Goal: Task Accomplishment & Management: Use online tool/utility

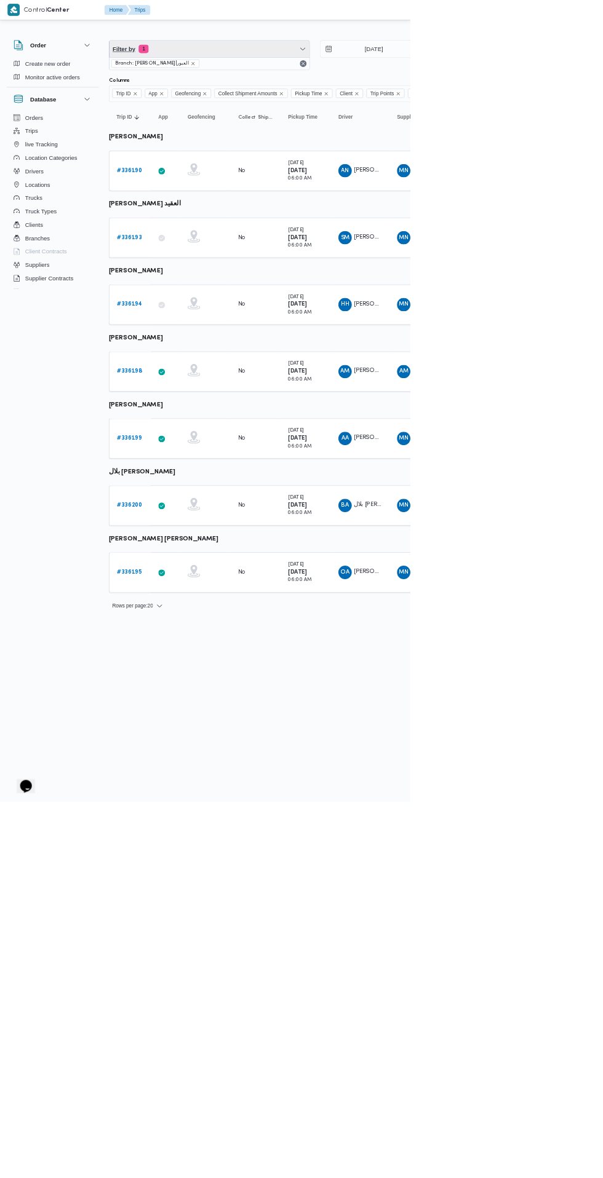
click at [296, 72] on span "Filter by 1" at bounding box center [307, 72] width 294 height 25
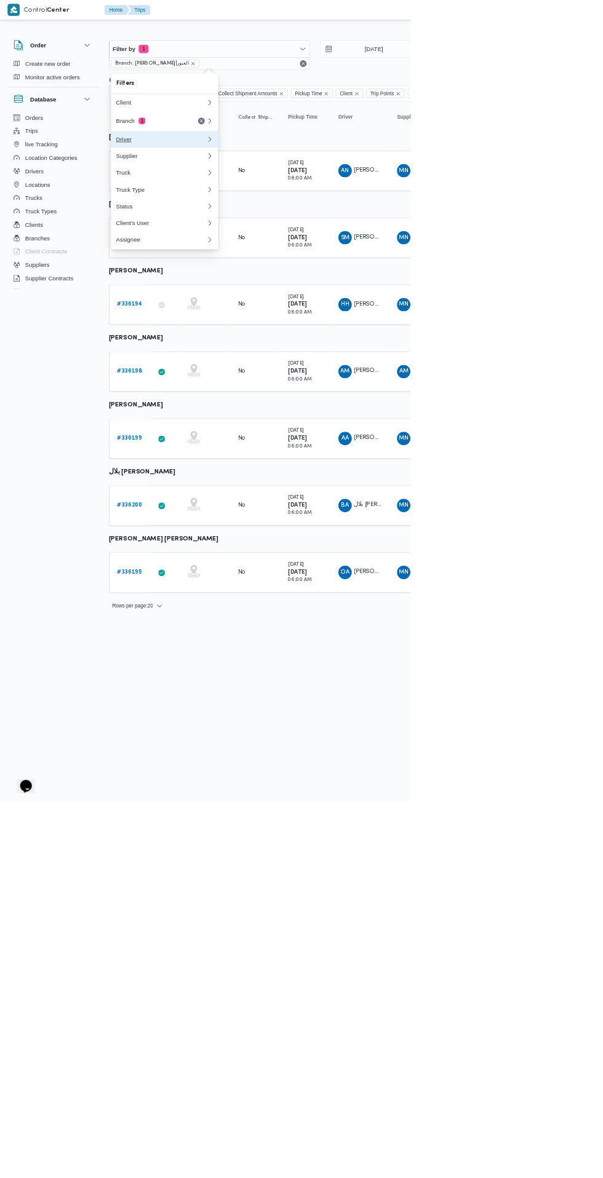
click at [269, 205] on div "Driver" at bounding box center [236, 205] width 133 height 10
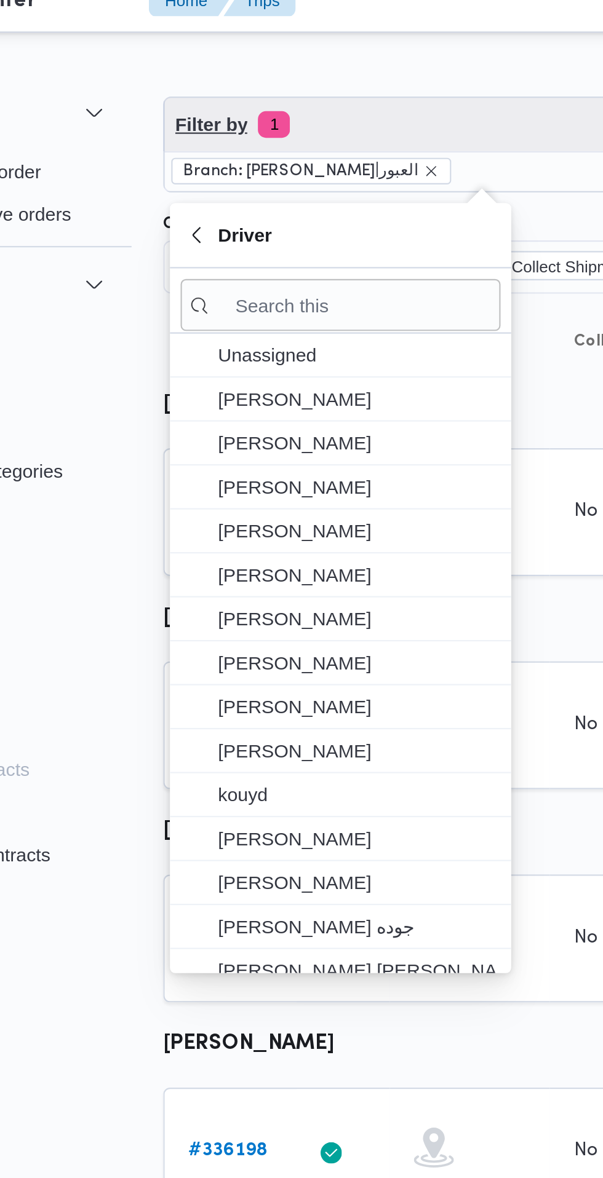
click at [256, 84] on span "Filter by 1" at bounding box center [307, 72] width 294 height 25
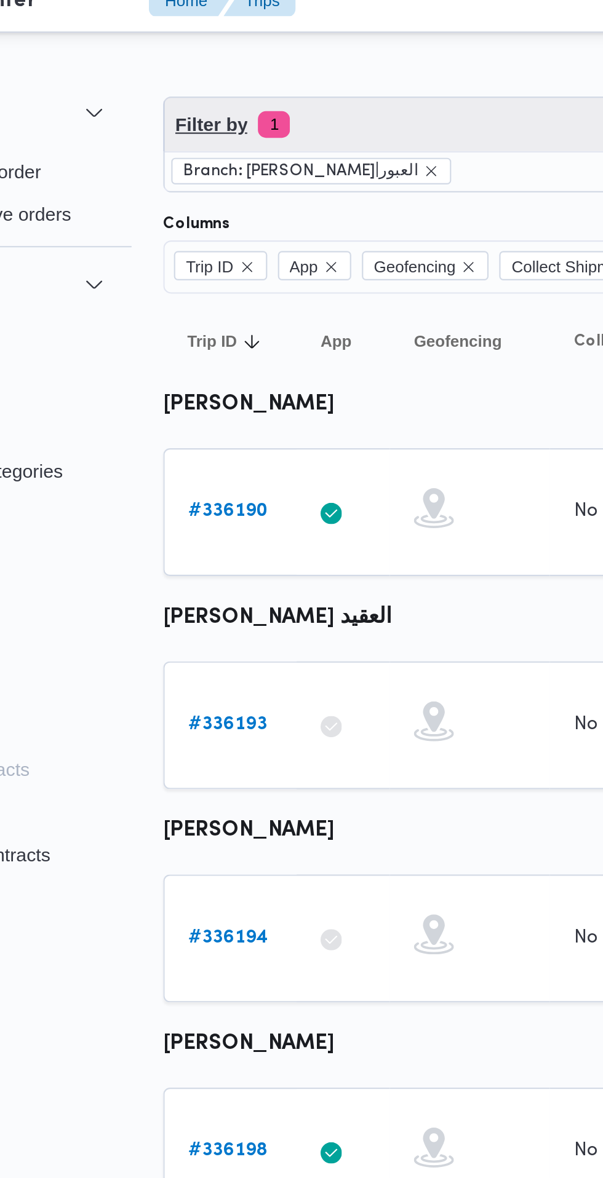
click at [265, 68] on span "Filter by 1" at bounding box center [307, 72] width 294 height 25
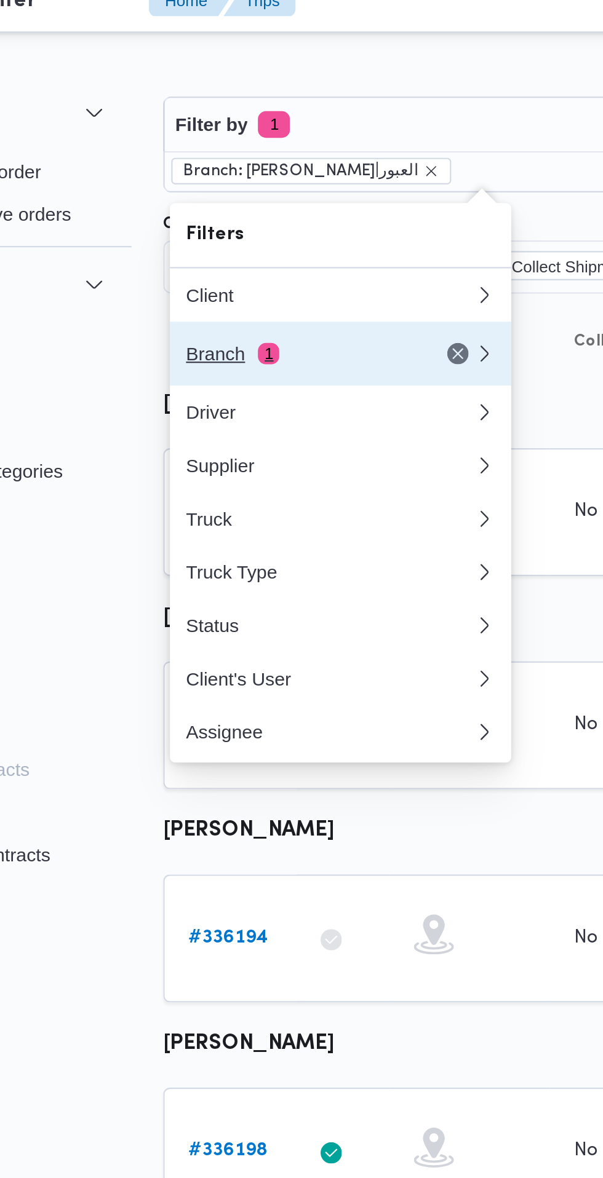
click at [219, 179] on div "Branch 1" at bounding box center [221, 178] width 103 height 10
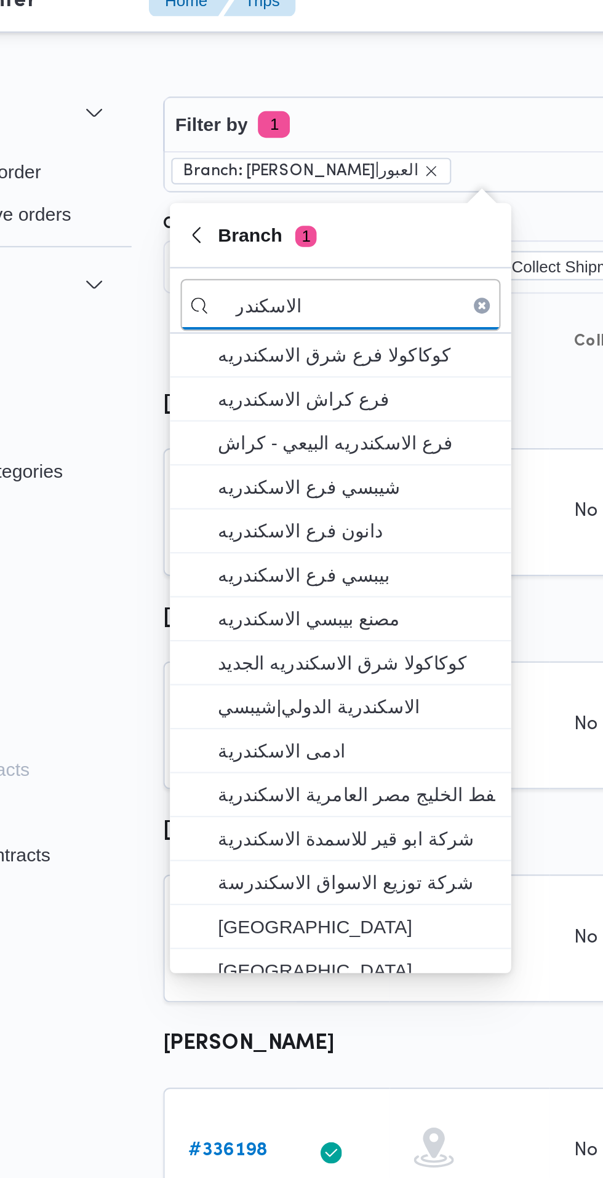
type input "الاسكندر"
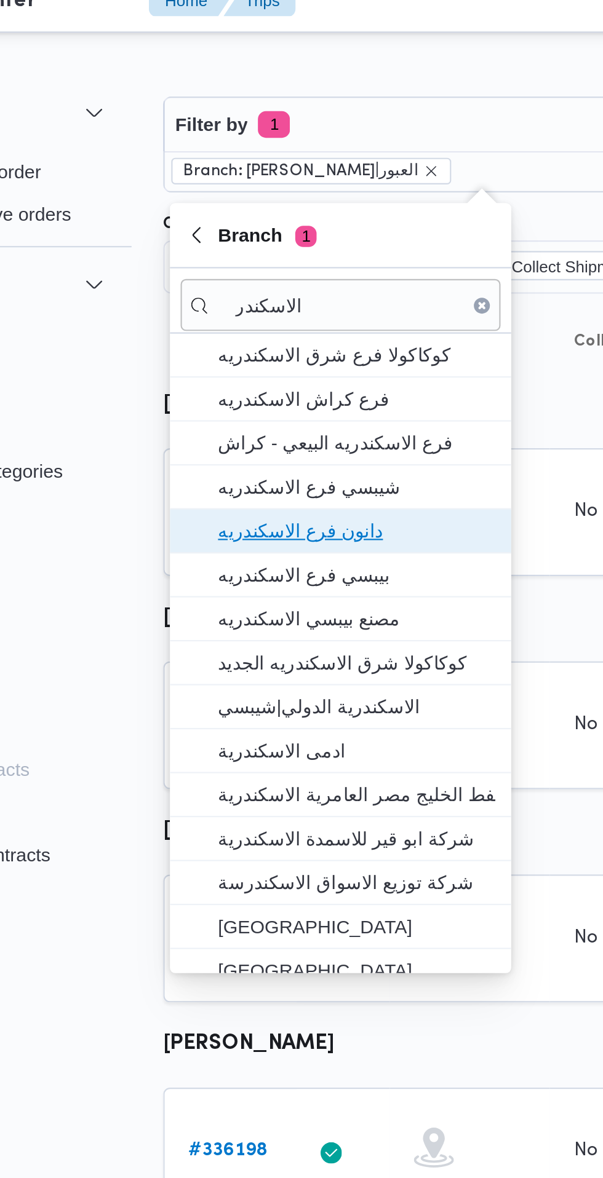
click at [276, 263] on span "دانون فرع الاسكندريه" at bounding box center [249, 259] width 128 height 15
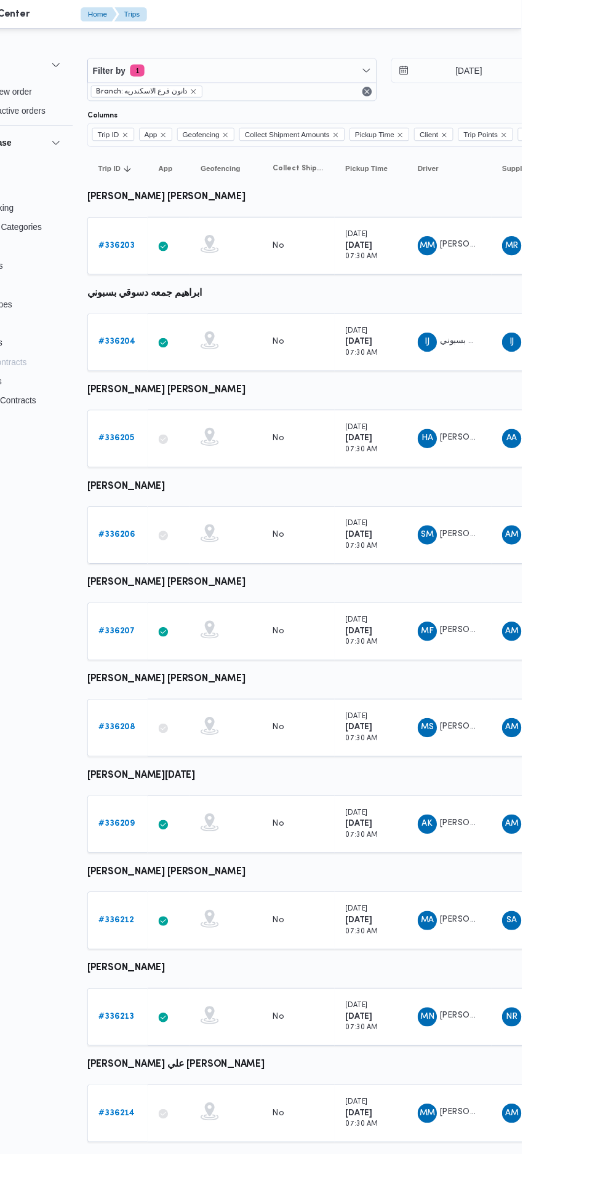
scroll to position [0, 20]
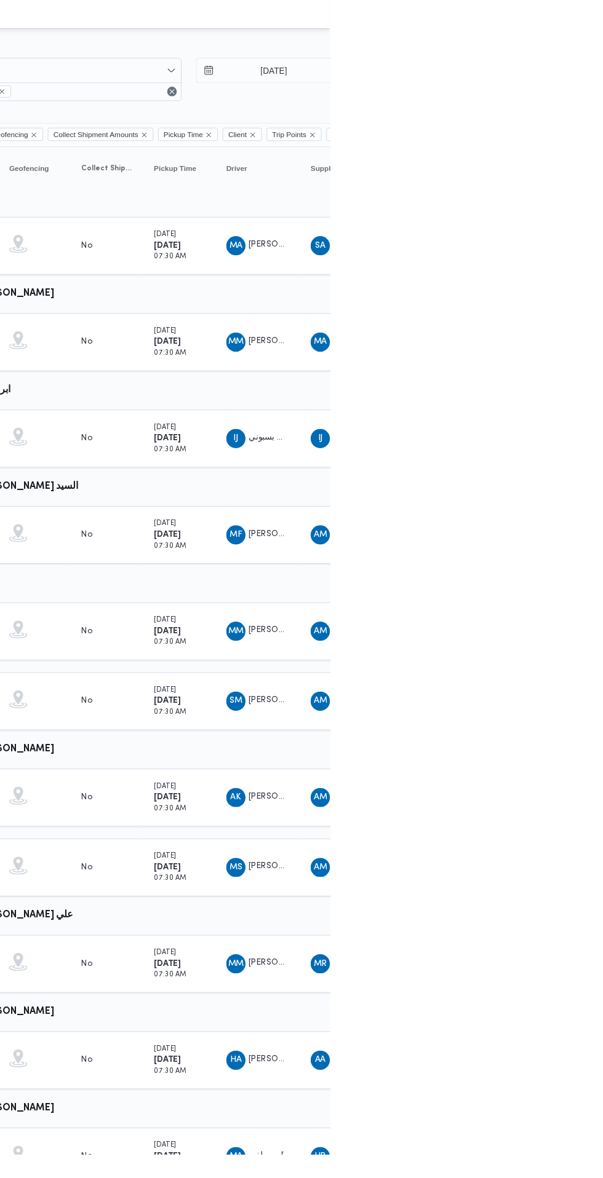
scroll to position [0, 20]
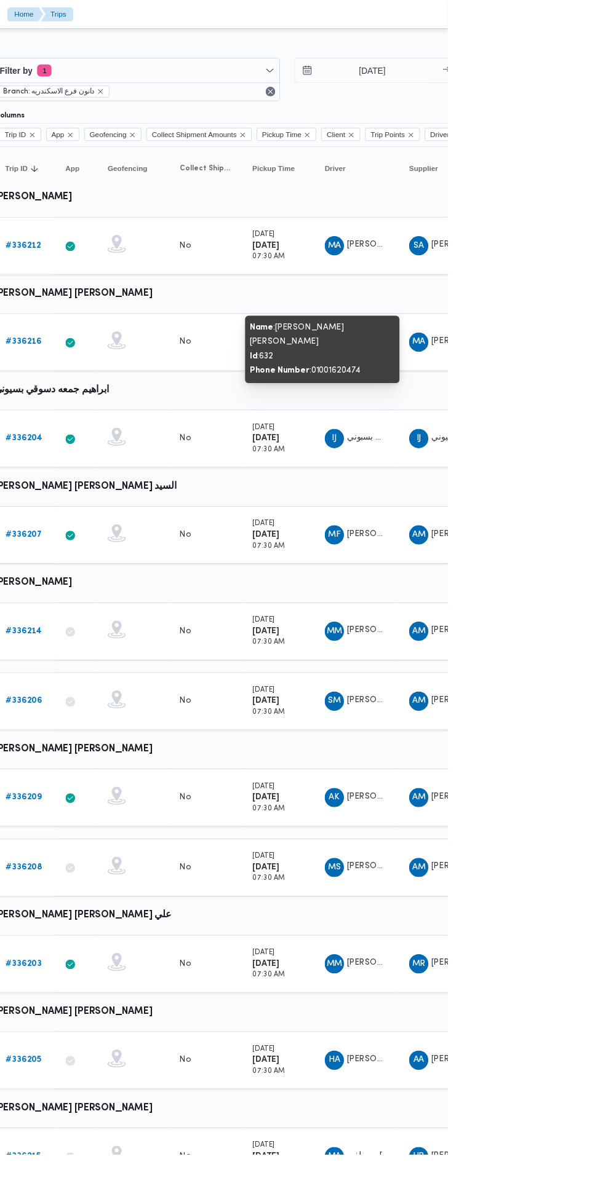
click at [573, 349] on span "MA" at bounding box center [573, 349] width 14 height 20
click at [497, 424] on td "Driver IJ [PERSON_NAME] بسبوني" at bounding box center [509, 447] width 86 height 59
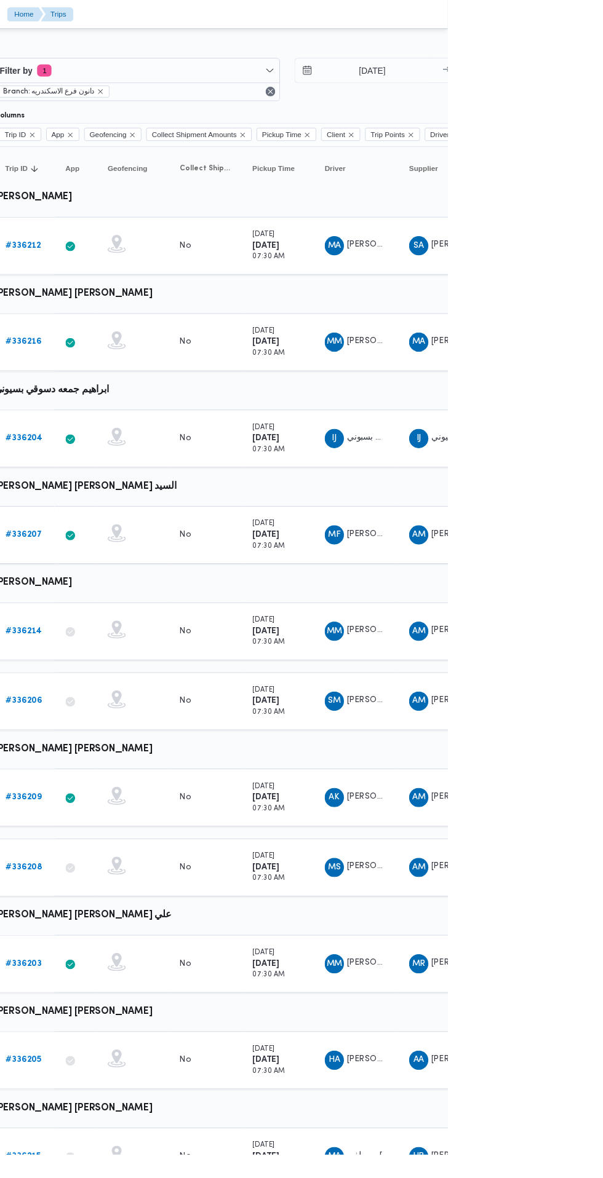
click at [518, 346] on span "[PERSON_NAME] [PERSON_NAME]" at bounding box center [571, 348] width 143 height 8
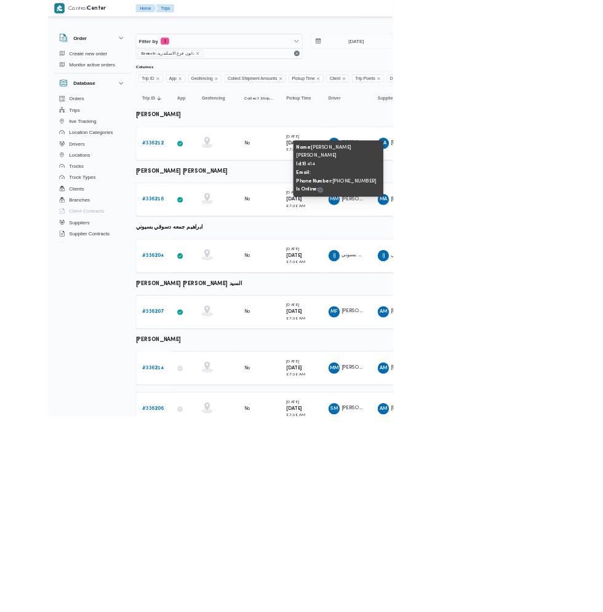
scroll to position [0, 7]
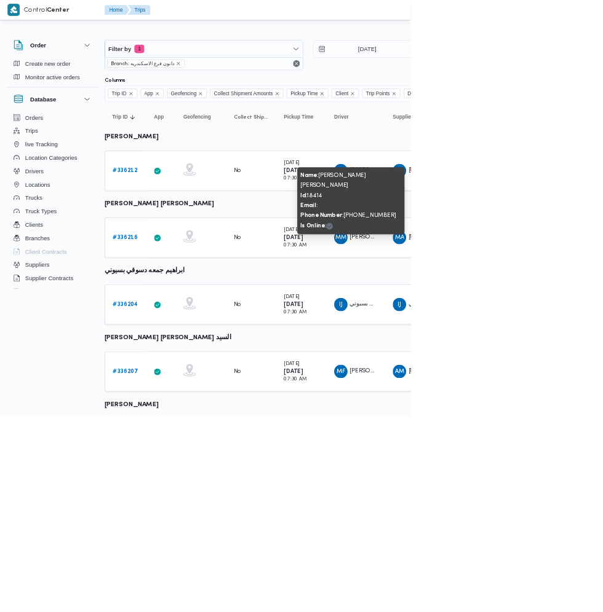
click at [183, 349] on b "# 336216" at bounding box center [183, 349] width 37 height 8
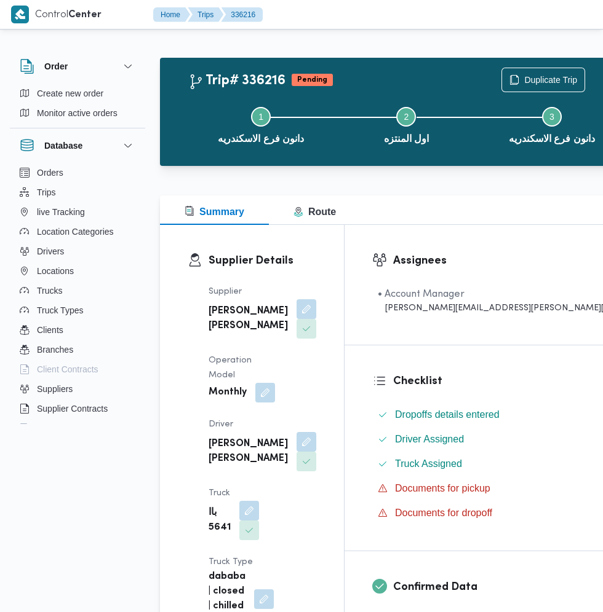
click at [296, 315] on button "button" at bounding box center [306, 309] width 20 height 20
click at [264, 403] on button "button" at bounding box center [265, 393] width 20 height 20
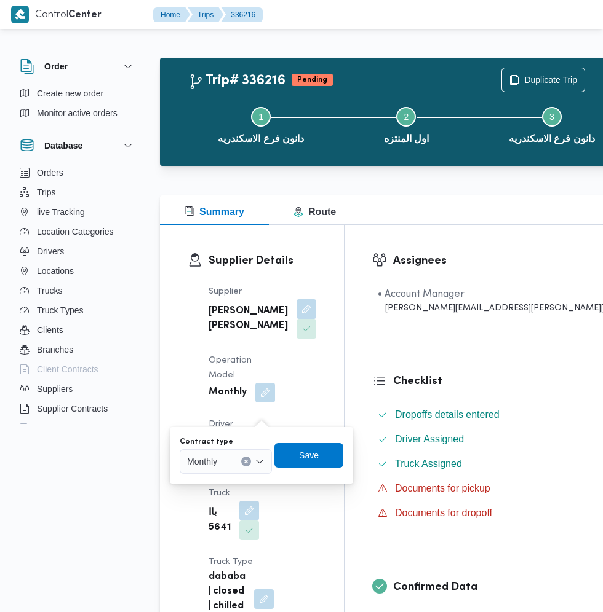
click at [223, 462] on input "Contract type" at bounding box center [222, 461] width 1 height 15
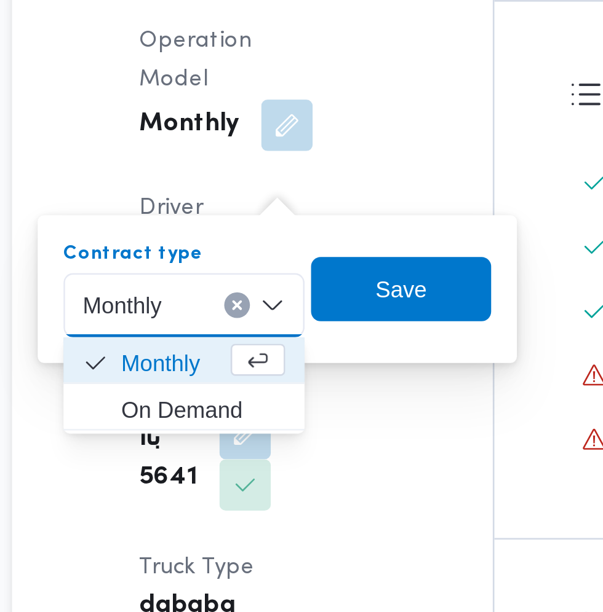
click at [297, 478] on div "You are in a dialog. To close this dialog, hit escape. Contract type Monthly Co…" at bounding box center [261, 455] width 183 height 57
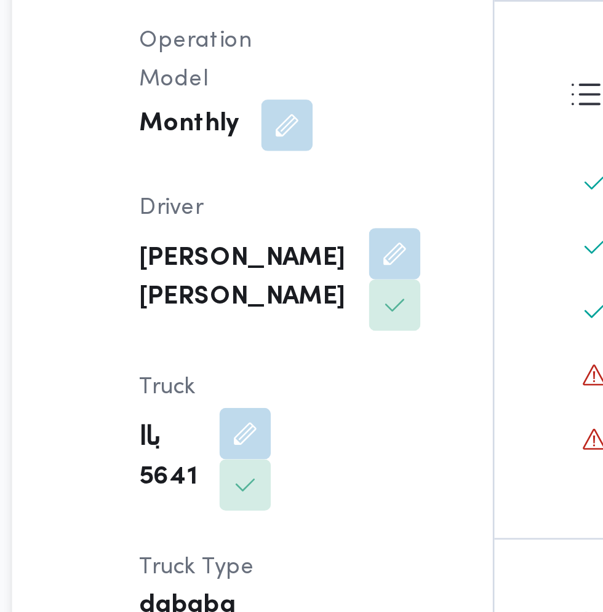
click at [248, 528] on button "button" at bounding box center [249, 531] width 20 height 20
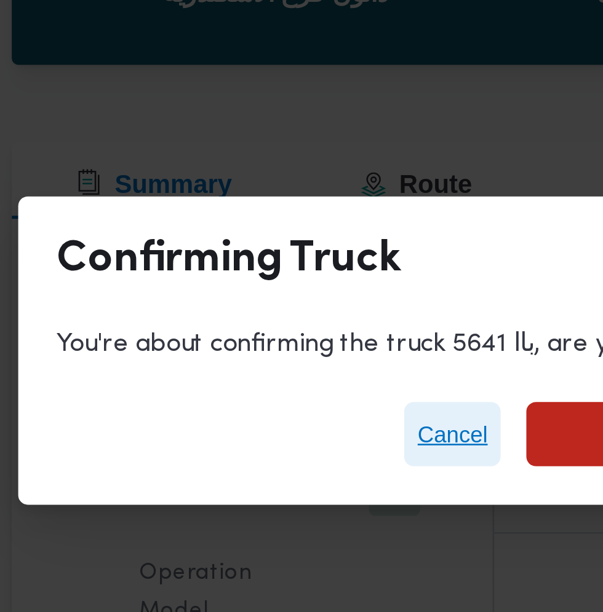
click at [329, 307] on span "Cancel" at bounding box center [328, 307] width 27 height 15
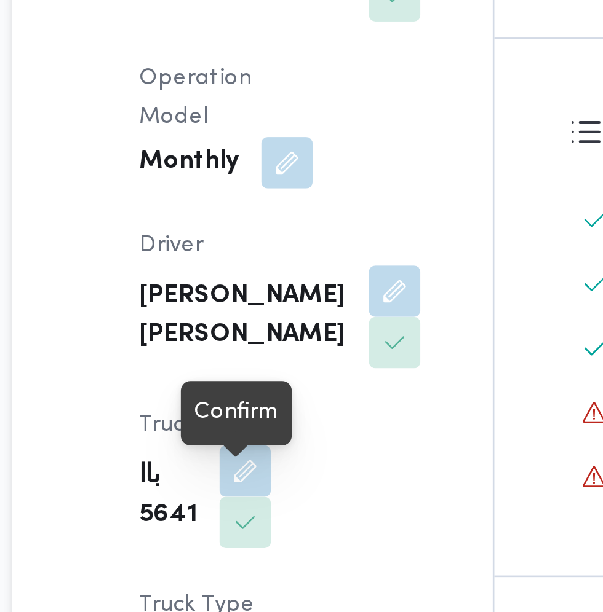
scroll to position [25, 0]
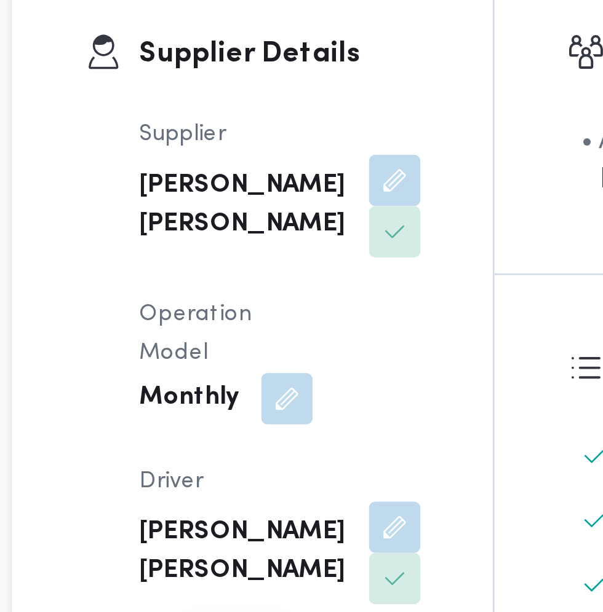
click at [296, 294] on button "button" at bounding box center [306, 284] width 20 height 20
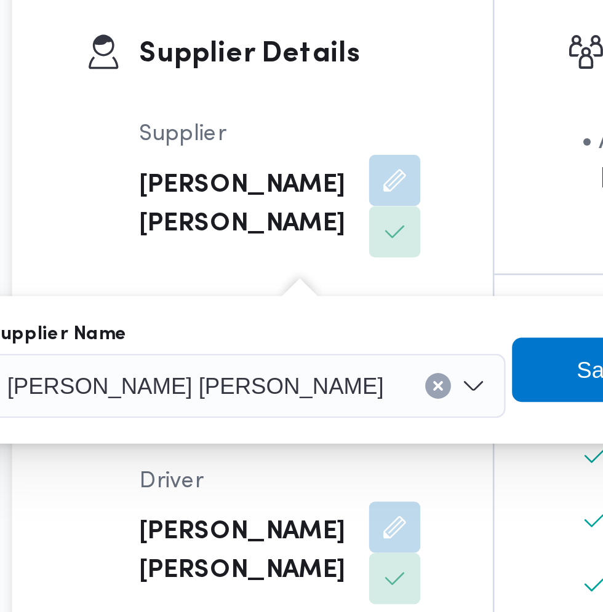
click at [255, 367] on span "[PERSON_NAME] [PERSON_NAME]" at bounding box center [230, 362] width 144 height 14
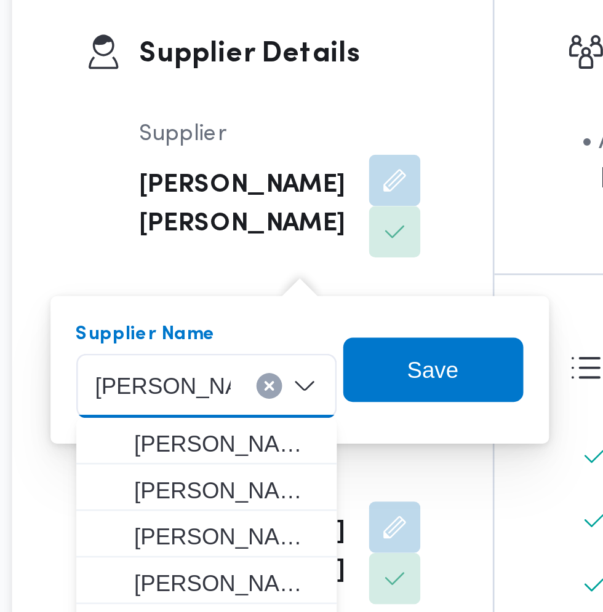
scroll to position [0, 0]
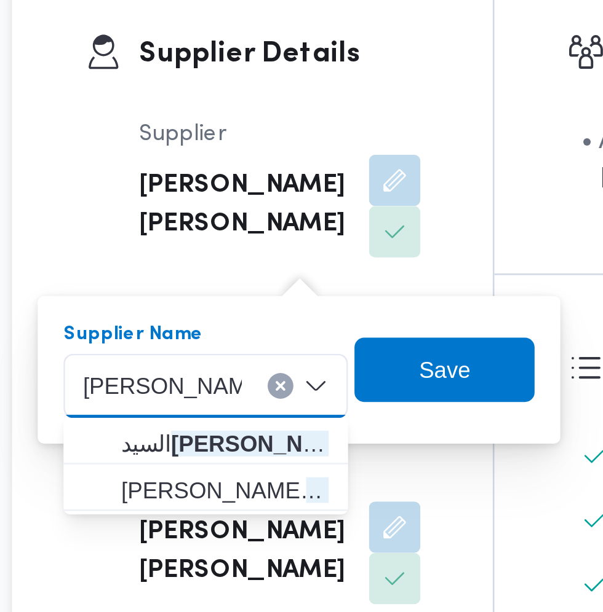
type input "محمد محمد يوس"
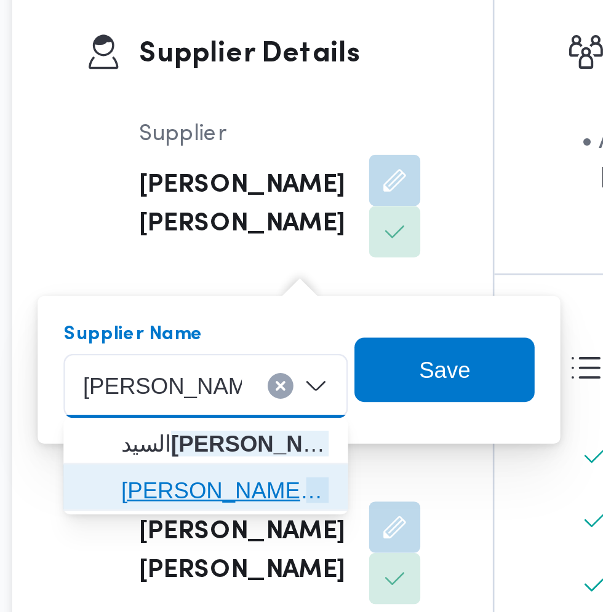
click at [272, 402] on mark "محمد محمد يوس" at bounding box center [308, 403] width 72 height 10
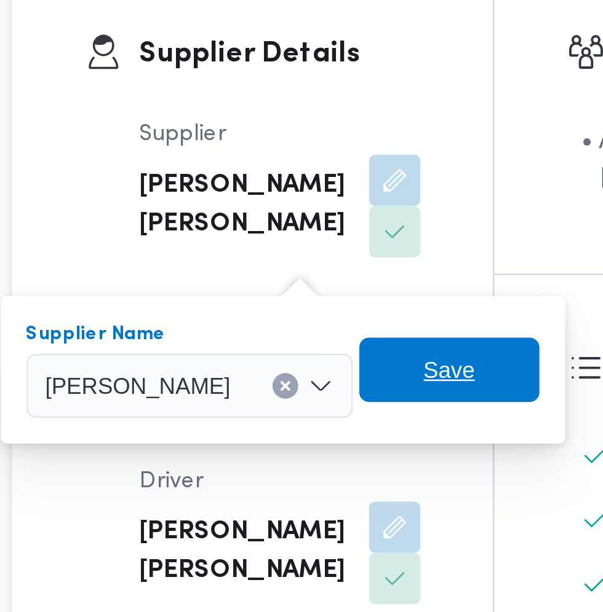
click at [337, 363] on span "Save" at bounding box center [327, 356] width 20 height 15
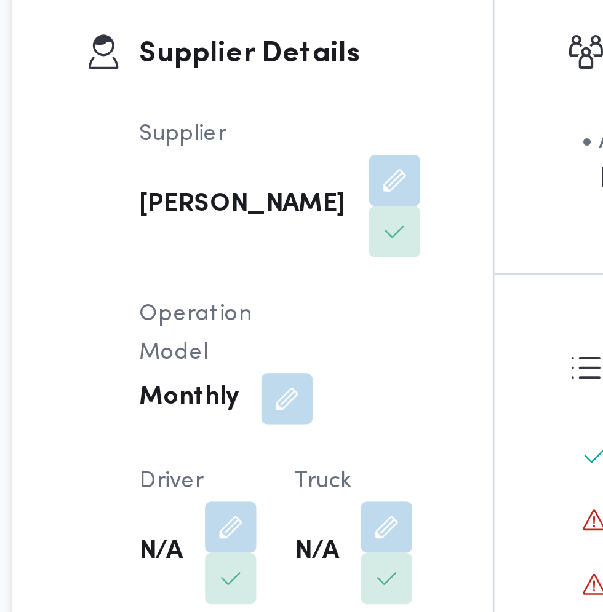
click at [239, 407] on button "button" at bounding box center [244, 417] width 20 height 20
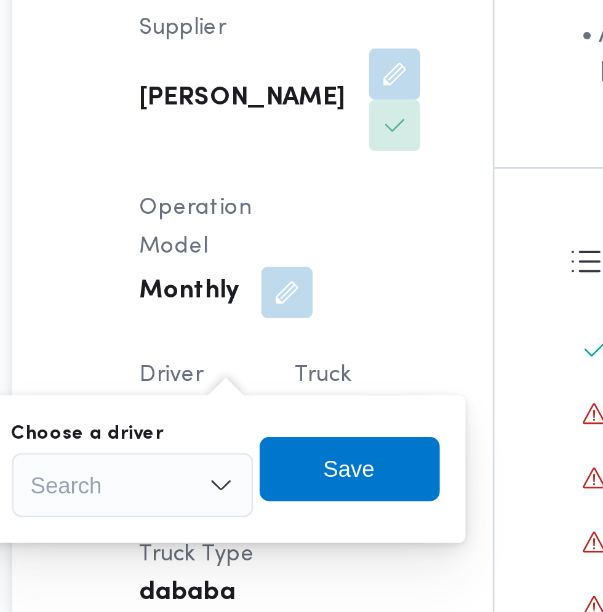
click at [223, 441] on div "Search" at bounding box center [206, 441] width 92 height 25
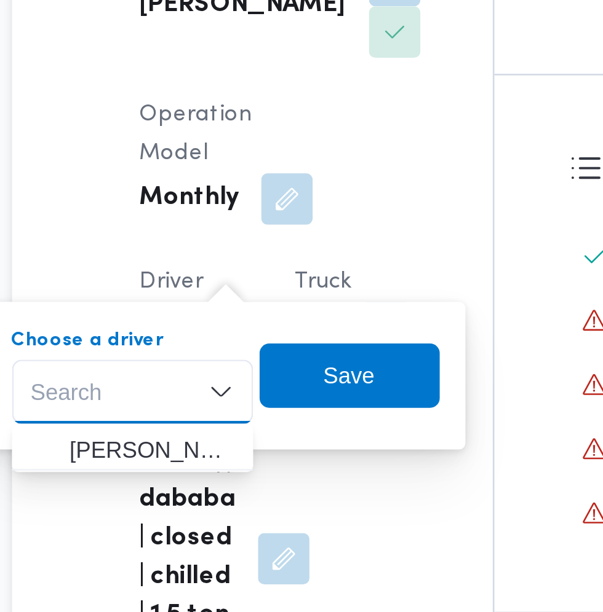
scroll to position [25, 0]
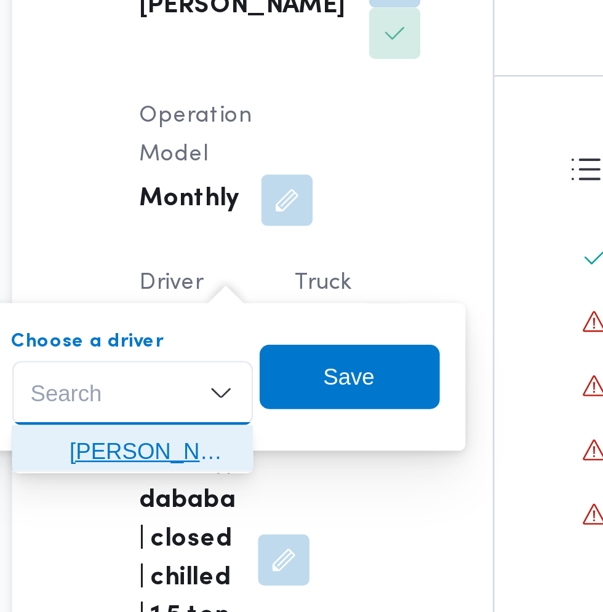
click at [228, 467] on span "سعد محمد يوسف" at bounding box center [213, 464] width 63 height 15
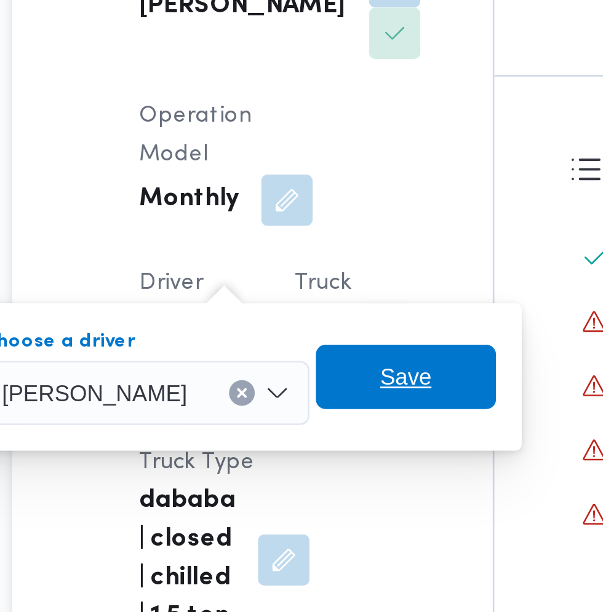
click at [307, 435] on span "Save" at bounding box center [311, 436] width 20 height 15
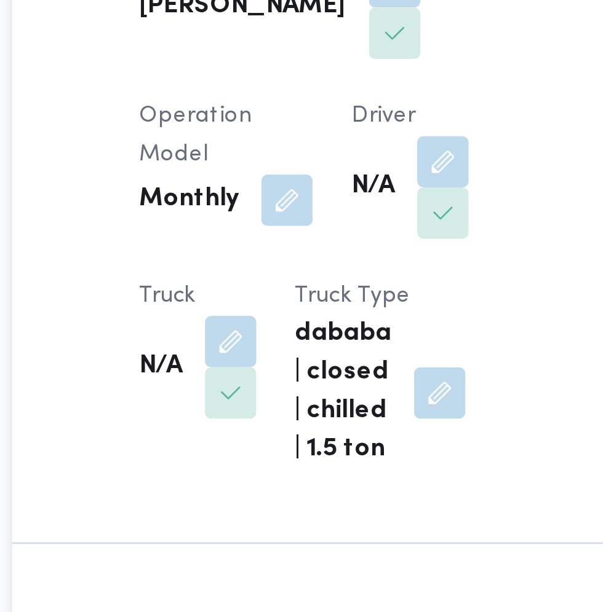
click at [253, 413] on button "button" at bounding box center [244, 423] width 20 height 20
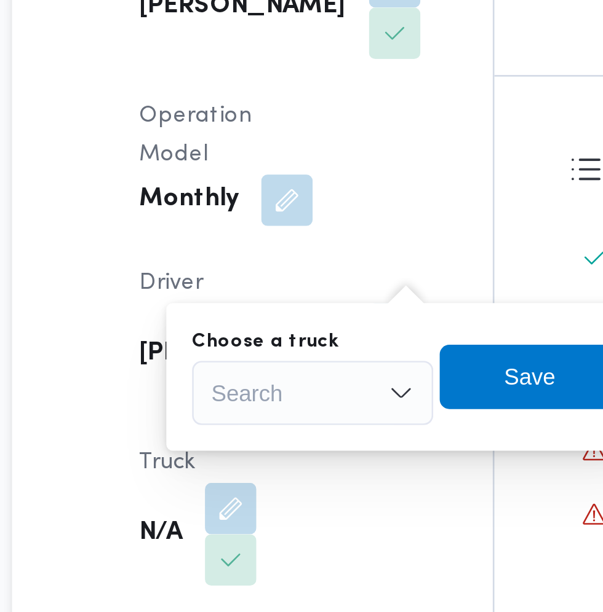
click at [282, 442] on div "Search" at bounding box center [275, 442] width 92 height 25
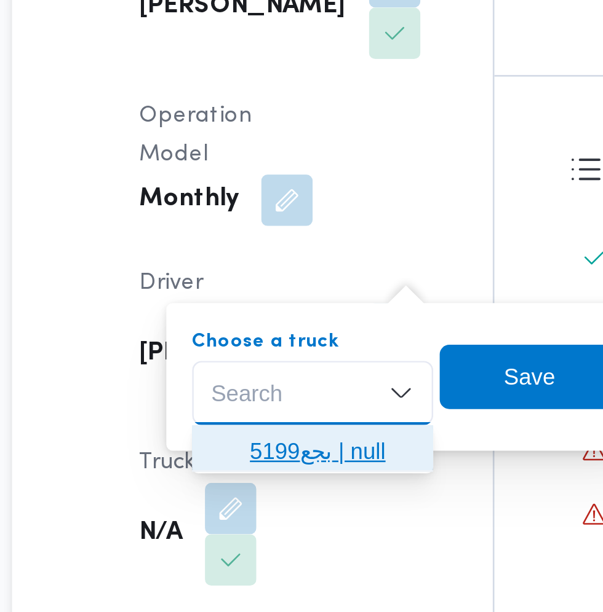
click at [282, 468] on span "بجع5199 | null" at bounding box center [282, 464] width 63 height 15
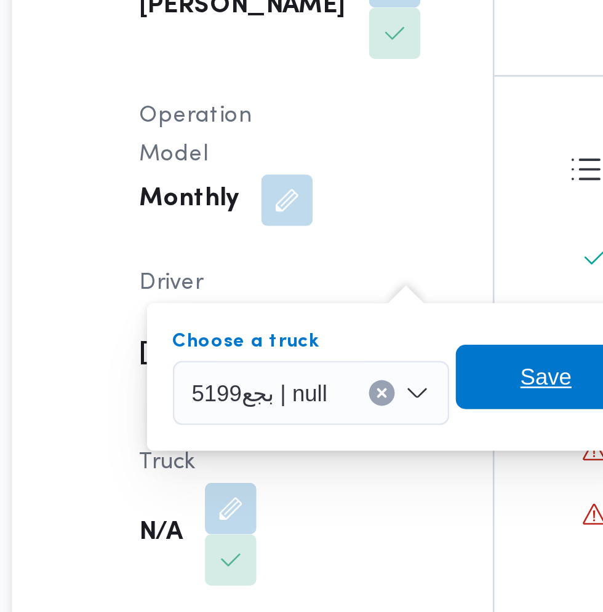
click at [360, 438] on span "Save" at bounding box center [364, 436] width 20 height 15
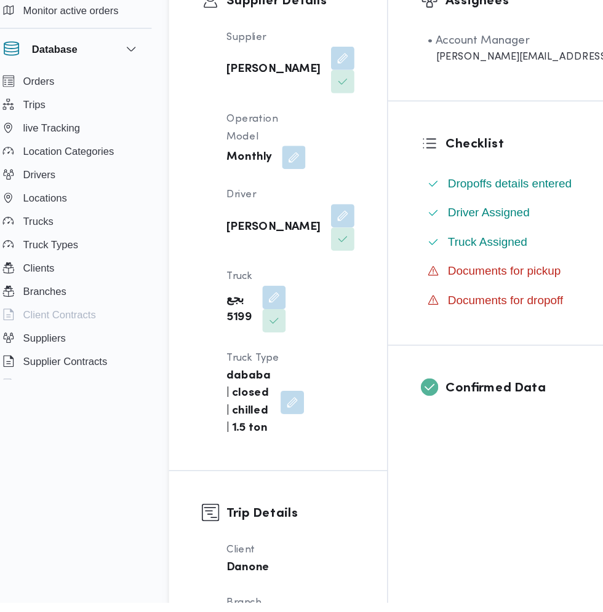
scroll to position [199, 0]
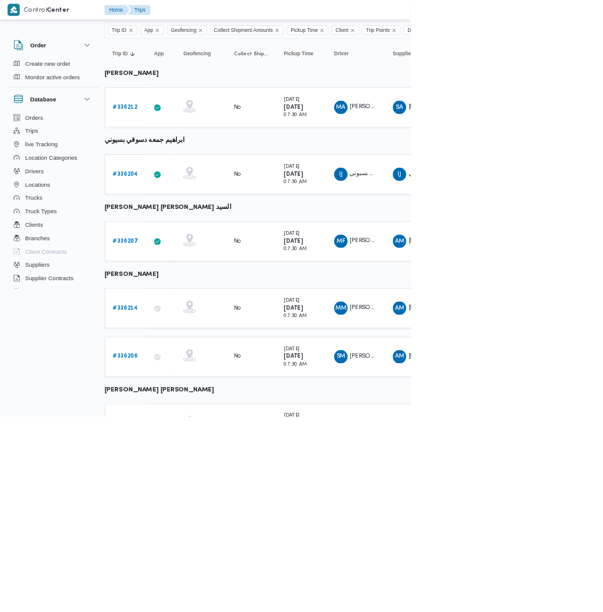
scroll to position [0, 7]
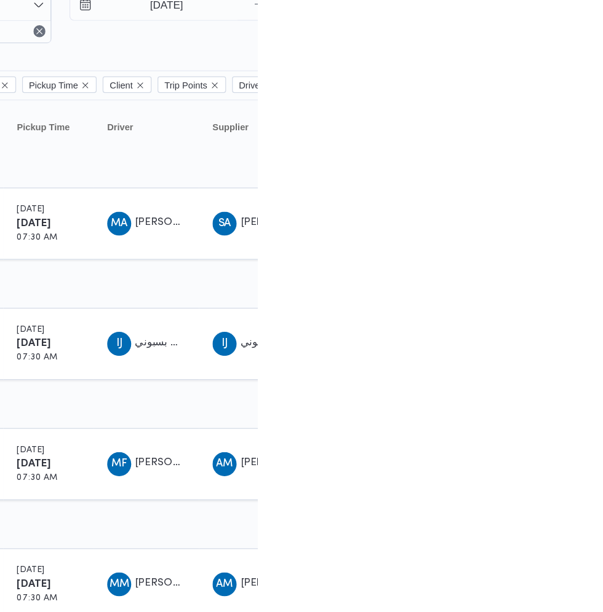
scroll to position [0, 20]
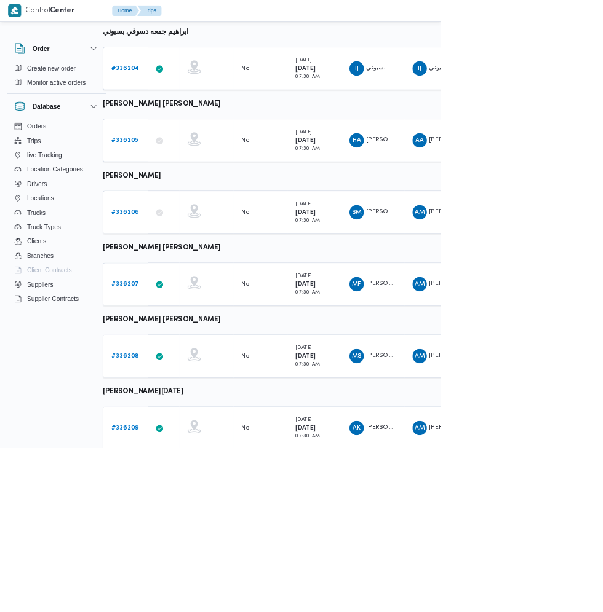
scroll to position [254, 20]
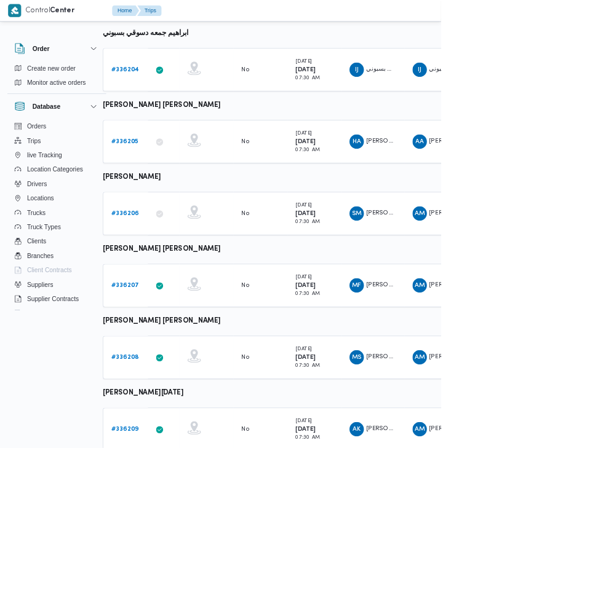
click at [170, 291] on b "# 336206" at bounding box center [171, 292] width 38 height 8
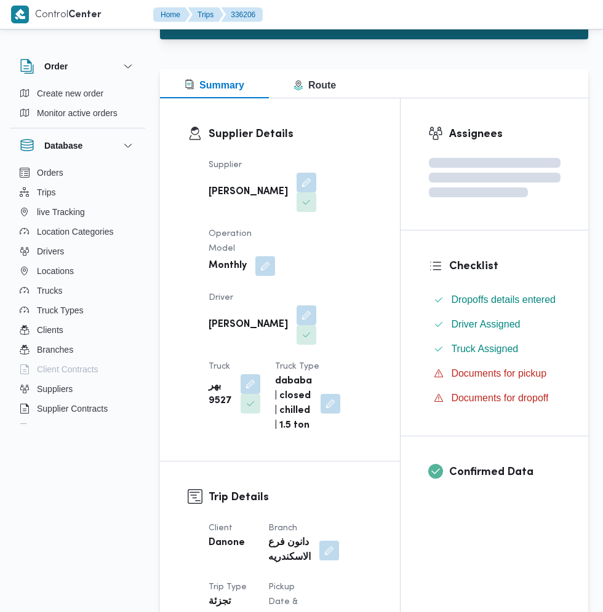
scroll to position [254, 0]
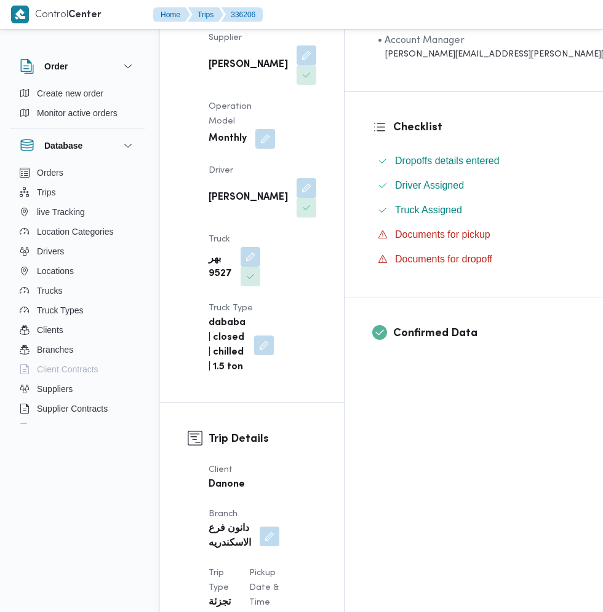
click at [296, 178] on button "button" at bounding box center [306, 188] width 20 height 20
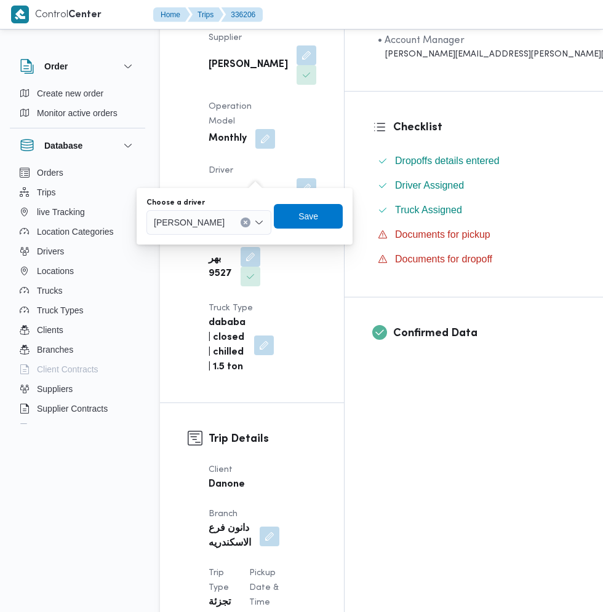
click at [231, 223] on input "Choose a driver" at bounding box center [229, 222] width 1 height 15
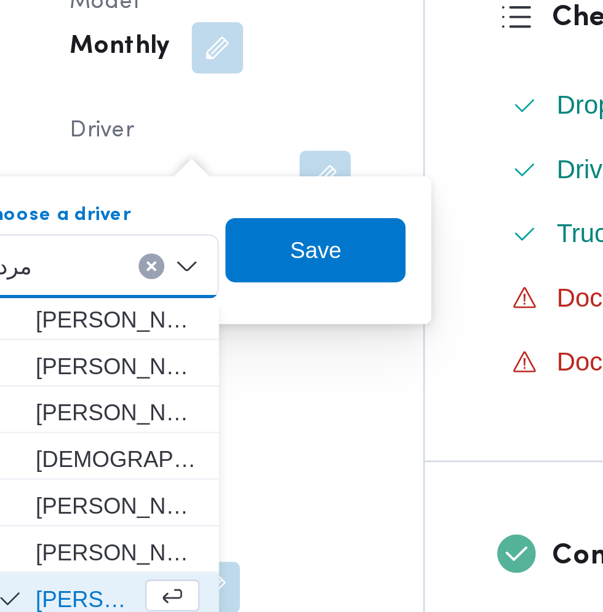
scroll to position [0, 0]
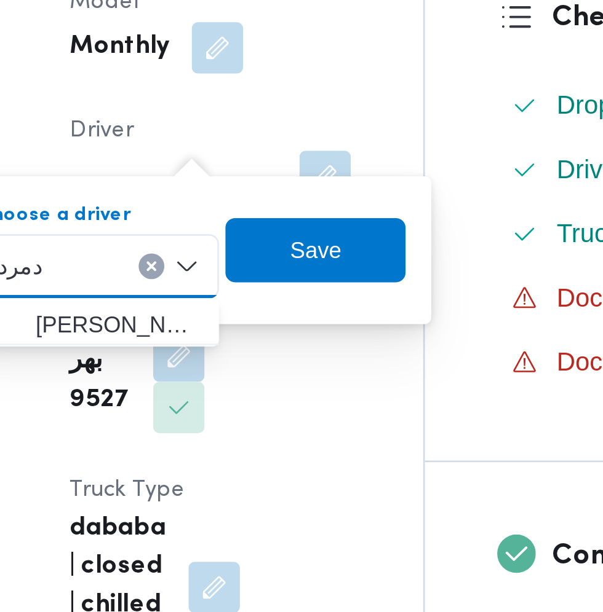
type input "دمرد"
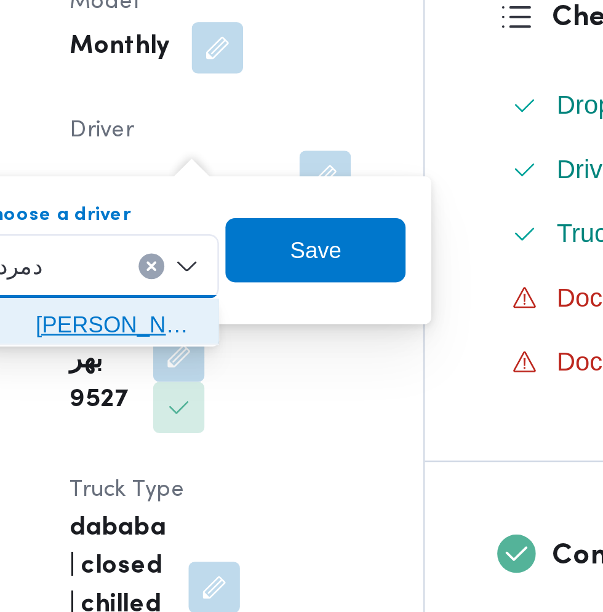
click at [240, 242] on span "ابراهيم رمضان رجب ال دمرد اش" at bounding box center [227, 244] width 63 height 15
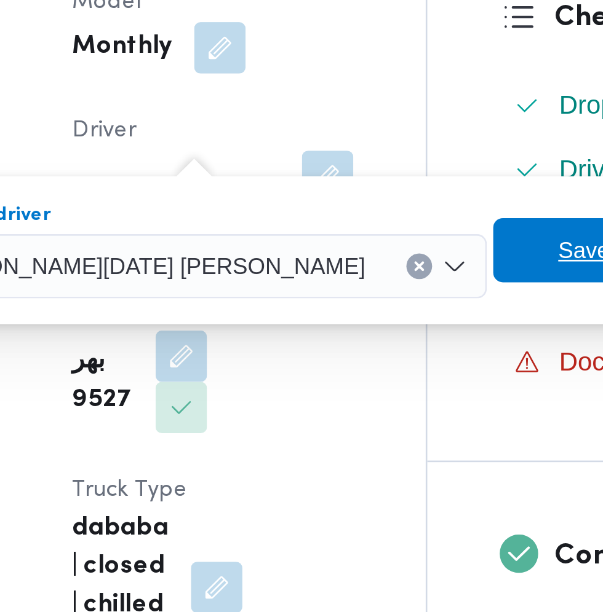
click at [394, 215] on span "Save" at bounding box center [404, 216] width 20 height 15
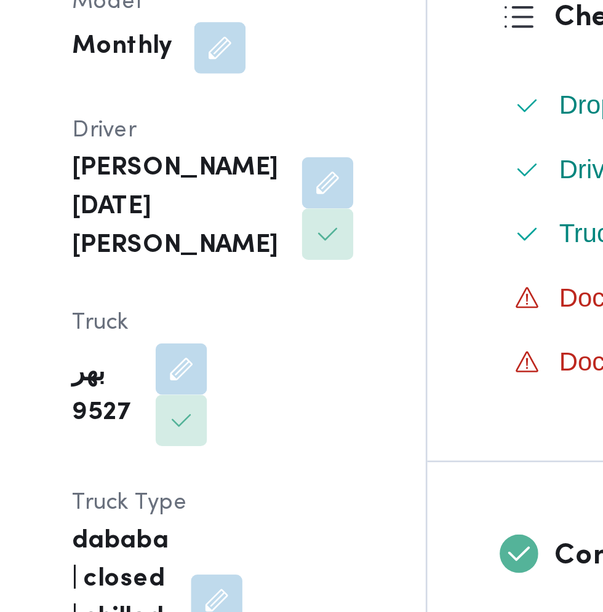
click at [260, 252] on button "button" at bounding box center [250, 262] width 20 height 20
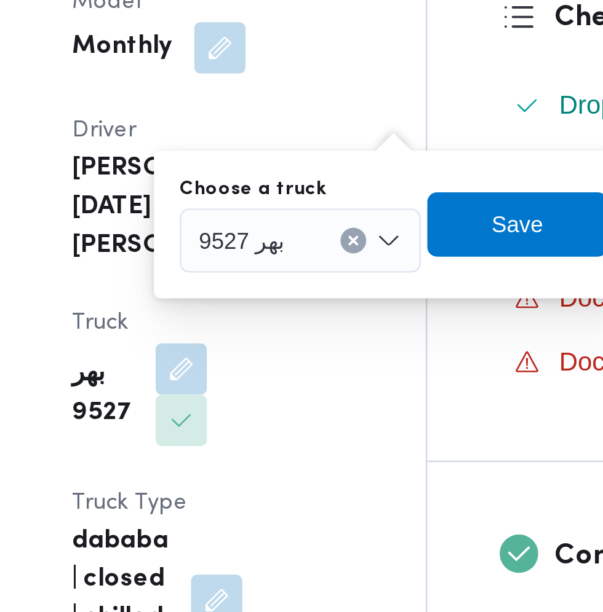
click at [277, 216] on span "بهر 9527" at bounding box center [273, 212] width 33 height 14
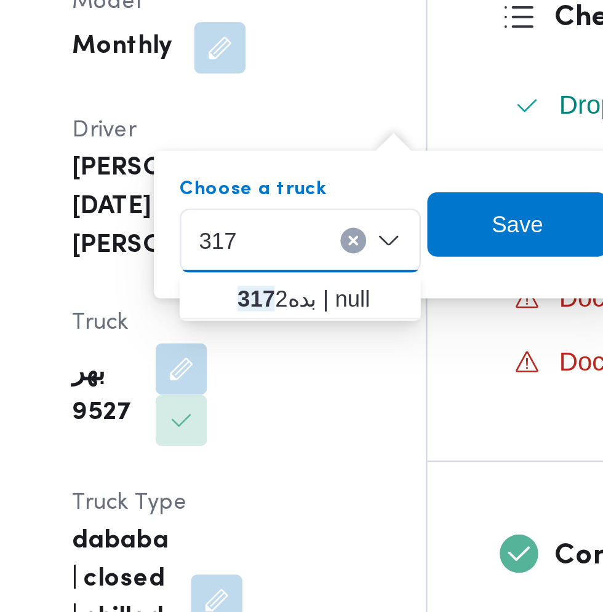
type input "317"
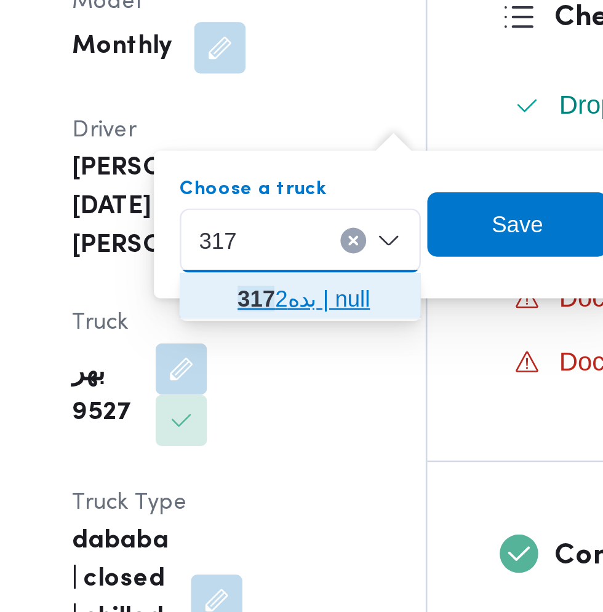
click at [311, 237] on span "بده 317 2 | null" at bounding box center [303, 235] width 63 height 15
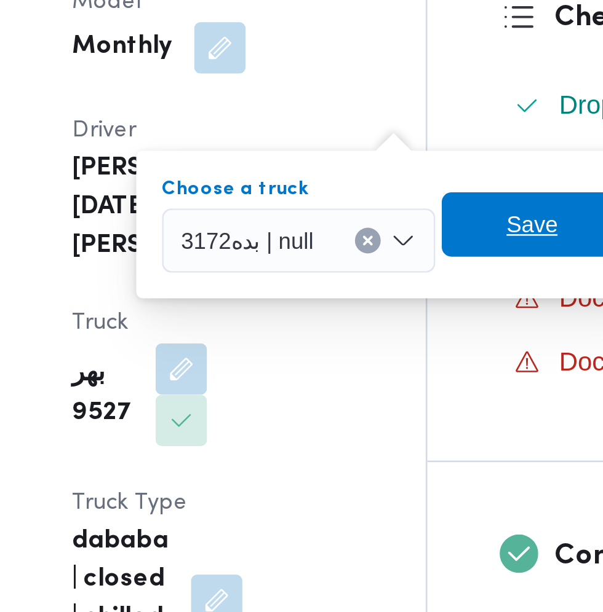
click at [386, 207] on span "Save" at bounding box center [384, 206] width 20 height 15
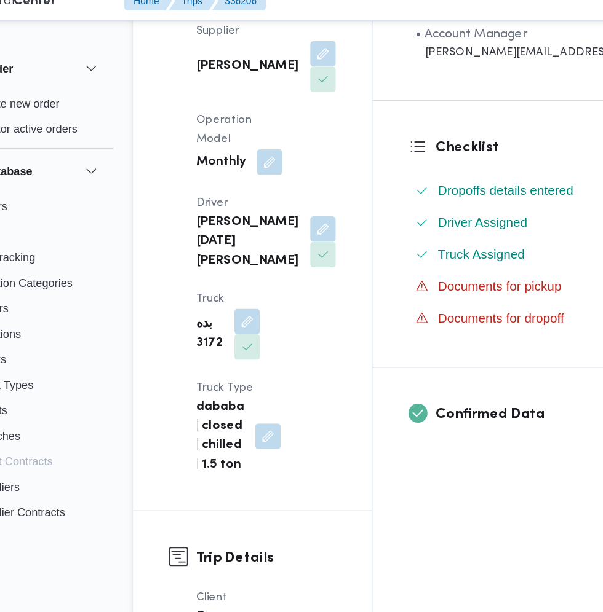
scroll to position [254, 0]
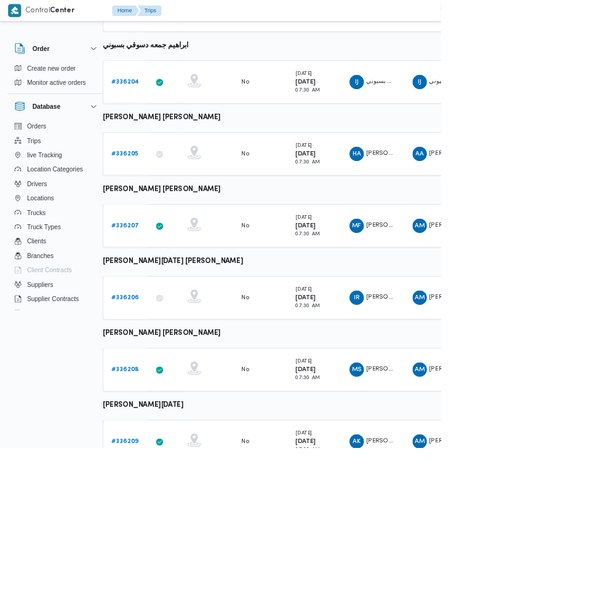
scroll to position [237, 20]
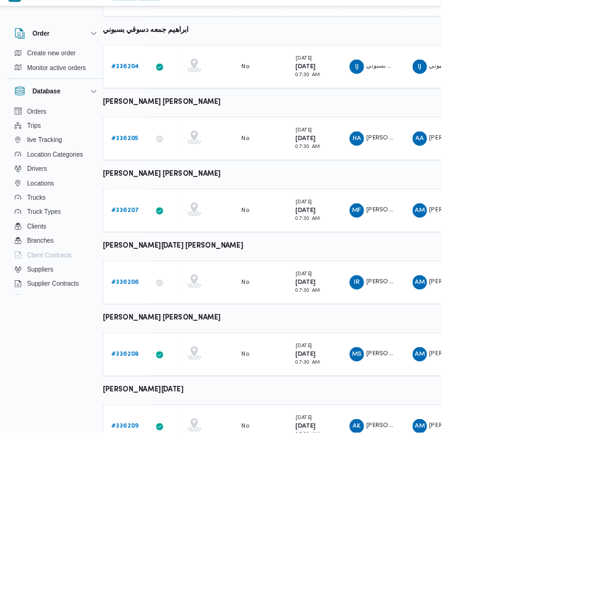
click at [164, 212] on b "# 336205" at bounding box center [170, 210] width 37 height 8
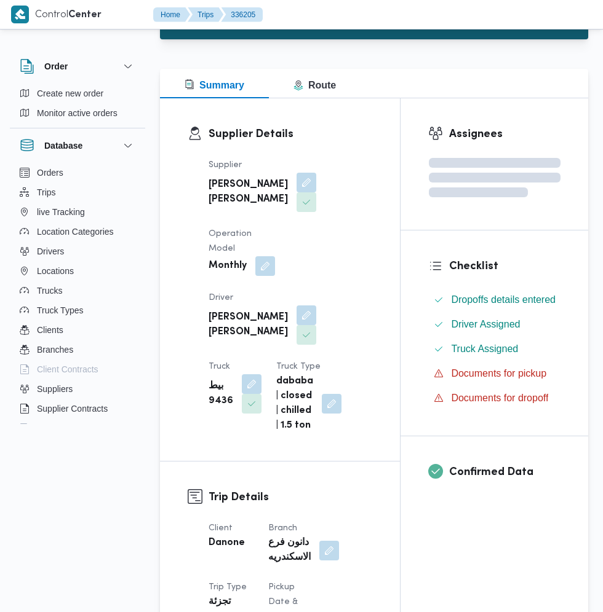
scroll to position [237, 0]
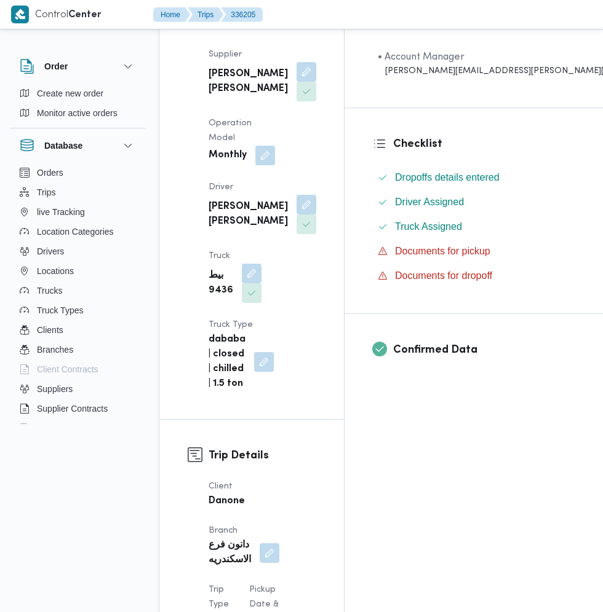
click at [296, 215] on button "button" at bounding box center [306, 205] width 20 height 20
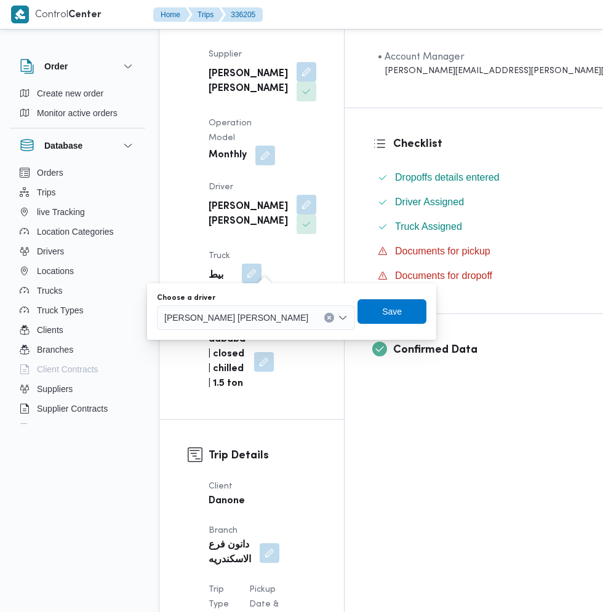
click at [313, 317] on input "Choose a driver" at bounding box center [313, 318] width 1 height 15
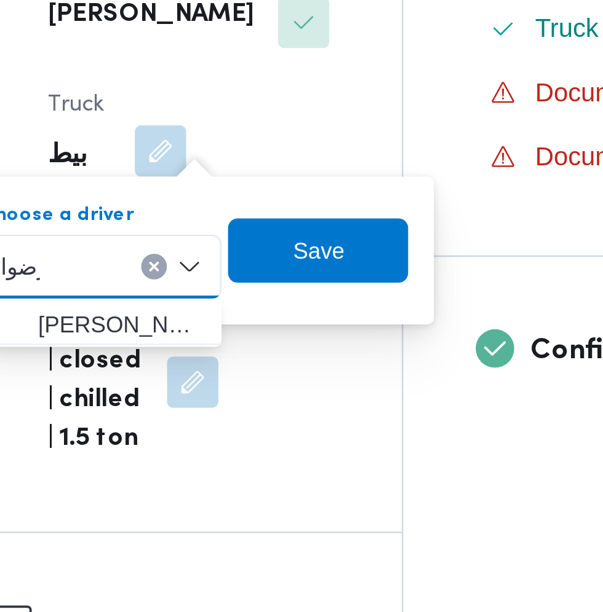
scroll to position [0, 0]
type input "رضوا"
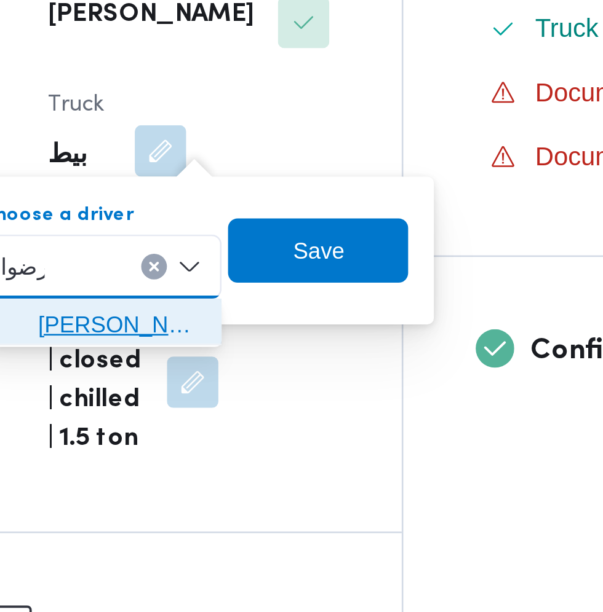
click at [250, 340] on span "علي مصطفي علي محمد رضوا ن" at bounding box center [236, 340] width 63 height 15
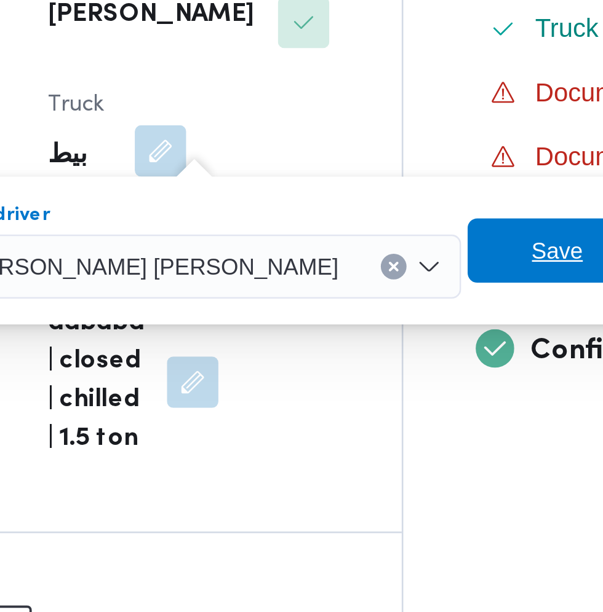
click at [394, 309] on span "Save" at bounding box center [404, 311] width 20 height 15
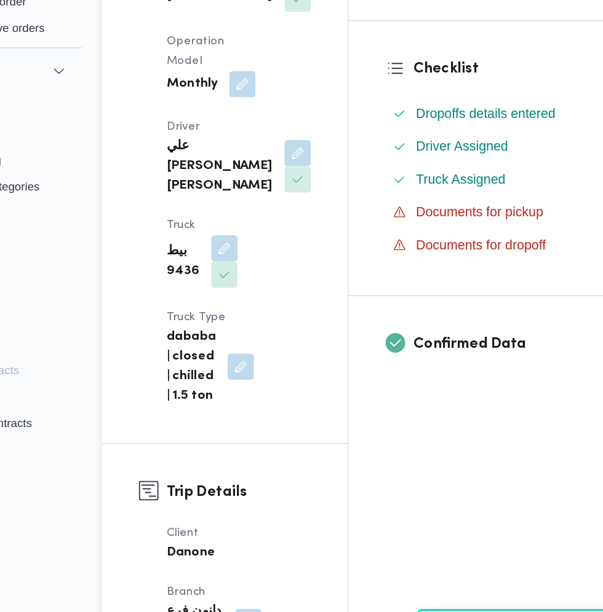
scroll to position [237, 0]
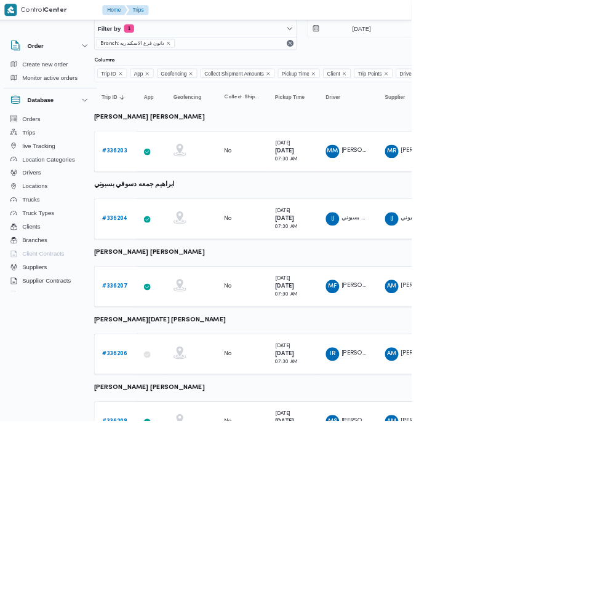
scroll to position [0, 19]
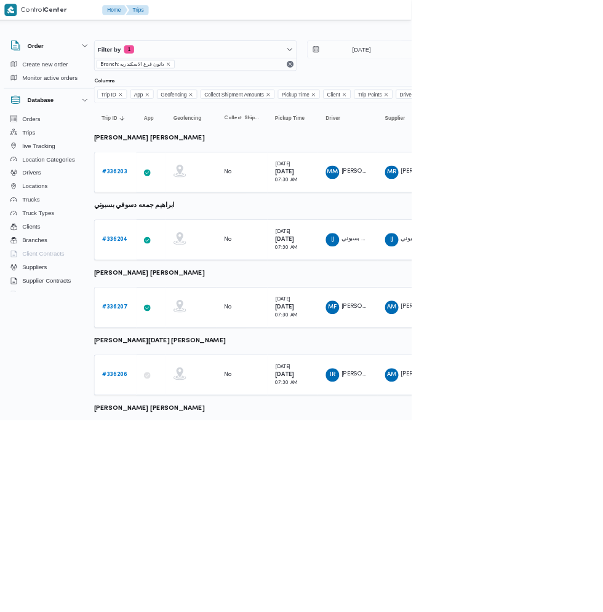
click at [176, 256] on link "# 336203" at bounding box center [170, 250] width 37 height 15
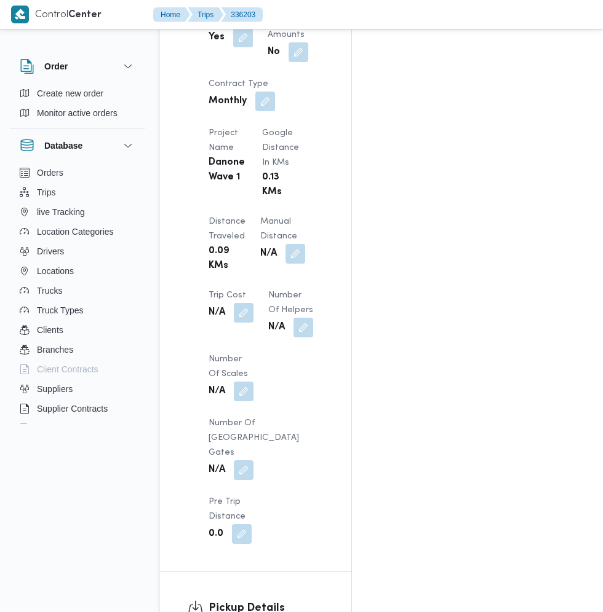
scroll to position [1047, 0]
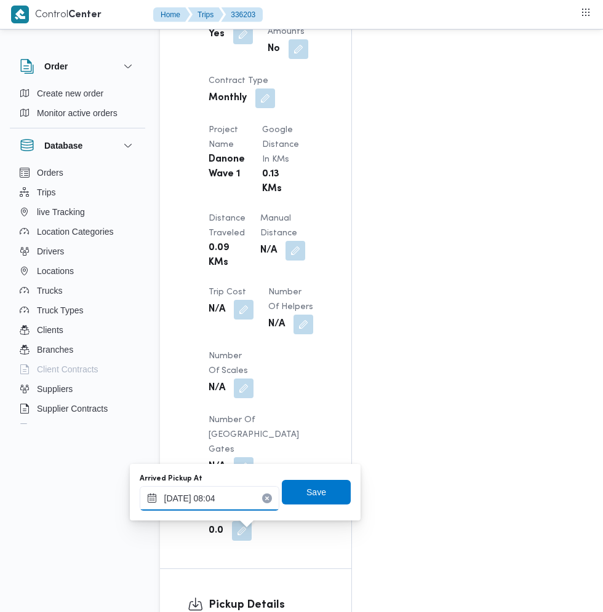
click at [193, 501] on input "09/09/2025 08:04" at bounding box center [210, 498] width 140 height 25
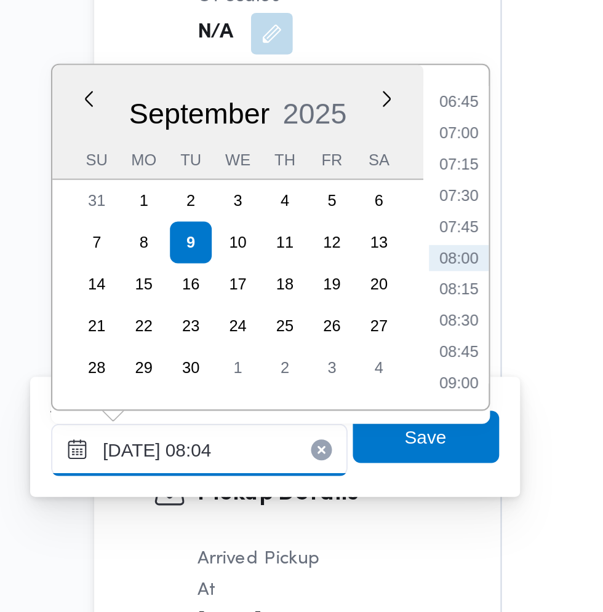
scroll to position [1170, 0]
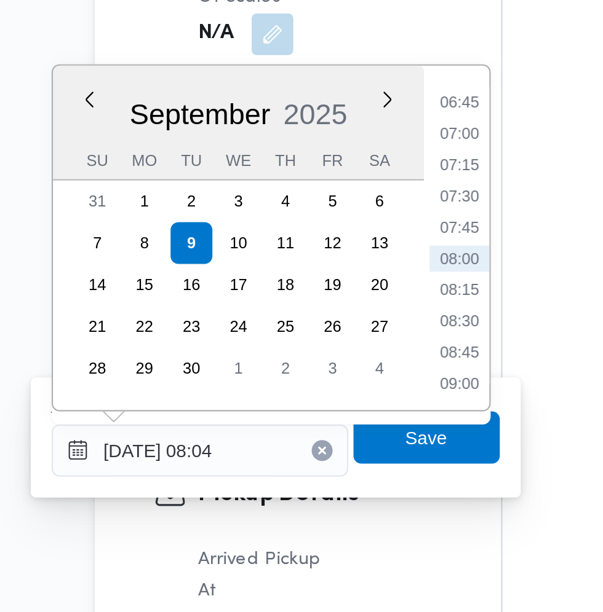
click at [341, 343] on li "07:30" at bounding box center [331, 342] width 28 height 12
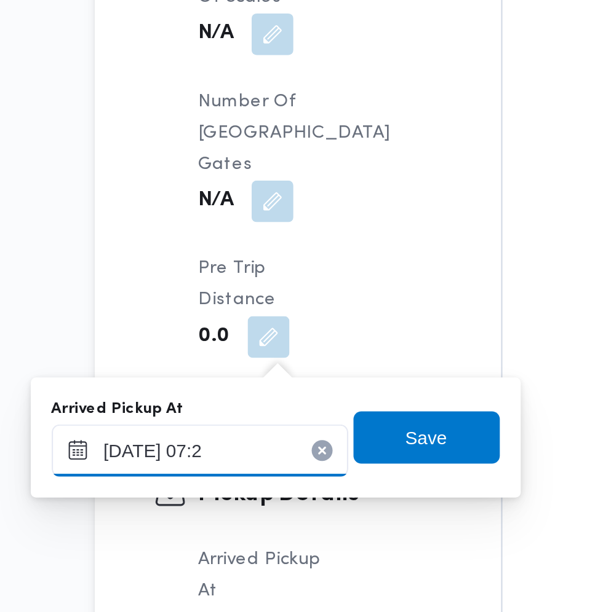
type input "09/09/2025 07:20"
click at [339, 456] on span "Save" at bounding box center [316, 455] width 69 height 25
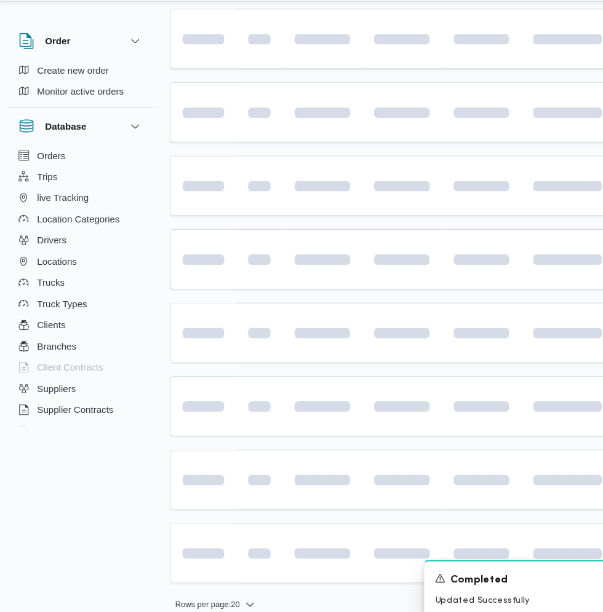
scroll to position [0, 19]
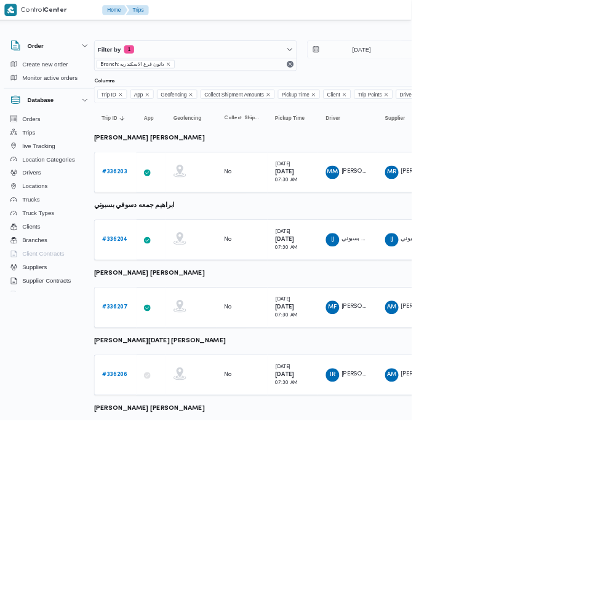
click at [170, 349] on b "# 336204" at bounding box center [171, 349] width 38 height 8
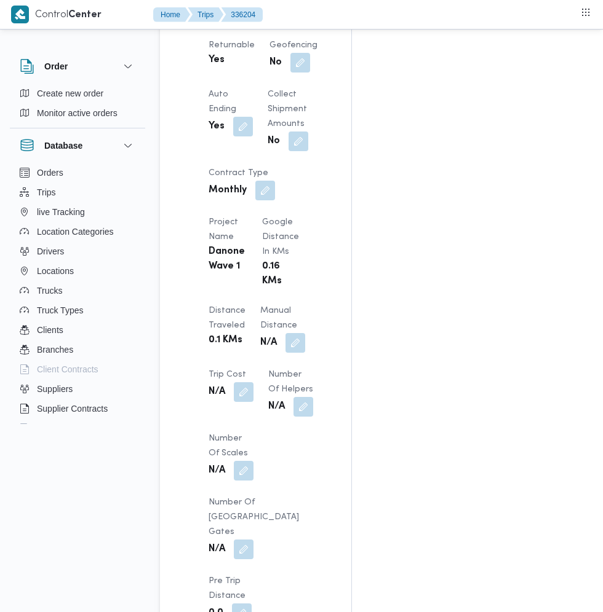
scroll to position [990, 0]
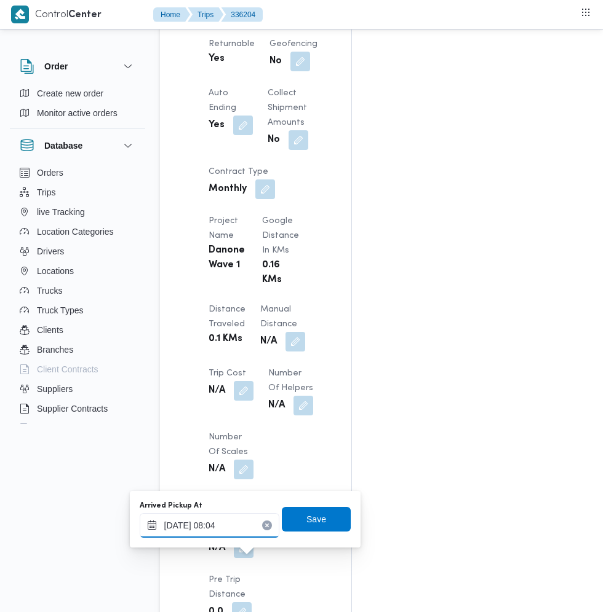
click at [239, 526] on input "09/09/2025 08:04" at bounding box center [210, 525] width 140 height 25
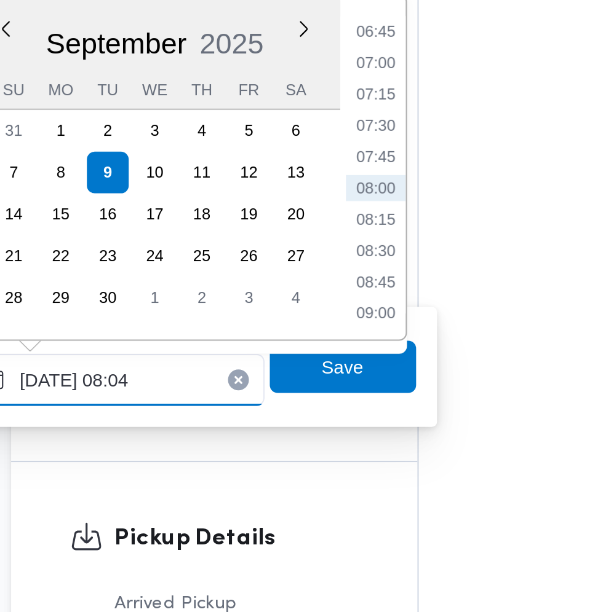
scroll to position [1114, 0]
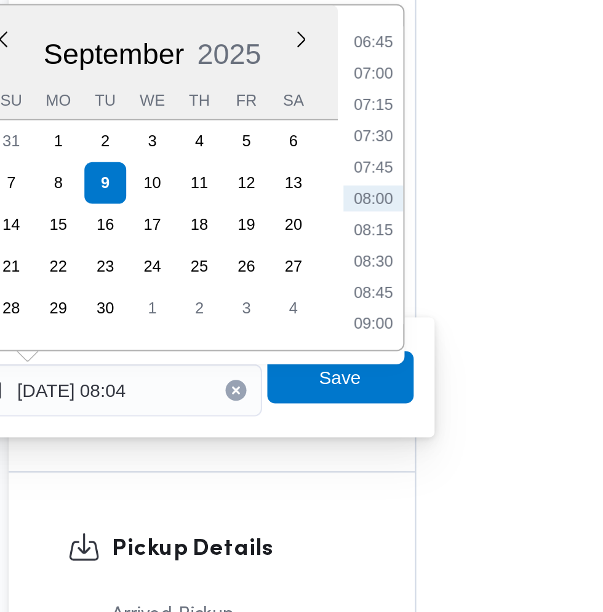
click at [334, 364] on li "07:30" at bounding box center [331, 368] width 28 height 12
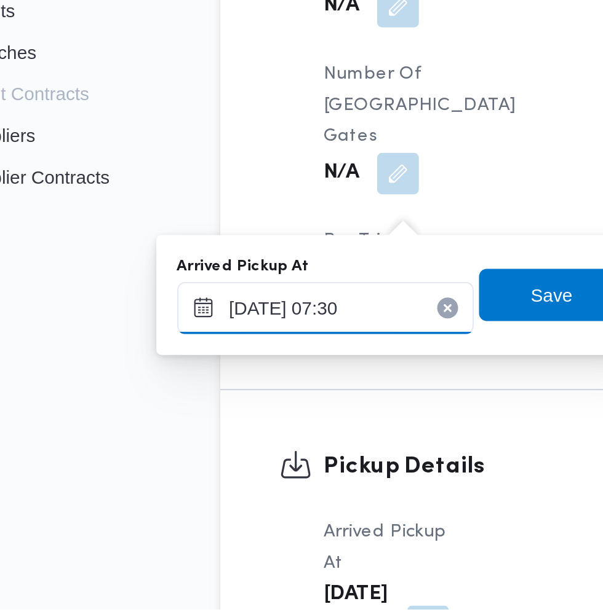
scroll to position [1133, 0]
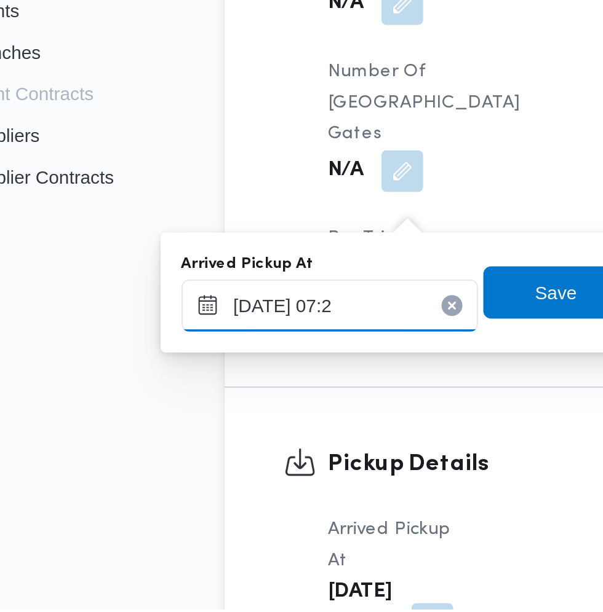
type input "09/09/2025 07:20"
click at [313, 464] on span "Save" at bounding box center [316, 463] width 20 height 15
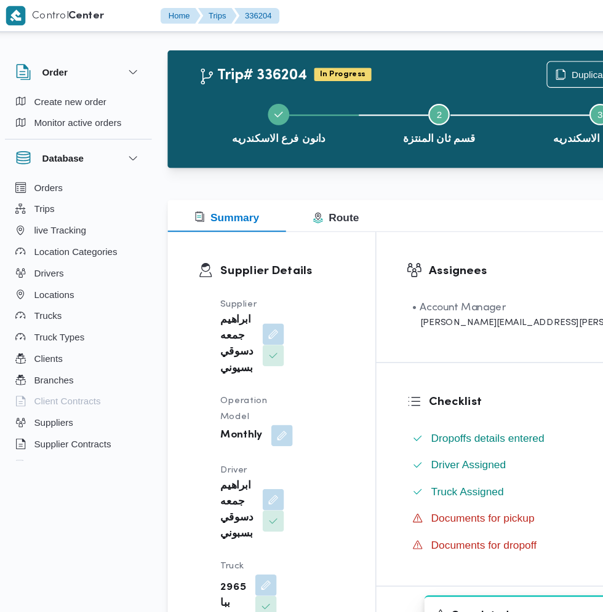
scroll to position [0, 0]
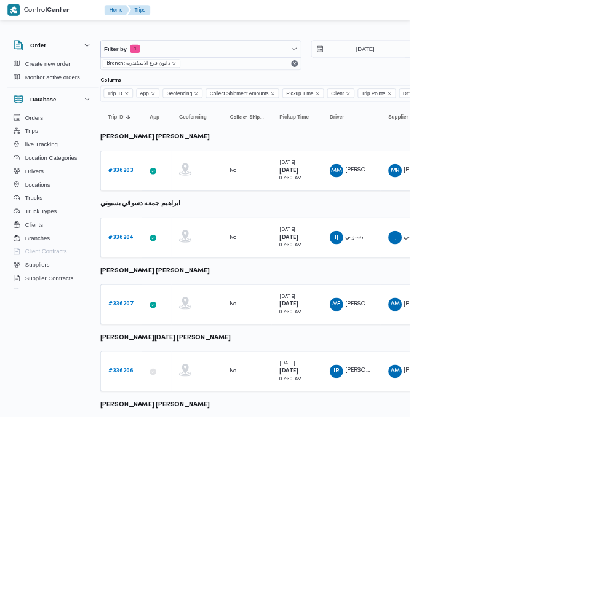
scroll to position [0, 15]
click at [165, 446] on b "# 336207" at bounding box center [176, 447] width 38 height 8
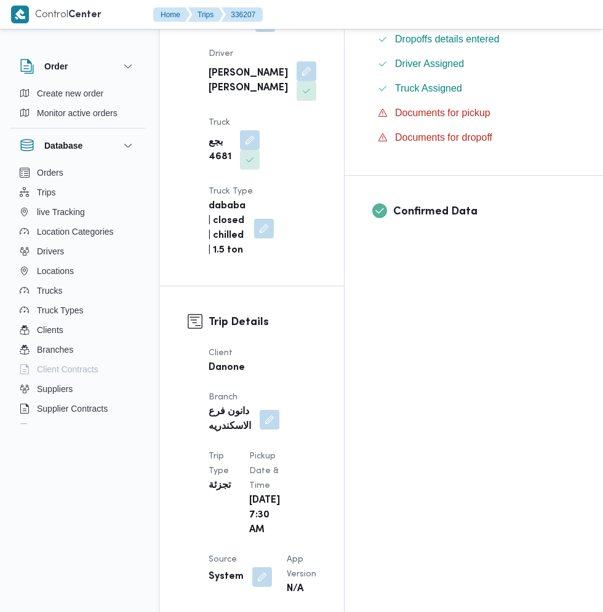
scroll to position [479, 0]
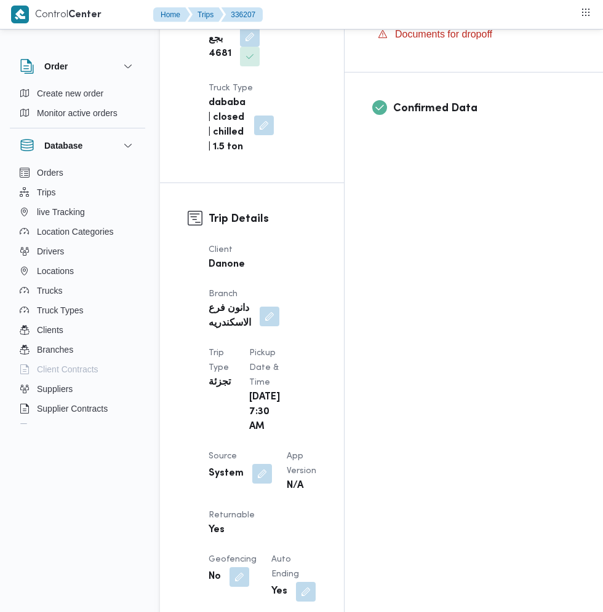
click at [259, 464] on button "button" at bounding box center [262, 474] width 20 height 20
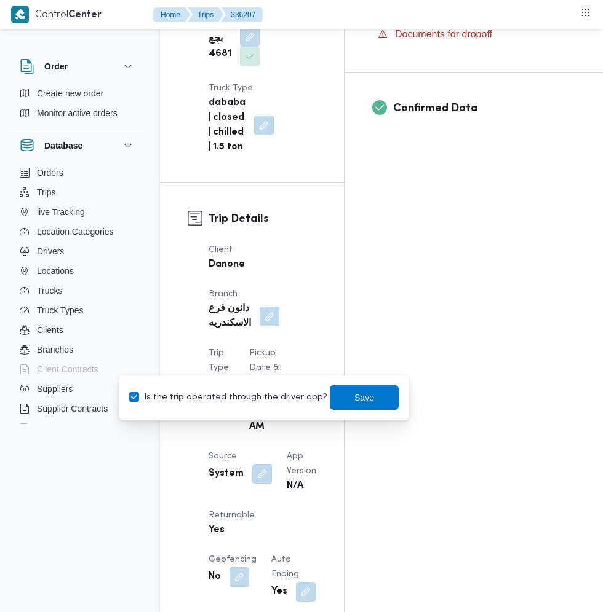
click at [254, 398] on label "Is the trip operated through the driver app?" at bounding box center [228, 397] width 198 height 15
checkbox input "false"
click at [357, 398] on span "Save" at bounding box center [364, 397] width 20 height 15
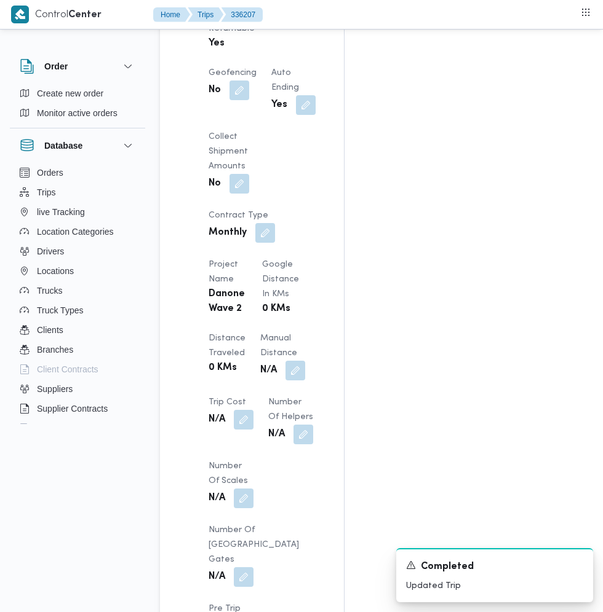
scroll to position [957, 0]
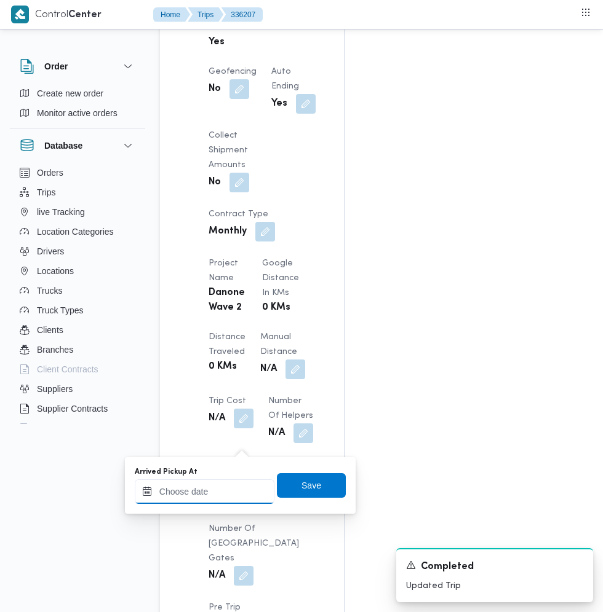
click at [221, 487] on input "Arrived Pickup At" at bounding box center [205, 492] width 140 height 25
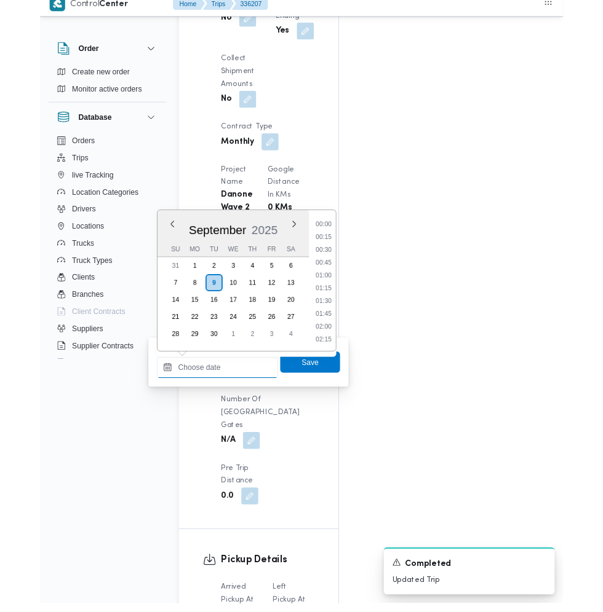
scroll to position [1015, 0]
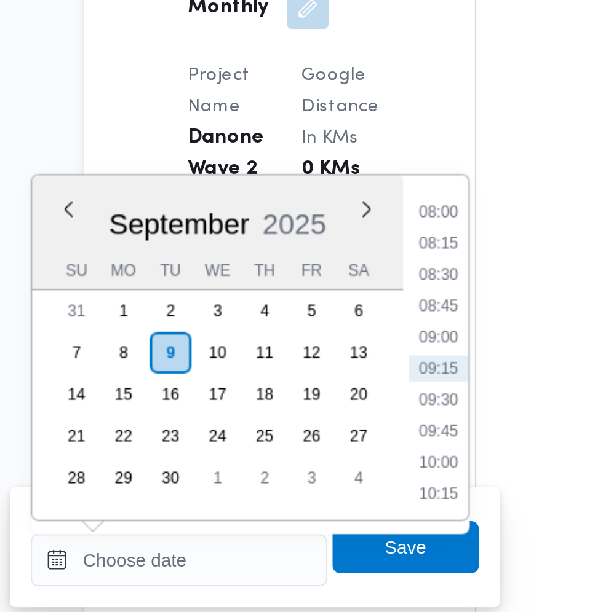
click at [334, 272] on li "08:00" at bounding box center [326, 270] width 28 height 12
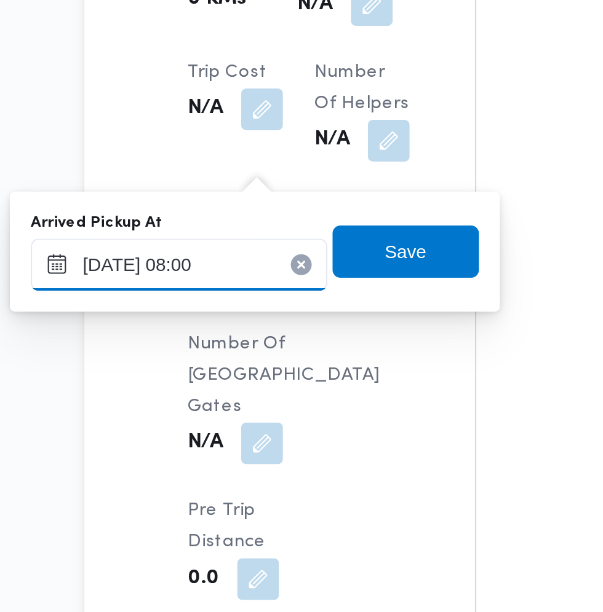
click at [241, 437] on input "09/09/2025 08:00" at bounding box center [205, 434] width 140 height 25
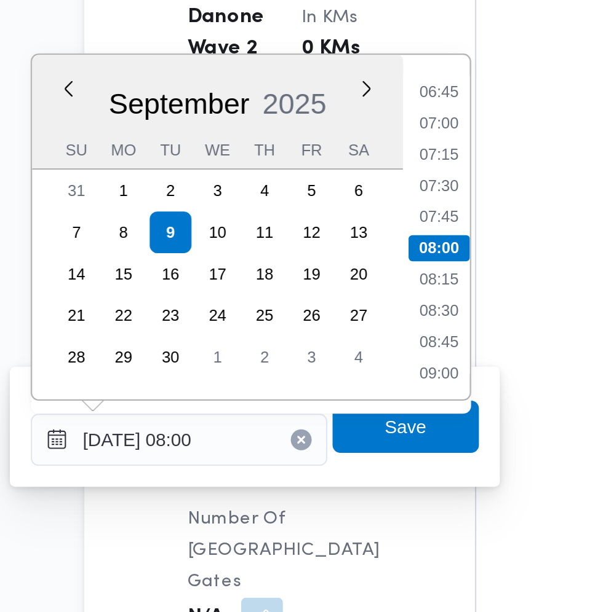
click at [328, 304] on li "07:15" at bounding box center [326, 299] width 28 height 12
type input "09/09/2025 07:15"
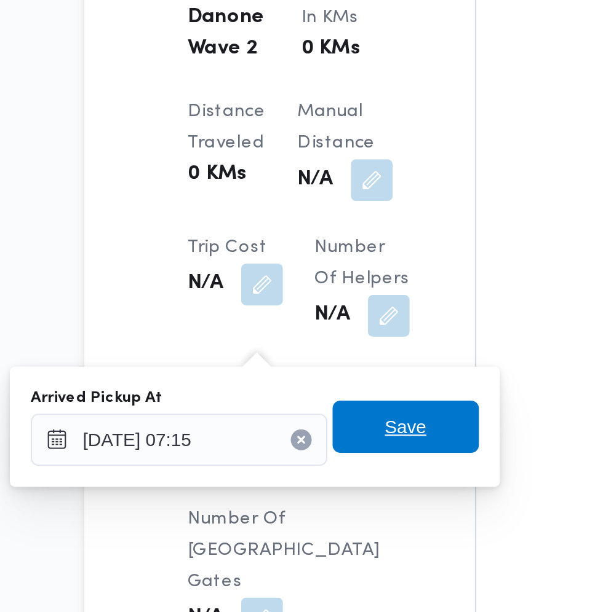
click at [321, 431] on span "Save" at bounding box center [311, 428] width 20 height 15
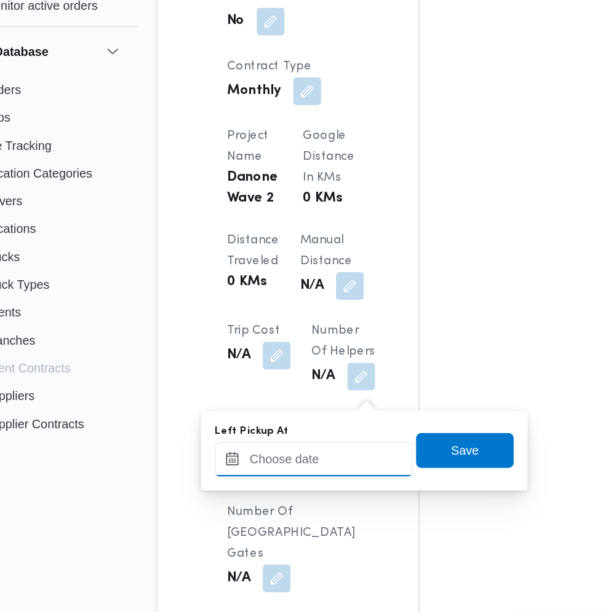
click at [283, 437] on input "Left Pickup At" at bounding box center [270, 434] width 140 height 25
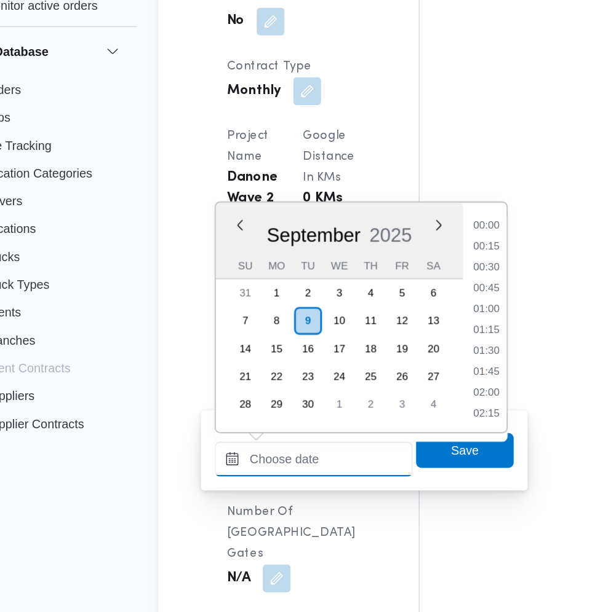
scroll to position [471, 0]
click at [392, 316] on li "08:45" at bounding box center [392, 314] width 28 height 12
type input "09/09/2025 08:45"
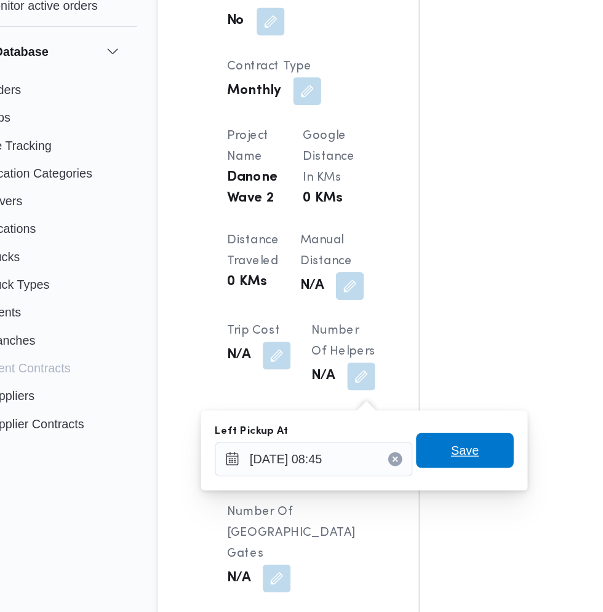
click at [386, 431] on span "Save" at bounding box center [376, 428] width 20 height 15
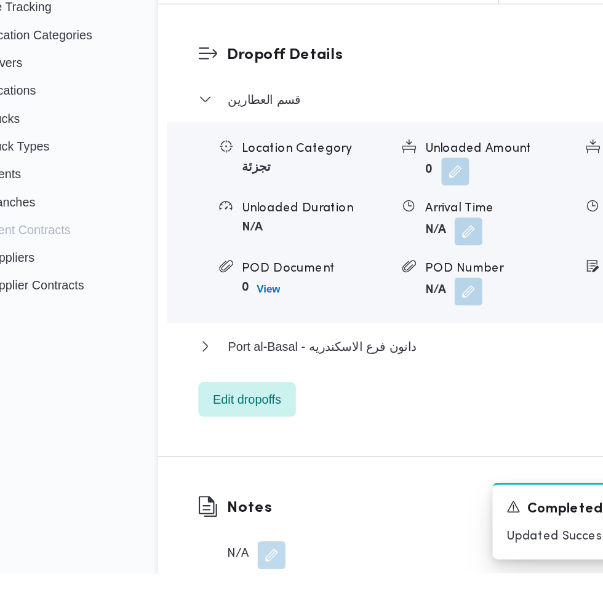
click at [376, 381] on button "button" at bounding box center [379, 371] width 20 height 20
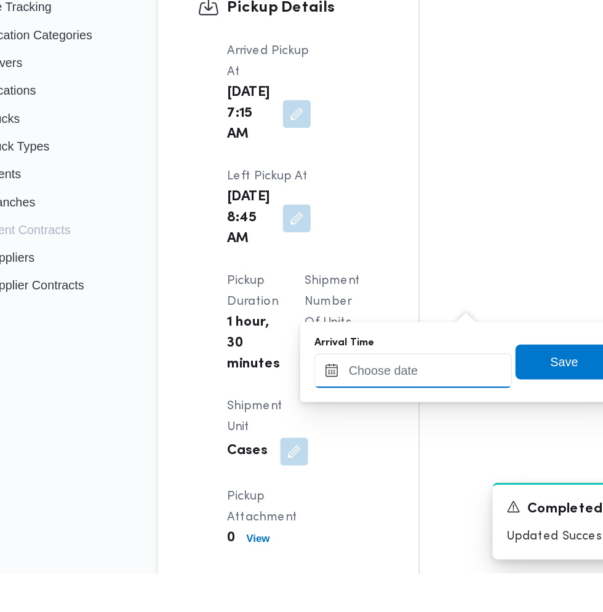
click at [338, 472] on input "Arrival Time" at bounding box center [340, 469] width 140 height 25
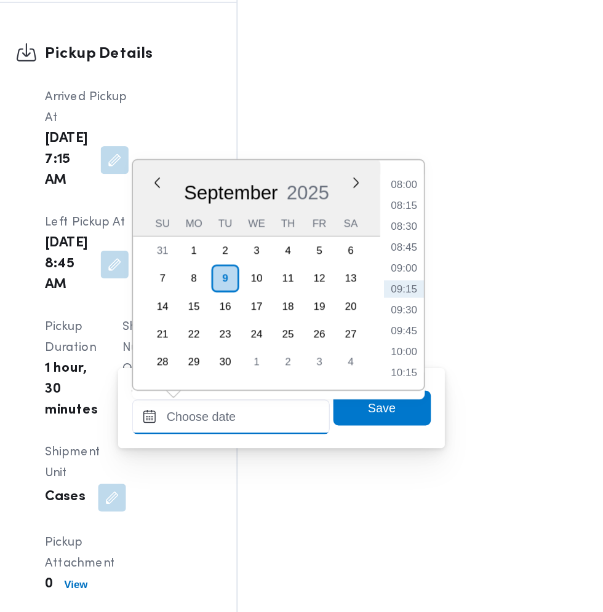
scroll to position [1495, 0]
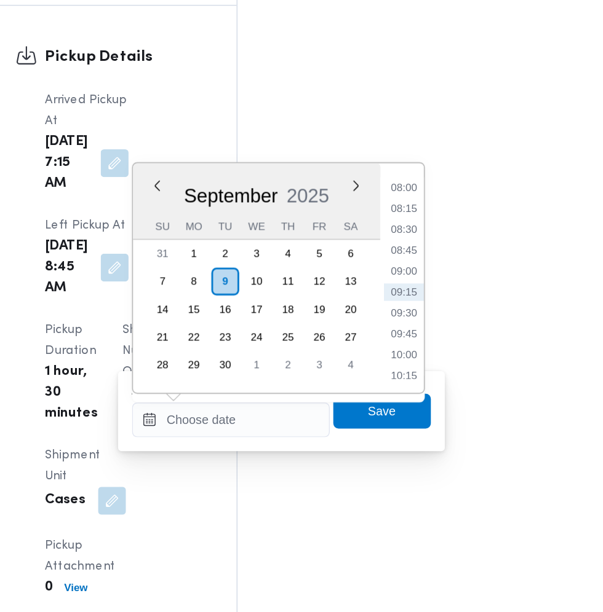
click at [469, 345] on li "09:15" at bounding box center [462, 343] width 28 height 12
type input "09/09/2025 09:15"
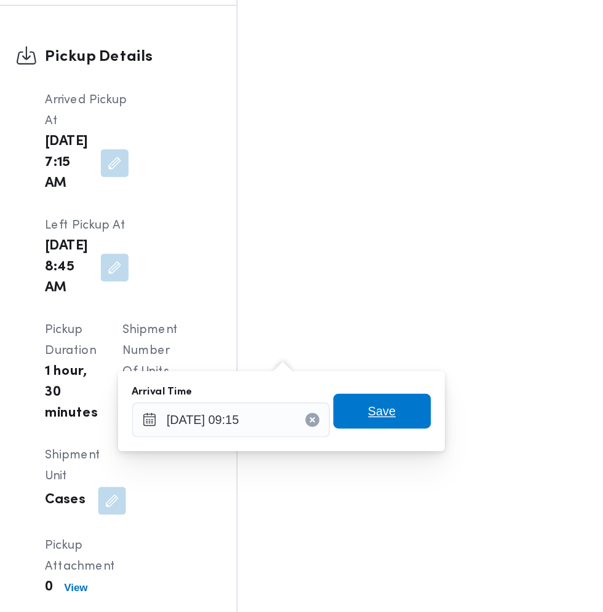
click at [453, 429] on span "Save" at bounding box center [447, 427] width 20 height 15
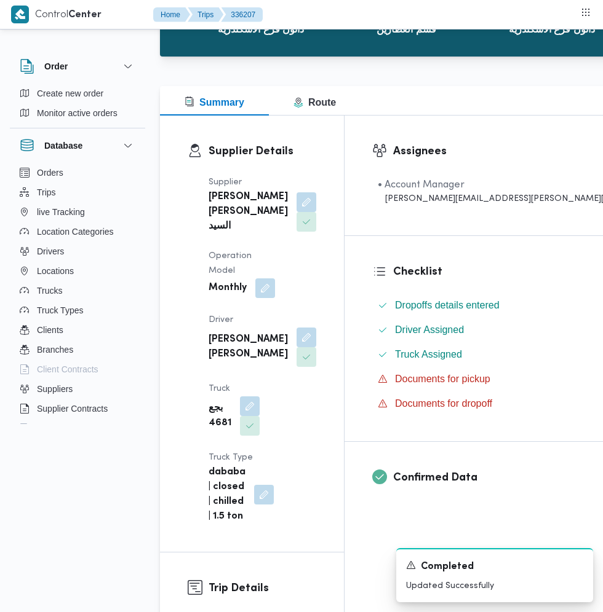
scroll to position [0, 0]
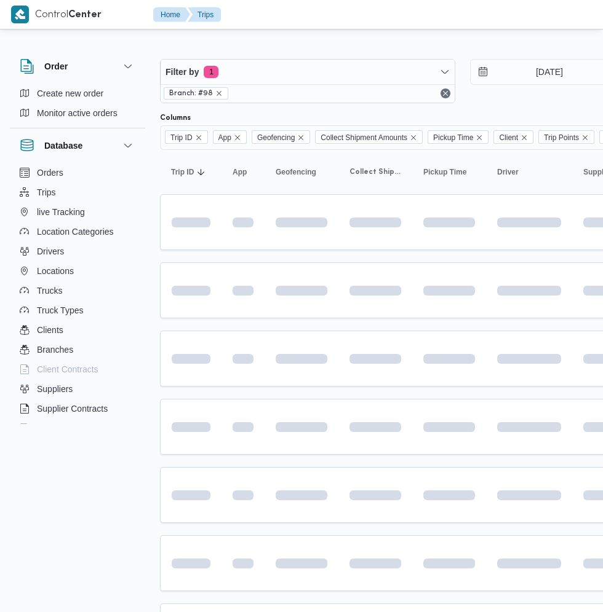
scroll to position [0, 15]
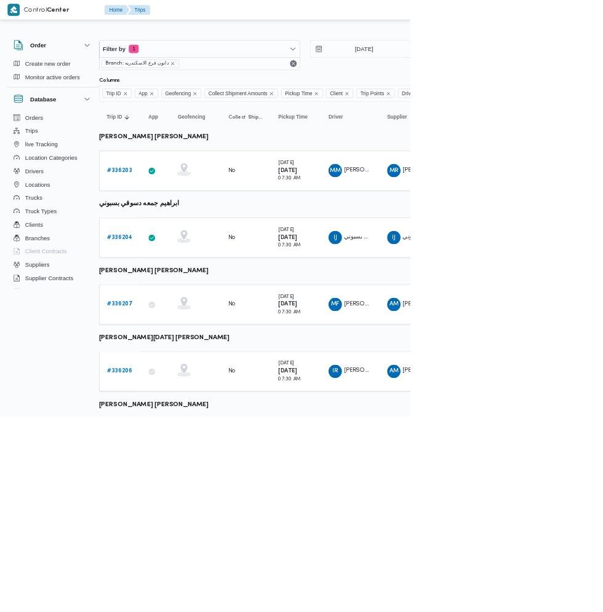
click at [171, 547] on b "# 336206" at bounding box center [176, 546] width 38 height 8
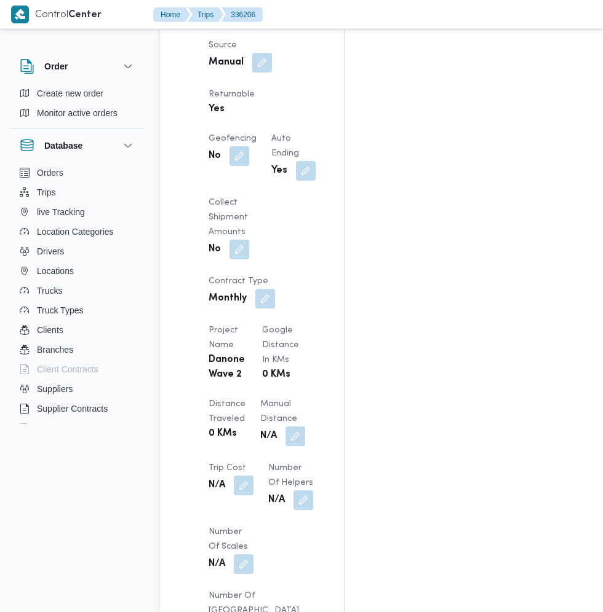
scroll to position [908, 0]
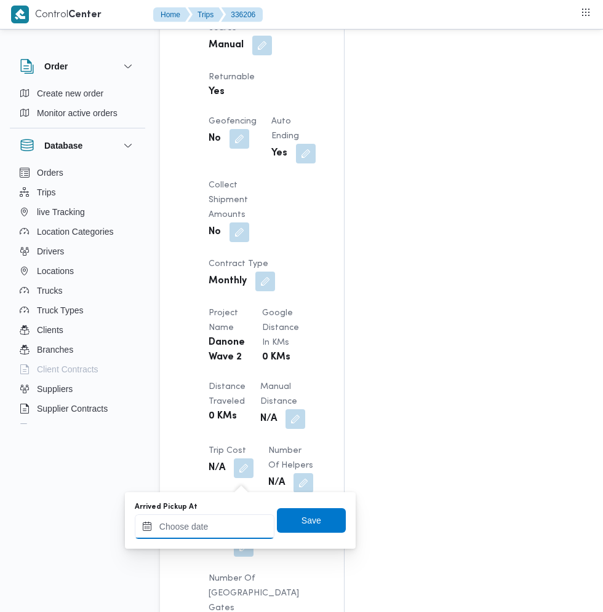
click at [224, 523] on input "Arrived Pickup At" at bounding box center [205, 527] width 140 height 25
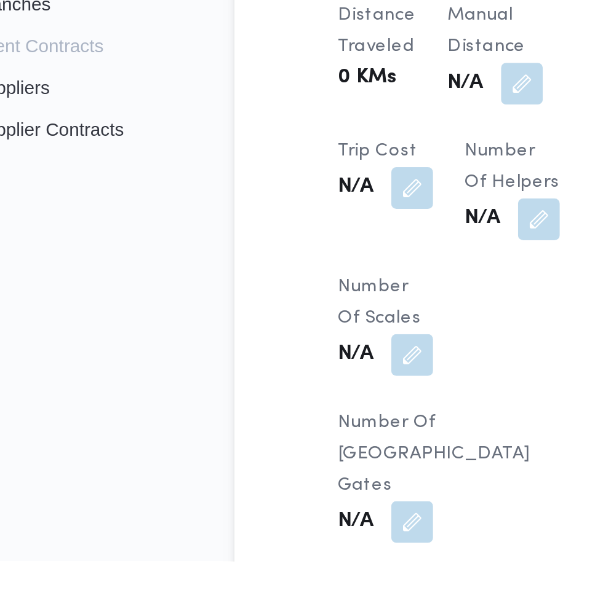
scroll to position [940, 0]
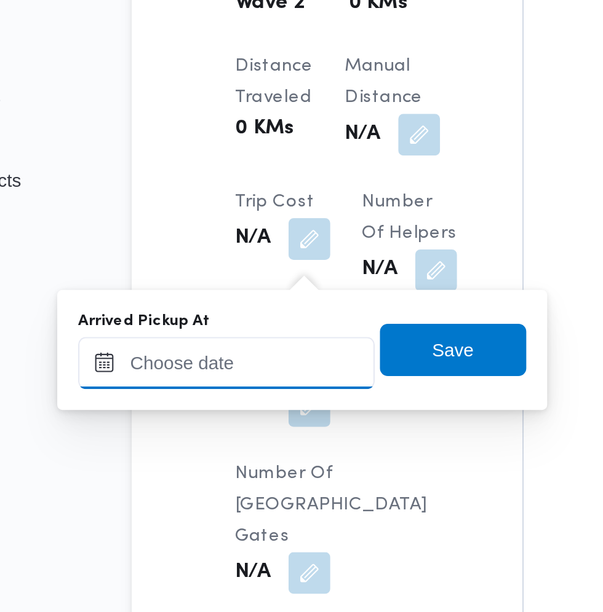
click at [222, 498] on input "Arrived Pickup At" at bounding box center [205, 495] width 140 height 25
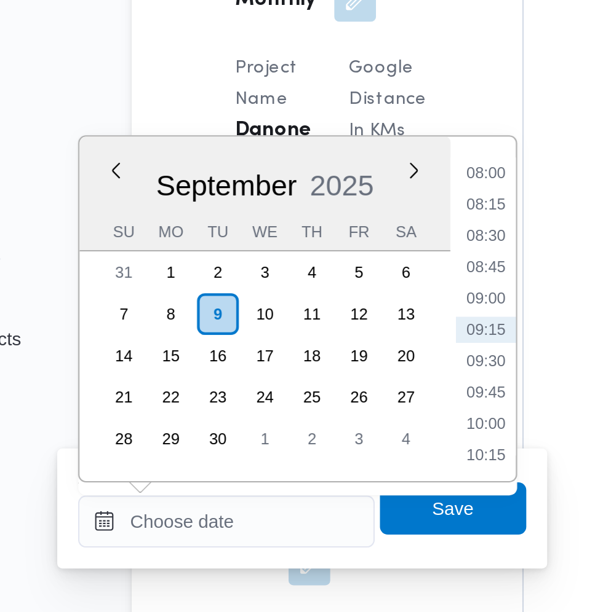
click at [330, 332] on li "08:00" at bounding box center [326, 331] width 28 height 12
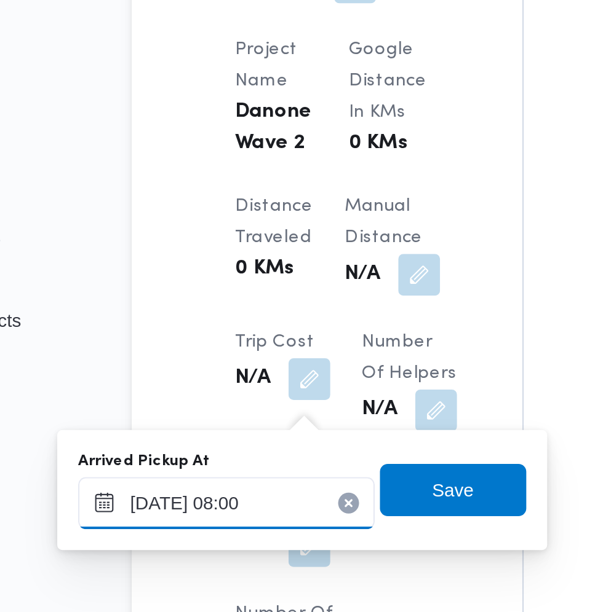
click at [216, 497] on input "09/09/2025 08:00" at bounding box center [205, 495] width 140 height 25
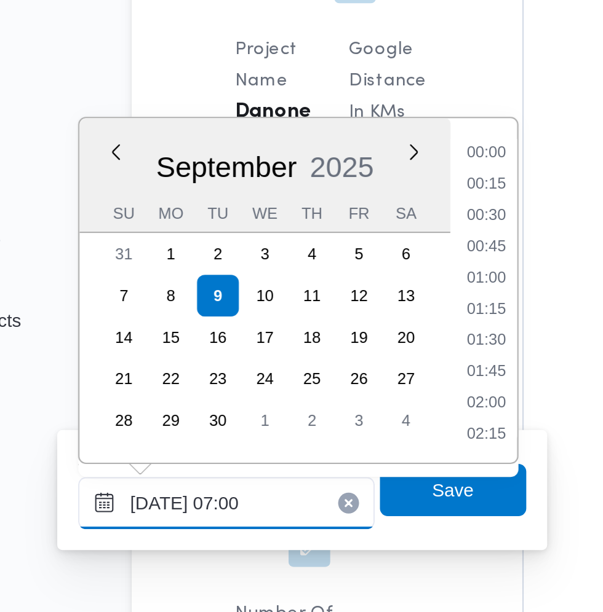
scroll to position [283, 0]
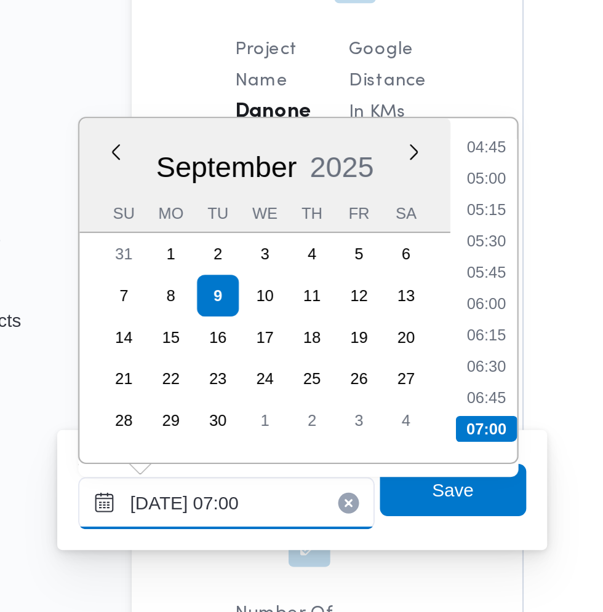
type input "09/09/2025 07:00"
click at [330, 463] on li "07:00" at bounding box center [326, 460] width 29 height 12
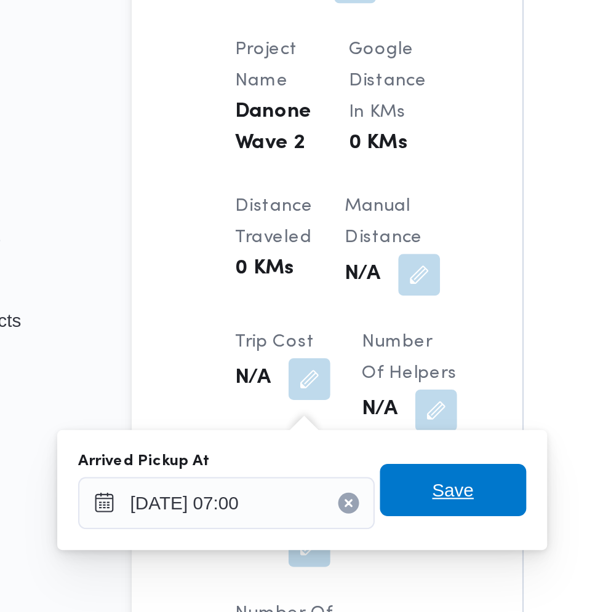
click at [325, 491] on span "Save" at bounding box center [311, 489] width 69 height 25
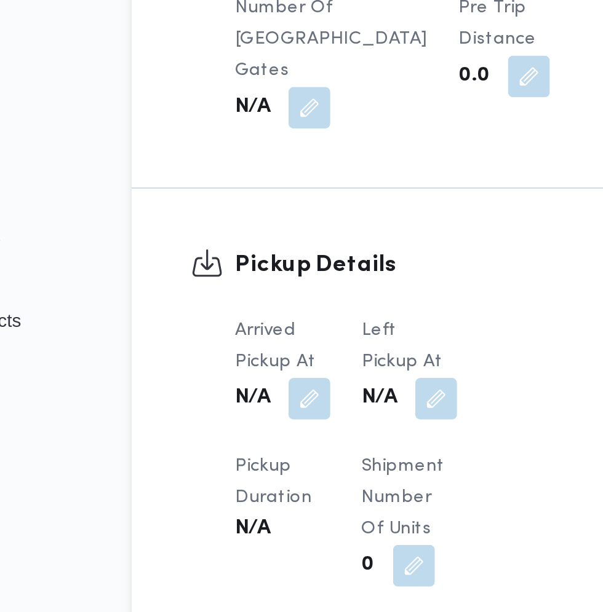
click at [302, 452] on div "Arrived Pickup At N/A Left Pickup At N/A Pickup Duration N/A Shipment Number of…" at bounding box center [290, 534] width 178 height 271
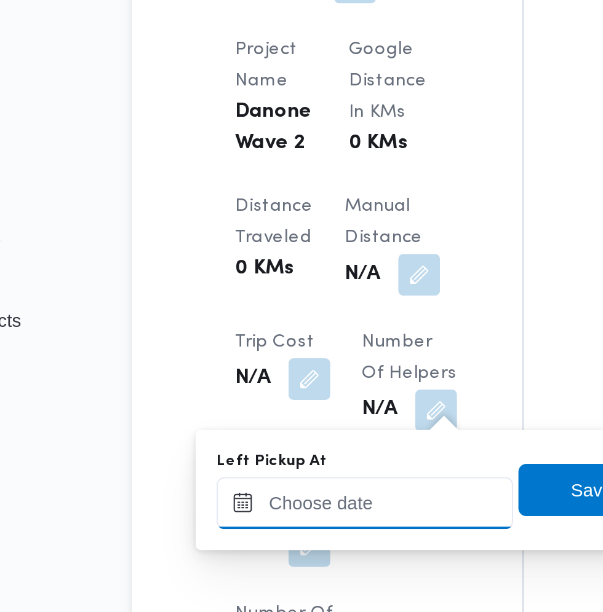
click at [267, 496] on input "Left Pickup At" at bounding box center [270, 495] width 140 height 25
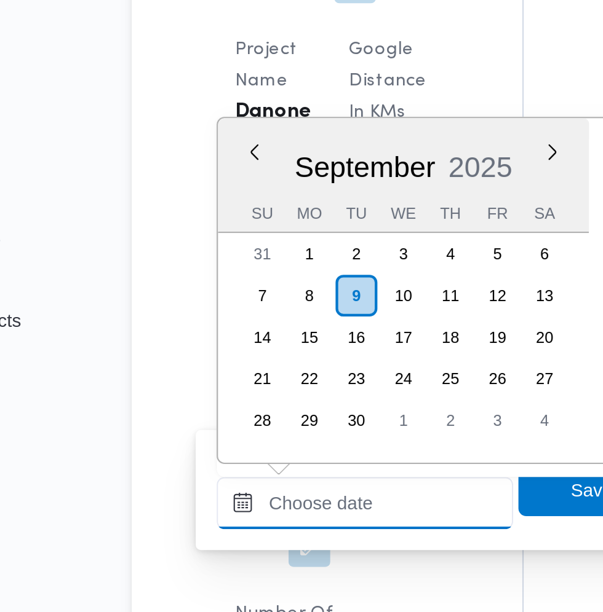
scroll to position [471, 0]
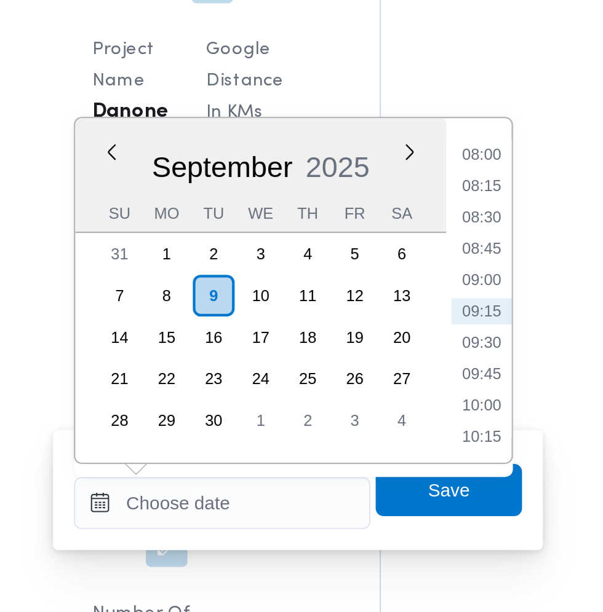
click at [398, 395] on li "09:00" at bounding box center [392, 390] width 28 height 12
type input "09/09/2025 09:00"
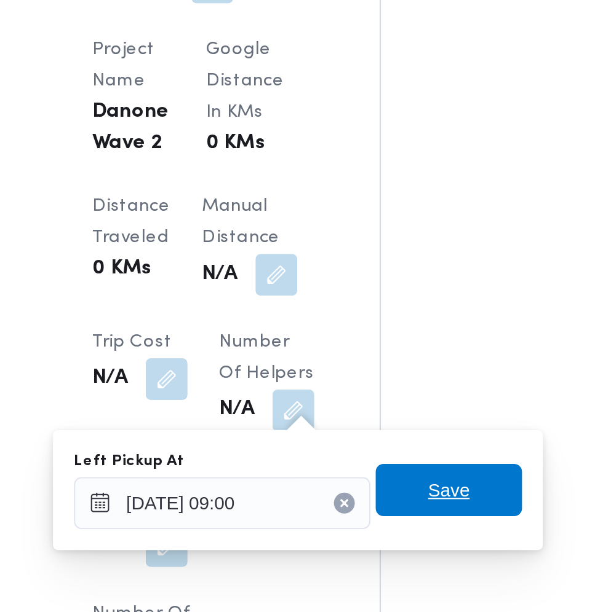
click at [391, 489] on span "Save" at bounding box center [376, 489] width 69 height 25
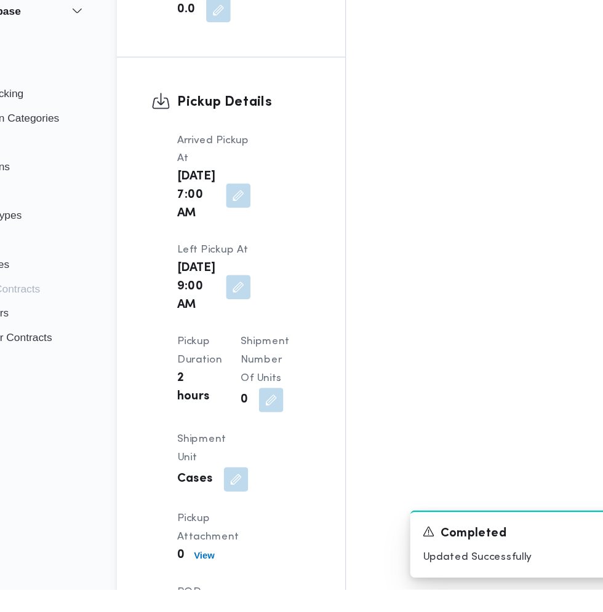
scroll to position [1452, 0]
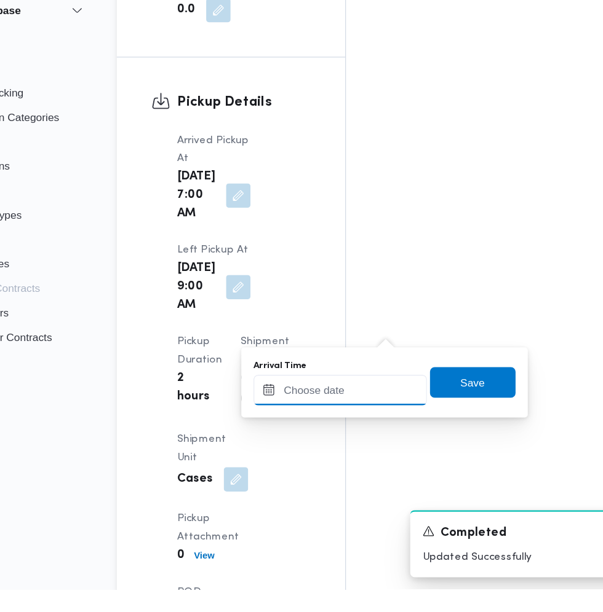
click at [342, 447] on input "Arrival Time" at bounding box center [340, 452] width 140 height 25
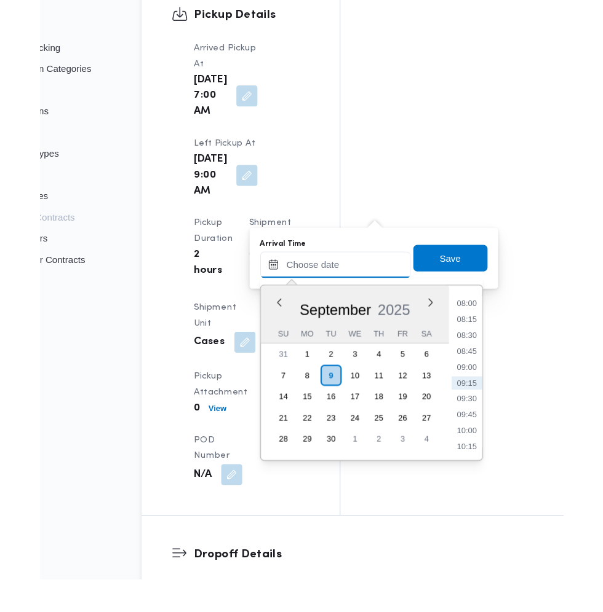
scroll to position [0, 0]
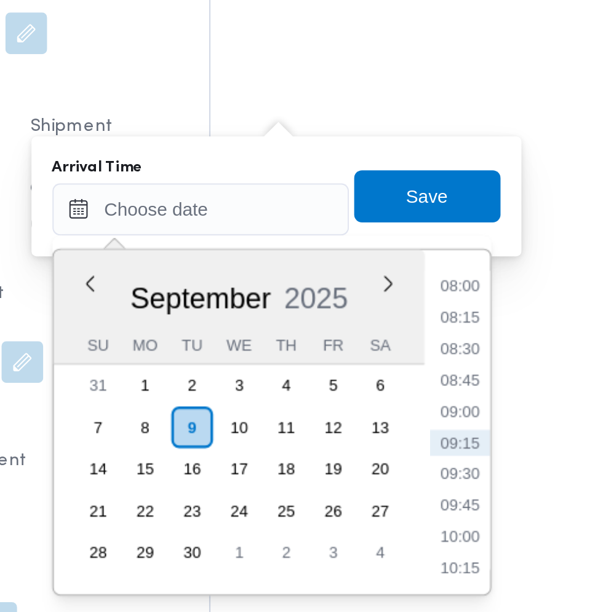
click at [464, 528] on li "09:15" at bounding box center [462, 524] width 28 height 12
type input "09/09/2025 09:15"
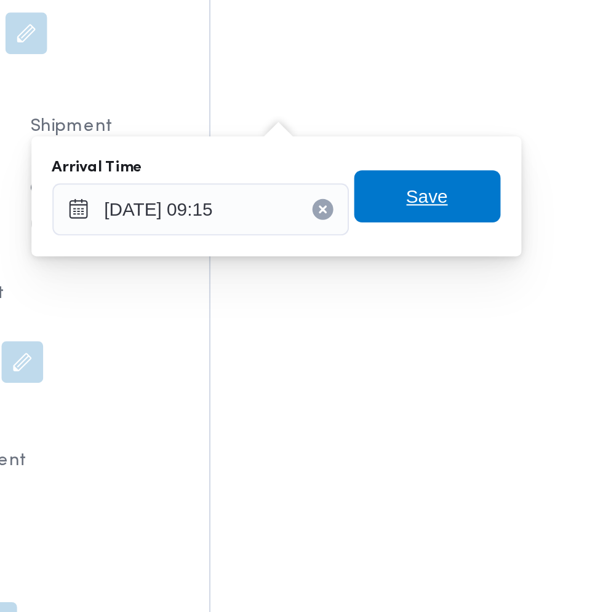
click at [459, 405] on span "Save" at bounding box center [446, 407] width 69 height 25
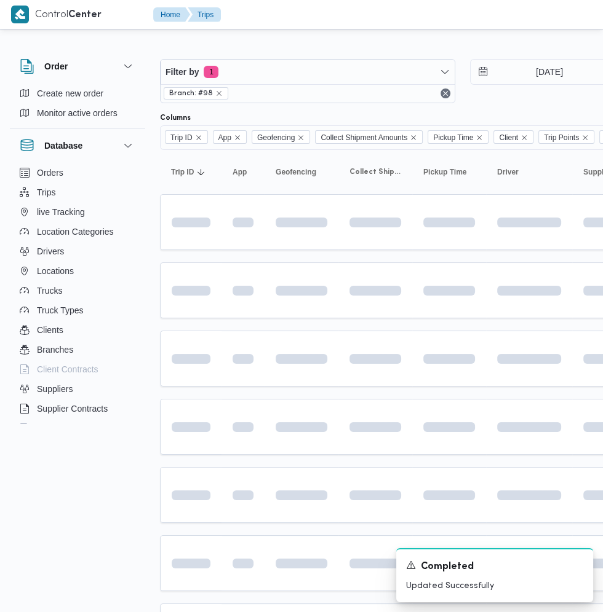
scroll to position [0, 15]
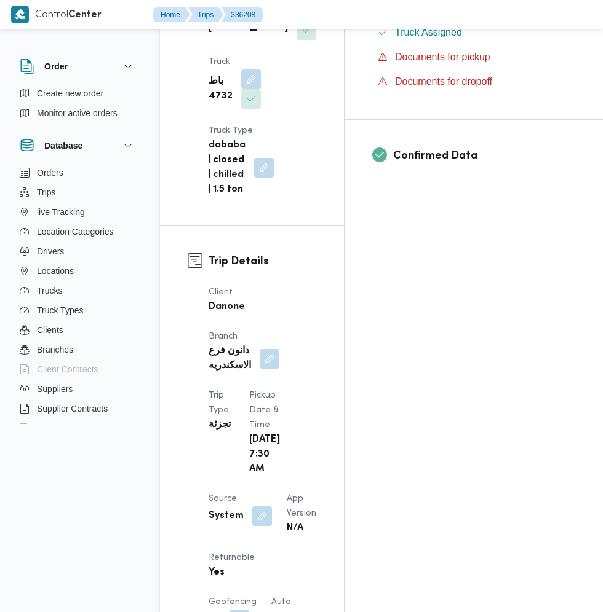
scroll to position [433, 0]
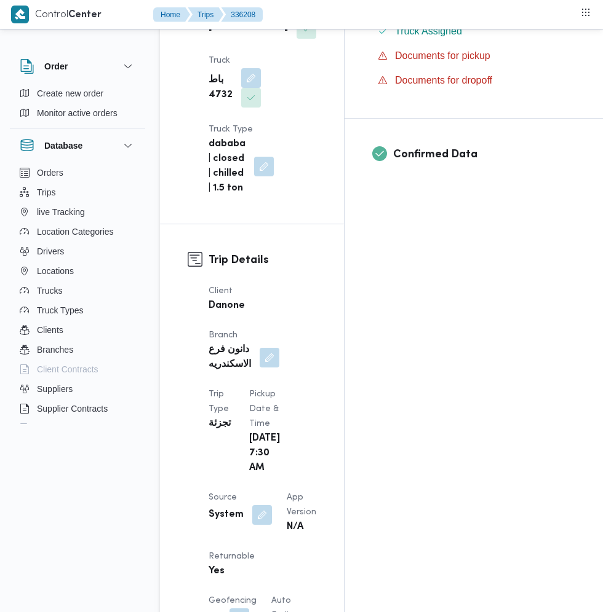
click at [259, 505] on button "button" at bounding box center [262, 515] width 20 height 20
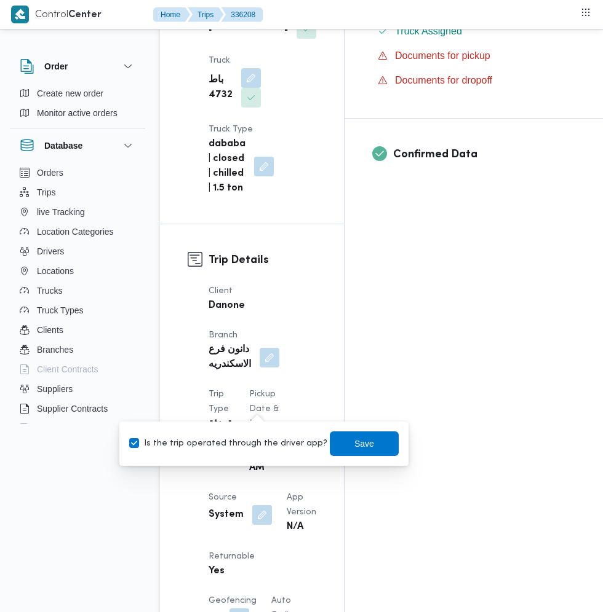
click at [250, 443] on label "Is the trip operated through the driver app?" at bounding box center [228, 444] width 198 height 15
checkbox input "false"
click at [354, 443] on span "Save" at bounding box center [364, 444] width 20 height 15
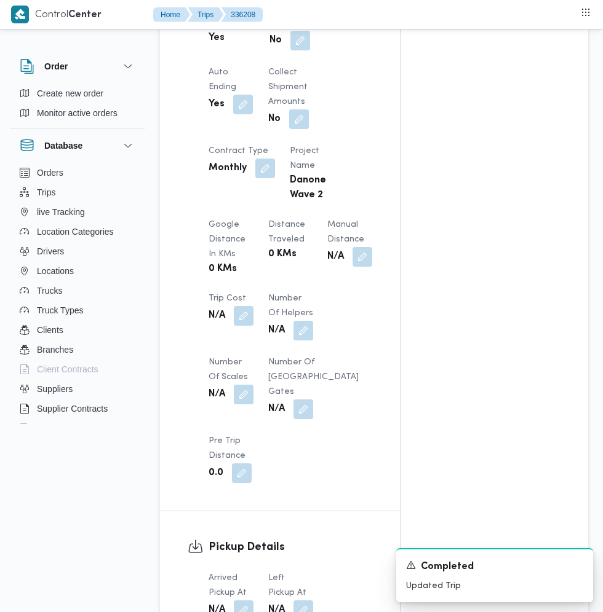
scroll to position [1027, 0]
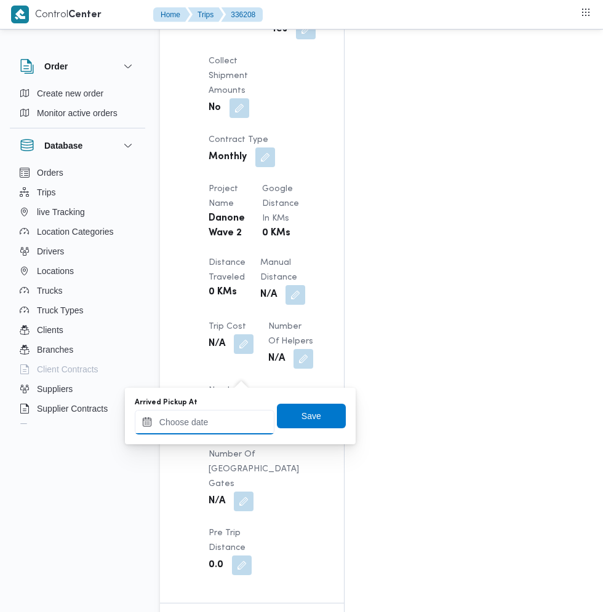
click at [232, 422] on input "Arrived Pickup At" at bounding box center [205, 422] width 140 height 25
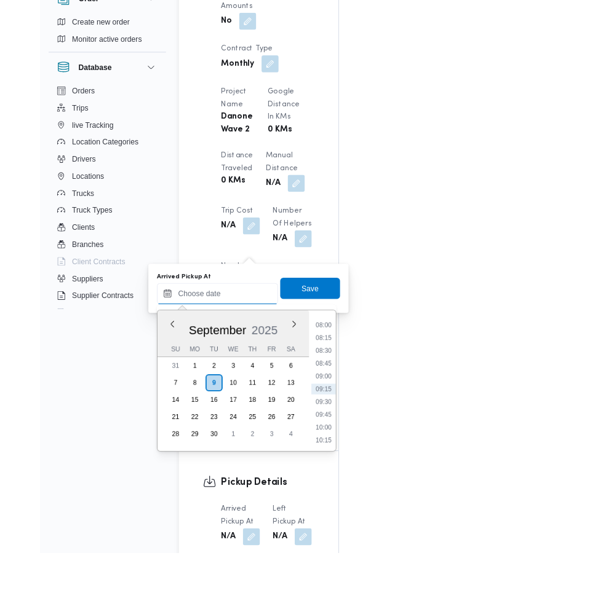
scroll to position [1043, 0]
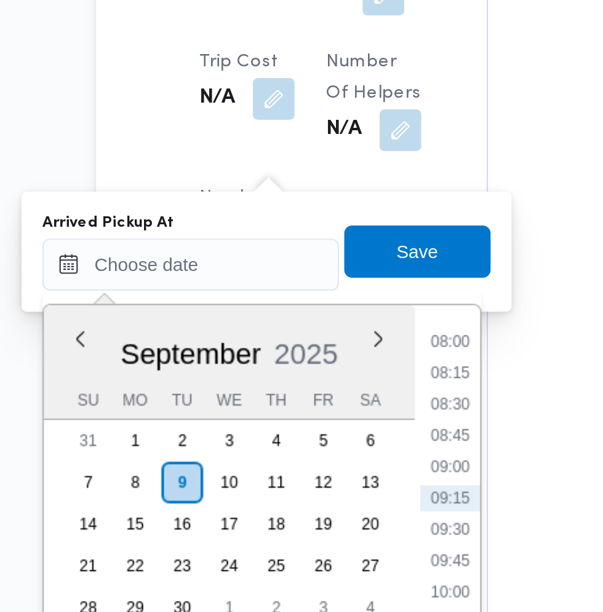
click at [328, 448] on li "08:00" at bounding box center [326, 443] width 28 height 12
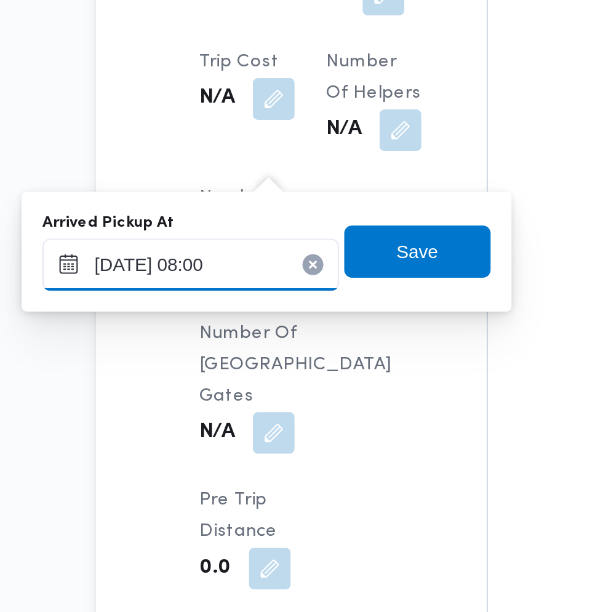
click at [232, 407] on input "09/09/2025 08:00" at bounding box center [205, 406] width 140 height 25
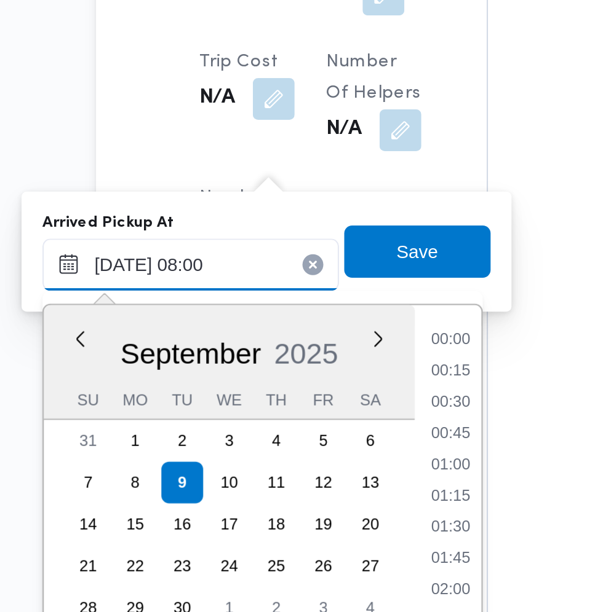
scroll to position [397, 0]
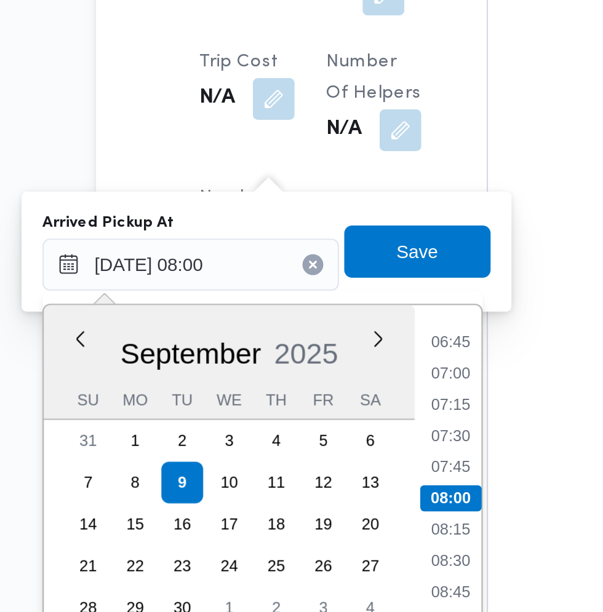
click at [331, 457] on li "07:00" at bounding box center [326, 457] width 28 height 12
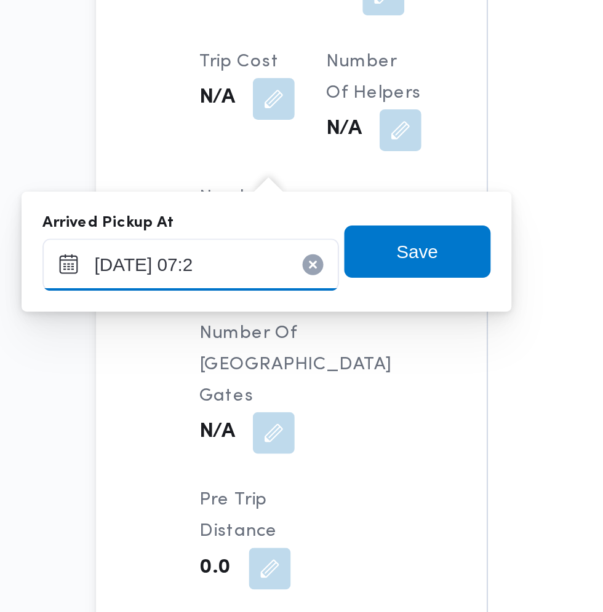
type input "09/09/2025 07:25"
click at [320, 402] on span "Save" at bounding box center [311, 400] width 20 height 15
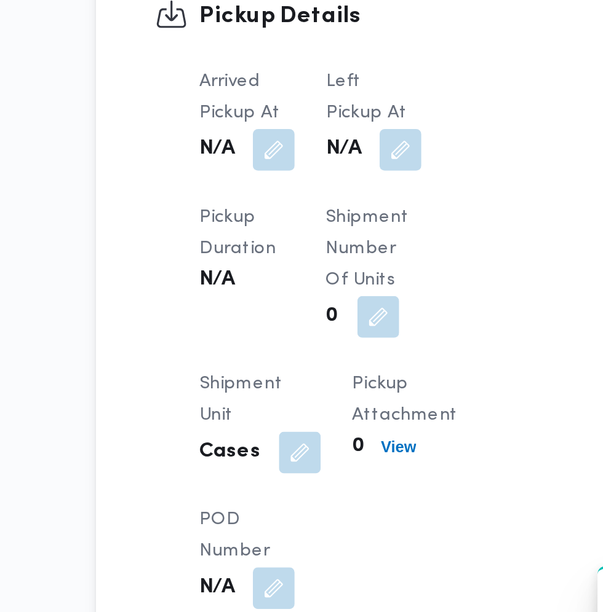
click at [301, 361] on button "button" at bounding box center [303, 352] width 20 height 20
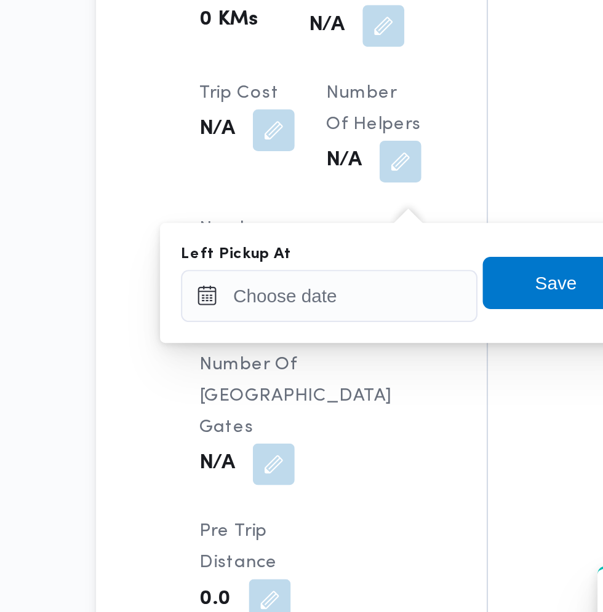
scroll to position [1043, 0]
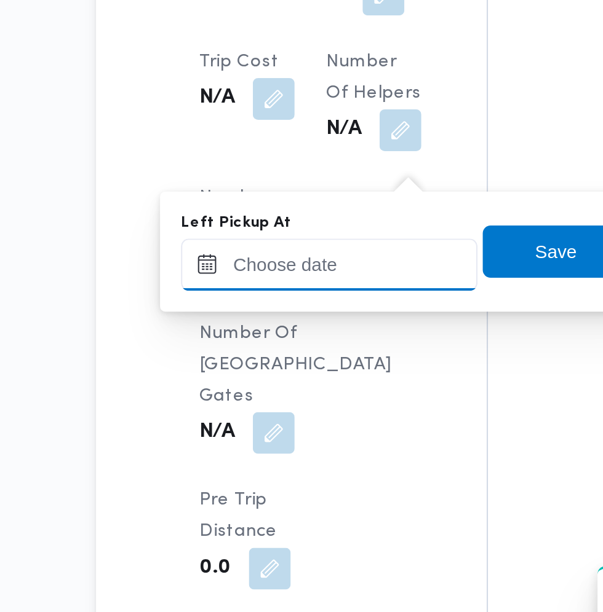
click at [280, 406] on input "Left Pickup At" at bounding box center [270, 406] width 140 height 25
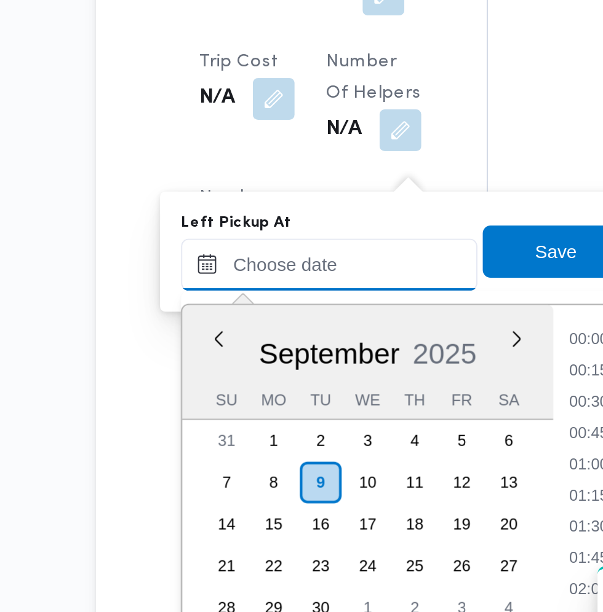
scroll to position [471, 0]
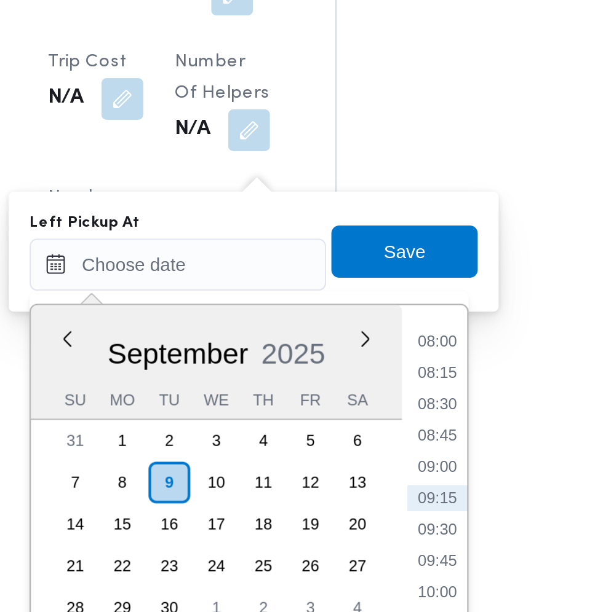
click at [397, 486] on li "08:45" at bounding box center [392, 487] width 28 height 12
type input "09/09/2025 08:45"
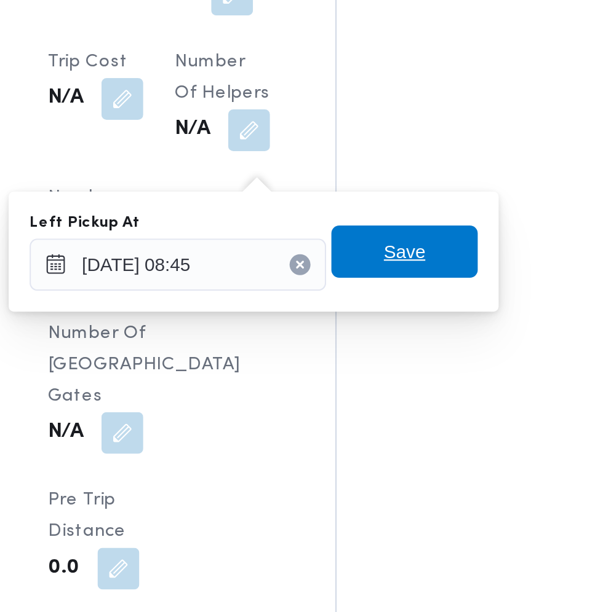
click at [389, 402] on span "Save" at bounding box center [376, 400] width 69 height 25
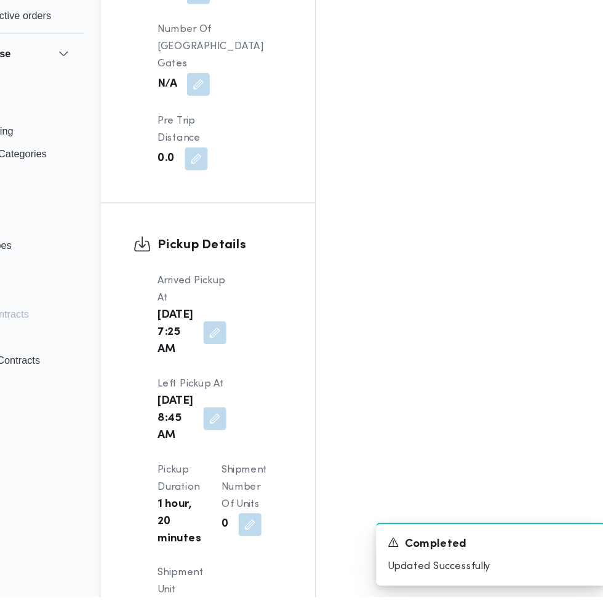
scroll to position [1414, 0]
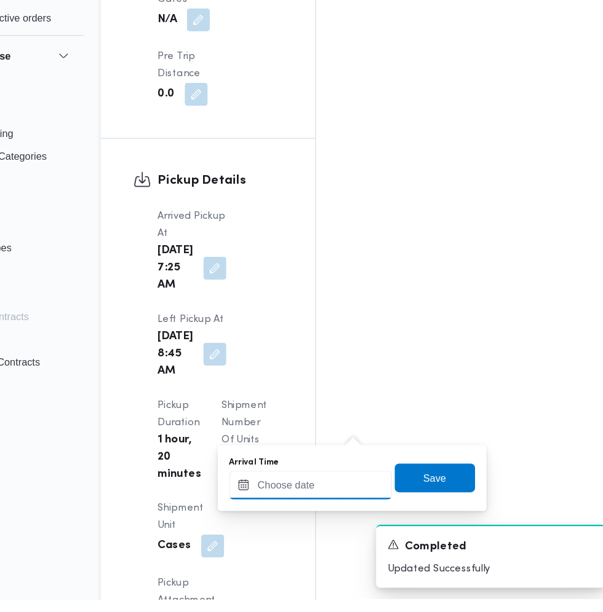
click at [342, 515] on input "Arrival Time" at bounding box center [340, 514] width 140 height 25
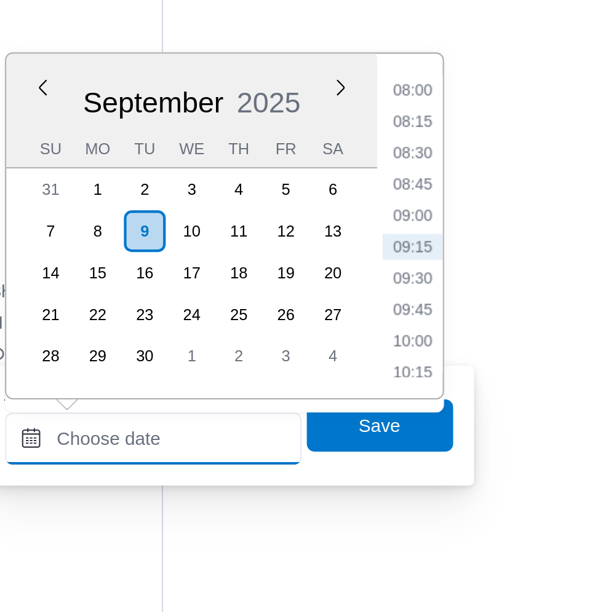
scroll to position [1443, 0]
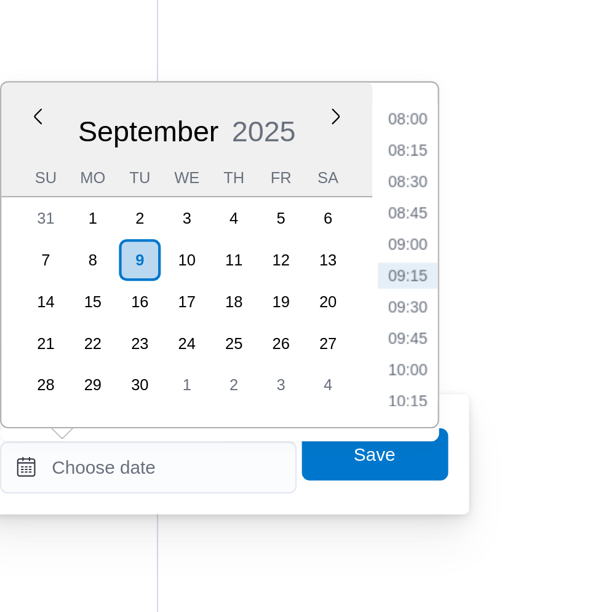
click at [466, 400] on li "09:15" at bounding box center [462, 395] width 28 height 12
type input "09/09/2025 09:15"
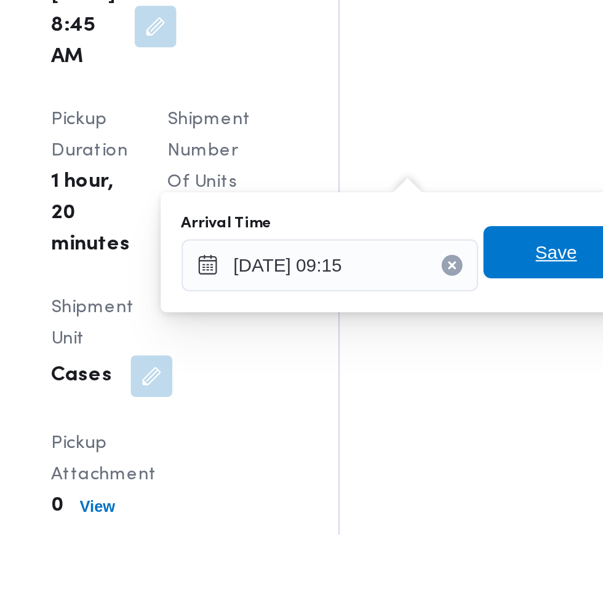
click at [438, 480] on span "Save" at bounding box center [446, 479] width 69 height 25
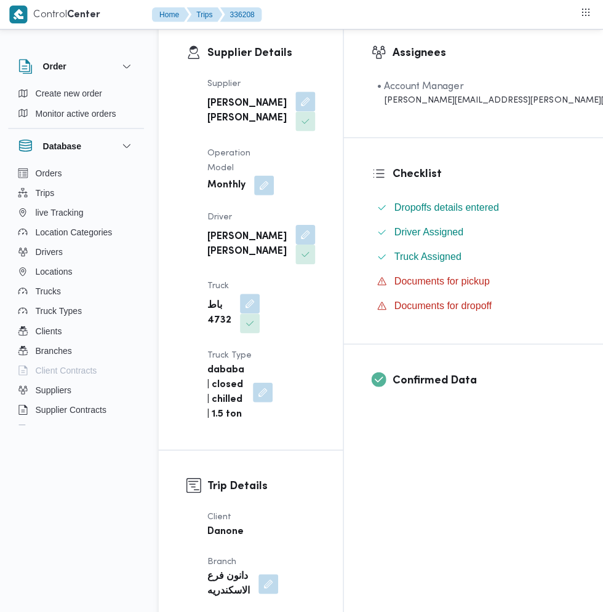
scroll to position [0, 0]
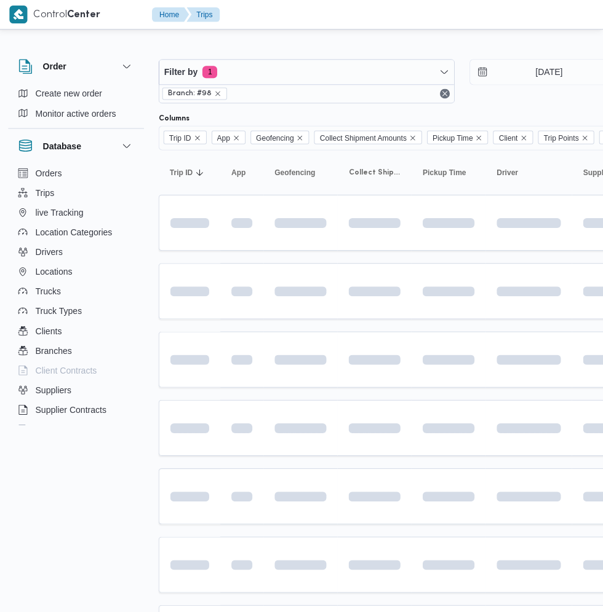
scroll to position [0, 15]
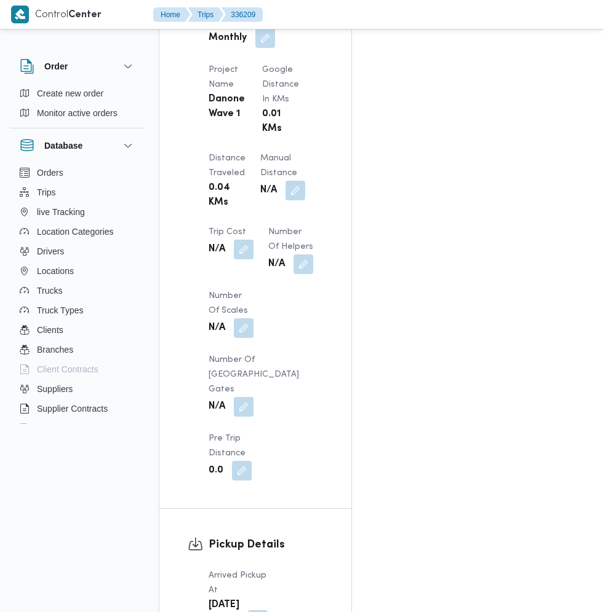
scroll to position [1106, 0]
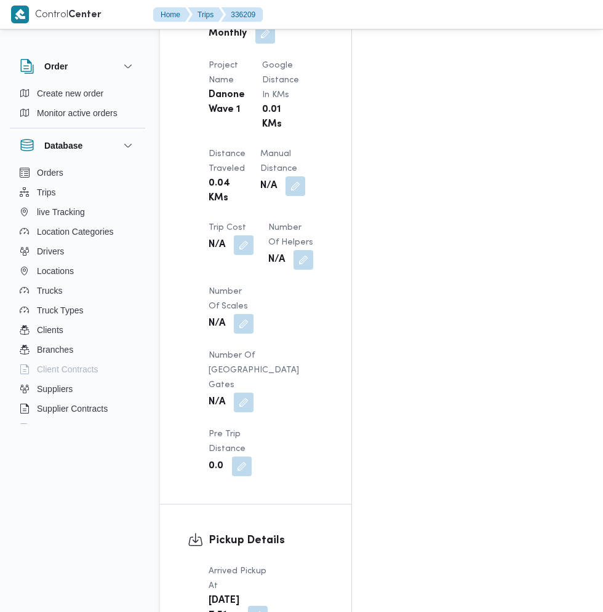
click at [449, 582] on div "Assignees • Account Manager abdallah.mohamed@illa.com.eg Checklist Dropoffs det…" at bounding box center [503, 32] width 302 height 1827
click at [249, 606] on button "button" at bounding box center [258, 616] width 20 height 20
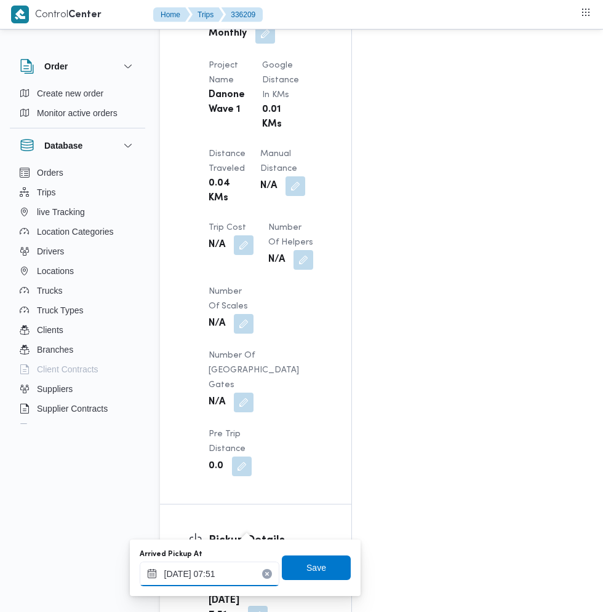
click at [229, 568] on input "09/09/2025 07:51" at bounding box center [210, 574] width 140 height 25
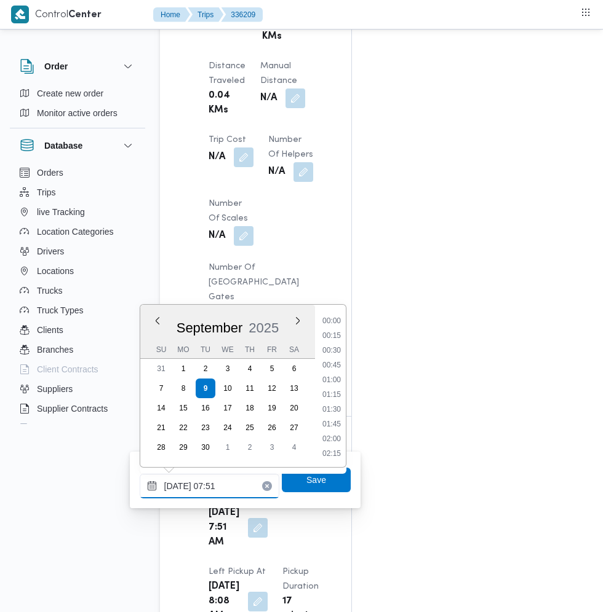
scroll to position [382, 0]
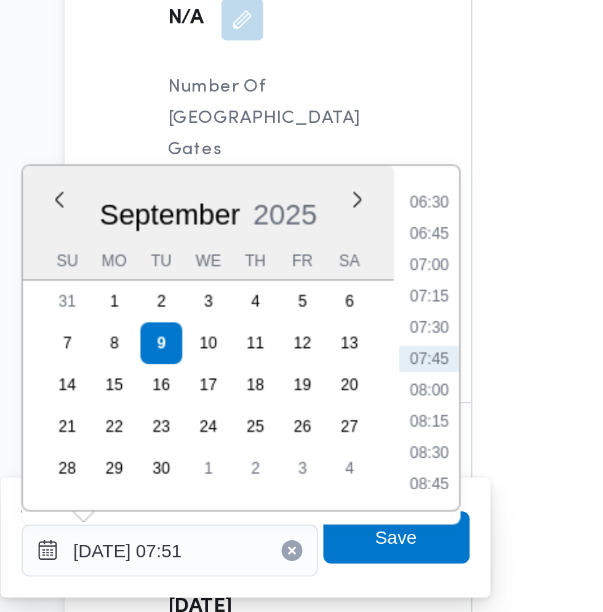
click at [338, 363] on li "07:15" at bounding box center [331, 361] width 28 height 12
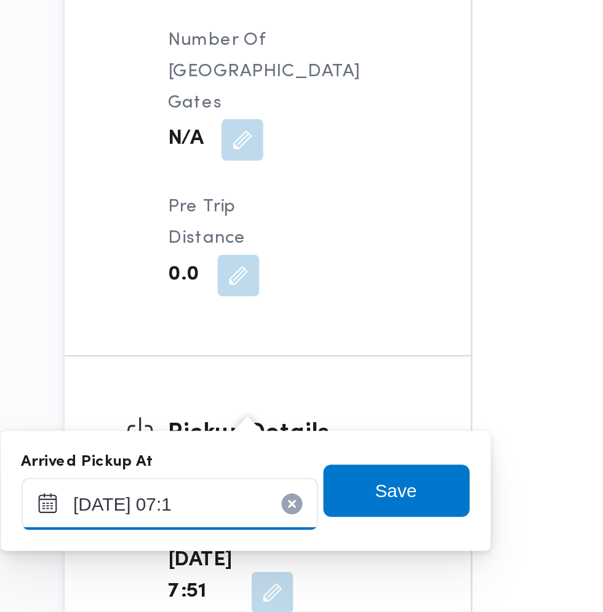
type input "09/09/2025 07:10"
click at [333, 469] on span "Save" at bounding box center [316, 474] width 69 height 25
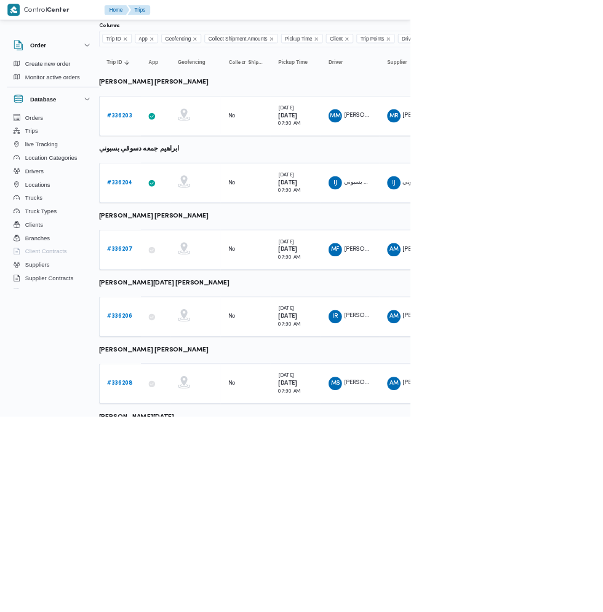
scroll to position [82, 15]
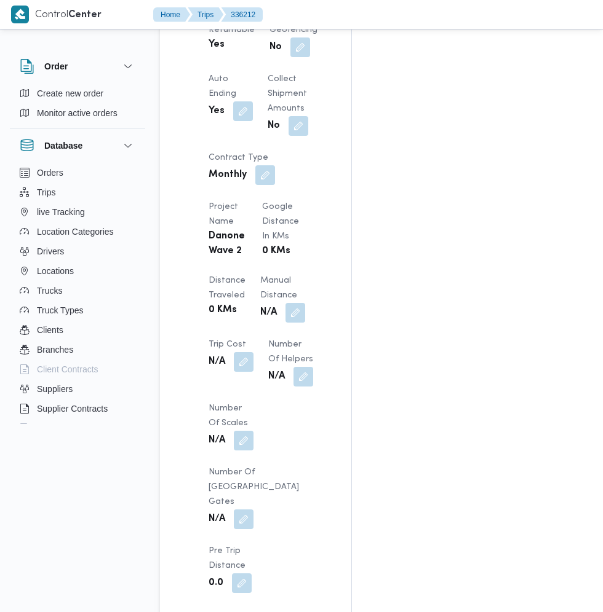
scroll to position [966, 0]
click at [444, 535] on div "Assignees • Account Manager abdallah.mohamed@illa.com.eg Checklist Dropoffs det…" at bounding box center [503, 123] width 302 height 1729
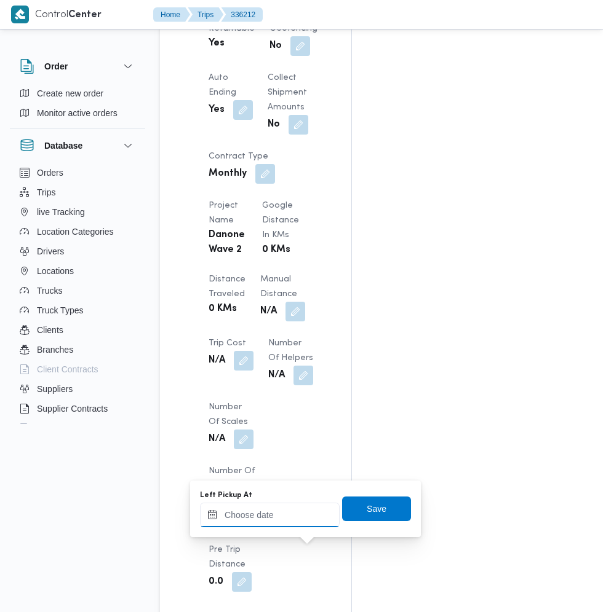
click at [304, 512] on input "Left Pickup At" at bounding box center [270, 515] width 140 height 25
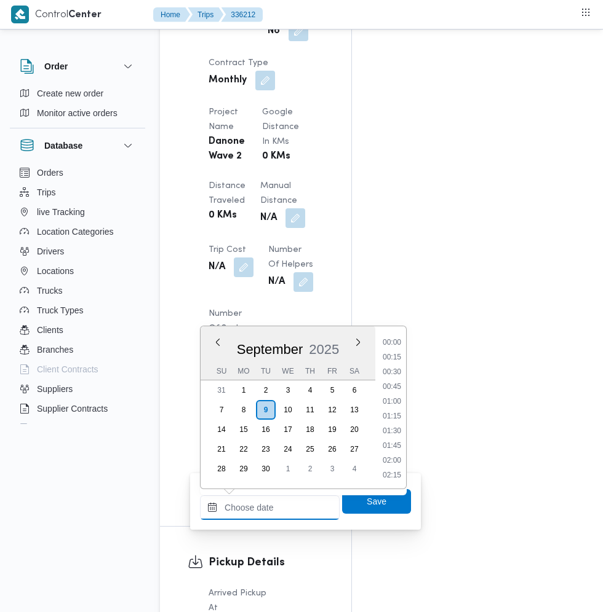
scroll to position [471, 0]
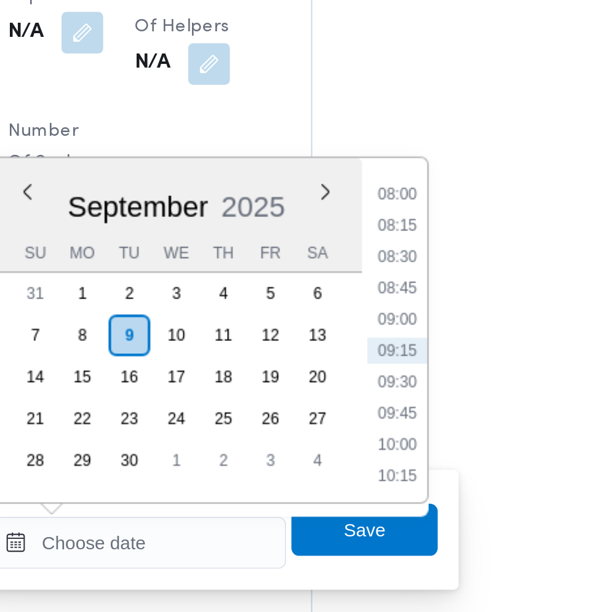
click at [397, 409] on li "09:15" at bounding box center [392, 411] width 28 height 12
type input "09/09/2025 09:15"
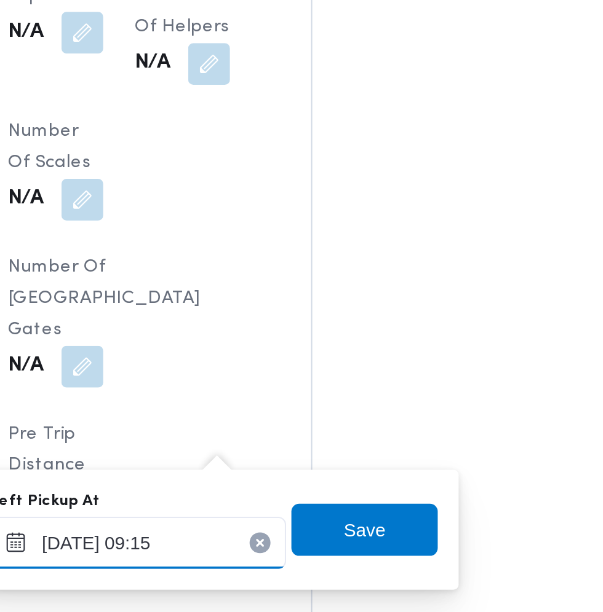
scroll to position [1066, 0]
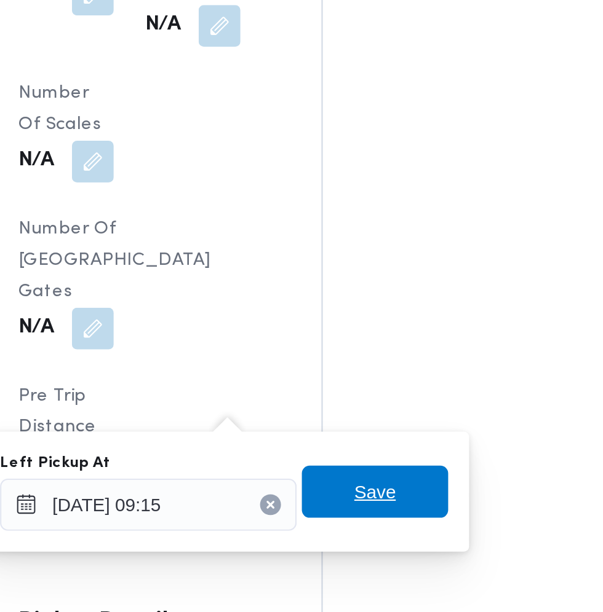
click at [389, 493] on span "Save" at bounding box center [376, 495] width 69 height 25
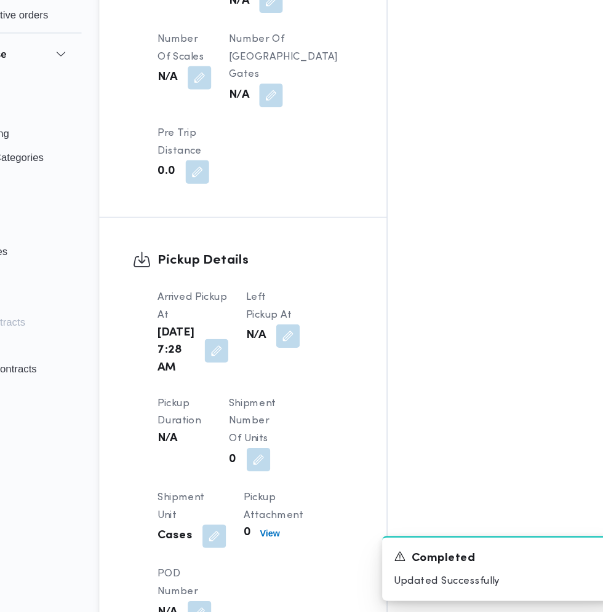
scroll to position [1068, 0]
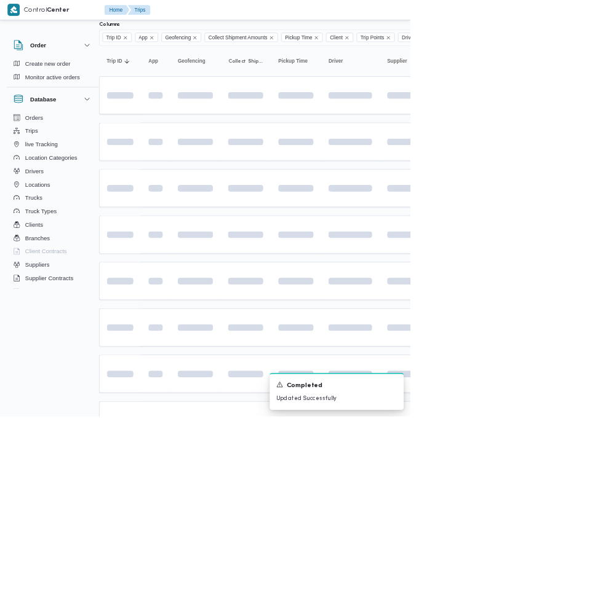
scroll to position [74, 15]
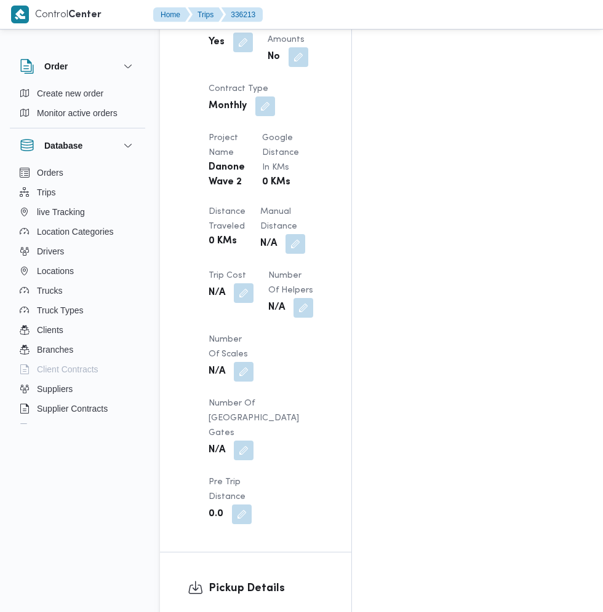
scroll to position [1040, 0]
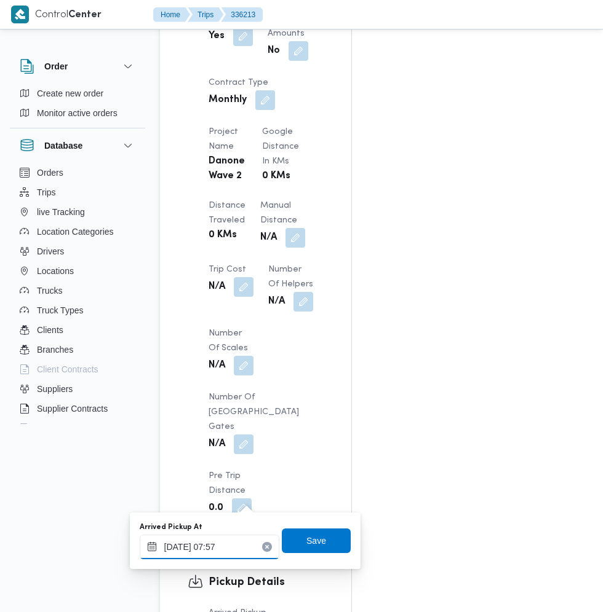
click at [235, 547] on input "09/09/2025 07:57" at bounding box center [210, 547] width 140 height 25
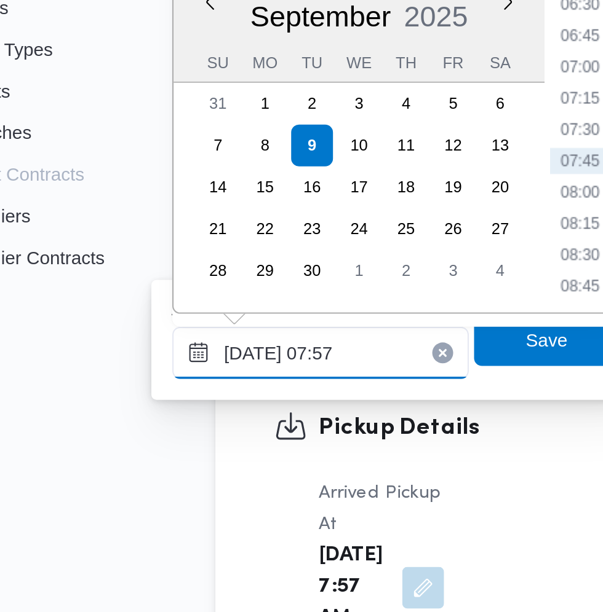
scroll to position [1134, 0]
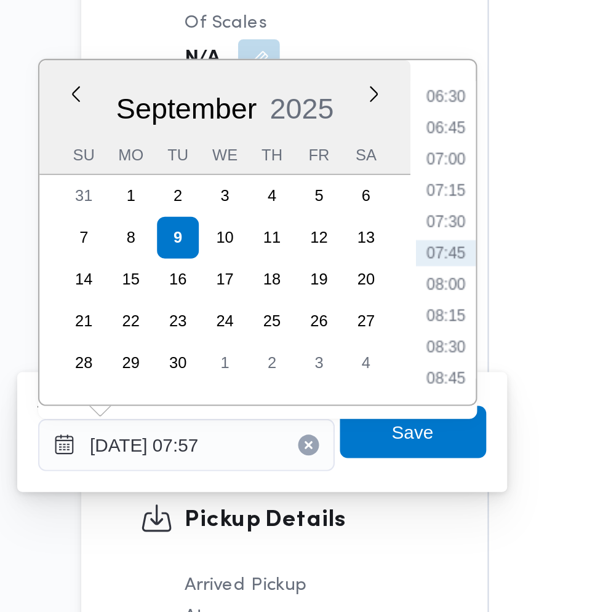
click at [335, 333] on li "07:15" at bounding box center [331, 333] width 28 height 12
type input "09/09/2025 07:15"
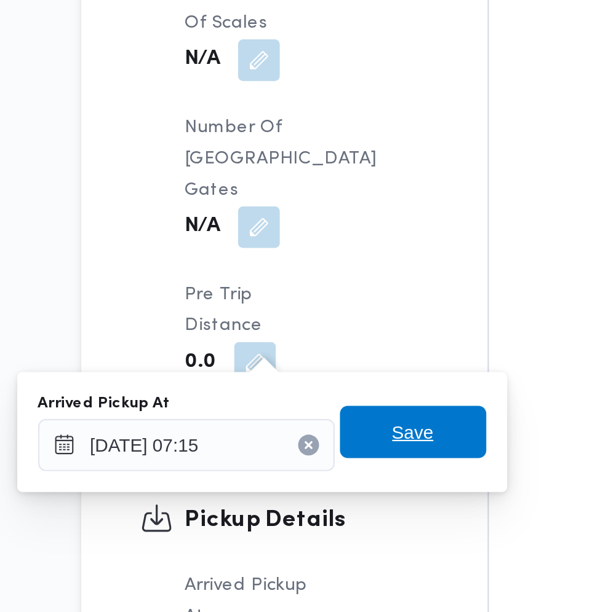
click at [331, 451] on span "Save" at bounding box center [316, 447] width 69 height 25
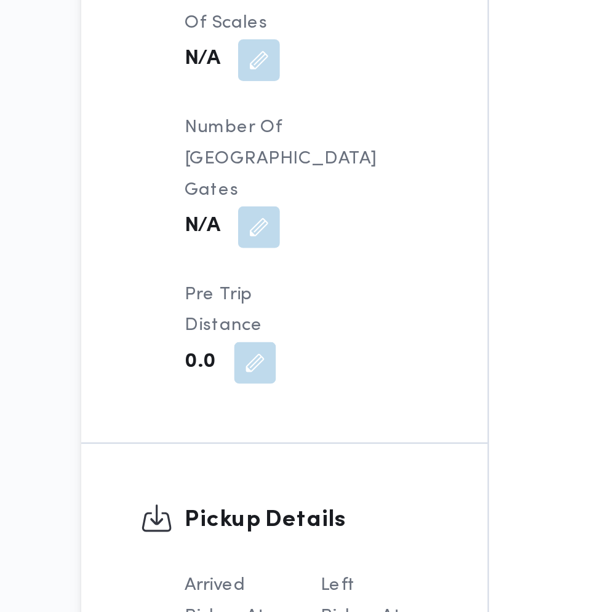
click at [301, 512] on div "Left Pickup At N/A" at bounding box center [294, 549] width 45 height 74
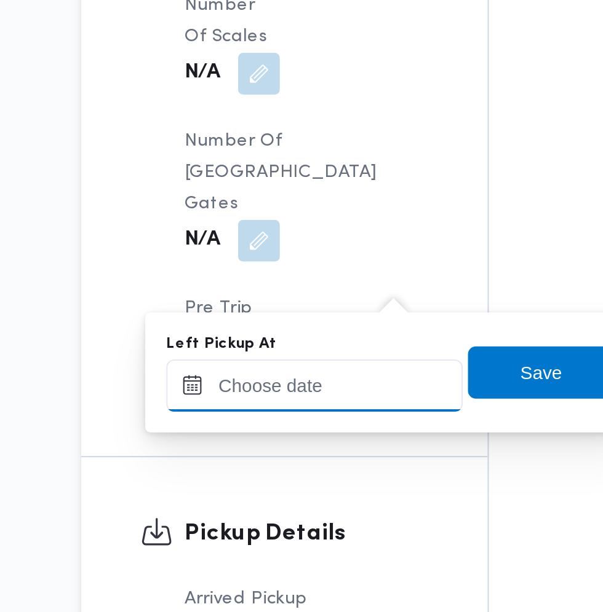
click at [285, 417] on input "Left Pickup At" at bounding box center [270, 418] width 140 height 25
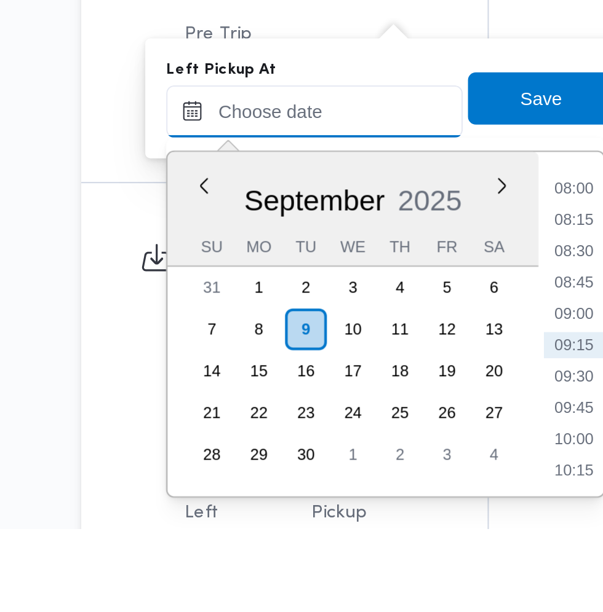
scroll to position [1138, 0]
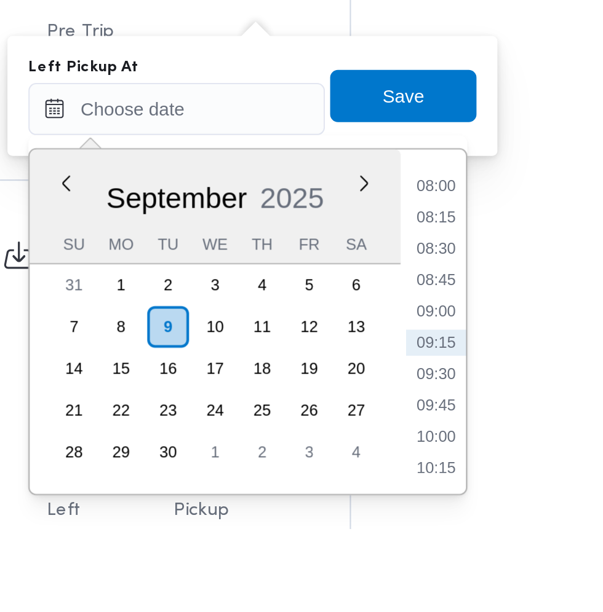
click at [397, 509] on li "09:00" at bounding box center [392, 510] width 28 height 12
type input "09/09/2025 09:00"
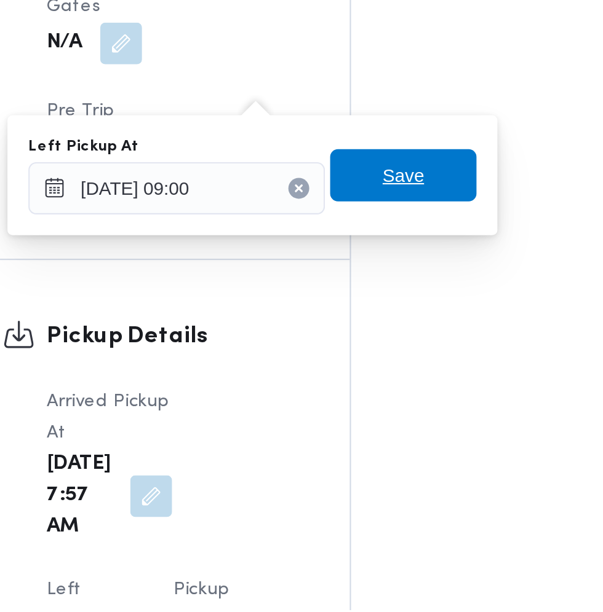
click at [386, 406] on span "Save" at bounding box center [376, 407] width 20 height 15
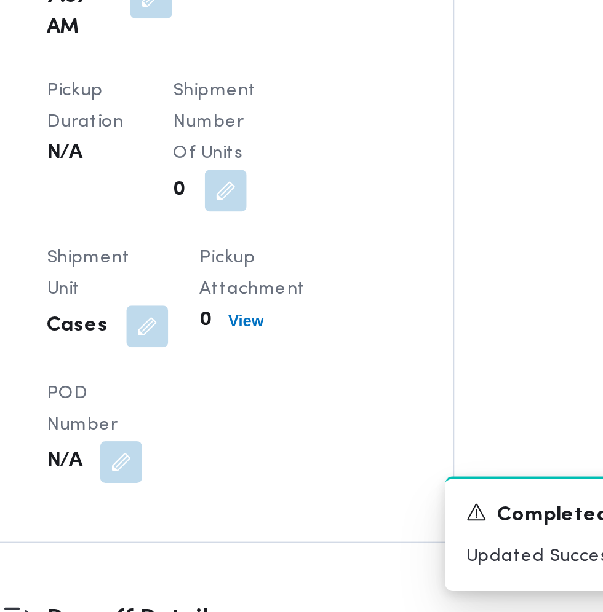
scroll to position [1124, 0]
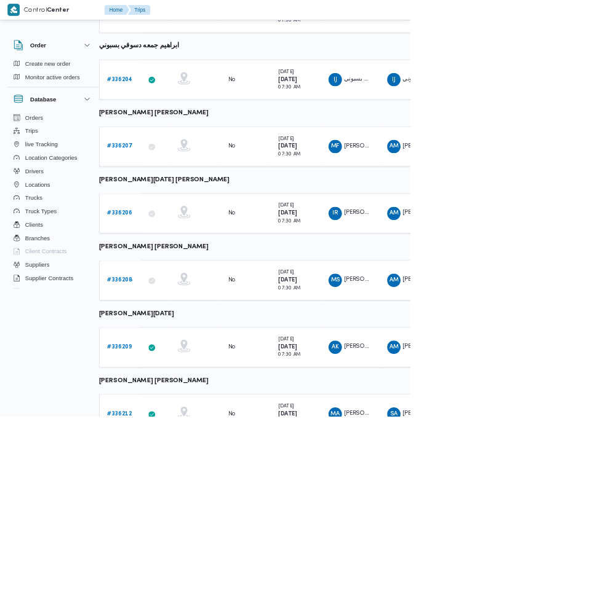
scroll to position [462, 15]
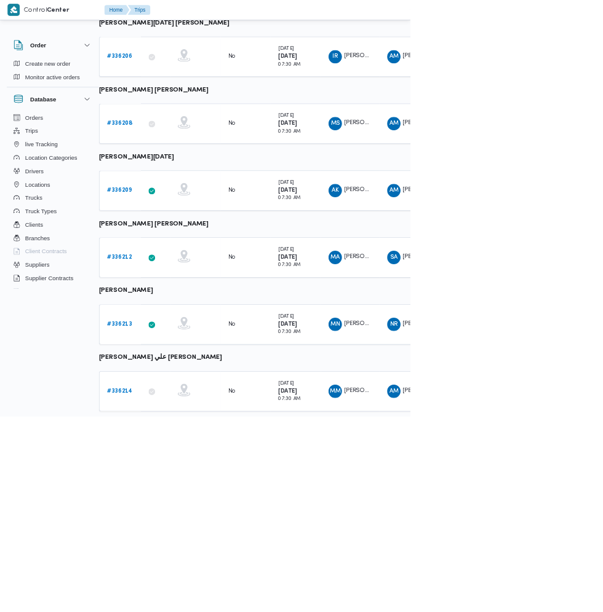
click at [161, 580] on link "# 336214" at bounding box center [175, 575] width 37 height 15
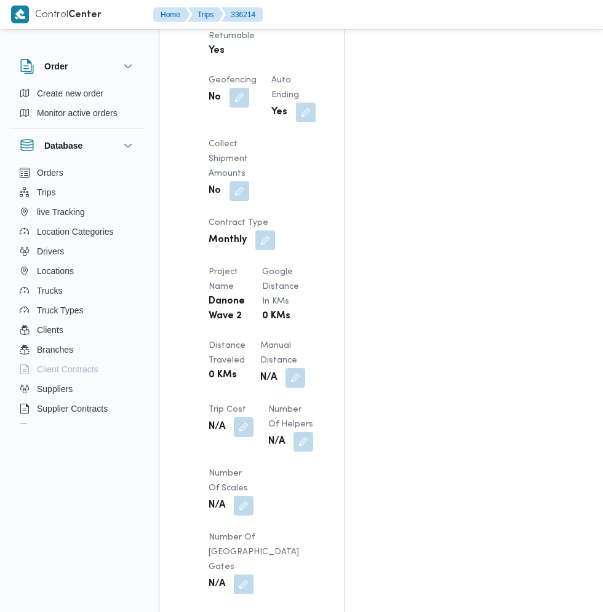
scroll to position [971, 0]
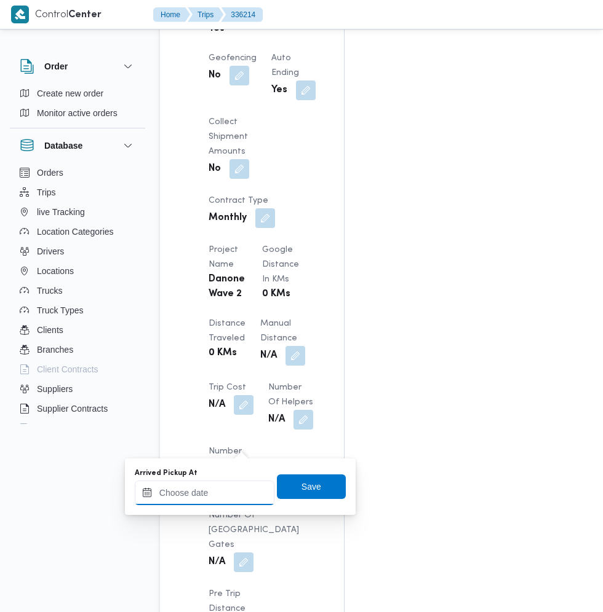
click at [212, 496] on input "Arrived Pickup At" at bounding box center [205, 493] width 140 height 25
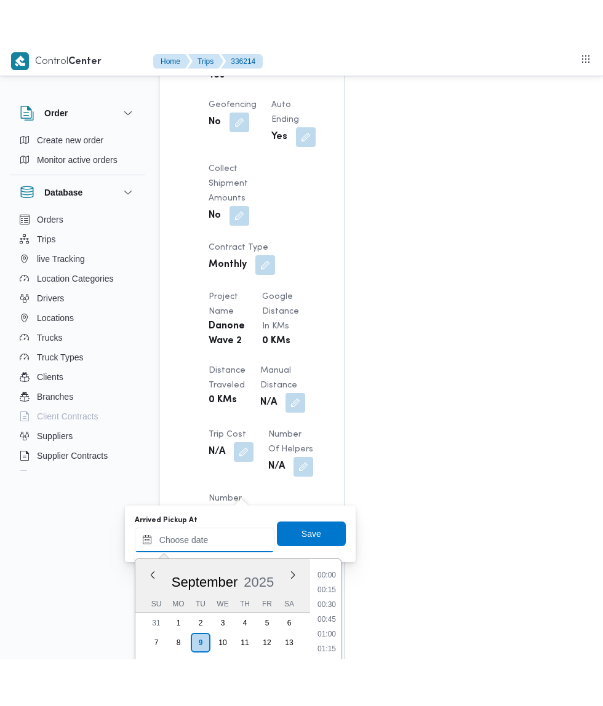
scroll to position [1002, 0]
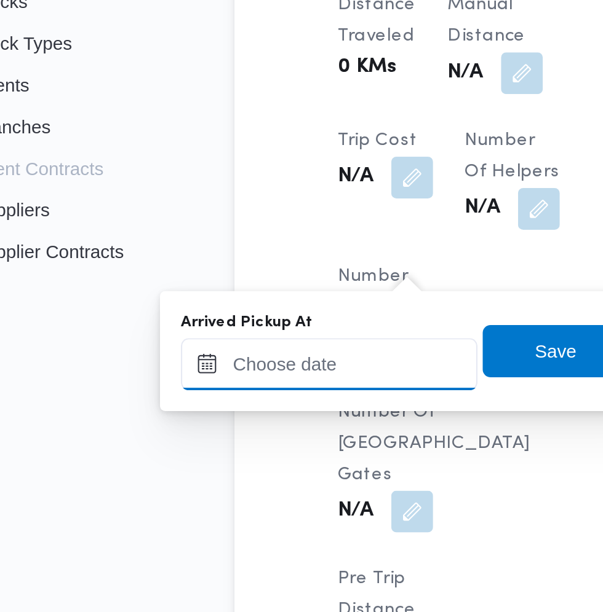
click at [217, 461] on input "Arrived Pickup At" at bounding box center [205, 461] width 140 height 25
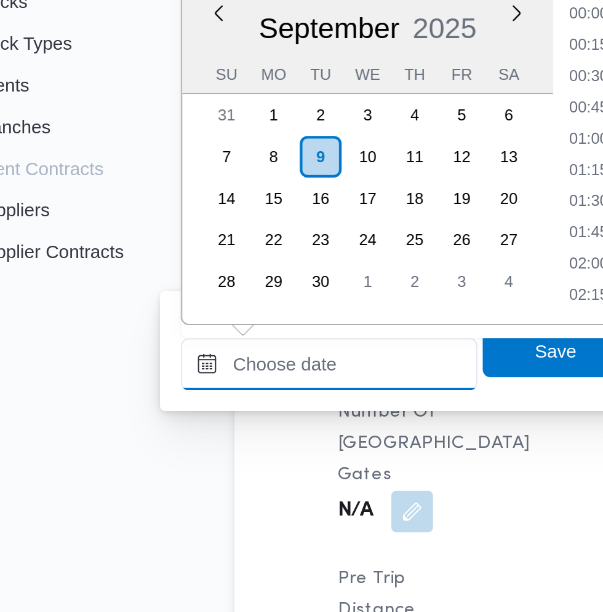
scroll to position [471, 0]
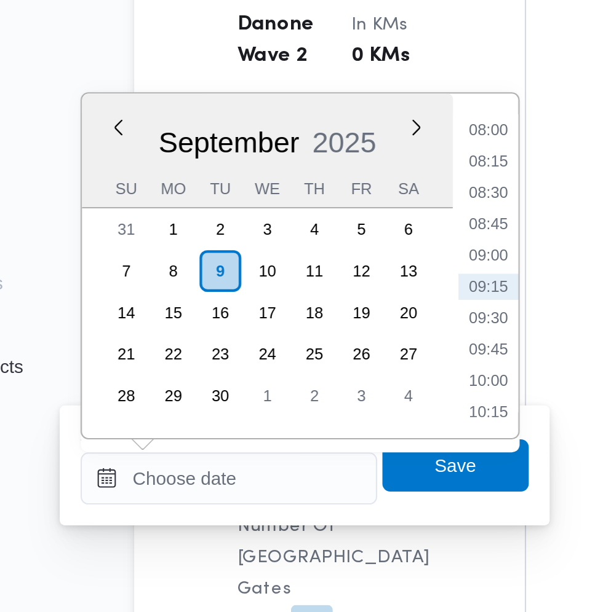
click at [327, 310] on li "08:15" at bounding box center [326, 312] width 28 height 12
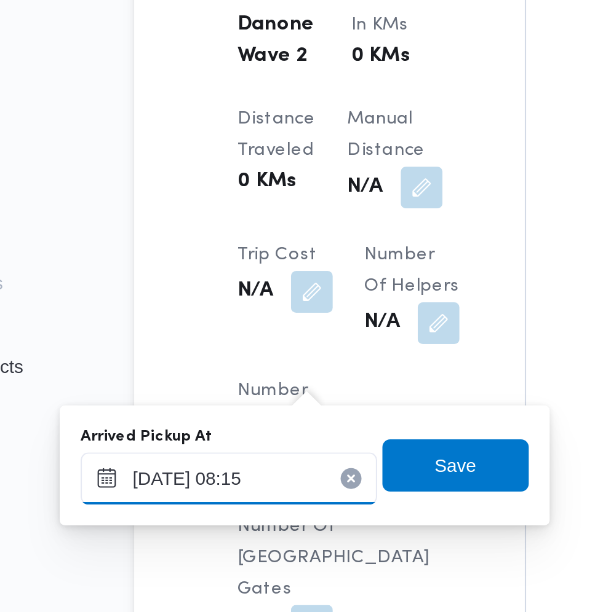
click at [216, 461] on input "09/09/2025 08:15" at bounding box center [205, 461] width 140 height 25
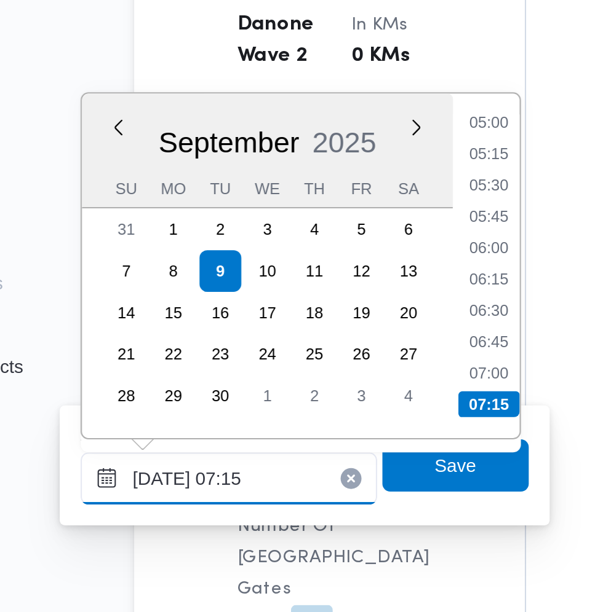
type input "09/09/2025 07:15"
click at [335, 428] on li "07:15" at bounding box center [326, 427] width 29 height 12
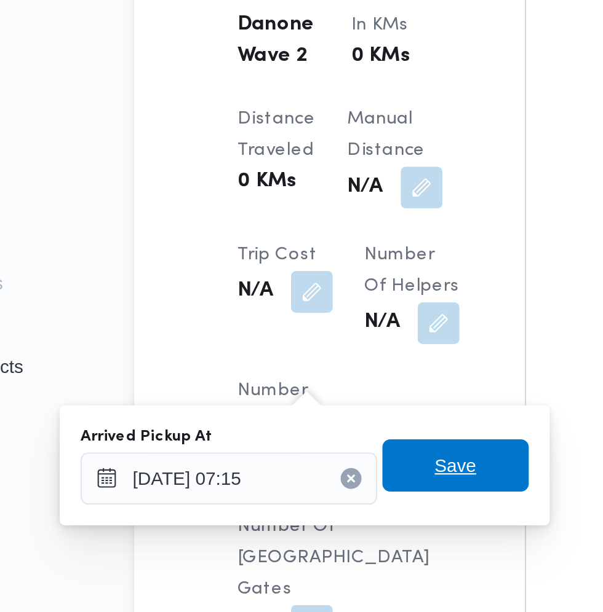
click at [325, 453] on span "Save" at bounding box center [311, 455] width 69 height 25
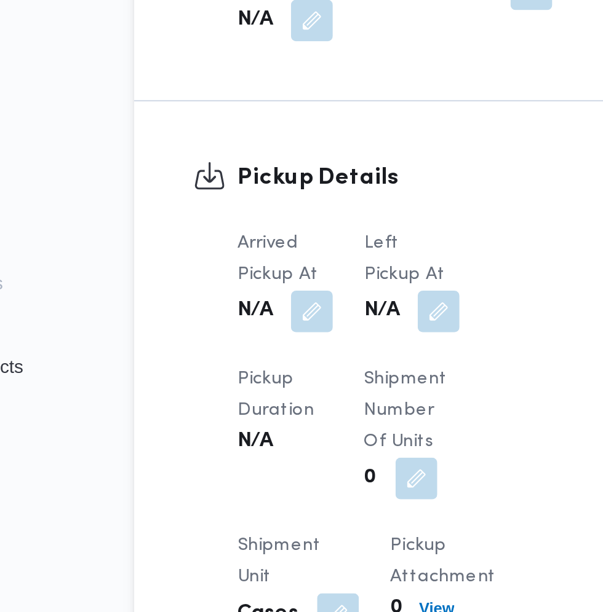
click at [305, 393] on button "button" at bounding box center [303, 383] width 20 height 20
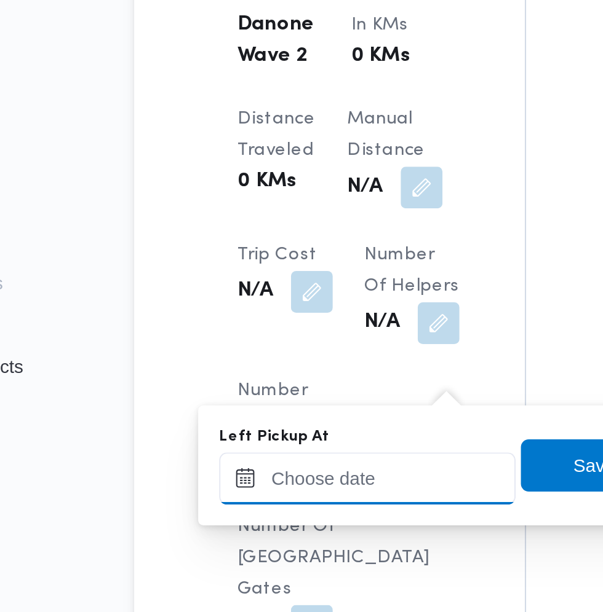
click at [291, 450] on div at bounding box center [270, 461] width 140 height 25
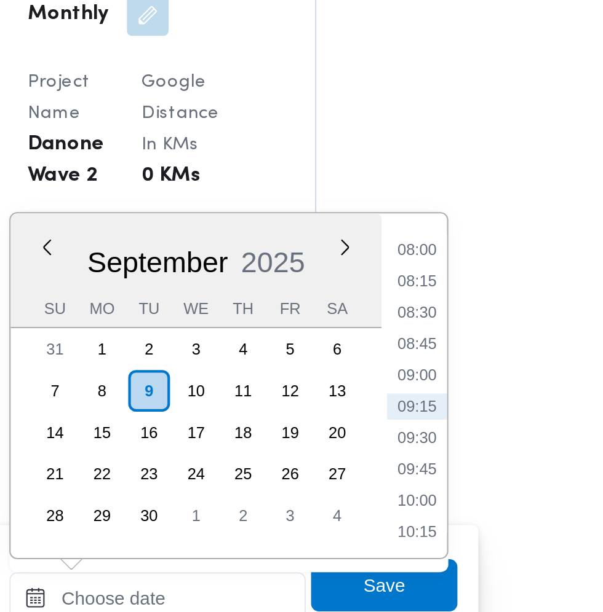
scroll to position [1002, 0]
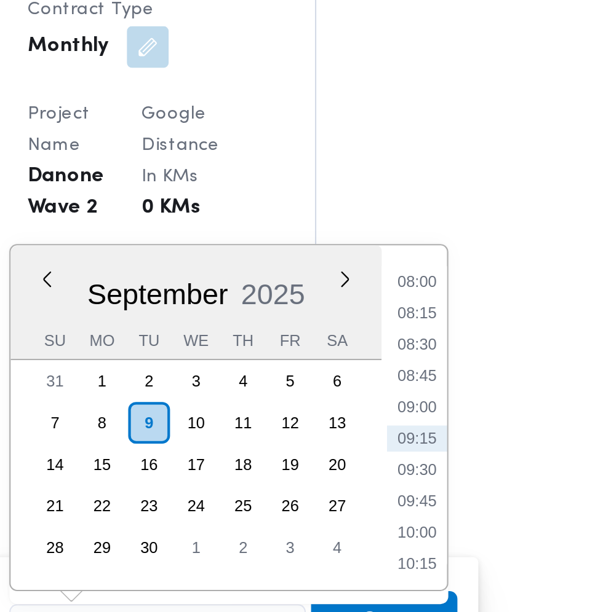
click at [394, 341] on li "08:45" at bounding box center [392, 342] width 28 height 12
type input "09/09/2025 08:45"
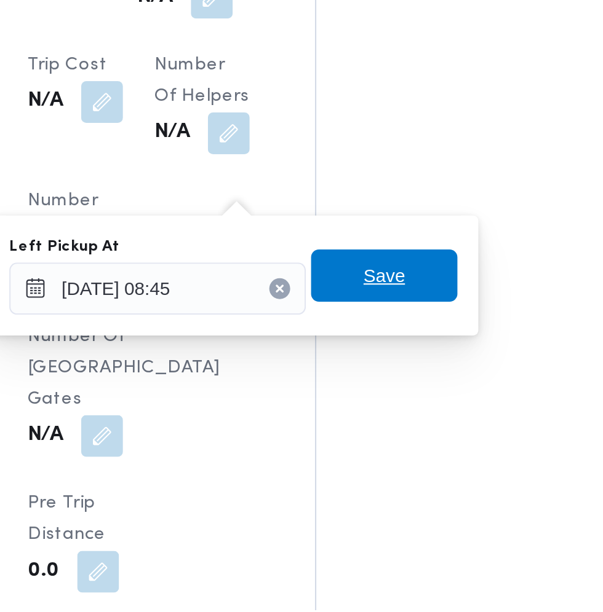
click at [392, 462] on span "Save" at bounding box center [376, 455] width 69 height 25
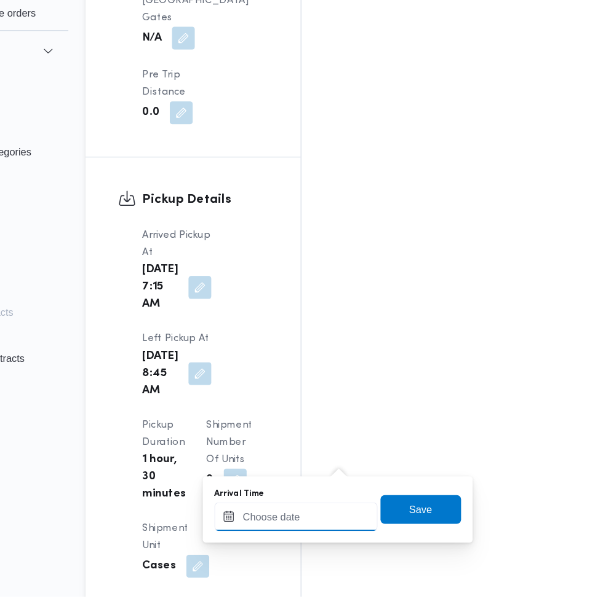
click at [327, 545] on input "Arrival Time" at bounding box center [340, 544] width 140 height 25
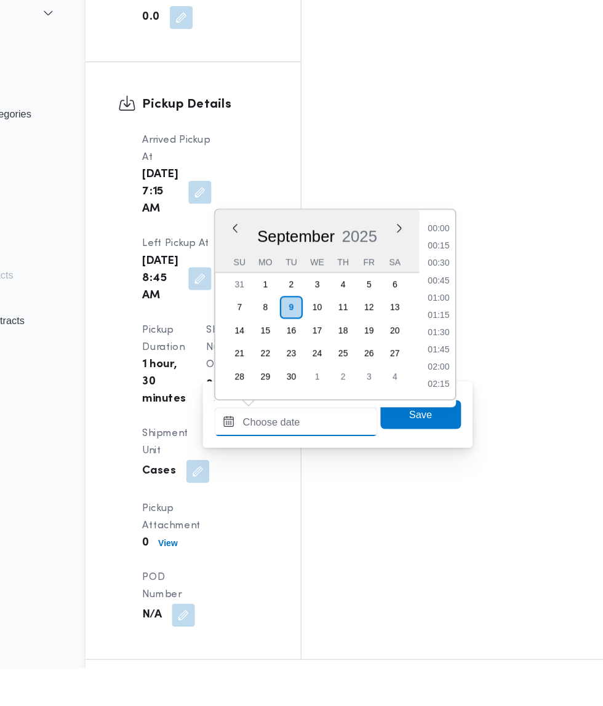
scroll to position [471, 0]
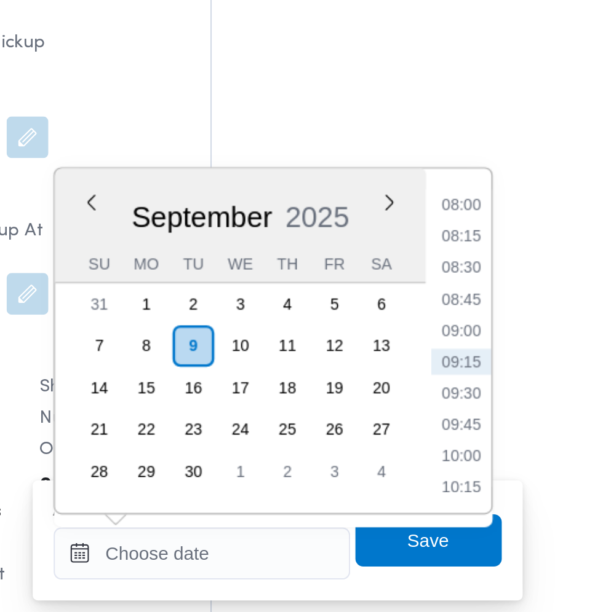
click at [467, 405] on li "09:15" at bounding box center [462, 404] width 28 height 12
type input "09/09/2025 09:15"
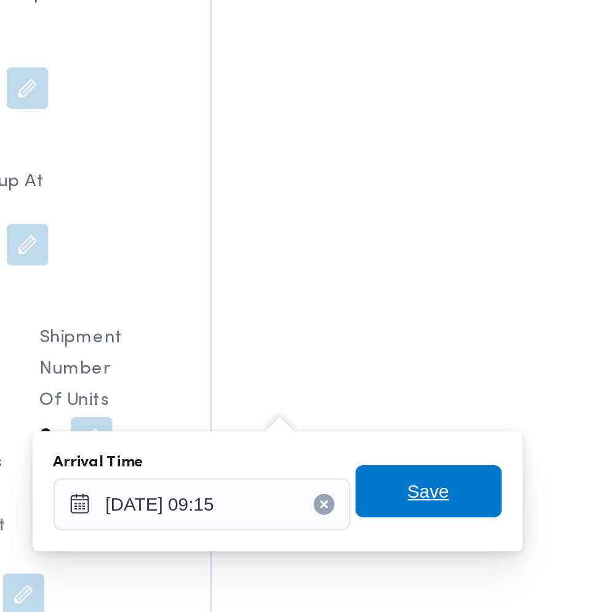
click at [459, 490] on span "Save" at bounding box center [446, 489] width 69 height 25
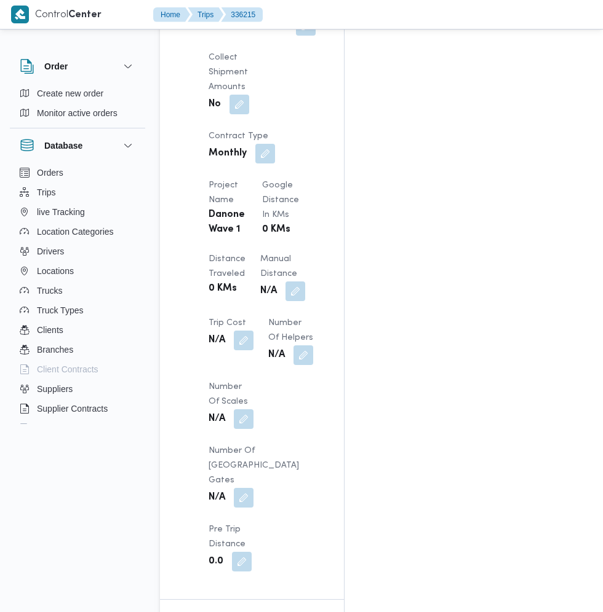
scroll to position [1158, 0]
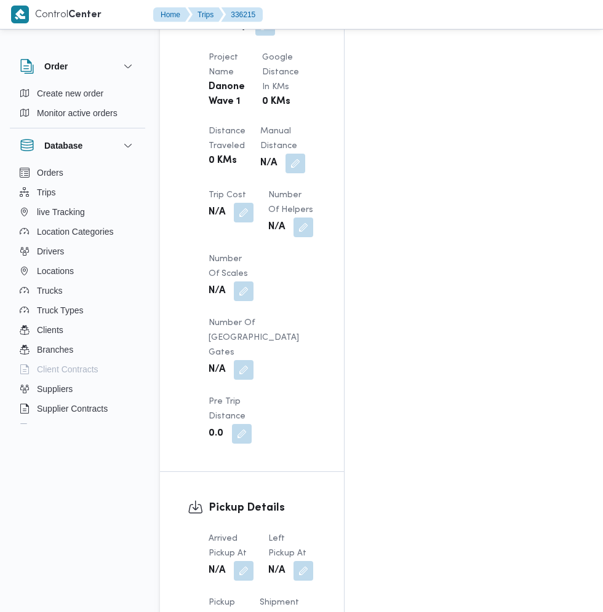
click at [244, 561] on button "button" at bounding box center [244, 571] width 20 height 20
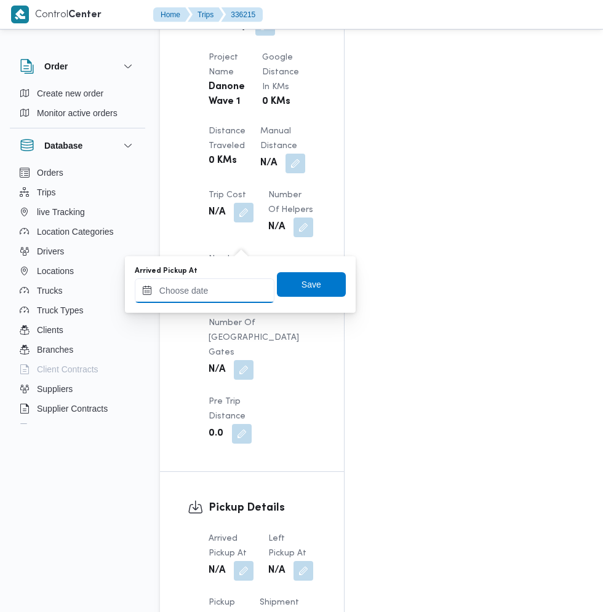
click at [205, 290] on input "Arrived Pickup At" at bounding box center [205, 291] width 140 height 25
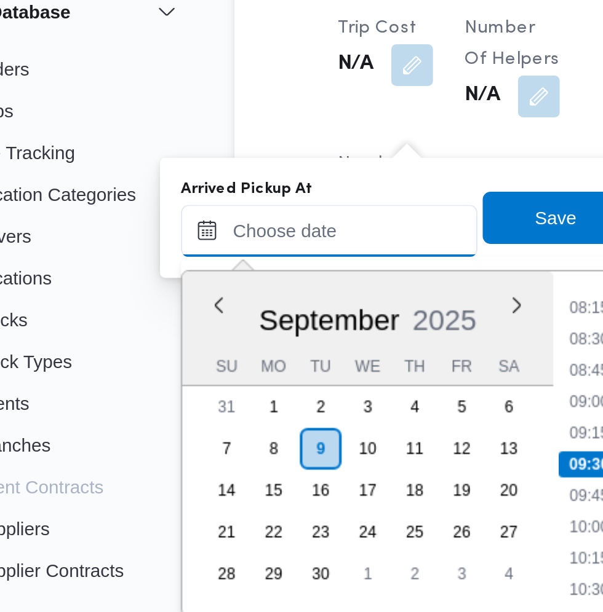
scroll to position [1200, 0]
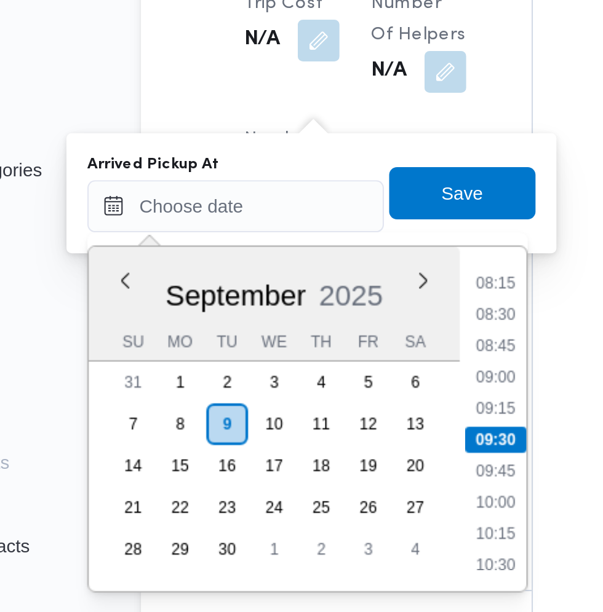
click at [337, 287] on li "08:15" at bounding box center [326, 285] width 28 height 12
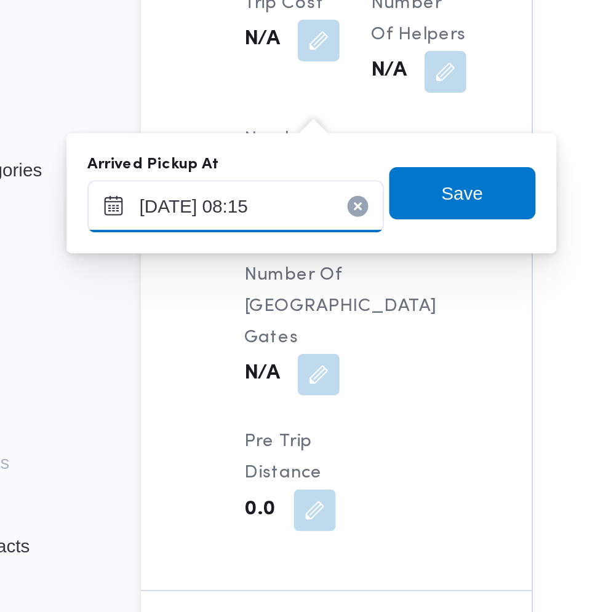
click at [213, 249] on input "09/09/2025 08:15" at bounding box center [205, 249] width 140 height 25
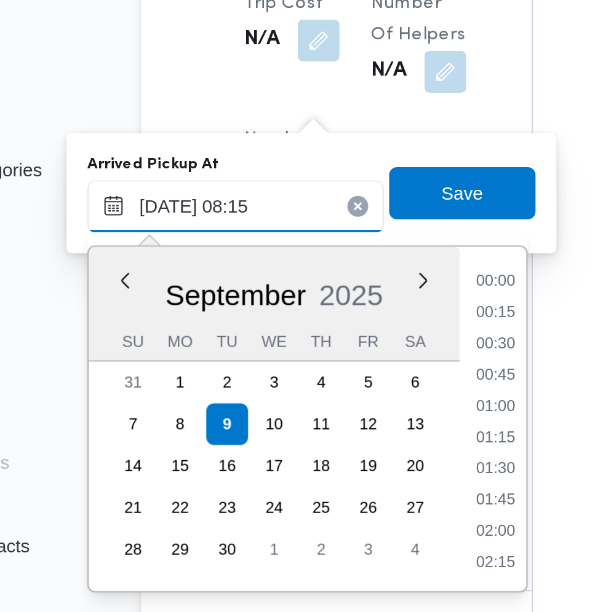
scroll to position [412, 0]
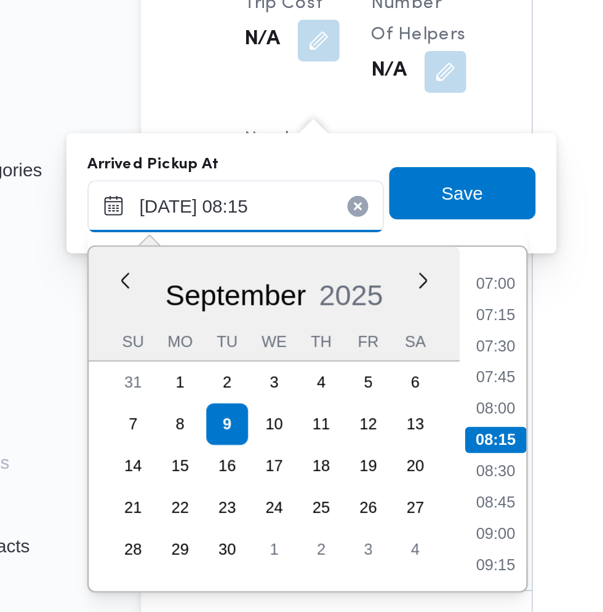
click at [215, 249] on input "09/09/2025 08:15" at bounding box center [205, 249] width 140 height 25
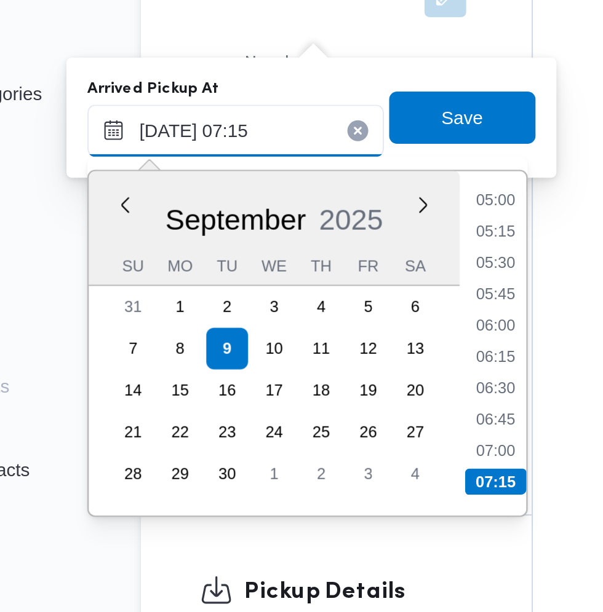
scroll to position [1200, 0]
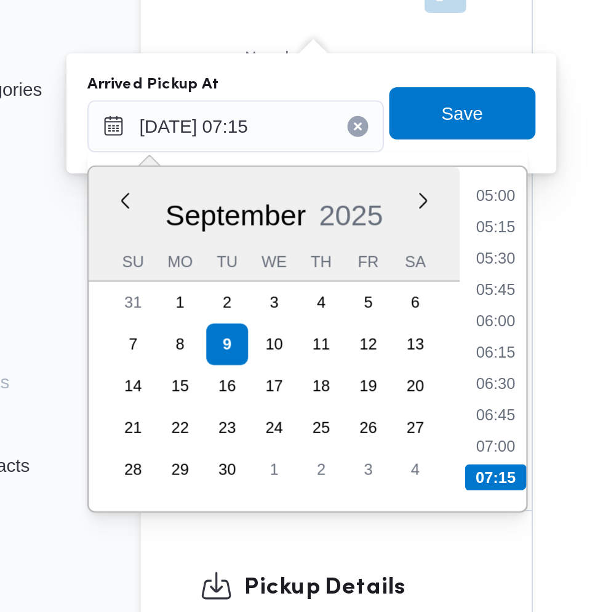
click at [330, 402] on li "07:00" at bounding box center [326, 400] width 28 height 12
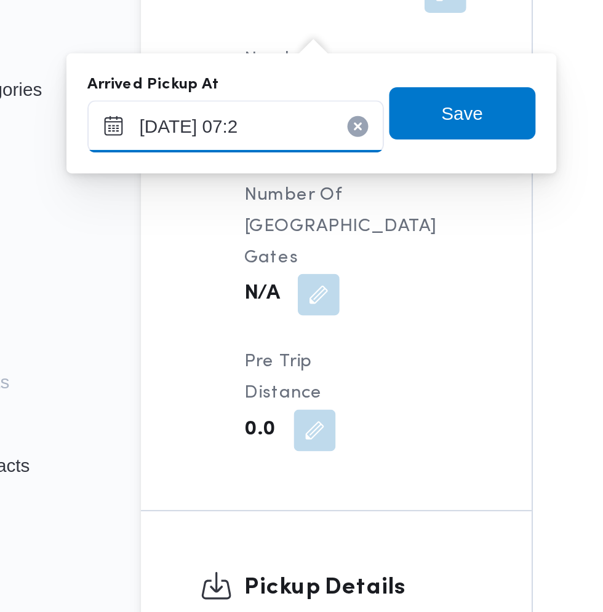
type input "09/09/2025 07:20"
click at [315, 243] on span "Save" at bounding box center [311, 242] width 20 height 15
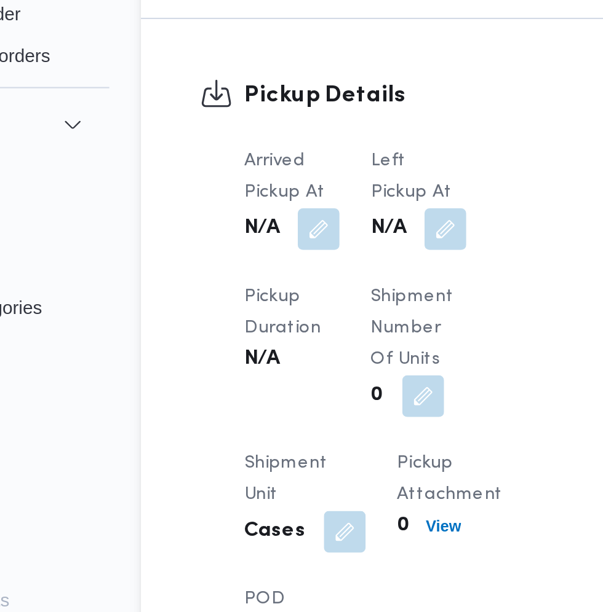
scroll to position [1185, 0]
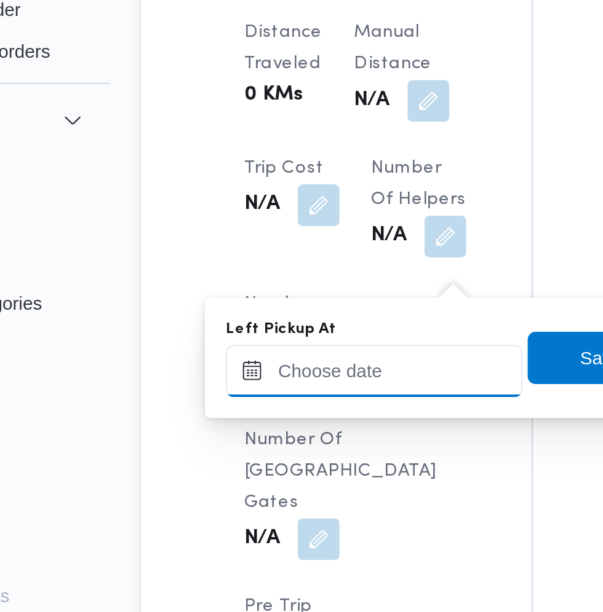
click at [282, 264] on input "Left Pickup At" at bounding box center [270, 263] width 140 height 25
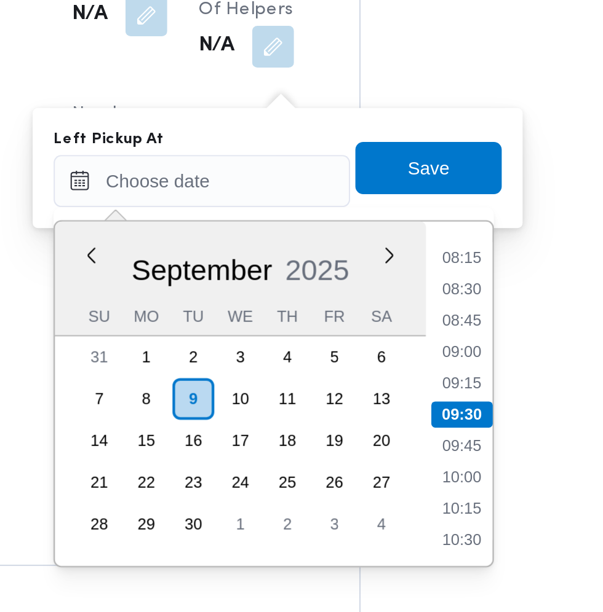
click at [394, 359] on li "09:15" at bounding box center [392, 359] width 28 height 12
type input "09/09/2025 09:15"
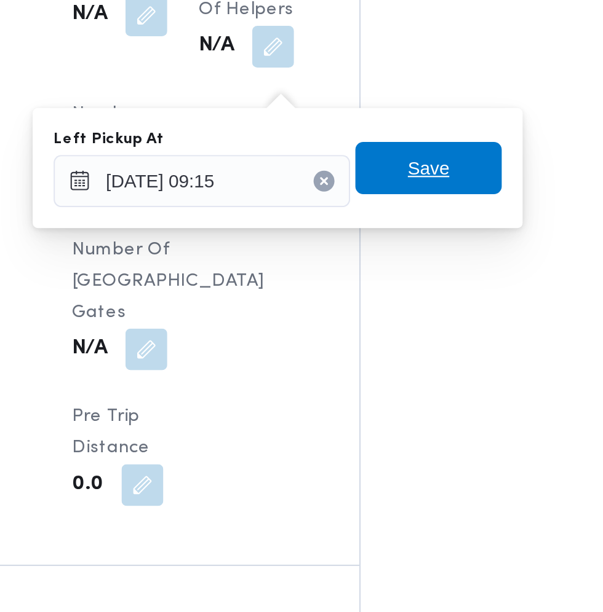
click at [403, 261] on span "Save" at bounding box center [376, 257] width 69 height 25
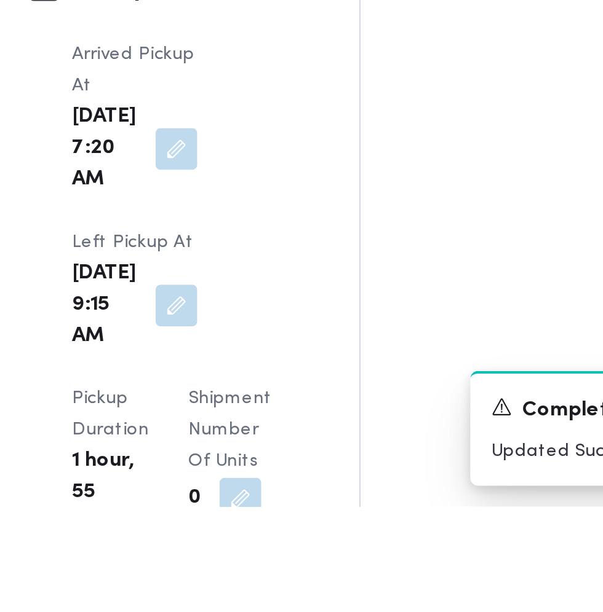
scroll to position [1307, 0]
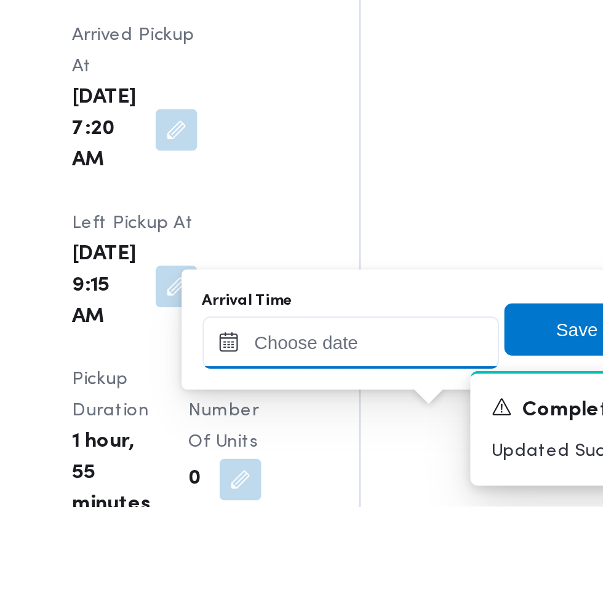
click at [362, 533] on input "Arrival Time" at bounding box center [340, 535] width 140 height 25
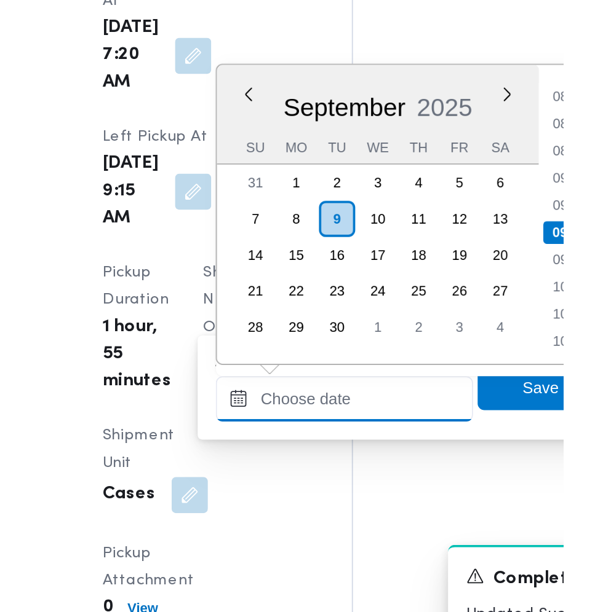
scroll to position [1369, 0]
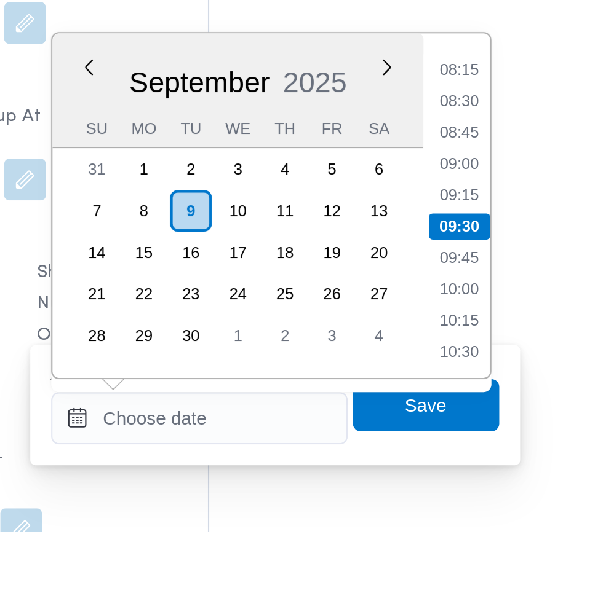
click at [469, 464] on li "09:30" at bounding box center [462, 468] width 29 height 12
type input "09/09/2025 09:30"
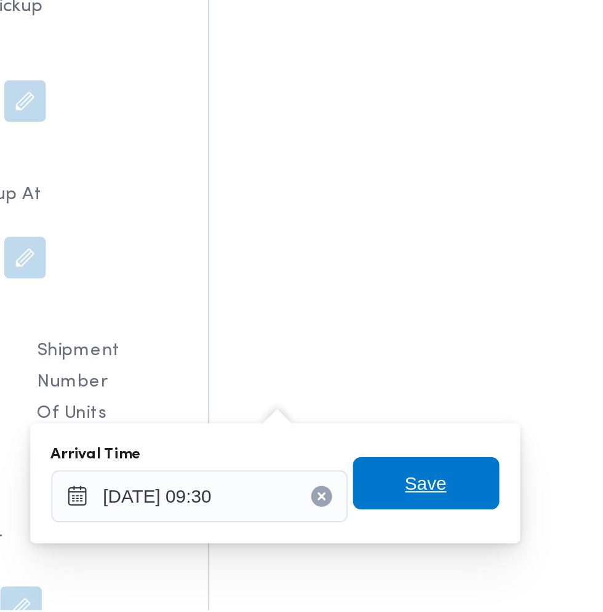
click at [451, 554] on span "Save" at bounding box center [447, 552] width 20 height 15
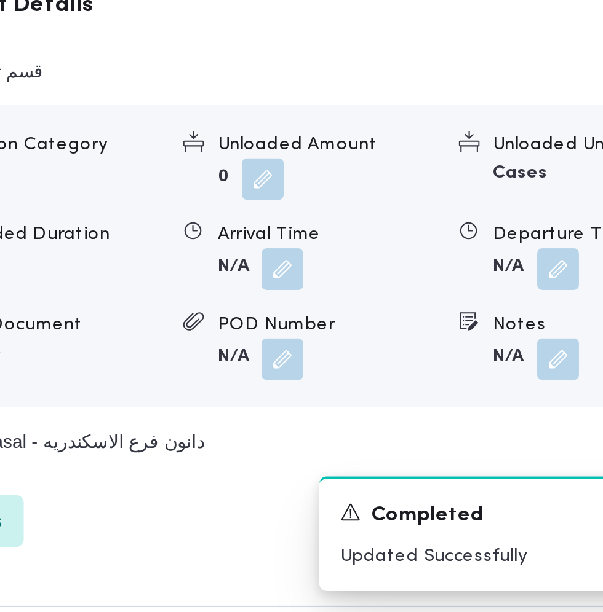
scroll to position [1355, 0]
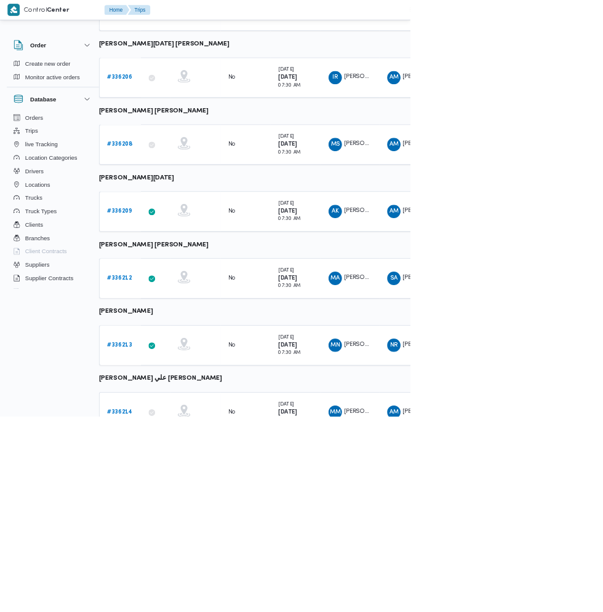
scroll to position [462, 15]
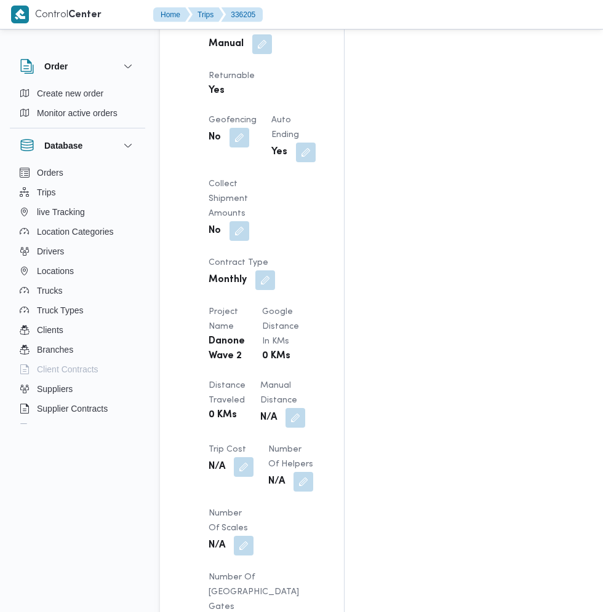
scroll to position [906, 0]
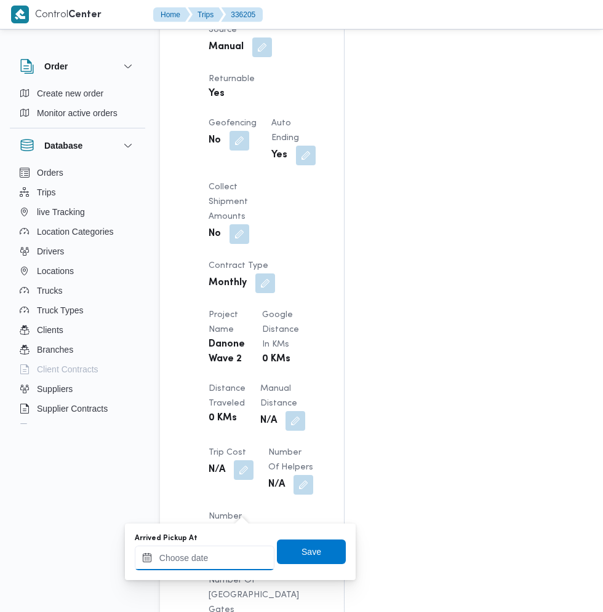
click at [221, 558] on input "Arrived Pickup At" at bounding box center [205, 558] width 140 height 25
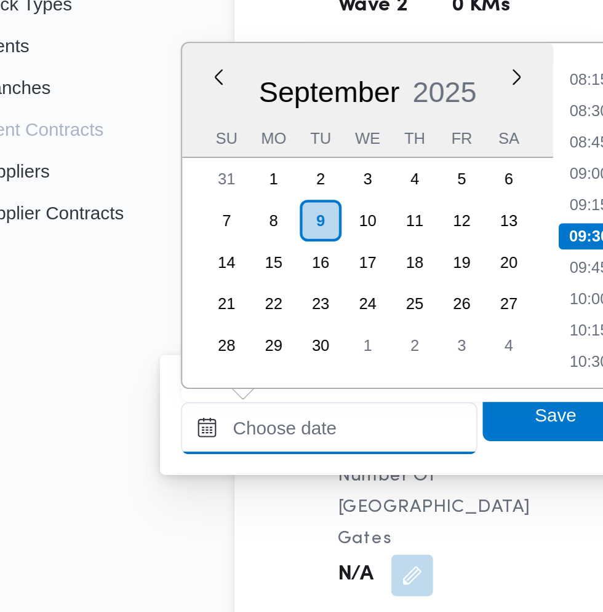
scroll to position [954, 0]
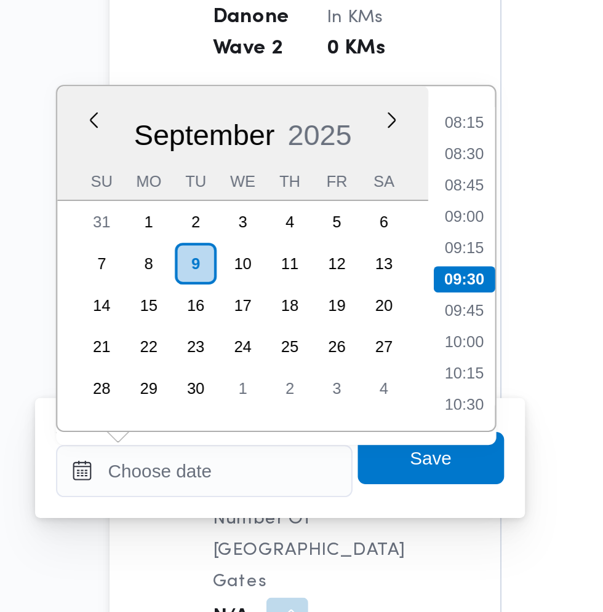
click at [331, 344] on li "08:15" at bounding box center [326, 346] width 28 height 12
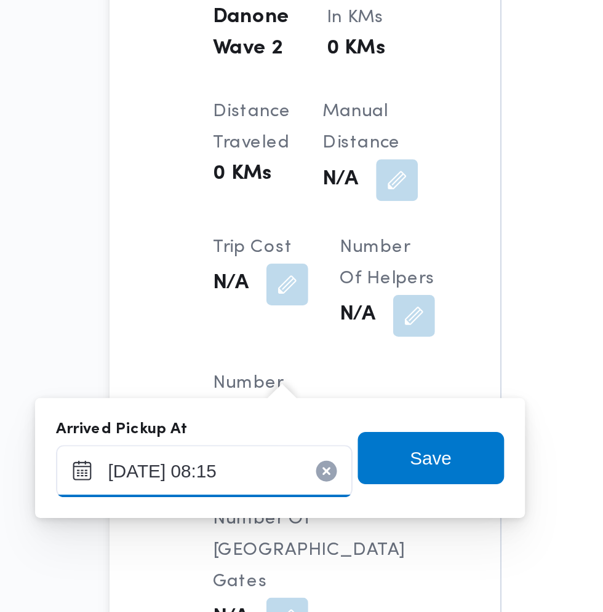
click at [210, 510] on input "09/09/2025 08:15" at bounding box center [205, 510] width 140 height 25
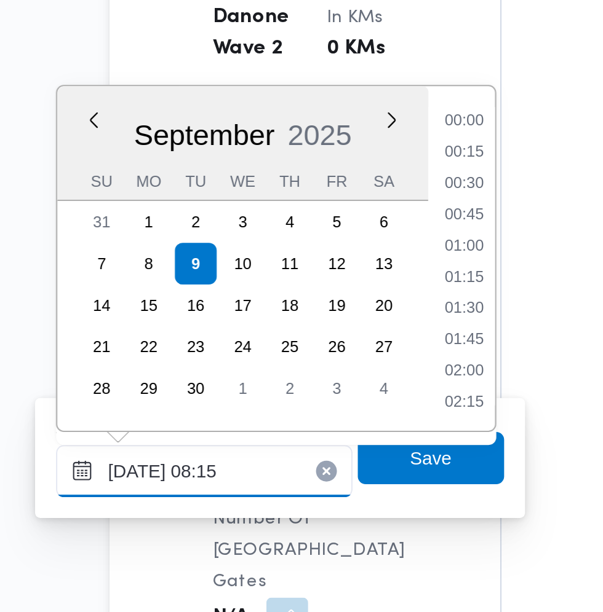
scroll to position [412, 0]
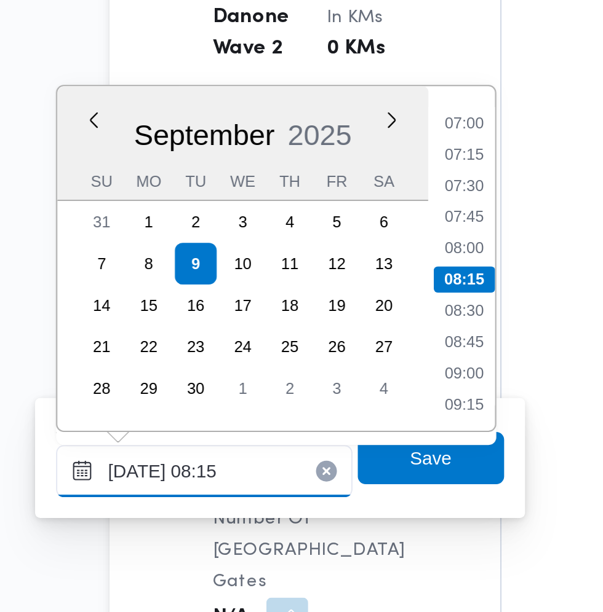
click at [218, 513] on input "09/09/2025 08:15" at bounding box center [205, 510] width 140 height 25
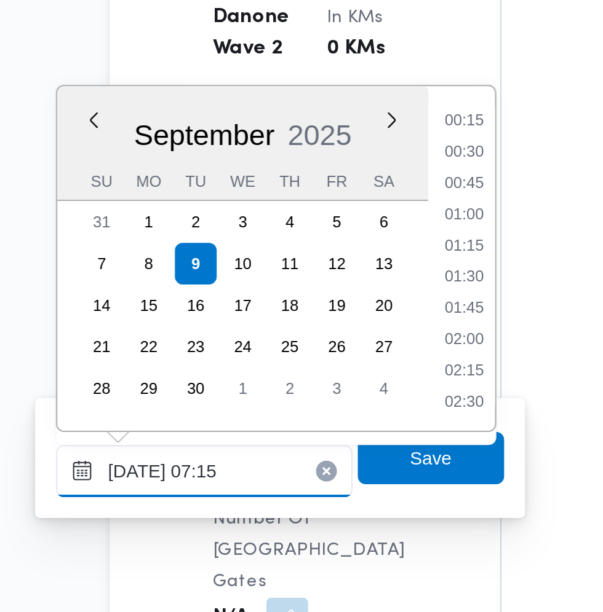
scroll to position [298, 0]
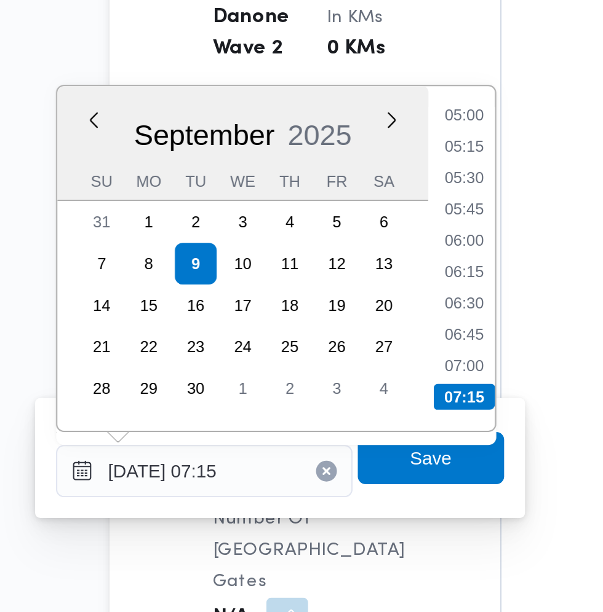
click at [327, 474] on li "07:15" at bounding box center [326, 475] width 29 height 12
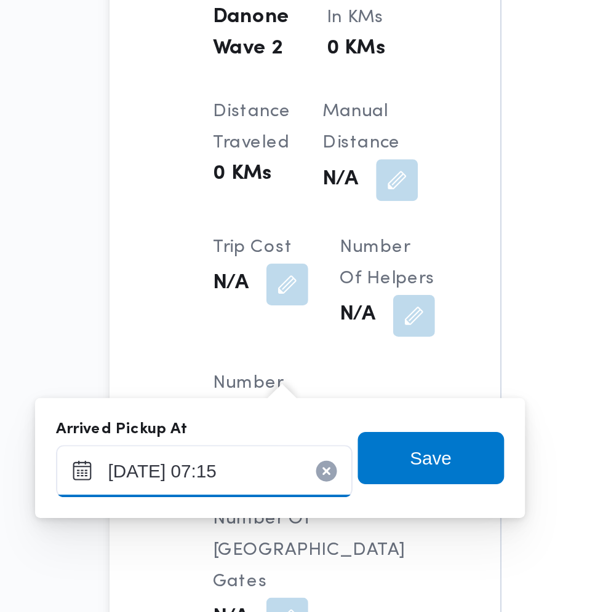
click at [238, 511] on input "09/09/2025 07:15" at bounding box center [205, 510] width 140 height 25
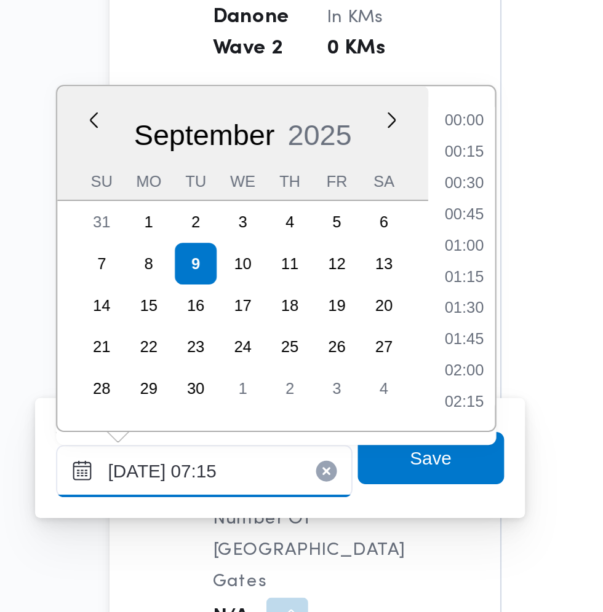
scroll to position [353, 0]
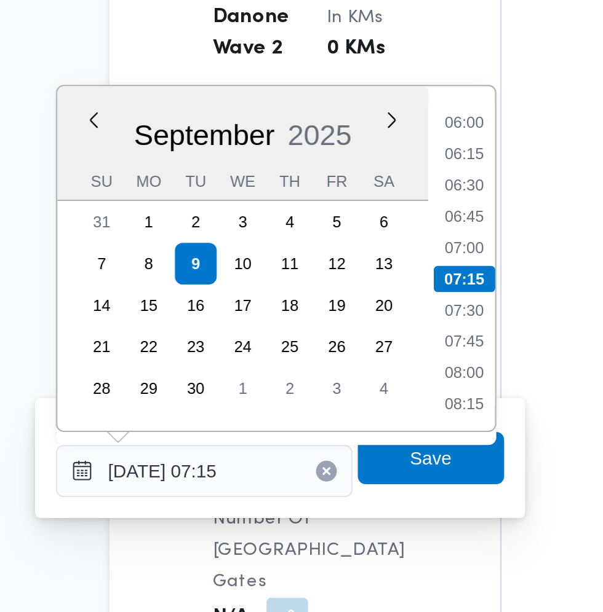
click at [330, 424] on li "07:15" at bounding box center [326, 420] width 29 height 12
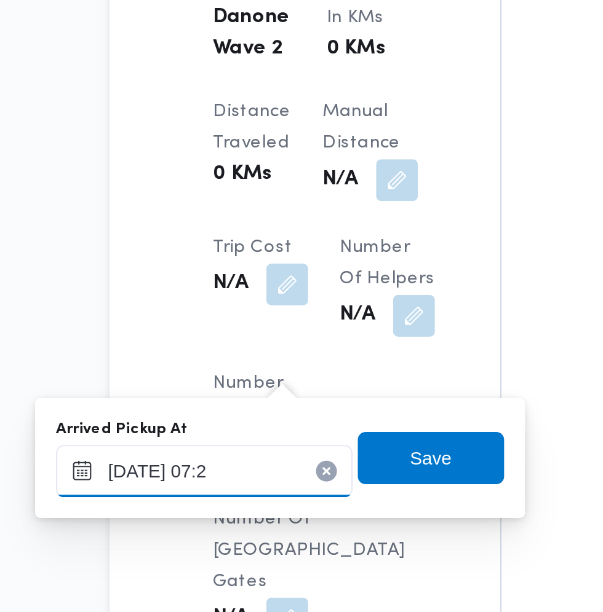
type input "09/09/2025 07:20"
click at [324, 501] on span "Save" at bounding box center [311, 504] width 69 height 25
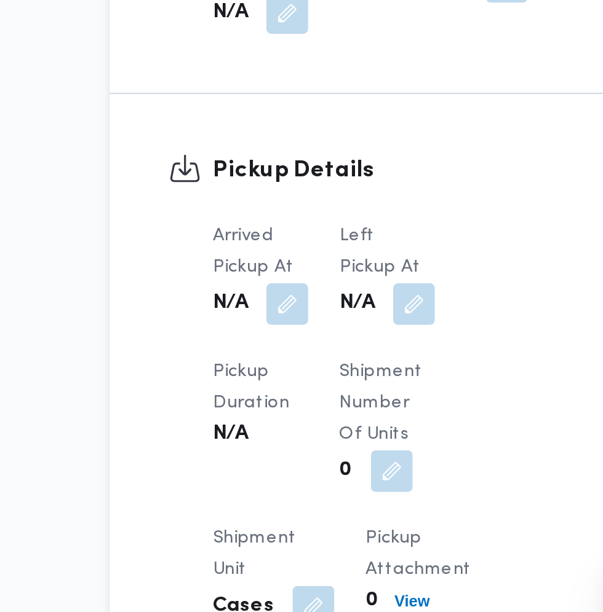
click at [304, 441] on button "button" at bounding box center [303, 432] width 20 height 20
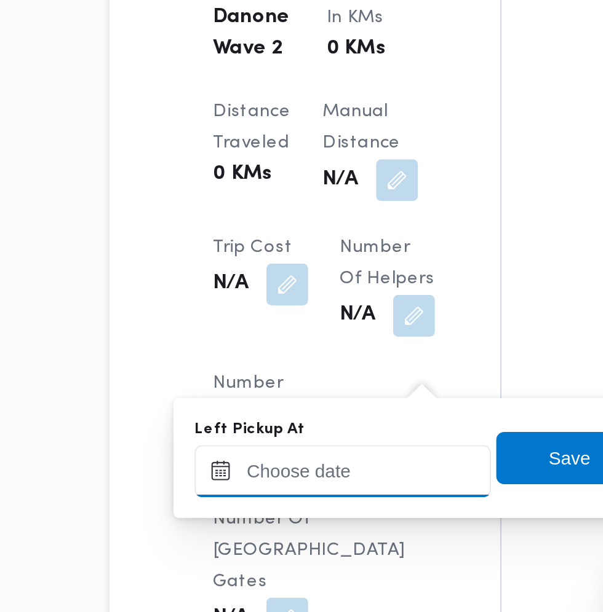
click at [285, 506] on input "Left Pickup At" at bounding box center [270, 510] width 140 height 25
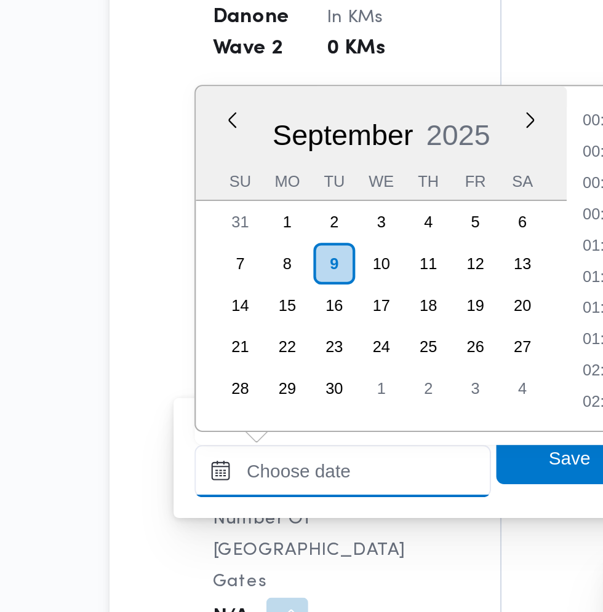
scroll to position [486, 0]
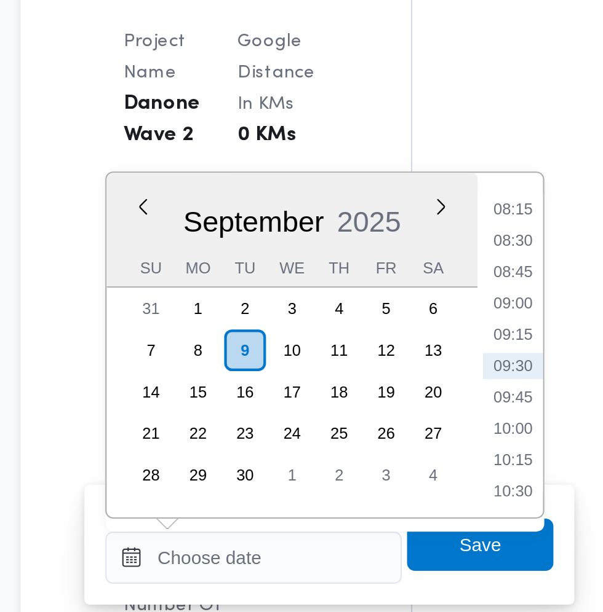
click at [396, 388] on li "09:00" at bounding box center [392, 390] width 28 height 12
type input "09/09/2025 09:00"
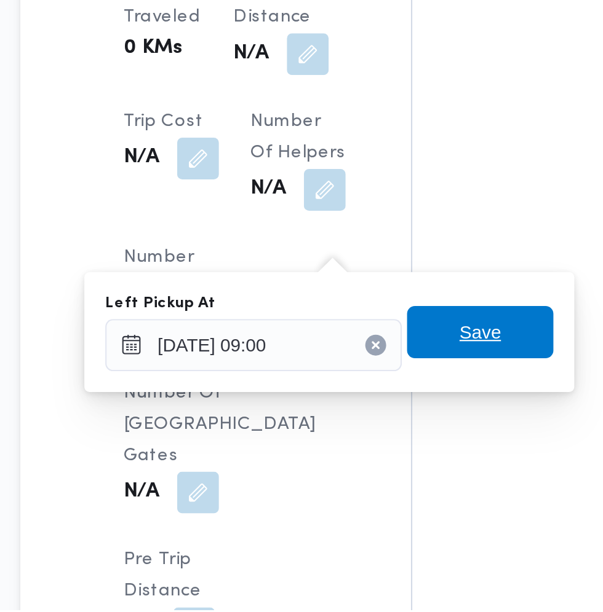
click at [394, 482] on span "Save" at bounding box center [376, 481] width 69 height 25
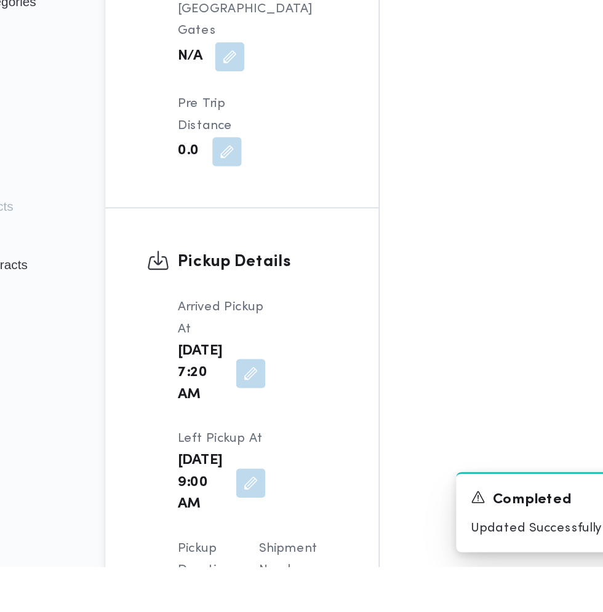
scroll to position [1265, 0]
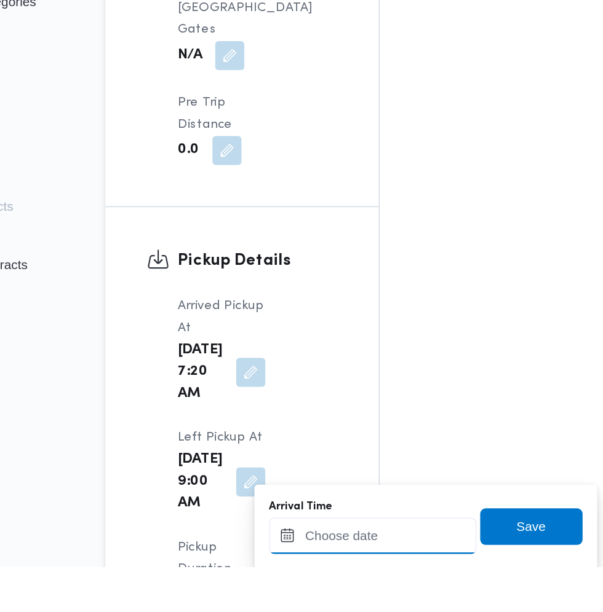
click at [349, 589] on input "Arrival Time" at bounding box center [340, 591] width 140 height 25
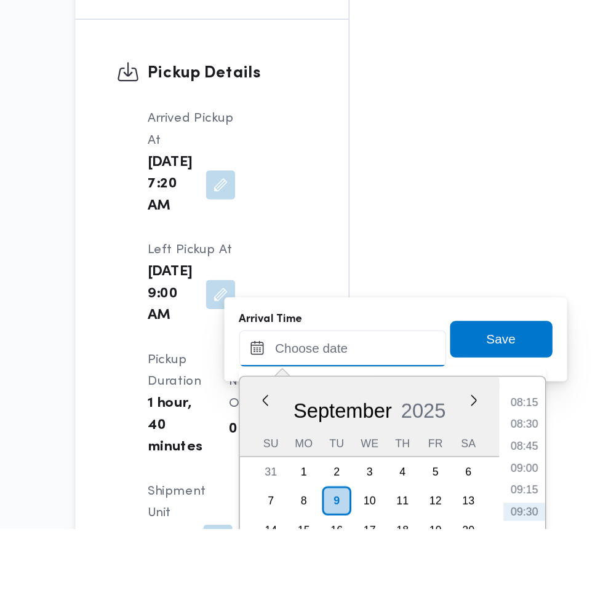
scroll to position [1480, 0]
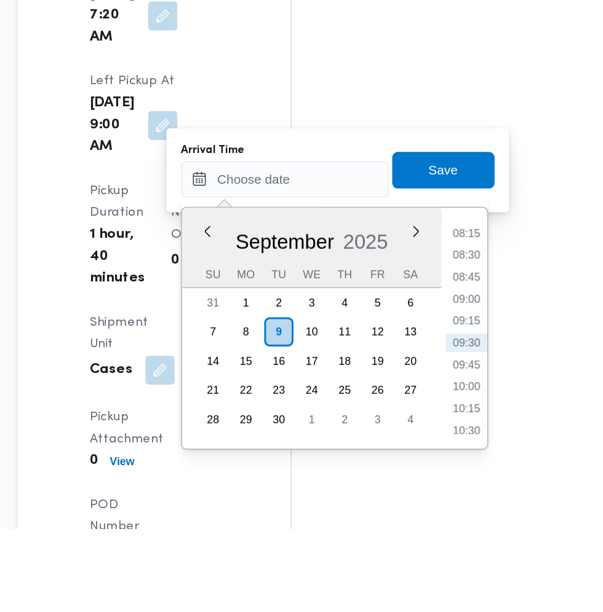
click at [461, 483] on li "09:30" at bounding box center [462, 487] width 28 height 12
type input "09/09/2025 09:30"
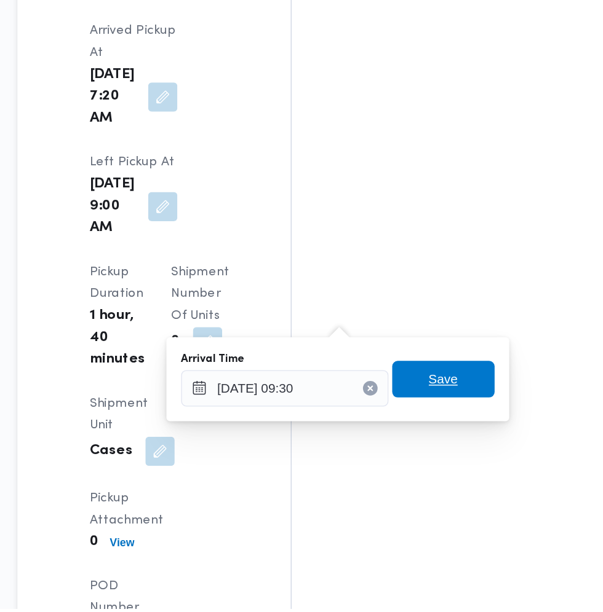
click at [456, 453] on span "Save" at bounding box center [447, 457] width 20 height 15
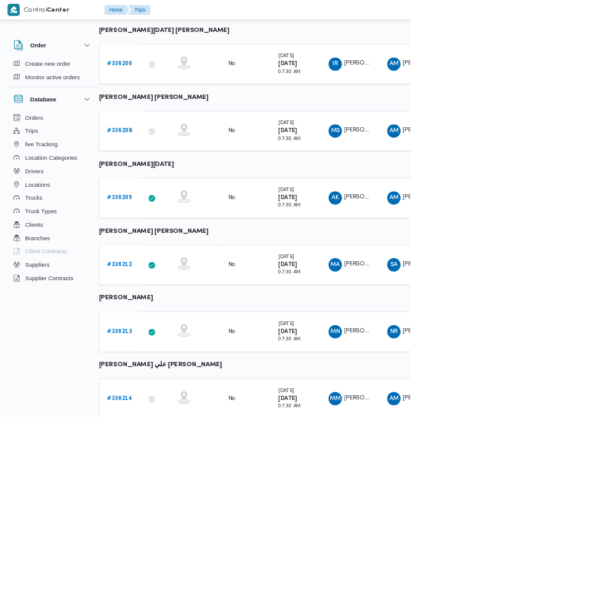
scroll to position [462, 15]
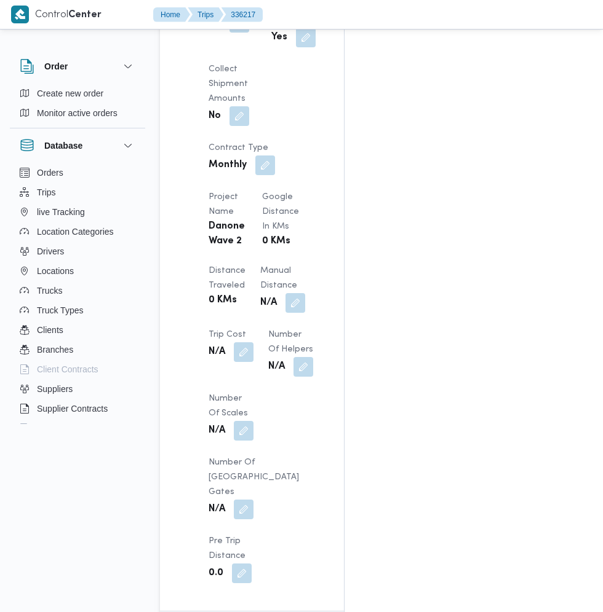
scroll to position [1031, 0]
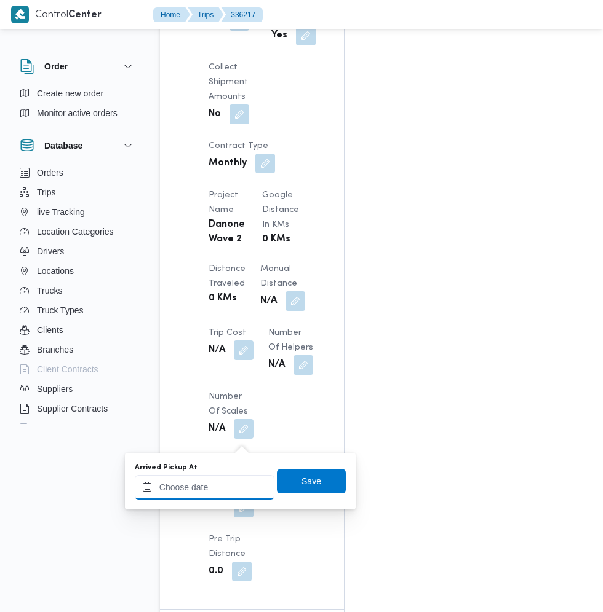
click at [217, 487] on input "Arrived Pickup At" at bounding box center [205, 487] width 140 height 25
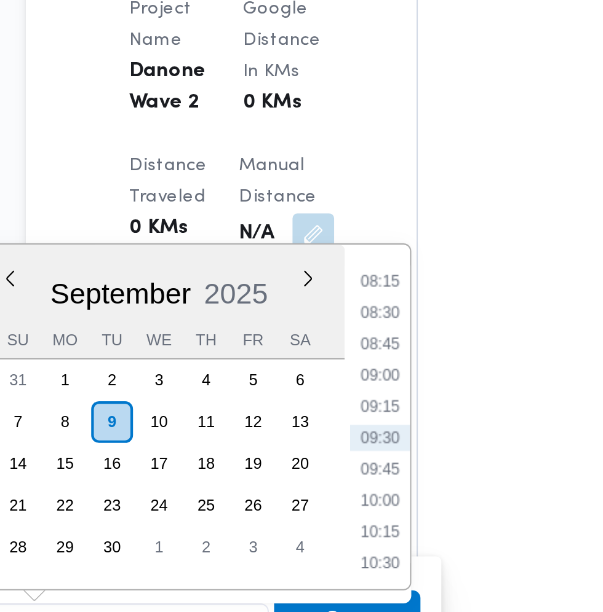
scroll to position [1082, 0]
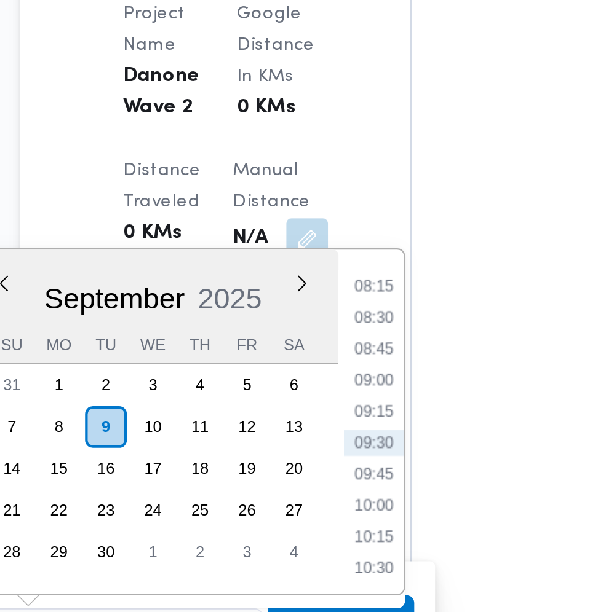
click at [330, 289] on li "08:30" at bounding box center [326, 286] width 28 height 12
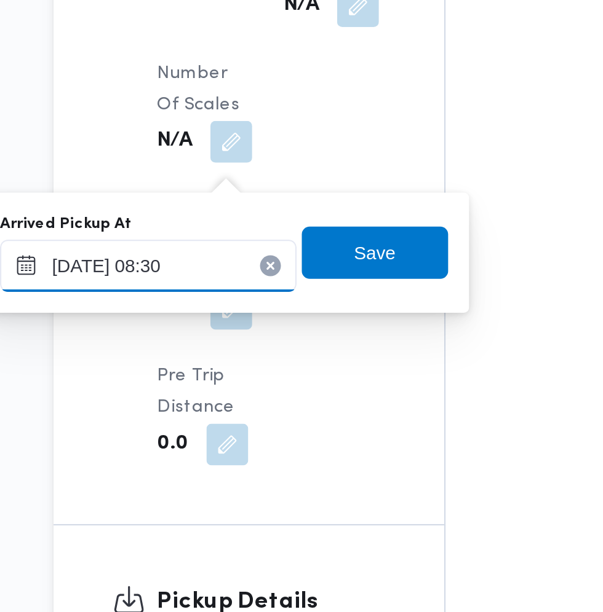
scroll to position [1083, 0]
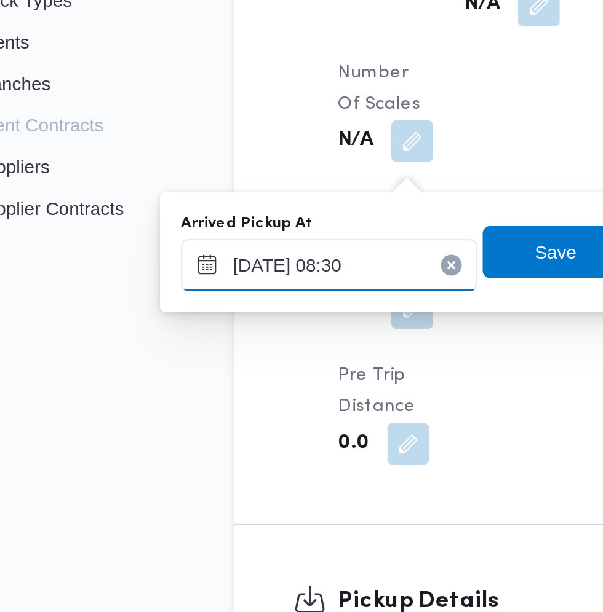
click at [212, 430] on input "09/09/2025 08:30" at bounding box center [205, 435] width 140 height 25
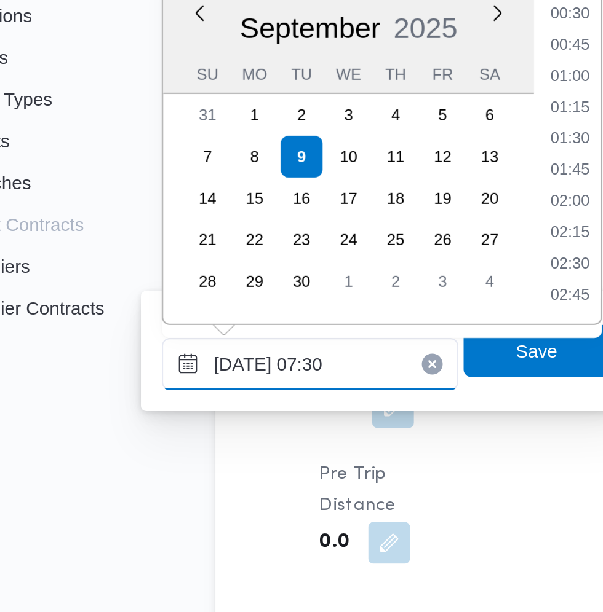
scroll to position [312, 0]
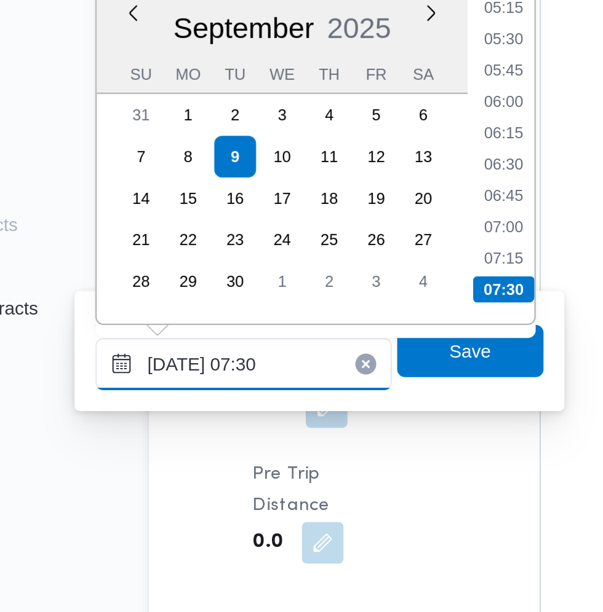
type input "09/09/2025 07:30"
click at [326, 405] on li "07:30" at bounding box center [326, 400] width 29 height 12
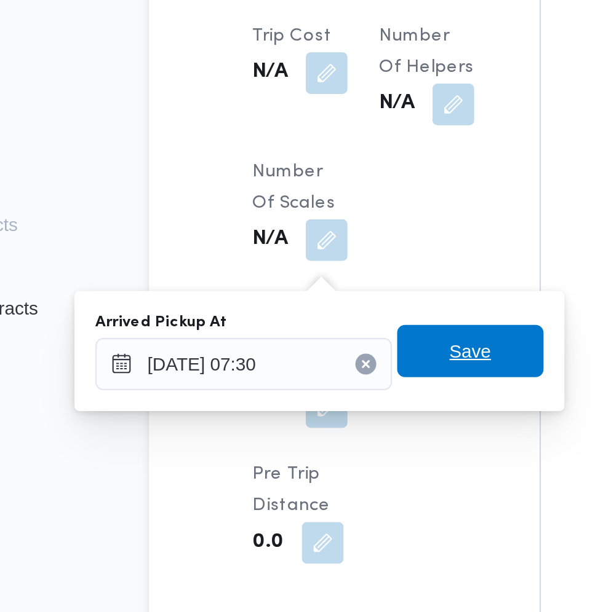
click at [325, 427] on span "Save" at bounding box center [311, 429] width 69 height 25
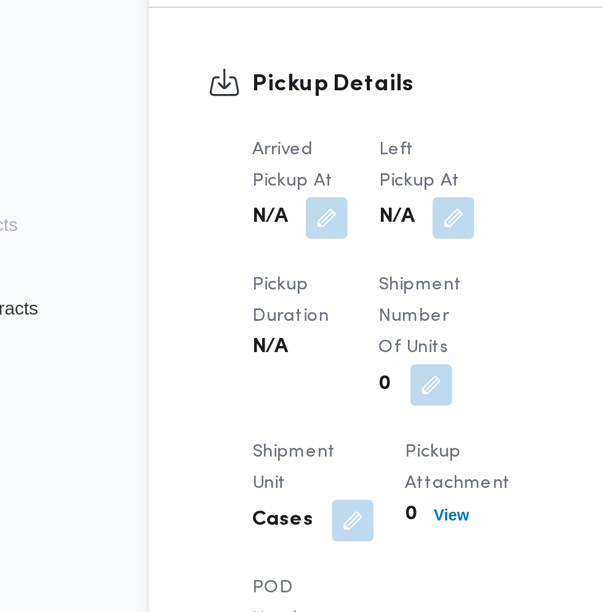
click at [301, 392] on div "Arrived Pickup At N/A Left Pickup At N/A Pickup Duration N/A Shipment Number of…" at bounding box center [290, 455] width 178 height 271
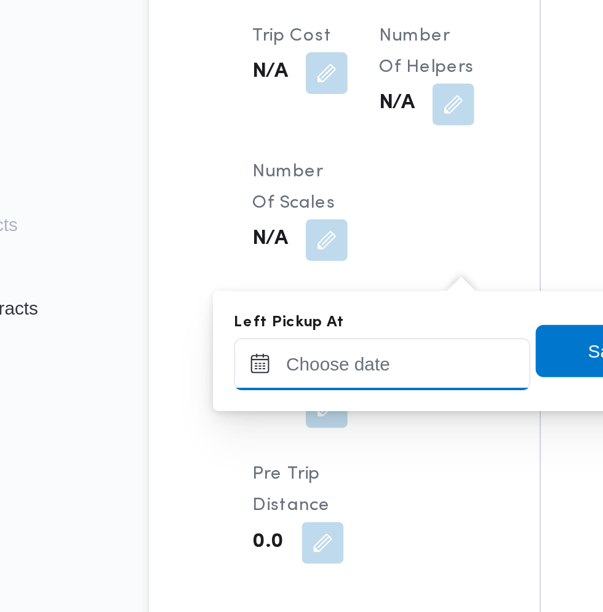
click at [275, 432] on input "Left Pickup At" at bounding box center [270, 435] width 140 height 25
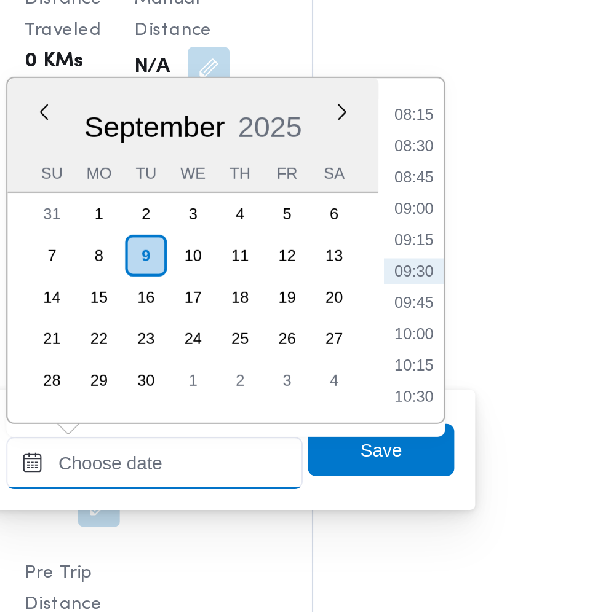
scroll to position [1082, 0]
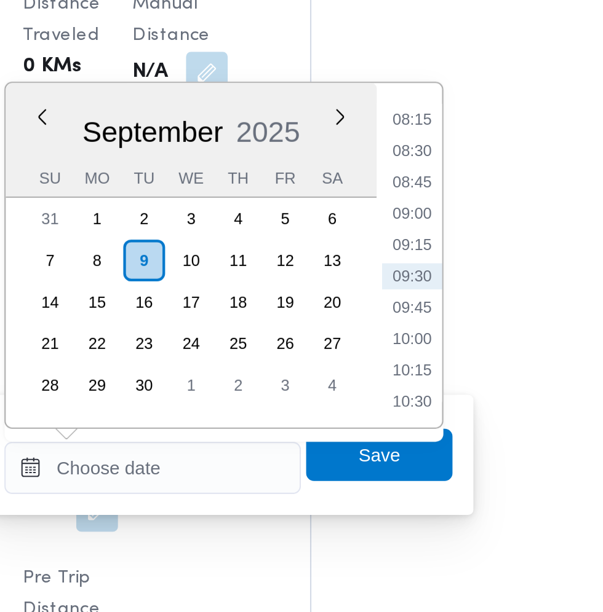
click at [392, 335] on li "09:15" at bounding box center [392, 331] width 28 height 12
type input "09/09/2025 09:15"
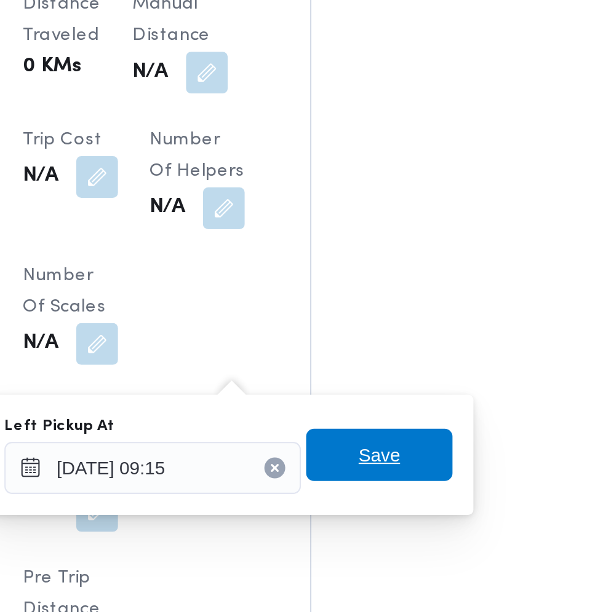
click at [394, 436] on span "Save" at bounding box center [376, 430] width 69 height 25
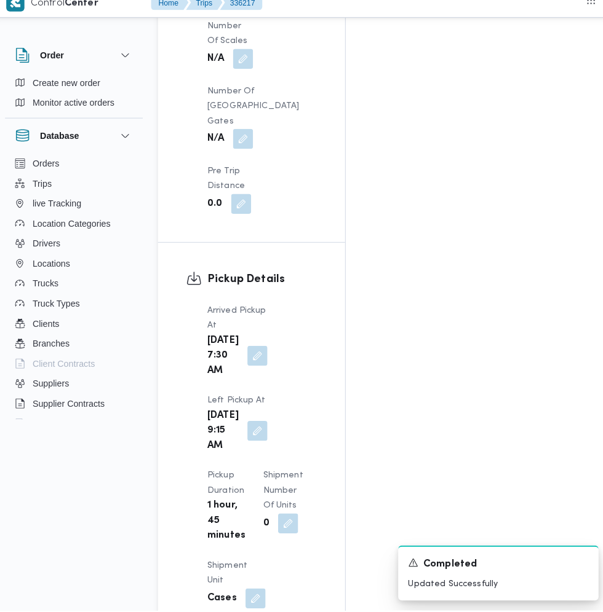
scroll to position [1395, 0]
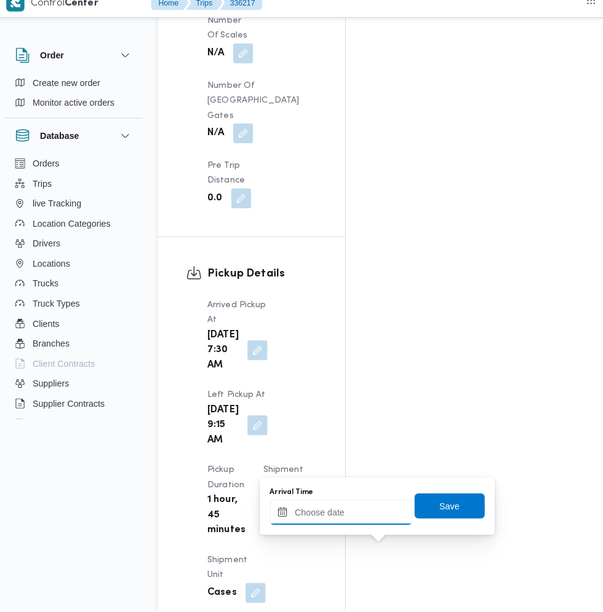
click at [341, 515] on input "Arrival Time" at bounding box center [340, 516] width 140 height 25
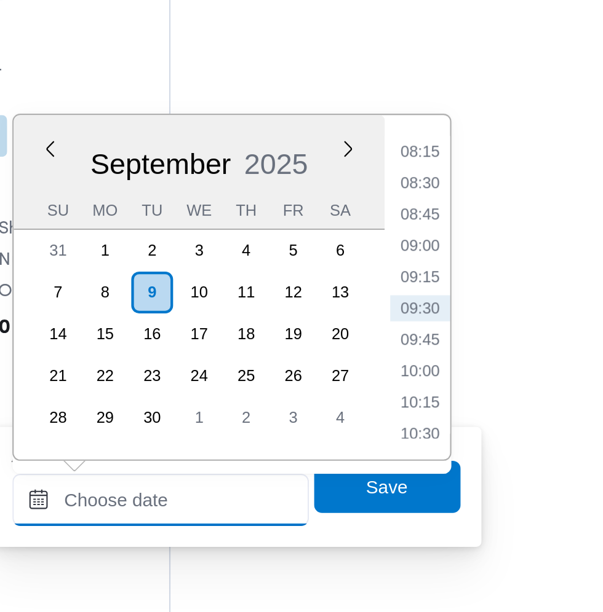
scroll to position [1491, 0]
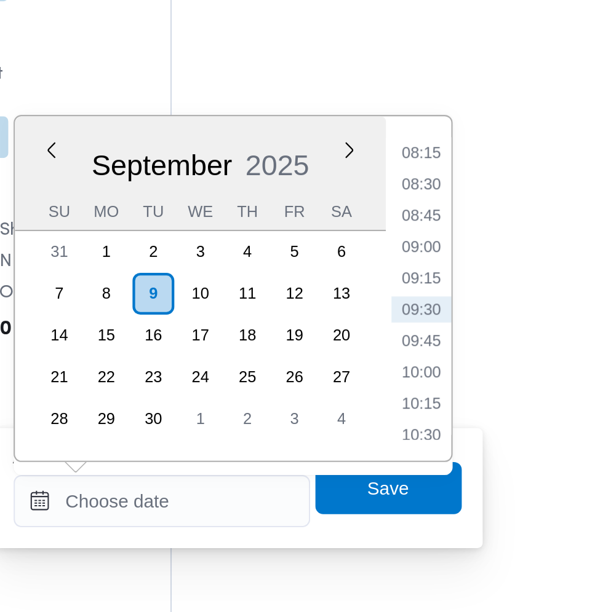
click at [464, 416] on li "09:30" at bounding box center [462, 416] width 28 height 12
type input "09/09/2025 09:30"
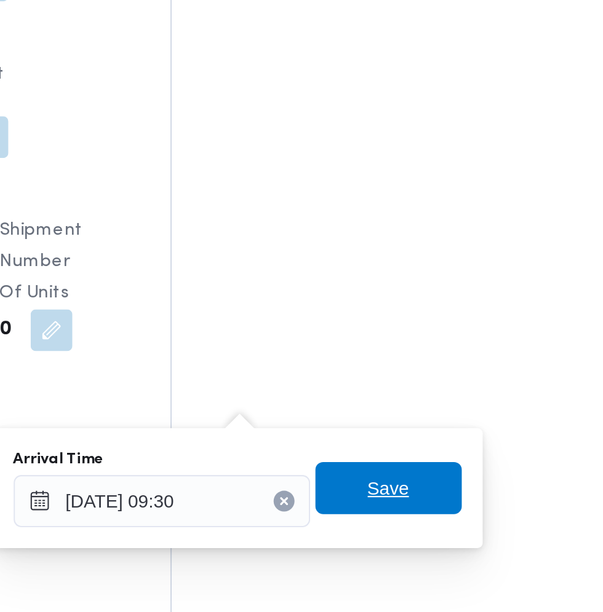
click at [462, 499] on span "Save" at bounding box center [446, 500] width 69 height 25
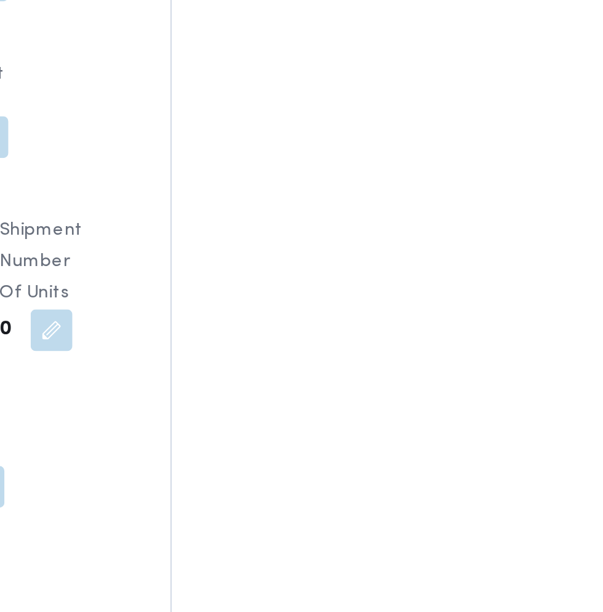
scroll to position [1476, 0]
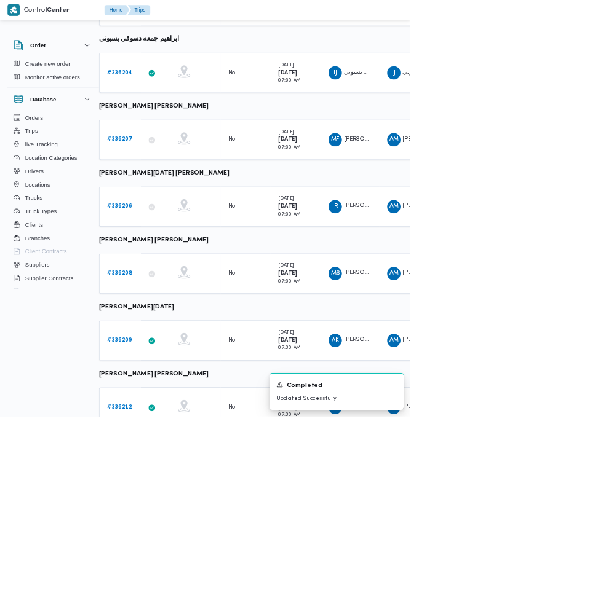
scroll to position [462, 15]
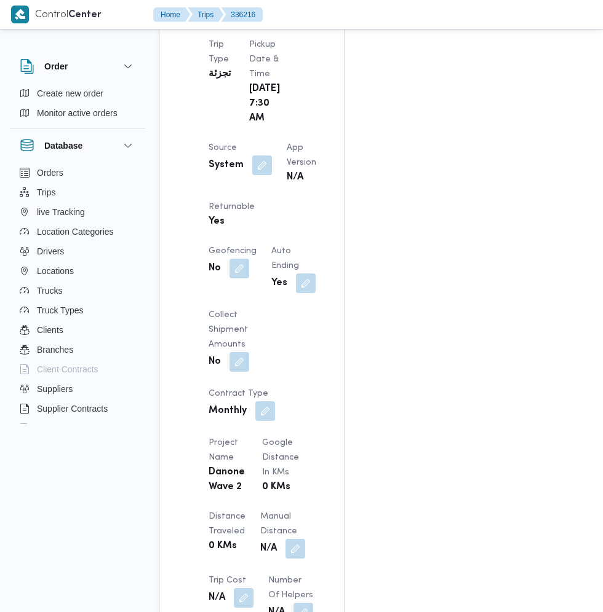
scroll to position [812, 0]
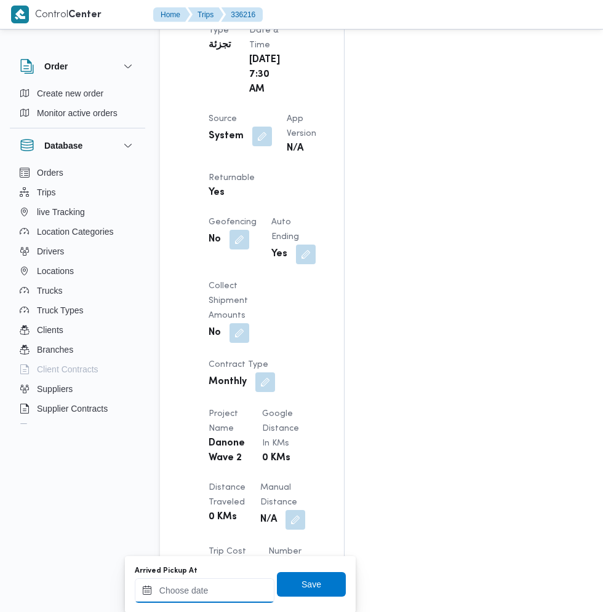
click at [233, 590] on input "Arrived Pickup At" at bounding box center [205, 591] width 140 height 25
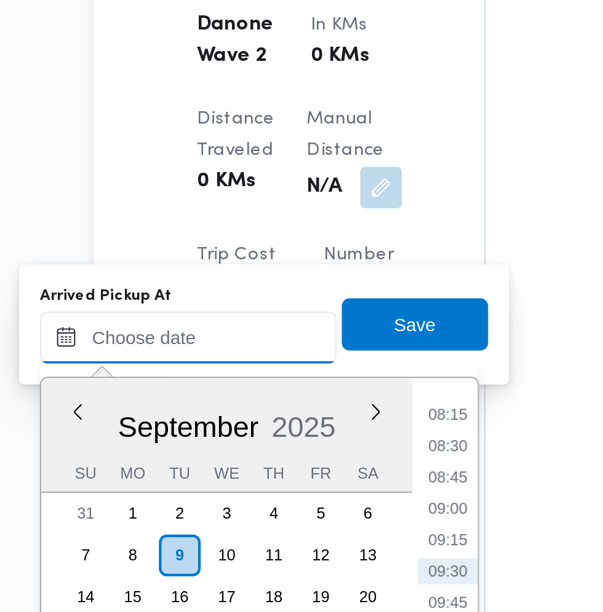
scroll to position [980, 0]
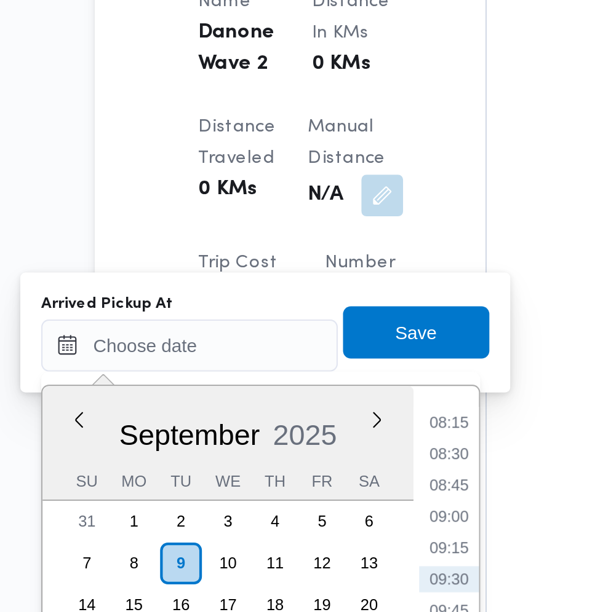
click at [328, 473] on li "08:30" at bounding box center [326, 473] width 28 height 12
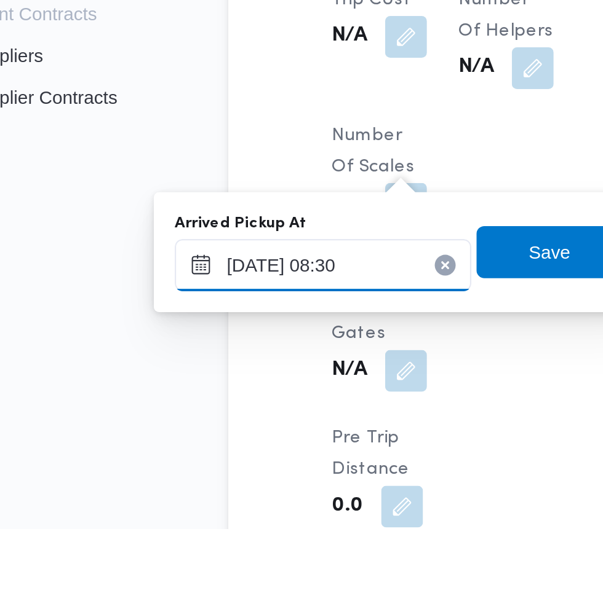
scroll to position [1007, 0]
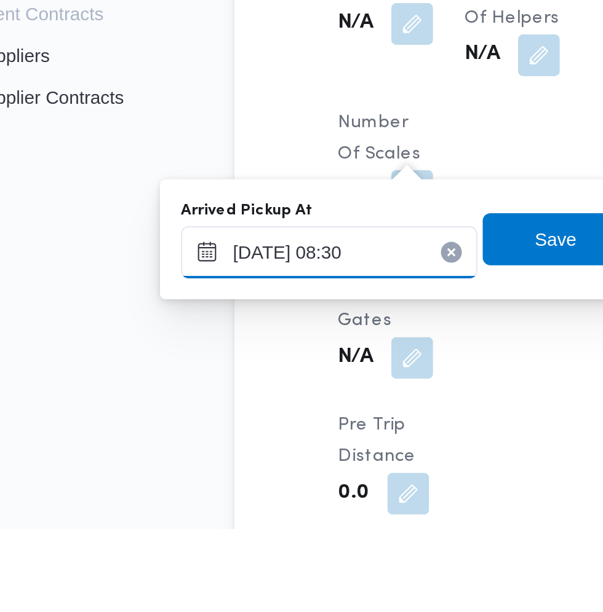
click at [213, 480] on input "09/09/2025 08:30" at bounding box center [205, 482] width 140 height 25
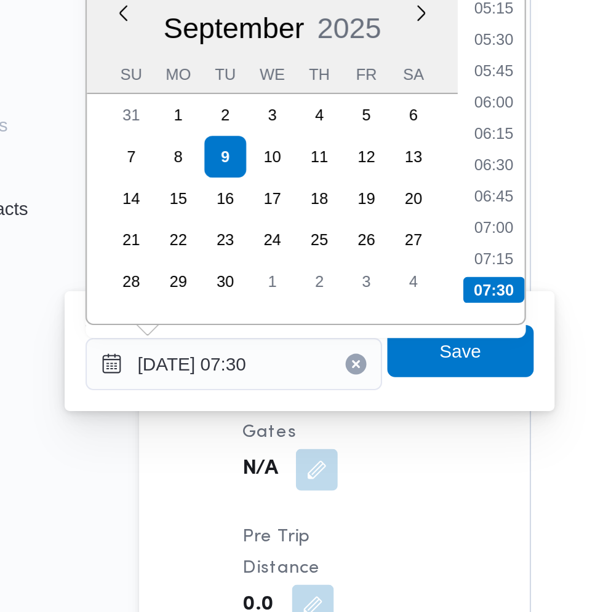
click at [331, 416] on li "07:00" at bounding box center [326, 417] width 28 height 12
type input "09/09/2025 07:00"
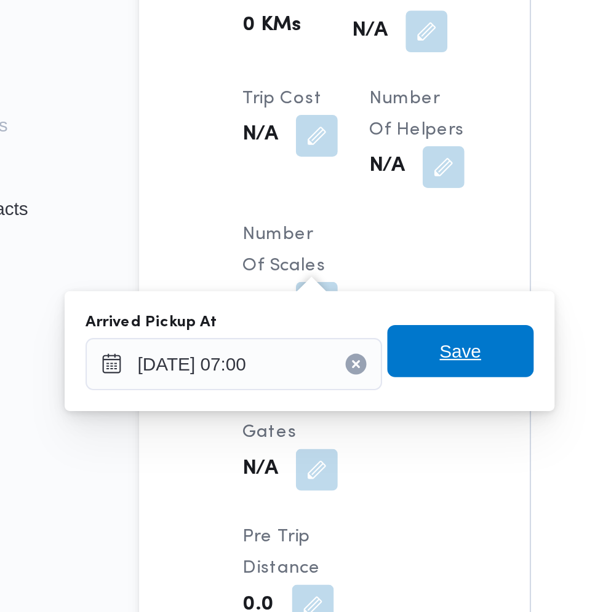
click at [325, 480] on span "Save" at bounding box center [311, 476] width 69 height 25
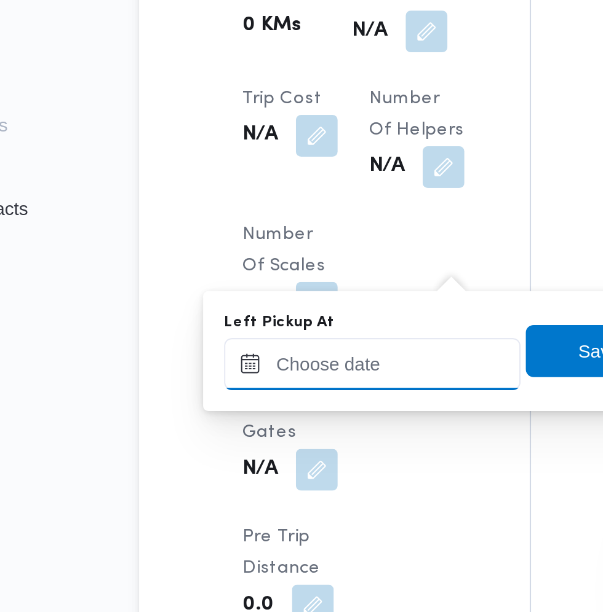
click at [282, 483] on input "Left Pickup At" at bounding box center [270, 482] width 140 height 25
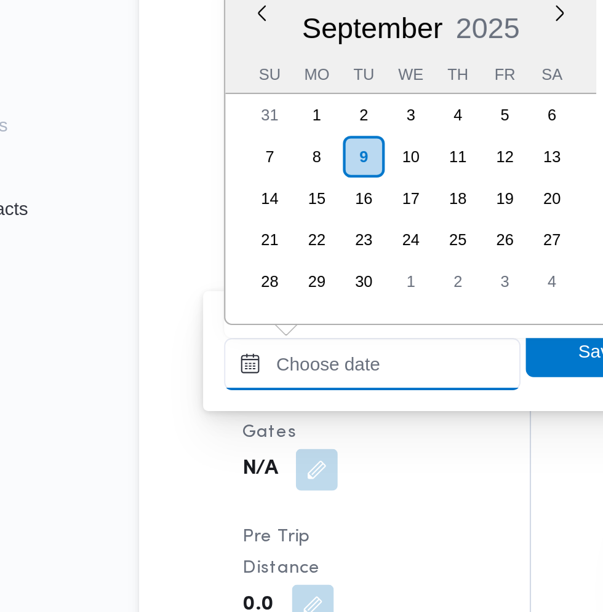
scroll to position [486, 0]
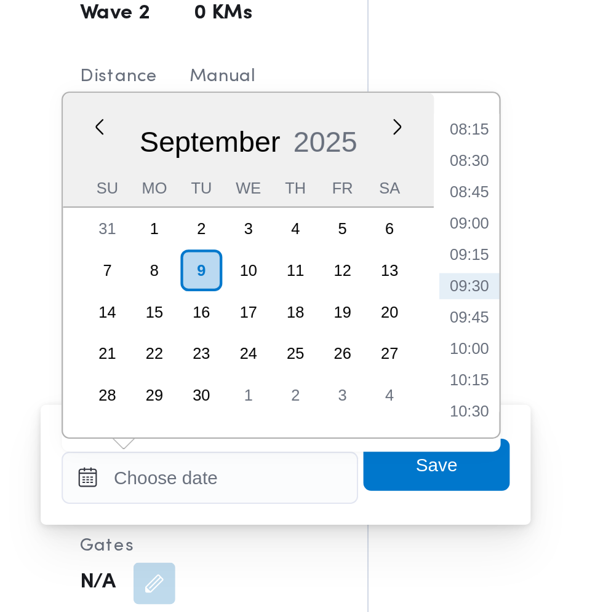
click at [397, 348] on li "08:45" at bounding box center [392, 347] width 28 height 12
type input "09/09/2025 08:45"
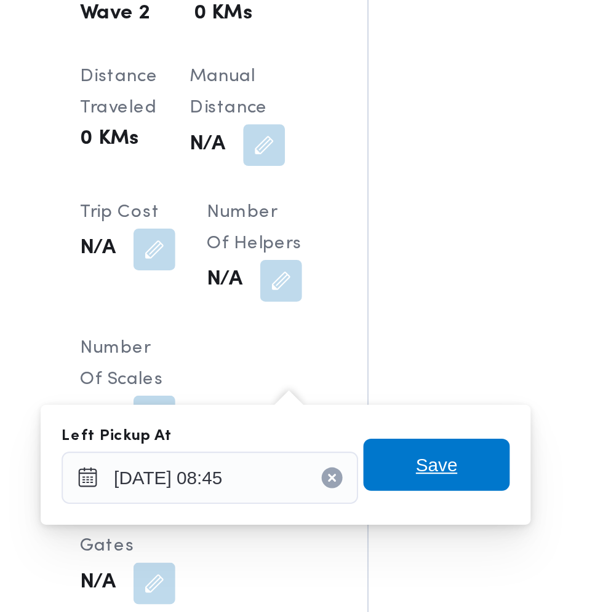
click at [381, 475] on span "Save" at bounding box center [376, 476] width 20 height 15
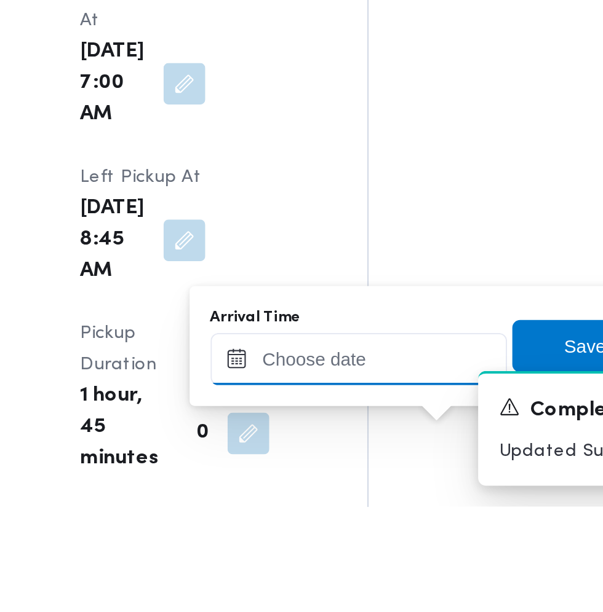
click at [356, 538] on input "Arrival Time" at bounding box center [340, 543] width 140 height 25
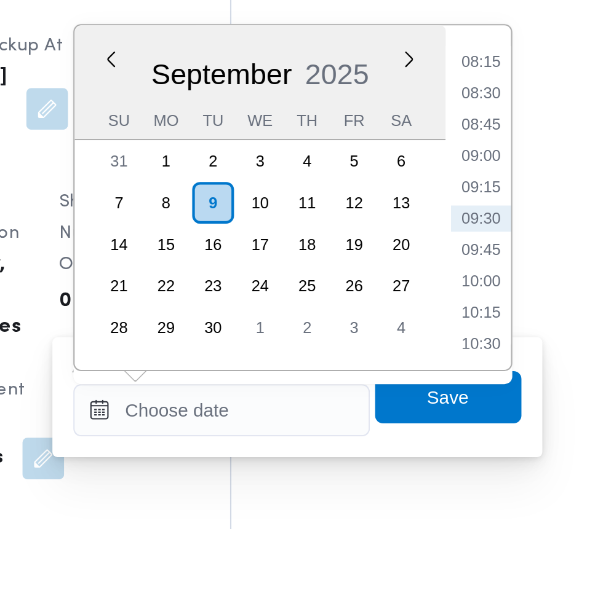
click at [464, 468] on li "09:30" at bounding box center [462, 466] width 28 height 12
type input "09/09/2025 09:30"
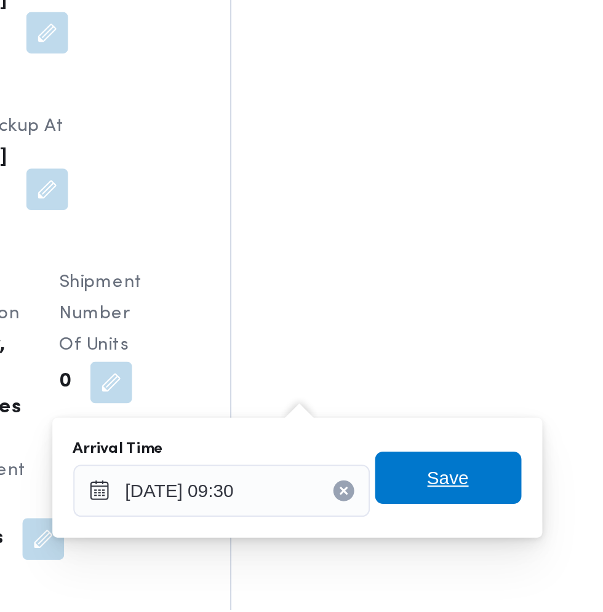
click at [448, 547] on span "Save" at bounding box center [447, 550] width 20 height 15
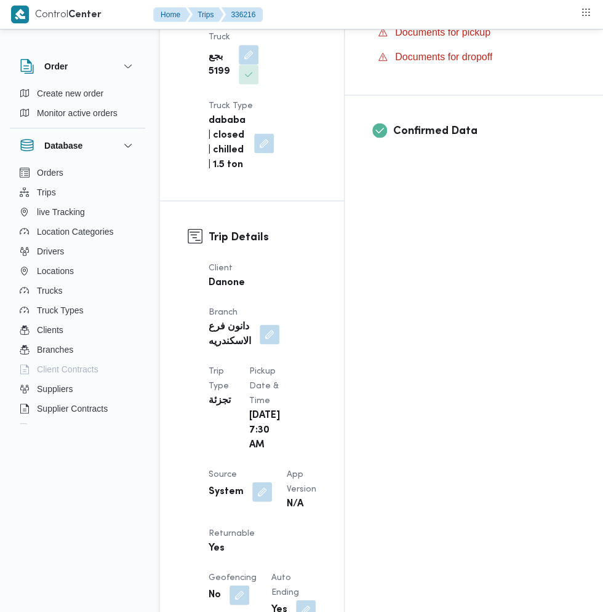
click at [263, 482] on button "button" at bounding box center [262, 492] width 20 height 20
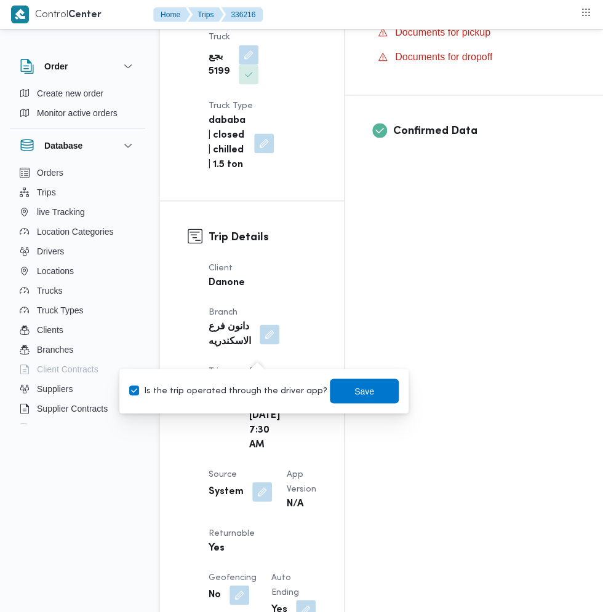
click at [238, 390] on label "Is the trip operated through the driver app?" at bounding box center [228, 391] width 198 height 15
checkbox input "false"
click at [354, 390] on span "Save" at bounding box center [364, 391] width 20 height 15
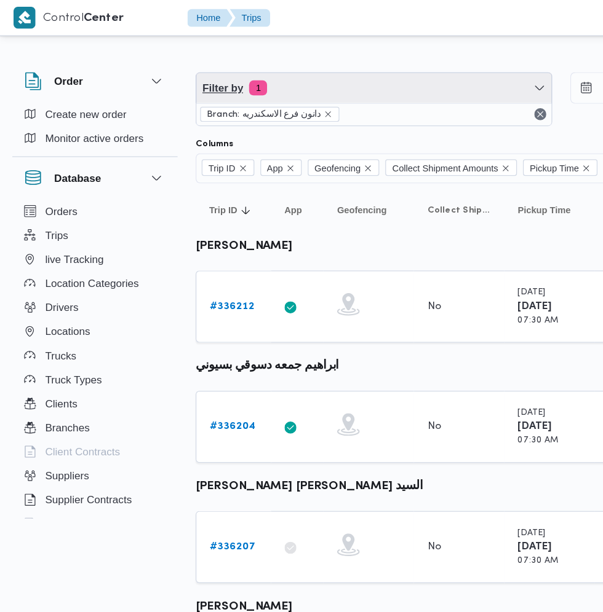
click at [314, 65] on span "Filter by 1" at bounding box center [305, 72] width 290 height 25
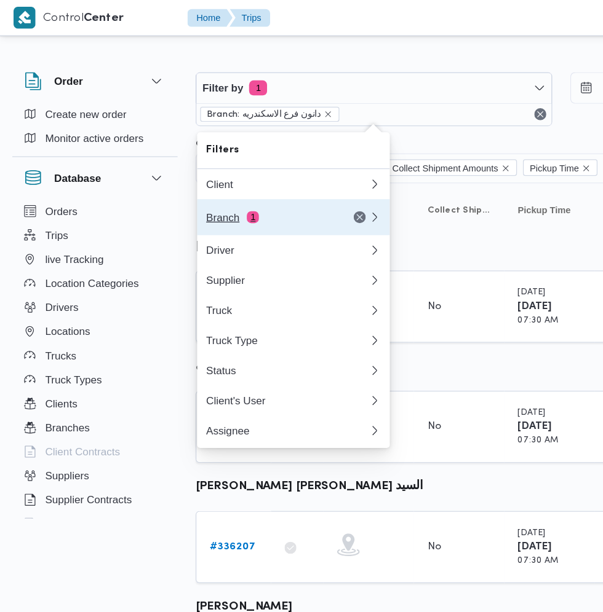
click at [248, 181] on div "Branch 1" at bounding box center [219, 178] width 103 height 10
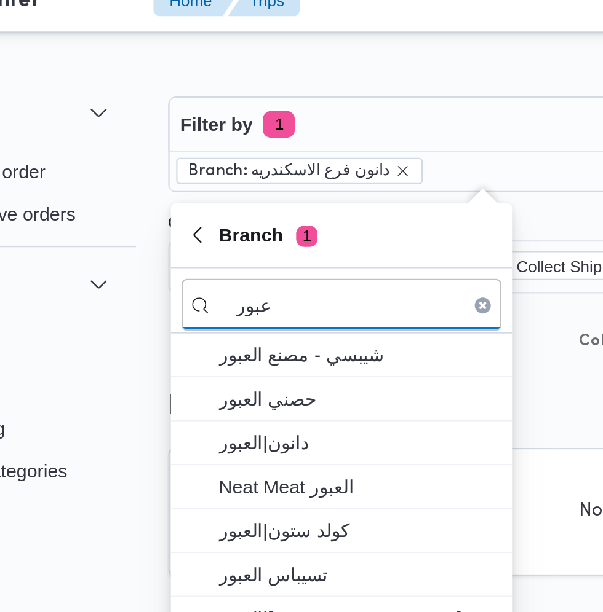
type input "عبور"
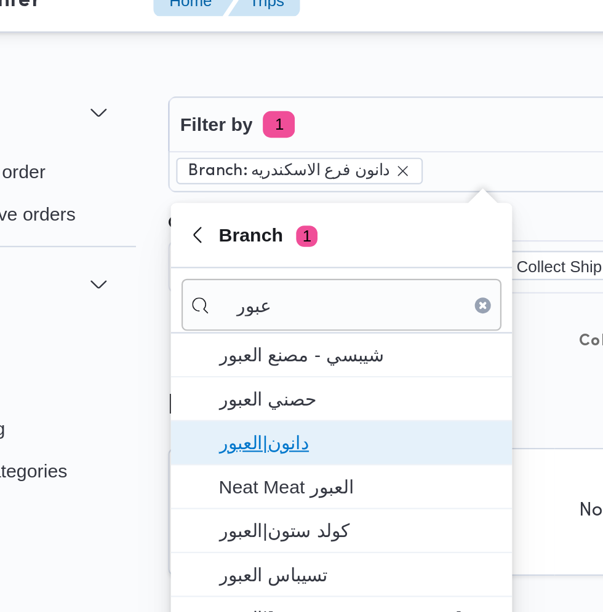
click at [259, 220] on span "دانون|العبور" at bounding box center [247, 219] width 128 height 15
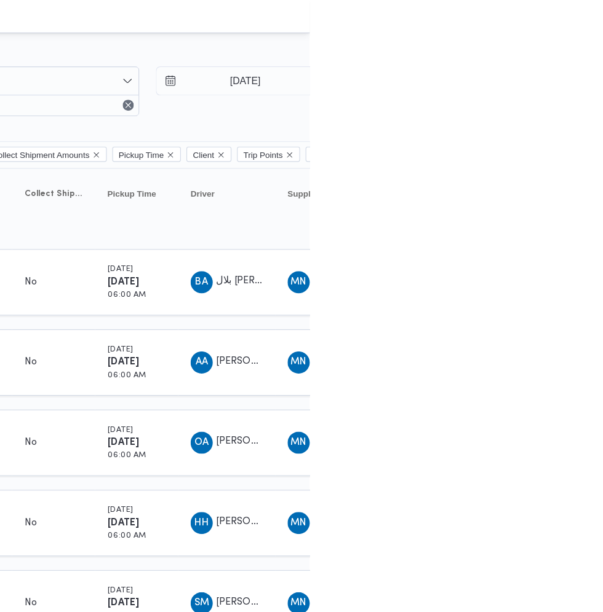
scroll to position [0, 20]
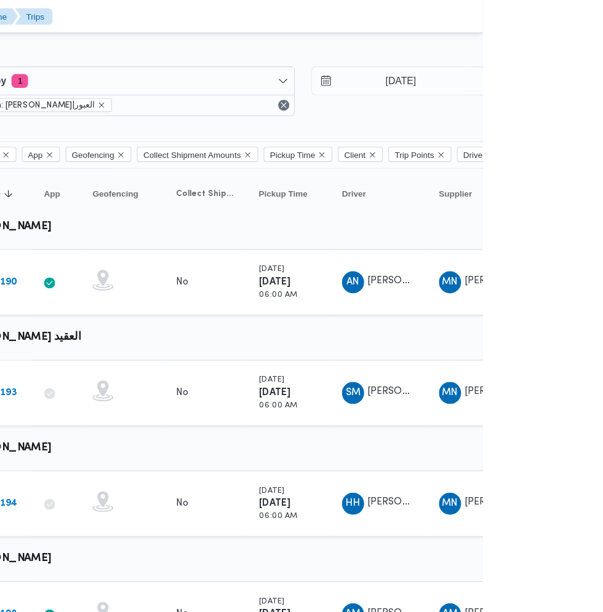
scroll to position [0, 17]
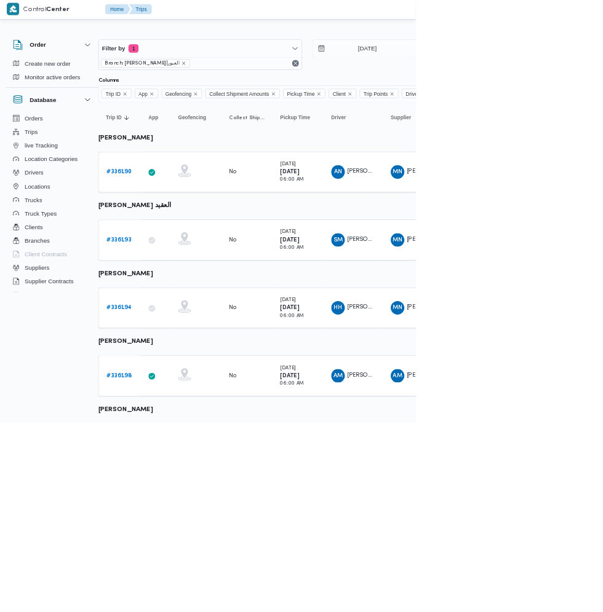
click at [157, 251] on b "# 336190" at bounding box center [173, 251] width 37 height 8
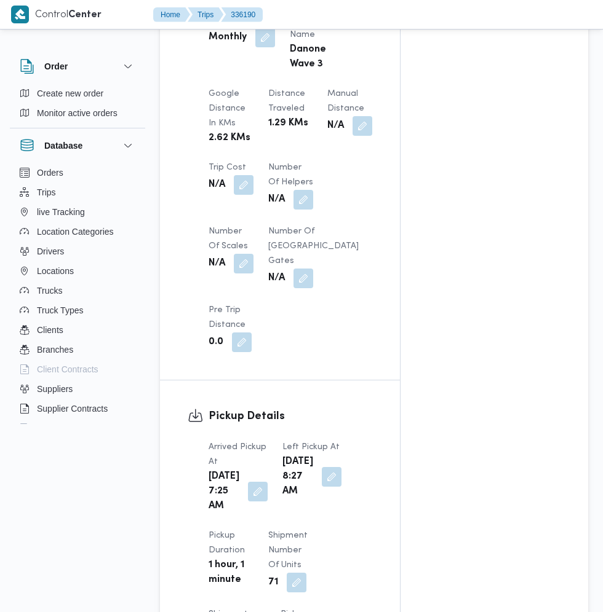
scroll to position [1012, 0]
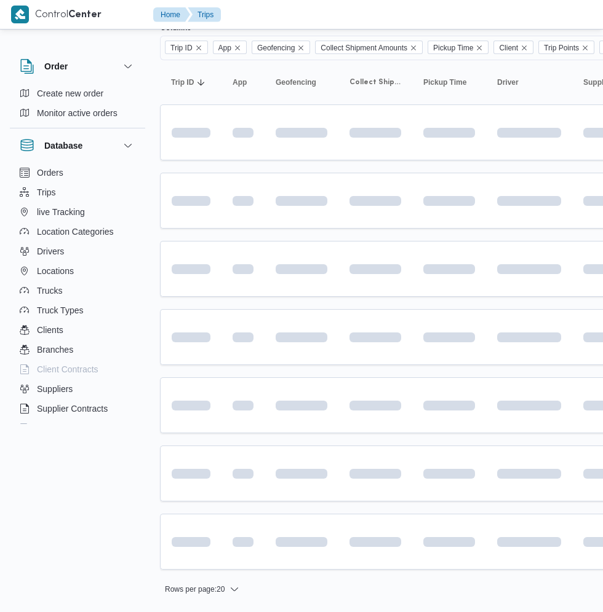
scroll to position [0, 17]
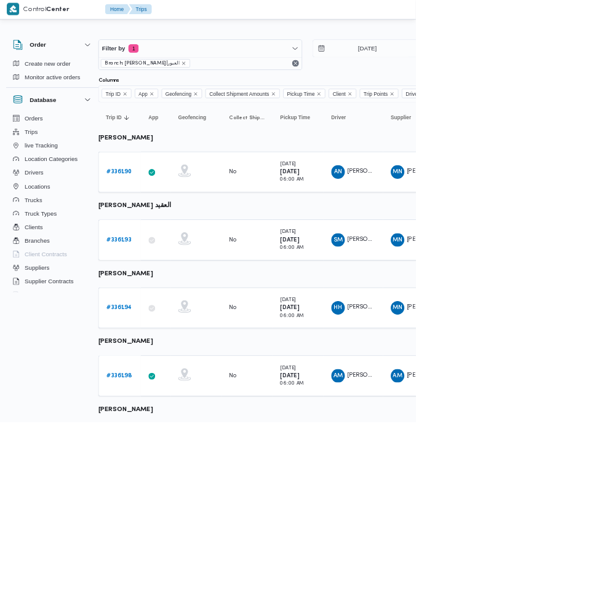
click at [180, 354] on link "# 336193" at bounding box center [173, 349] width 36 height 15
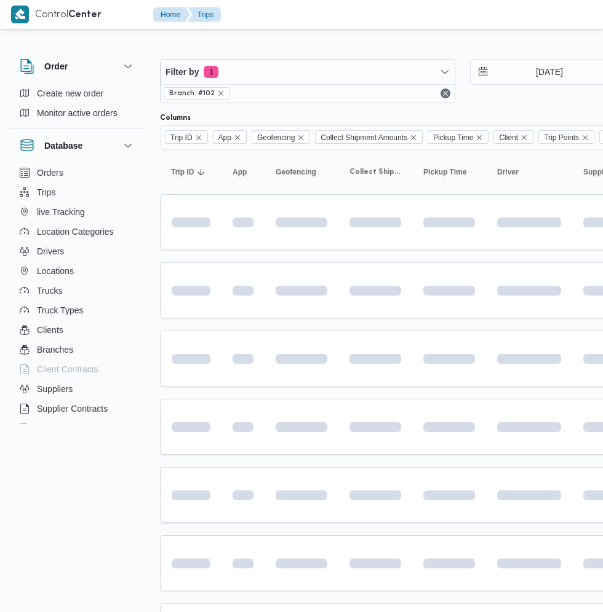
scroll to position [0, 17]
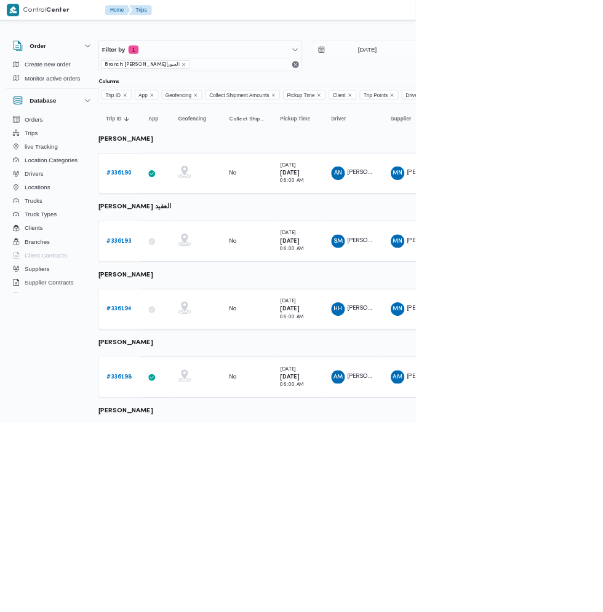
click at [164, 349] on b "# 336193" at bounding box center [173, 349] width 36 height 8
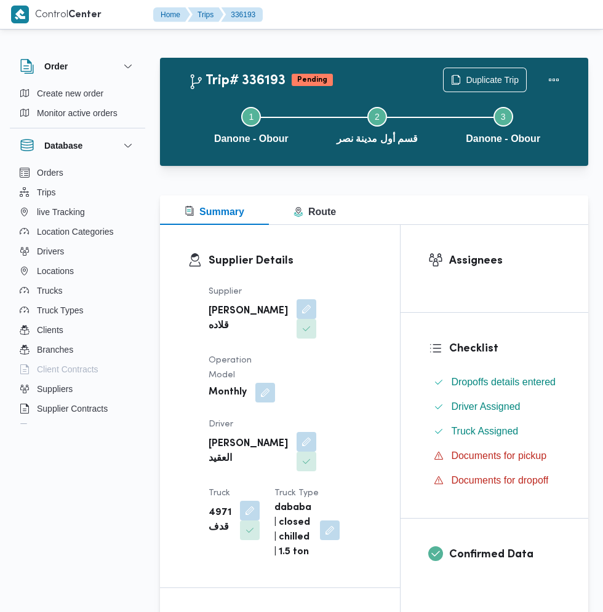
click at [296, 432] on button "button" at bounding box center [306, 442] width 20 height 20
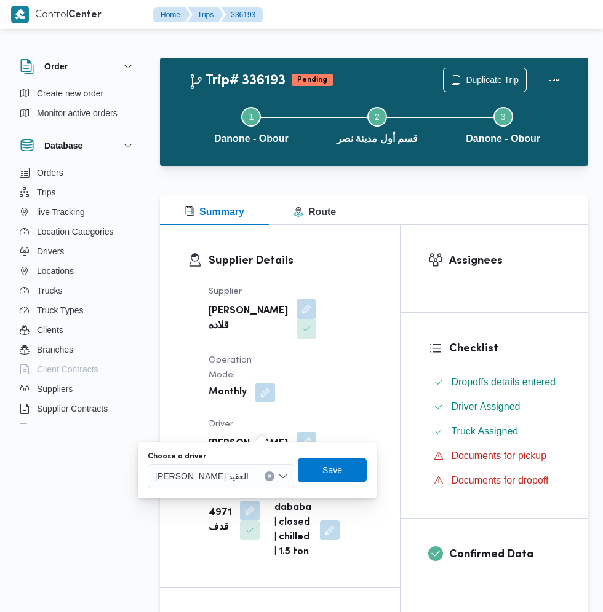
click at [255, 477] on input "Choose a driver" at bounding box center [253, 476] width 1 height 15
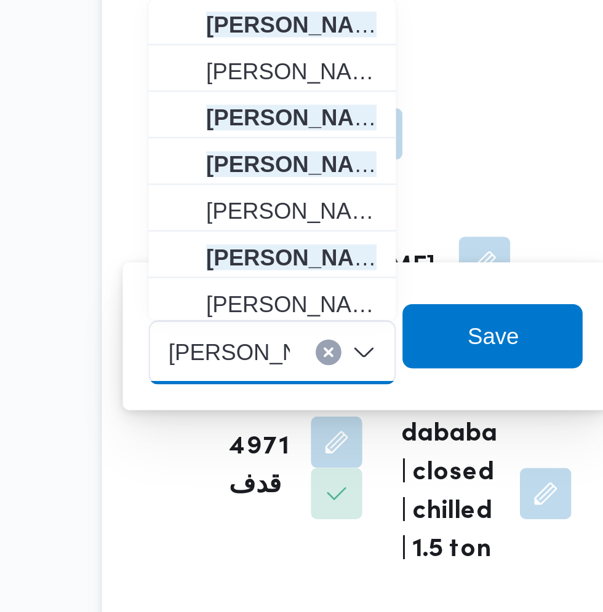
click at [229, 480] on input "محمود محمد" at bounding box center [208, 476] width 47 height 15
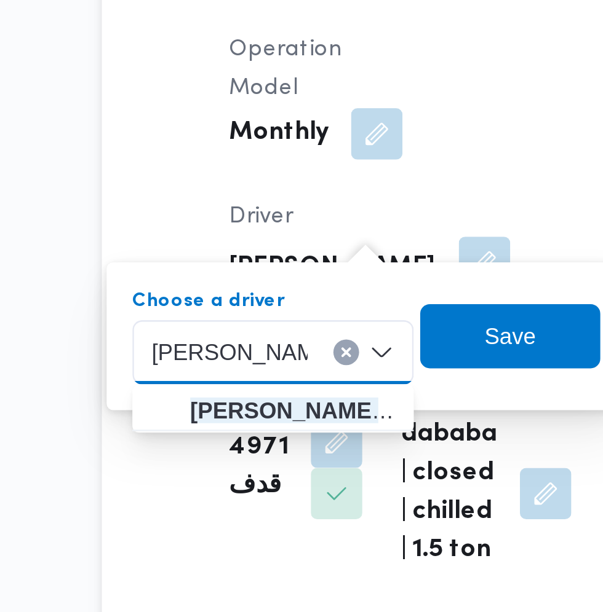
type input "محمود محمد سي"
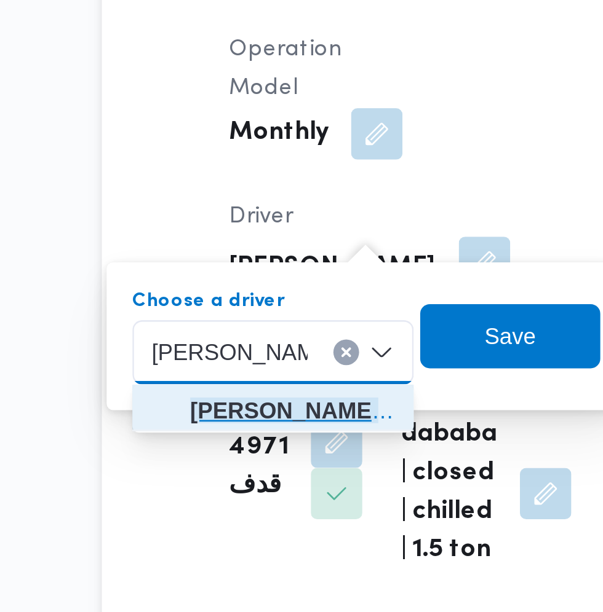
click at [249, 500] on mark "محمود محمد سي" at bounding box center [230, 499] width 72 height 10
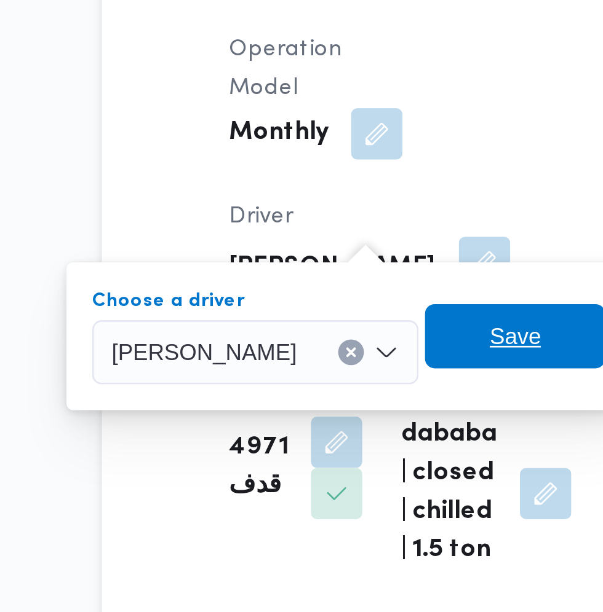
click at [328, 469] on span "Save" at bounding box center [318, 470] width 20 height 15
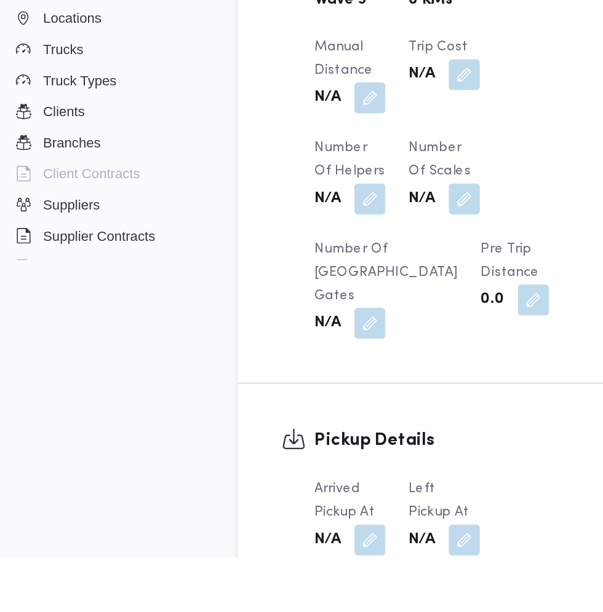
scroll to position [798, 0]
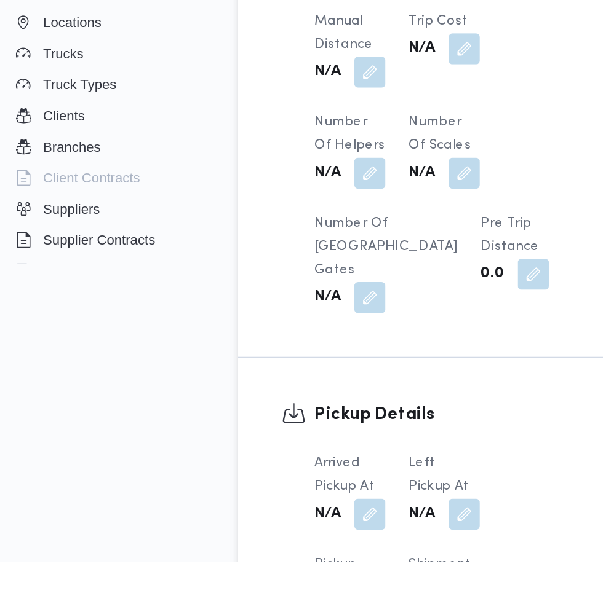
click at [244, 578] on button "button" at bounding box center [244, 582] width 20 height 20
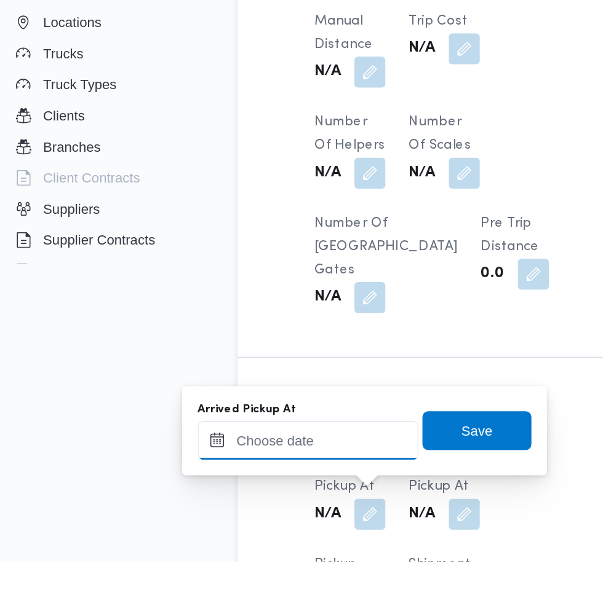
click at [221, 539] on input "Arrived Pickup At" at bounding box center [205, 535] width 140 height 25
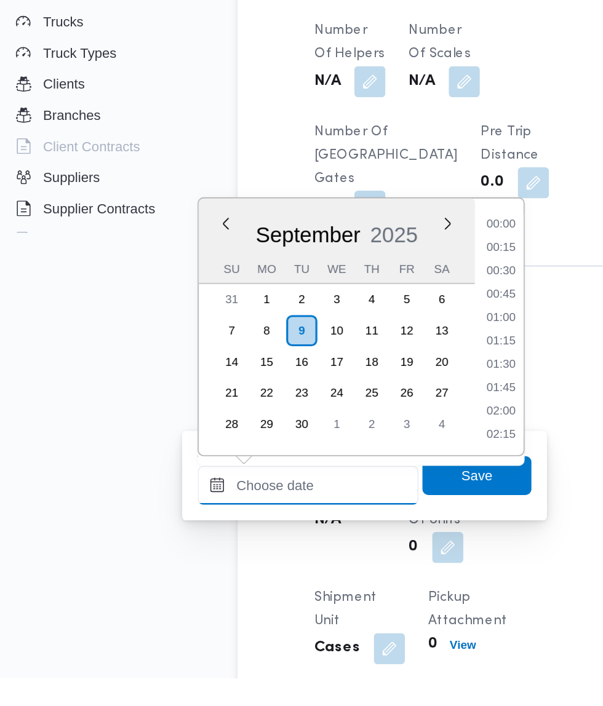
scroll to position [486, 0]
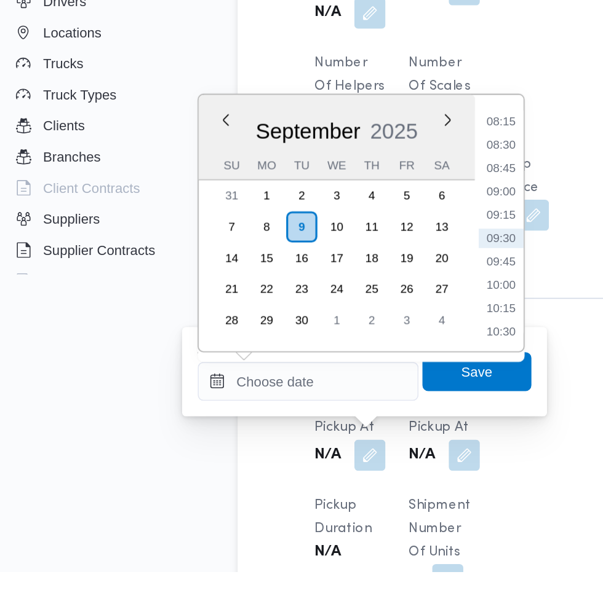
click at [334, 325] on li "08:15" at bounding box center [326, 328] width 28 height 12
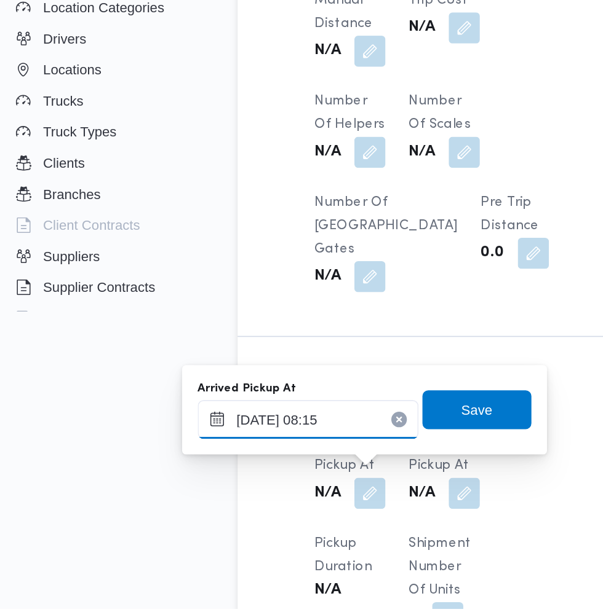
click at [198, 491] on input "09/09/2025 08:15" at bounding box center [205, 492] width 140 height 25
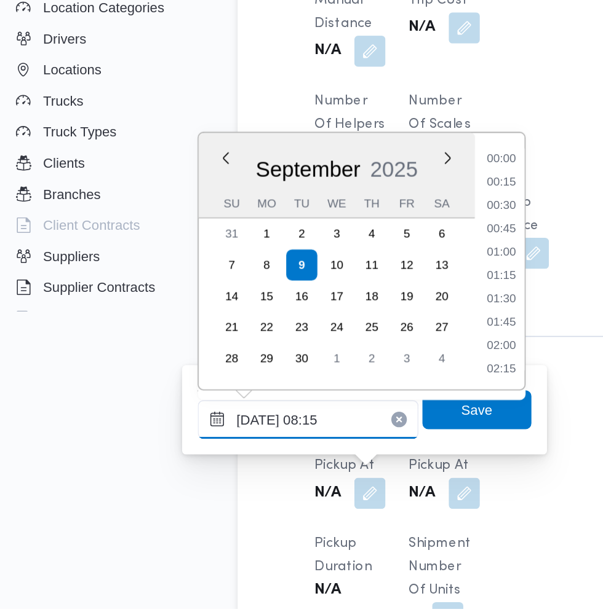
scroll to position [412, 0]
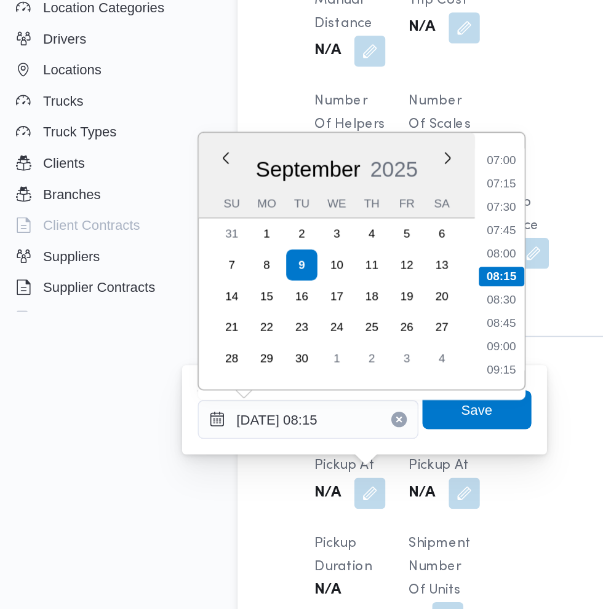
click at [328, 361] on li "07:30" at bounding box center [326, 358] width 28 height 12
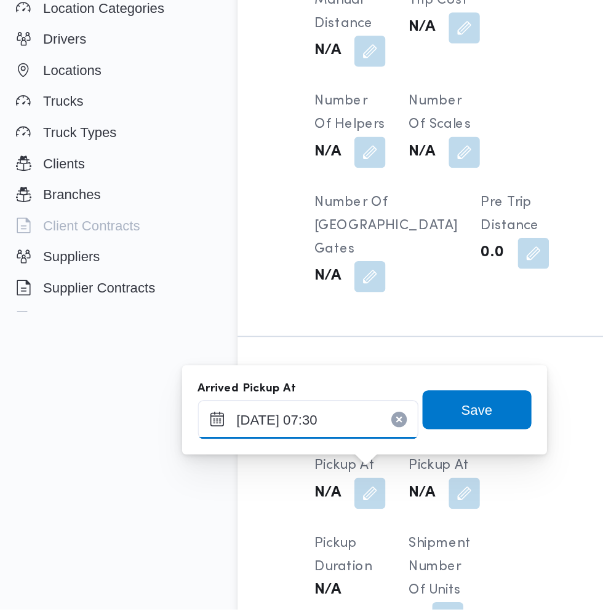
scroll to position [841, 0]
type input "09/09/2025 07:29"
click at [319, 488] on span "Save" at bounding box center [311, 486] width 20 height 15
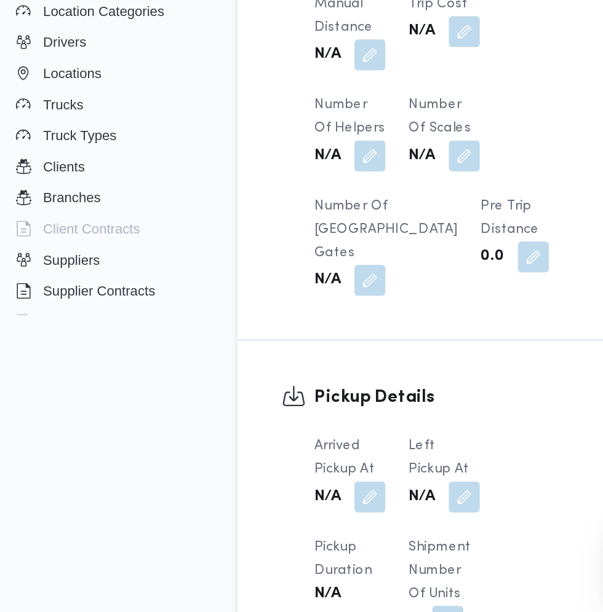
click at [307, 530] on button "button" at bounding box center [303, 539] width 20 height 20
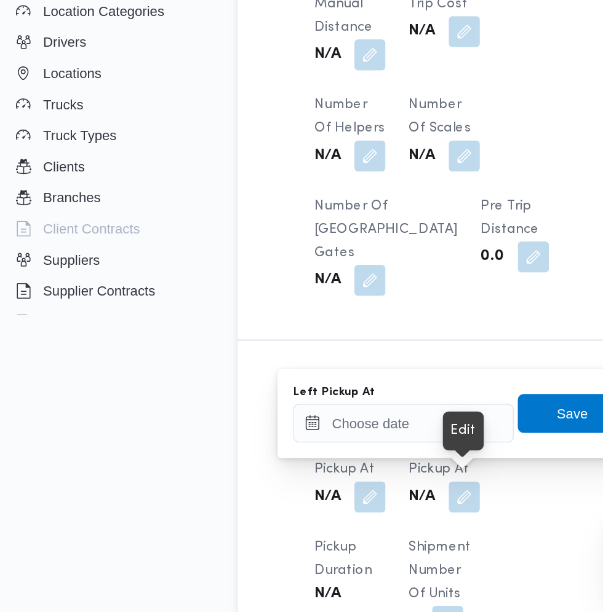
click at [303, 536] on button "button" at bounding box center [303, 539] width 20 height 20
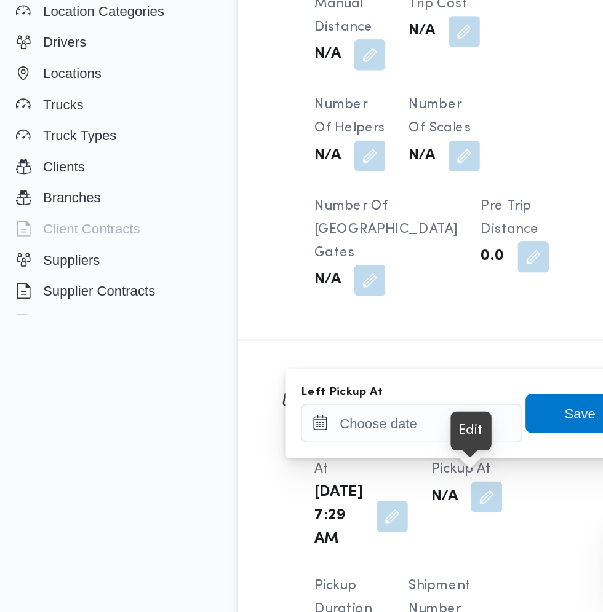
click at [296, 492] on div "Edit" at bounding box center [308, 497] width 26 height 25
click at [296, 492] on input "Left Pickup At" at bounding box center [270, 492] width 140 height 25
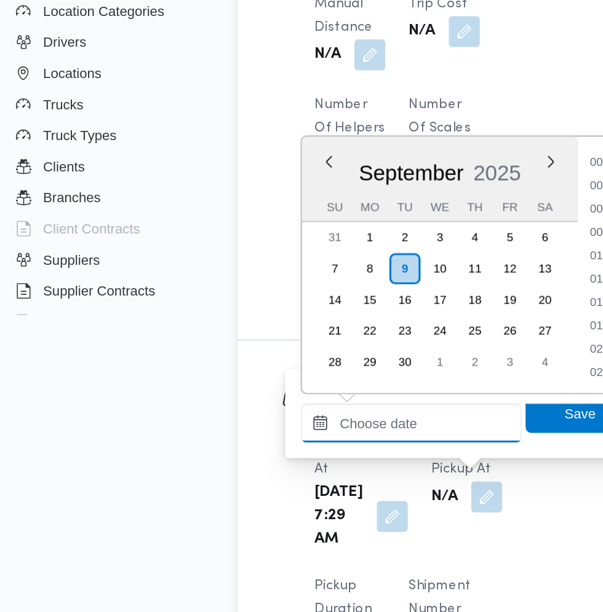
scroll to position [486, 0]
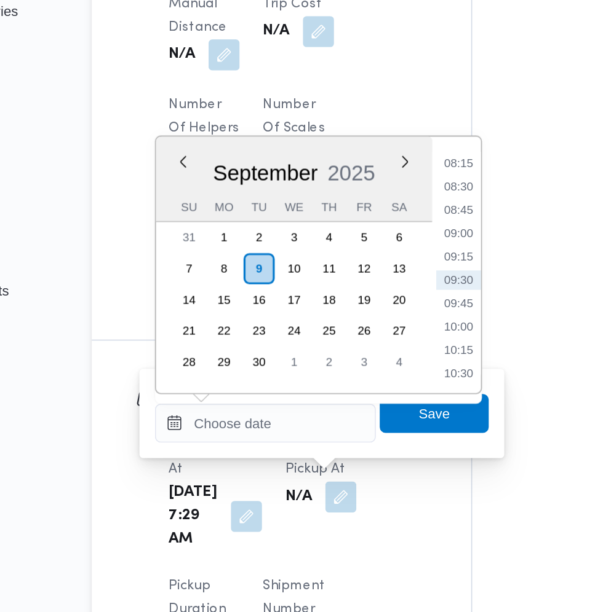
click at [393, 358] on li "08:45" at bounding box center [392, 358] width 28 height 12
type input "09/09/2025 08:45"
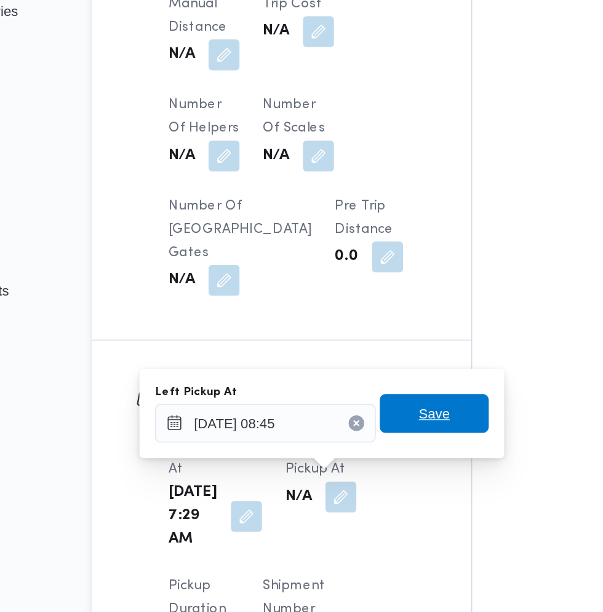
click at [386, 485] on span "Save" at bounding box center [376, 486] width 20 height 15
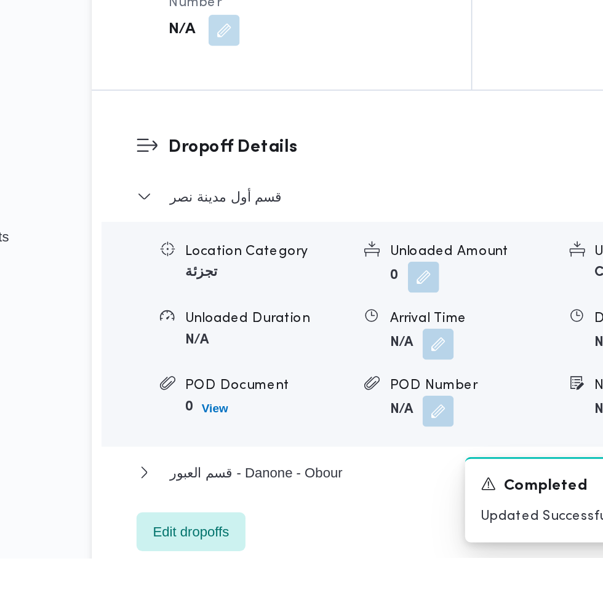
scroll to position [1334, 0]
click at [375, 486] on button "button" at bounding box center [379, 477] width 20 height 20
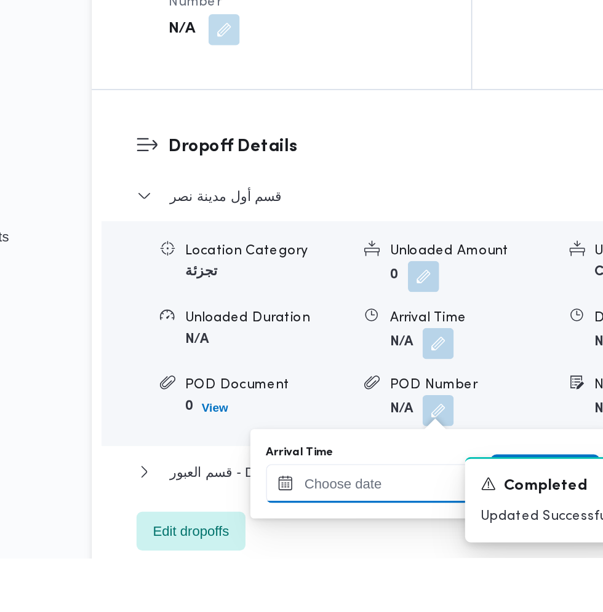
click at [334, 564] on input "Arrival Time" at bounding box center [340, 565] width 140 height 25
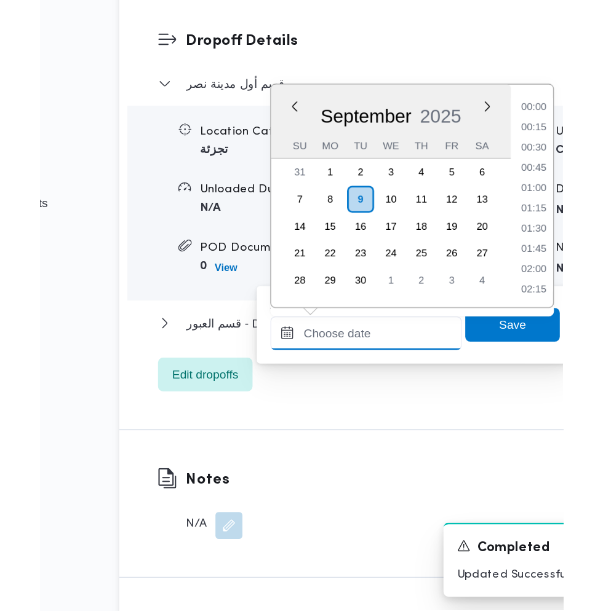
scroll to position [486, 0]
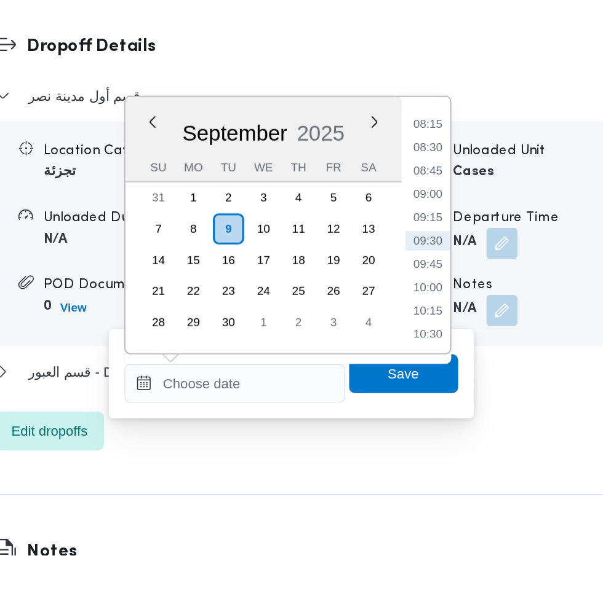
click at [461, 418] on li "09:30" at bounding box center [462, 413] width 28 height 12
type input "09/09/2025 09:30"
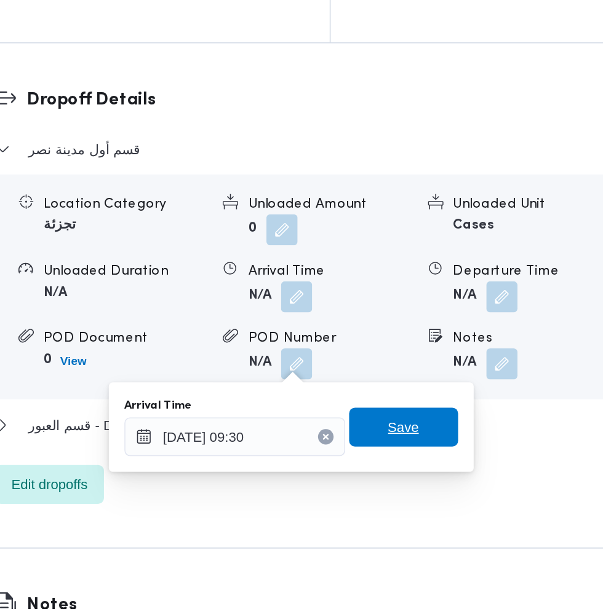
click at [460, 499] on span "Save" at bounding box center [446, 497] width 69 height 25
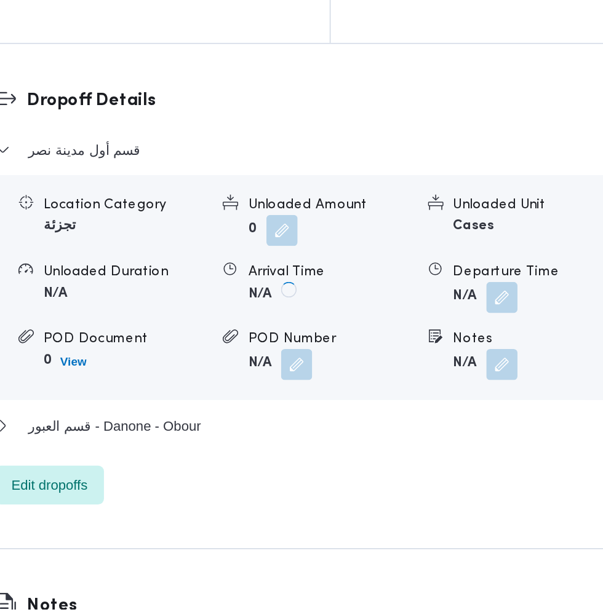
scroll to position [1395, 0]
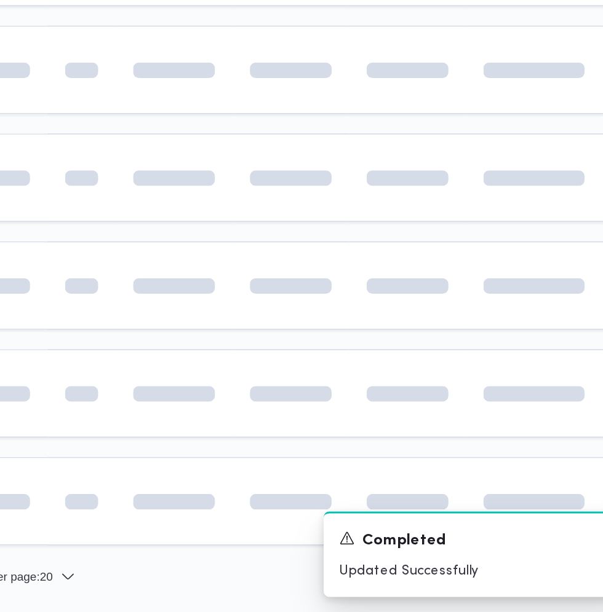
scroll to position [0, 17]
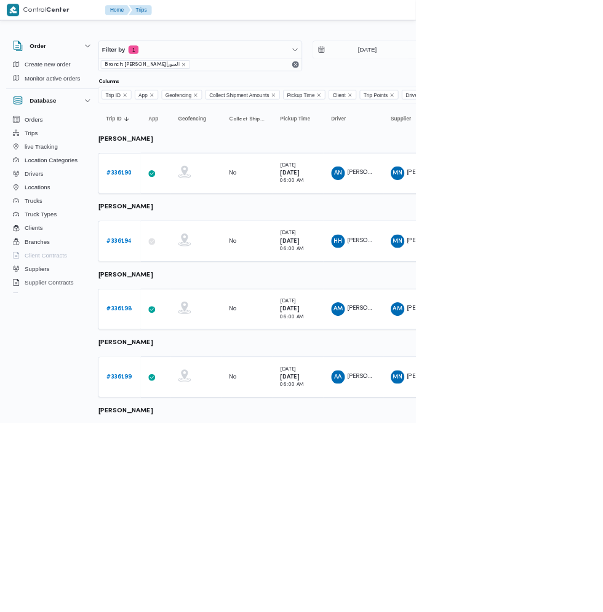
click at [172, 349] on b "# 336194" at bounding box center [173, 349] width 37 height 8
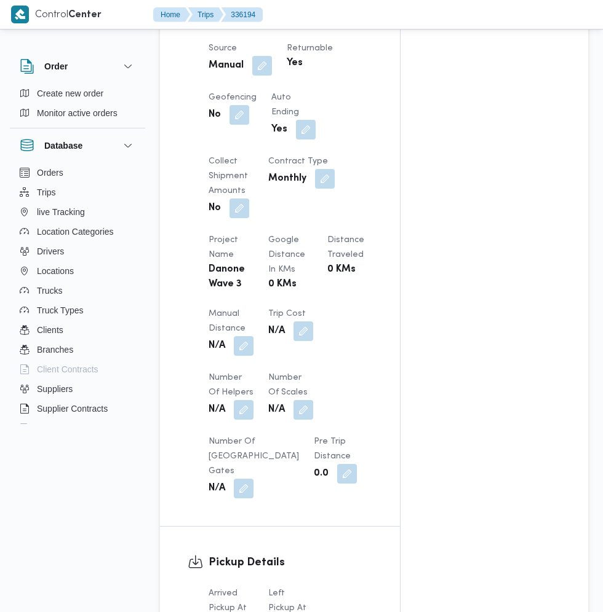
scroll to position [1044, 0]
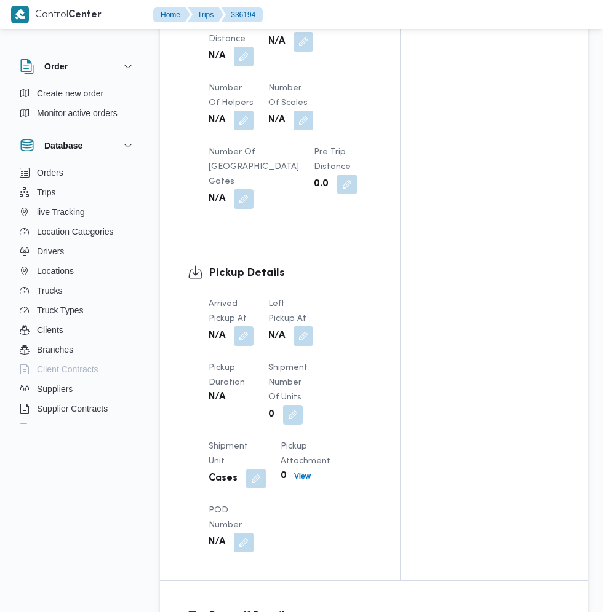
click at [245, 327] on button "button" at bounding box center [244, 337] width 20 height 20
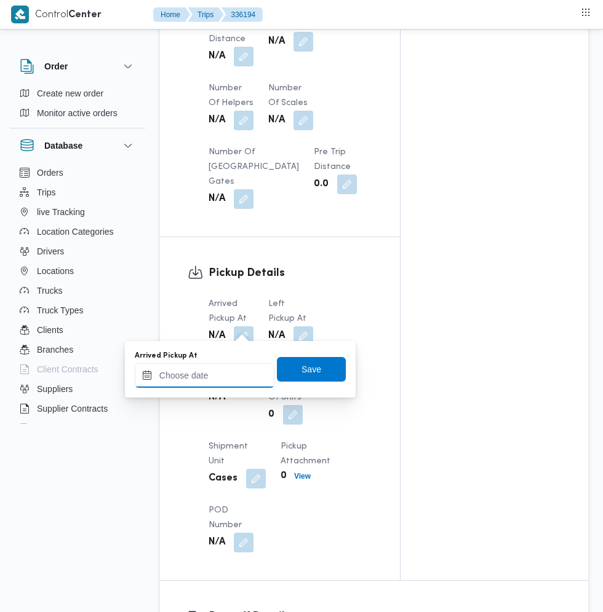
click at [223, 376] on input "Arrived Pickup At" at bounding box center [205, 375] width 140 height 25
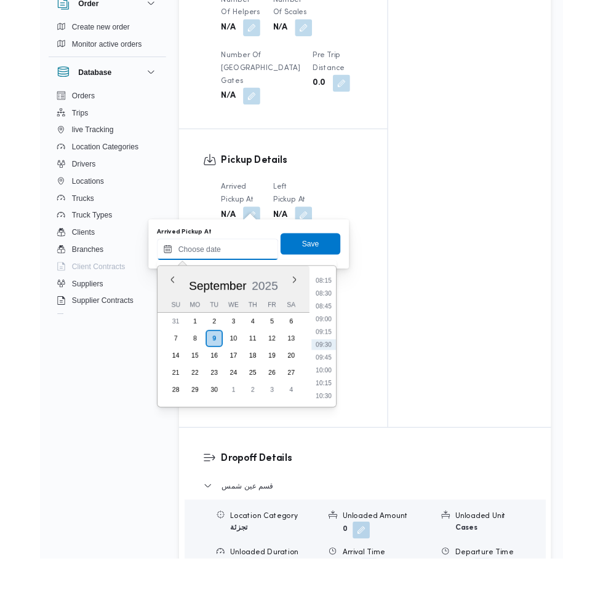
scroll to position [1070, 0]
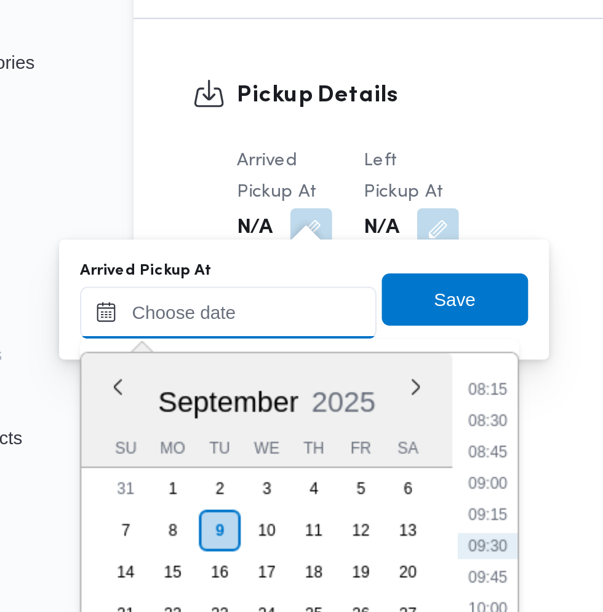
paste input "09/09/2025 07:30"
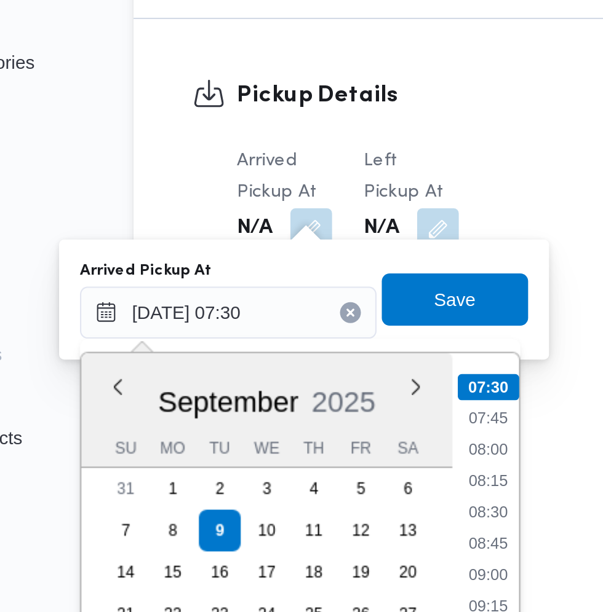
click at [325, 400] on li "07:45" at bounding box center [326, 400] width 28 height 12
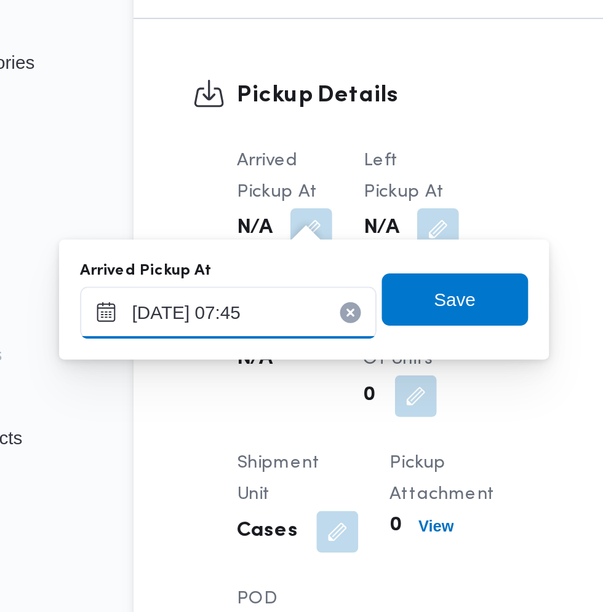
click at [218, 347] on input "09/09/2025 07:45" at bounding box center [205, 350] width 140 height 25
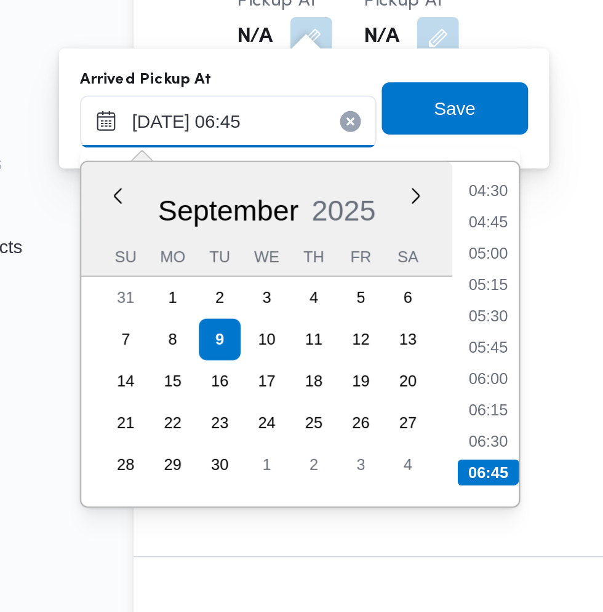
scroll to position [1070, 0]
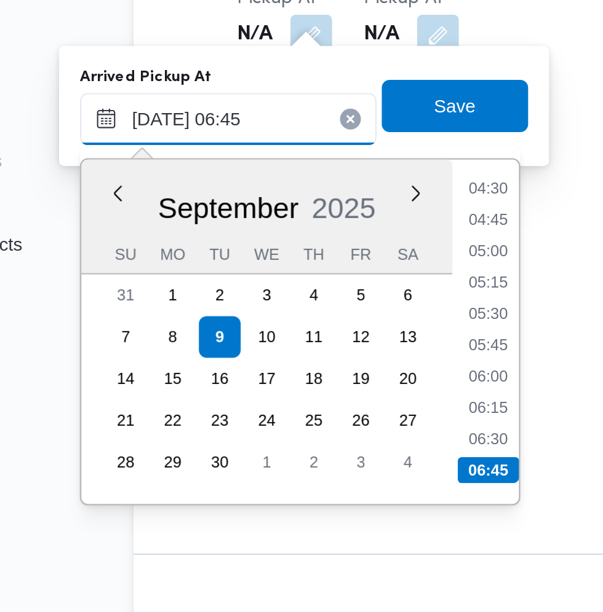
type input "09/09/2025 06:45"
click at [334, 518] on li "06:45" at bounding box center [326, 515] width 29 height 12
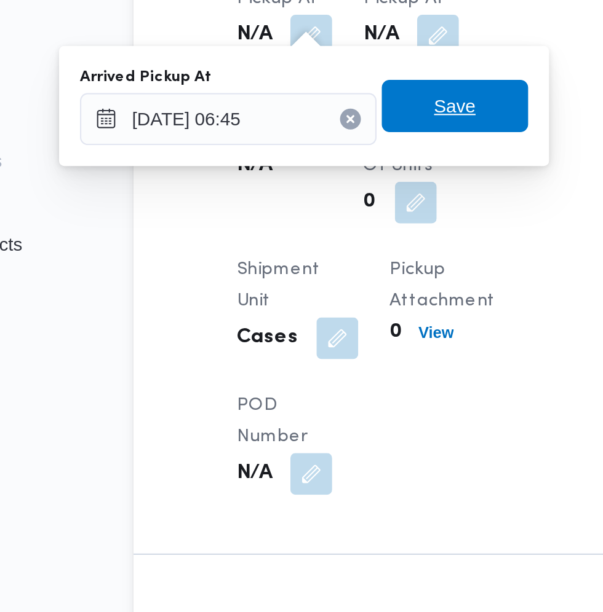
click at [323, 349] on span "Save" at bounding box center [311, 343] width 69 height 25
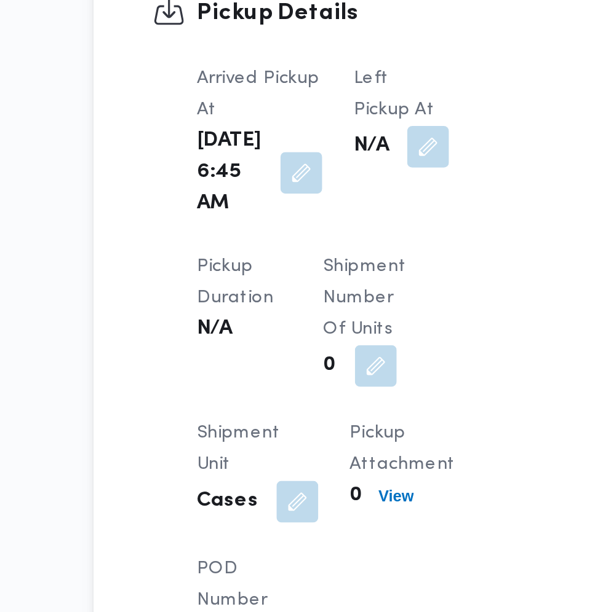
click at [307, 304] on button "button" at bounding box center [317, 311] width 20 height 20
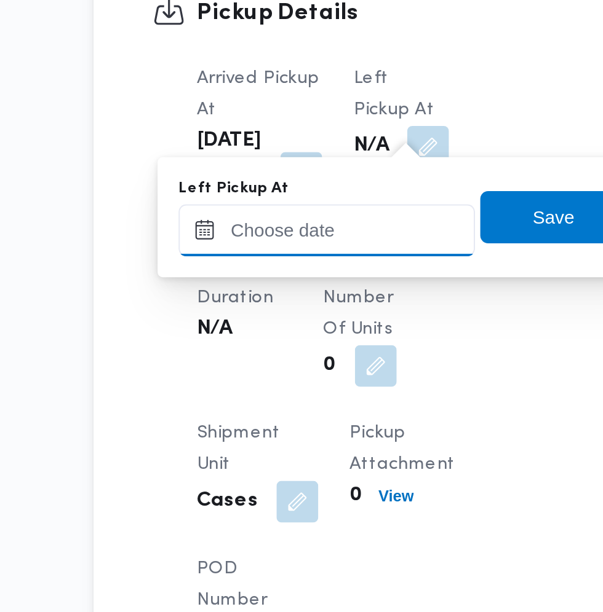
click at [274, 351] on input "Left Pickup At" at bounding box center [270, 350] width 140 height 25
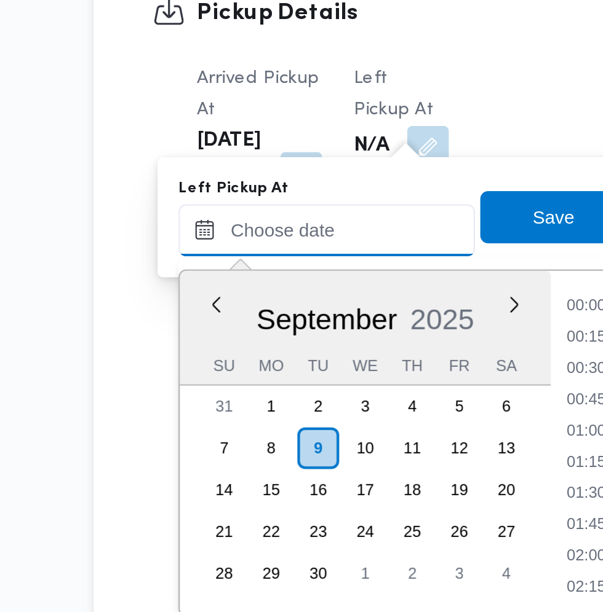
scroll to position [486, 0]
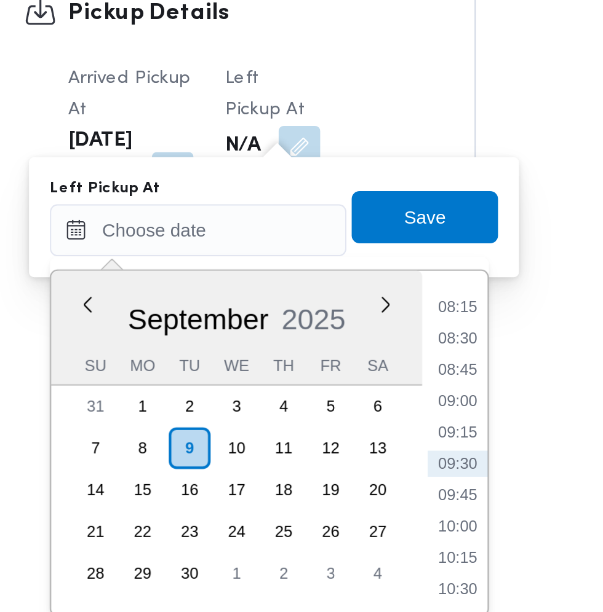
click at [395, 414] on li "08:45" at bounding box center [392, 416] width 28 height 12
type input "09/09/2025 08:45"
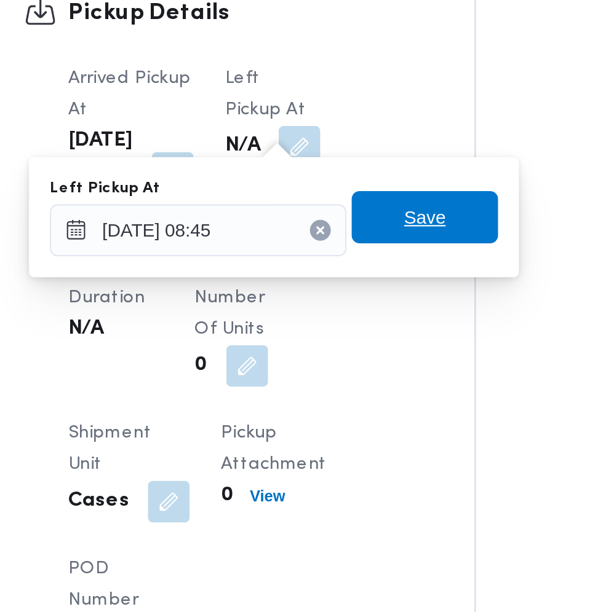
click at [394, 341] on span "Save" at bounding box center [376, 343] width 69 height 25
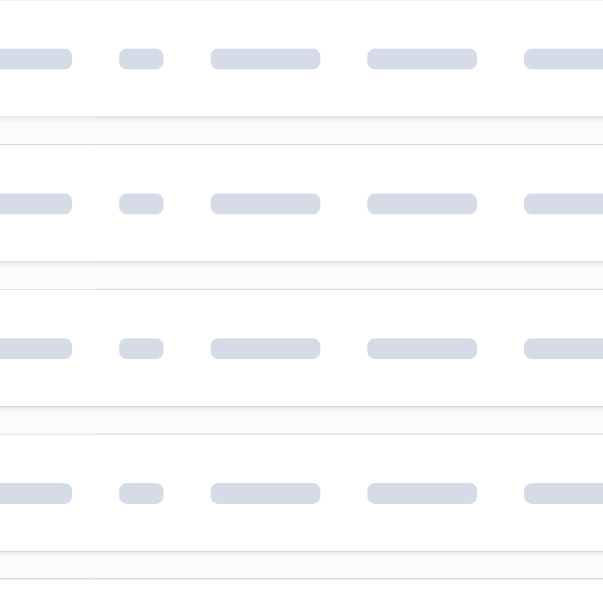
scroll to position [0, 17]
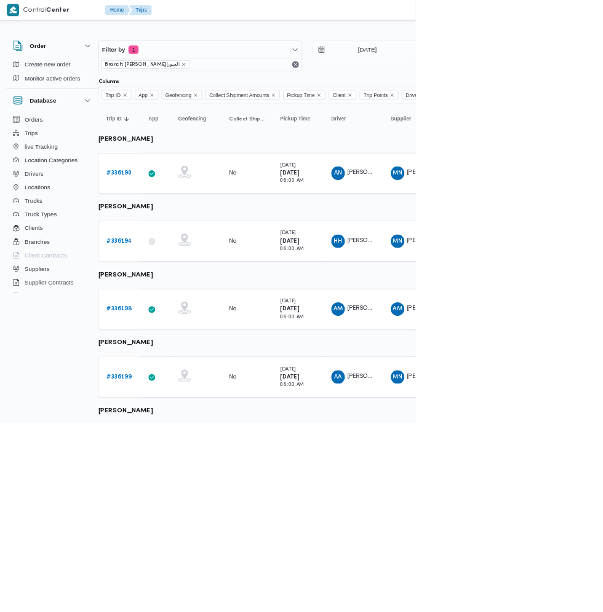
click at [172, 447] on b "# 336198" at bounding box center [173, 447] width 37 height 8
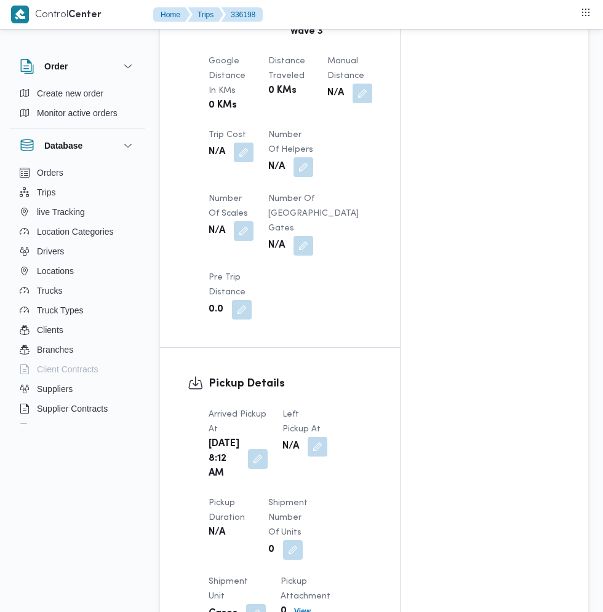
scroll to position [1002, 0]
click at [249, 470] on button "button" at bounding box center [258, 460] width 20 height 20
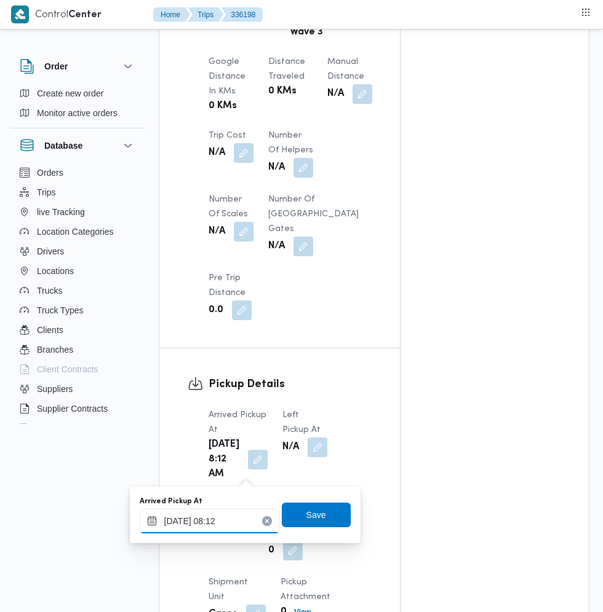
click at [215, 521] on input "09/09/2025 08:12" at bounding box center [210, 521] width 140 height 25
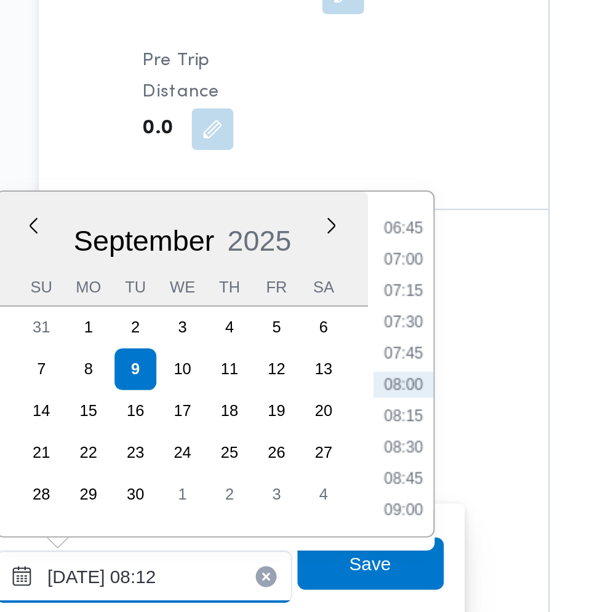
scroll to position [1095, 0]
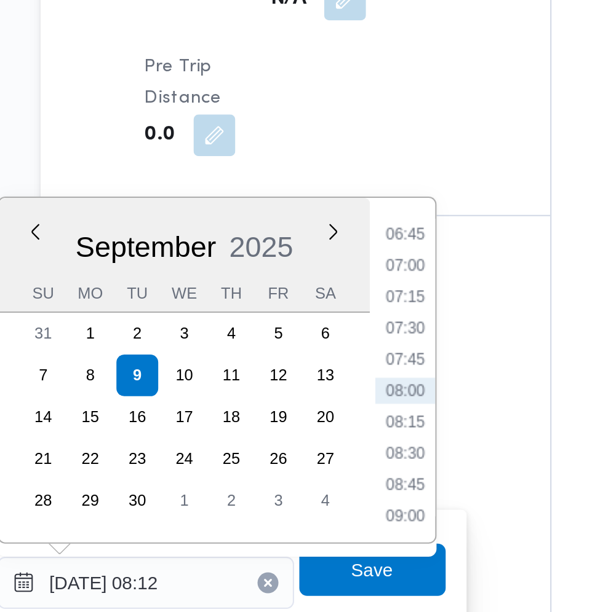
click at [337, 296] on li "07:15" at bounding box center [331, 293] width 28 height 12
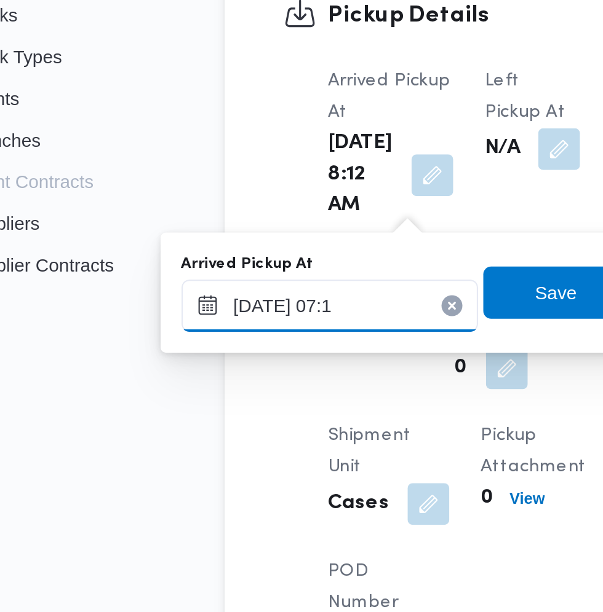
type input "09/09/2025 07:18"
click at [307, 421] on span "Save" at bounding box center [316, 422] width 69 height 25
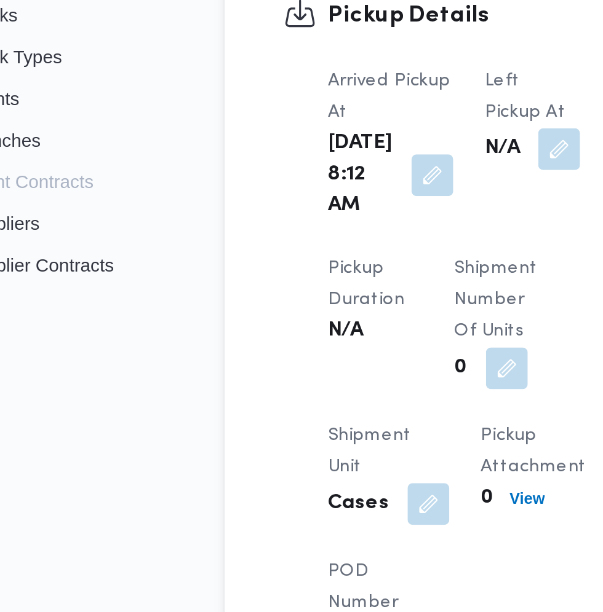
click at [307, 344] on button "button" at bounding box center [317, 354] width 20 height 20
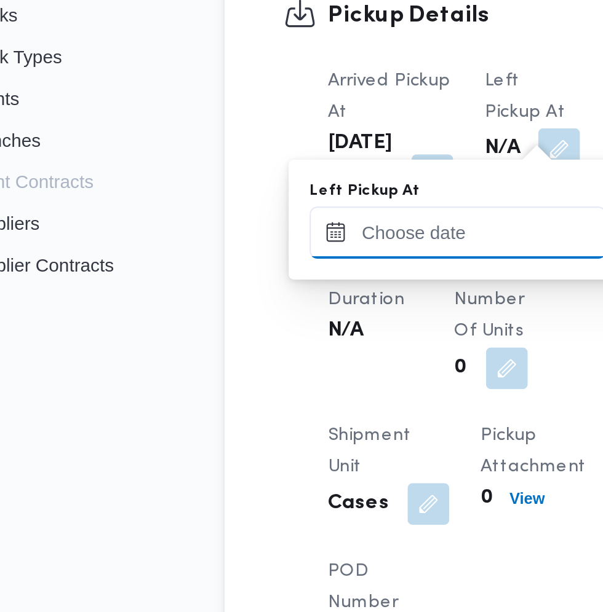
click at [286, 393] on input "Left Pickup At" at bounding box center [270, 393] width 140 height 25
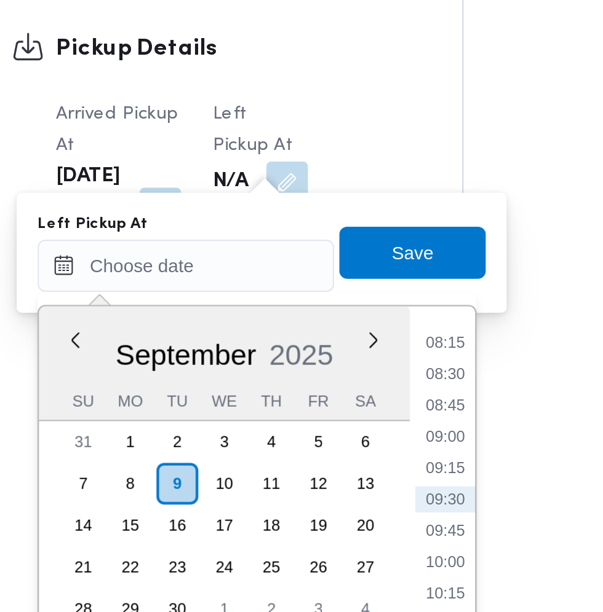
click at [390, 459] on li "08:45" at bounding box center [392, 459] width 28 height 12
type input "09/09/2025 08:45"
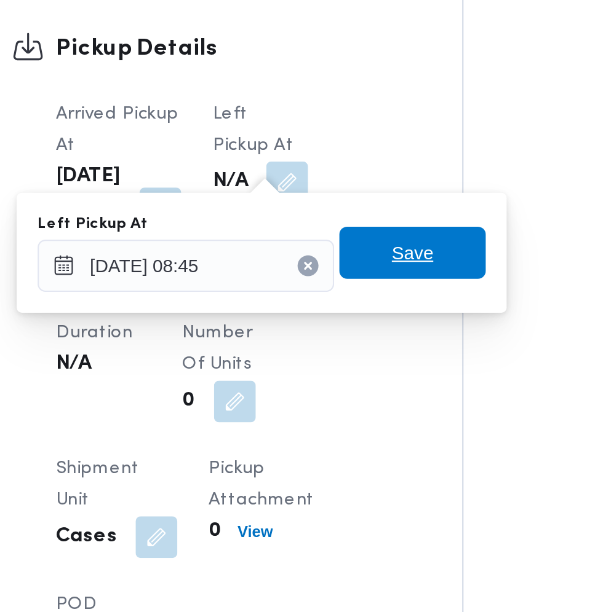
click at [398, 385] on span "Save" at bounding box center [376, 387] width 69 height 25
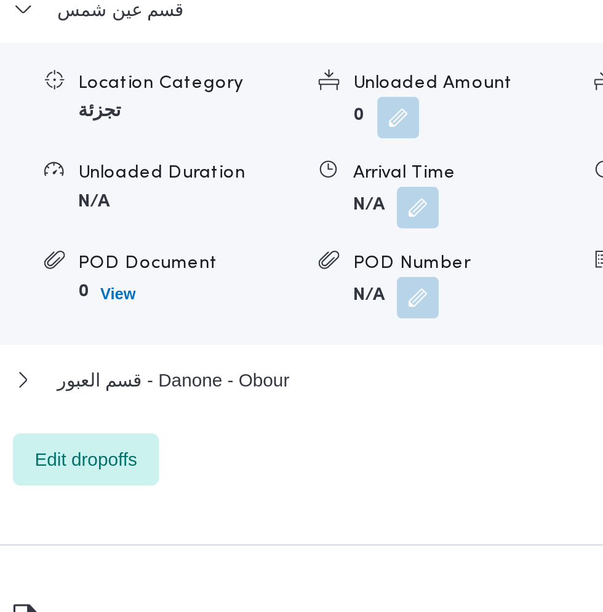
scroll to position [1580, 0]
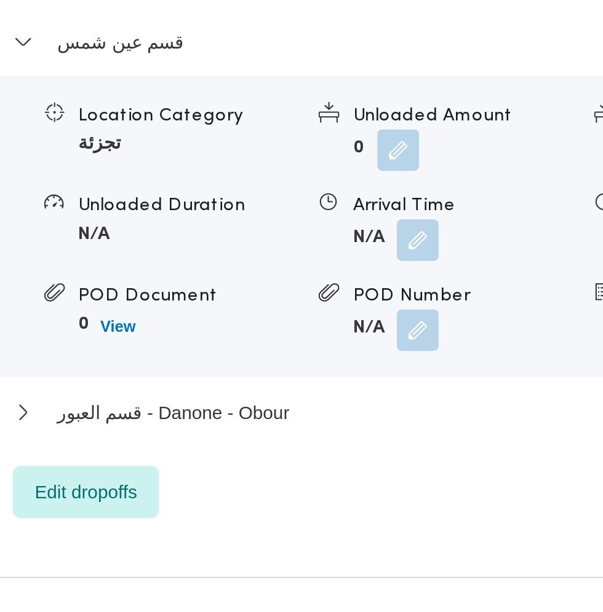
click at [376, 319] on button "button" at bounding box center [379, 309] width 20 height 20
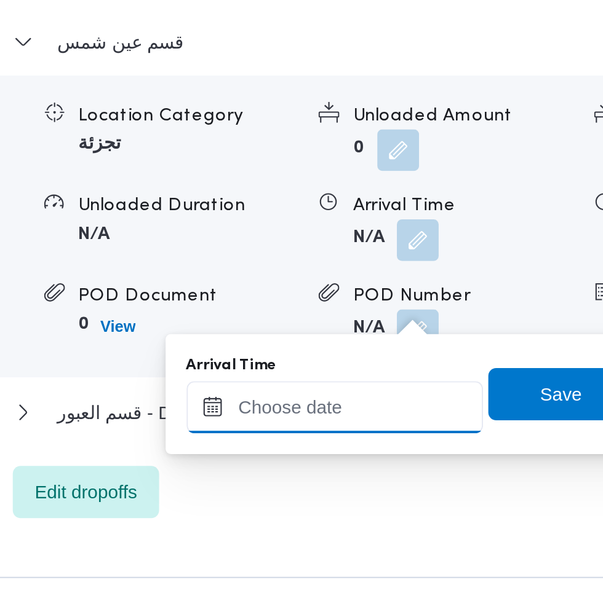
click at [338, 387] on input "Arrival Time" at bounding box center [340, 387] width 140 height 25
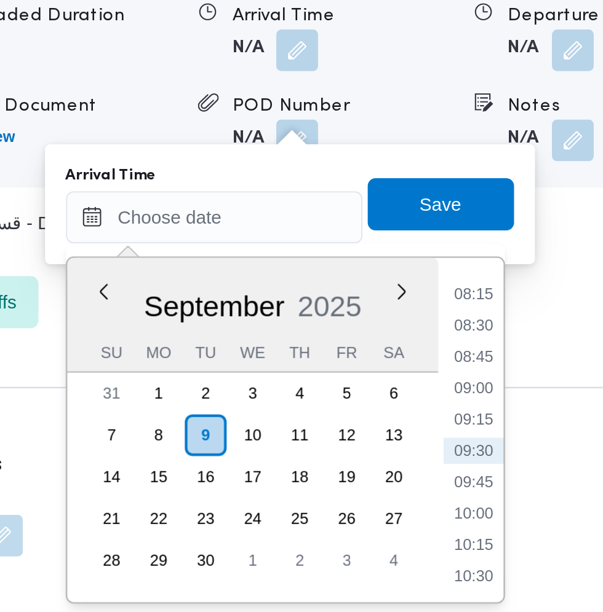
click at [461, 466] on li "09:00" at bounding box center [462, 468] width 28 height 12
type input "09/09/2025 09:00"
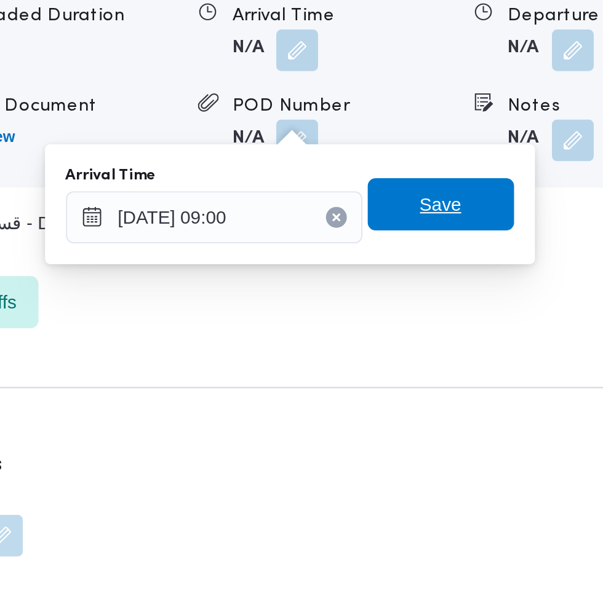
click at [460, 382] on span "Save" at bounding box center [446, 381] width 69 height 25
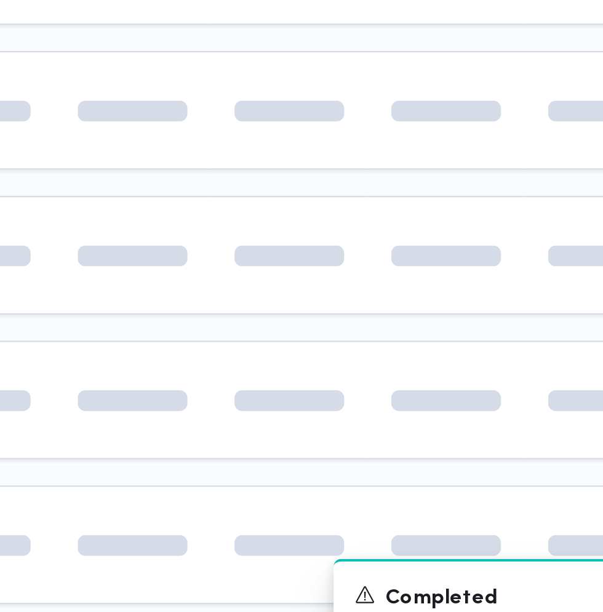
scroll to position [0, 17]
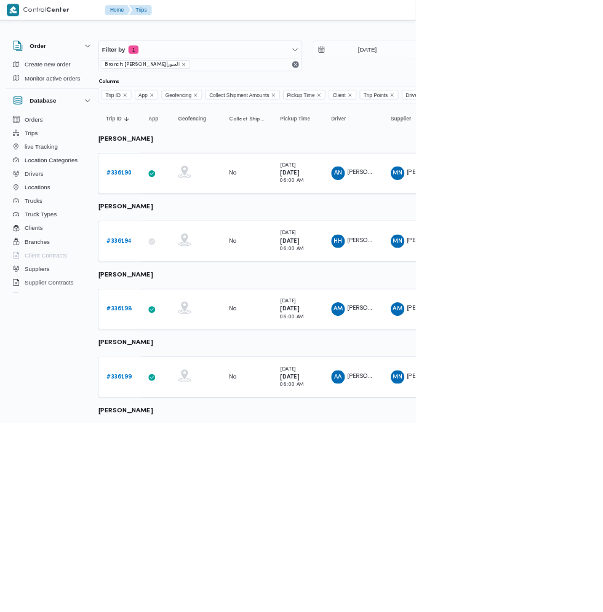
click at [187, 539] on link "# 336199" at bounding box center [173, 546] width 36 height 15
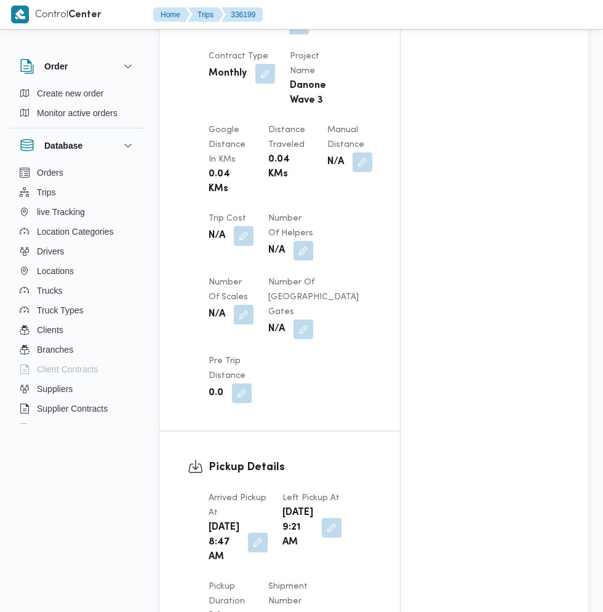
scroll to position [934, 0]
click at [249, 540] on button "button" at bounding box center [258, 542] width 20 height 20
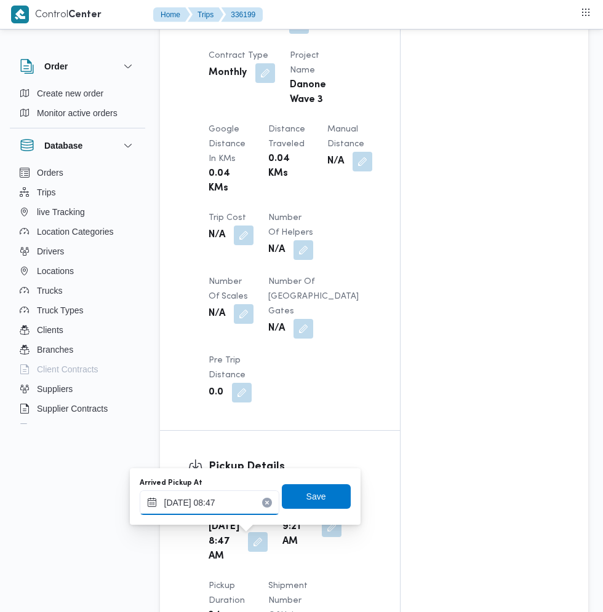
click at [226, 501] on input "09/09/2025 08:47" at bounding box center [210, 503] width 140 height 25
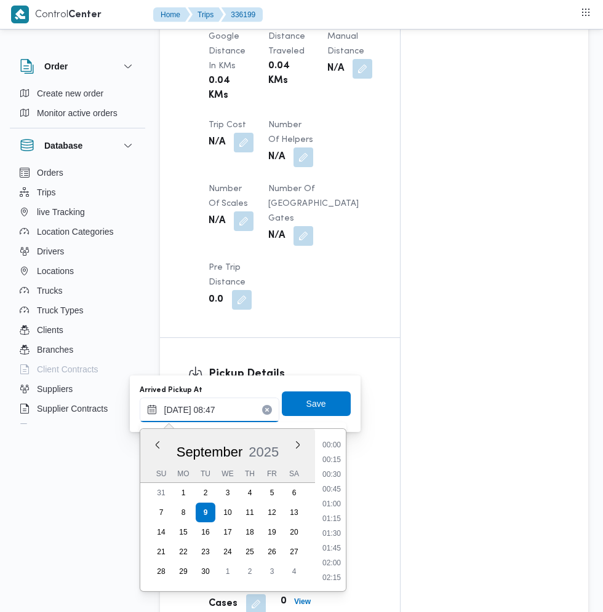
scroll to position [441, 0]
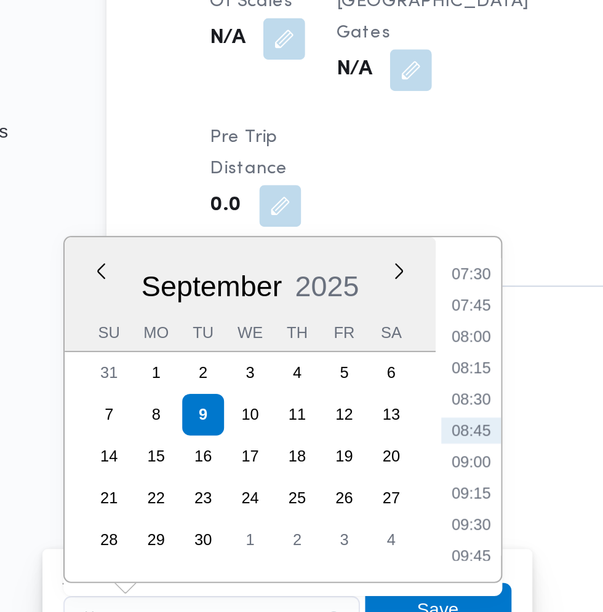
click at [338, 296] on li "07:30" at bounding box center [331, 299] width 28 height 12
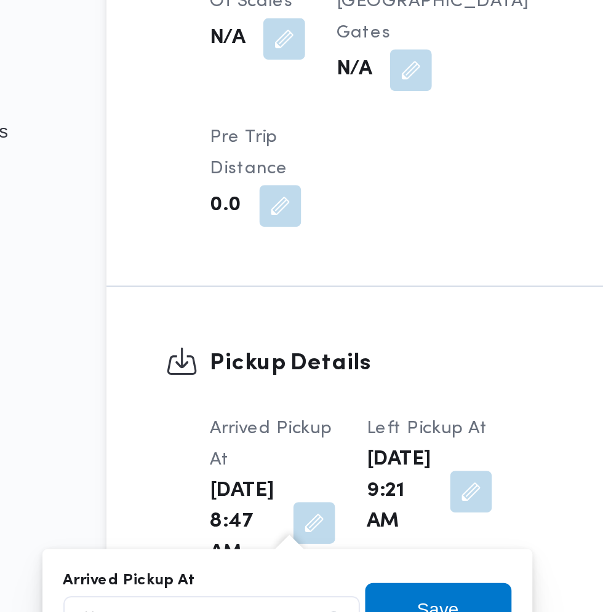
scroll to position [1060, 0]
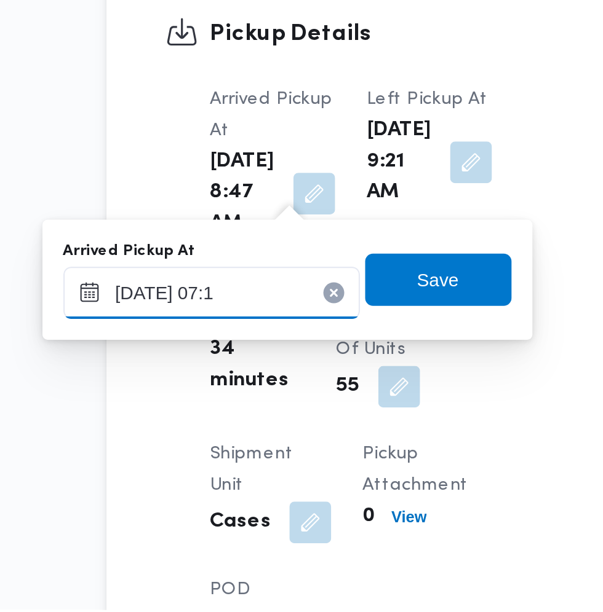
type input "09/09/2025 07:15"
click at [323, 460] on span "Save" at bounding box center [316, 456] width 20 height 15
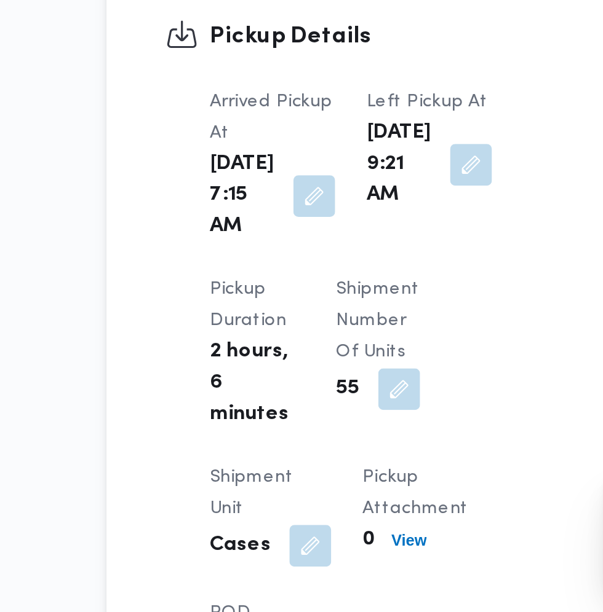
click at [322, 408] on button "button" at bounding box center [332, 402] width 20 height 20
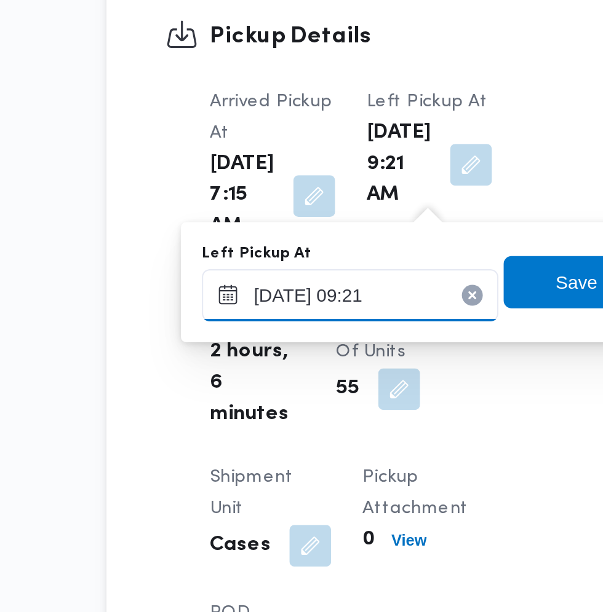
click at [291, 462] on input "09/09/2025 09:21" at bounding box center [275, 463] width 140 height 25
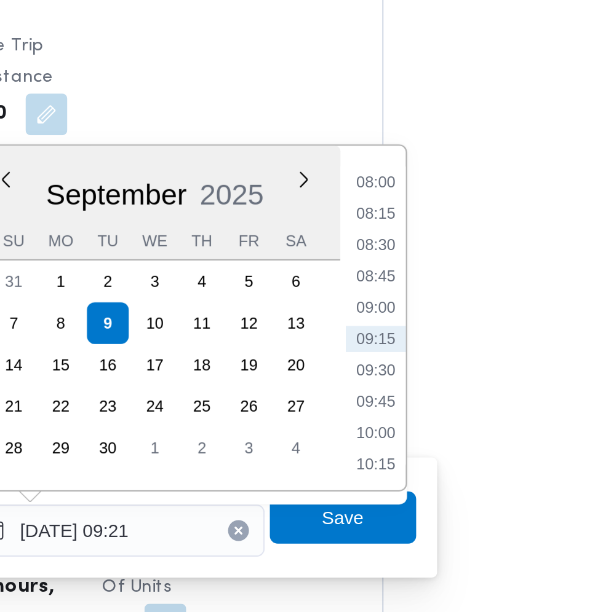
click at [401, 341] on li "08:45" at bounding box center [396, 343] width 28 height 12
type input "09/09/2025 08:45"
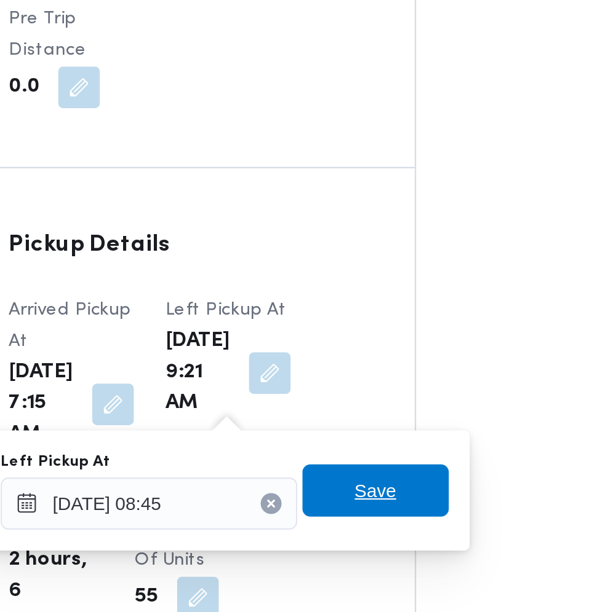
click at [397, 454] on span "Save" at bounding box center [381, 457] width 69 height 25
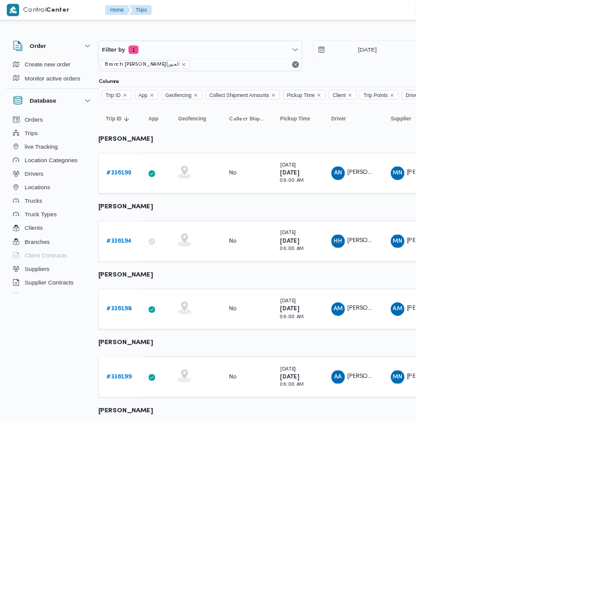
scroll to position [0, 17]
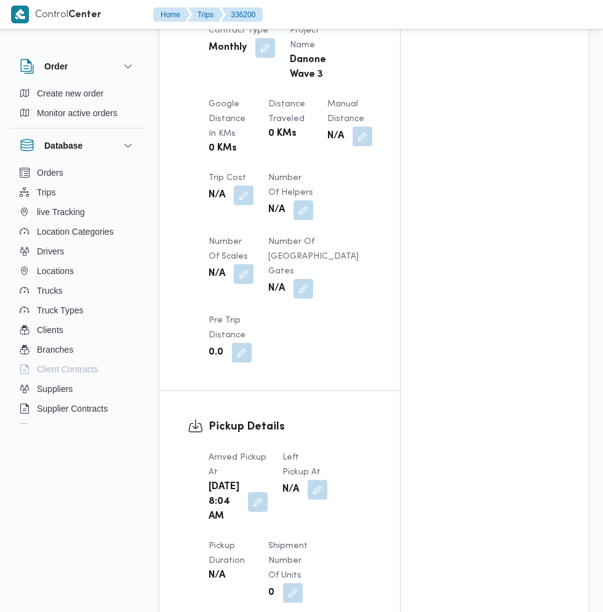
scroll to position [961, 0]
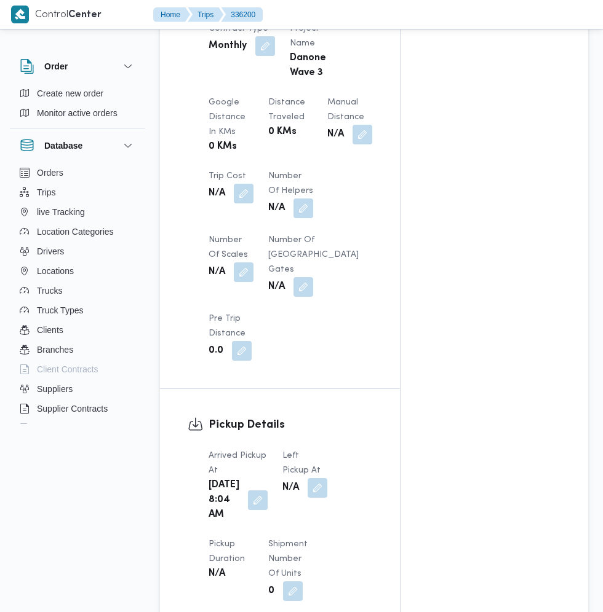
click at [249, 510] on button "button" at bounding box center [258, 501] width 20 height 20
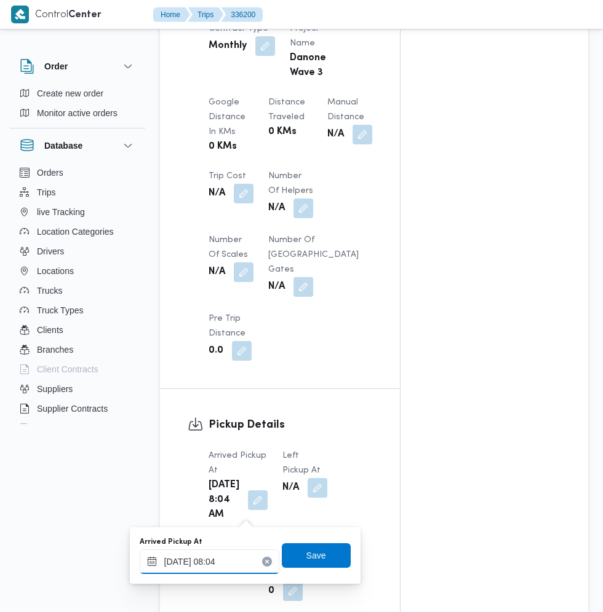
click at [228, 561] on input "09/09/2025 08:04" at bounding box center [210, 562] width 140 height 25
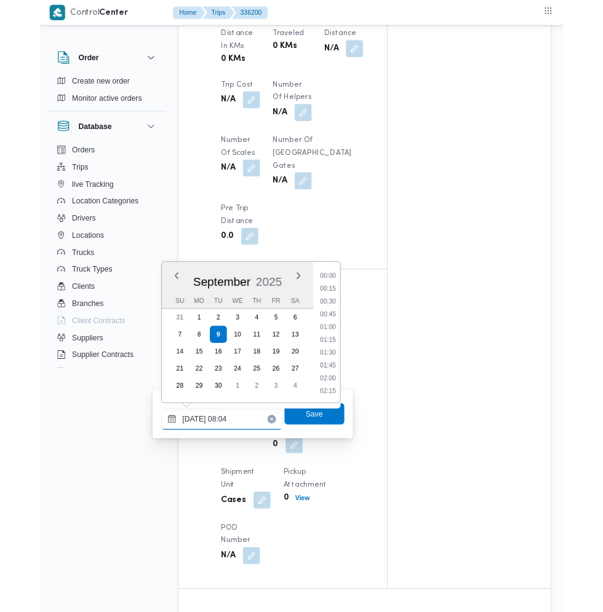
scroll to position [1040, 0]
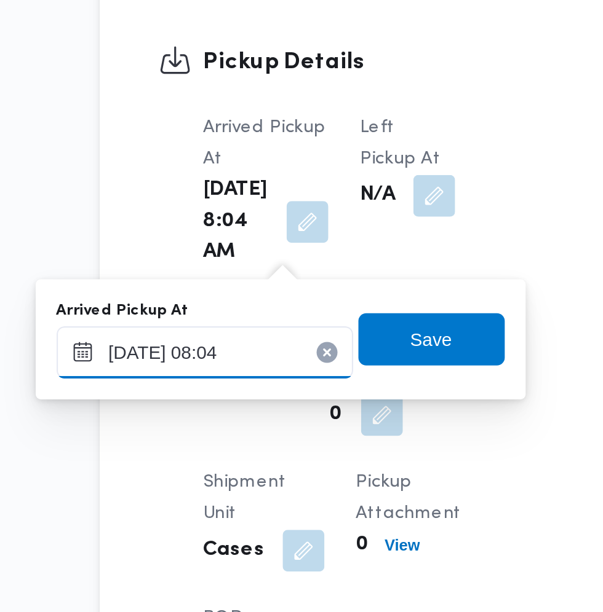
click at [234, 482] on input "09/09/2025 08:04" at bounding box center [210, 482] width 140 height 25
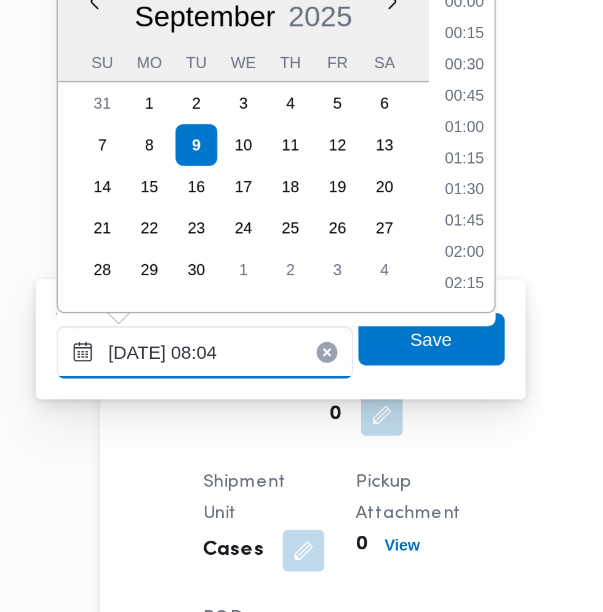
scroll to position [397, 0]
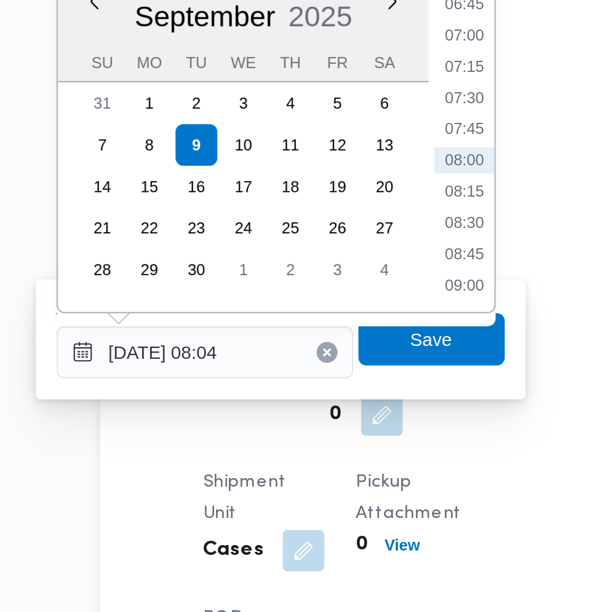
click at [331, 362] on li "07:30" at bounding box center [331, 363] width 28 height 12
type input "09/09/2025 07:30"
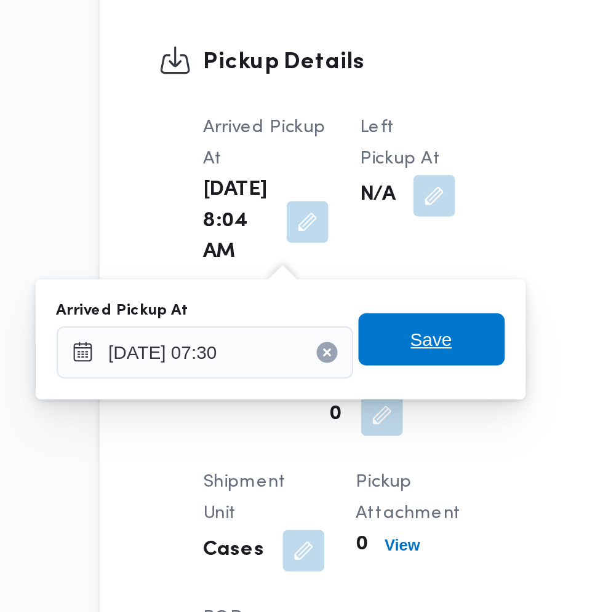
click at [328, 477] on span "Save" at bounding box center [316, 476] width 69 height 25
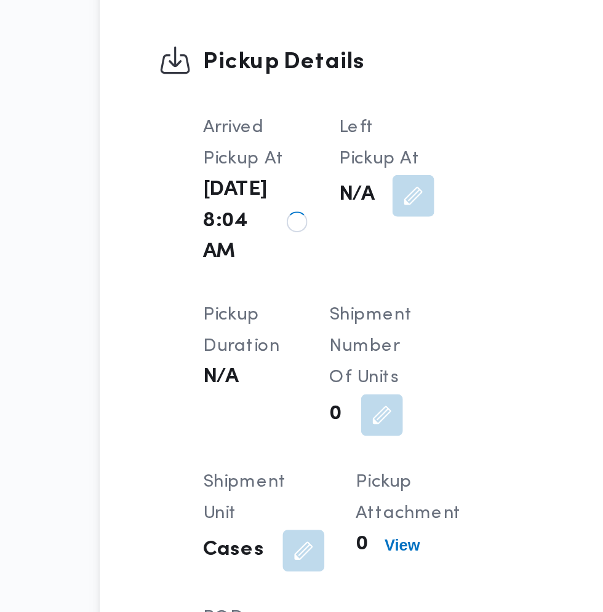
click at [304, 400] on button "button" at bounding box center [308, 409] width 20 height 20
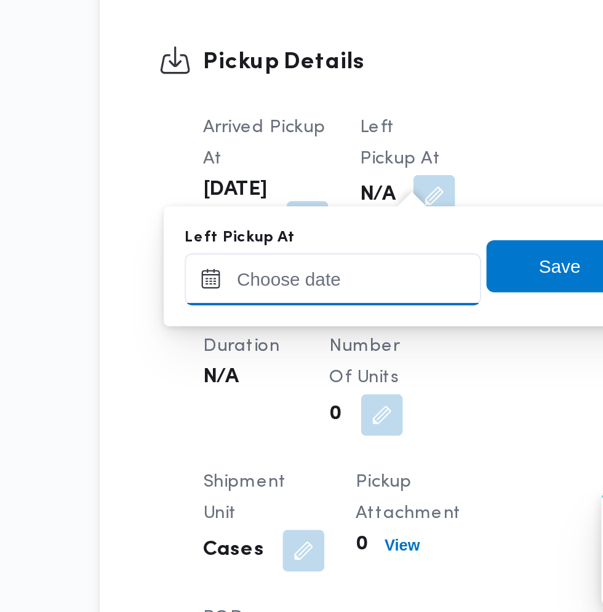
click at [287, 448] on input "Left Pickup At" at bounding box center [270, 448] width 140 height 25
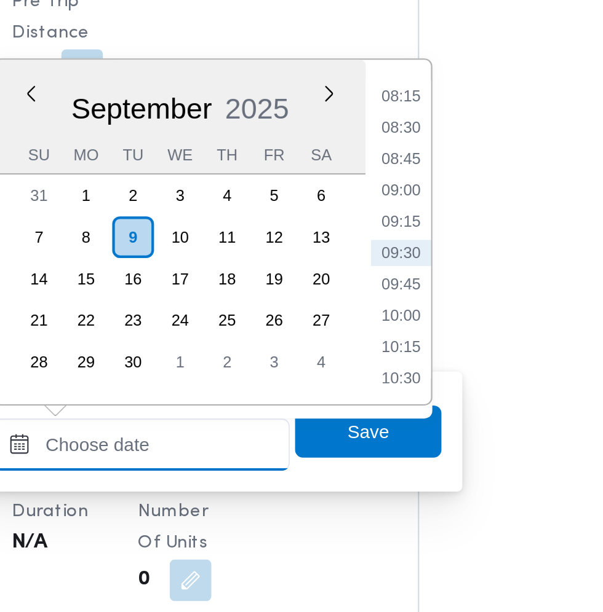
scroll to position [1040, 0]
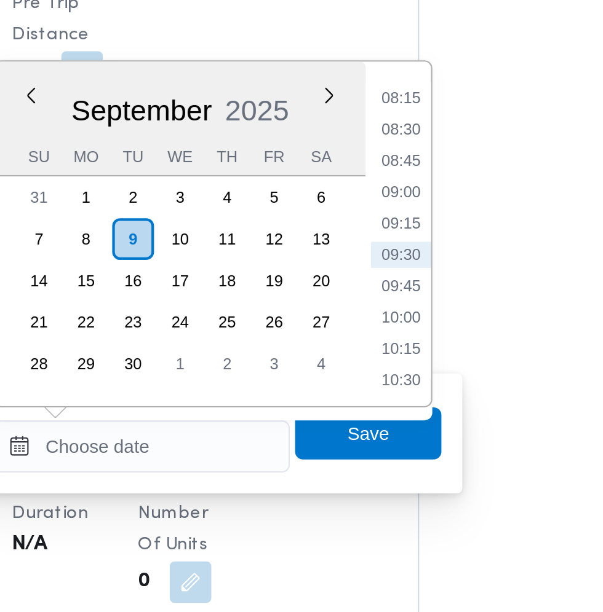
click at [397, 313] on li "08:45" at bounding box center [392, 313] width 28 height 12
type input "09/09/2025 08:45"
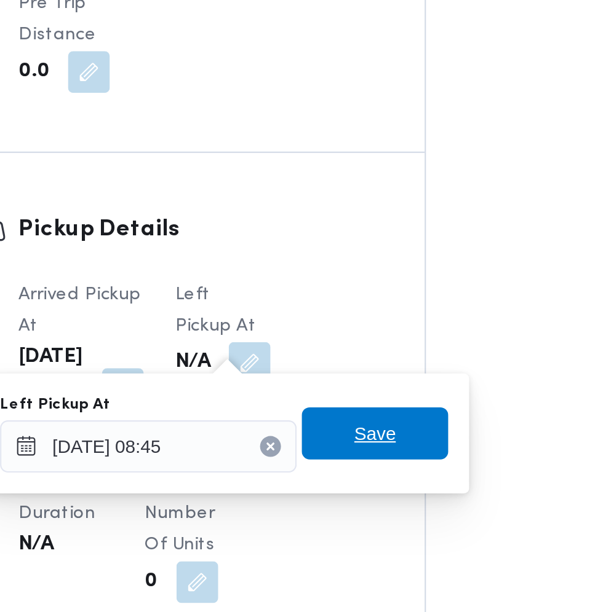
click at [381, 446] on span "Save" at bounding box center [376, 442] width 20 height 15
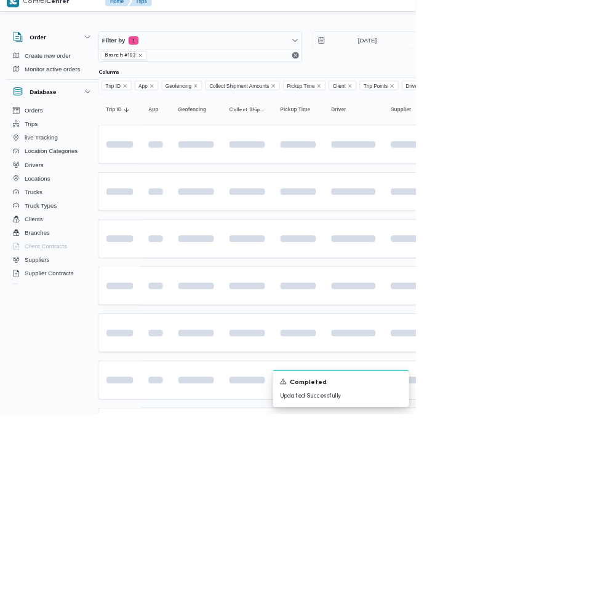
scroll to position [0, 17]
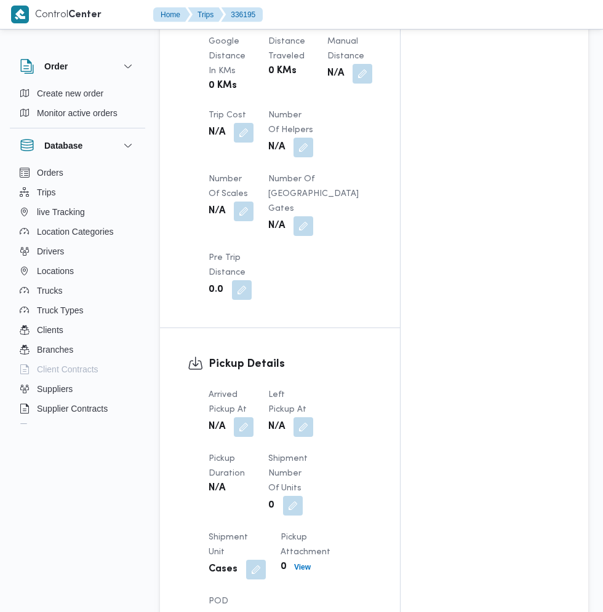
scroll to position [1026, 0]
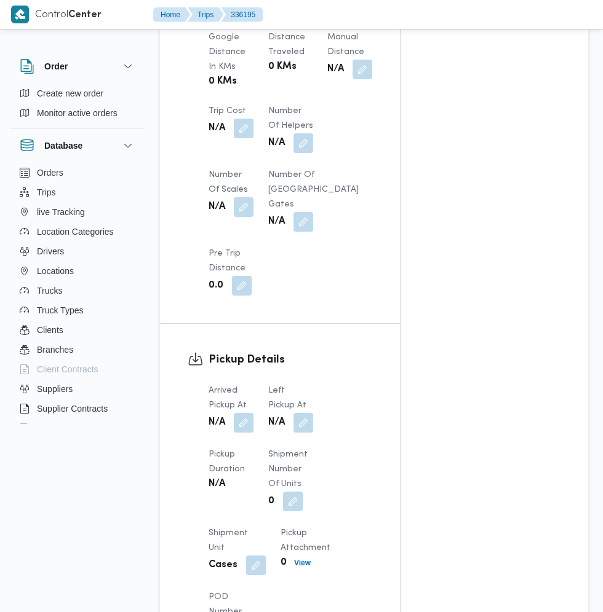
click at [248, 413] on button "button" at bounding box center [244, 423] width 20 height 20
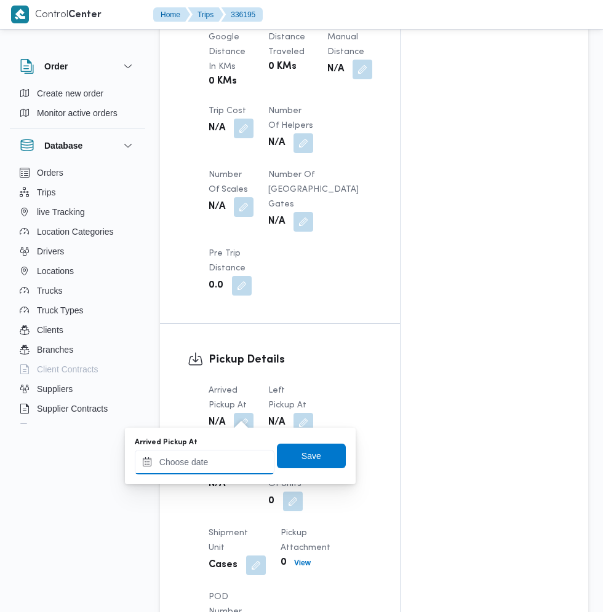
click at [221, 462] on input "Arrived Pickup At" at bounding box center [205, 462] width 140 height 25
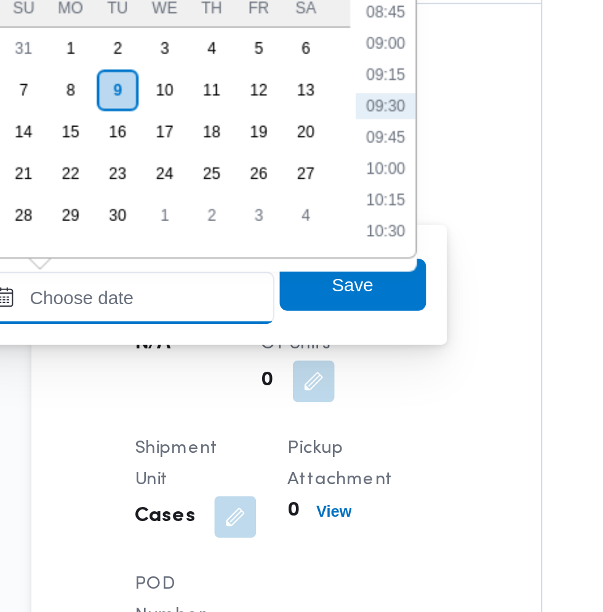
scroll to position [1026, 0]
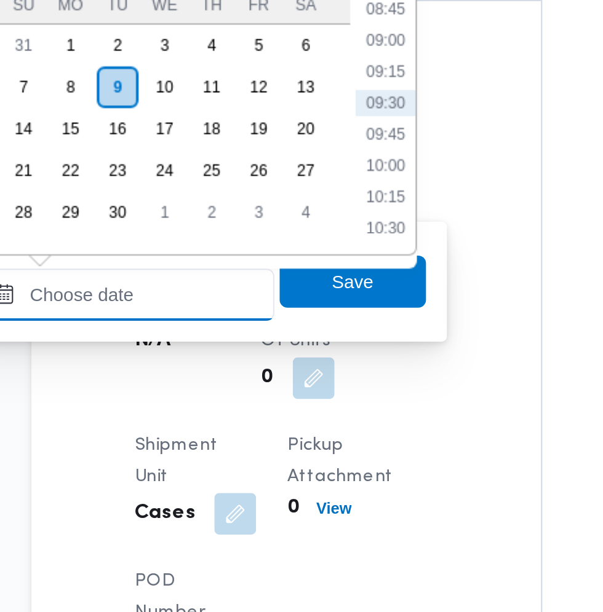
paste input "09/09/2025 07:30"
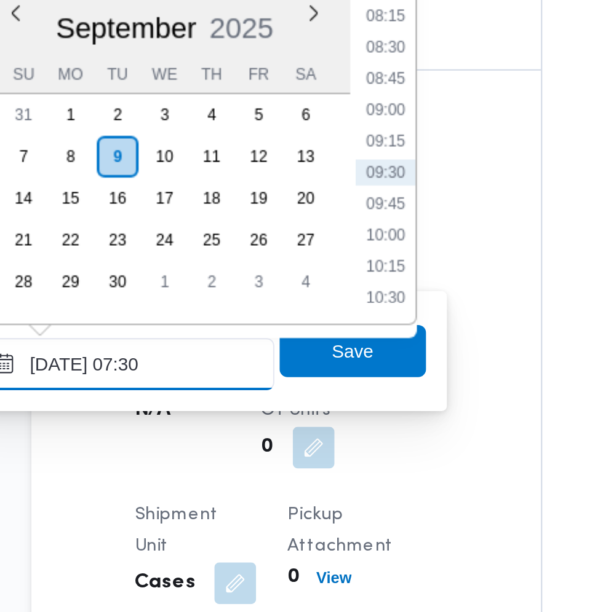
scroll to position [443, 0]
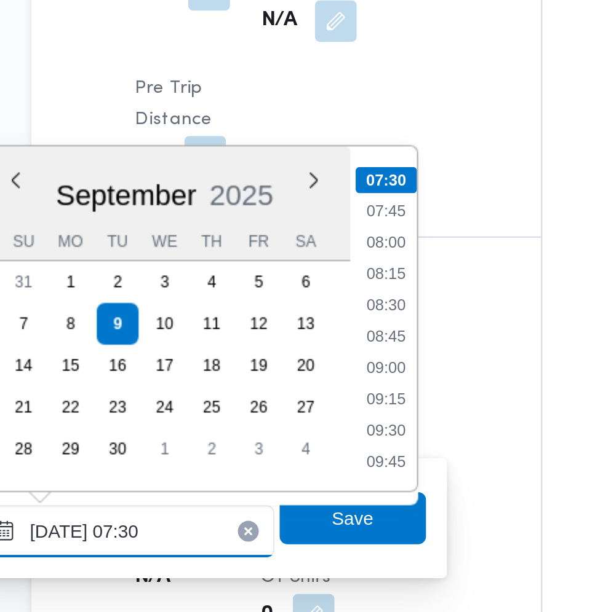
type input "09/09/2025 07:30"
click at [334, 295] on li "07:30" at bounding box center [326, 297] width 29 height 12
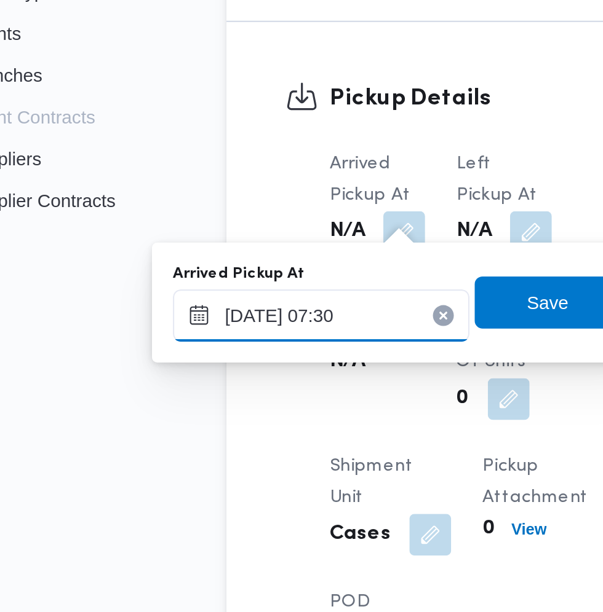
scroll to position [1026, 0]
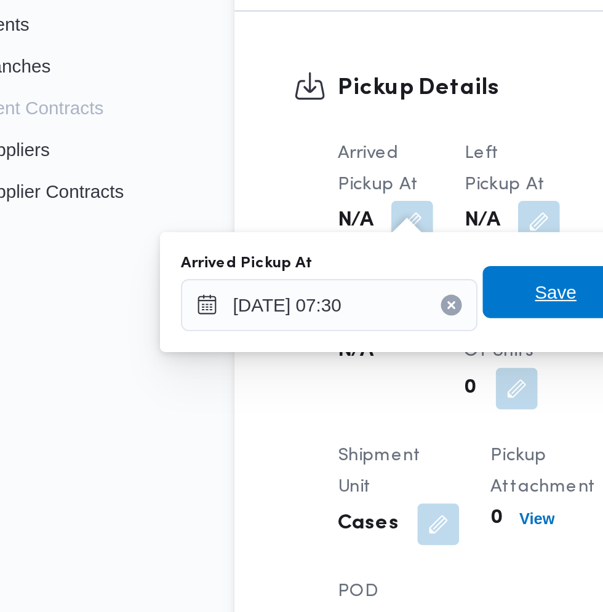
click at [297, 457] on span "Save" at bounding box center [311, 456] width 69 height 25
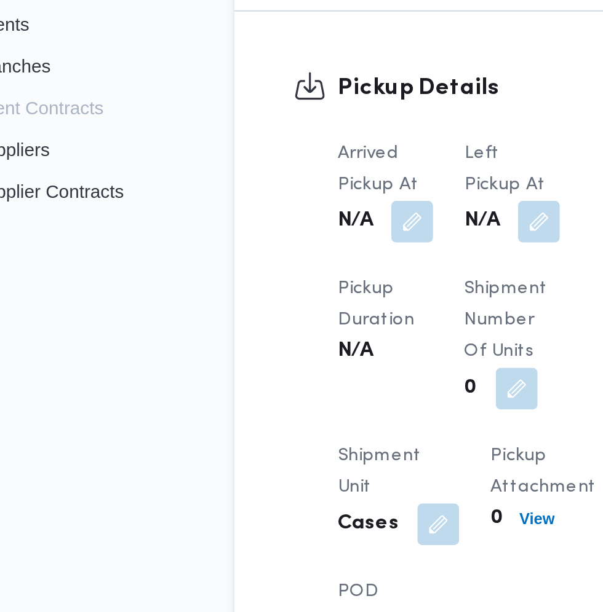
click at [302, 413] on button "button" at bounding box center [303, 423] width 20 height 20
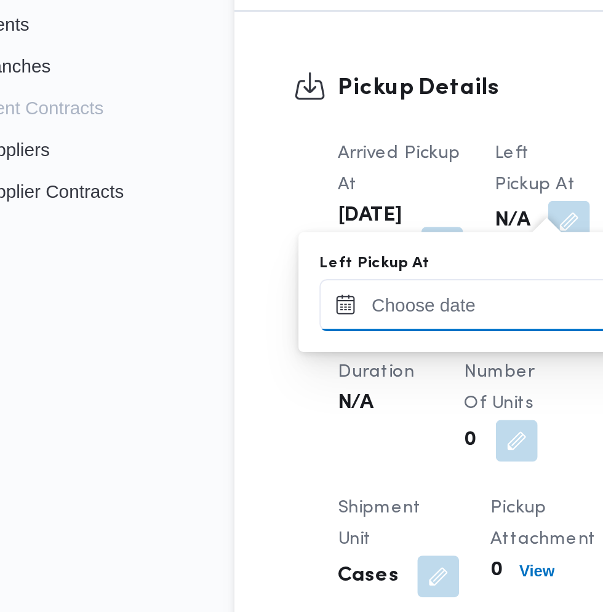
click at [265, 462] on input "Left Pickup At" at bounding box center [270, 462] width 140 height 25
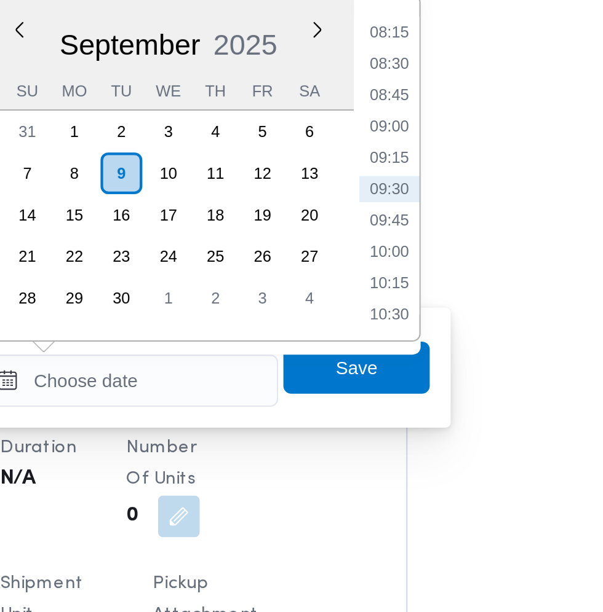
click at [400, 325] on li "08:45" at bounding box center [392, 328] width 28 height 12
type input "09/09/2025 08:45"
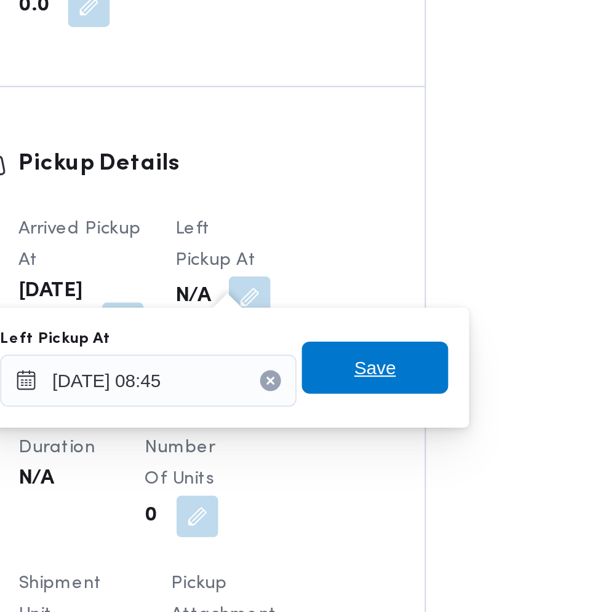
click at [389, 454] on span "Save" at bounding box center [376, 457] width 69 height 25
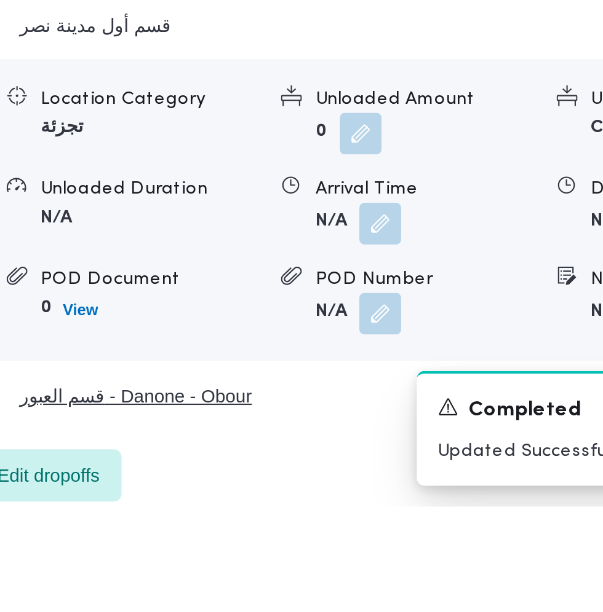
click at [372, 568] on button "قسم العبور - Danone - Obour" at bounding box center [374, 560] width 372 height 15
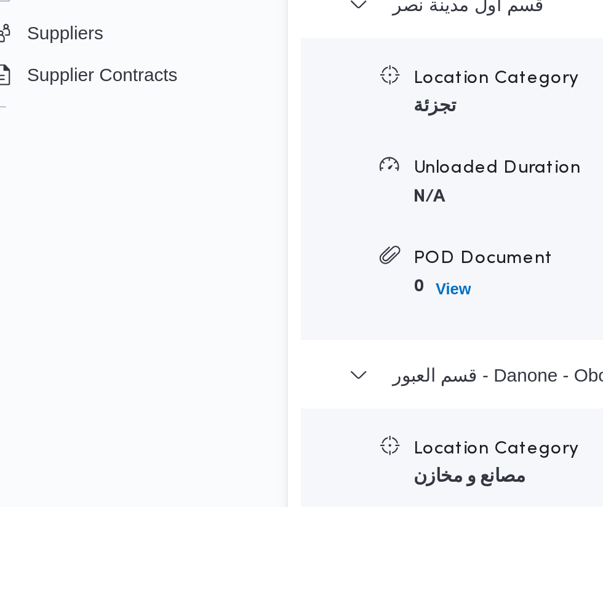
click at [196, 510] on div "Location Category تجزئة Unloaded Amount 0 Unloaded Unit Cases Unloaded Duration…" at bounding box center [373, 463] width 425 height 140
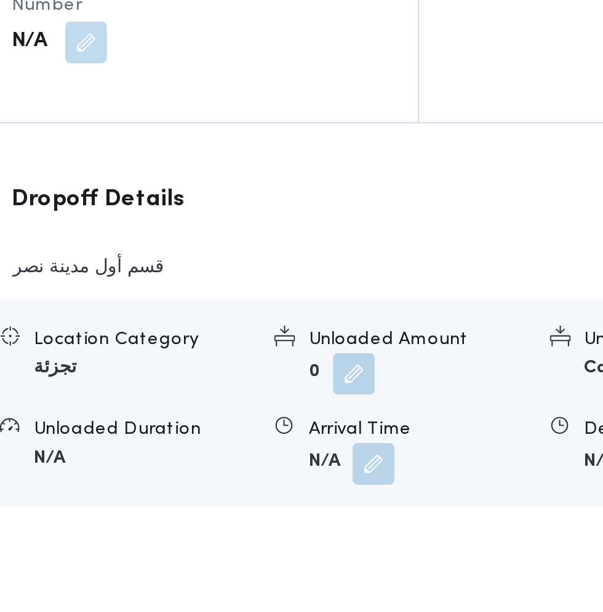
scroll to position [1297, 0]
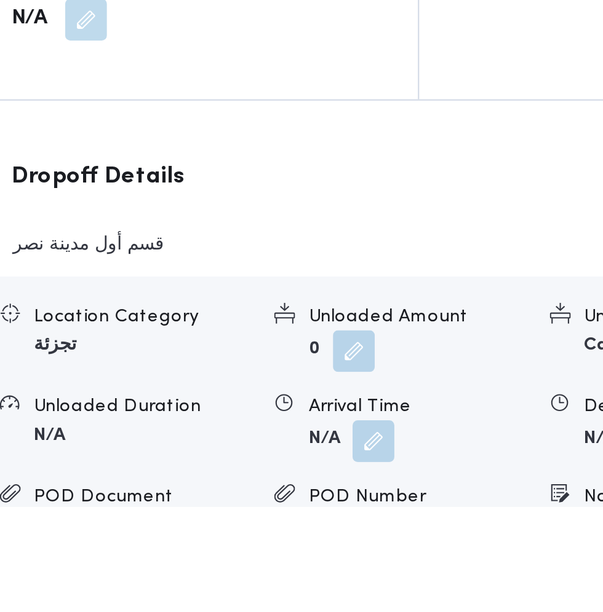
click at [378, 592] on button "button" at bounding box center [379, 582] width 20 height 20
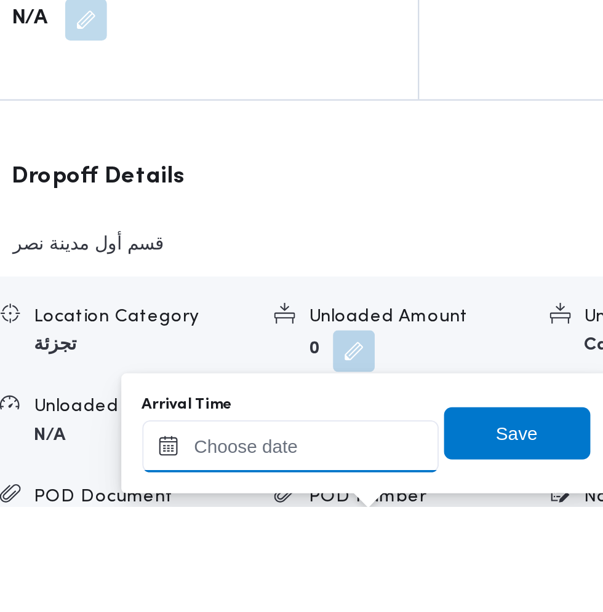
click at [358, 583] on input "Arrival Time" at bounding box center [340, 584] width 140 height 25
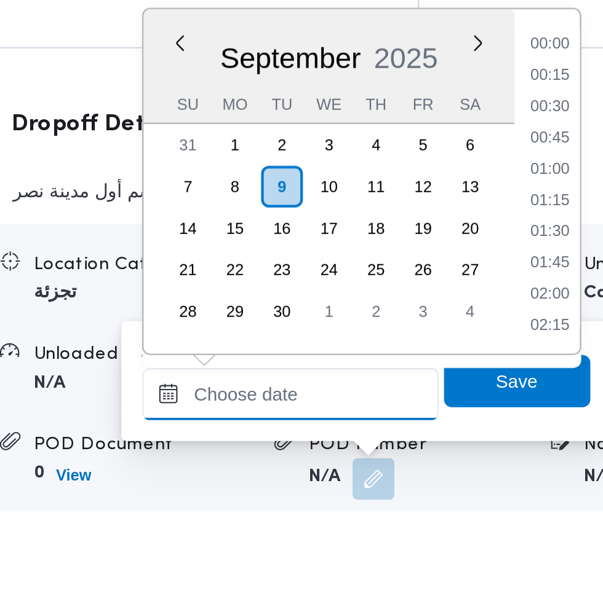
scroll to position [1467, 0]
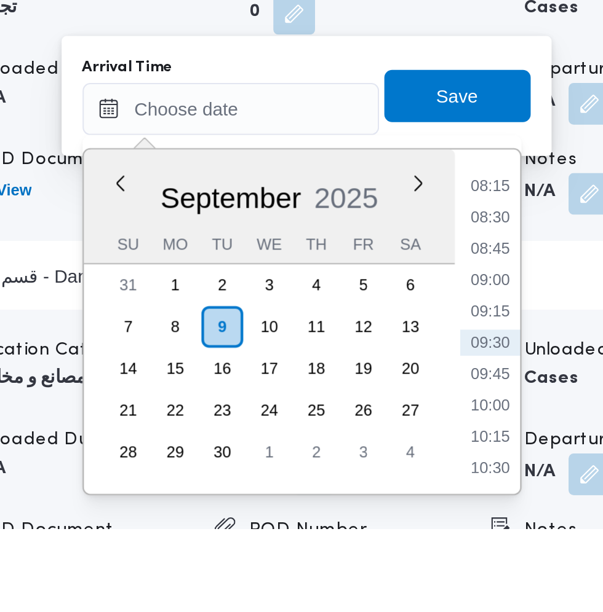
click at [462, 524] on li "09:30" at bounding box center [462, 524] width 28 height 12
type input "09/09/2025 09:30"
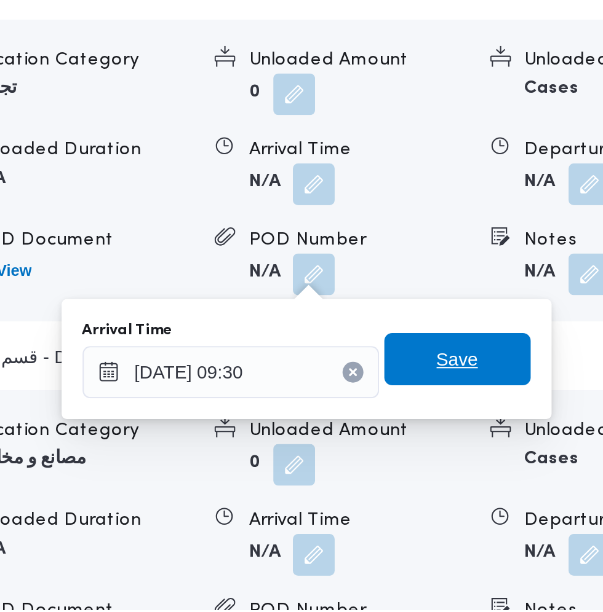
click at [456, 494] on span "Save" at bounding box center [447, 494] width 20 height 15
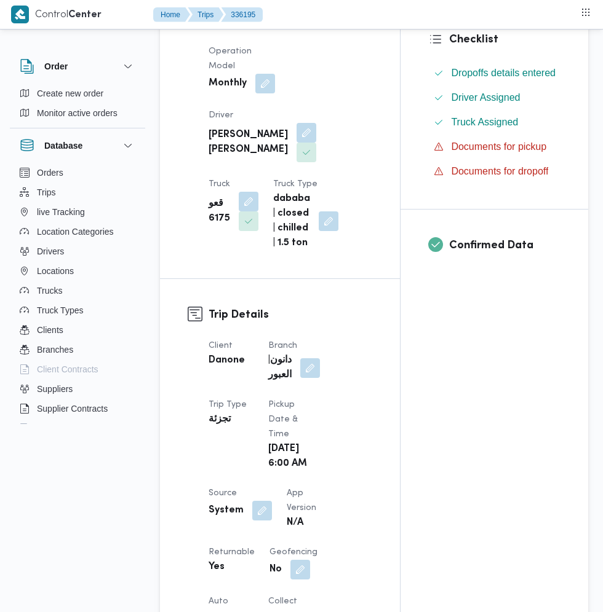
scroll to position [311, 0]
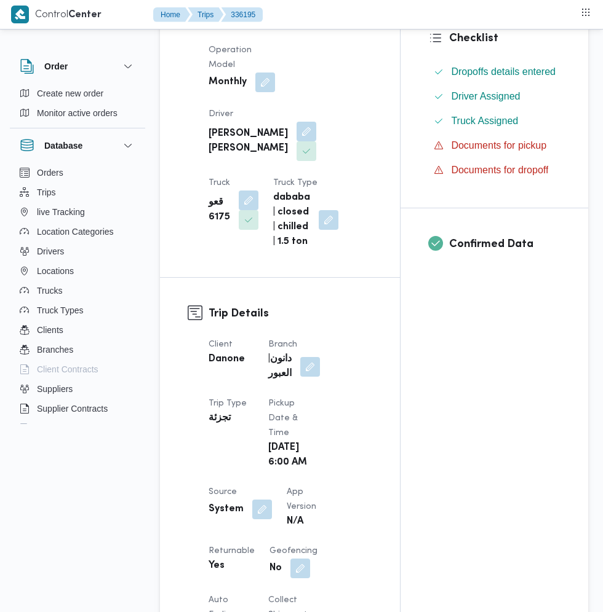
click at [259, 501] on button "button" at bounding box center [262, 510] width 20 height 20
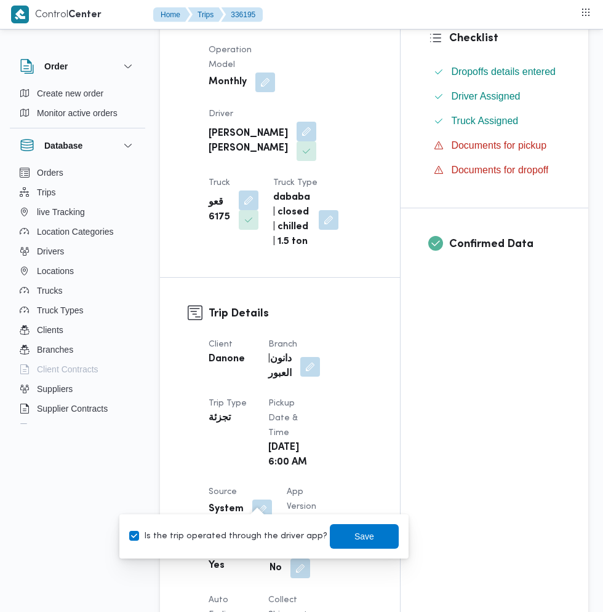
click at [232, 538] on label "Is the trip operated through the driver app?" at bounding box center [228, 536] width 198 height 15
checkbox input "false"
click at [354, 536] on span "Save" at bounding box center [364, 536] width 20 height 15
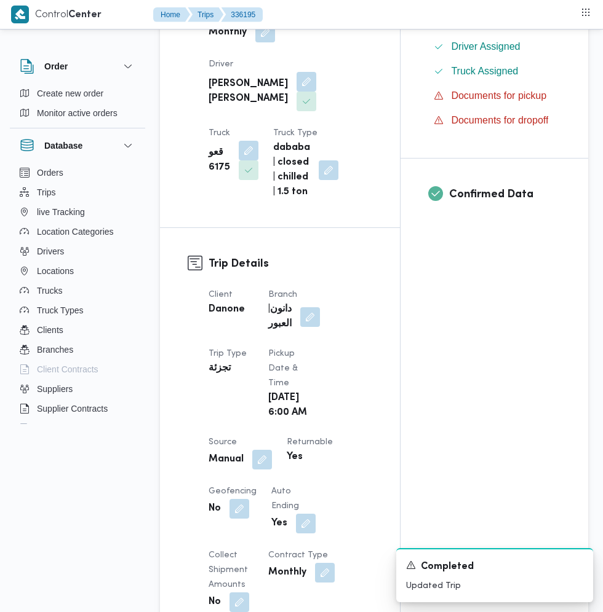
scroll to position [447, 0]
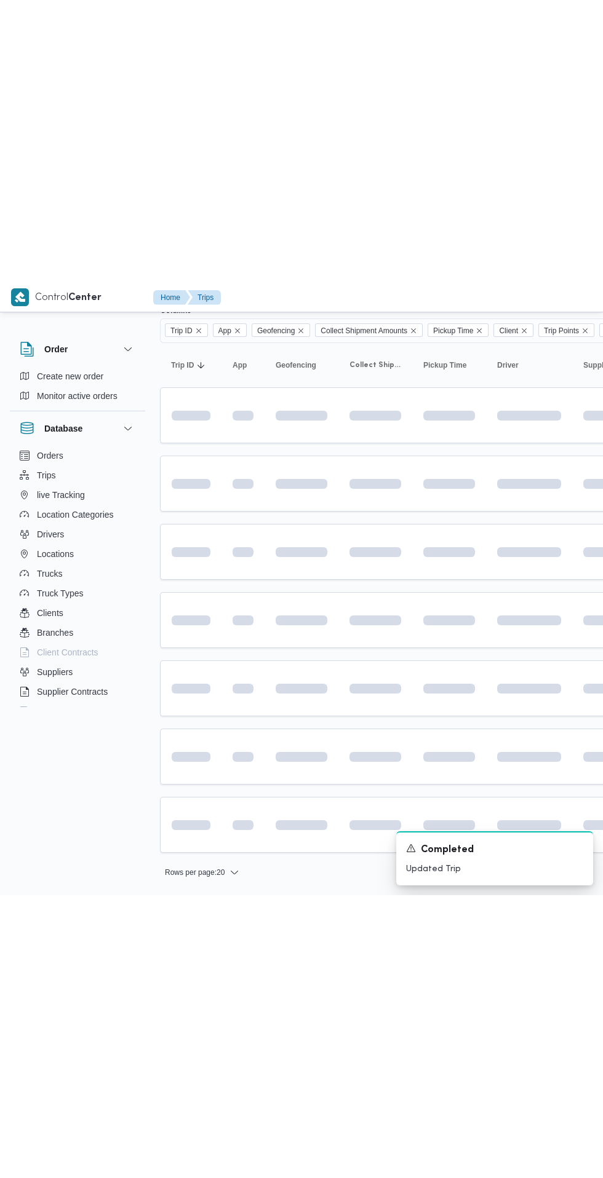
scroll to position [0, 17]
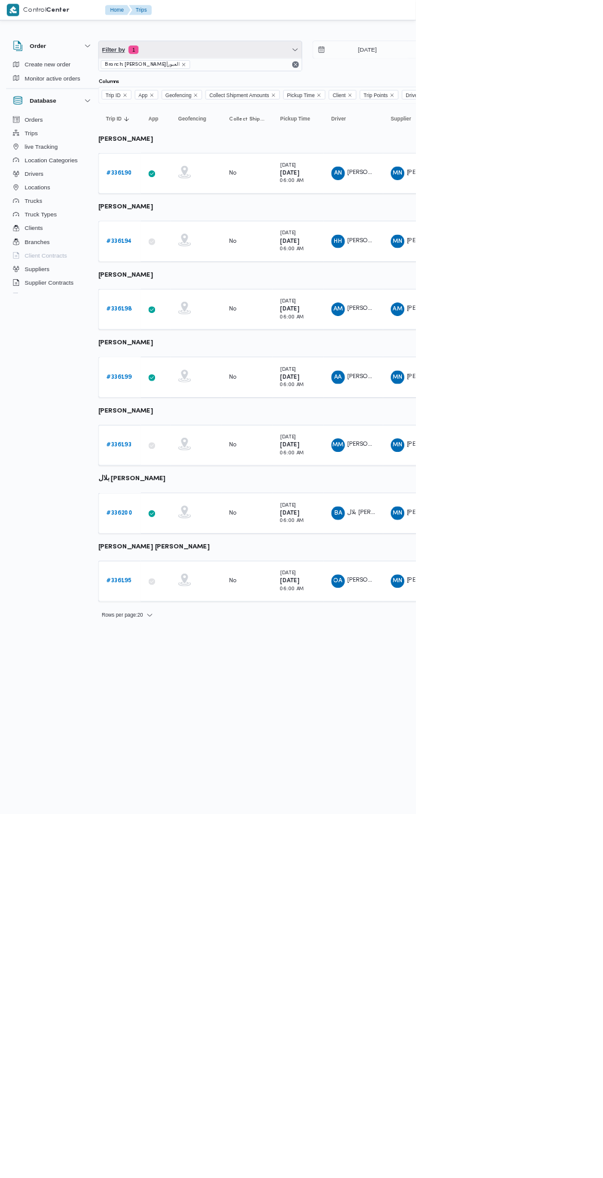
click at [316, 72] on span "Filter by 1" at bounding box center [291, 72] width 294 height 25
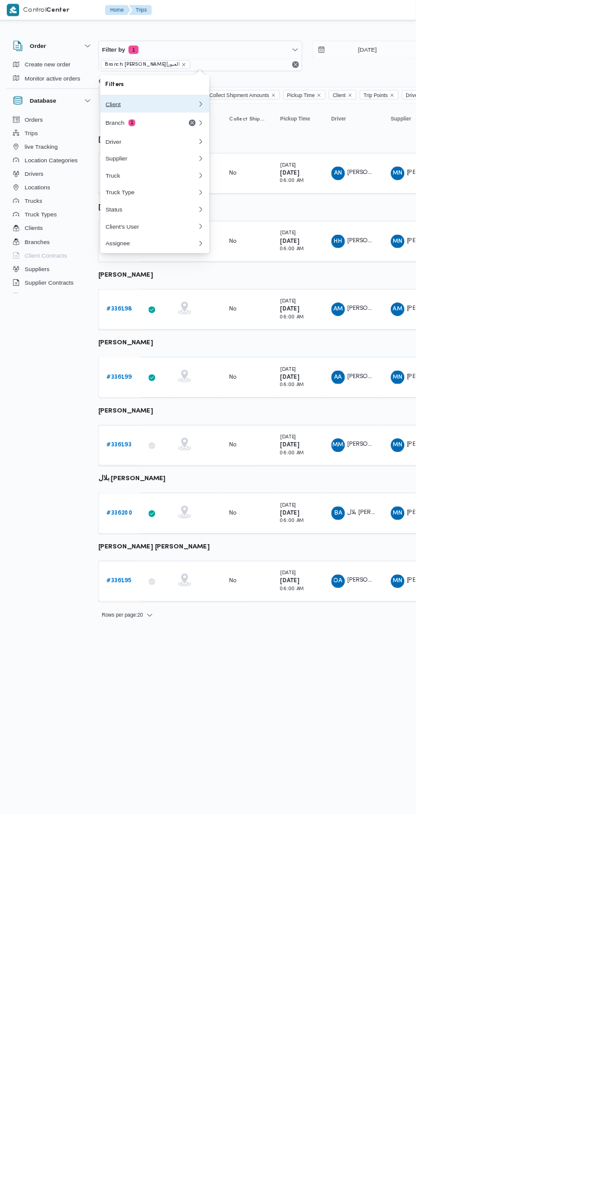
click at [245, 151] on div "Client" at bounding box center [220, 151] width 133 height 10
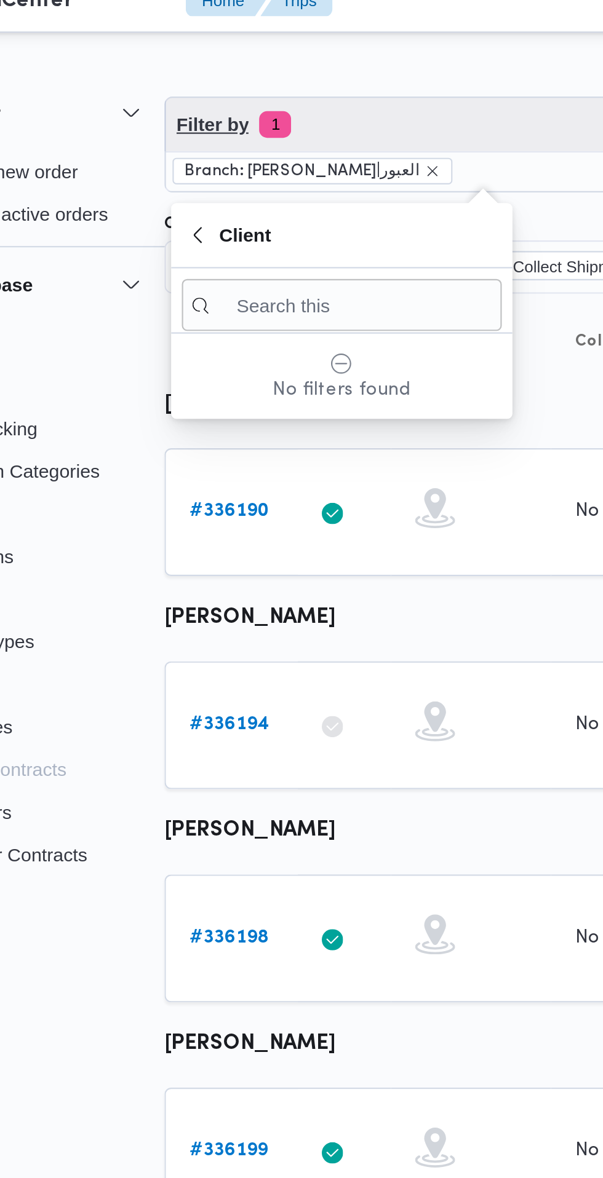
click at [253, 82] on span "Filter by 1" at bounding box center [291, 72] width 294 height 25
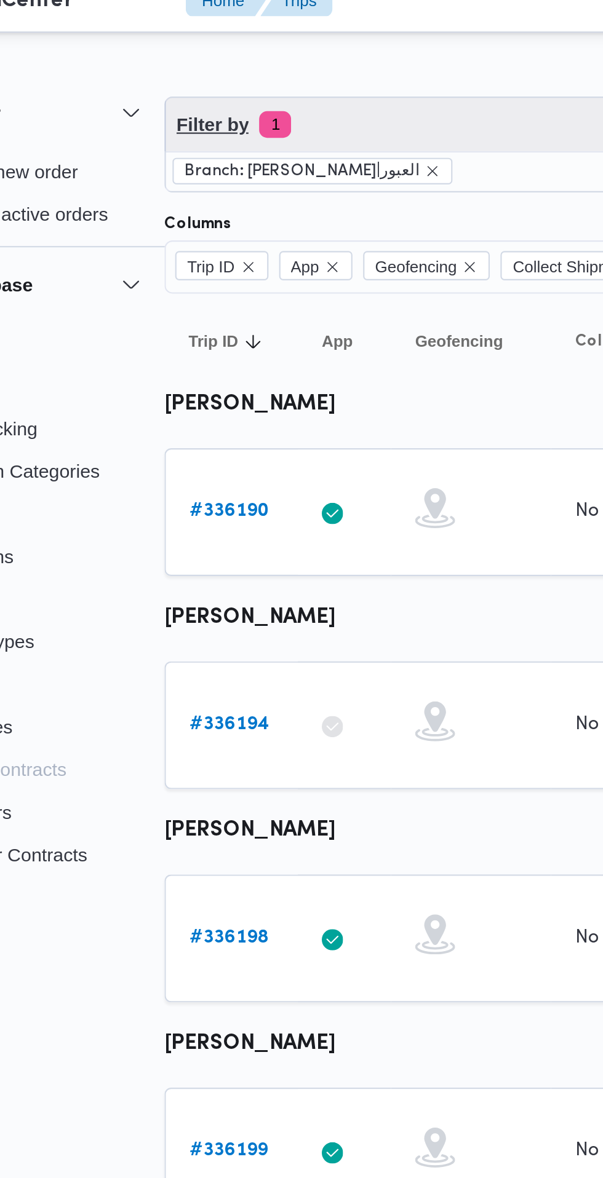
click at [249, 79] on span "Filter by 1" at bounding box center [291, 72] width 294 height 25
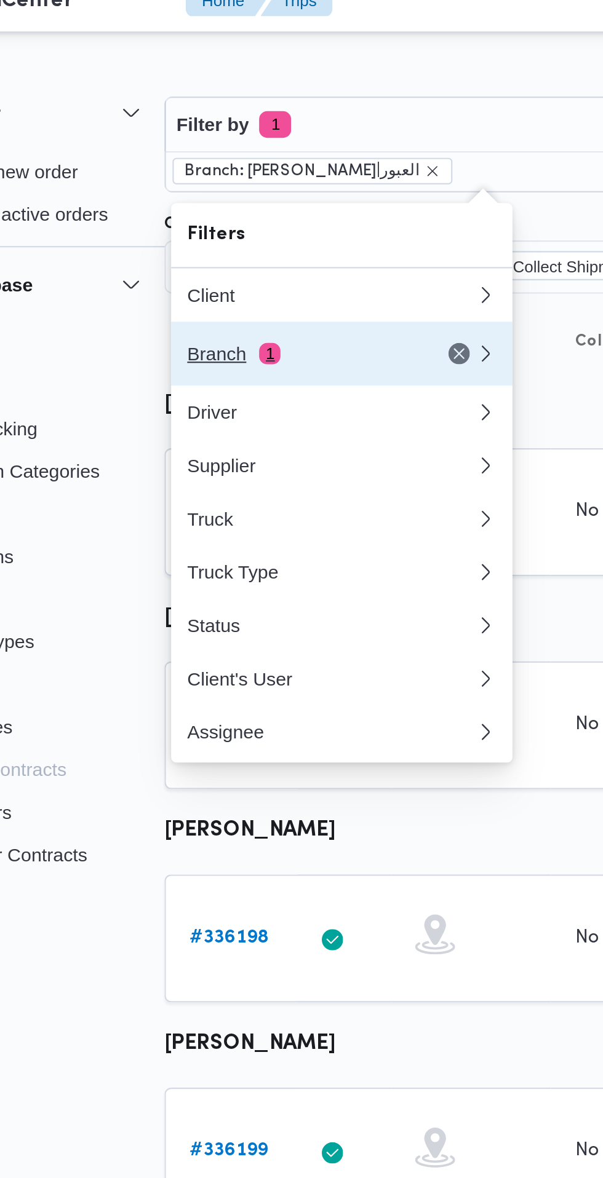
click at [215, 180] on div "Branch 1" at bounding box center [205, 178] width 103 height 10
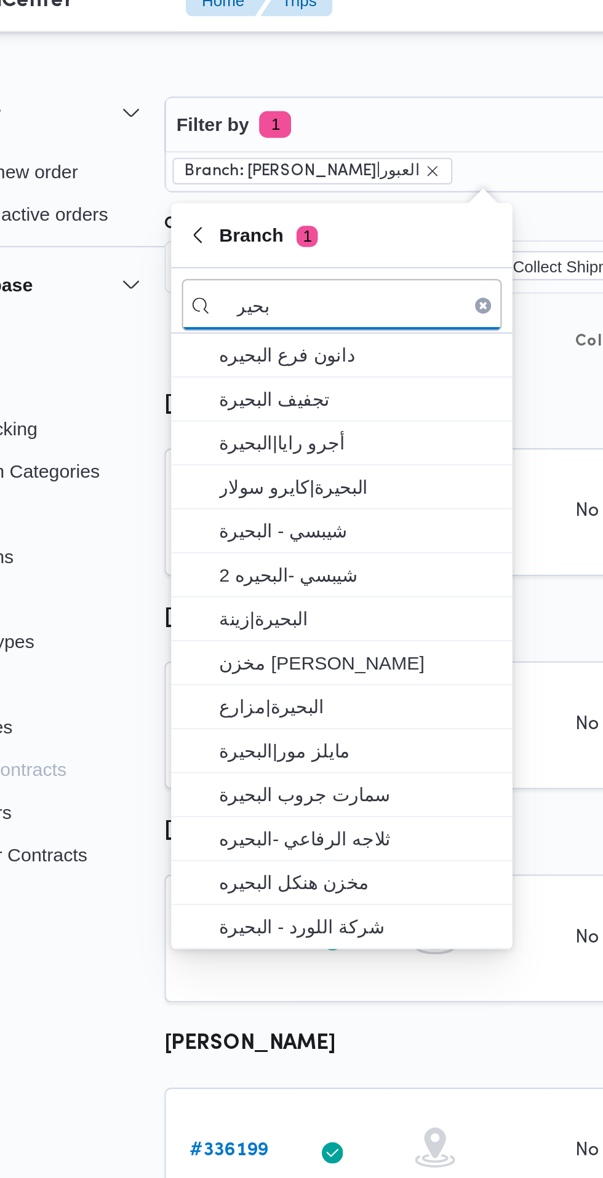
type input "بحير"
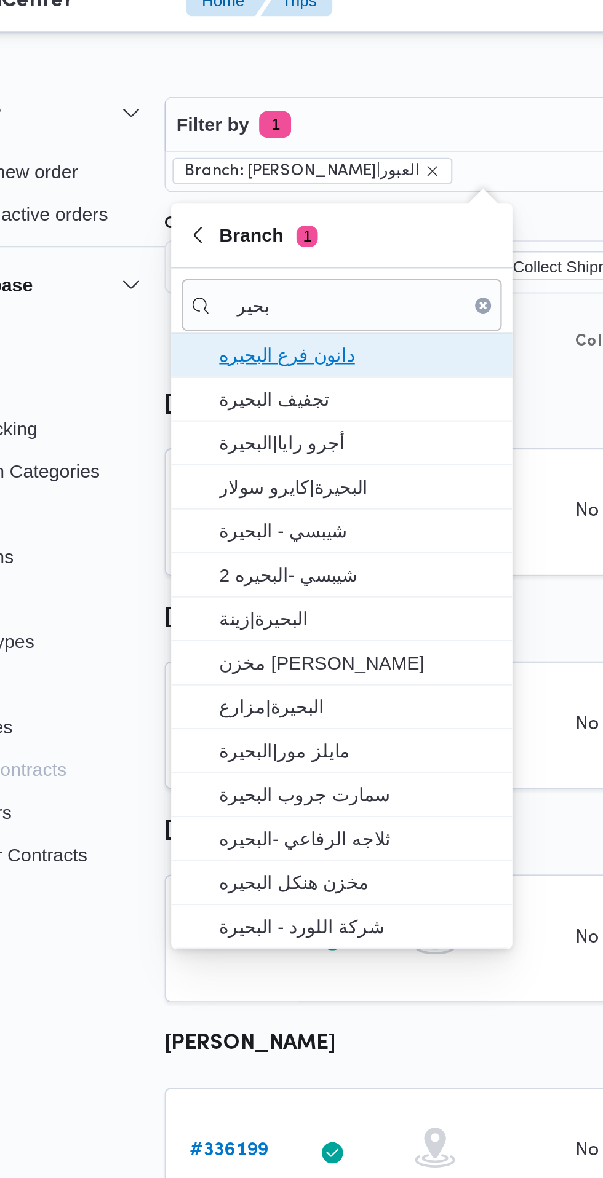
click at [256, 181] on span "دانون فرع البحيره" at bounding box center [232, 178] width 128 height 15
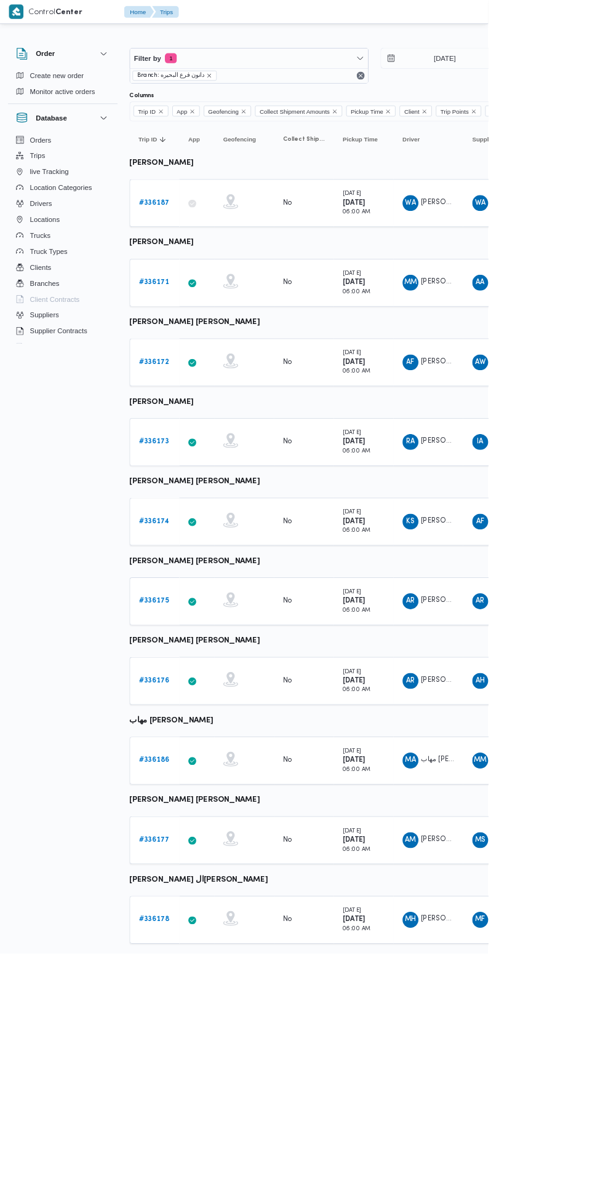
click at [184, 253] on b "# 336187" at bounding box center [191, 251] width 38 height 8
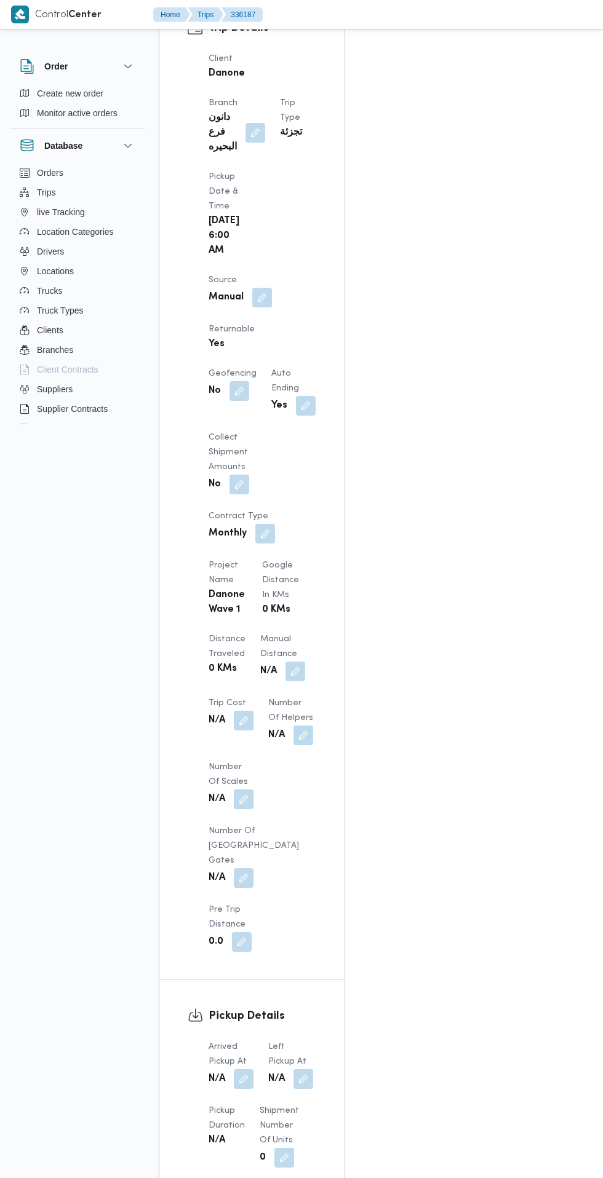
scroll to position [713, 0]
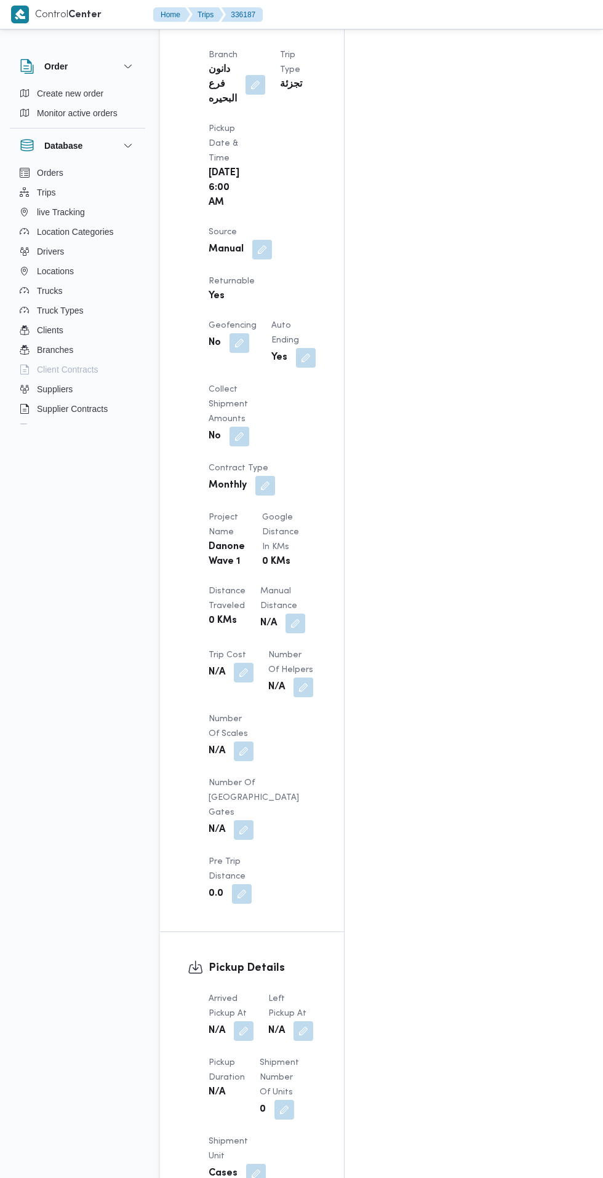
click at [244, 1021] on button "button" at bounding box center [244, 1031] width 20 height 20
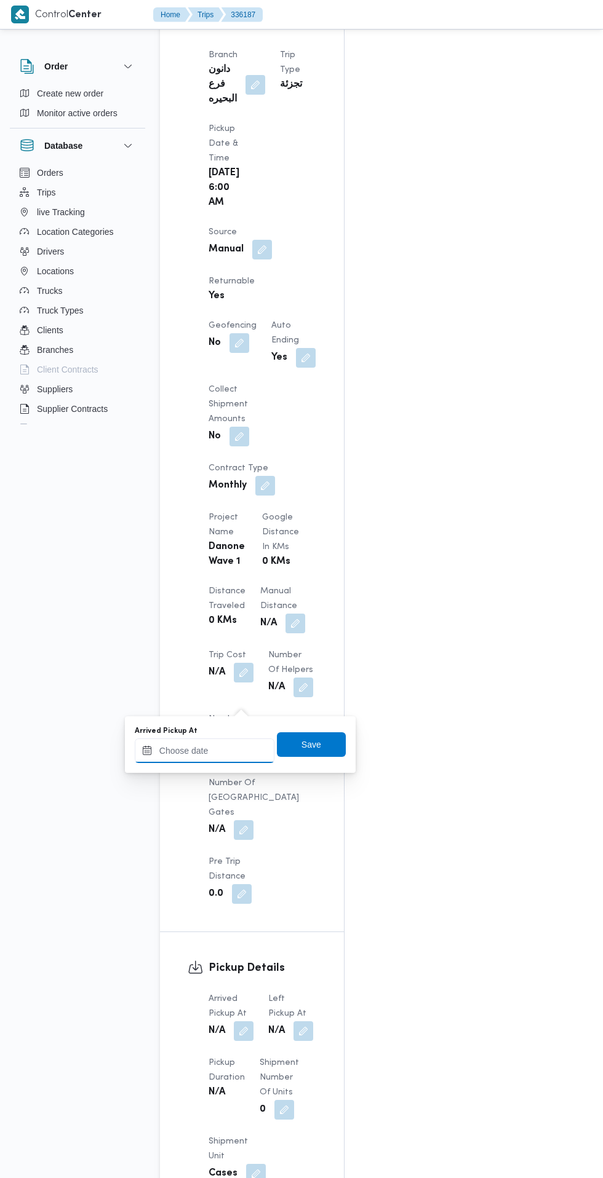
click at [212, 750] on input "Arrived Pickup At" at bounding box center [205, 750] width 140 height 25
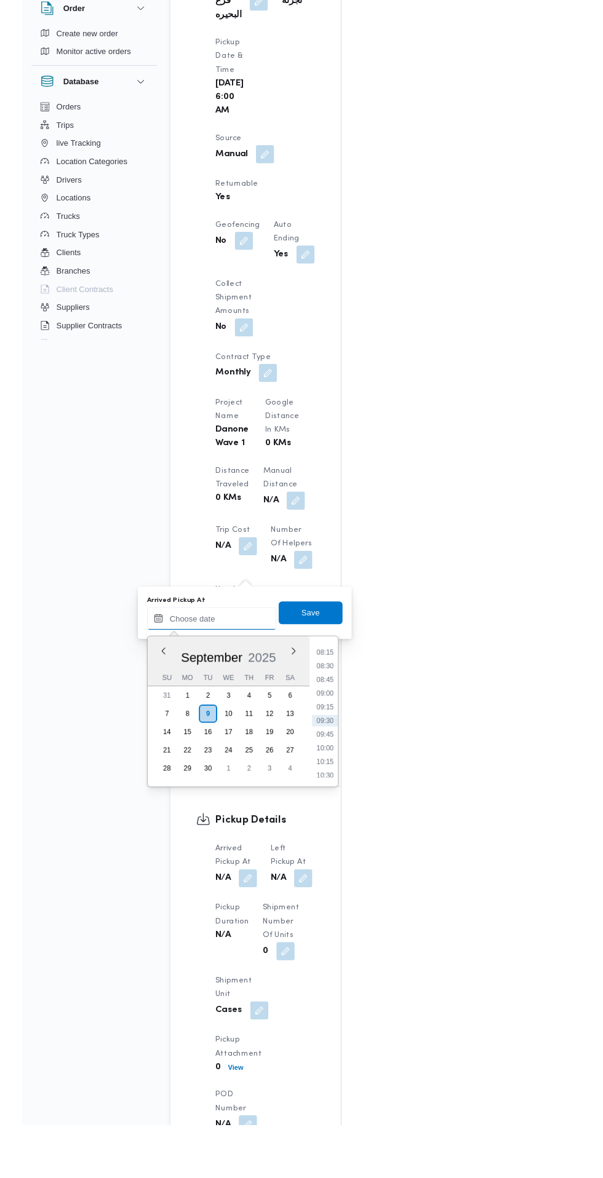
scroll to position [739, 0]
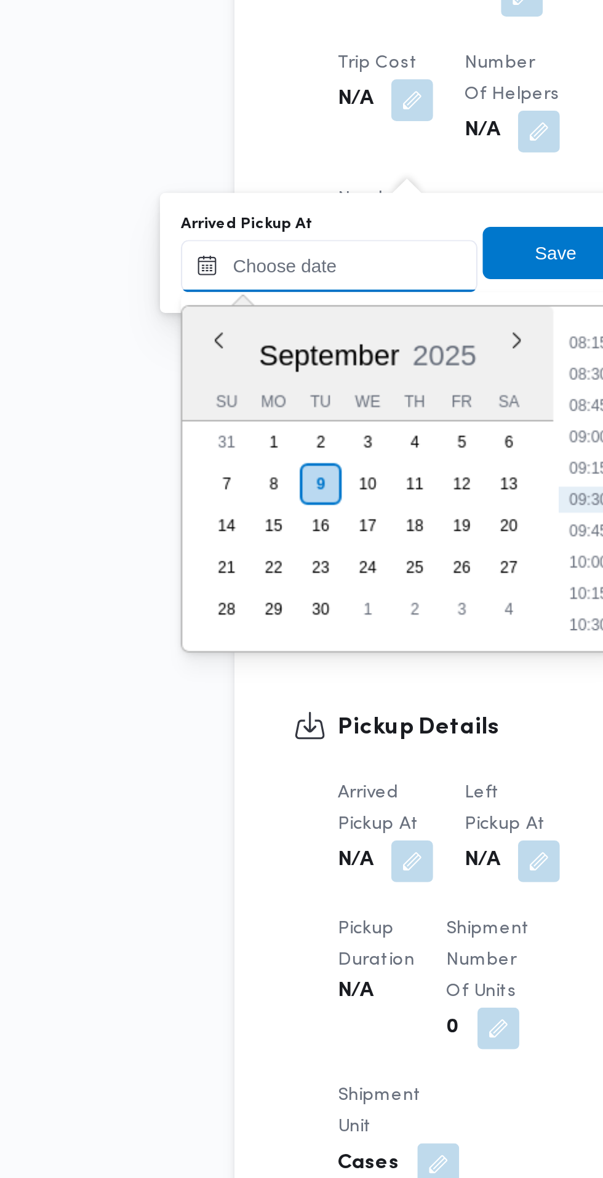
paste input "09/09/2025 07:30"
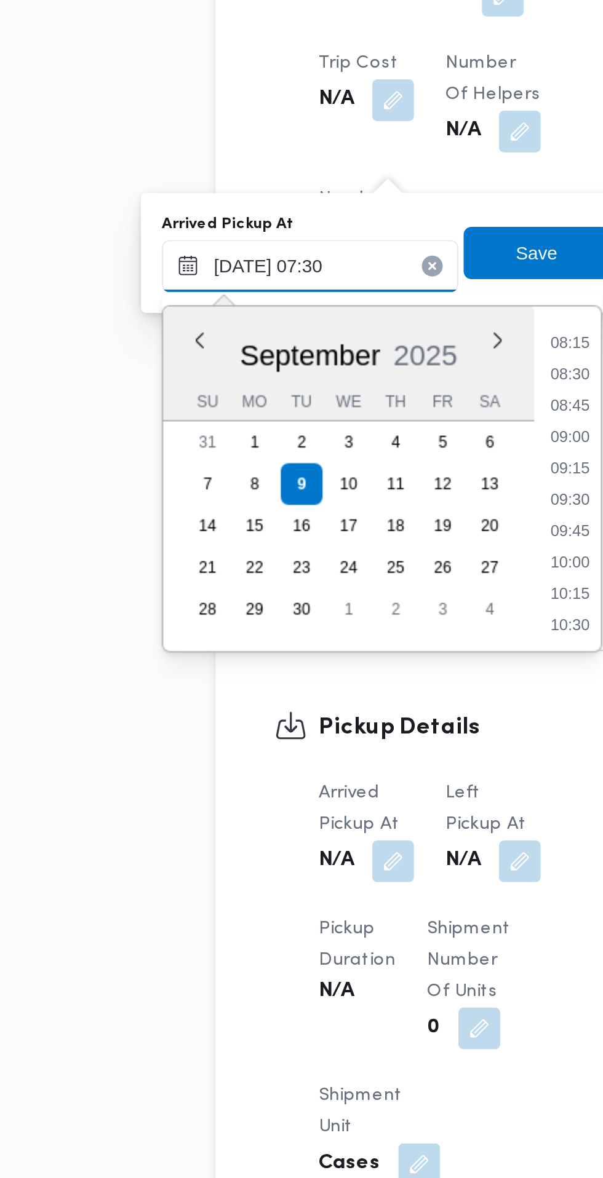
scroll to position [443, 0]
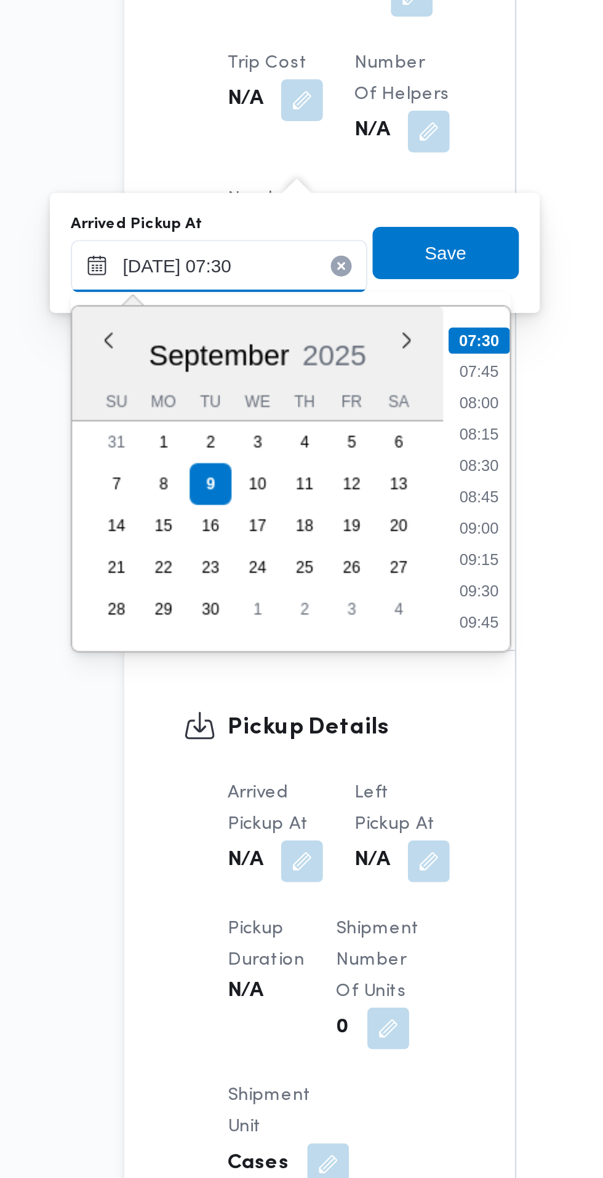
type input "09/09/2025 07:30"
click at [331, 759] on li "07:30" at bounding box center [326, 760] width 29 height 12
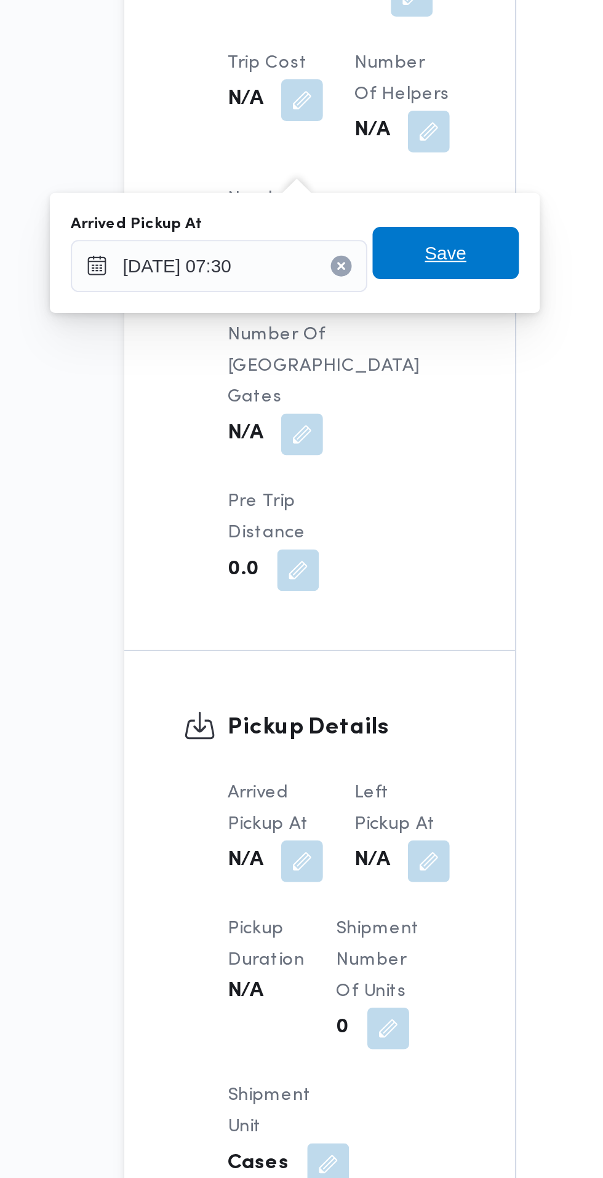
click at [328, 719] on span "Save" at bounding box center [311, 718] width 69 height 25
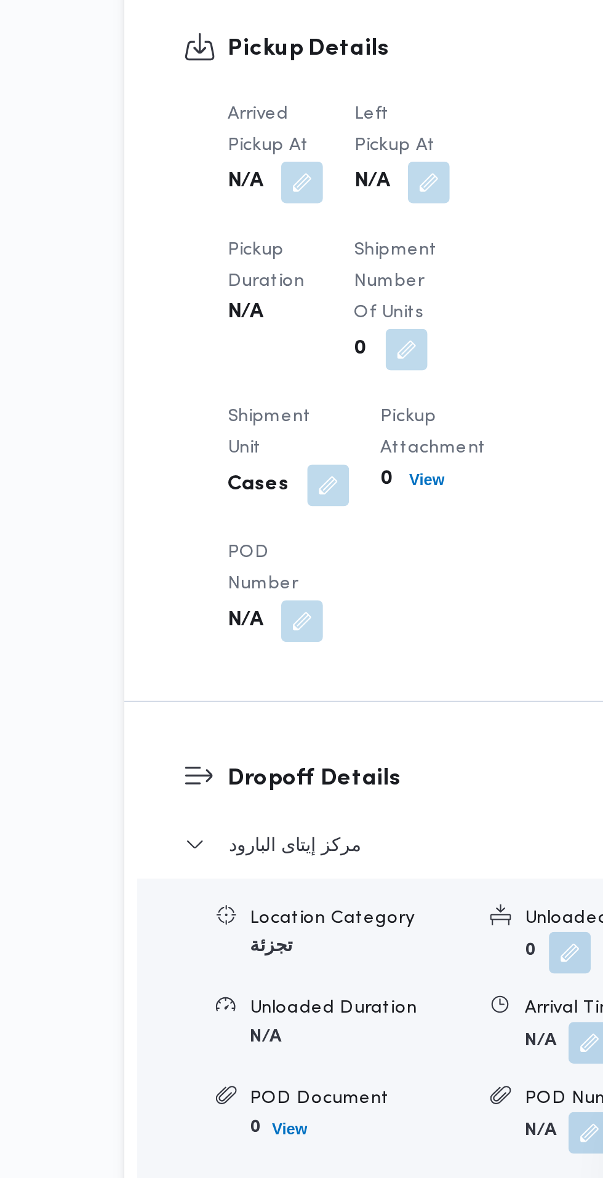
click at [307, 681] on button "button" at bounding box center [303, 686] width 20 height 20
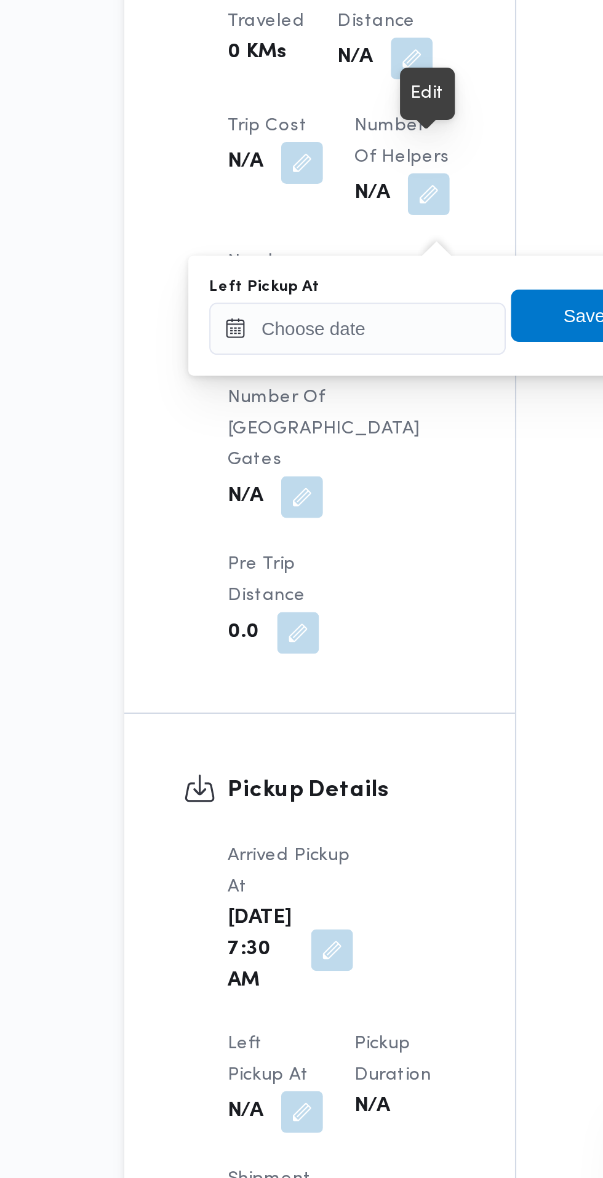
scroll to position [739, 0]
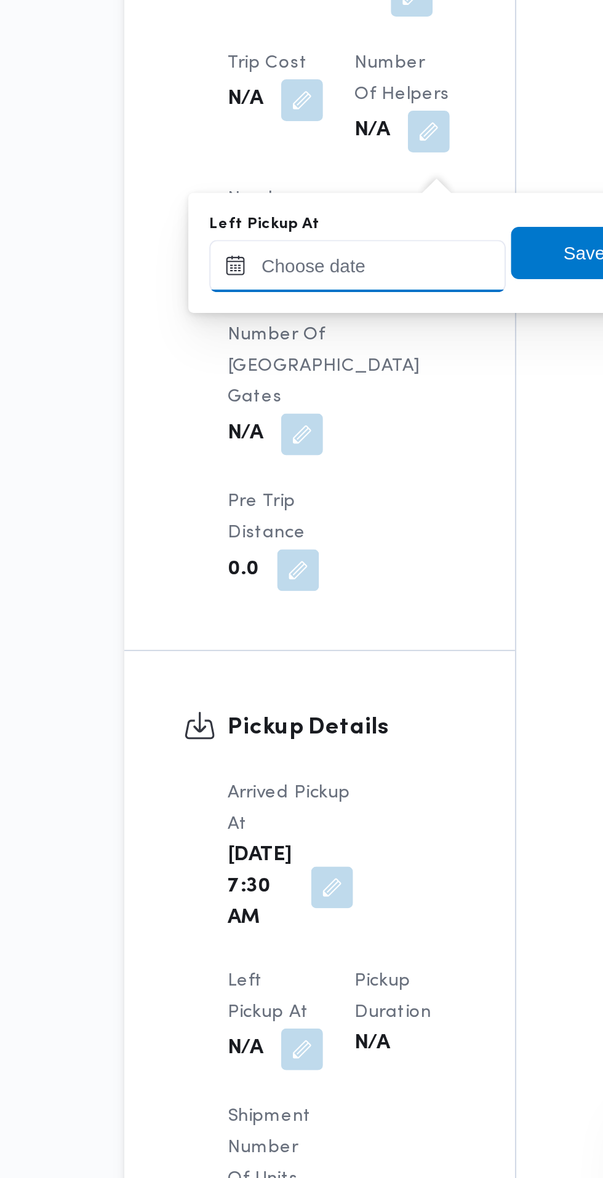
click at [291, 727] on input "Left Pickup At" at bounding box center [270, 725] width 140 height 25
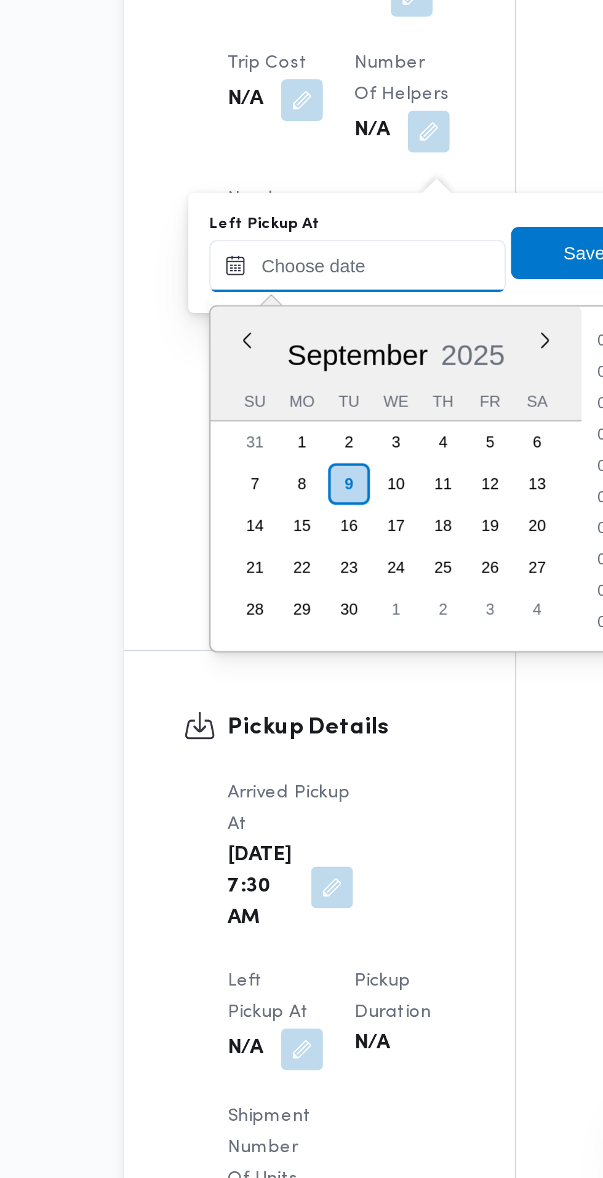
scroll to position [486, 0]
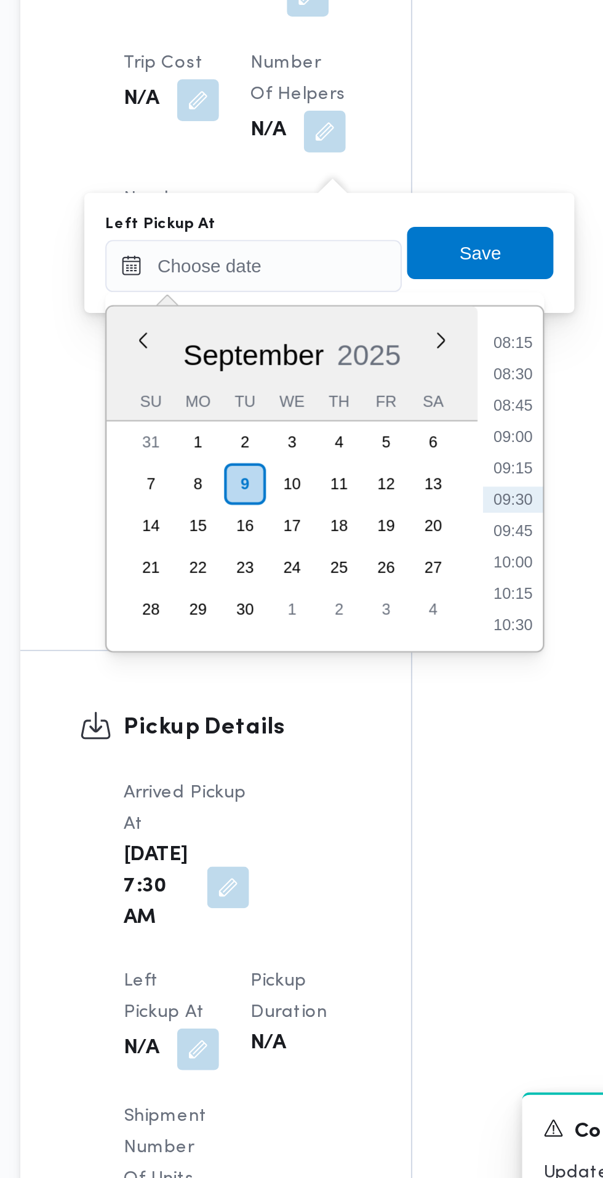
click at [394, 790] on li "08:45" at bounding box center [392, 791] width 28 height 12
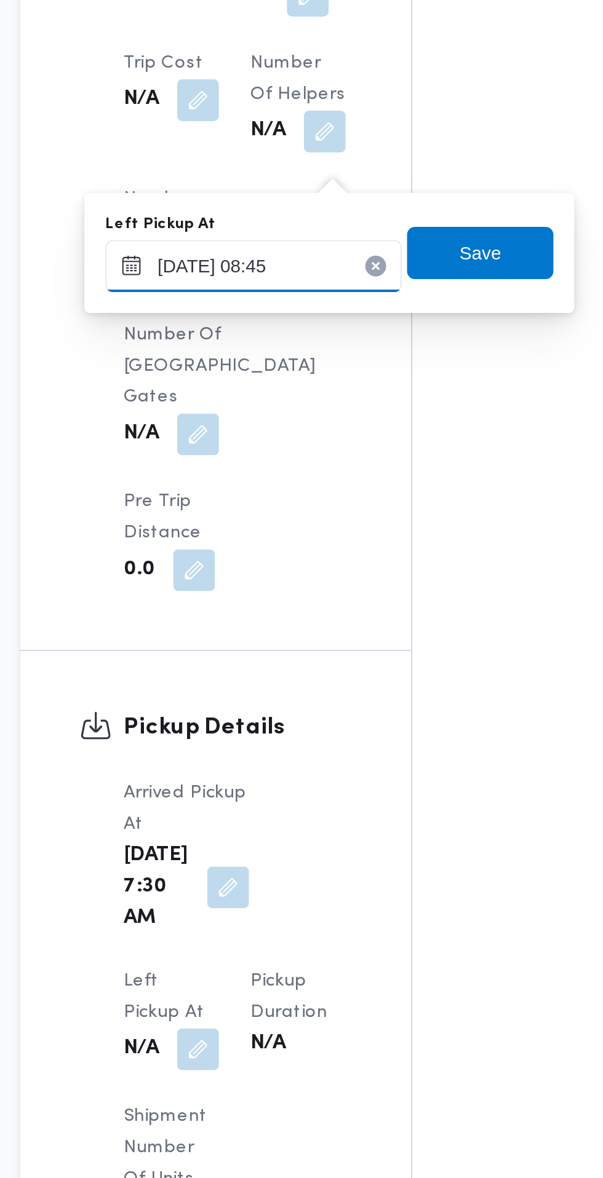
type input "09/09/2025 08:45"
click at [391, 719] on span "Save" at bounding box center [376, 718] width 69 height 25
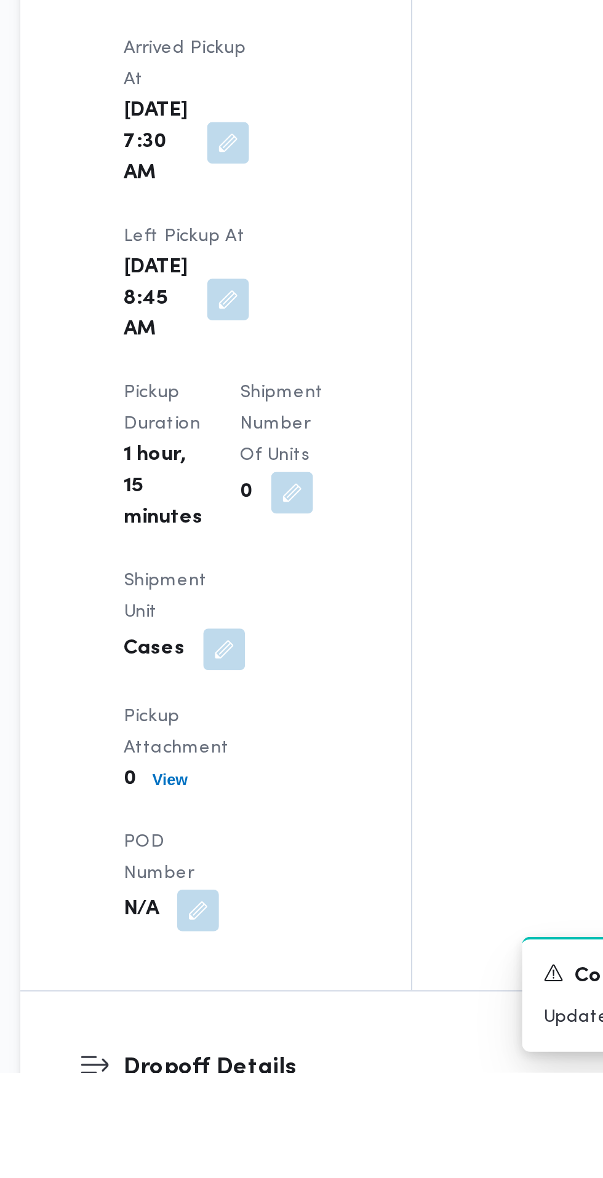
scroll to position [1029, 0]
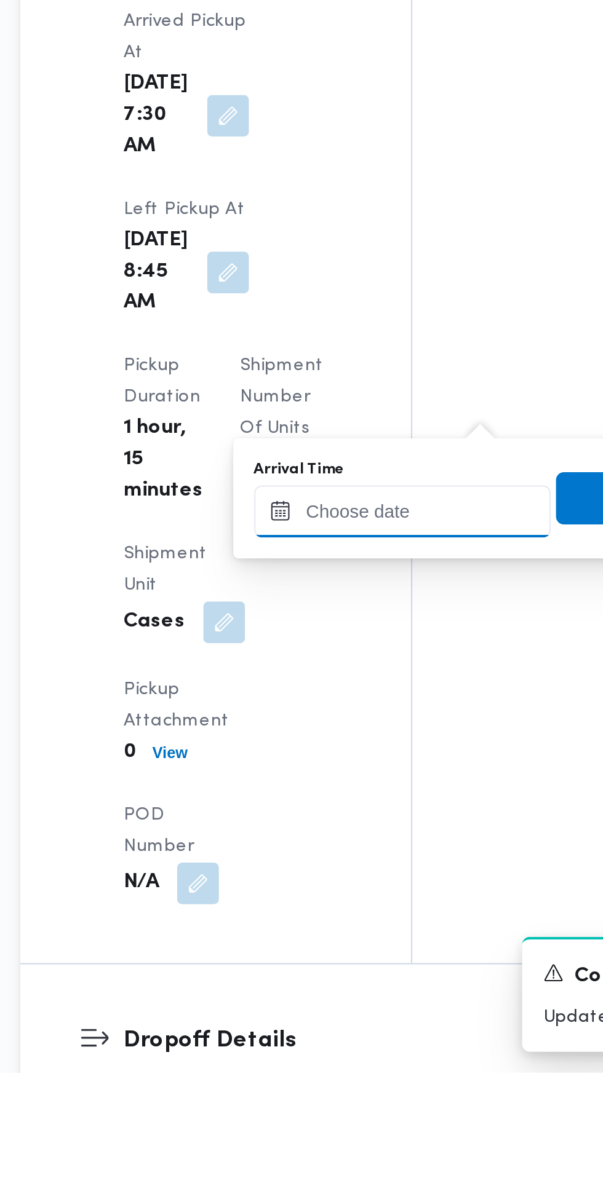
click at [343, 915] on input "Arrival Time" at bounding box center [340, 913] width 140 height 25
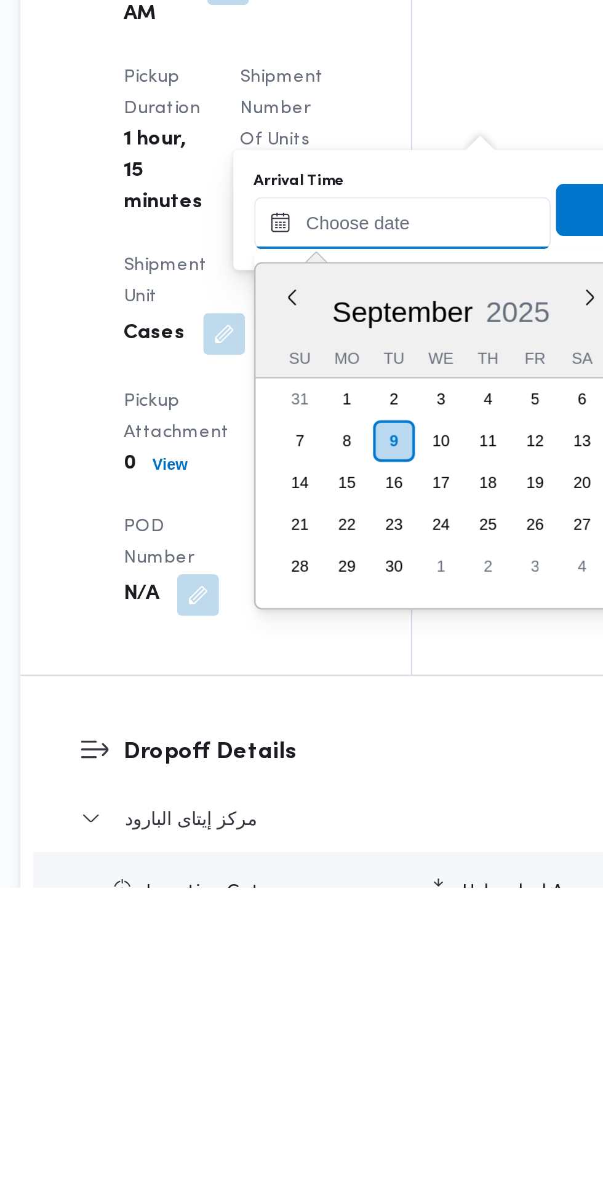
scroll to position [1077, 0]
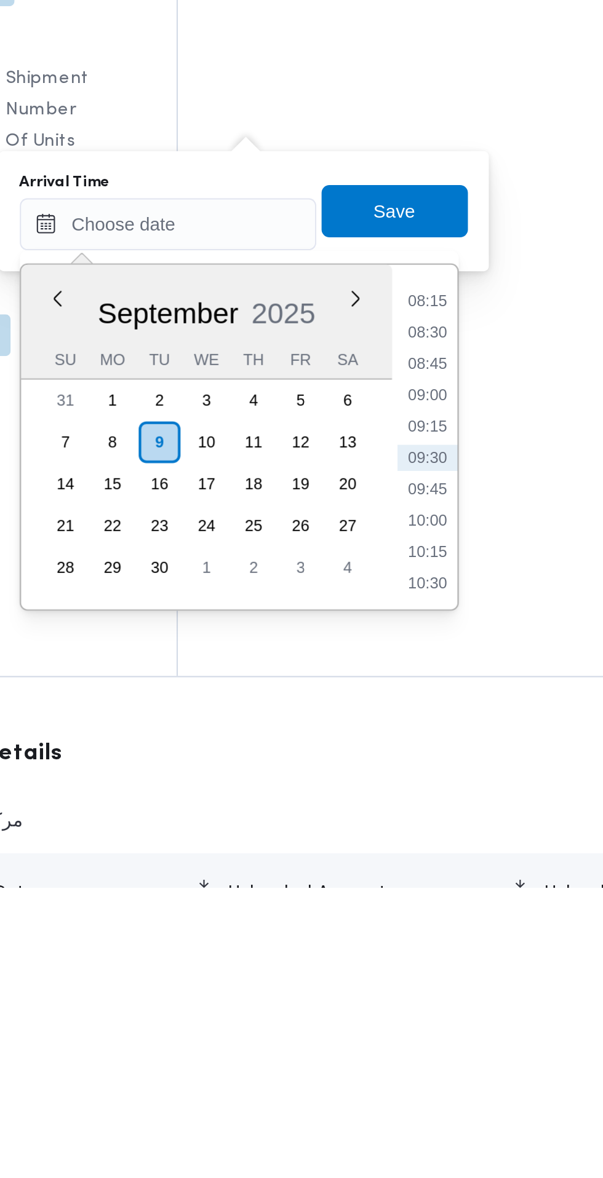
click at [467, 962] on li "09:15" at bounding box center [462, 961] width 28 height 12
type input "09/09/2025 09:15"
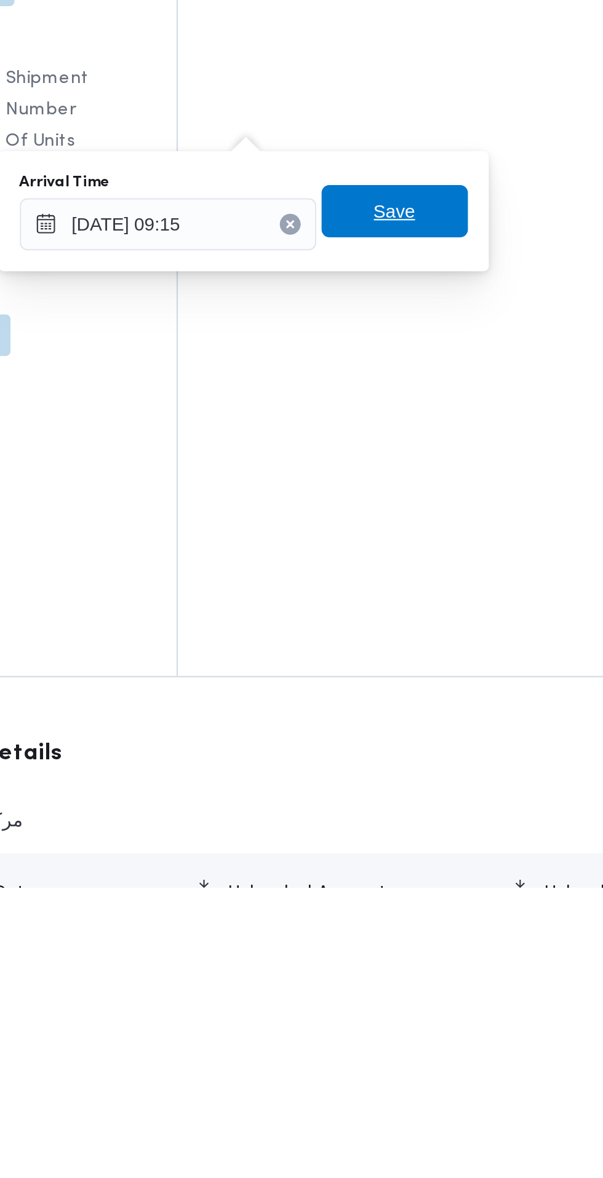
click at [465, 857] on span "Save" at bounding box center [446, 859] width 69 height 25
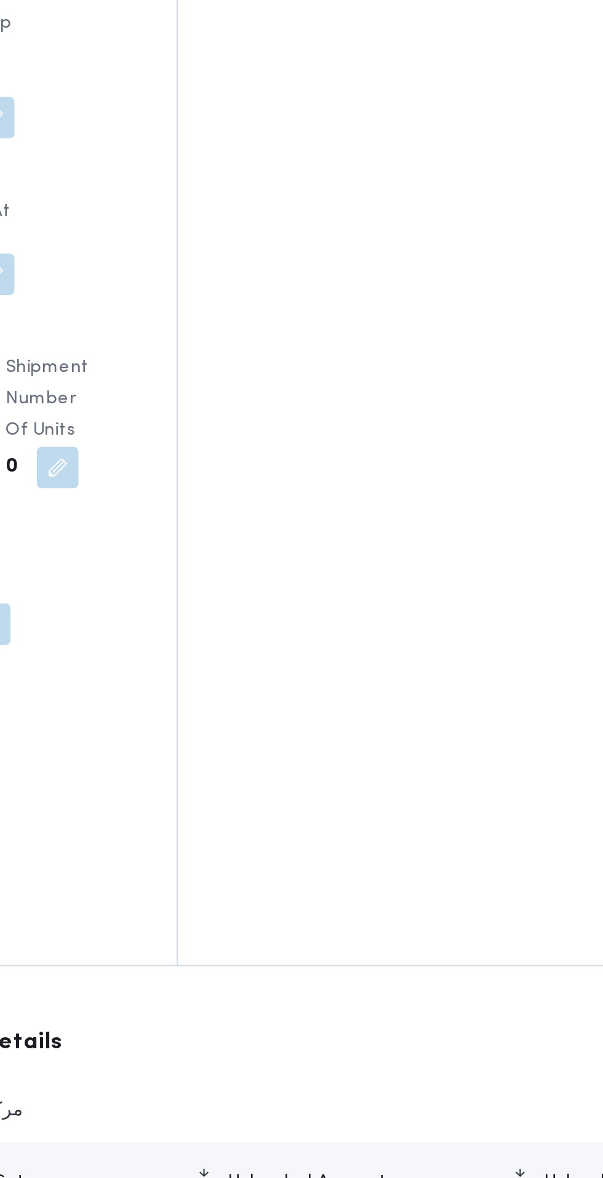
scroll to position [1048, 0]
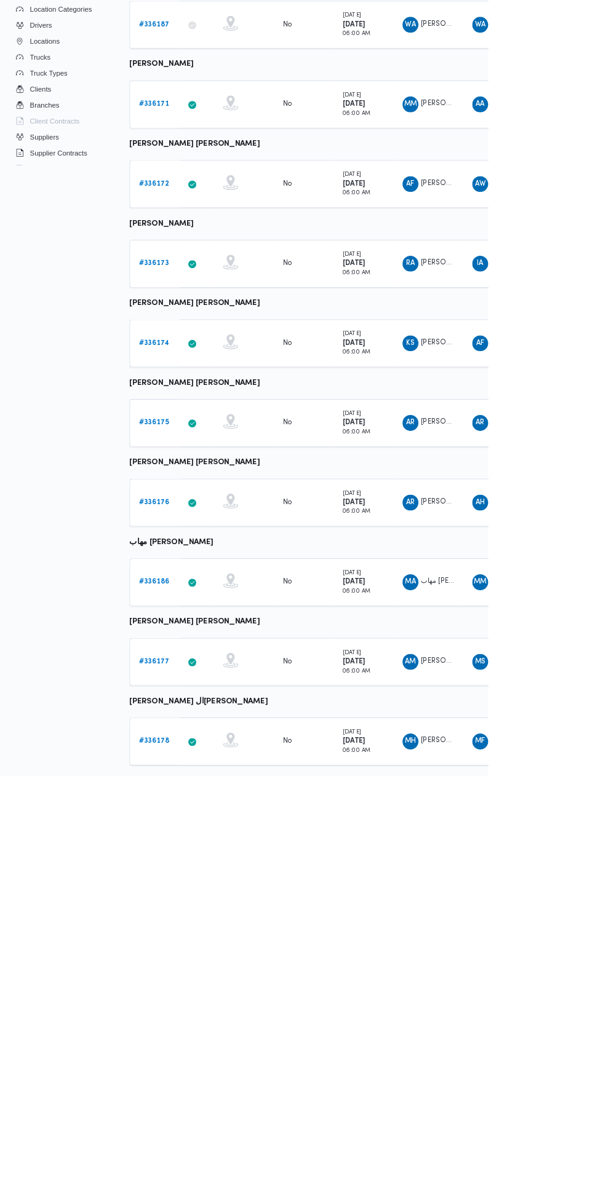
click at [173, 1133] on b "# 336178" at bounding box center [191, 1136] width 38 height 8
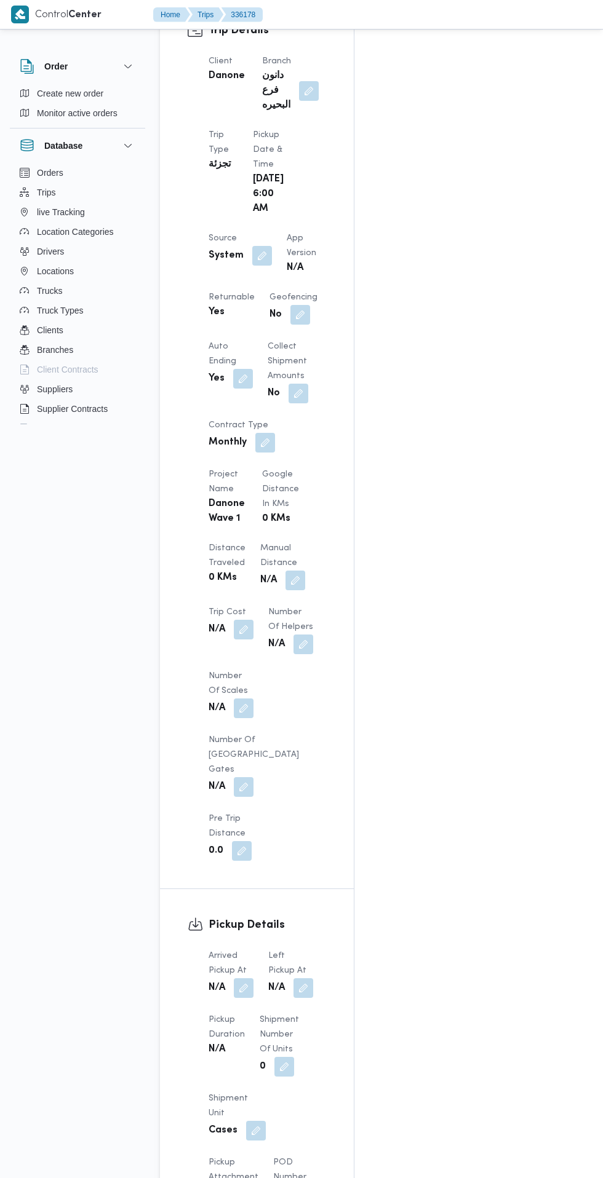
scroll to position [711, 0]
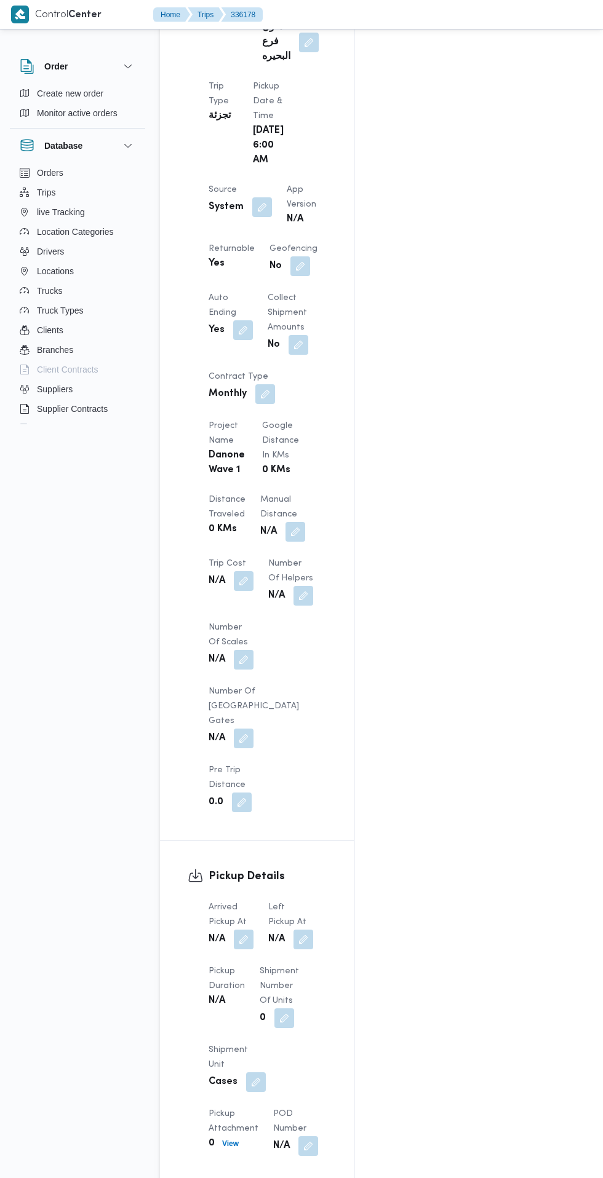
click at [249, 930] on button "button" at bounding box center [244, 940] width 20 height 20
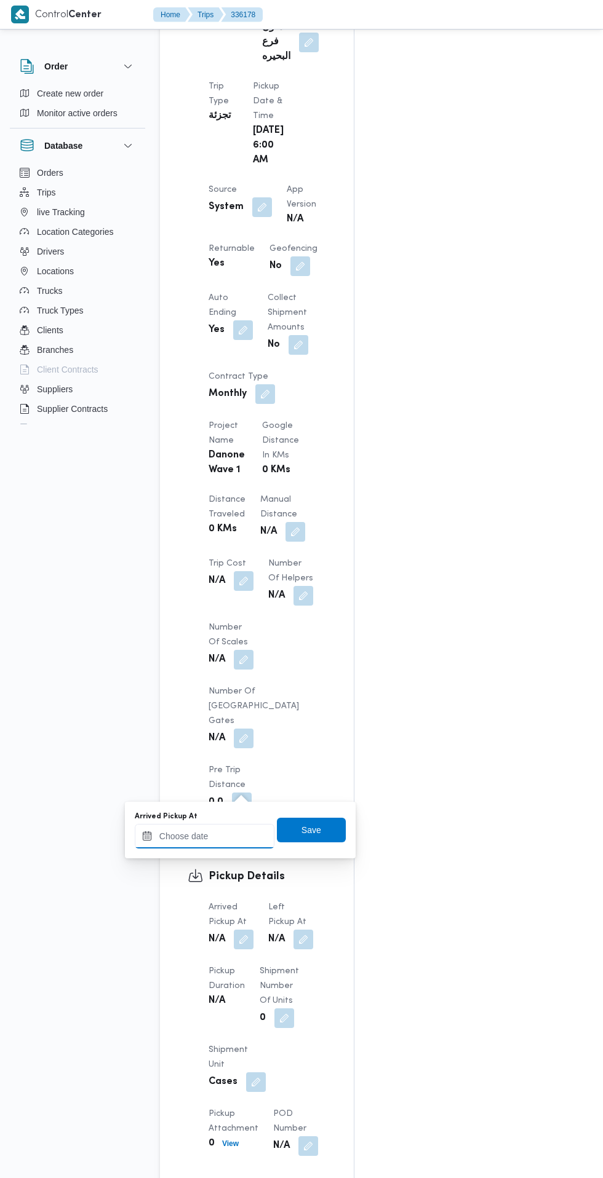
click at [224, 836] on input "Arrived Pickup At" at bounding box center [205, 836] width 140 height 25
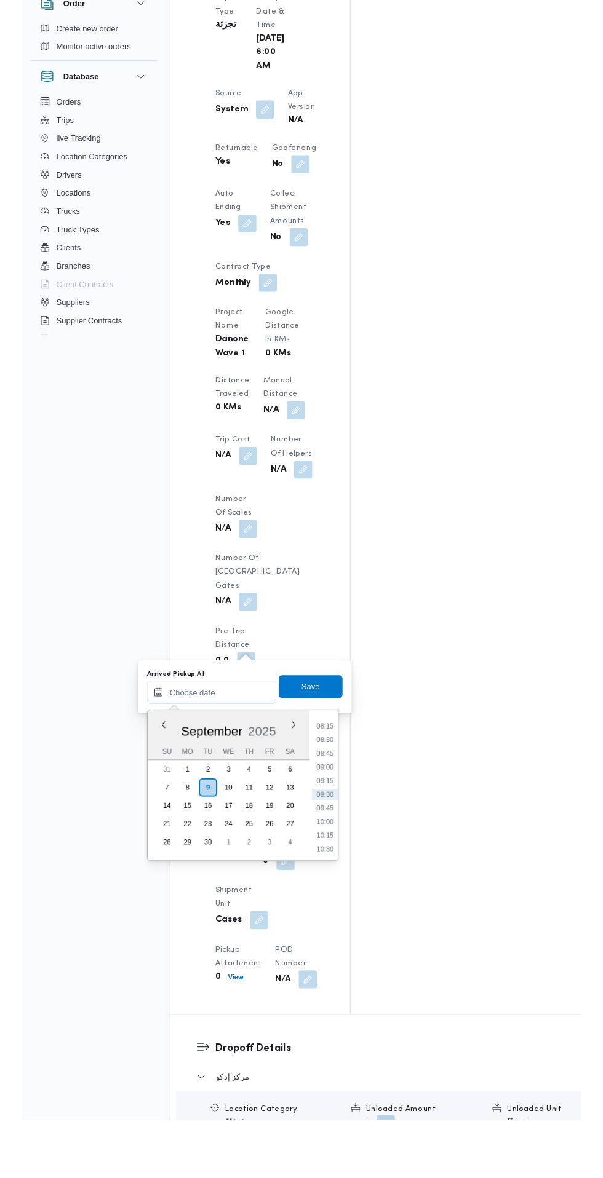
scroll to position [737, 0]
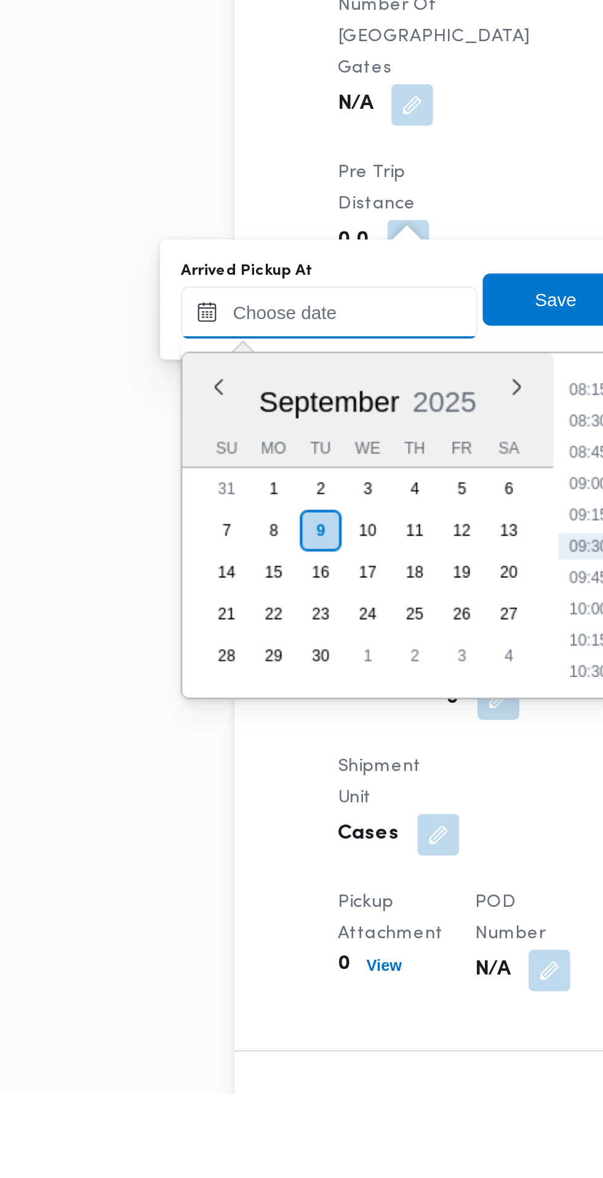
paste input "09/09/2025 07:30"
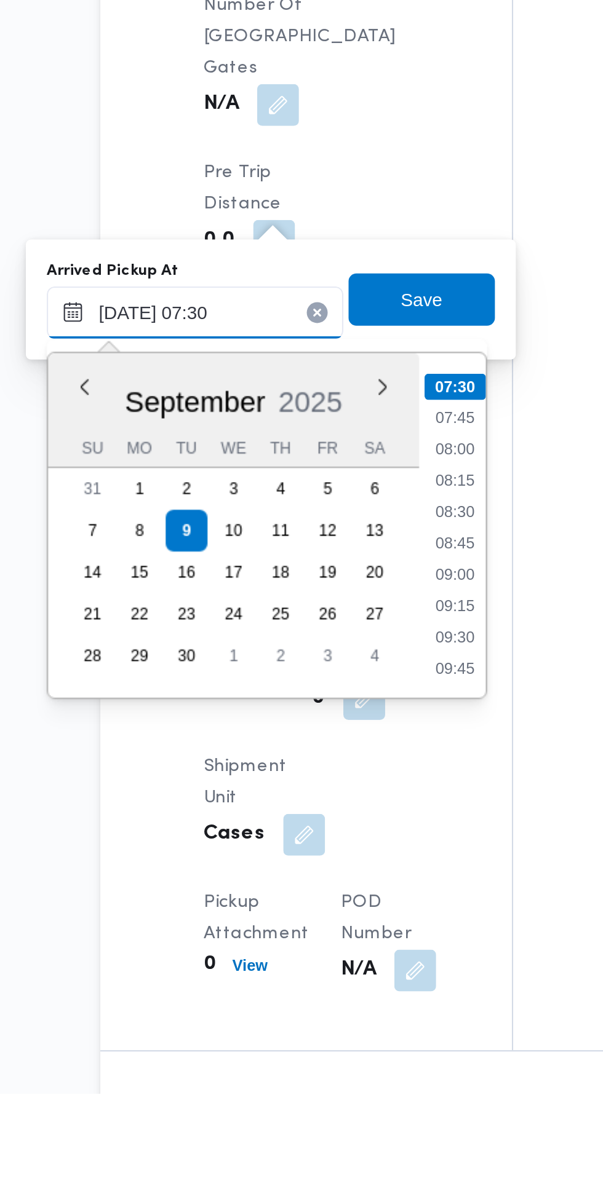
type input "09/09/2025 07:30"
click at [338, 849] on li "07:30" at bounding box center [326, 845] width 29 height 12
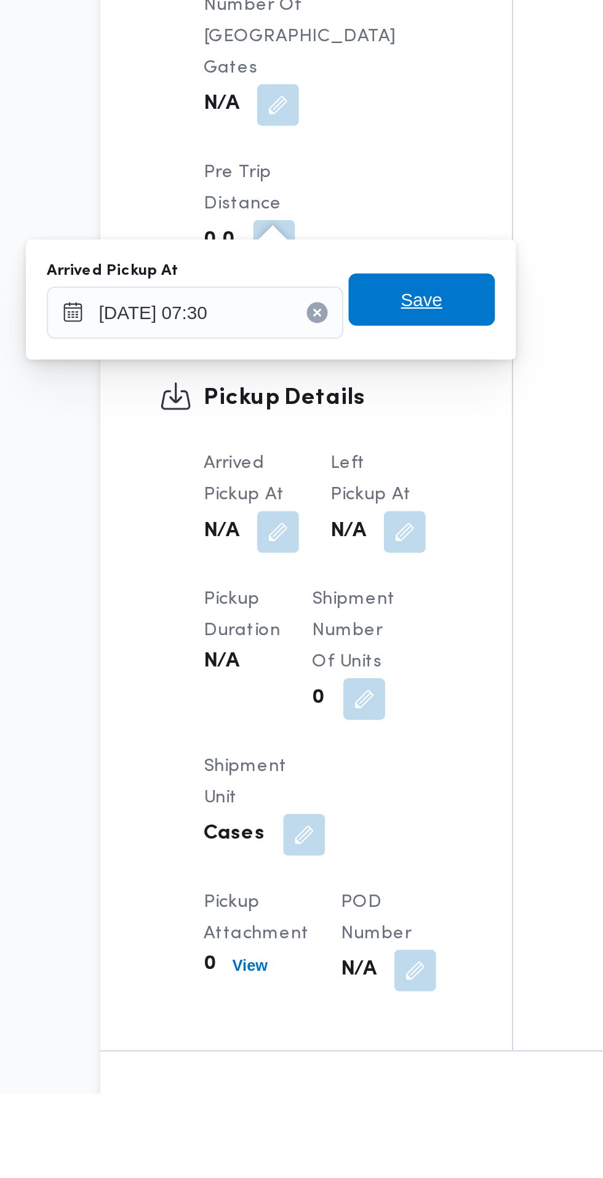
click at [325, 805] on span "Save" at bounding box center [311, 804] width 69 height 25
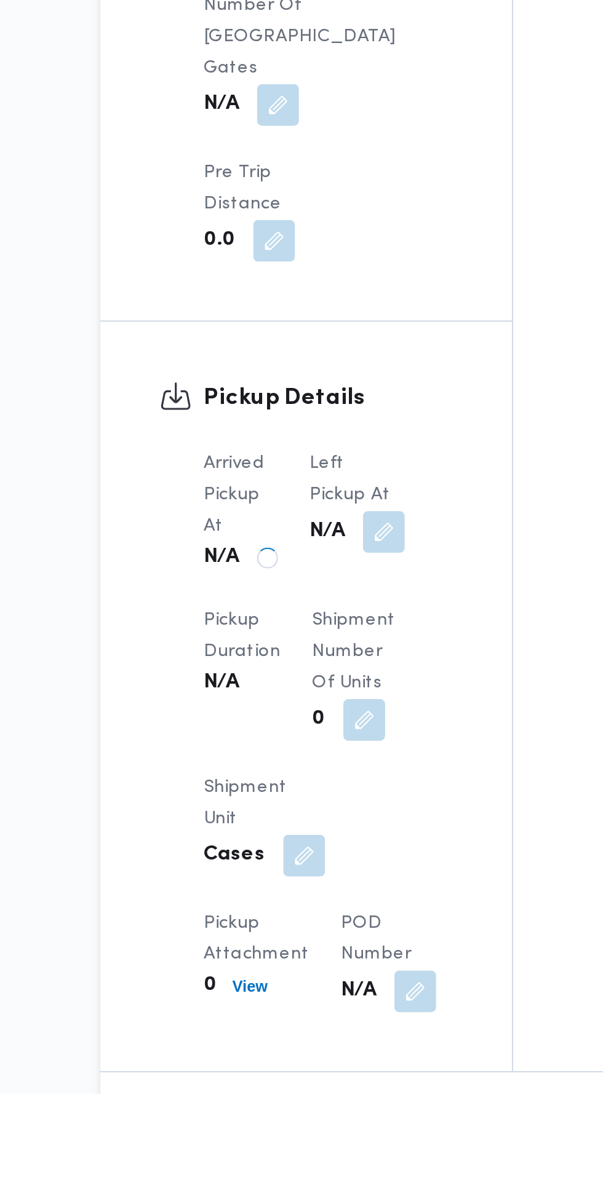
scroll to position [738, 0]
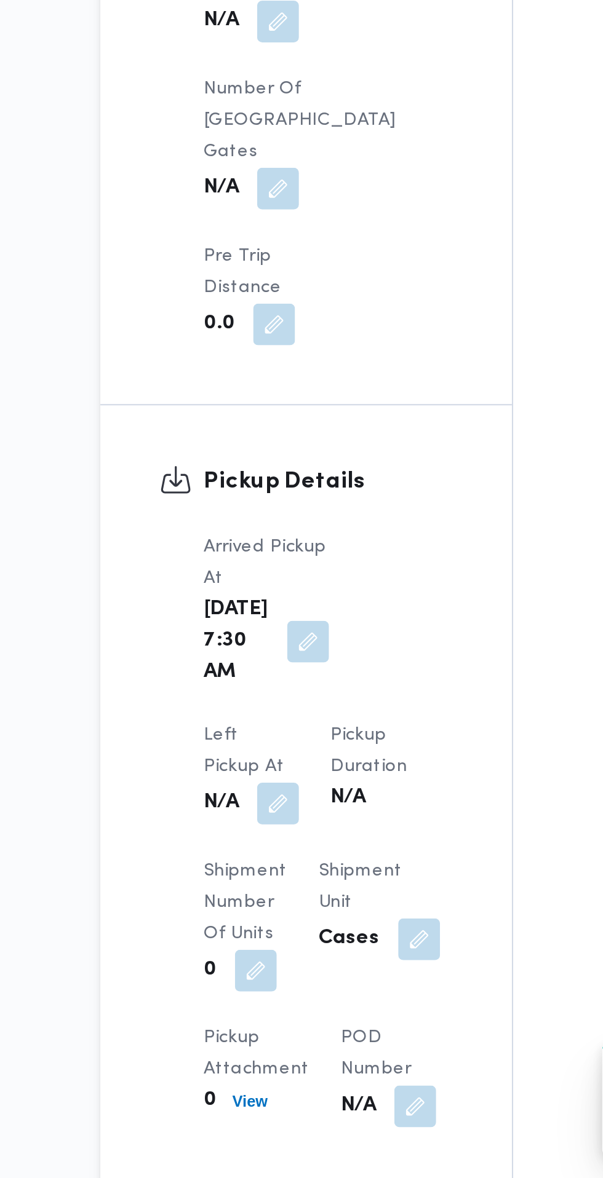
click at [253, 992] on button "button" at bounding box center [244, 1002] width 20 height 20
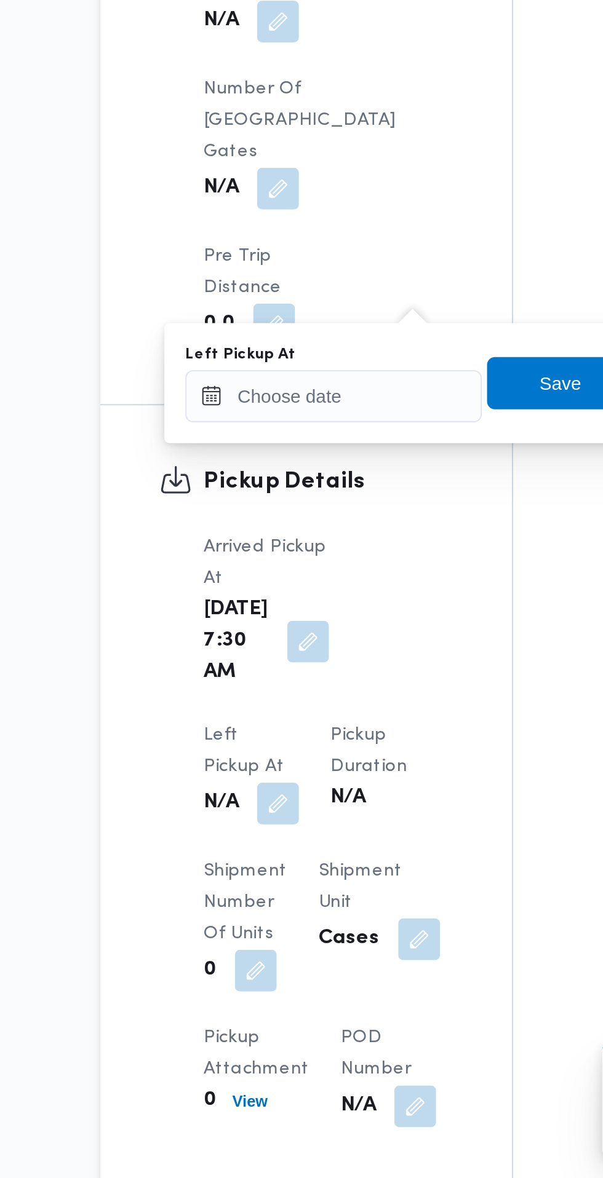
click at [253, 992] on button "button" at bounding box center [244, 1002] width 20 height 20
click at [293, 810] on input "Left Pickup At" at bounding box center [270, 810] width 140 height 25
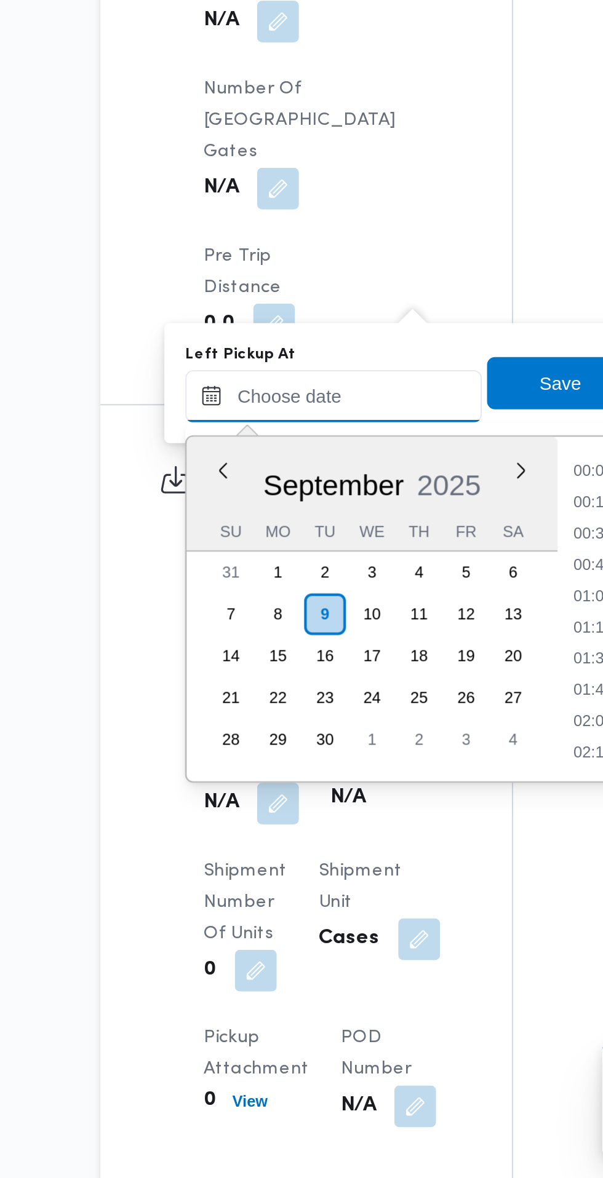
scroll to position [486, 0]
click at [304, 810] on input "Left Pickup At" at bounding box center [270, 810] width 140 height 25
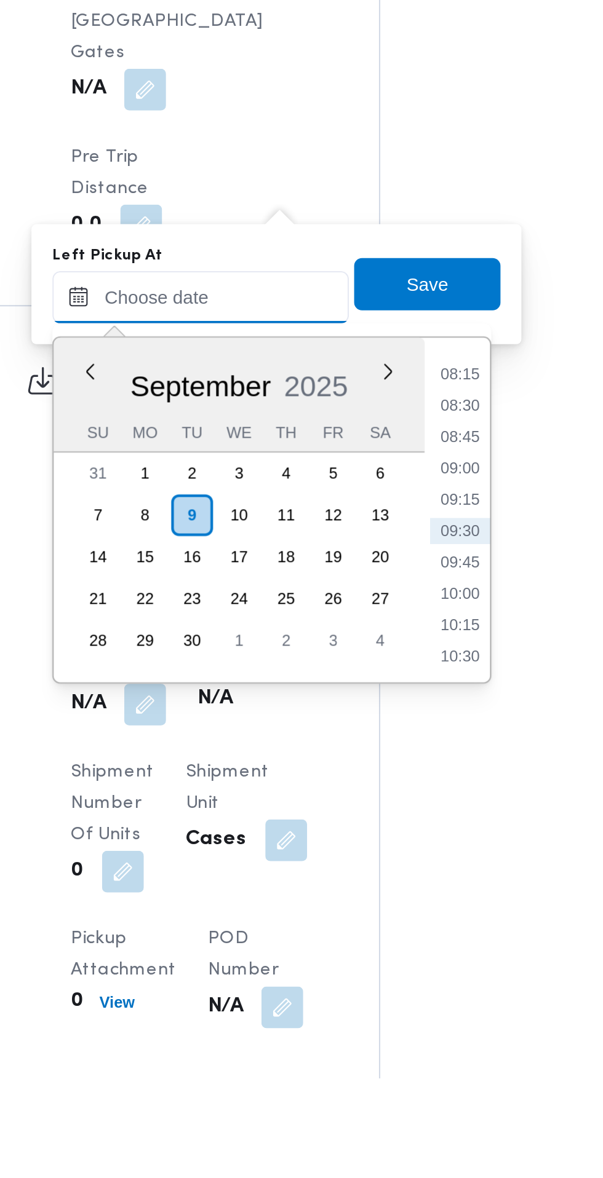
scroll to position [738, 0]
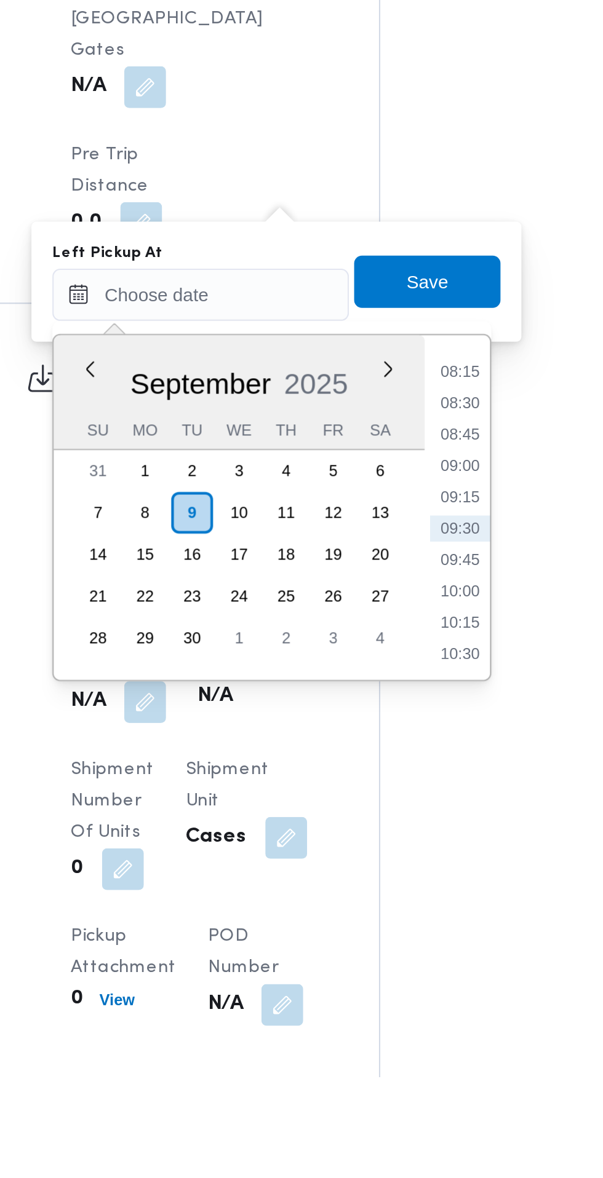
click at [390, 876] on li "08:45" at bounding box center [392, 875] width 28 height 12
type input "09/09/2025 08:45"
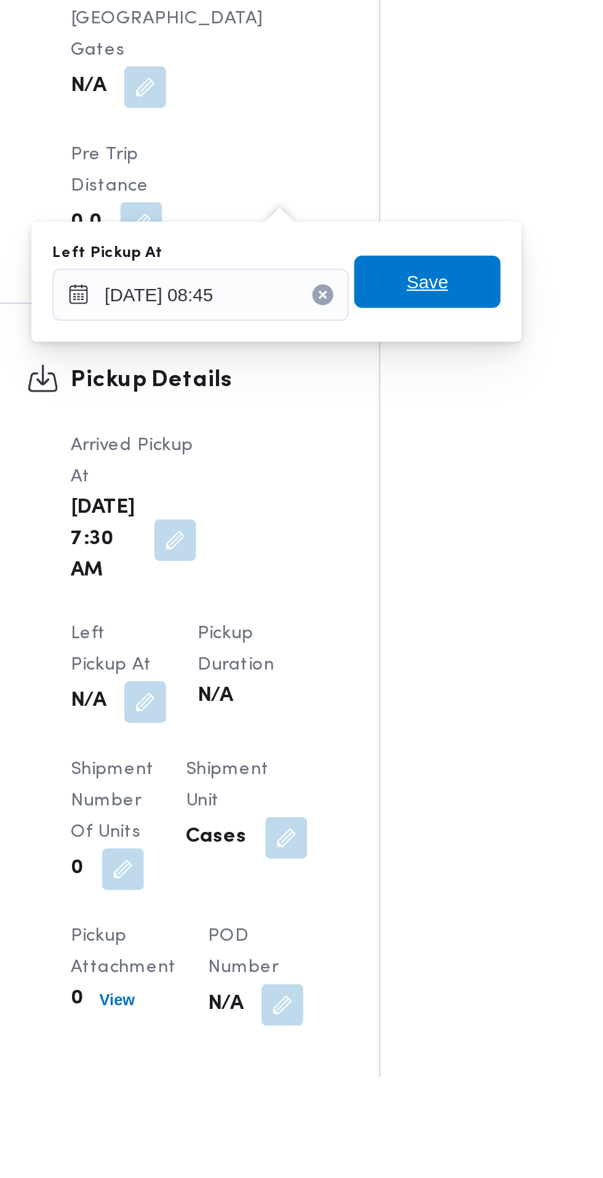
click at [391, 806] on span "Save" at bounding box center [376, 803] width 69 height 25
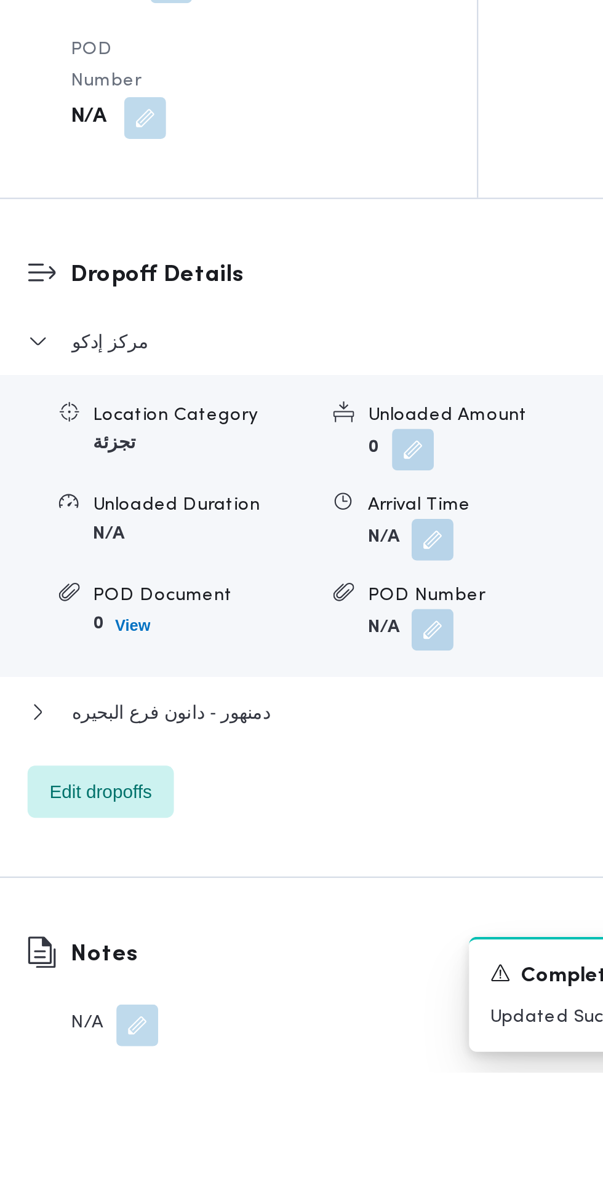
scroll to position [997, 0]
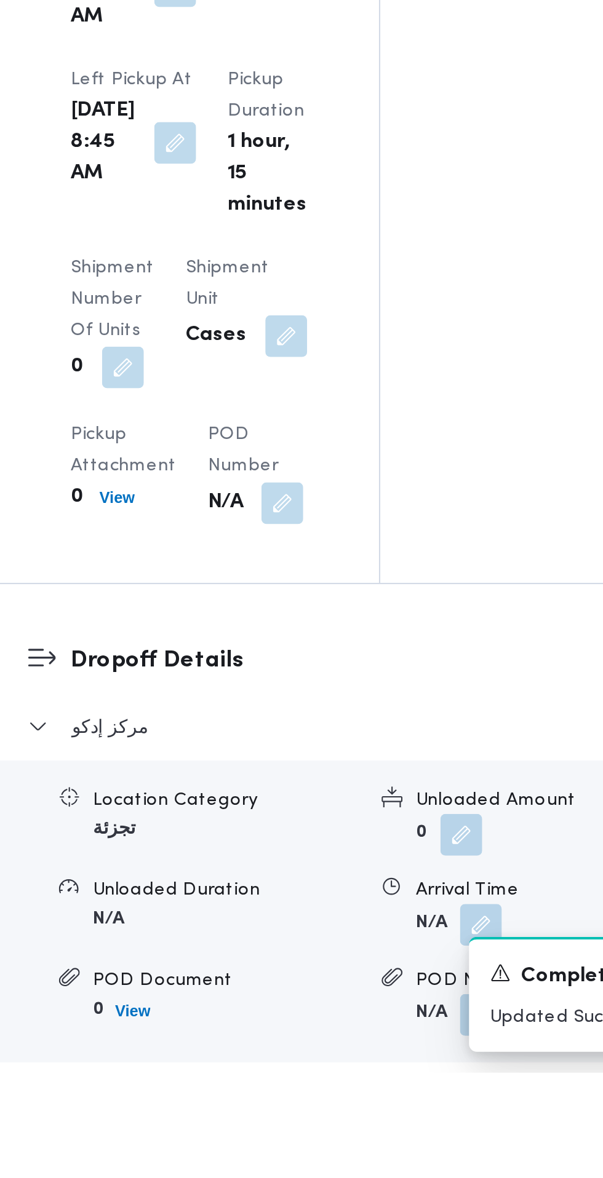
click at [392, 1099] on button "button" at bounding box center [402, 1109] width 20 height 20
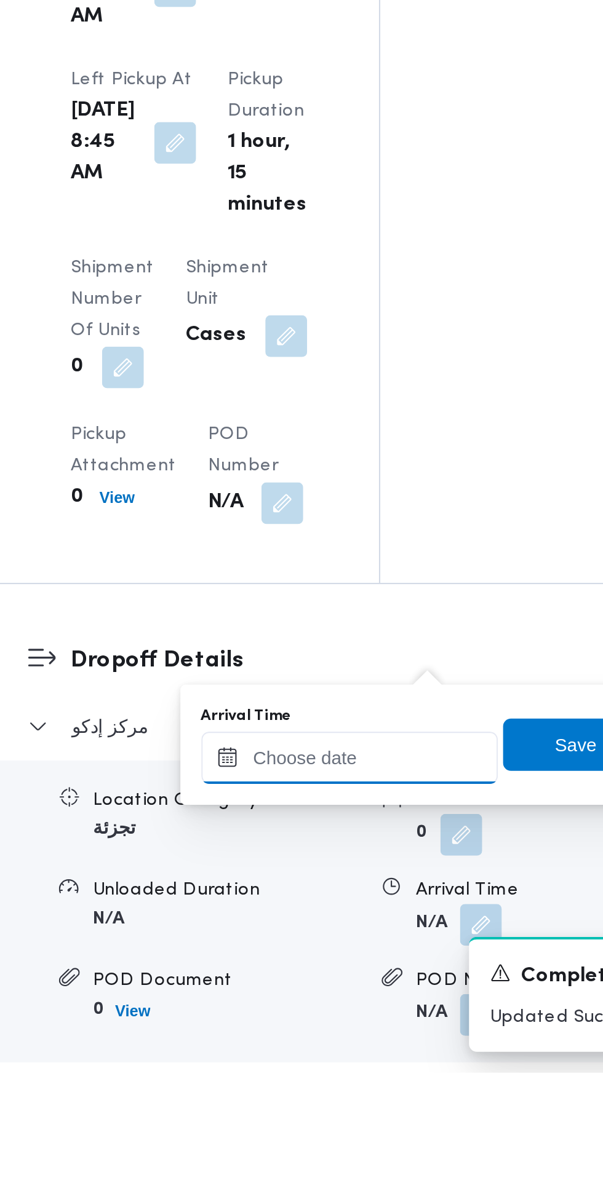
click at [370, 1025] on input "Arrival Time" at bounding box center [340, 1030] width 140 height 25
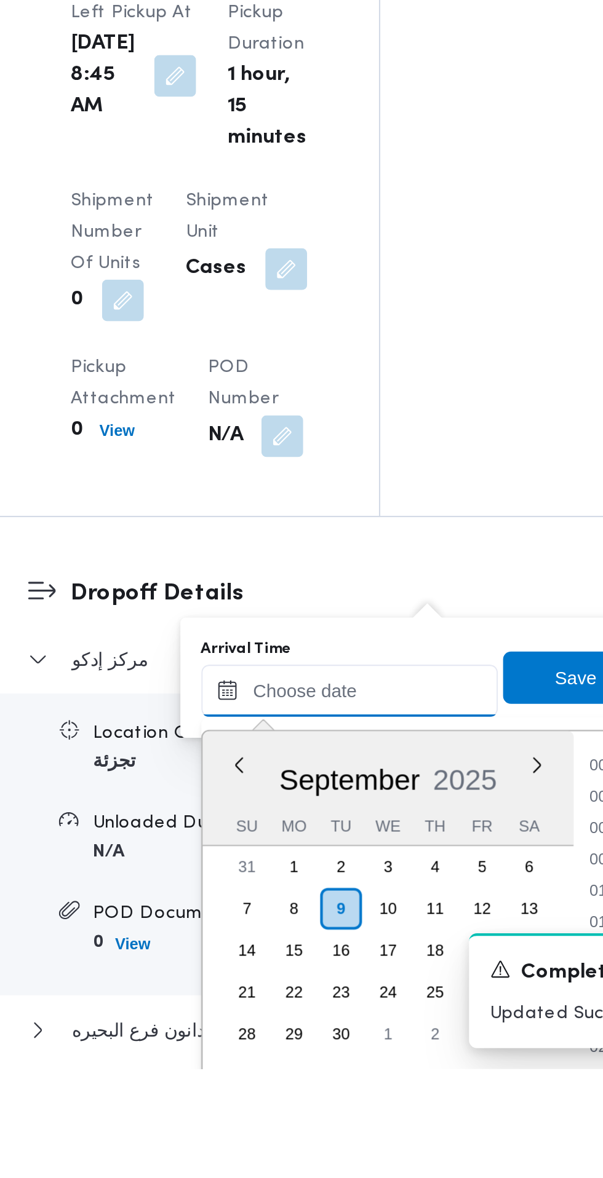
scroll to position [486, 0]
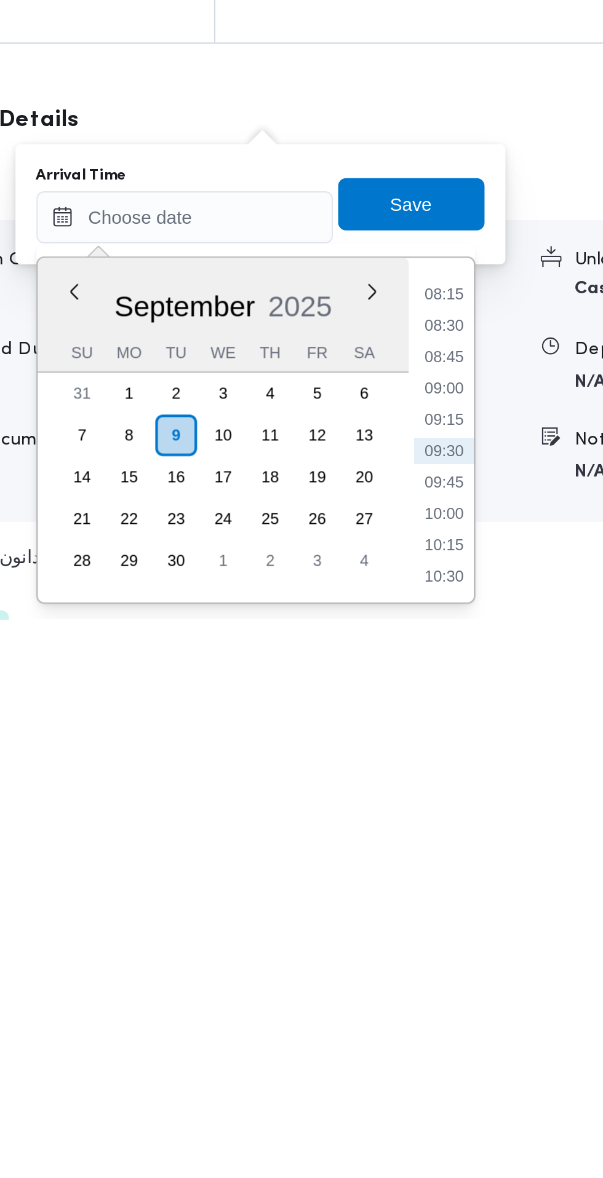
click at [463, 1099] on li "09:30" at bounding box center [462, 1099] width 28 height 12
type input "09/09/2025 09:30"
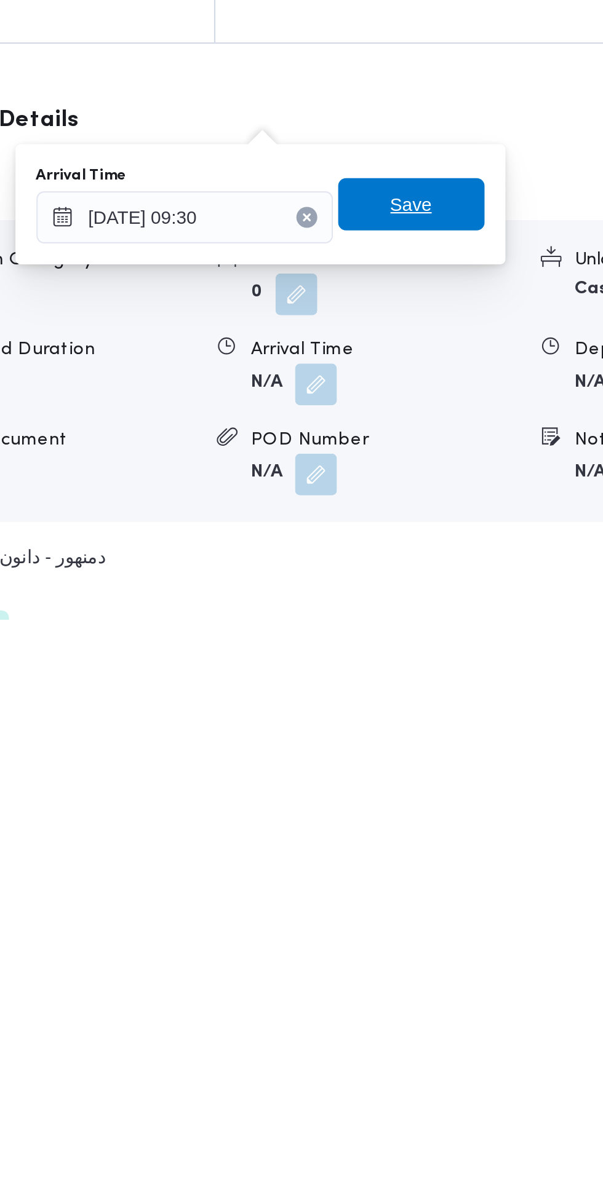
click at [463, 981] on span "Save" at bounding box center [446, 982] width 69 height 25
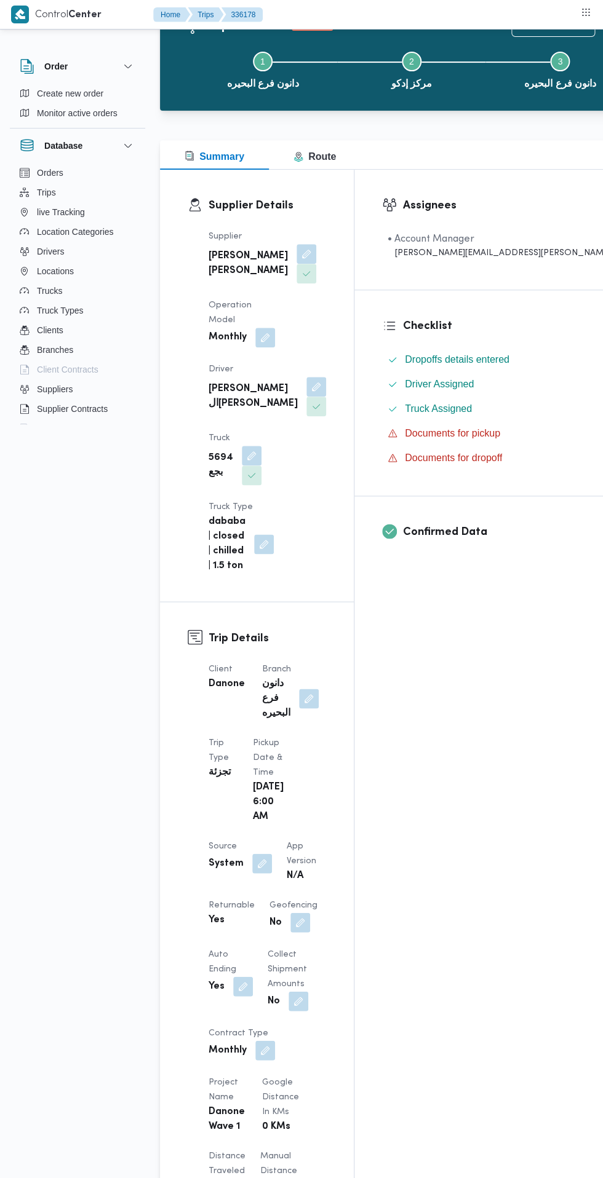
click at [264, 853] on button "button" at bounding box center [262, 863] width 20 height 20
click at [234, 850] on label "Is the trip operated through the driver app?" at bounding box center [228, 851] width 198 height 15
checkbox input "false"
click at [354, 850] on span "Save" at bounding box center [364, 851] width 20 height 15
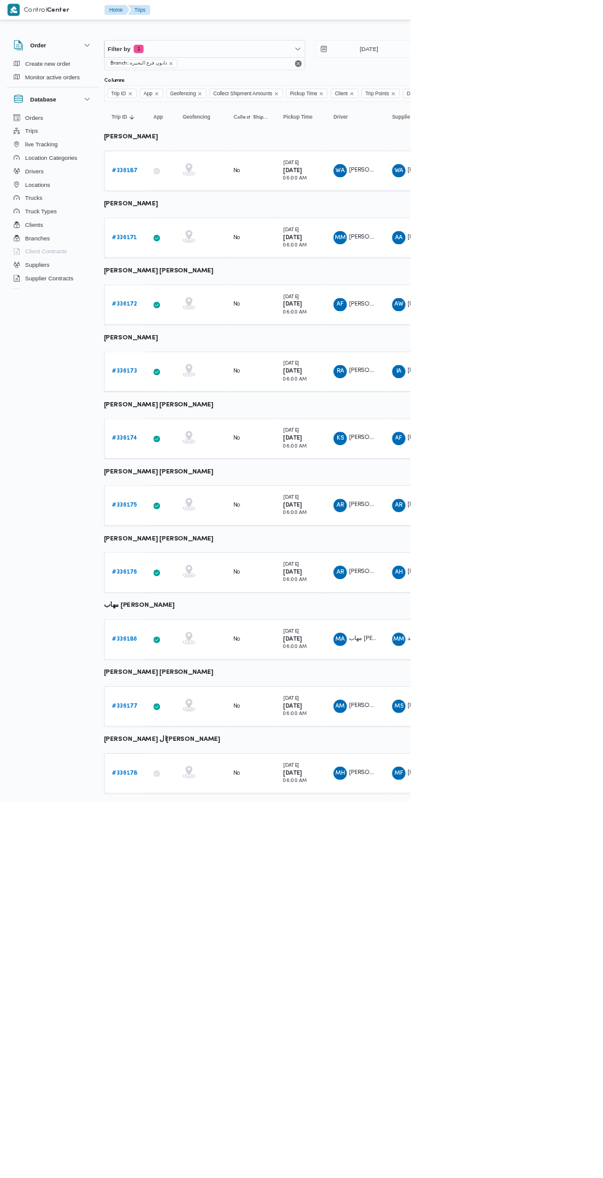
click at [187, 352] on b "# 336171" at bounding box center [182, 349] width 37 height 8
click at [181, 447] on b "# 336172" at bounding box center [182, 447] width 37 height 8
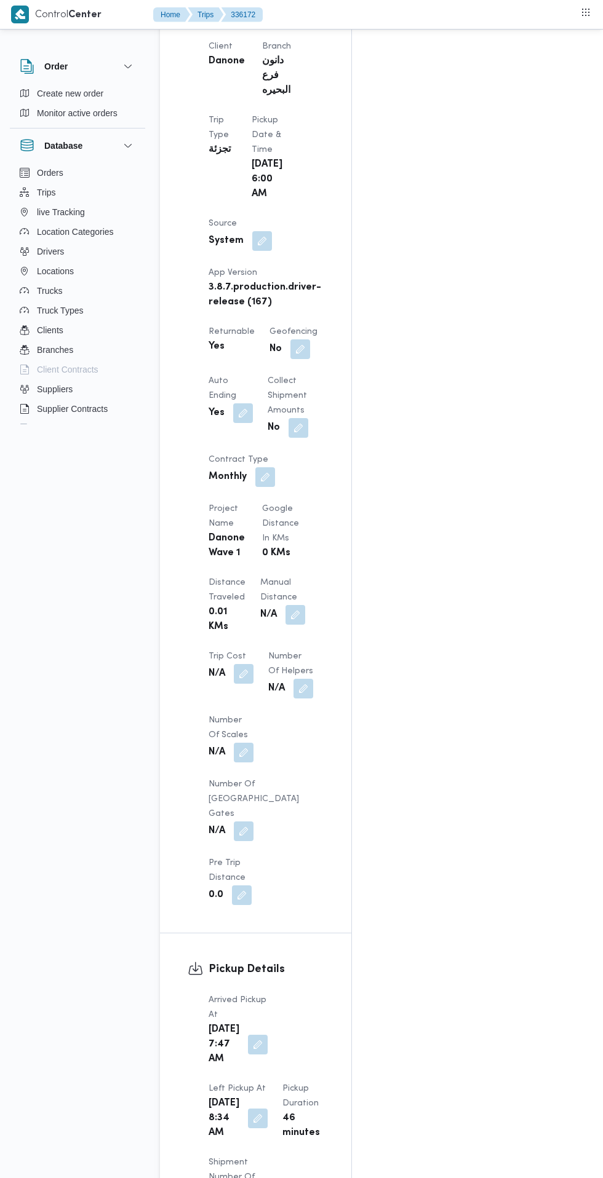
click at [249, 1035] on button "button" at bounding box center [258, 1045] width 20 height 20
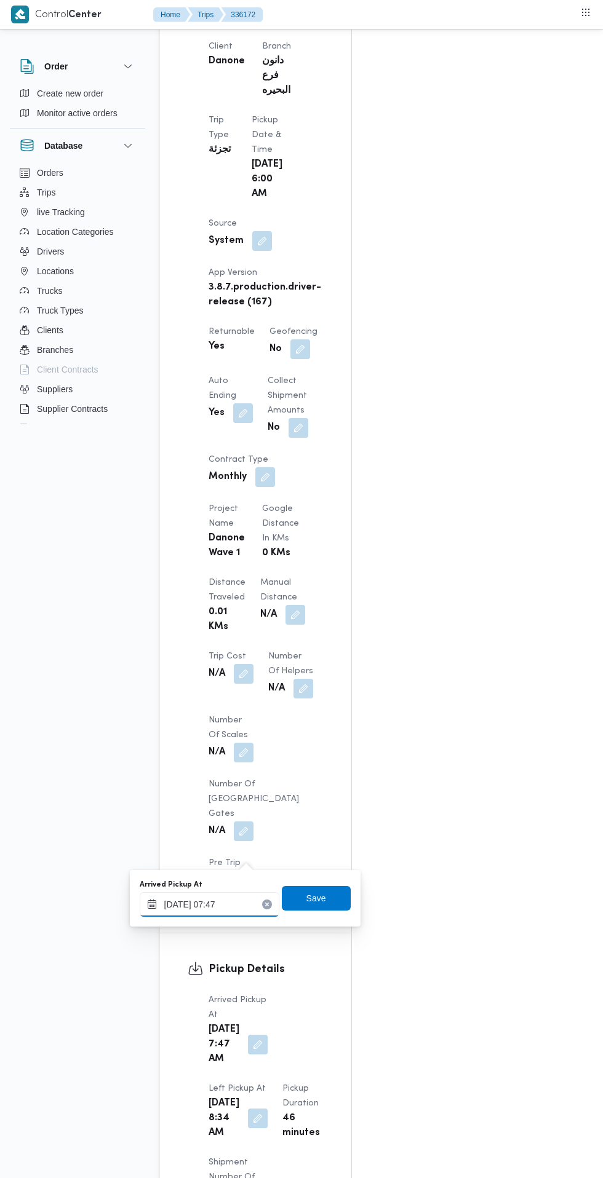
click at [242, 904] on input "09/09/2025 07:47" at bounding box center [210, 904] width 140 height 25
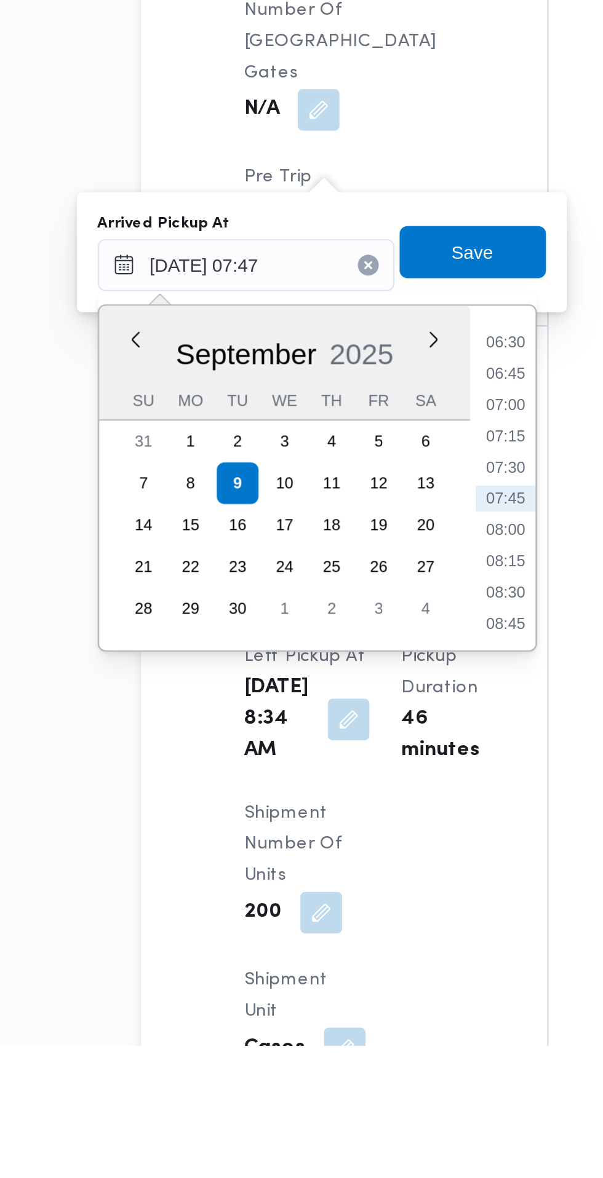
click at [334, 895] on li "07:15" at bounding box center [331, 891] width 28 height 12
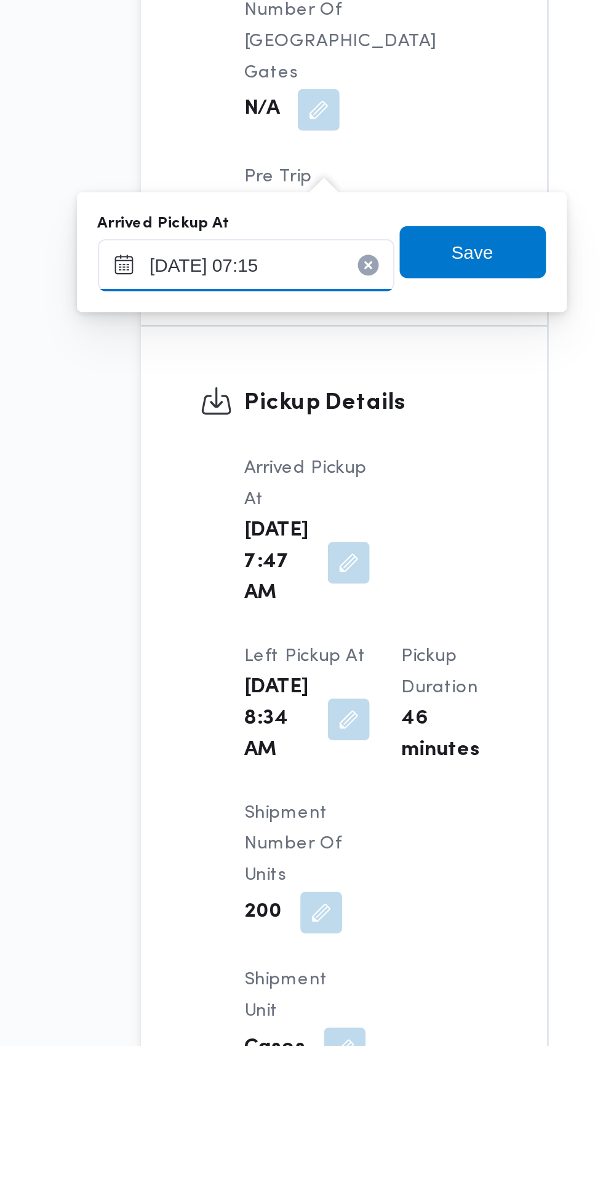
type input "09/09/2025 07:15"
click at [328, 808] on span "Save" at bounding box center [316, 804] width 69 height 25
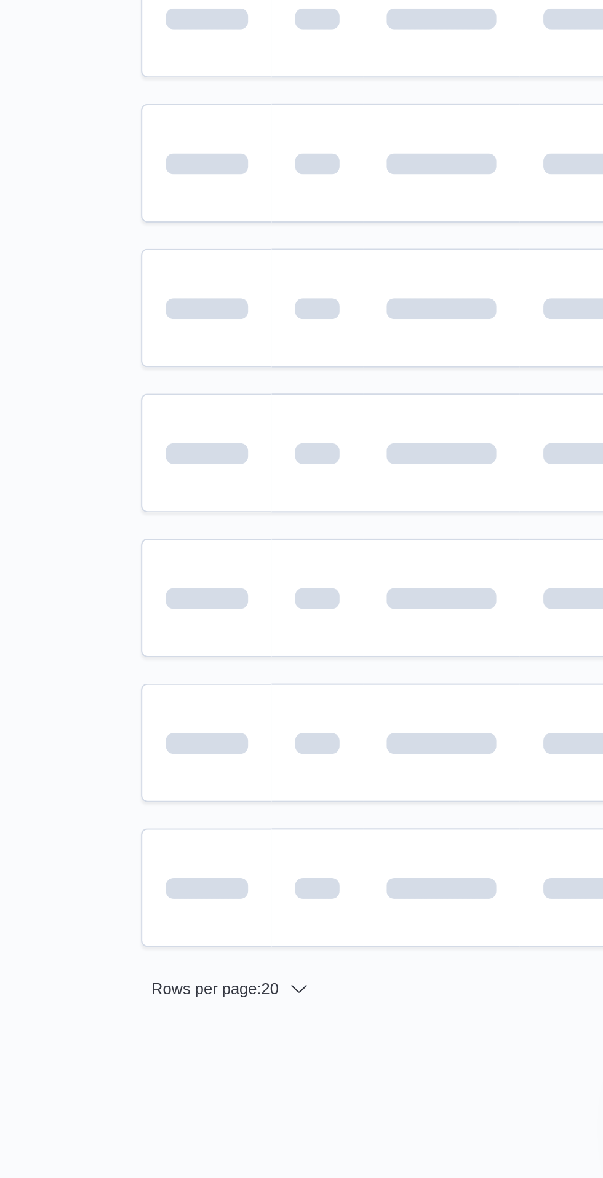
scroll to position [0, 7]
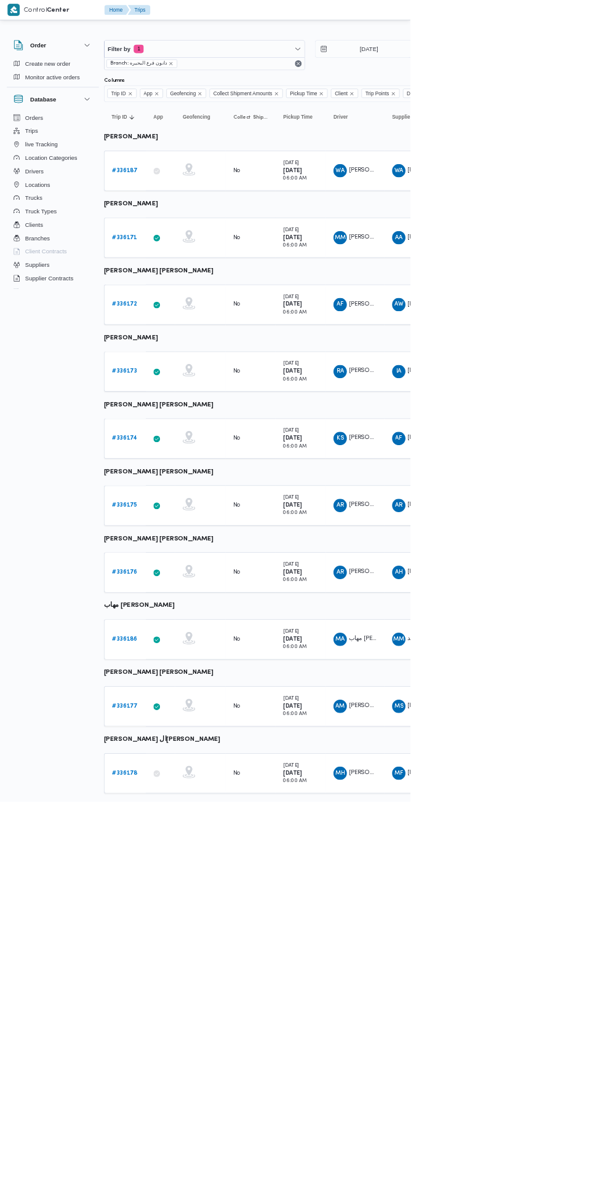
click at [170, 541] on link "# 336173" at bounding box center [182, 546] width 37 height 15
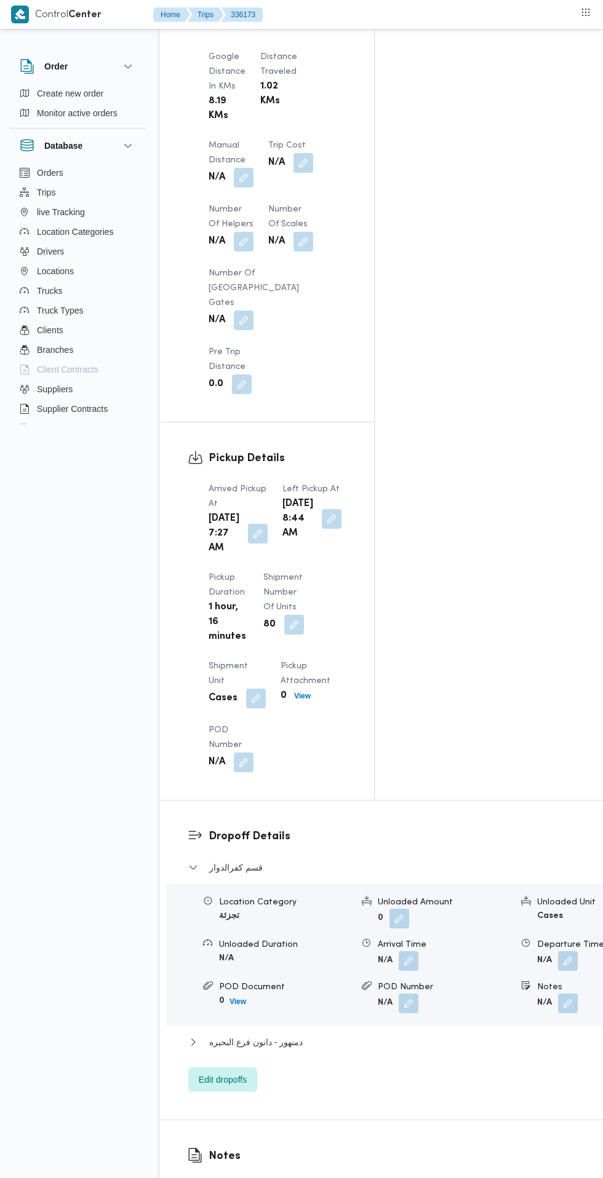
scroll to position [1174, 0]
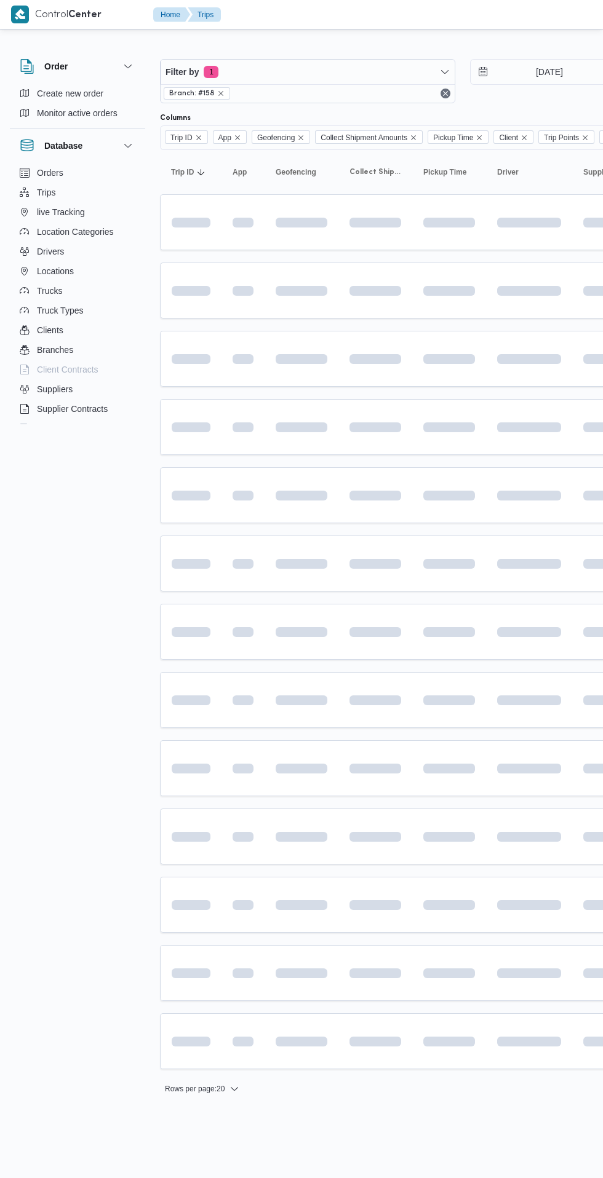
scroll to position [0, 7]
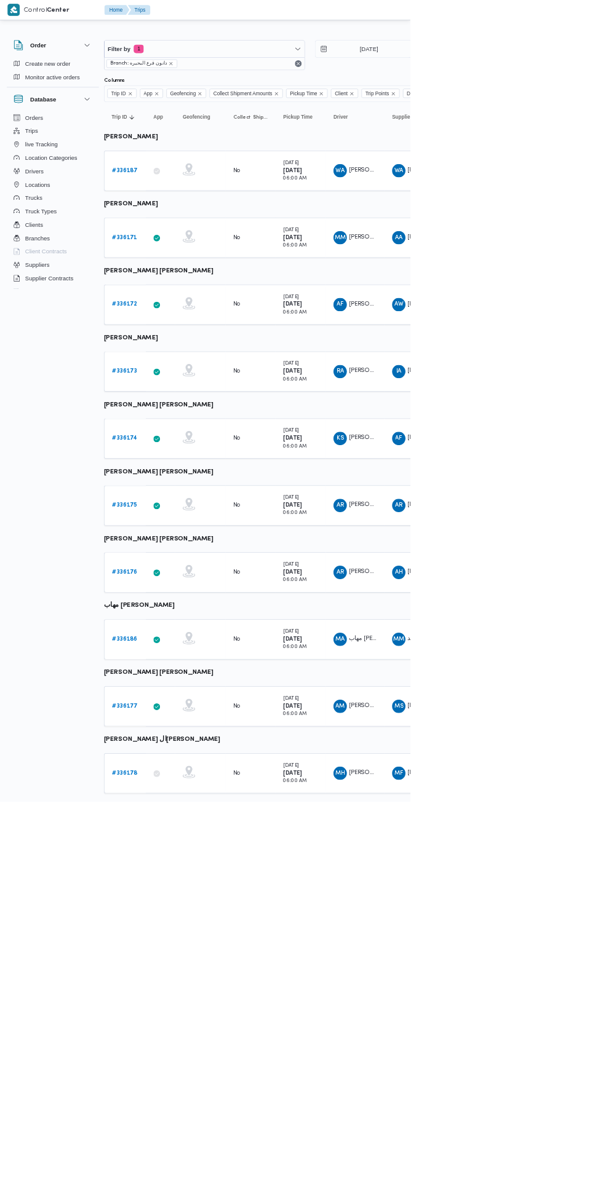
click at [184, 643] on b "# 336174" at bounding box center [183, 644] width 38 height 8
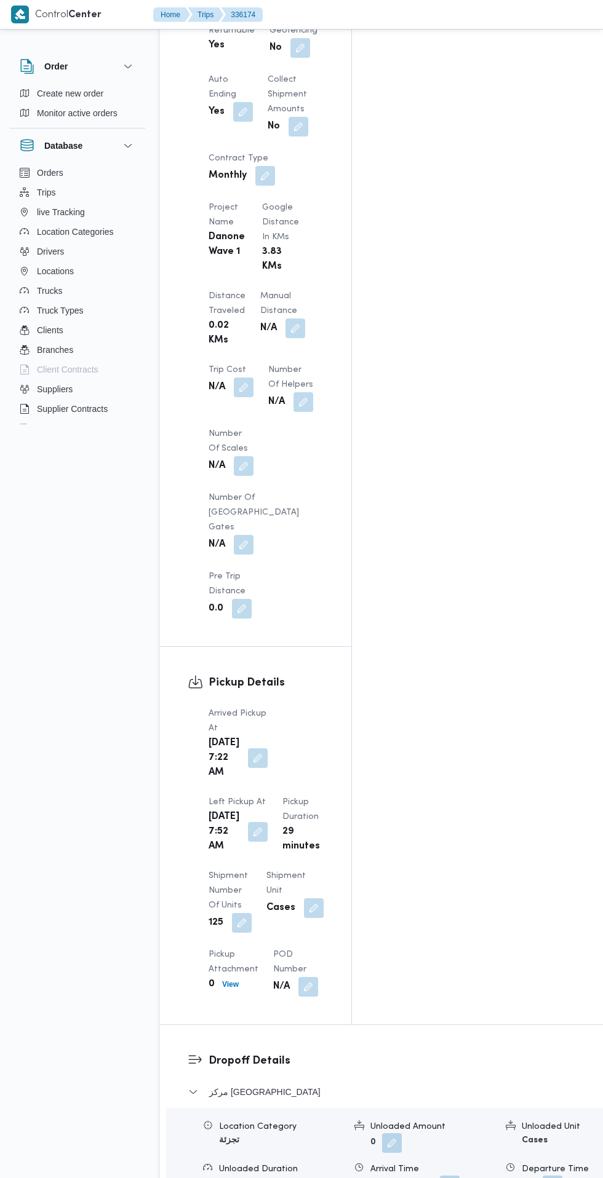
scroll to position [1001, 0]
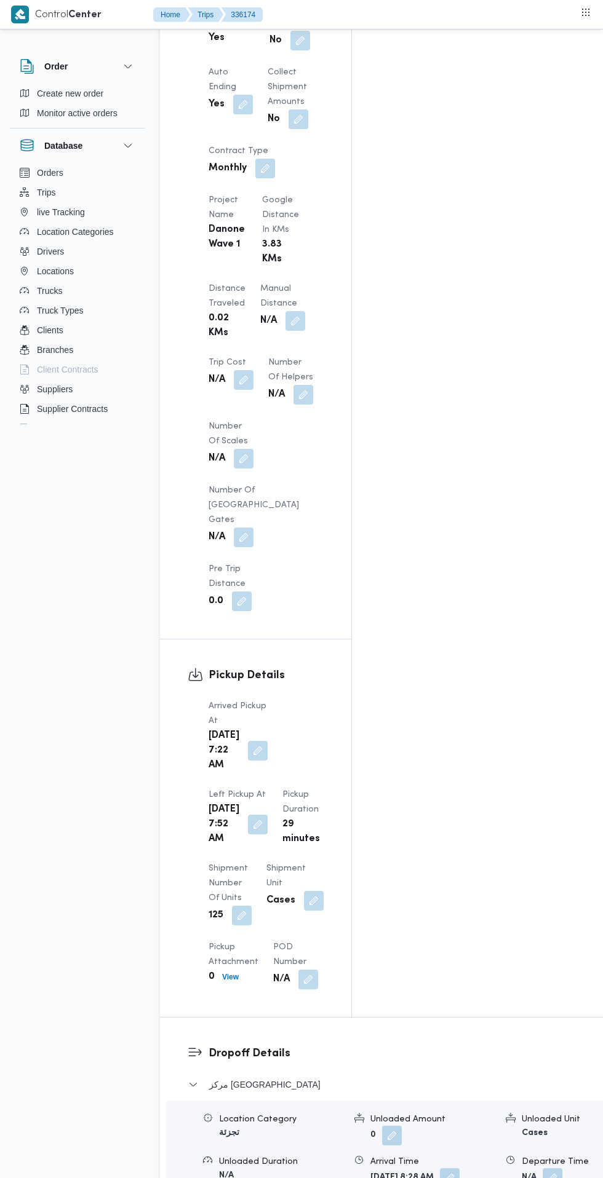
click at [267, 815] on button "button" at bounding box center [258, 825] width 20 height 20
click at [431, 748] on div "Assignees • Account Manager abdallah.mohamed@illa.com.eg Checklist Dropoffs det…" at bounding box center [503, 128] width 302 height 1778
click at [440, 1168] on button "button" at bounding box center [450, 1178] width 20 height 20
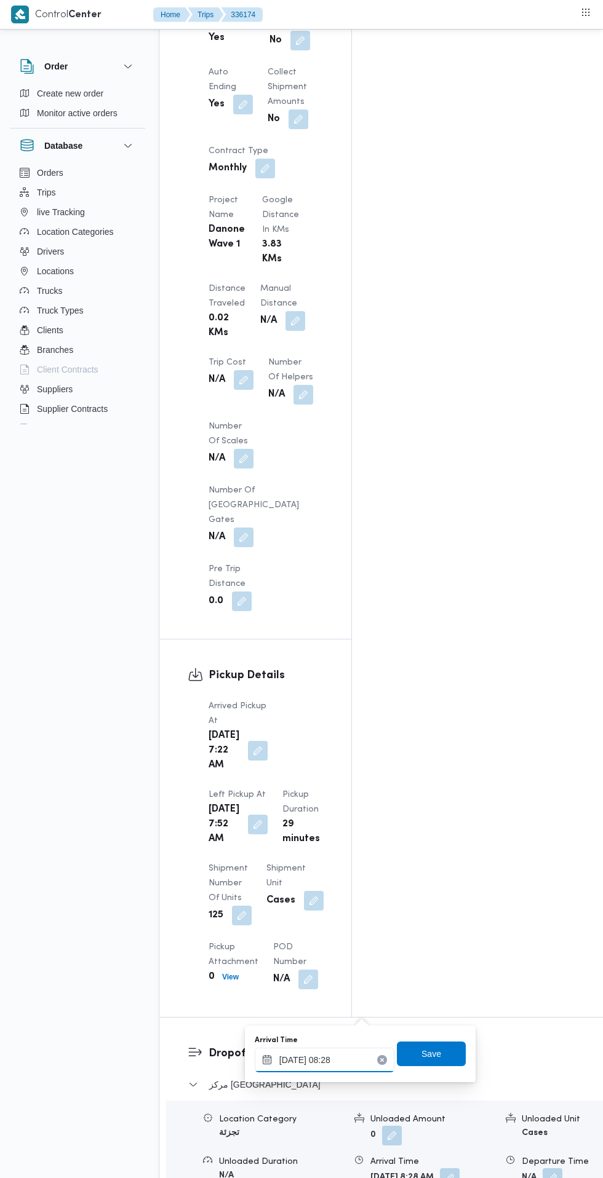
click at [352, 1059] on input "09/09/2025 08:28" at bounding box center [325, 1060] width 140 height 25
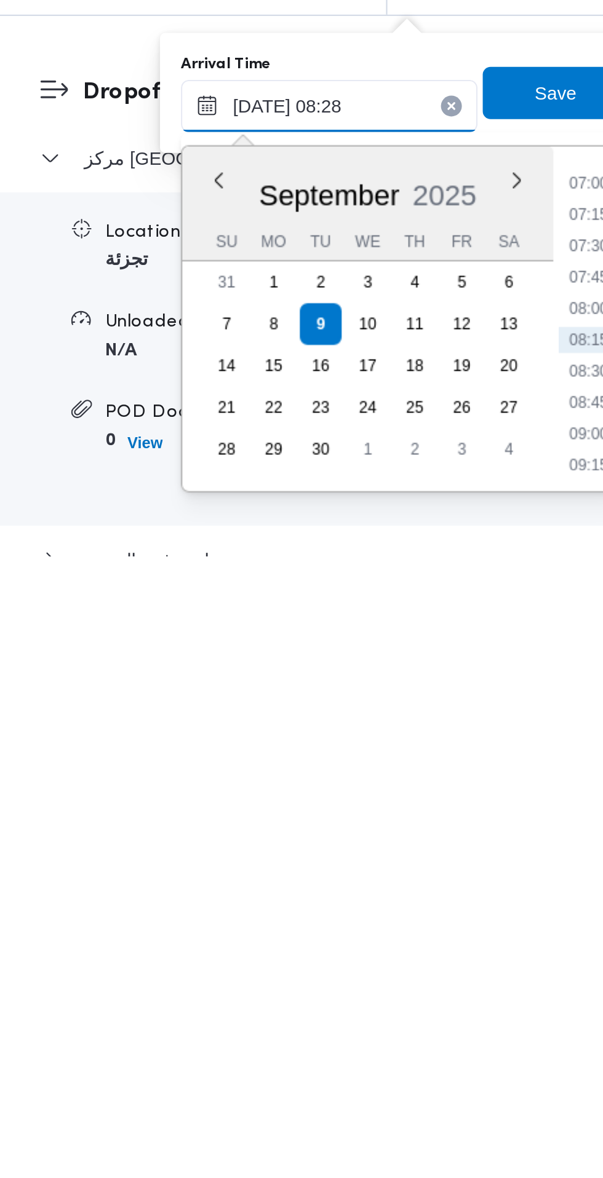
scroll to position [1095, 0]
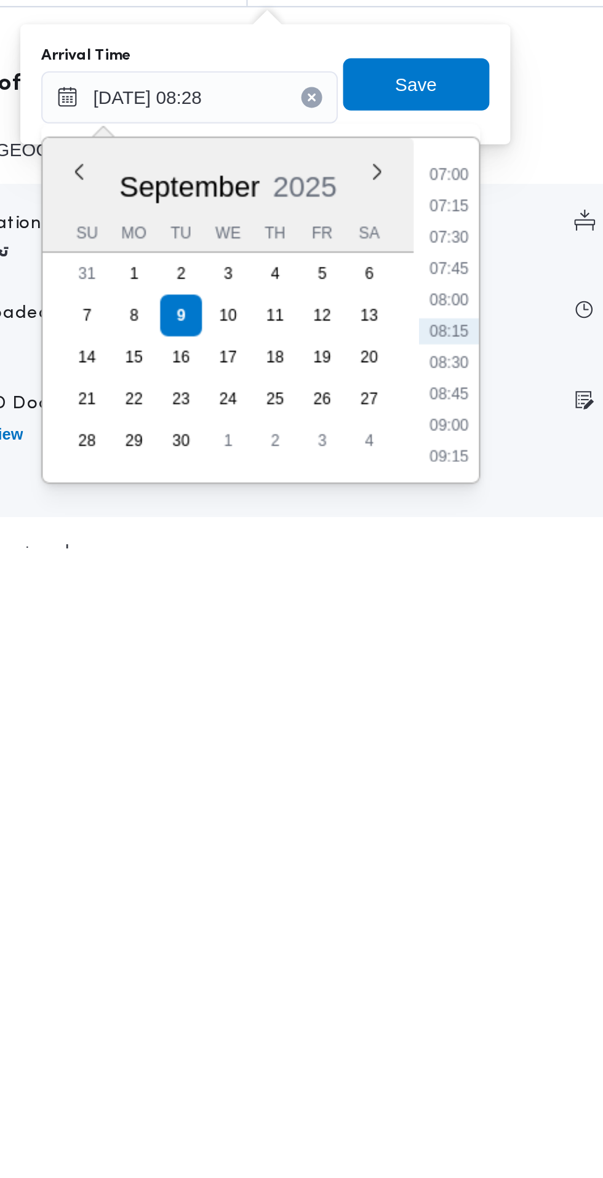
click at [446, 1122] on li "09:00" at bounding box center [446, 1120] width 28 height 12
type input "09/09/2025 09:00"
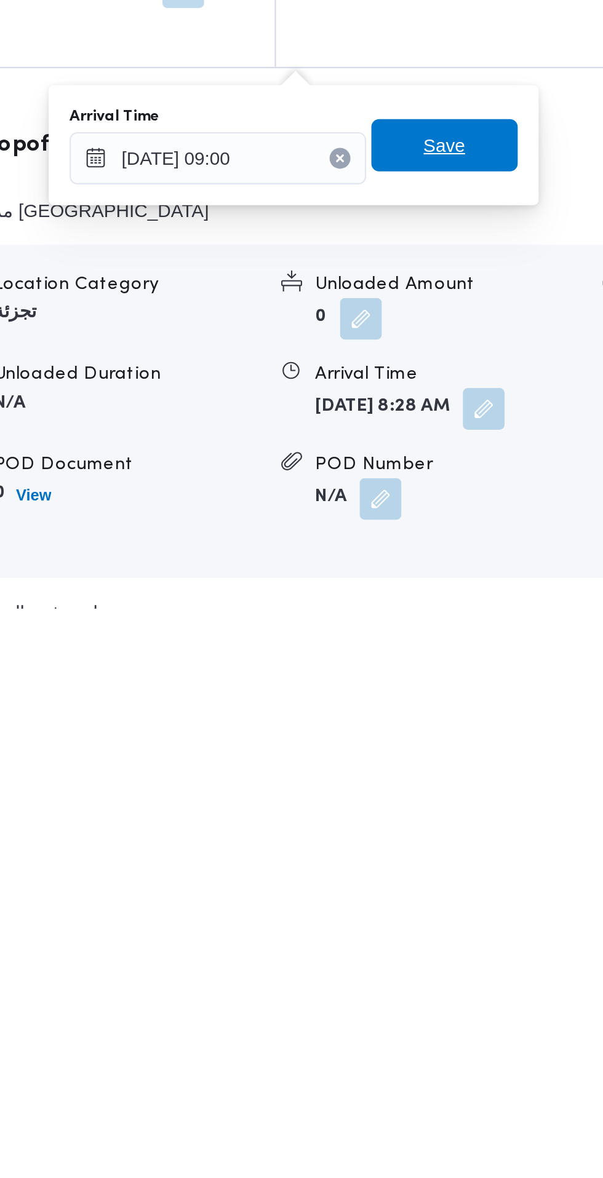
click at [449, 958] on span "Save" at bounding box center [431, 960] width 69 height 25
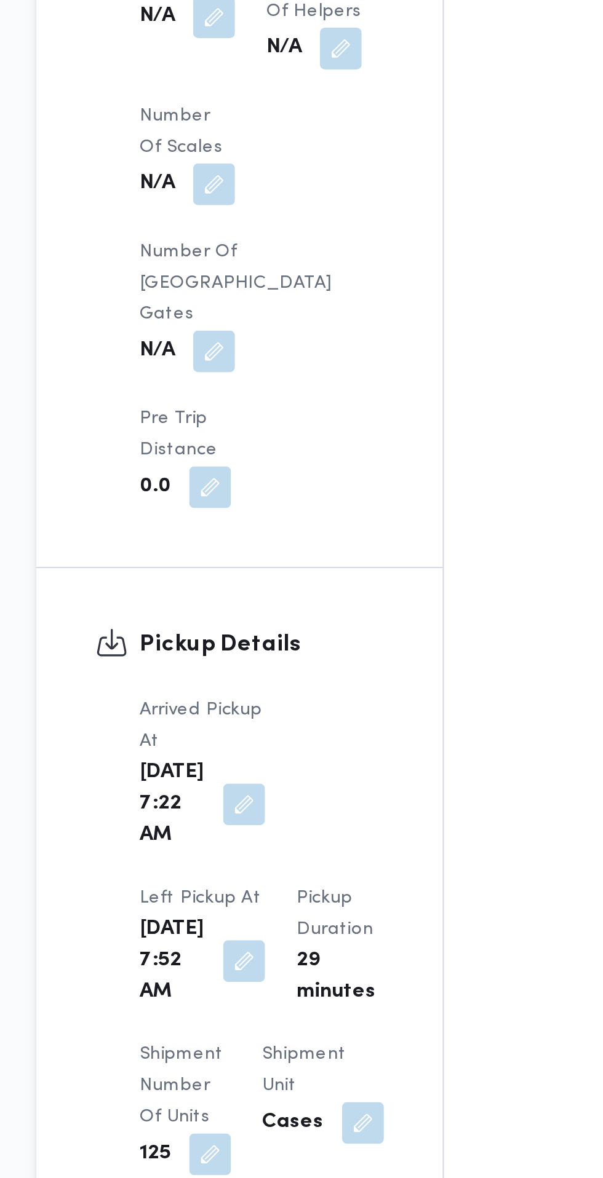
click at [267, 721] on button "button" at bounding box center [258, 731] width 20 height 20
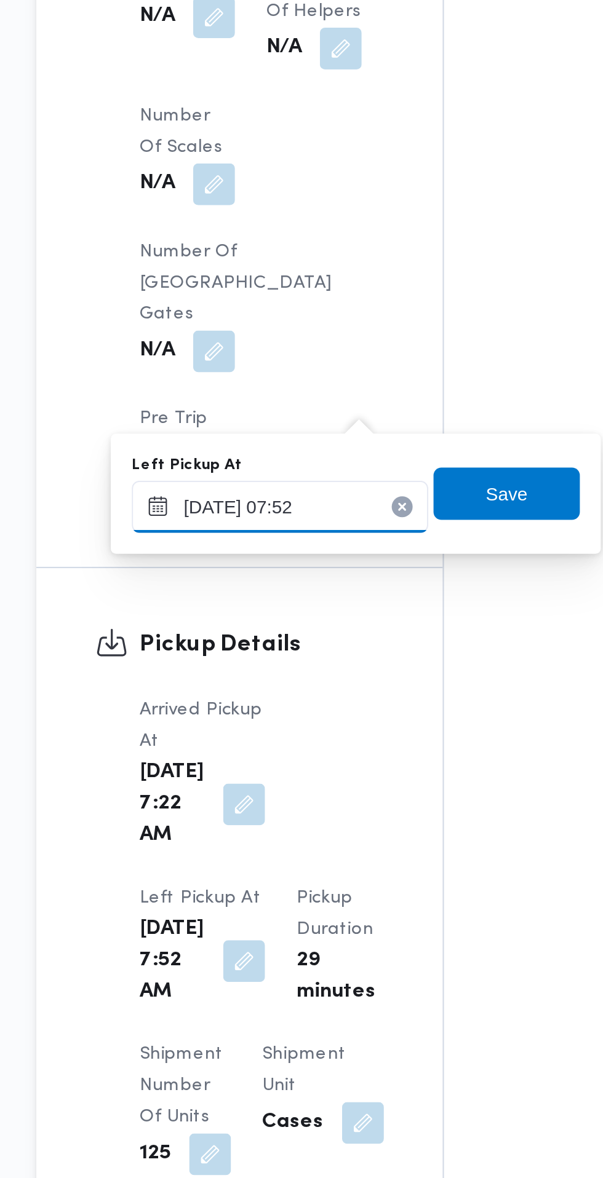
click at [291, 520] on input "09/09/2025 07:52" at bounding box center [275, 516] width 140 height 25
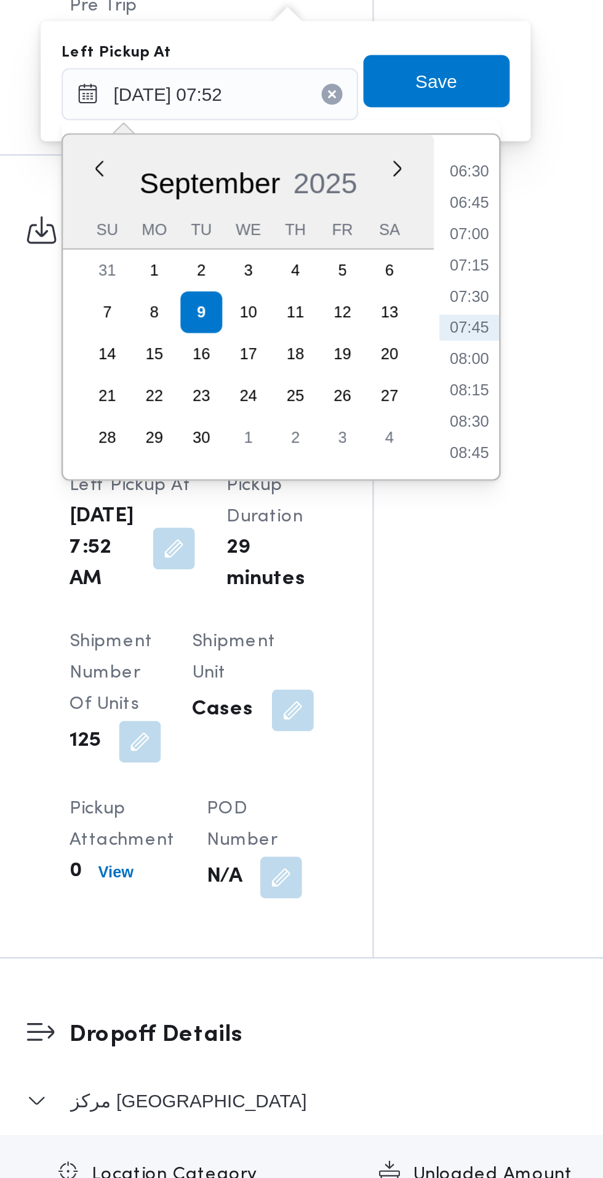
click at [397, 670] on li "08:30" at bounding box center [396, 671] width 28 height 12
type input "09/09/2025 08:30"
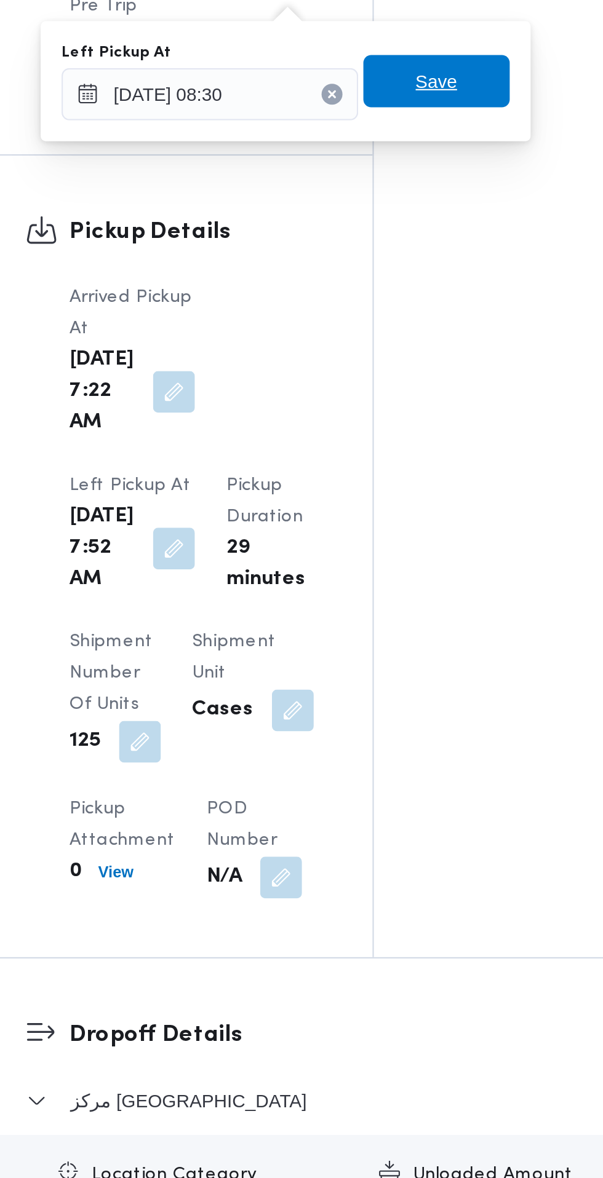
click at [395, 516] on span "Save" at bounding box center [381, 510] width 69 height 25
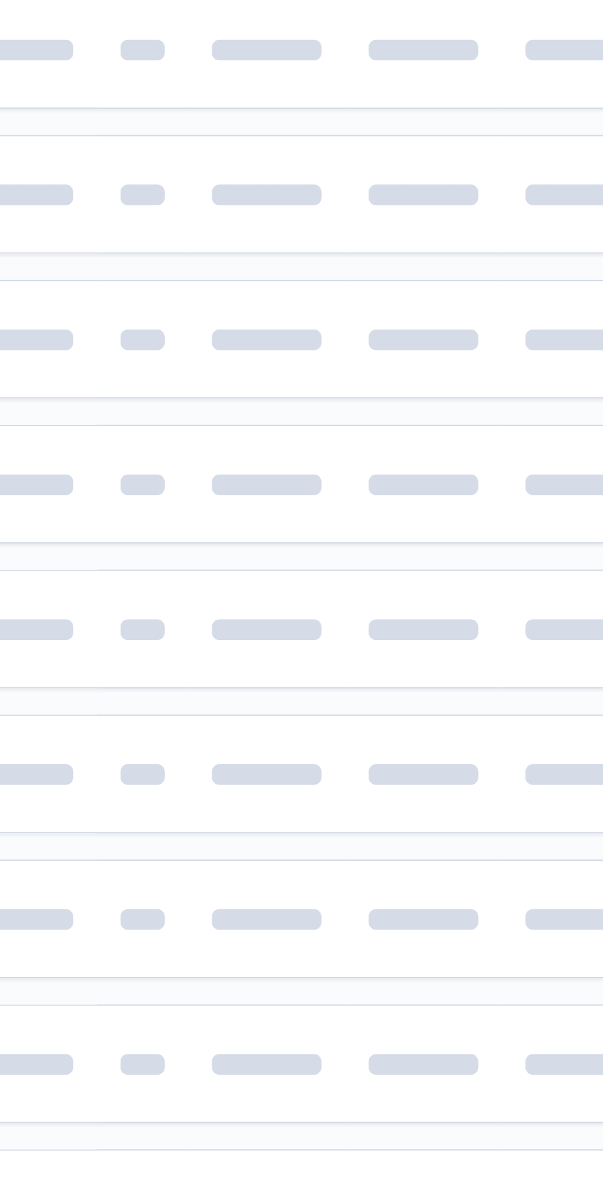
scroll to position [0, 7]
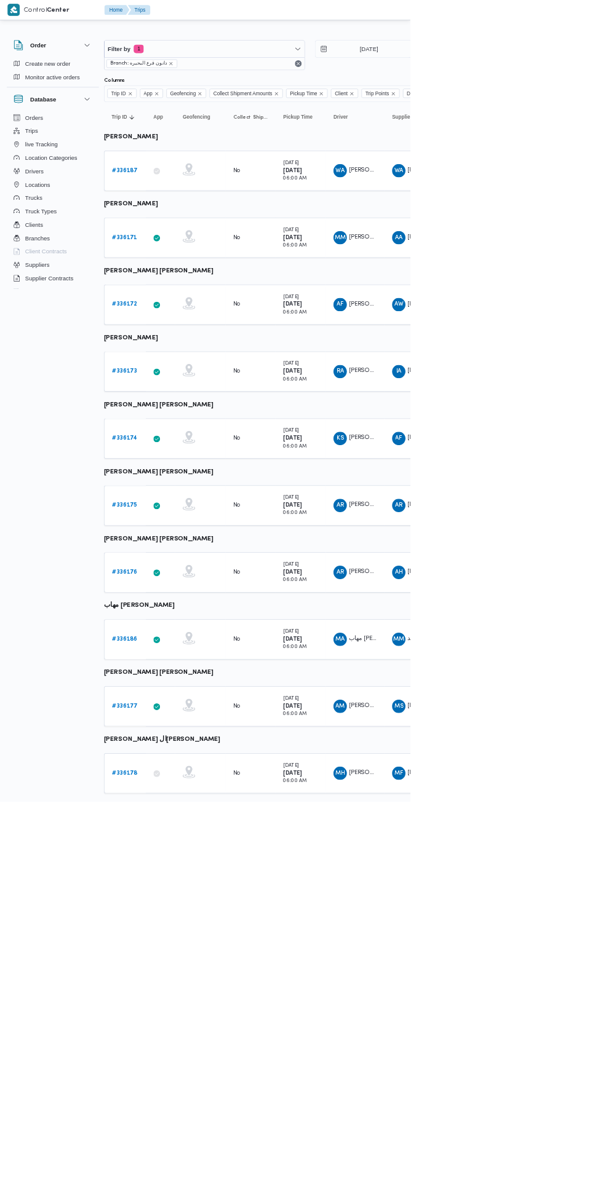
click at [181, 643] on b "# 336174" at bounding box center [183, 644] width 38 height 8
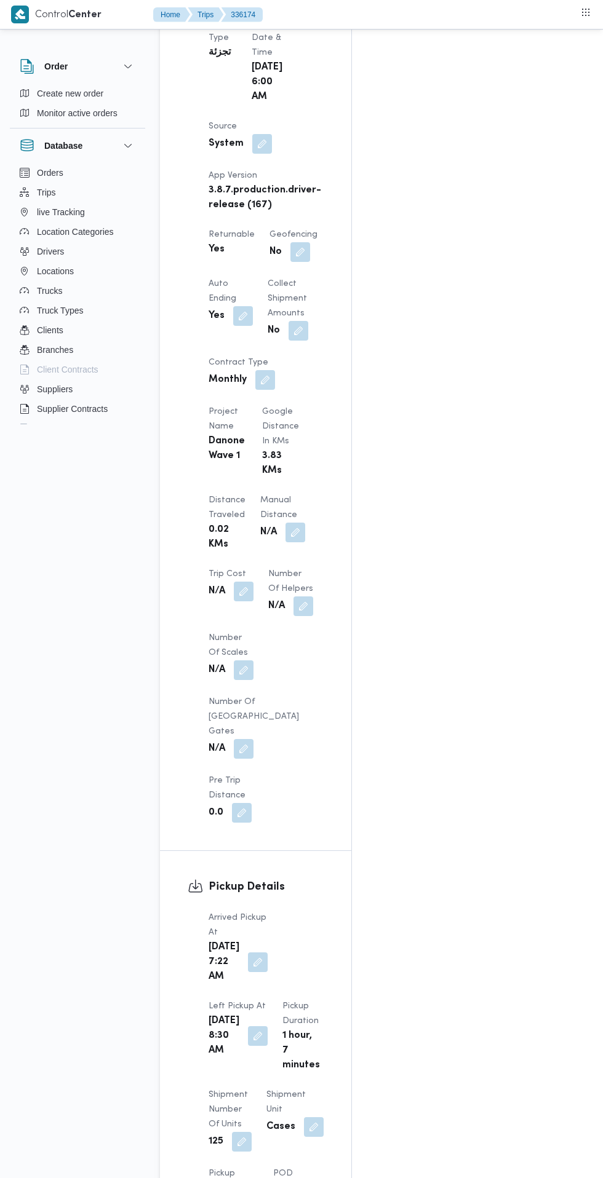
scroll to position [832, 0]
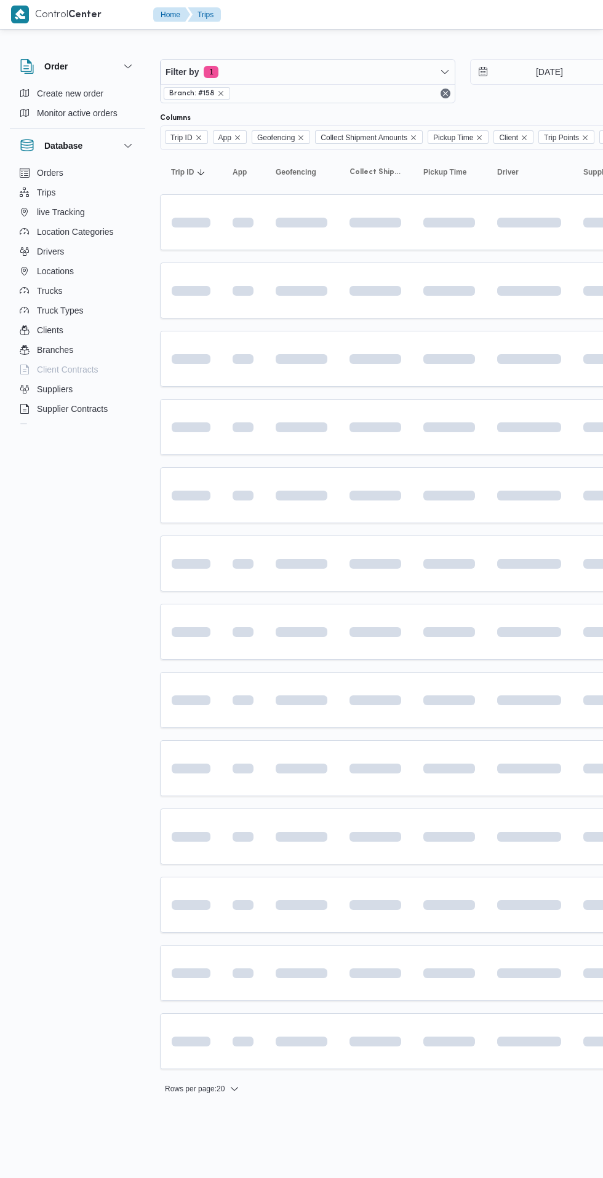
scroll to position [0, 7]
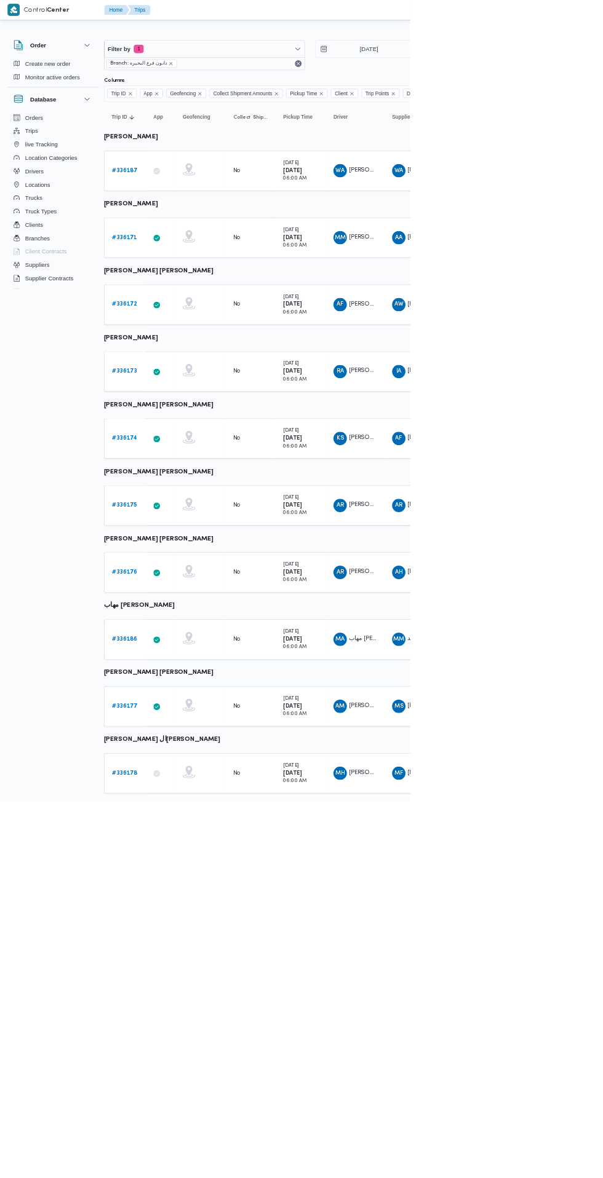
click at [197, 745] on b "# 336175" at bounding box center [182, 742] width 37 height 8
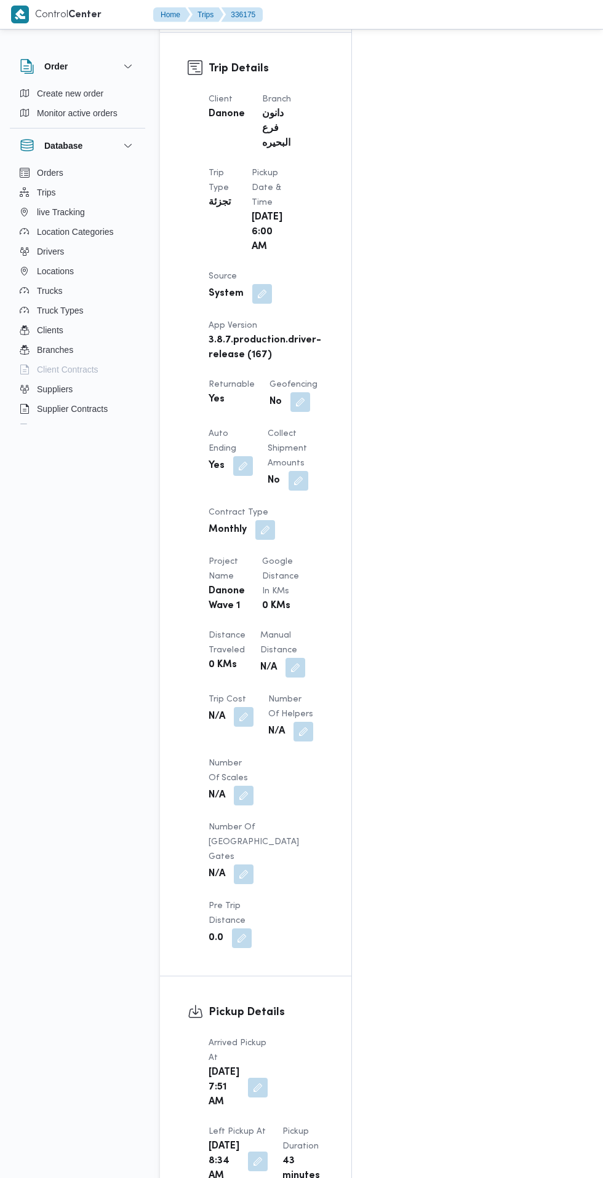
scroll to position [628, 0]
click at [249, 1075] on button "button" at bounding box center [258, 1085] width 20 height 20
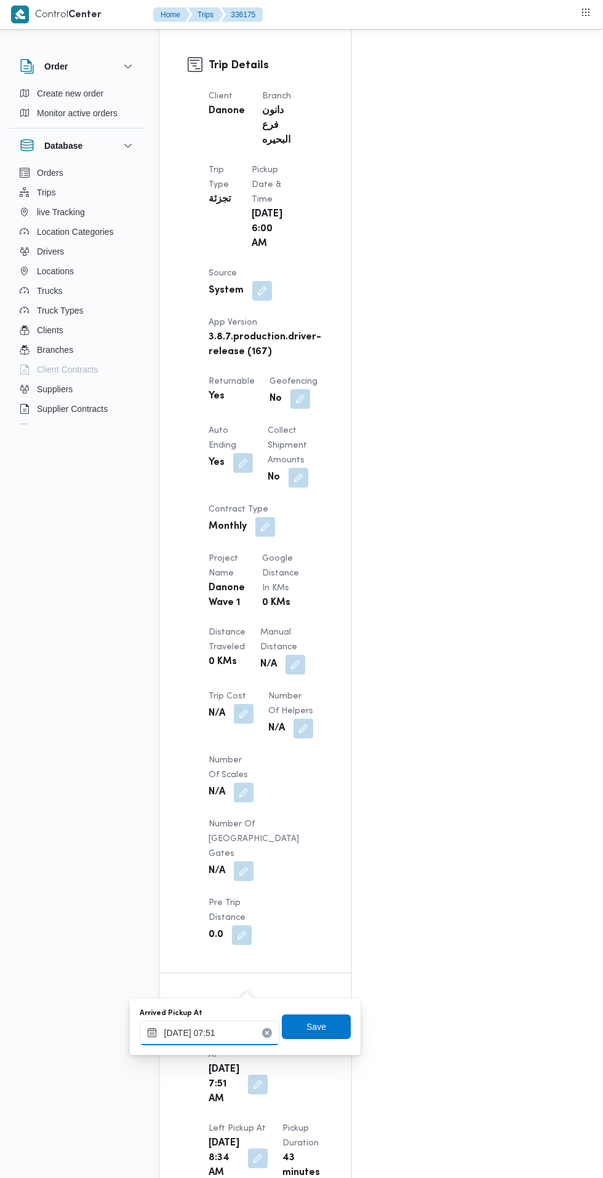
click at [236, 1036] on input "09/09/2025 07:51" at bounding box center [210, 1033] width 140 height 25
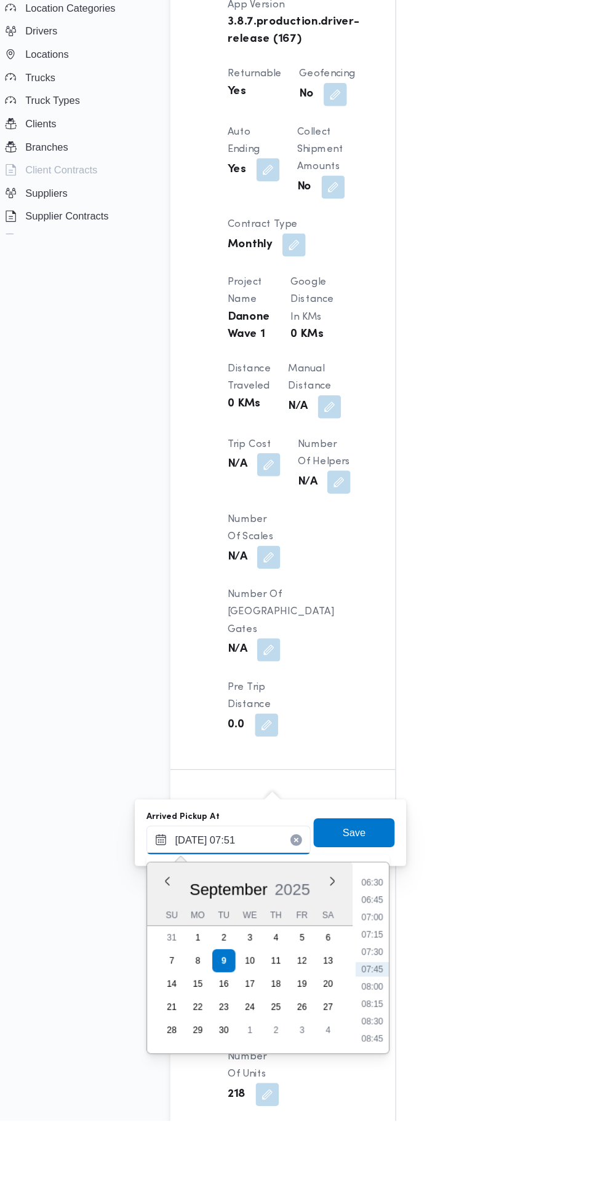
scroll to position [721, 0]
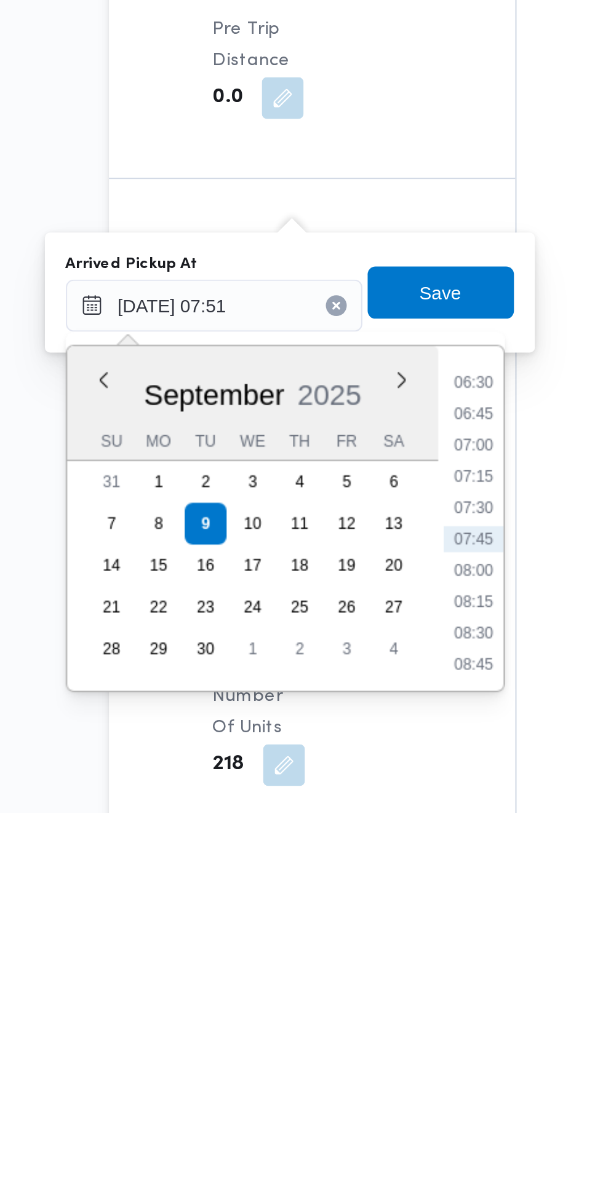
click at [330, 1019] on li "07:15" at bounding box center [331, 1020] width 28 height 12
type input "09/09/2025 07:15"
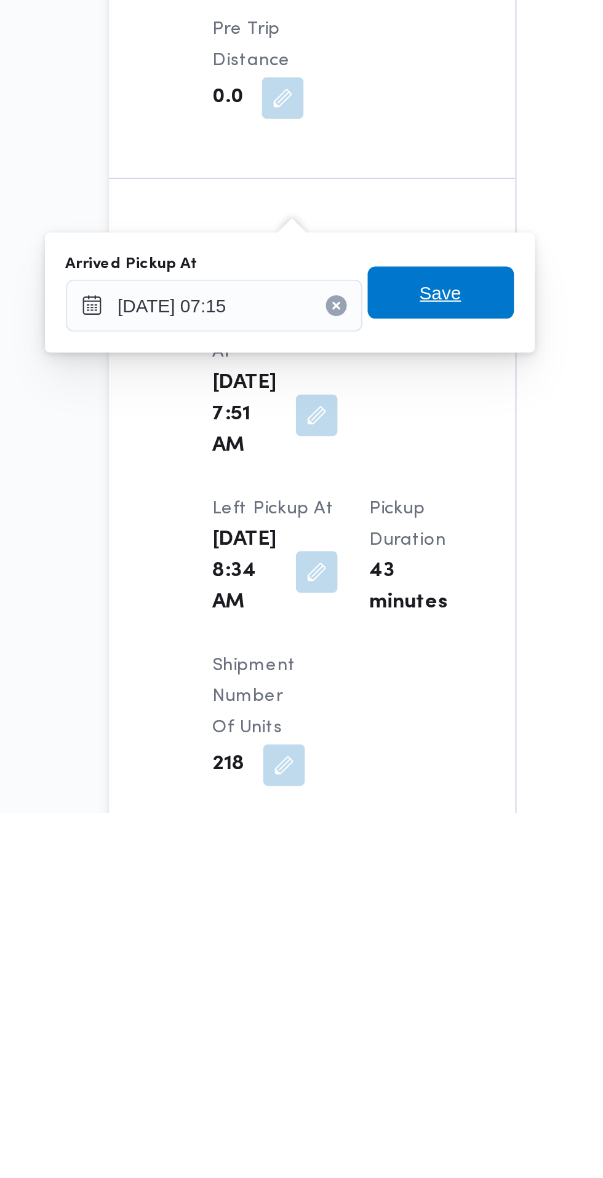
click at [334, 933] on span "Save" at bounding box center [316, 933] width 69 height 25
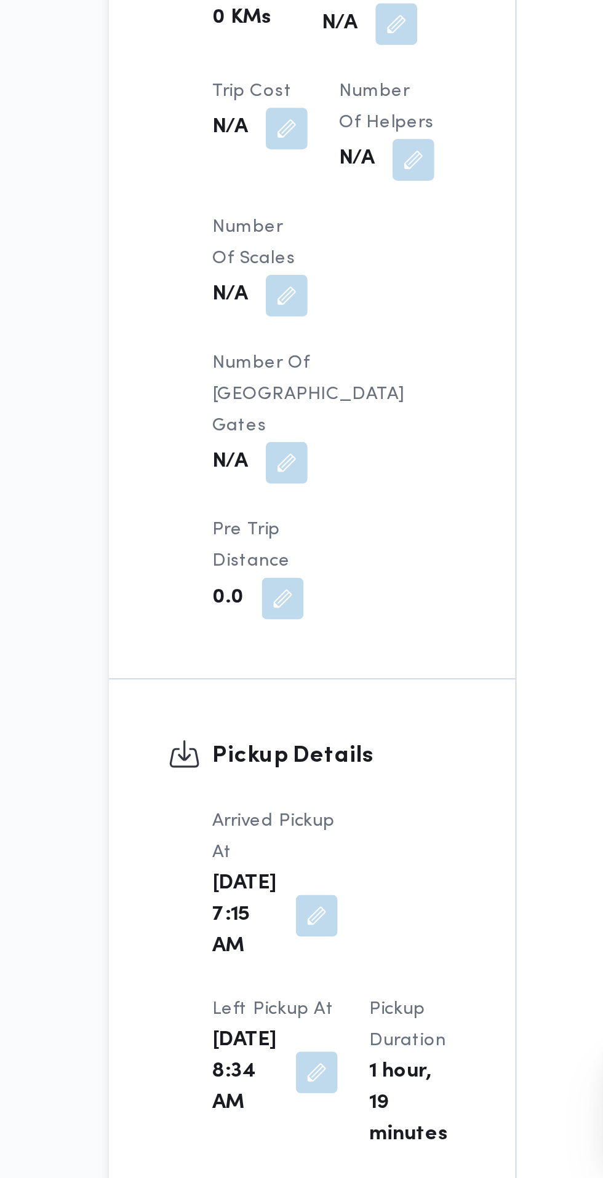
scroll to position [722, 0]
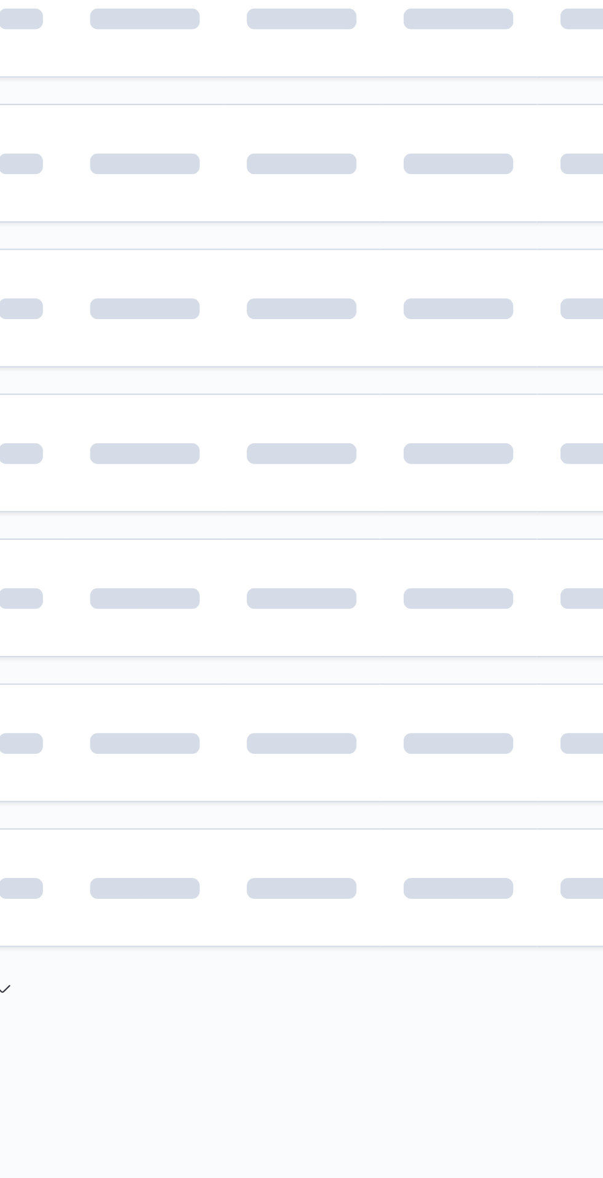
scroll to position [0, 7]
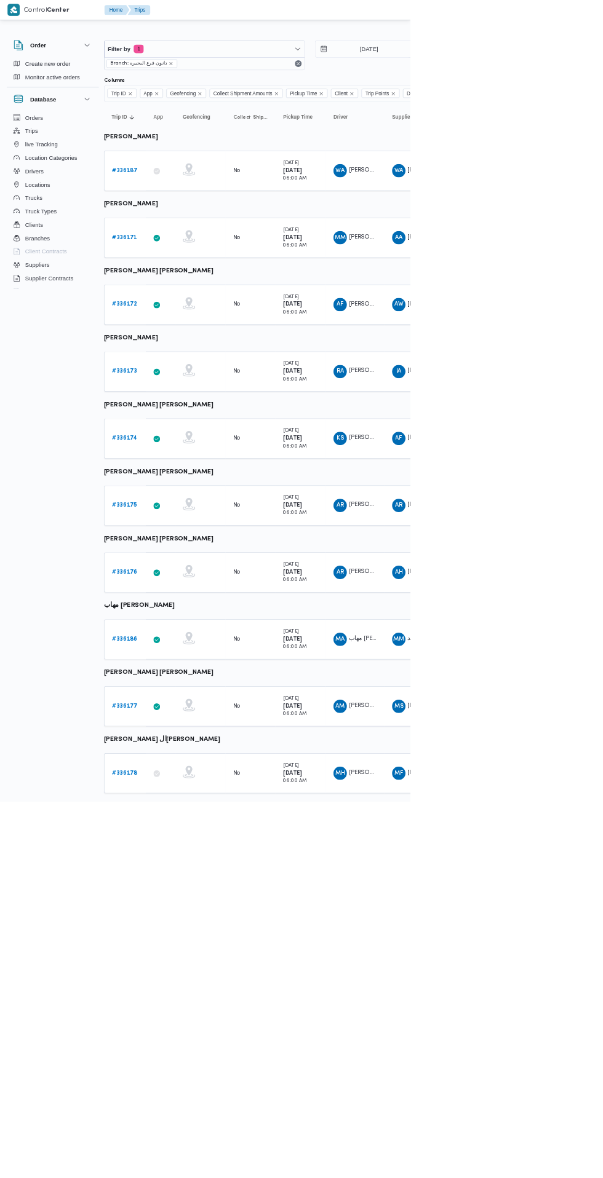
click at [186, 842] on b "# 336176" at bounding box center [183, 841] width 38 height 8
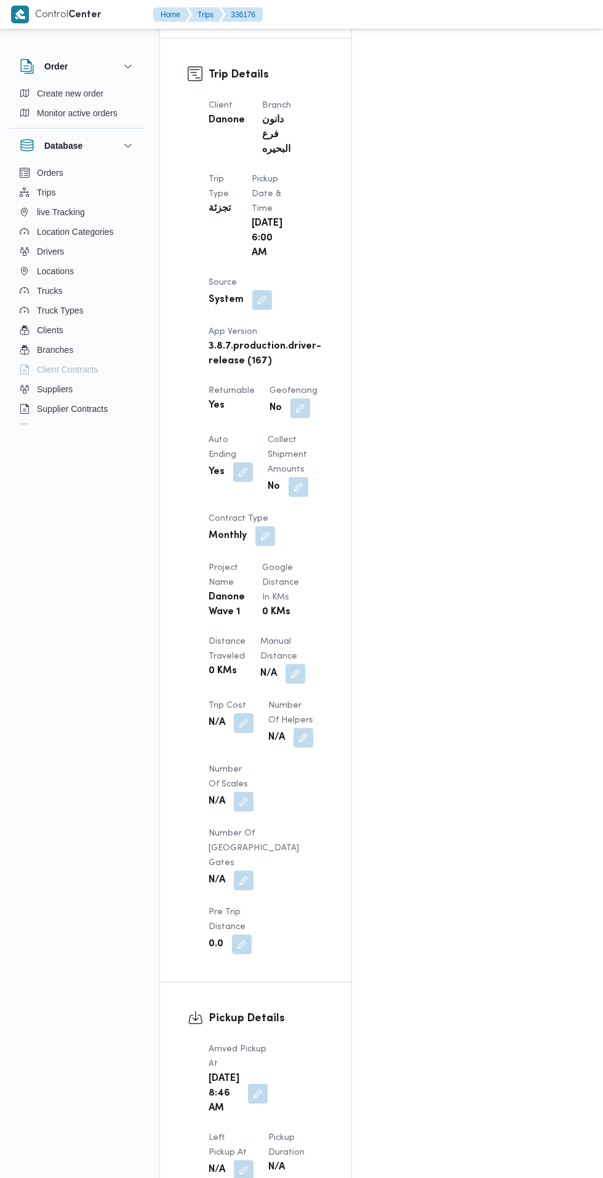
scroll to position [660, 0]
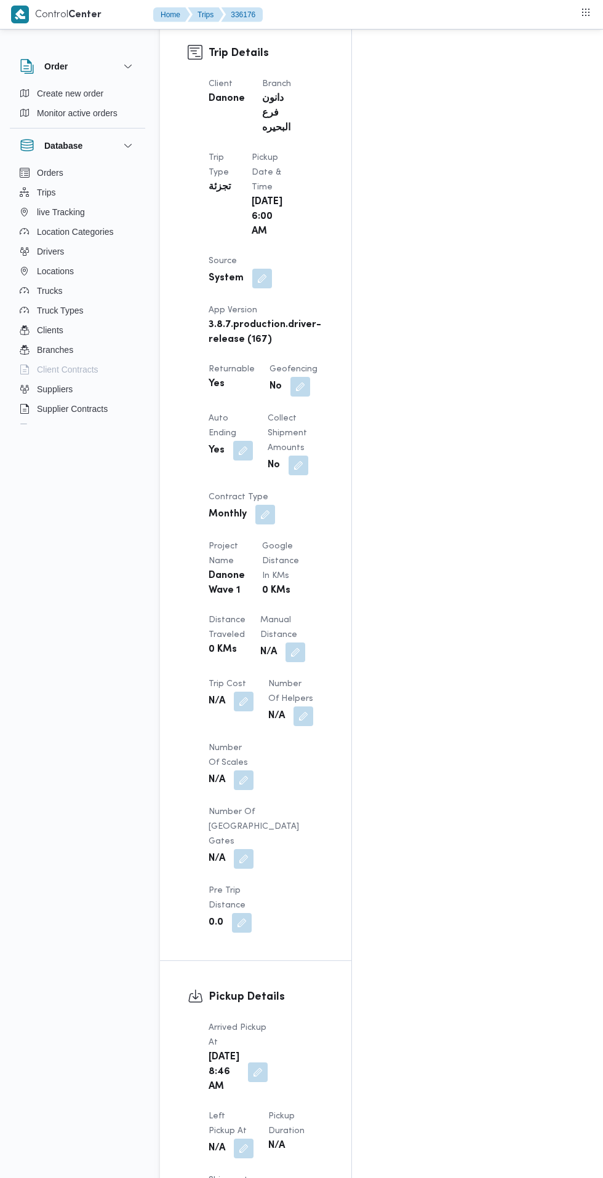
click at [249, 1063] on button "button" at bounding box center [258, 1073] width 20 height 20
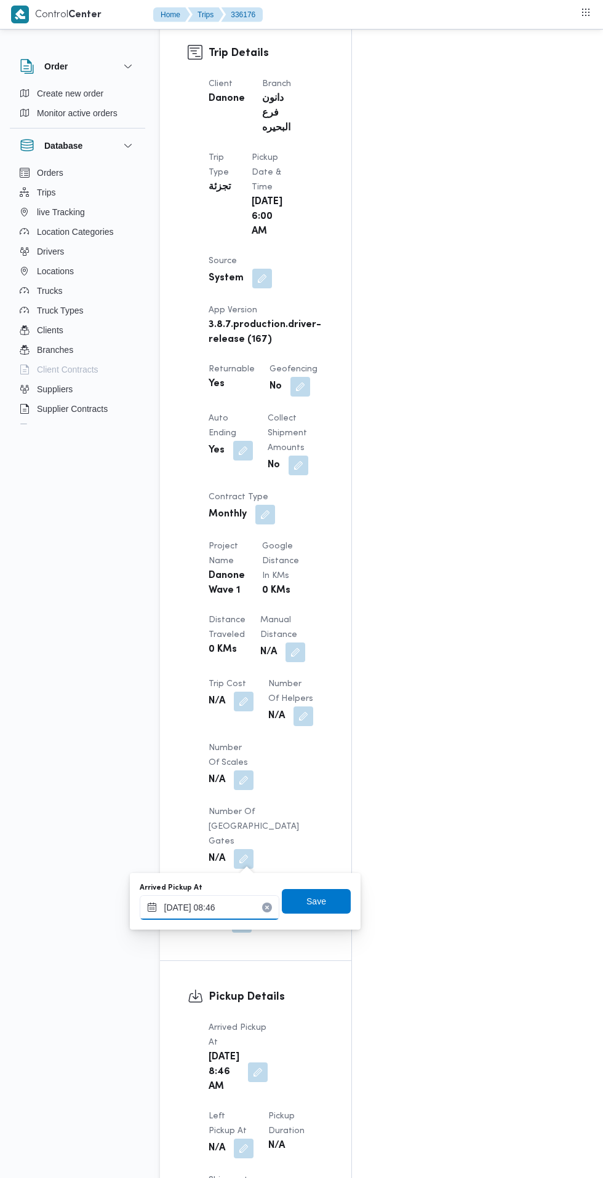
click at [229, 911] on input "09/09/2025 08:46" at bounding box center [210, 907] width 140 height 25
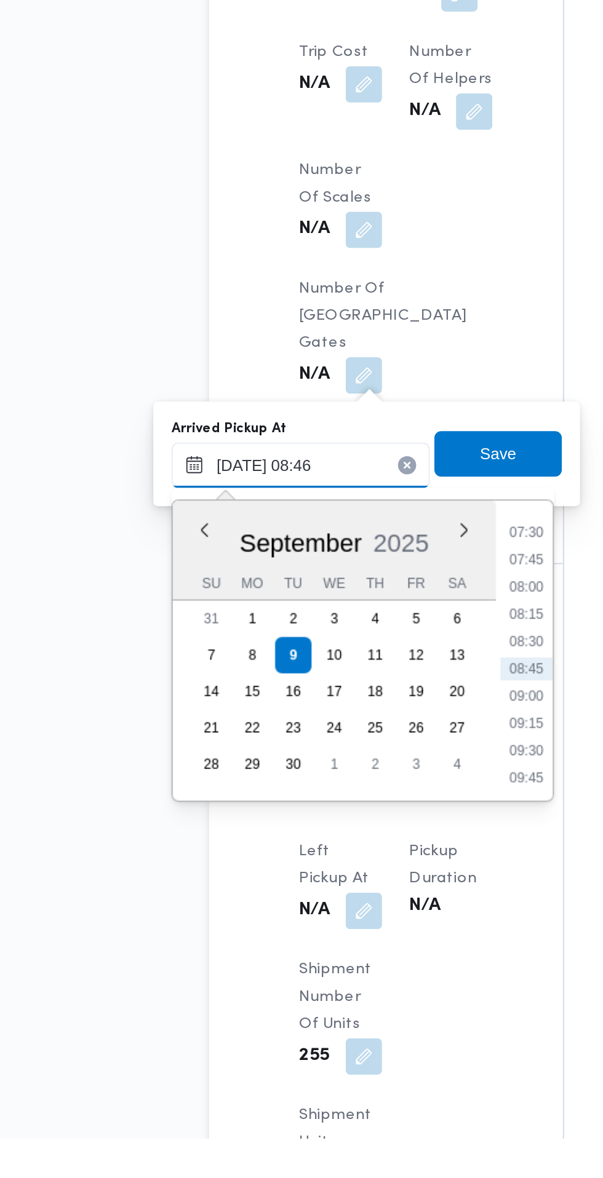
scroll to position [753, 0]
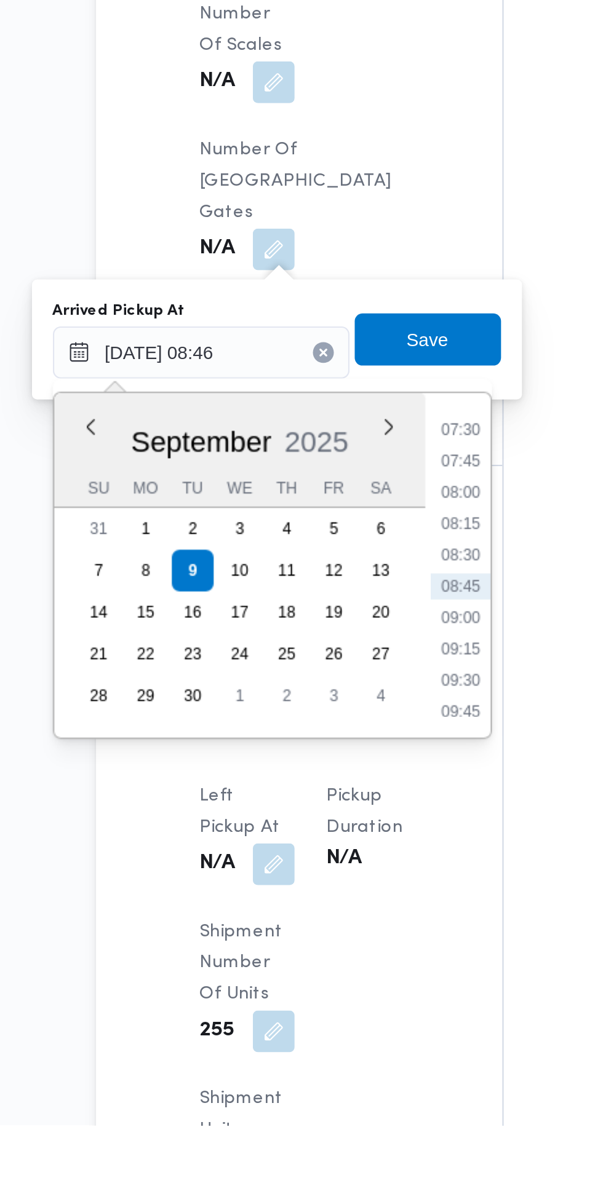
click at [333, 852] on li "07:30" at bounding box center [331, 850] width 28 height 12
type input "09/09/2025 07:30"
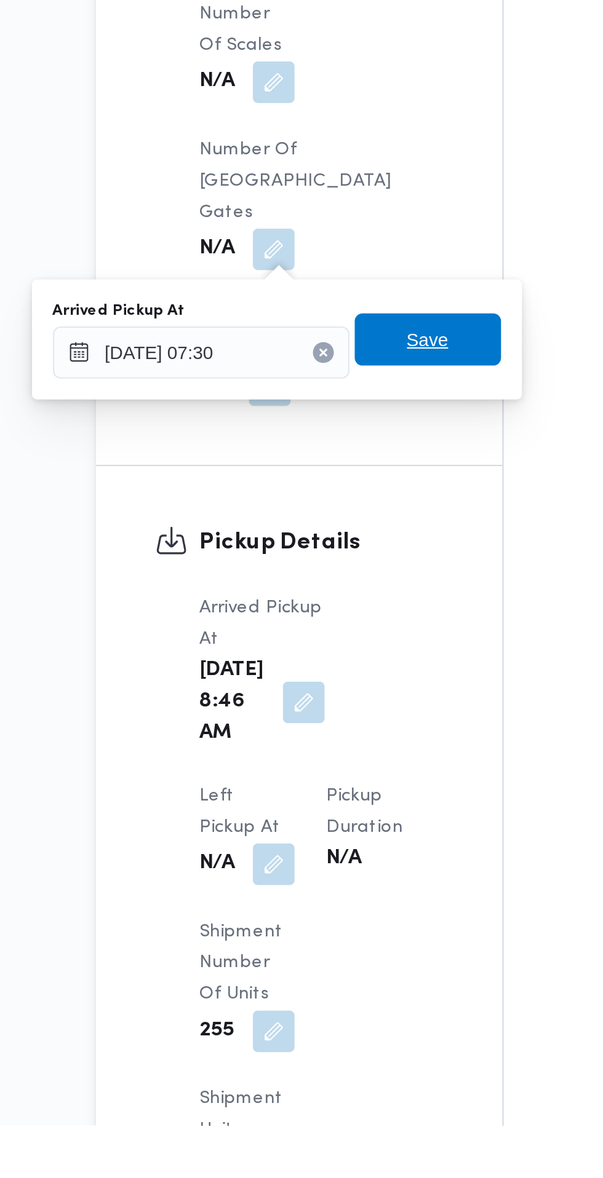
click at [332, 806] on span "Save" at bounding box center [316, 808] width 69 height 25
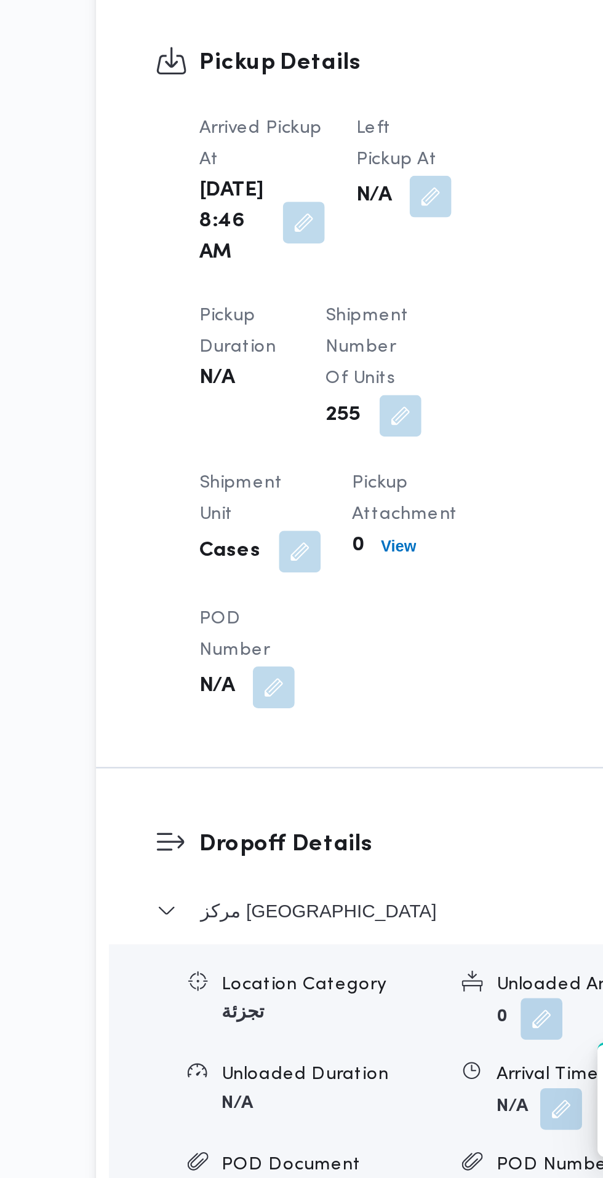
click at [296, 734] on div "Left Pickup At N/A" at bounding box center [304, 713] width 45 height 74
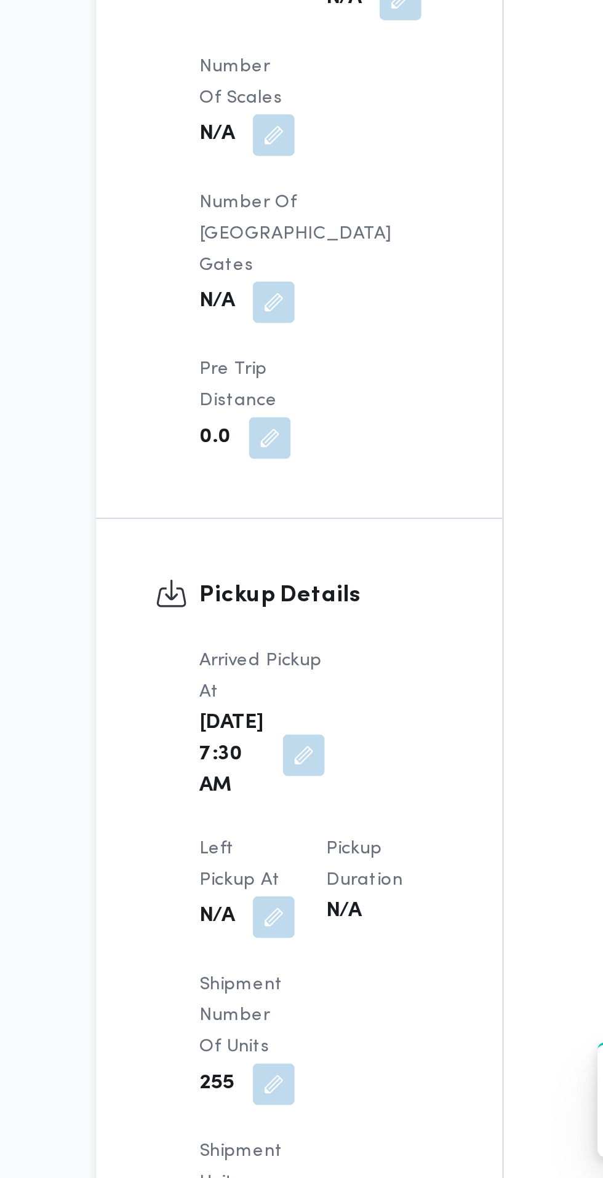
click at [253, 1045] on button "button" at bounding box center [244, 1055] width 20 height 20
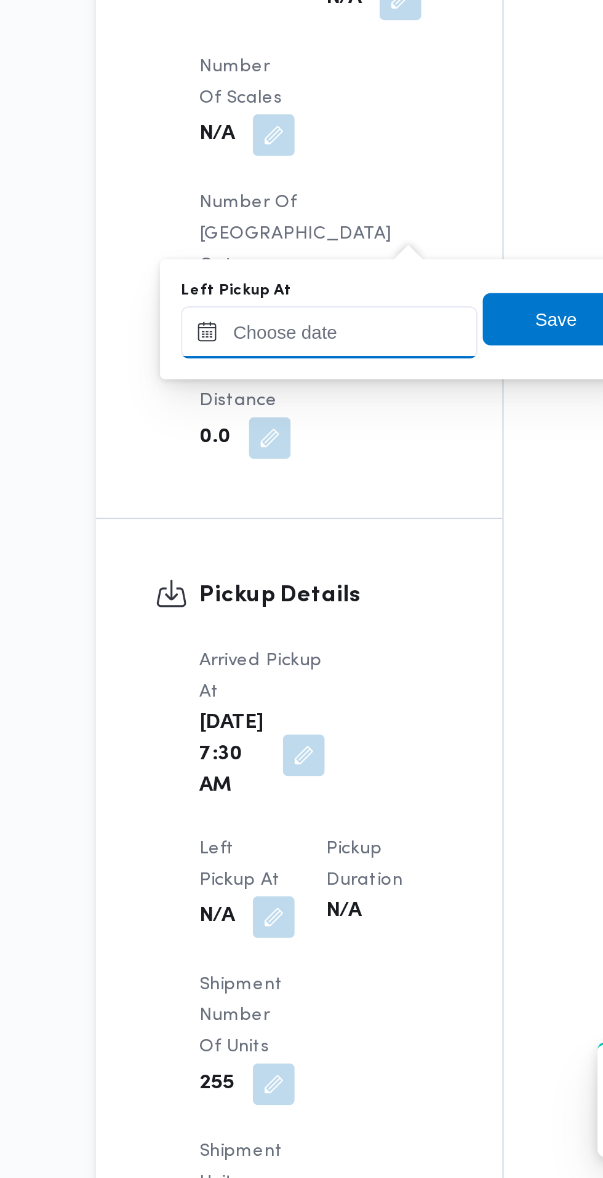
click at [288, 778] on input "Left Pickup At" at bounding box center [270, 779] width 140 height 25
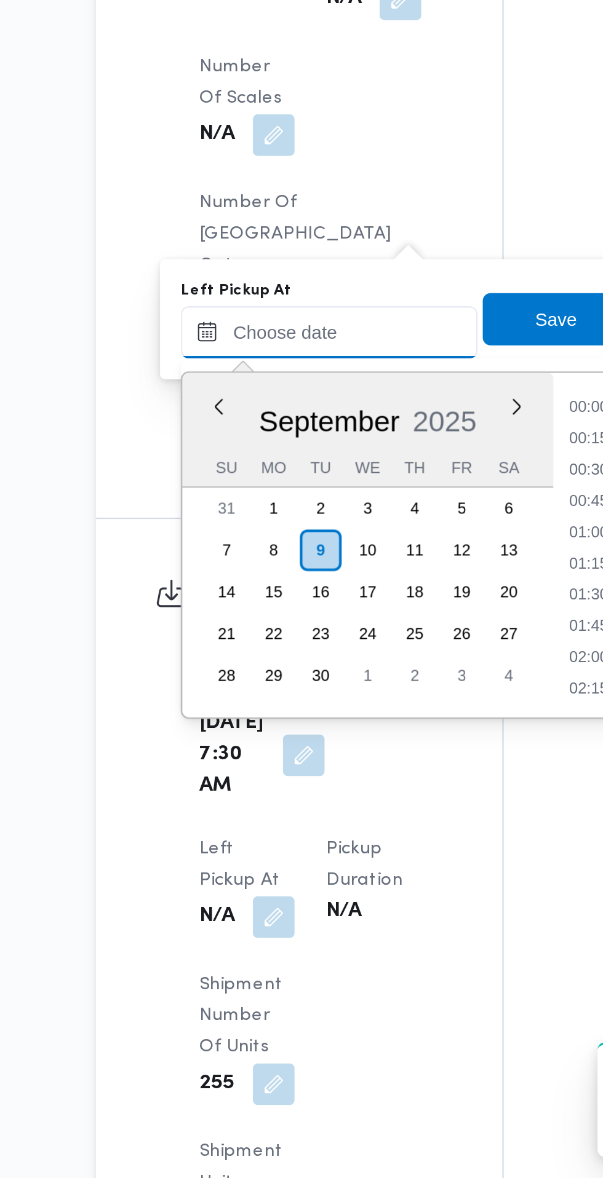
scroll to position [486, 0]
click at [296, 778] on input "Left Pickup At" at bounding box center [270, 779] width 140 height 25
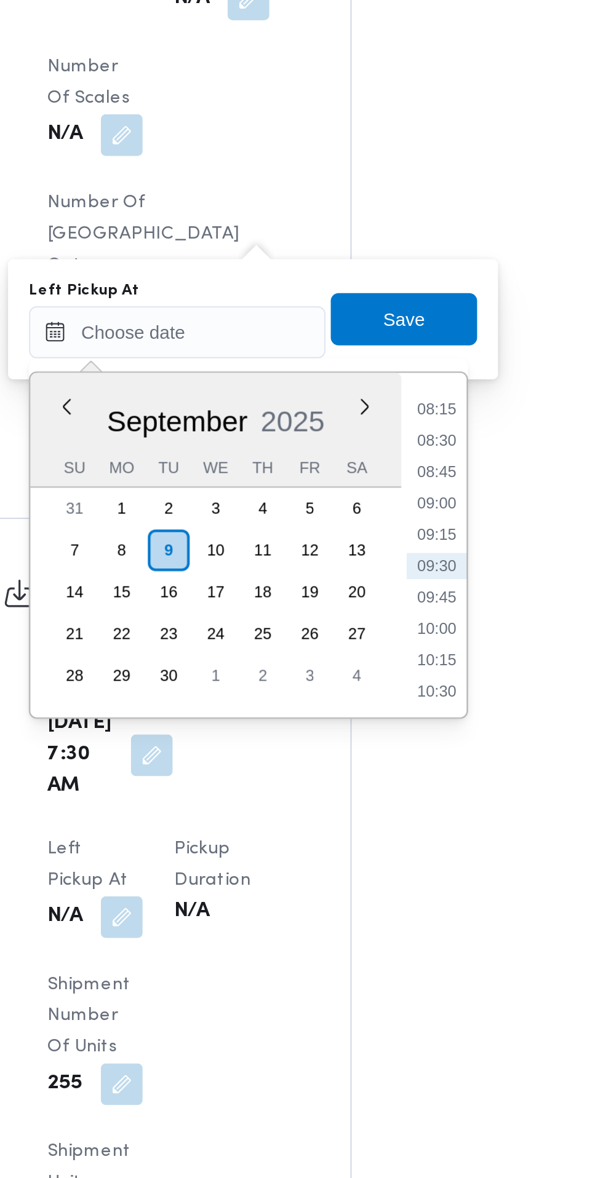
click at [394, 844] on li "08:45" at bounding box center [392, 845] width 28 height 12
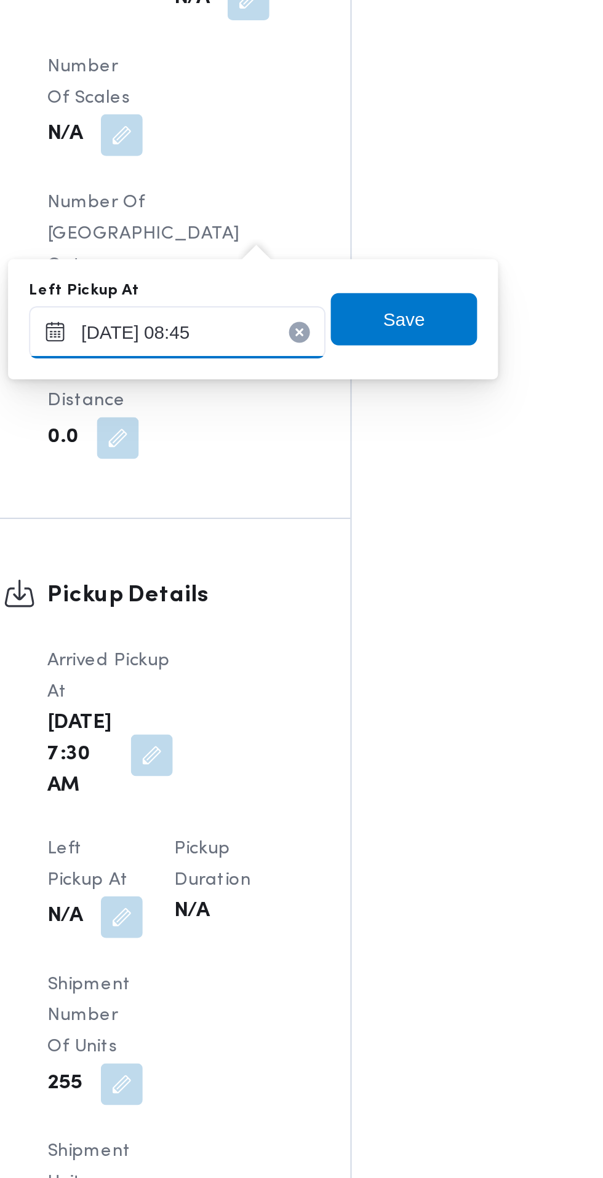
type input "09/09/2025 08:45"
click at [395, 774] on span "Save" at bounding box center [376, 773] width 69 height 25
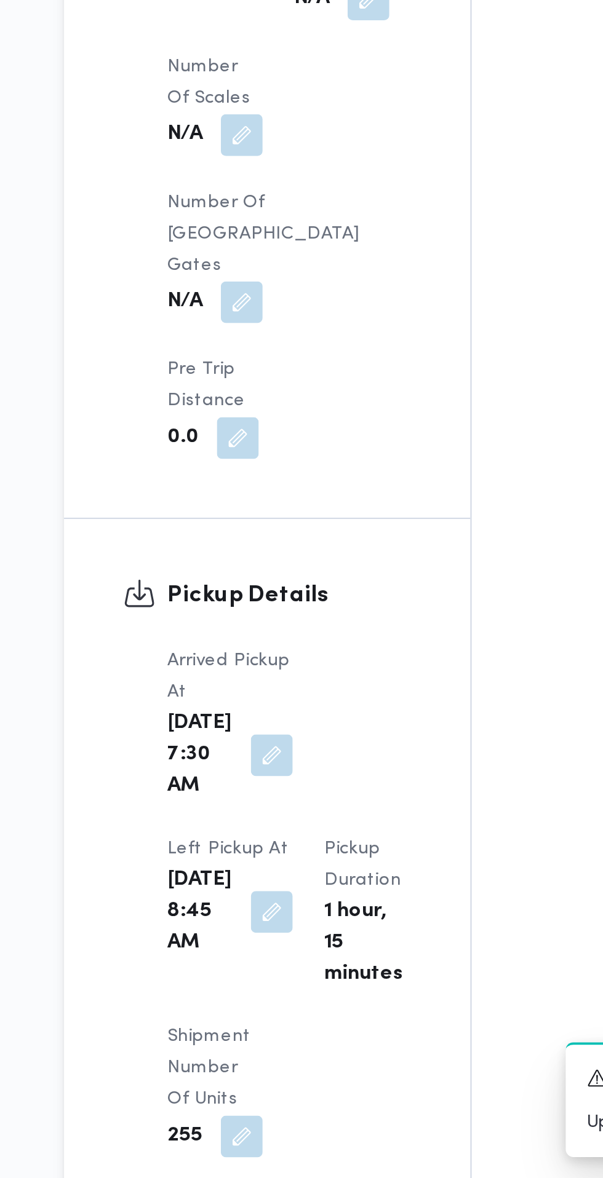
scroll to position [783, 0]
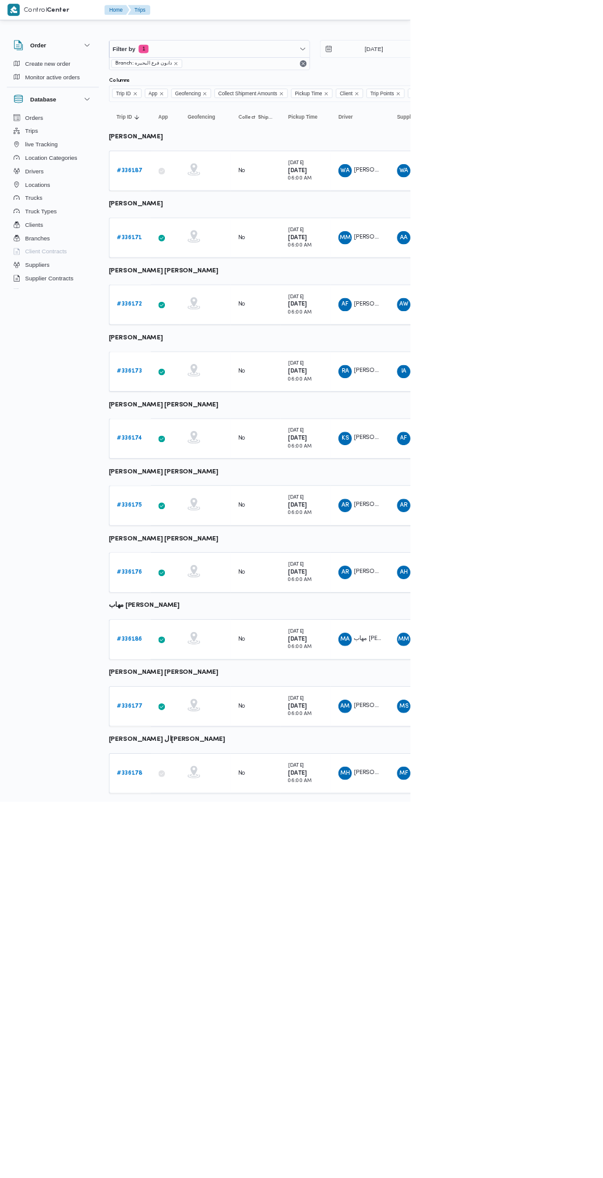
click at [189, 938] on b "# 336186" at bounding box center [191, 939] width 38 height 8
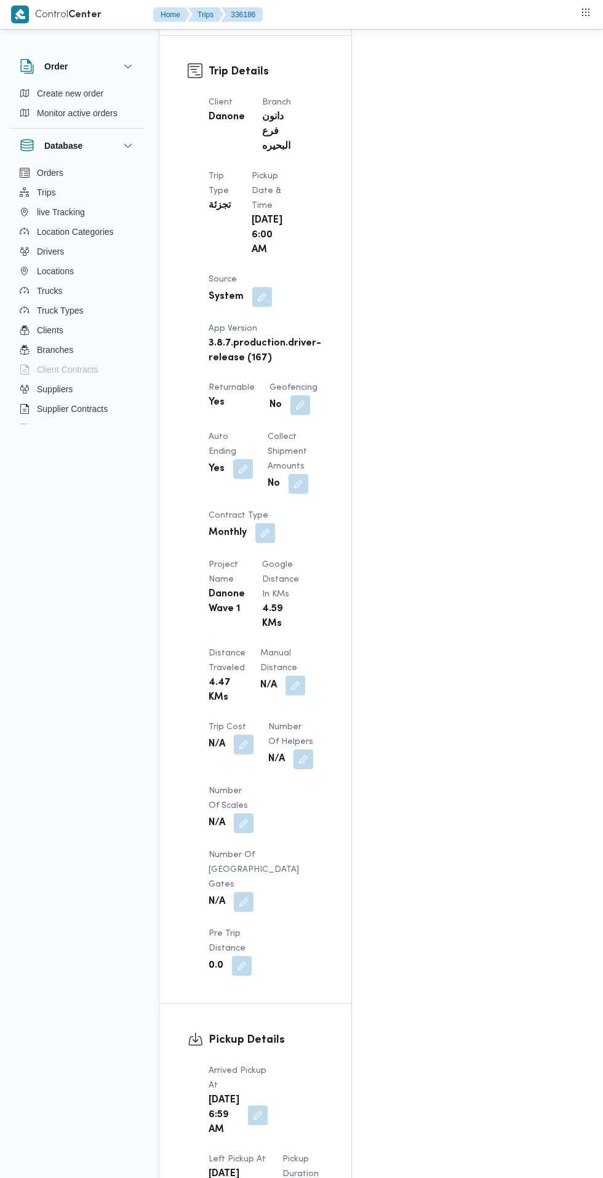
scroll to position [720, 0]
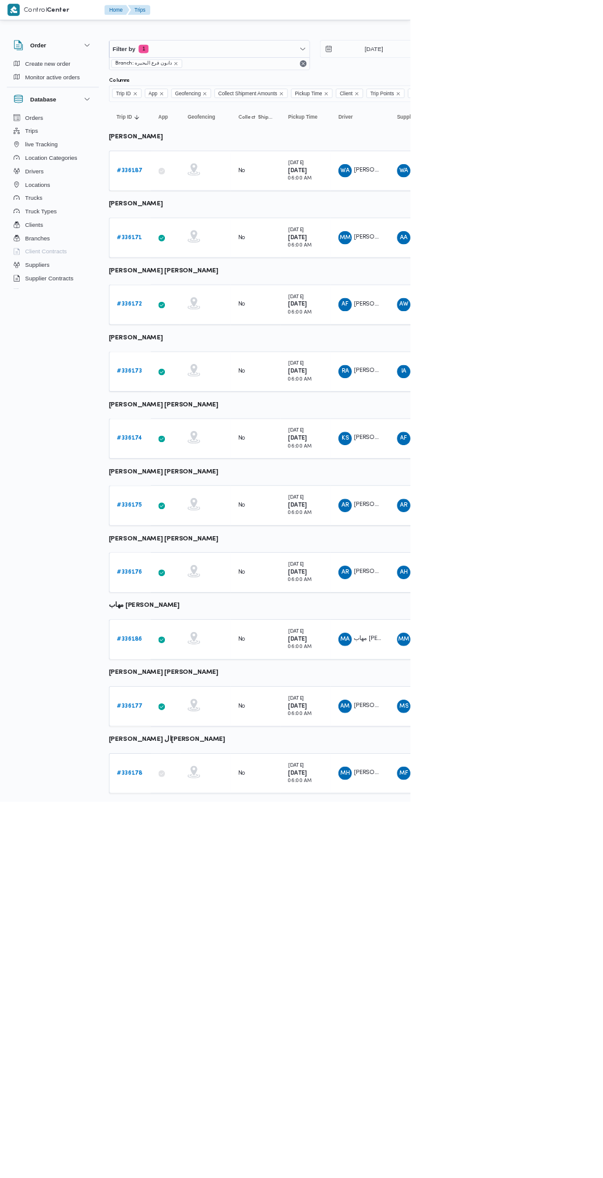
scroll to position [0, 20]
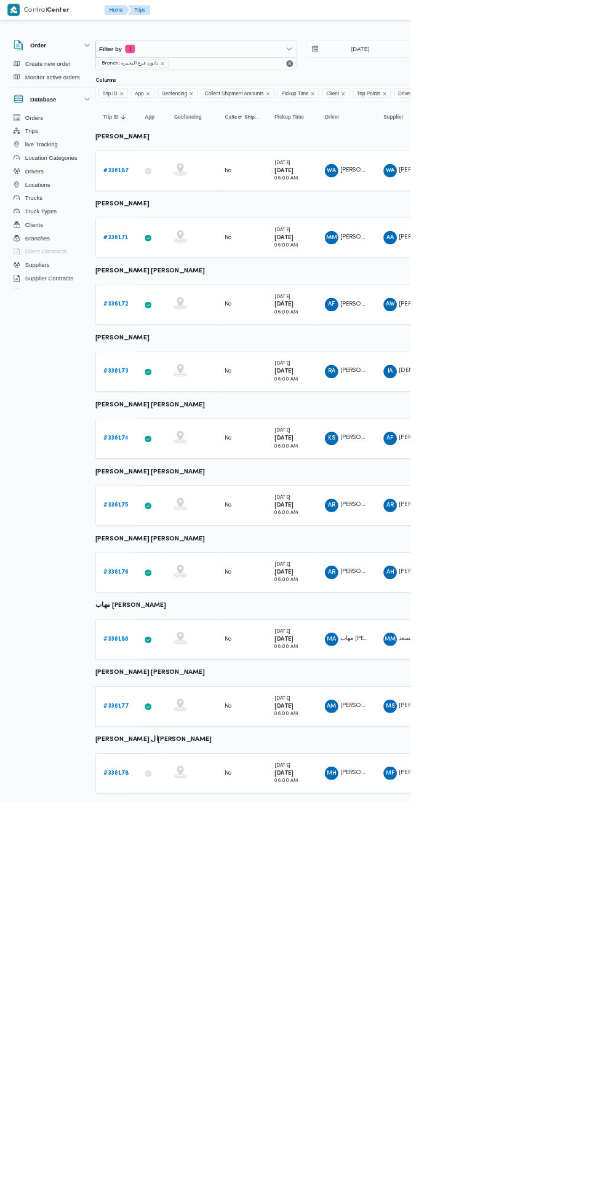
click at [180, 1042] on link "# 336177" at bounding box center [171, 1038] width 38 height 15
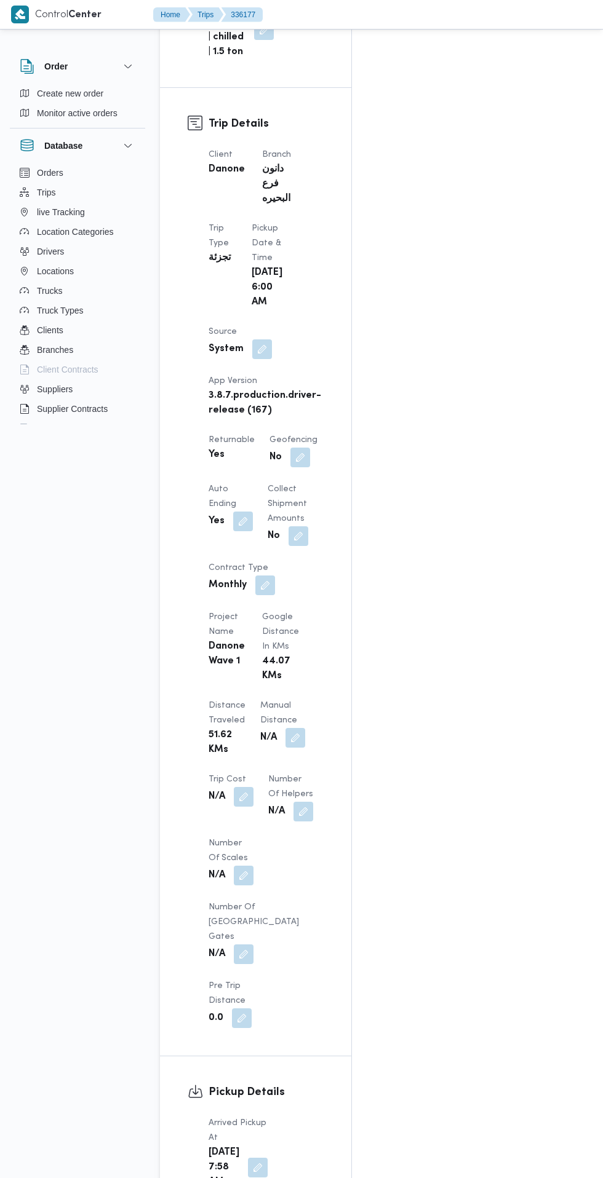
scroll to position [570, 0]
click at [248, 1157] on button "button" at bounding box center [258, 1167] width 20 height 20
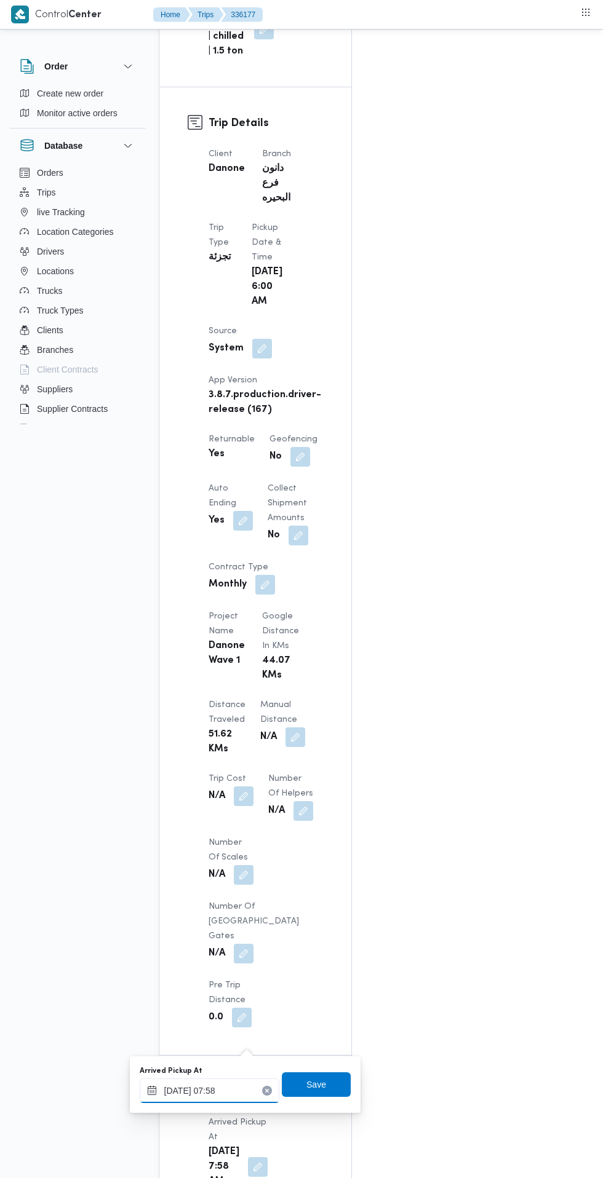
click at [226, 1091] on input "09/09/2025 07:58" at bounding box center [210, 1091] width 140 height 25
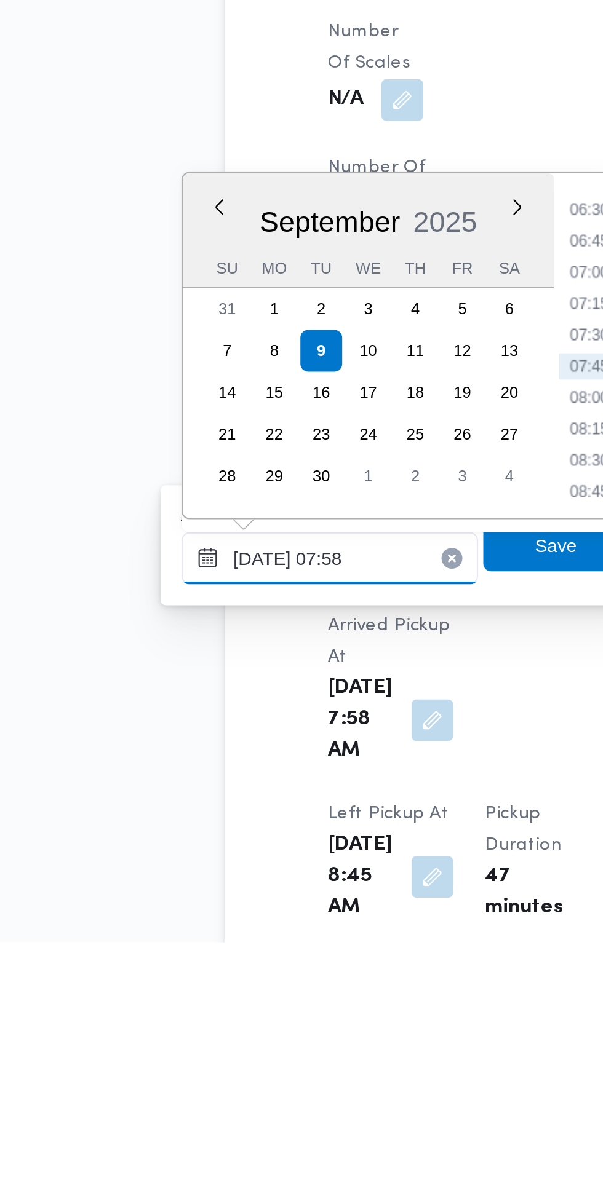
scroll to position [663, 0]
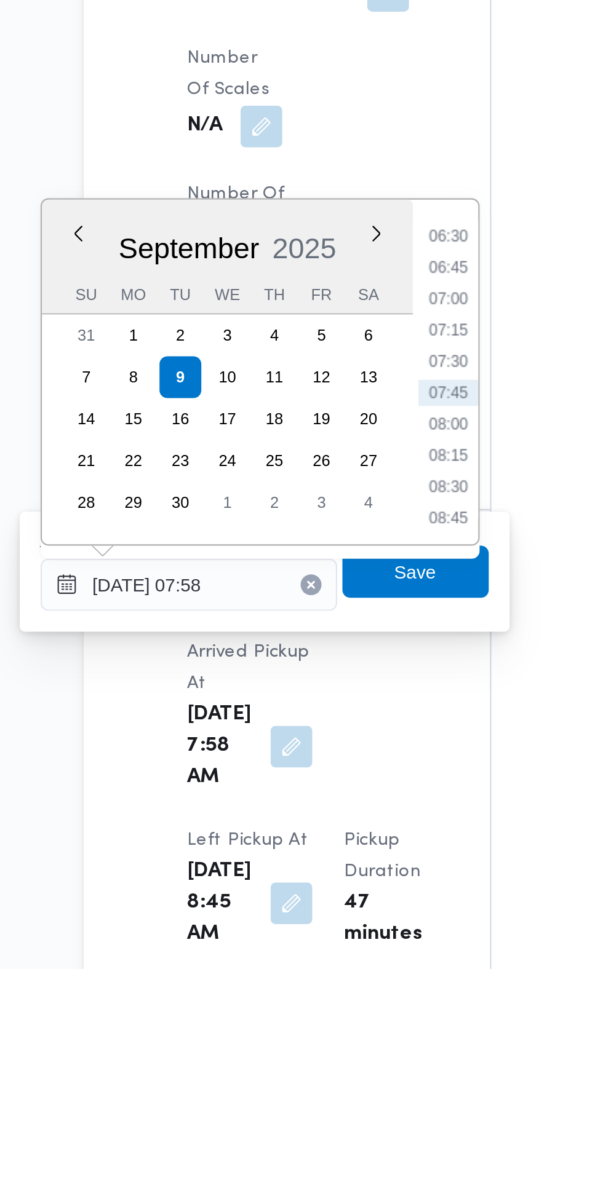
click at [331, 893] on li "07:30" at bounding box center [331, 892] width 28 height 12
type input "09/09/2025 07:30"
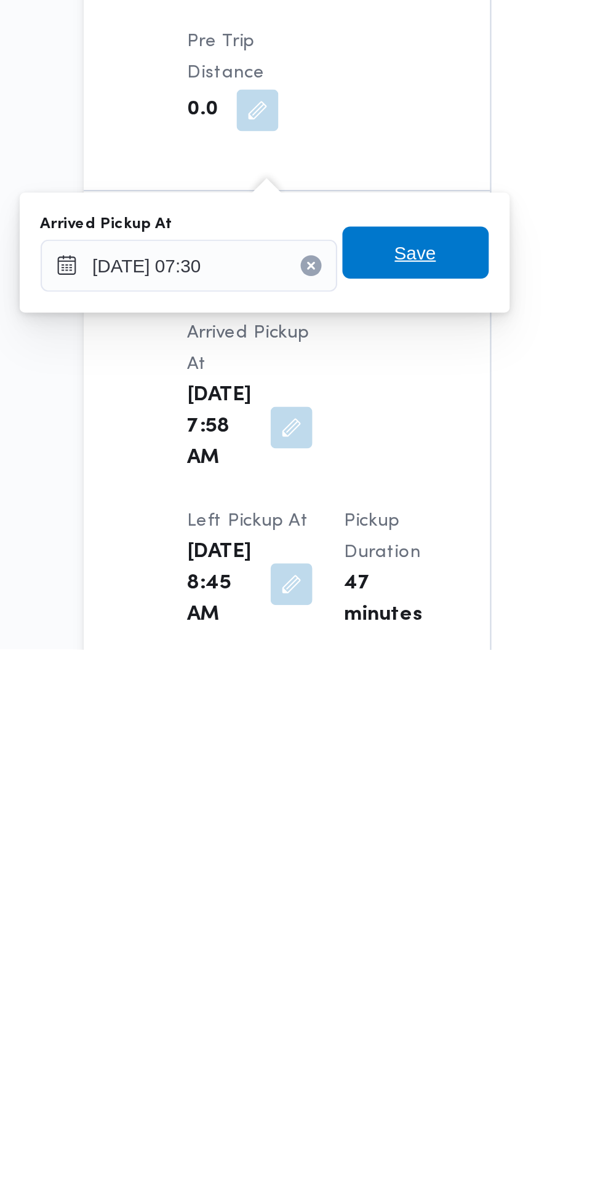
click at [331, 993] on span "Save" at bounding box center [316, 991] width 69 height 25
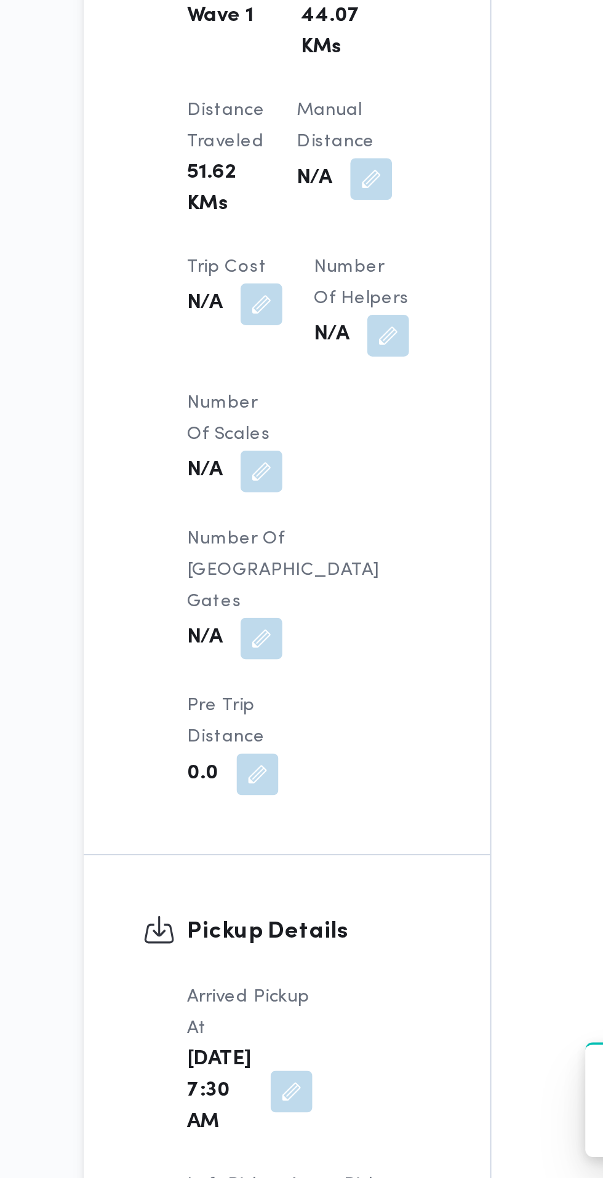
scroll to position [664, 0]
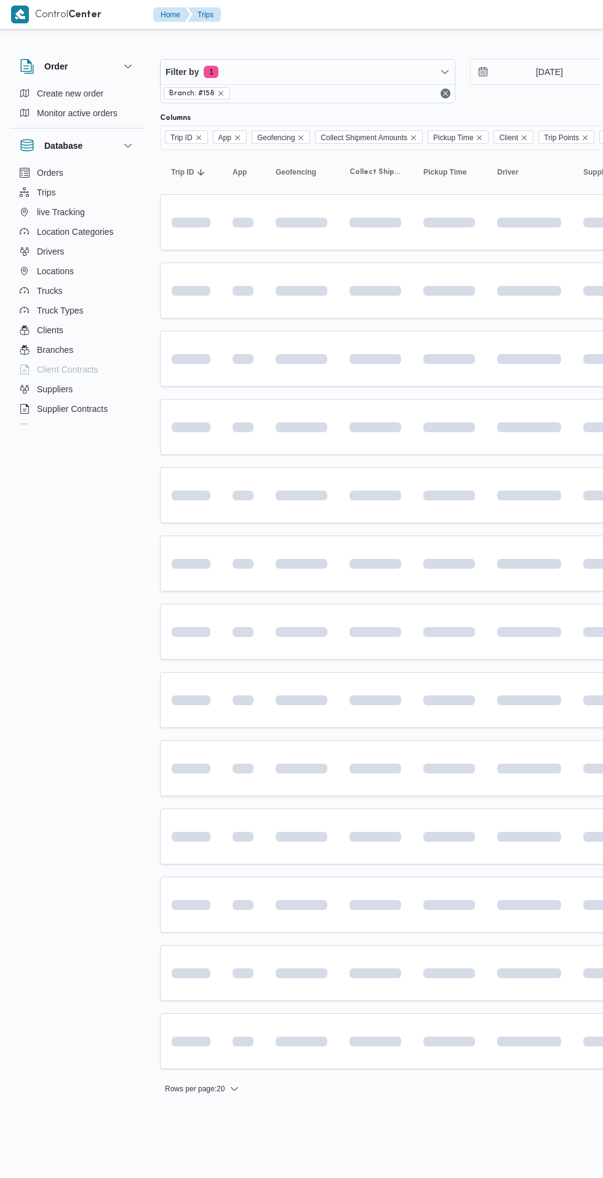
scroll to position [0, 20]
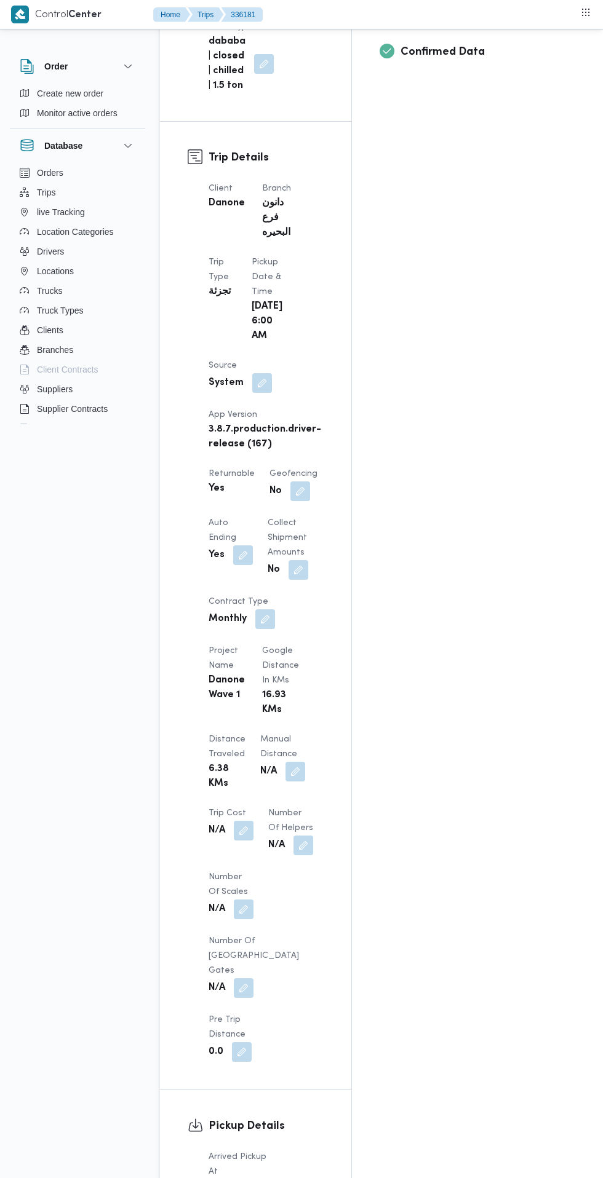
click at [249, 1177] on button "button" at bounding box center [258, 1202] width 20 height 20
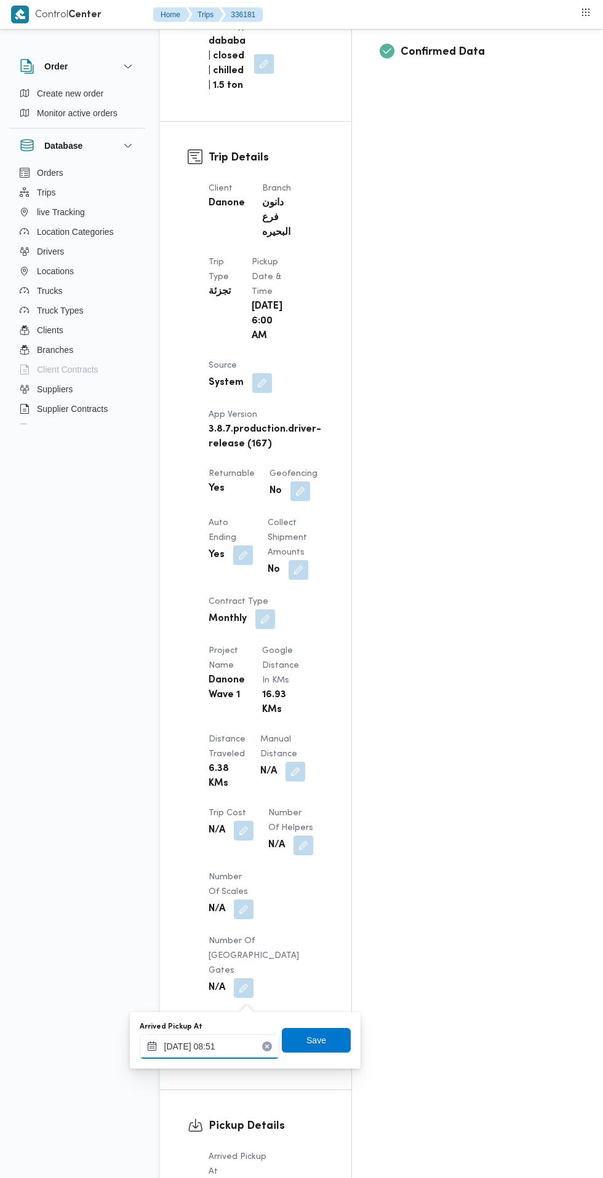
click at [240, 1047] on input "09/09/2025 08:51" at bounding box center [210, 1046] width 140 height 25
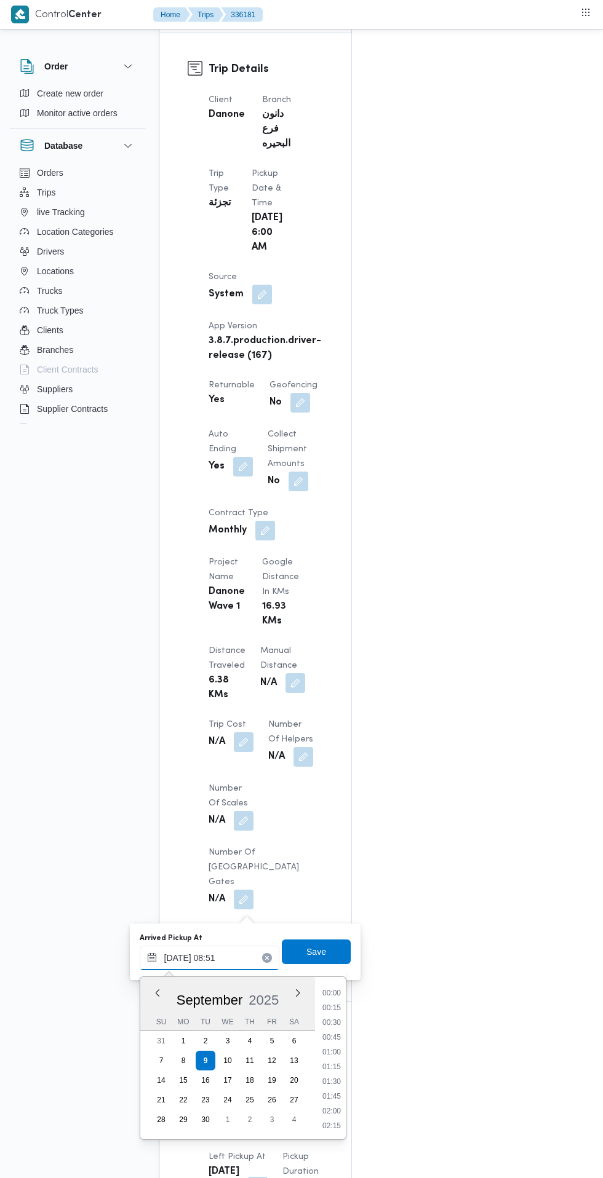
scroll to position [441, 0]
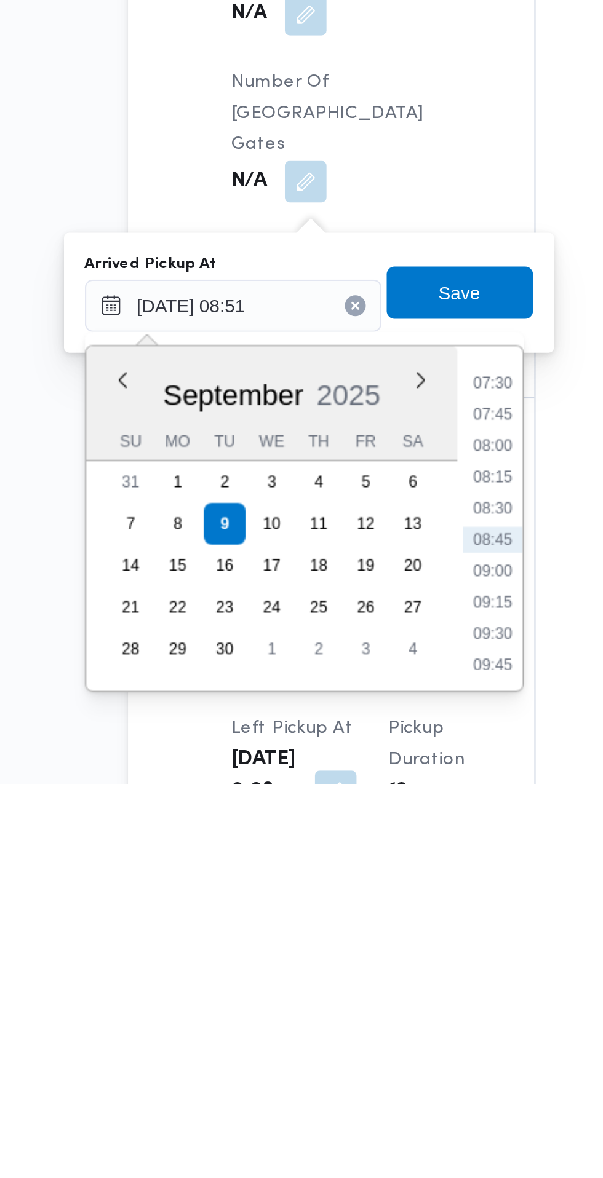
click at [339, 990] on li "07:30" at bounding box center [331, 989] width 28 height 12
type input "09/09/2025 07:30"
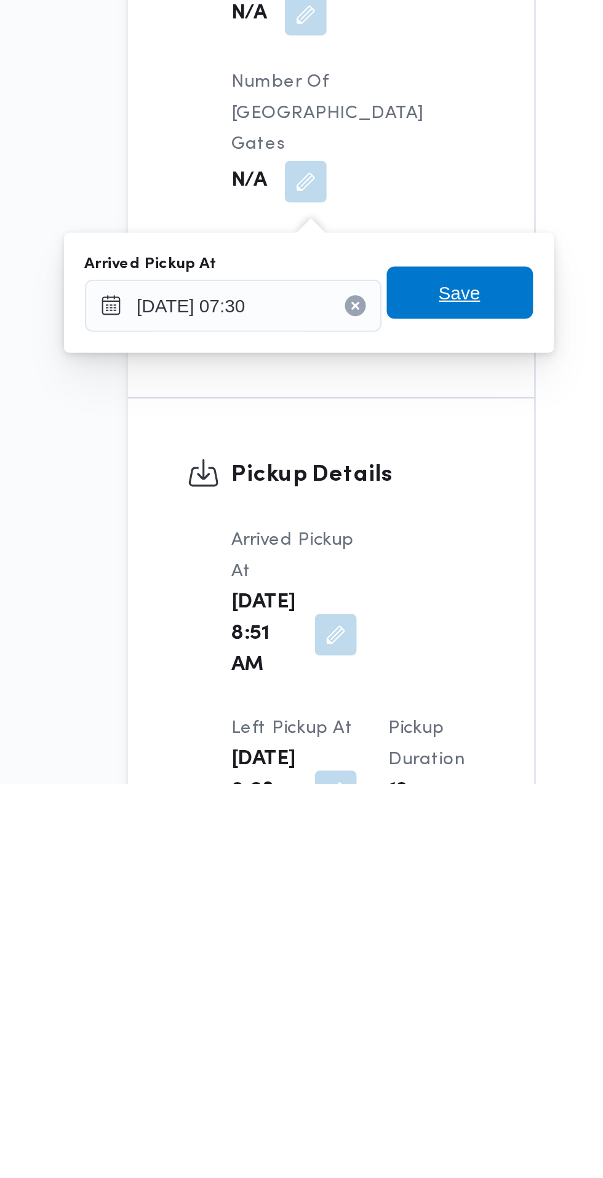
click at [342, 946] on span "Save" at bounding box center [316, 947] width 69 height 25
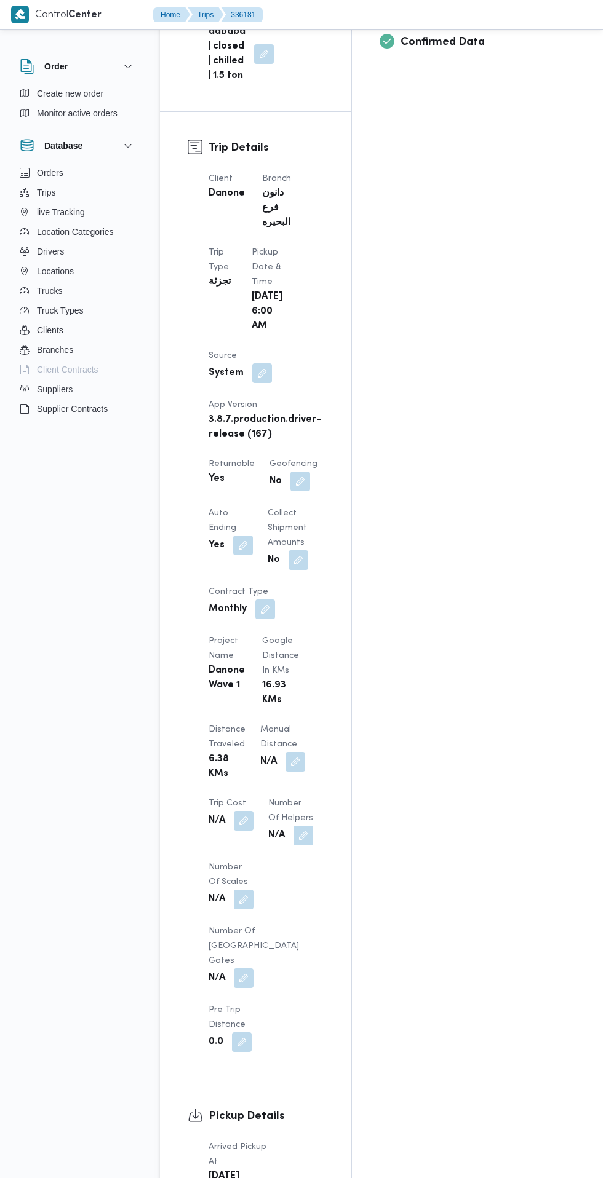
scroll to position [640, 0]
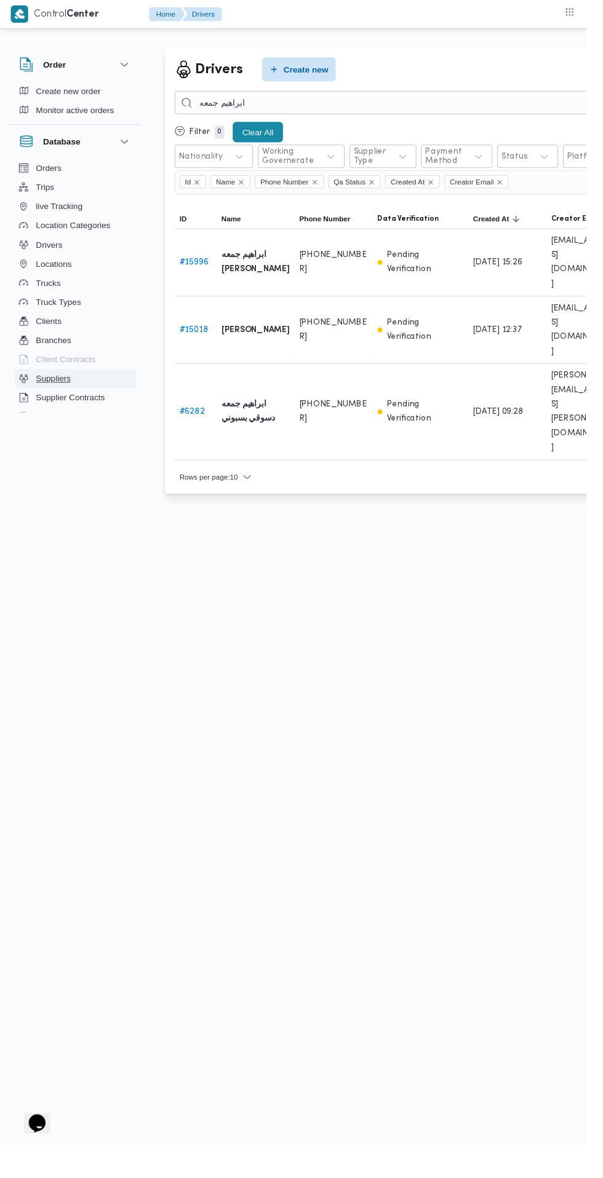
click at [108, 381] on button "Suppliers" at bounding box center [77, 389] width 125 height 20
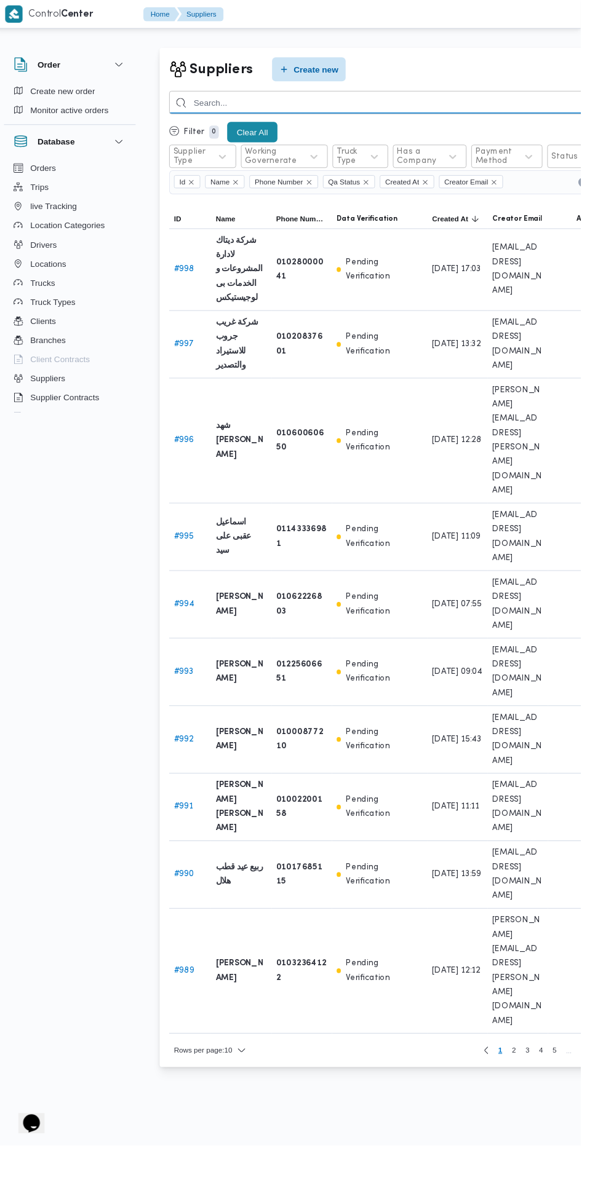
click at [418, 105] on input "search" at bounding box center [405, 105] width 451 height 24
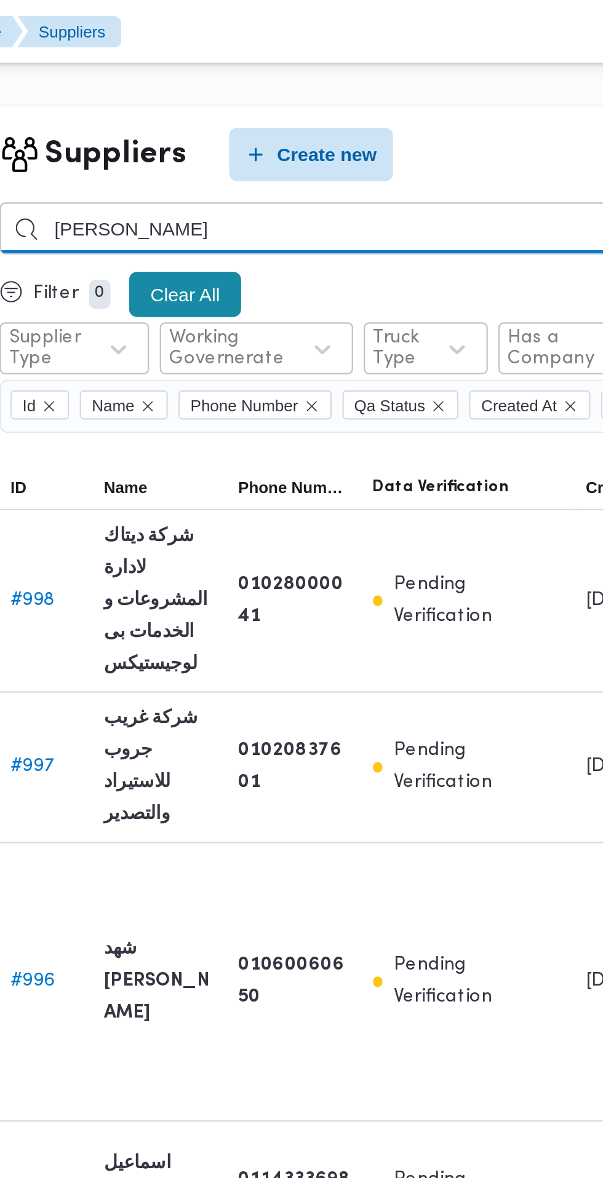
type input "عمرو محمد محمد"
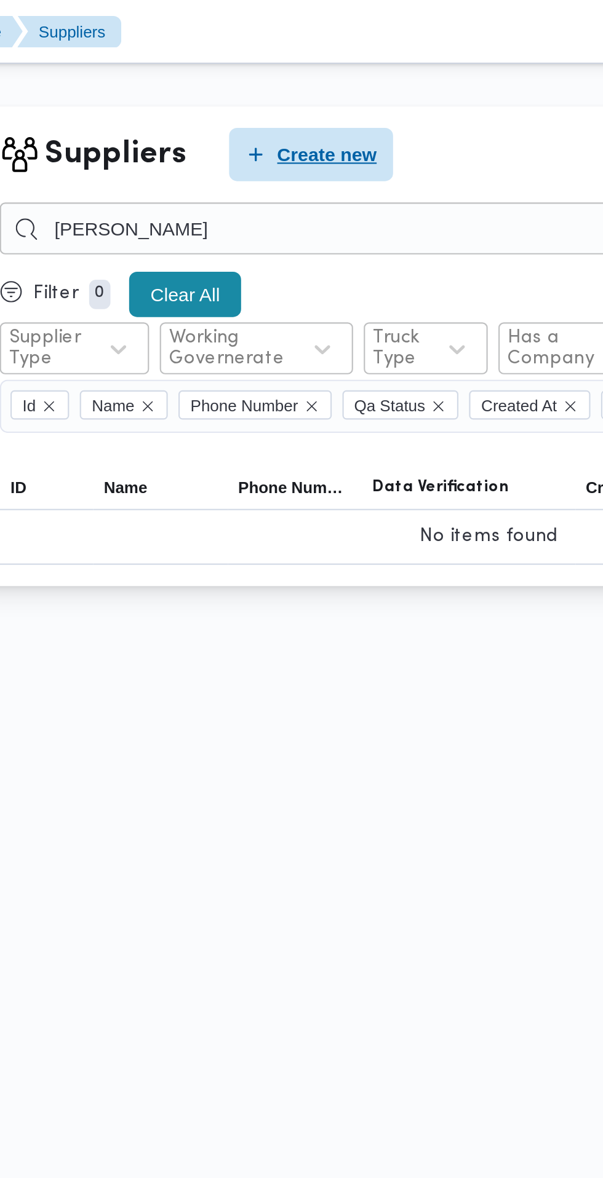
click at [339, 75] on span "Create new" at bounding box center [330, 71] width 46 height 15
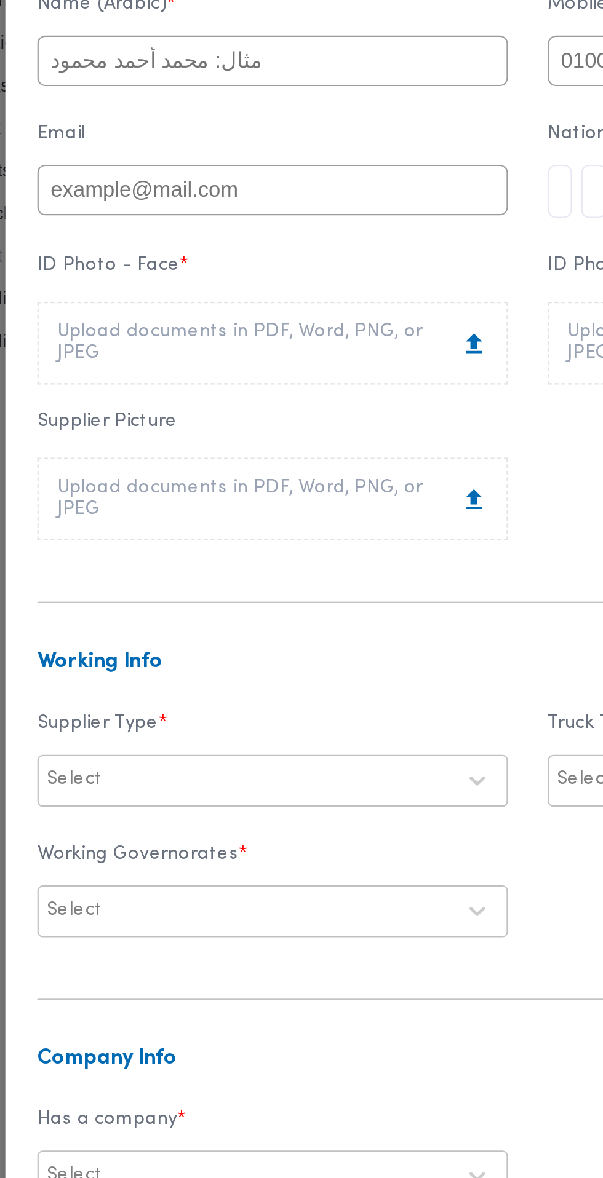
click at [247, 291] on input "text" at bounding box center [183, 279] width 217 height 23
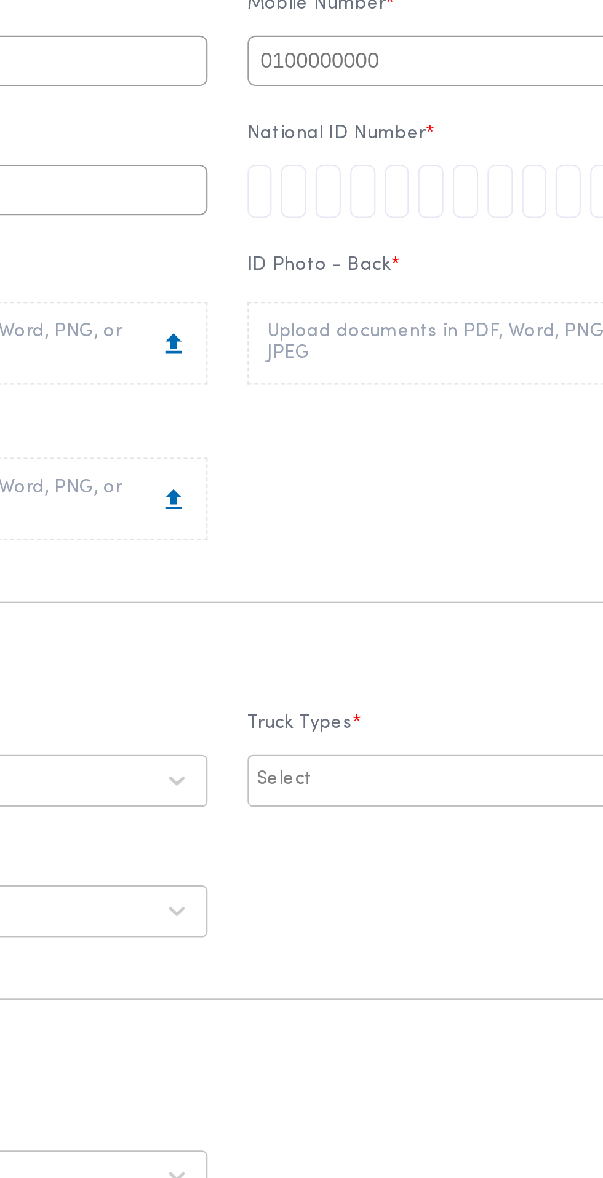
type input "[PERSON_NAME]"
click at [405, 291] on input "text" at bounding box center [419, 279] width 217 height 23
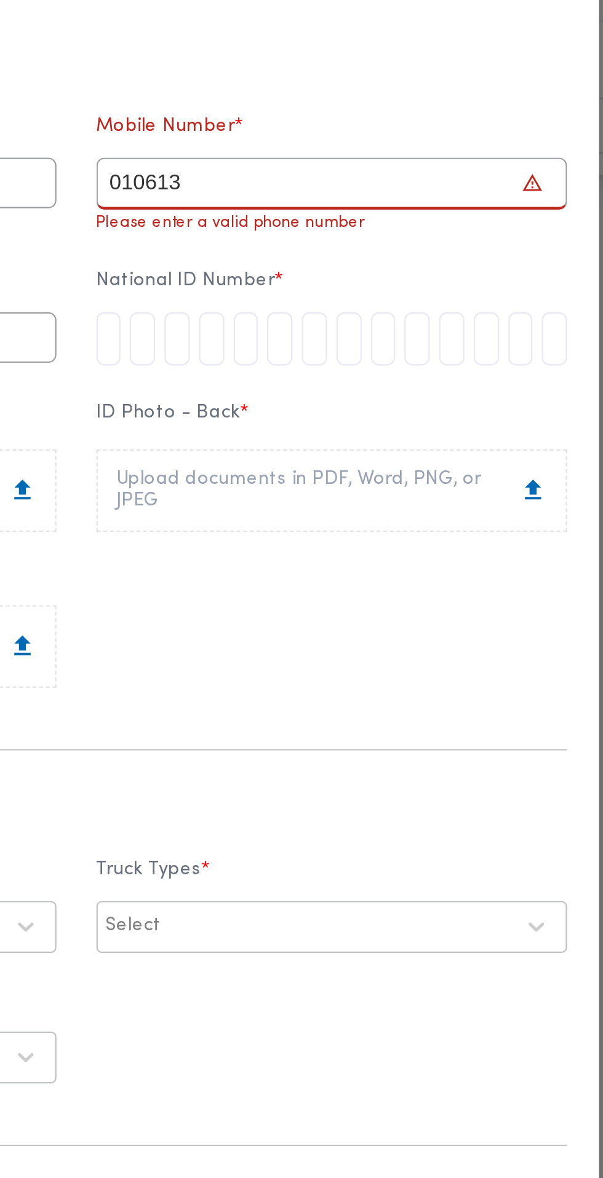
click at [435, 287] on input "010613" at bounding box center [419, 275] width 217 height 24
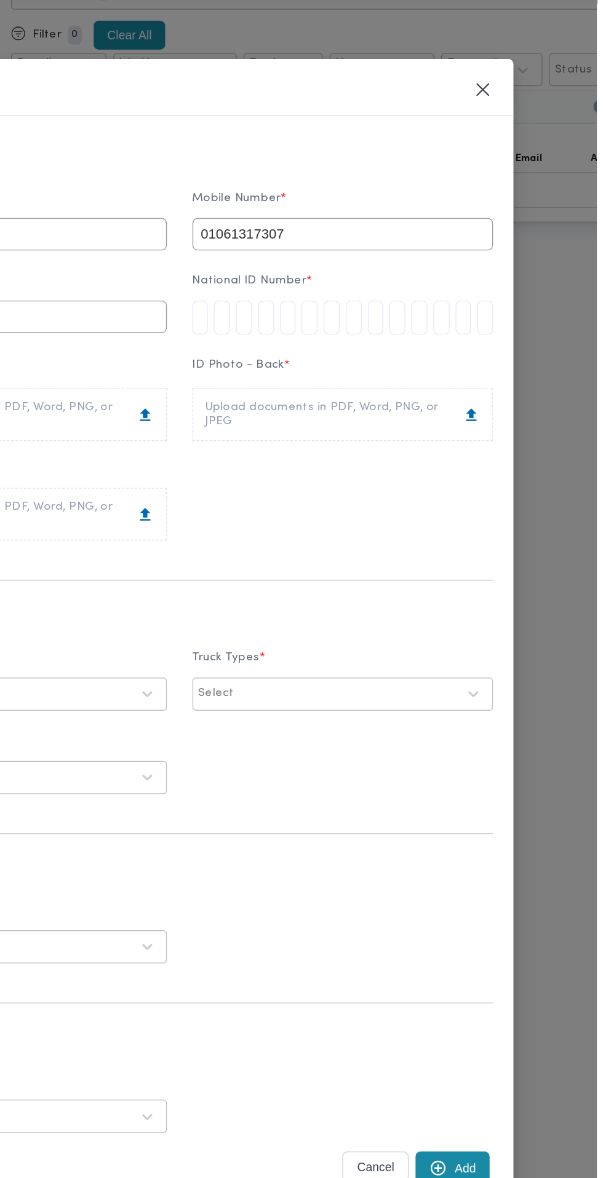
type input "01061317307"
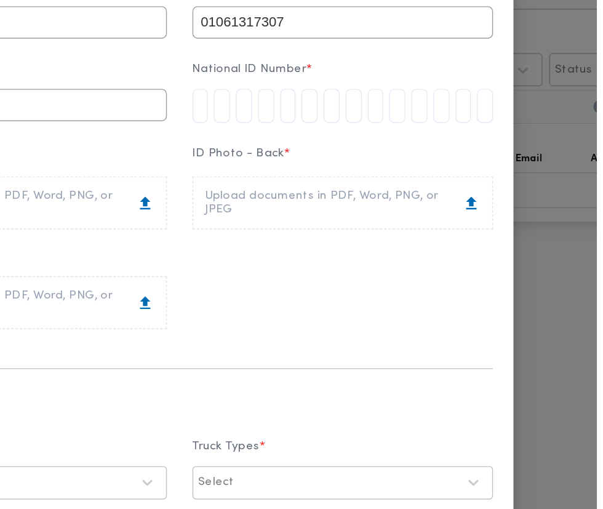
click at [596, 386] on div "New Supplier Personal Info Name (Arabic) * عمرو محمد محمد يوسف Mobile Number * …" at bounding box center [301, 254] width 603 height 509
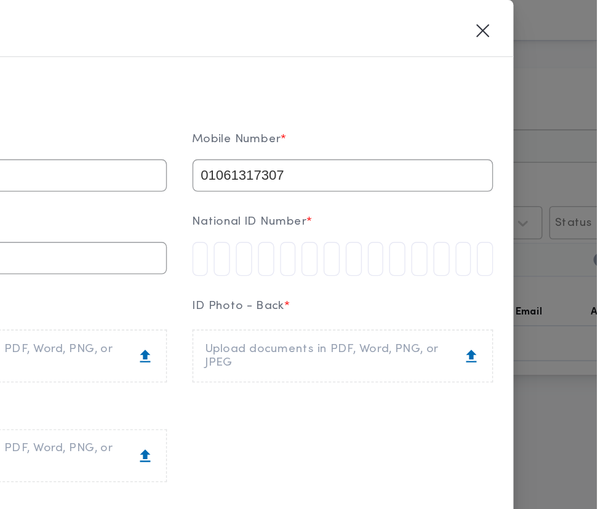
click at [322, 175] on input "tel" at bounding box center [317, 187] width 12 height 25
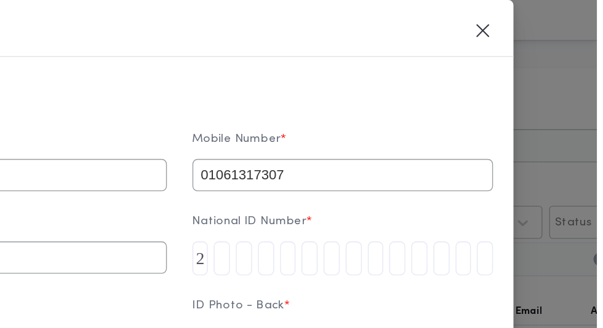
click at [322, 175] on input "2" at bounding box center [317, 187] width 12 height 25
click at [338, 175] on input "tel" at bounding box center [332, 187] width 12 height 25
type input "2"
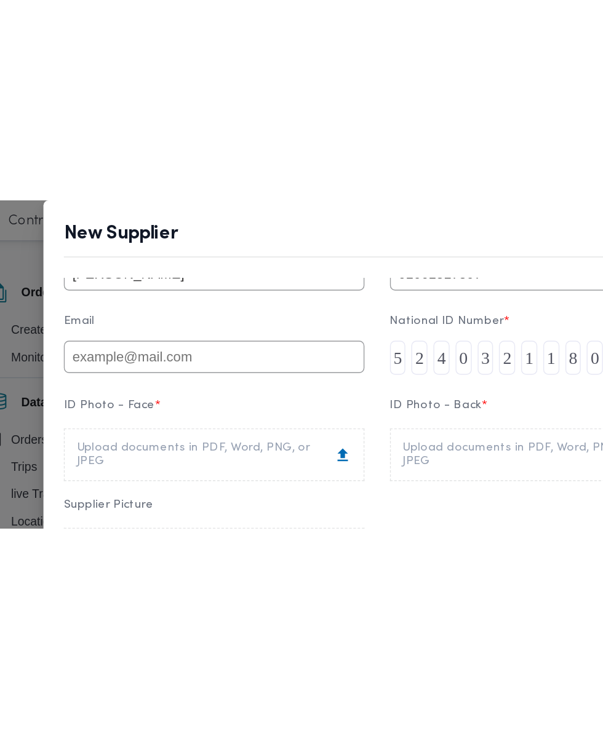
scroll to position [76, 0]
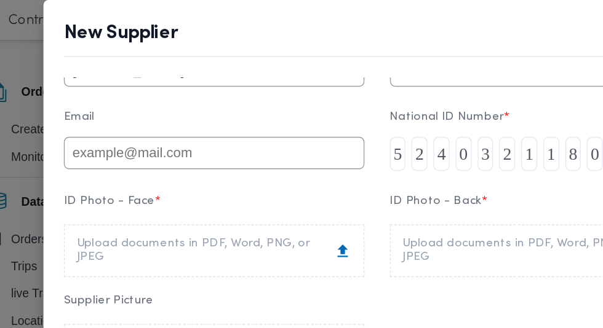
click at [246, 172] on div "Upload documents in PDF, Word, PNG, or JPEG" at bounding box center [183, 182] width 199 height 20
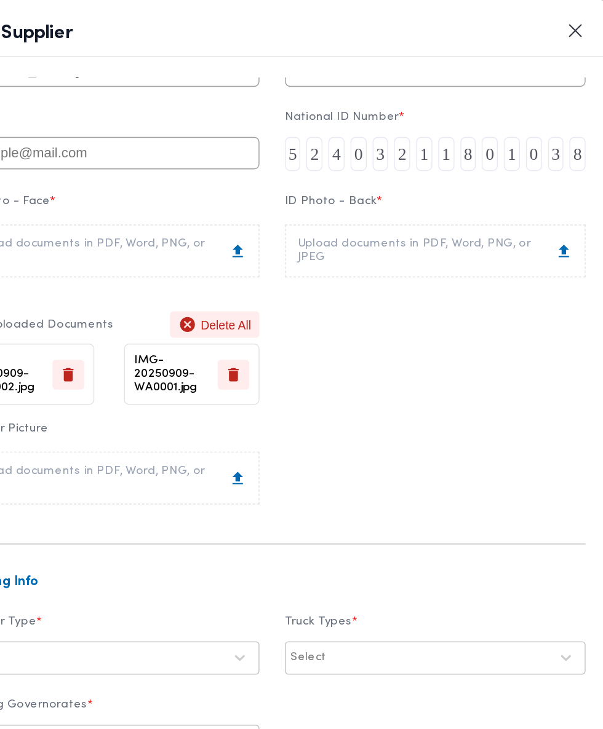
click at [462, 172] on div "Upload documents in PDF, Word, PNG, or JPEG" at bounding box center [419, 182] width 199 height 20
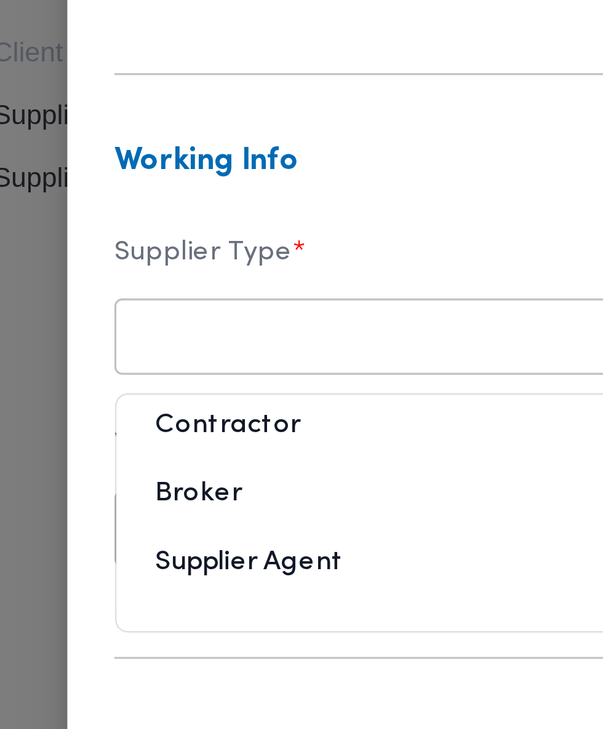
scroll to position [93, 0]
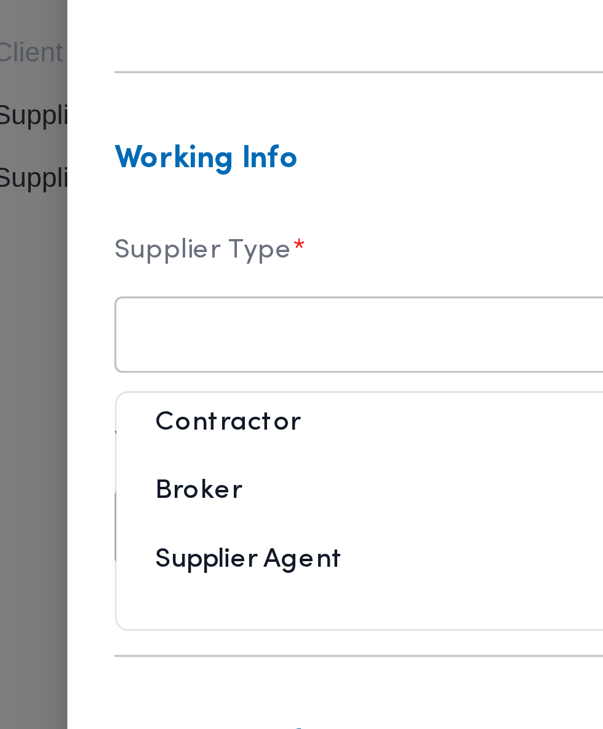
click at [176, 502] on div "Broker" at bounding box center [184, 513] width 216 height 22
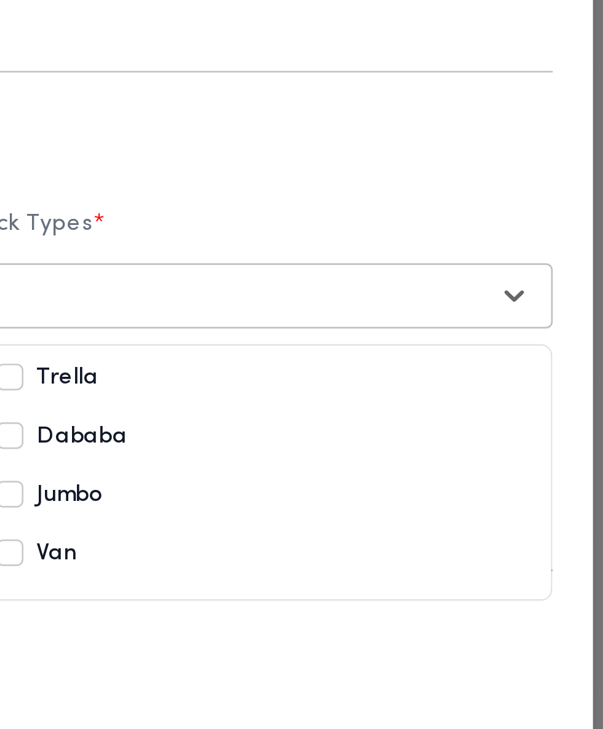
click at [507, 546] on div "Van" at bounding box center [418, 553] width 191 height 15
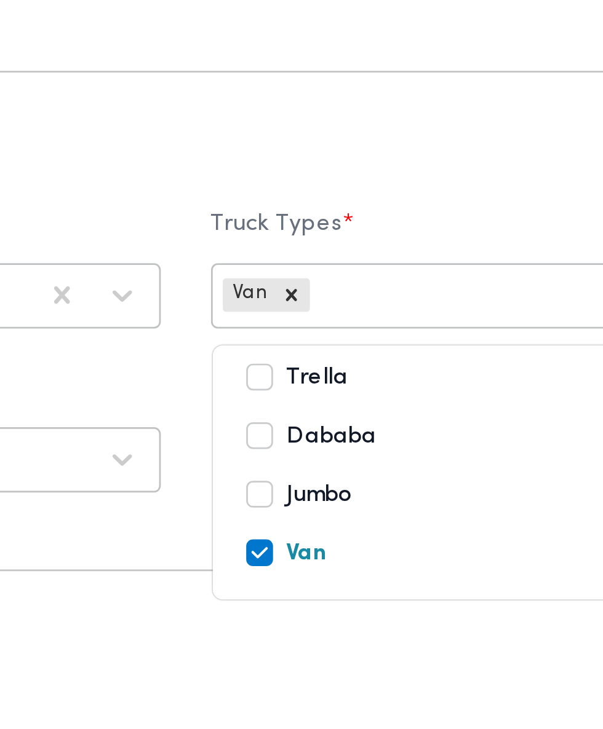
click at [352, 453] on input "text" at bounding box center [350, 458] width 2 height 10
click at [389, 503] on div "Dababa" at bounding box center [418, 510] width 191 height 15
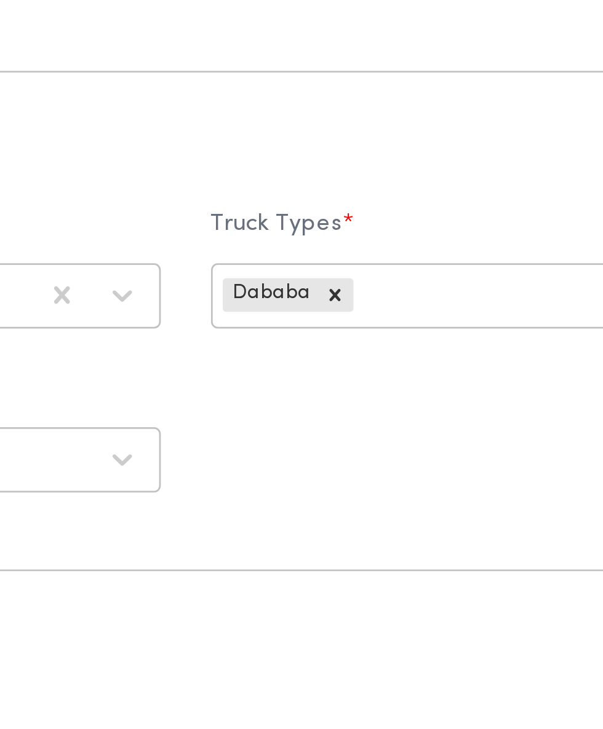
click at [390, 501] on div "Working Governorates * Select" at bounding box center [301, 508] width 453 height 55
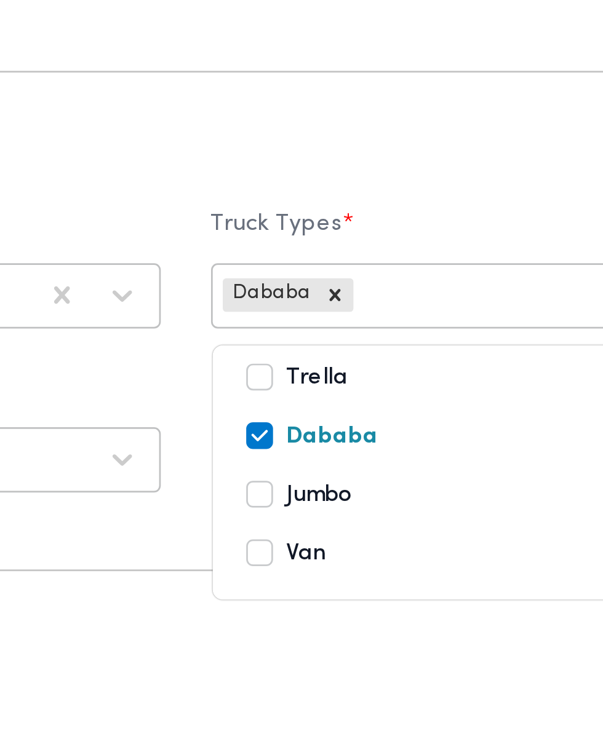
click at [393, 524] on div "Jumbo" at bounding box center [418, 531] width 191 height 15
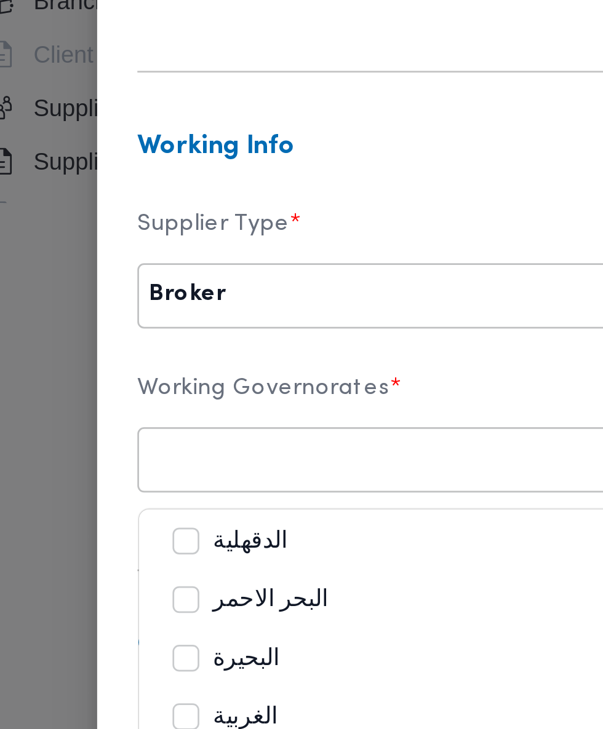
click at [178, 542] on div "الدقهلية" at bounding box center [183, 549] width 191 height 15
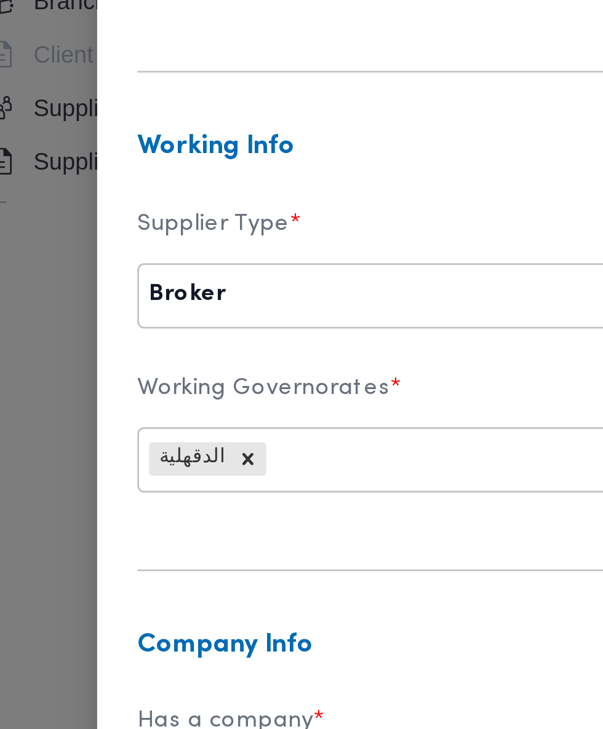
scroll to position [120, 0]
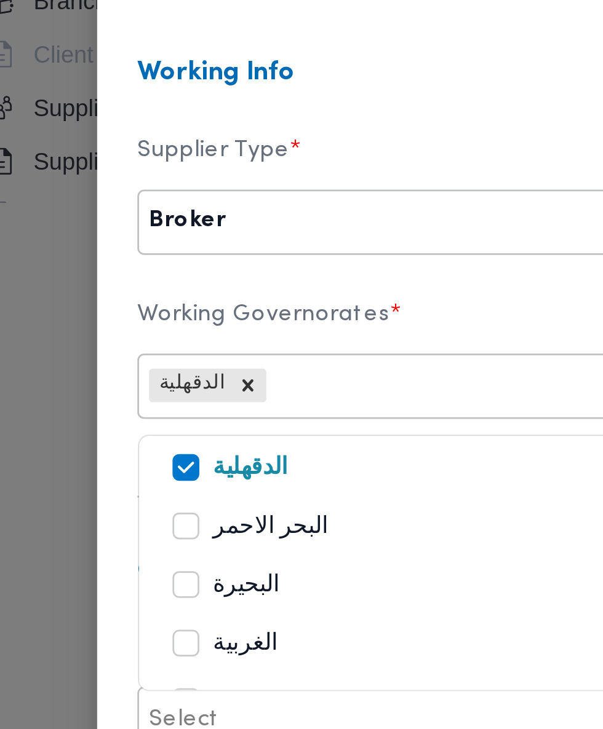
click at [168, 515] on div "الدقهلية" at bounding box center [183, 522] width 191 height 15
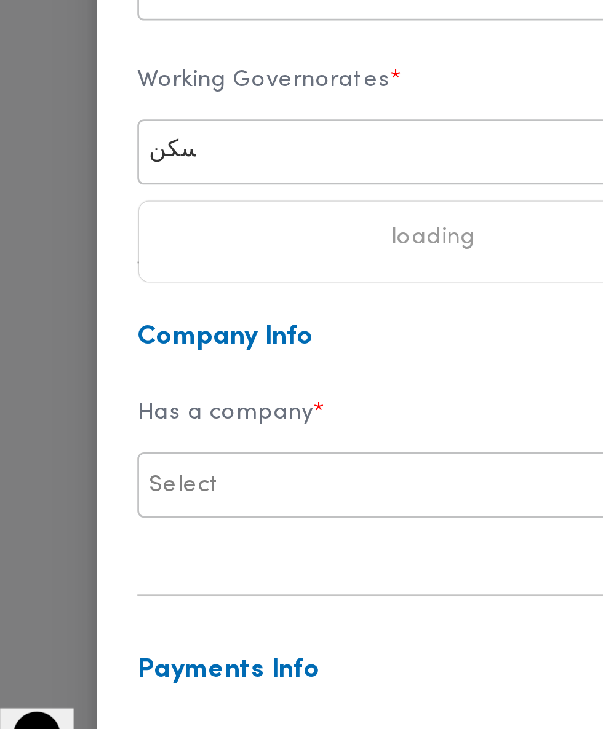
scroll to position [0, 0]
click at [193, 515] on div "الاسكندرية" at bounding box center [183, 522] width 191 height 15
type input "سكن"
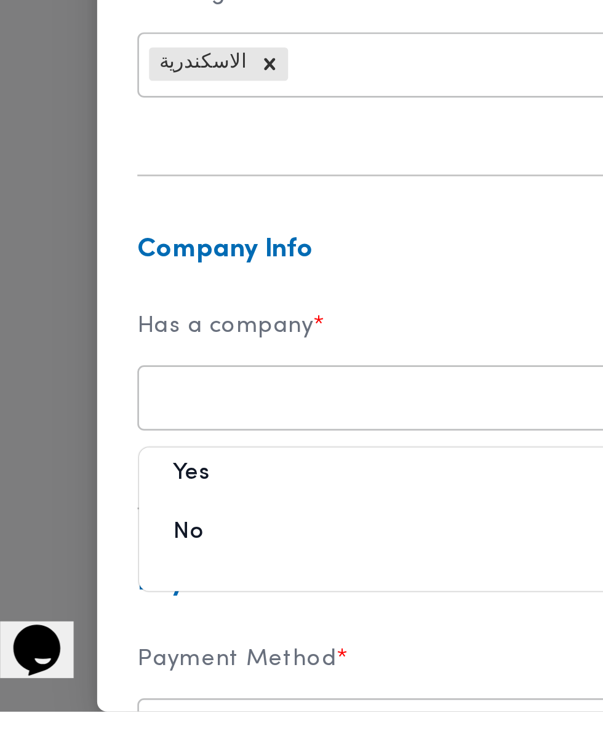
click at [166, 657] on div "No" at bounding box center [184, 668] width 216 height 22
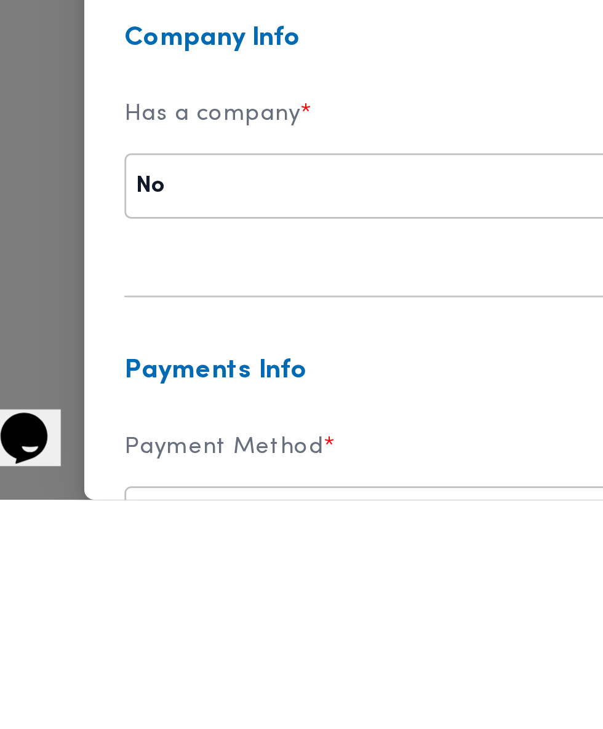
scroll to position [126, 0]
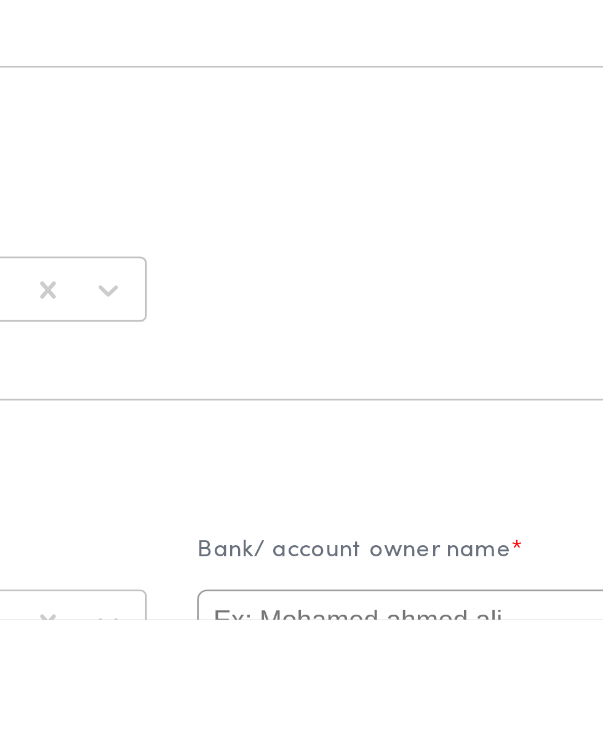
click at [414, 718] on input "text" at bounding box center [419, 729] width 217 height 23
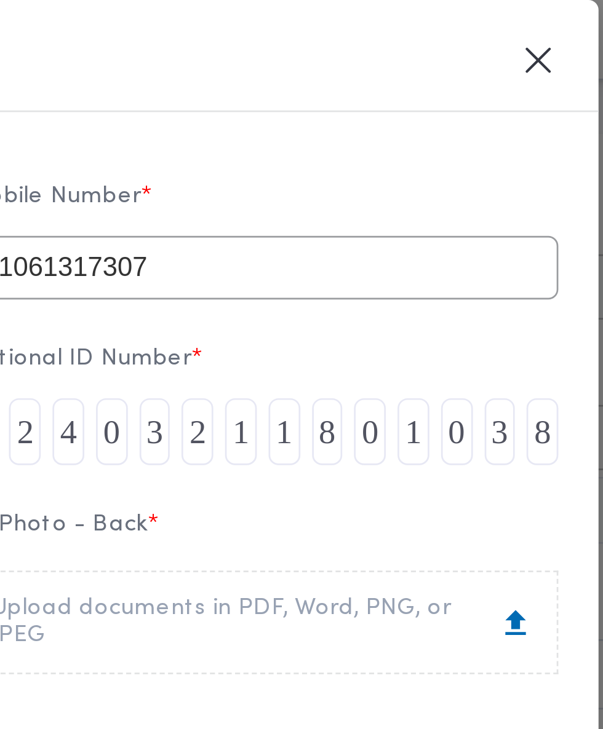
scroll to position [27, 0]
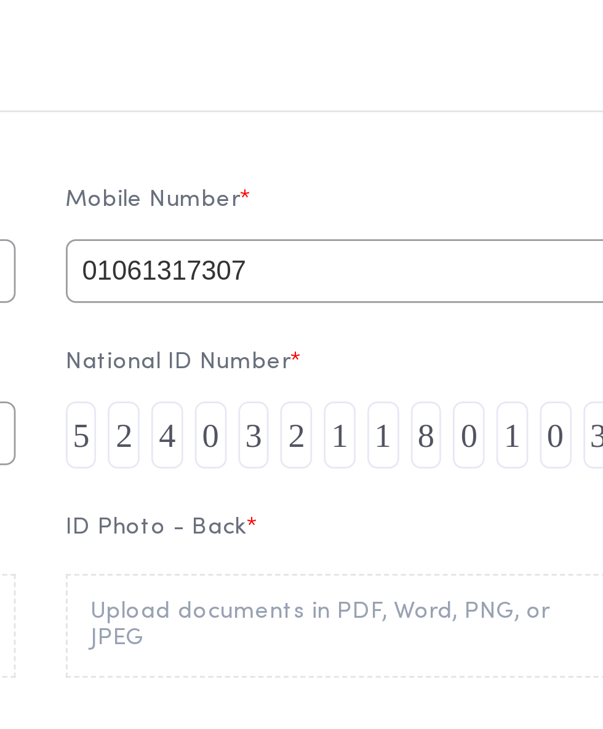
type input "Amr"
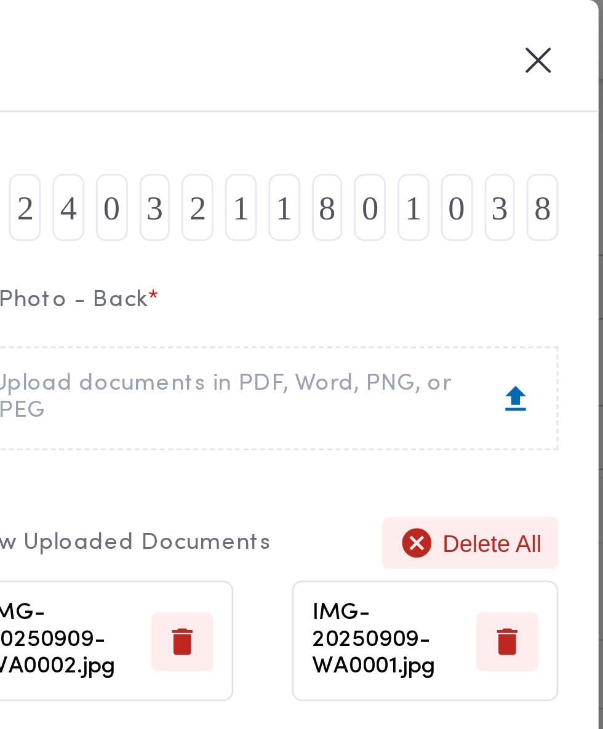
scroll to position [180, 0]
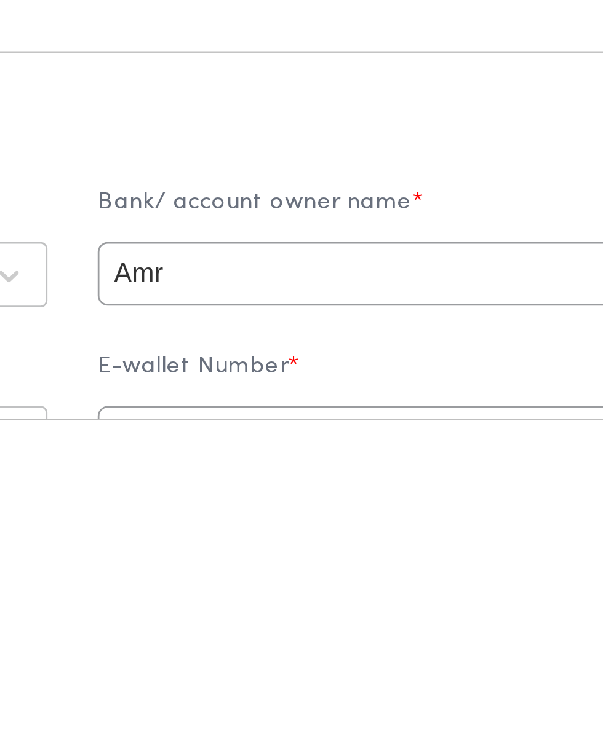
click at [416, 724] on input "text" at bounding box center [419, 735] width 217 height 23
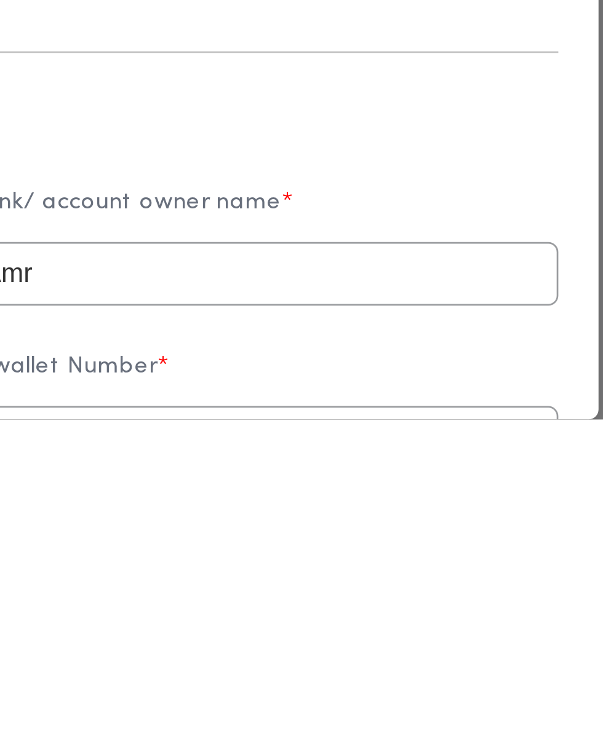
paste input "01061317307"
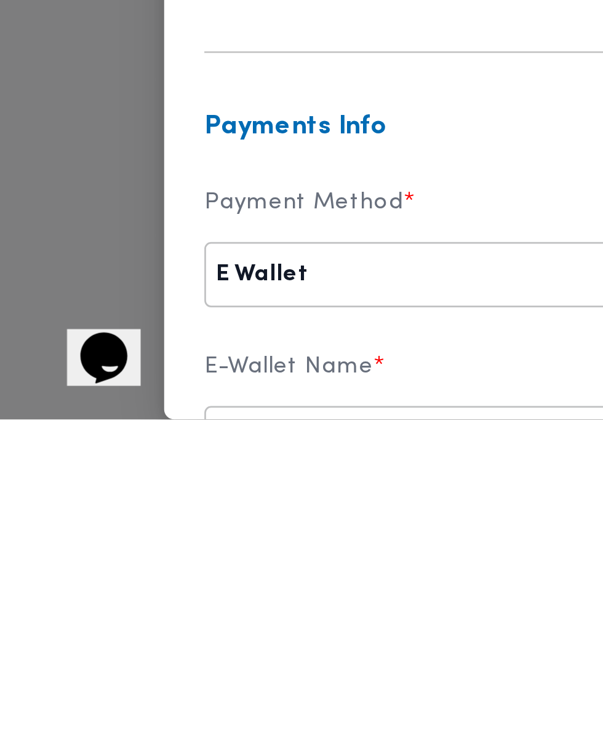
type input "01061317307"
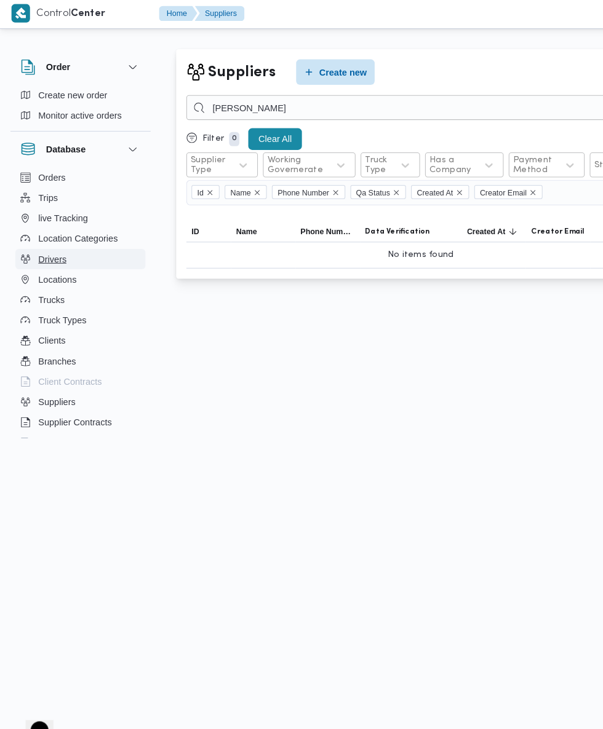
click at [73, 250] on button "Drivers" at bounding box center [77, 252] width 125 height 20
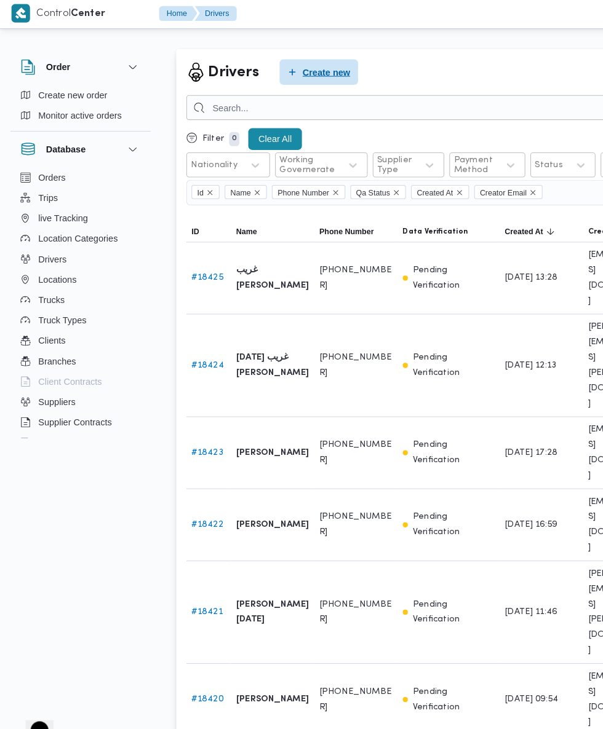
click at [332, 66] on span "Create new" at bounding box center [314, 71] width 46 height 15
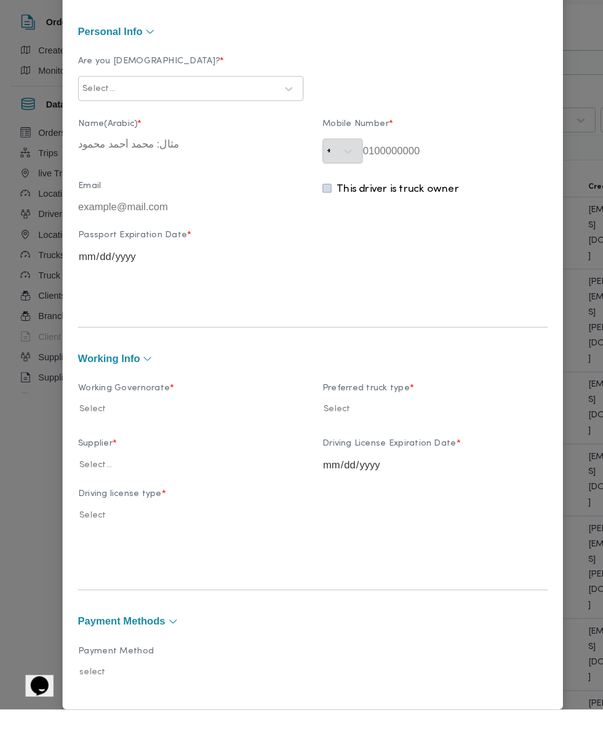
click at [292, 119] on label "Are you Egyptian? *" at bounding box center [183, 109] width 217 height 19
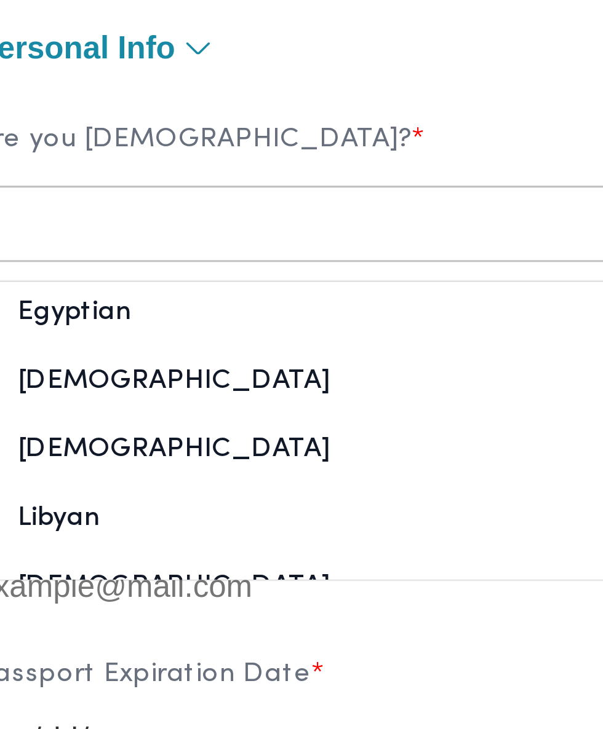
click at [201, 174] on div "Egyptian" at bounding box center [184, 163] width 216 height 22
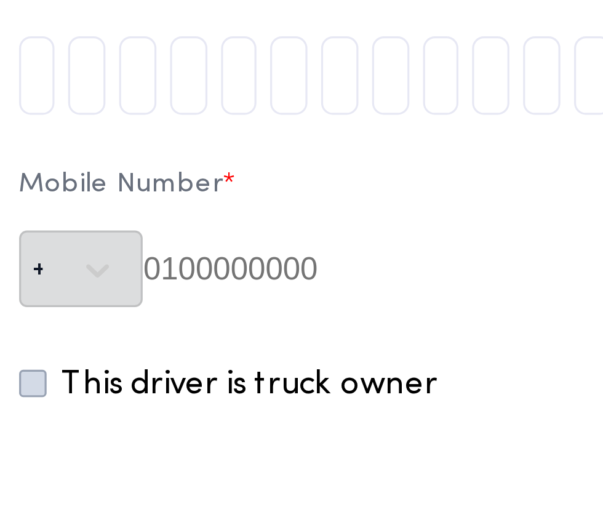
scroll to position [44, 0]
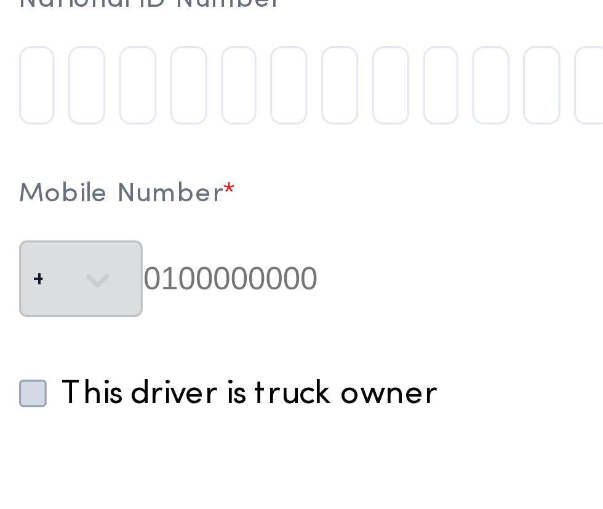
click at [322, 96] on input "tel" at bounding box center [317, 87] width 12 height 25
type input "2"
type input "6"
type input "0"
type input "1"
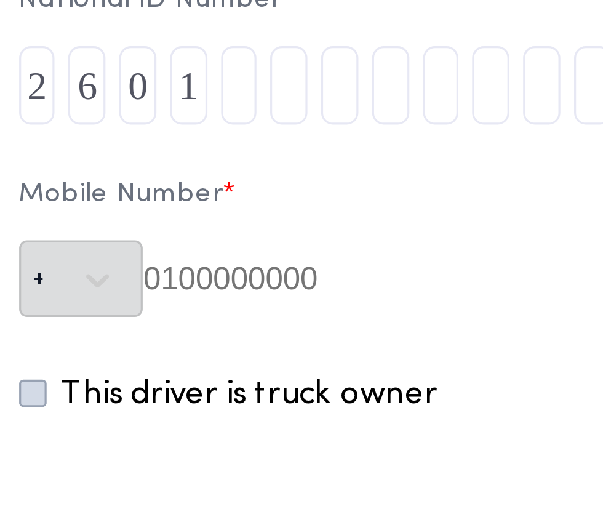
type input "2"
type input "1"
type input "9"
type input "1"
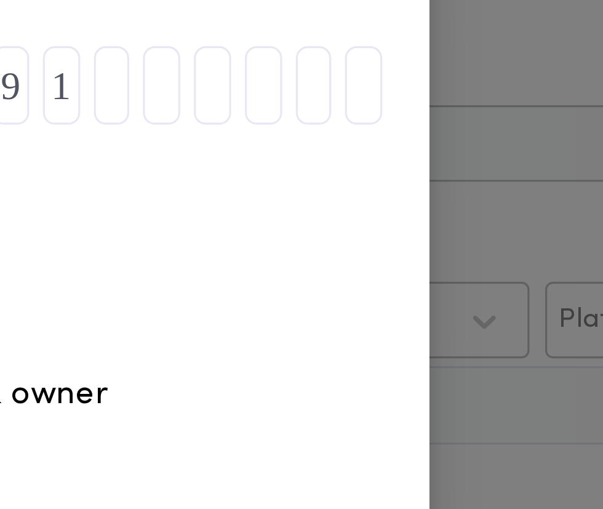
type input "8"
type input "0"
type input "2"
type input "0"
type input "9"
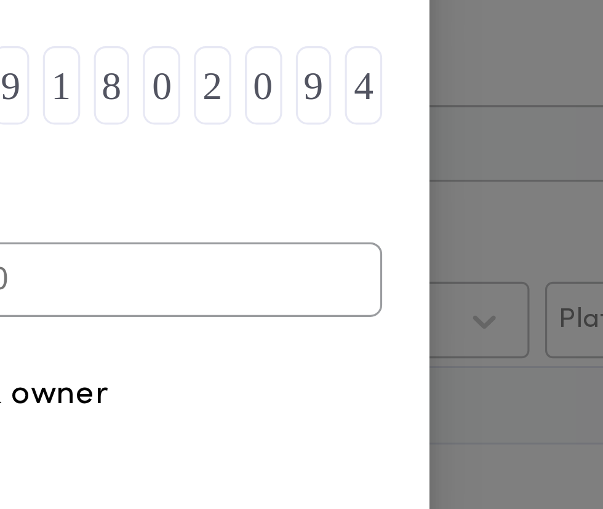
type input "4"
click at [528, 149] on input "text" at bounding box center [438, 148] width 178 height 23
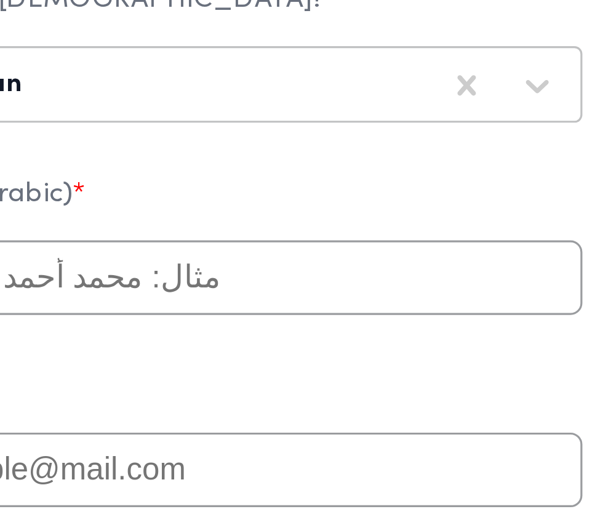
type input "01033854517"
click at [216, 150] on input "text" at bounding box center [183, 147] width 217 height 23
click at [242, 153] on input "text" at bounding box center [183, 147] width 217 height 23
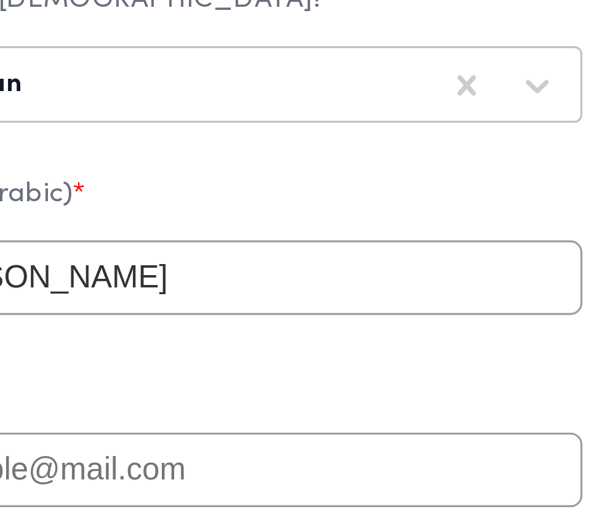
type input "سعد محمد يوسف"
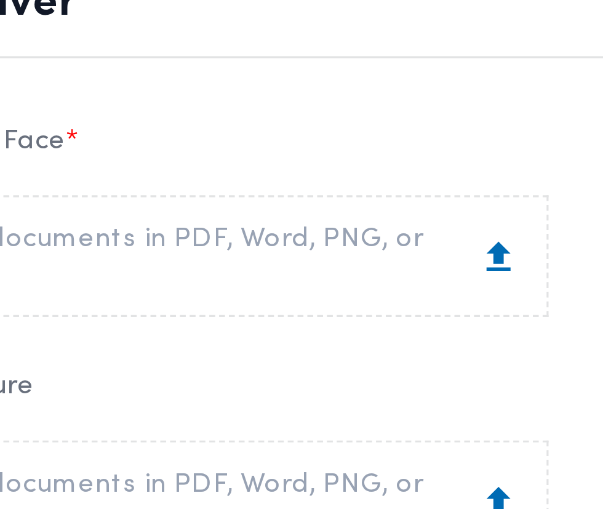
scroll to position [274, 0]
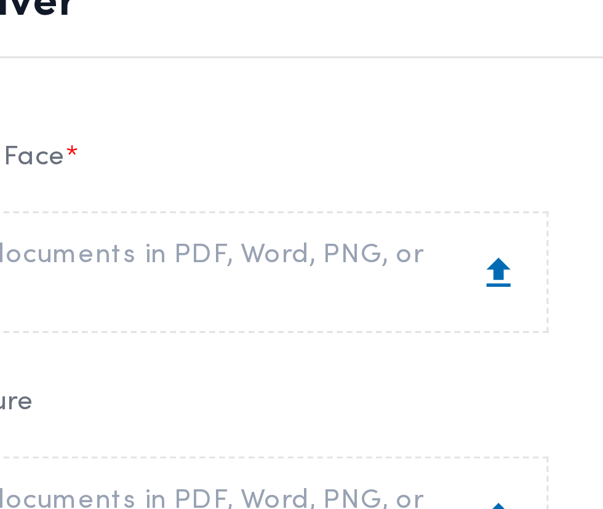
click at [256, 77] on label "ID Photo - Face *" at bounding box center [183, 77] width 217 height 19
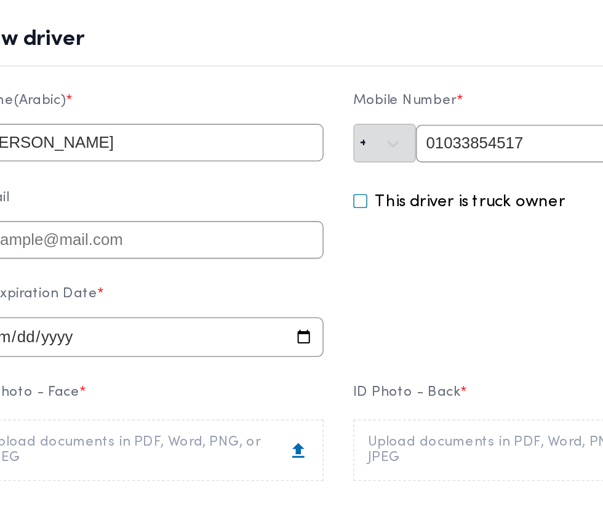
scroll to position [122, 0]
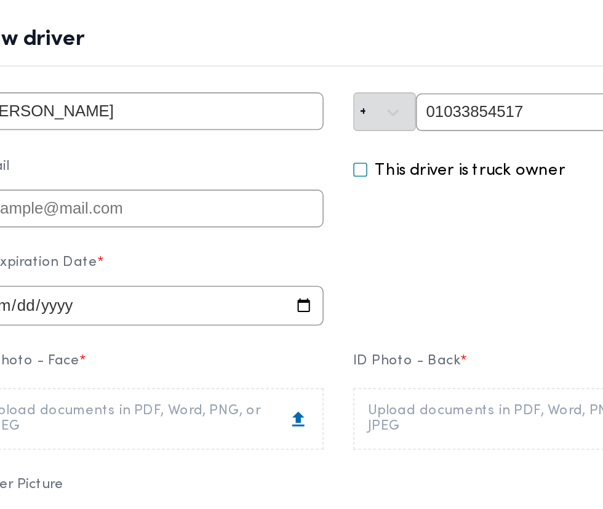
click at [292, 197] on input "date" at bounding box center [183, 189] width 217 height 25
type input "2026-09-09"
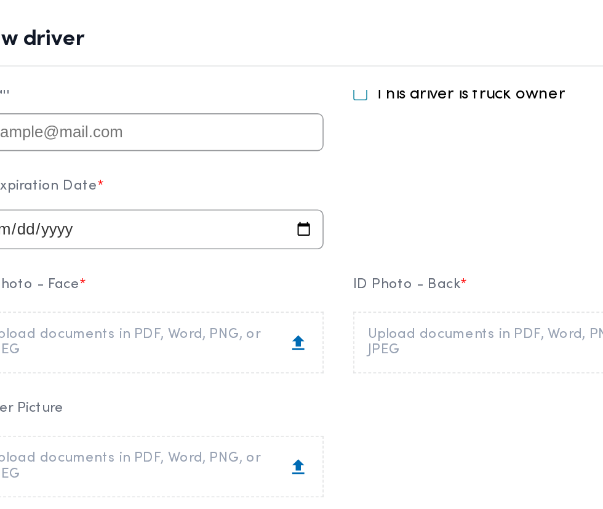
scroll to position [173, 0]
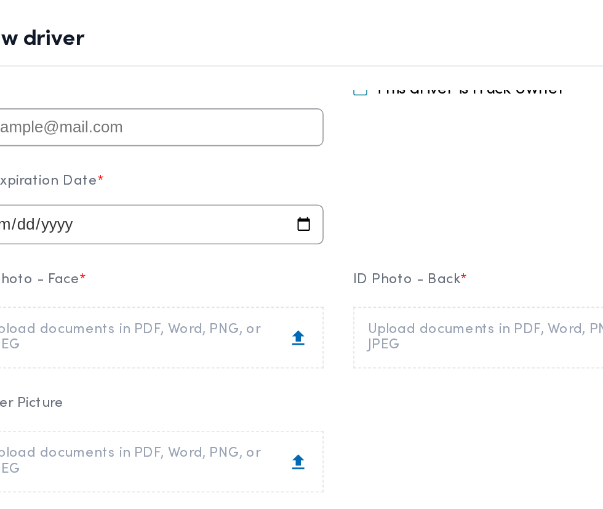
click at [283, 215] on div "Upload documents in PDF, Word, PNG, or JPEG" at bounding box center [183, 209] width 199 height 20
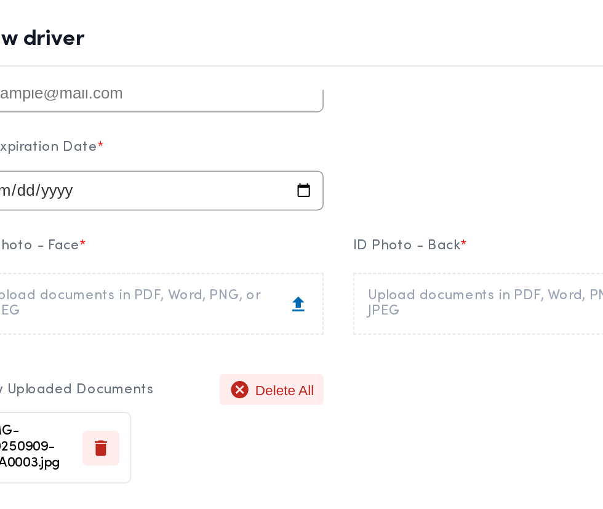
scroll to position [199, 0]
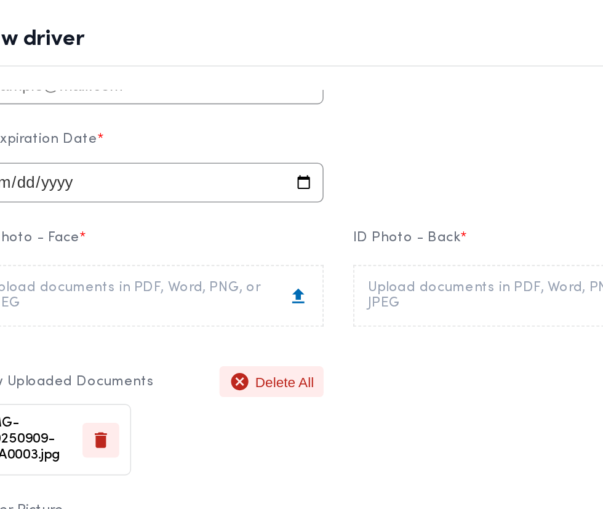
click at [430, 190] on div "Upload documents in PDF, Word, PNG, or JPEG" at bounding box center [419, 183] width 199 height 20
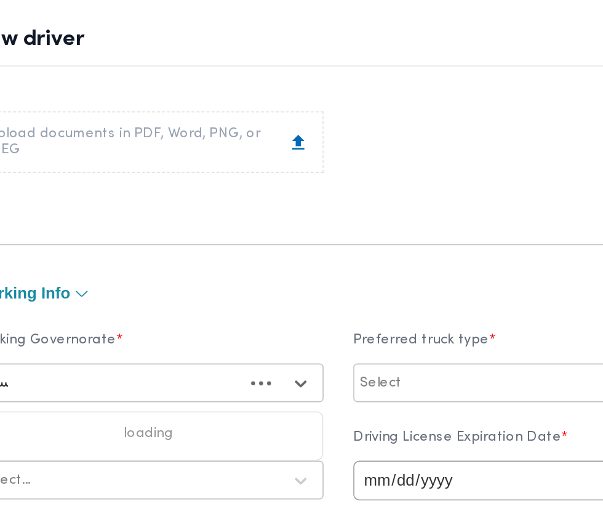
scroll to position [0, 0]
click at [279, 275] on div "الاسكندرية" at bounding box center [183, 267] width 191 height 15
type input "سكن"
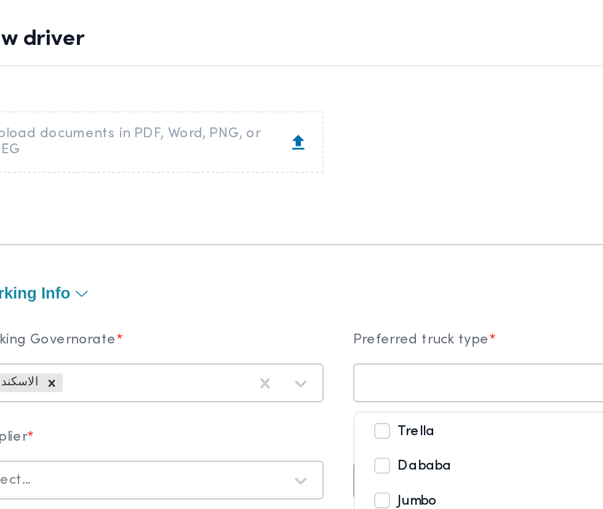
click at [402, 240] on div at bounding box center [408, 237] width 186 height 12
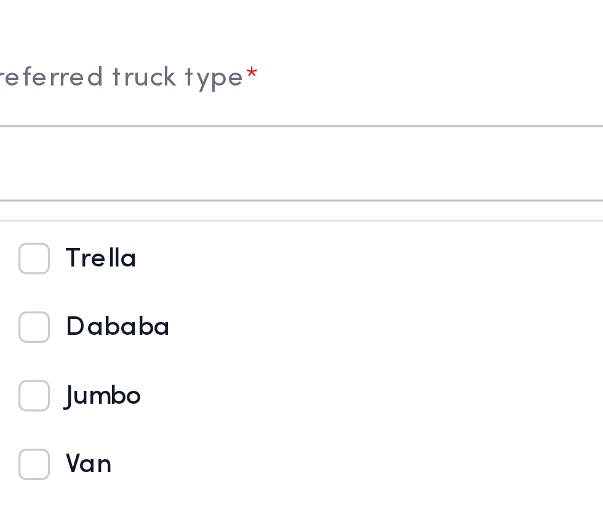
scroll to position [490, 0]
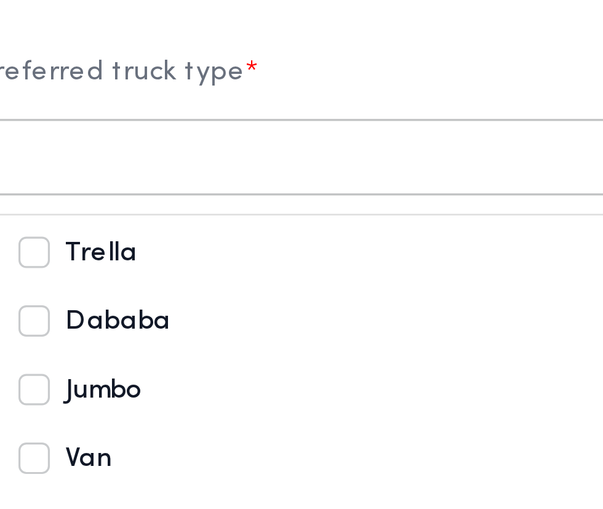
click at [448, 264] on div "Dababa" at bounding box center [418, 262] width 191 height 15
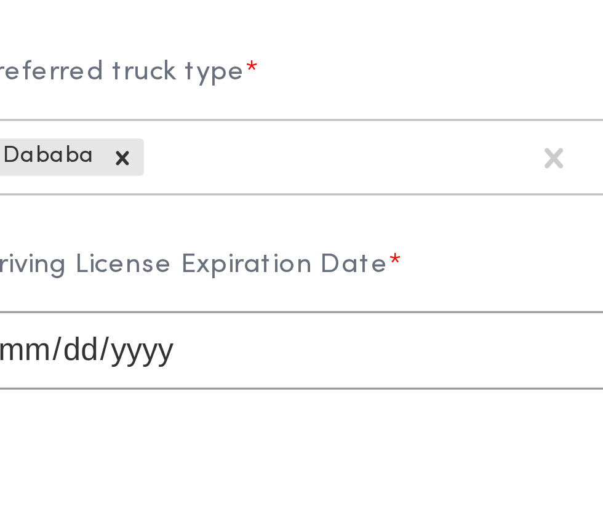
click at [449, 274] on input "date" at bounding box center [419, 270] width 217 height 25
type input "2027-09-09"
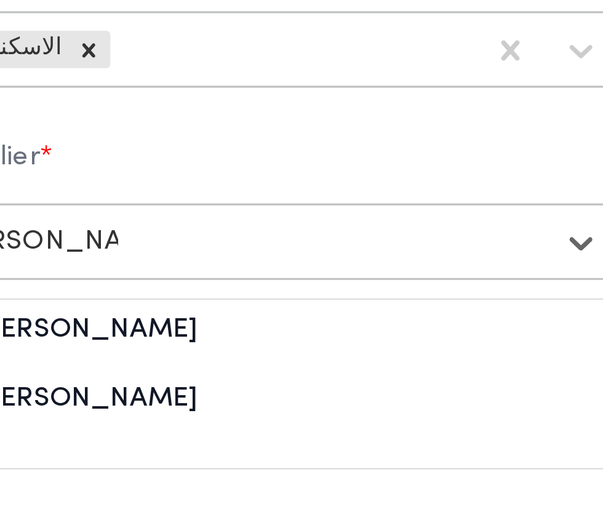
scroll to position [524, 0]
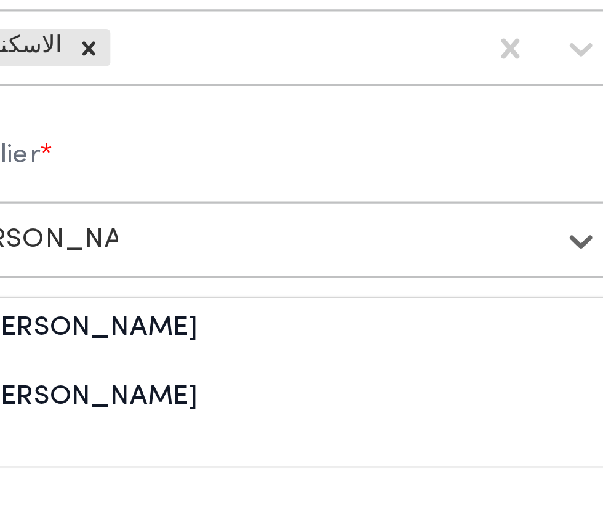
click at [236, 288] on div "عمرو محمد محمد يوسف" at bounding box center [184, 290] width 216 height 22
type input "محمد محمد يو"
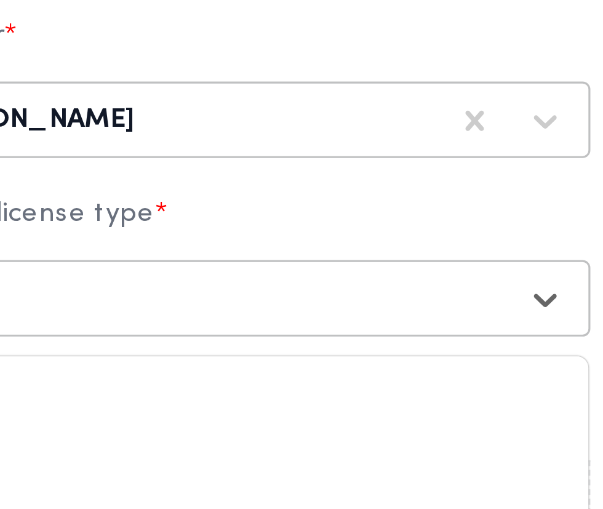
scroll to position [562, 0]
click at [214, 287] on div "أولى" at bounding box center [184, 287] width 216 height 22
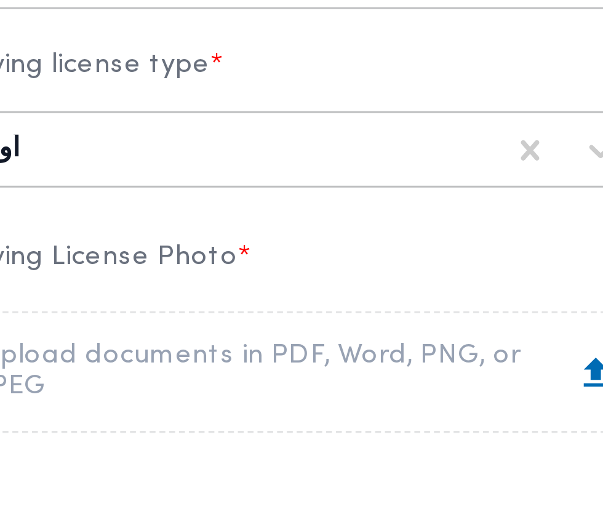
scroll to position [616, 0]
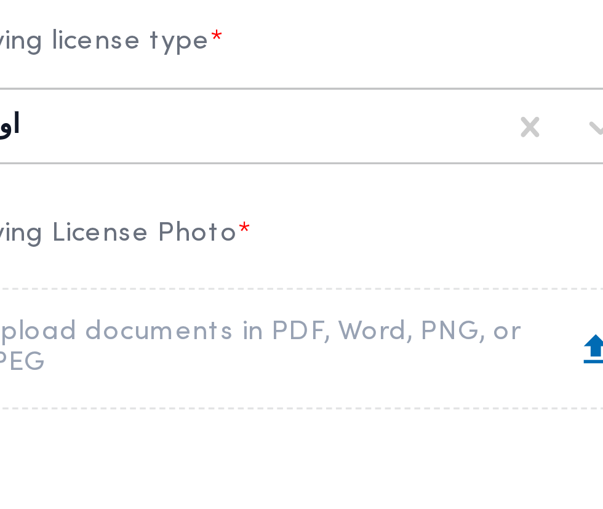
click at [237, 266] on div "Upload documents in PDF, Word, PNG, or JPEG" at bounding box center [183, 270] width 199 height 20
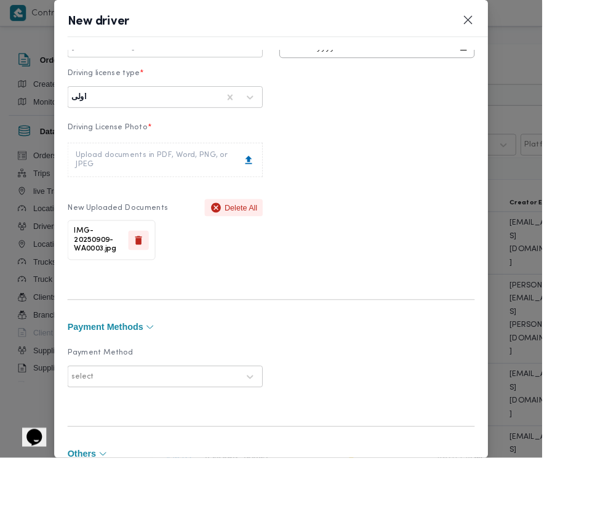
scroll to position [806, 0]
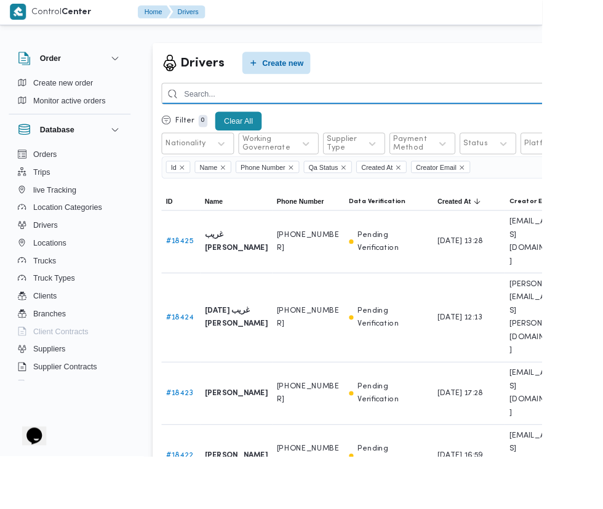
click at [410, 105] on input "search" at bounding box center [451, 105] width 542 height 24
type input "ابراهيم رمضان رجب"
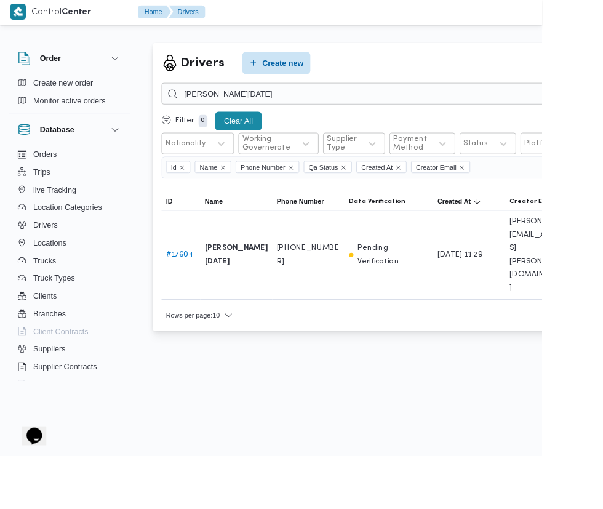
click at [540, 444] on html "Control Center Home Drivers English عربي Dark mode Logout Order Create new orde…" at bounding box center [301, 254] width 603 height 509
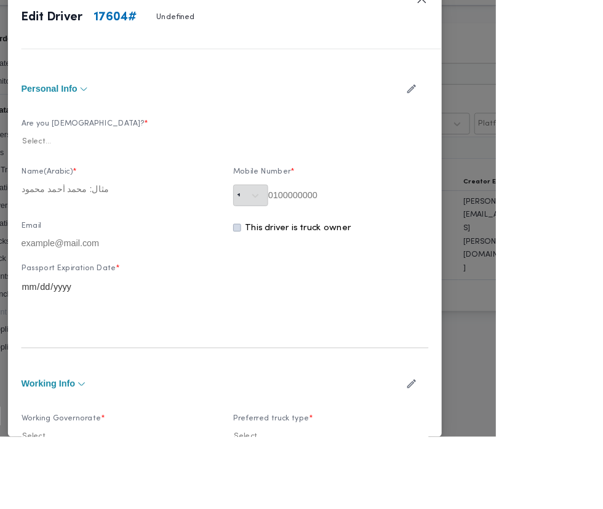
type input "ابراهيم رمضان رجب الدمرداش"
type input "01212243512"
type input "2034-11-29"
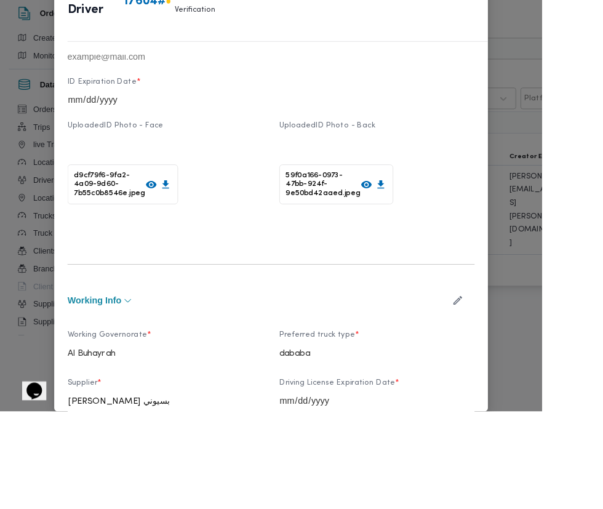
scroll to position [207, 0]
click at [515, 391] on icon "button" at bounding box center [508, 384] width 13 height 13
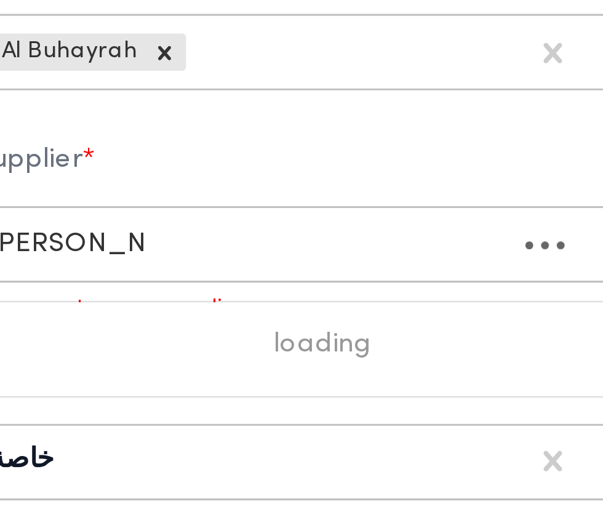
scroll to position [0, 0]
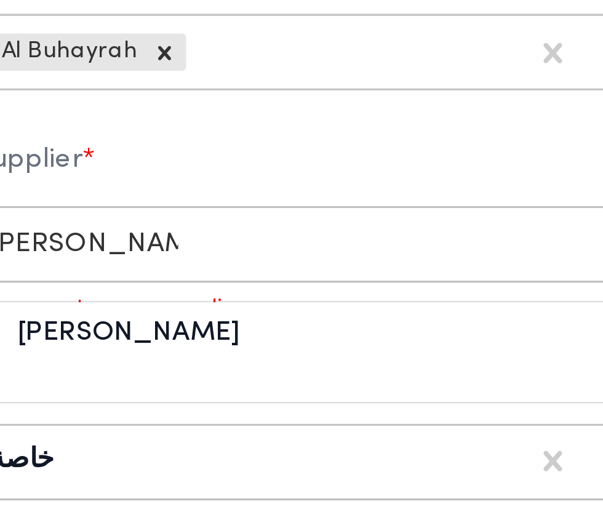
click at [226, 387] on div "[PERSON_NAME]" at bounding box center [184, 385] width 216 height 22
type input "احمد محمد وص"
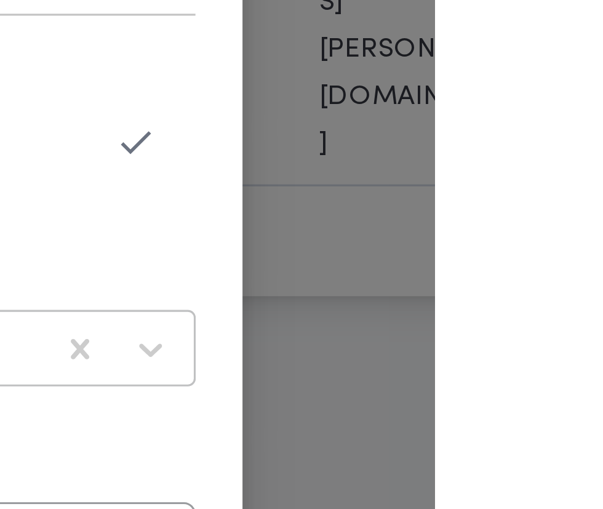
scroll to position [245, 0]
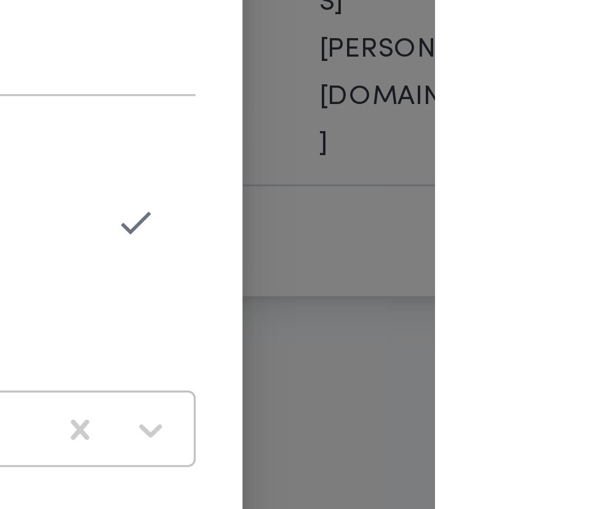
click at [515, 349] on icon "button" at bounding box center [508, 345] width 13 height 13
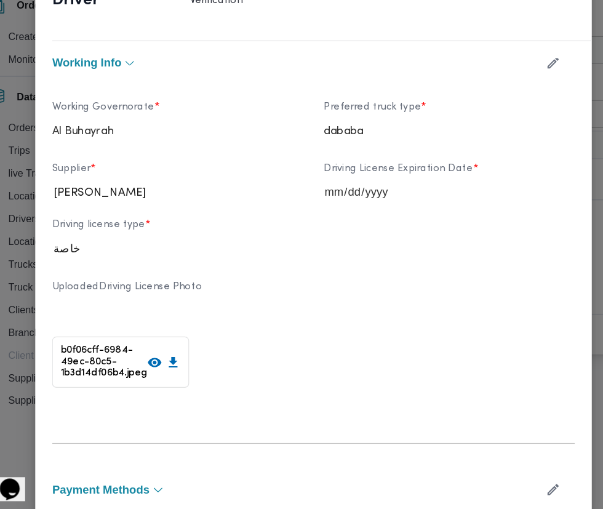
scroll to position [625, 0]
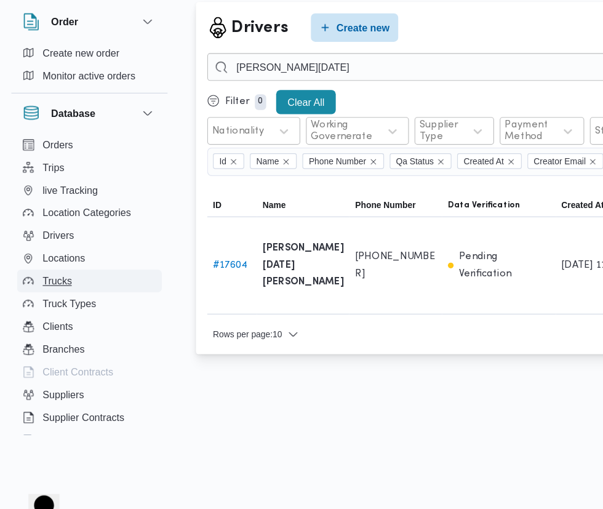
click at [100, 295] on button "Trucks" at bounding box center [77, 291] width 125 height 20
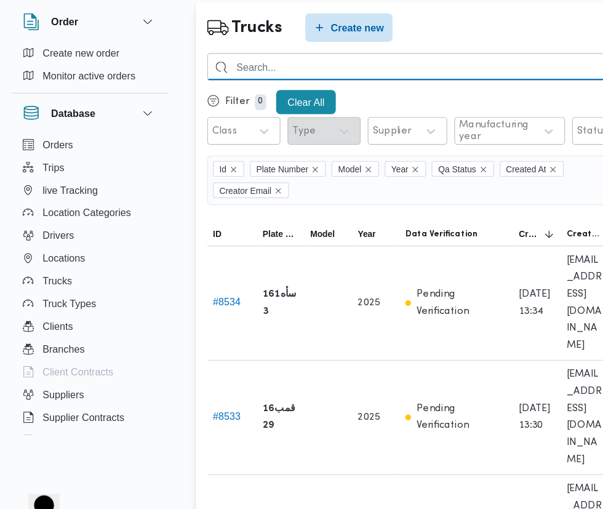
click at [356, 105] on input "search" at bounding box center [374, 105] width 389 height 24
type input "3172"
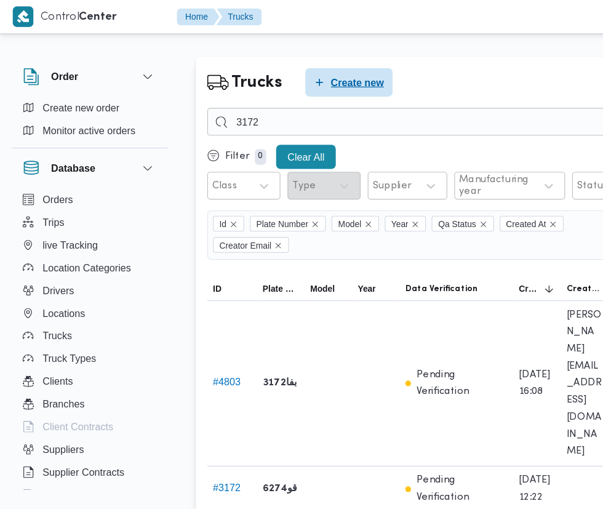
click at [317, 71] on span "Create new" at bounding box center [310, 71] width 46 height 15
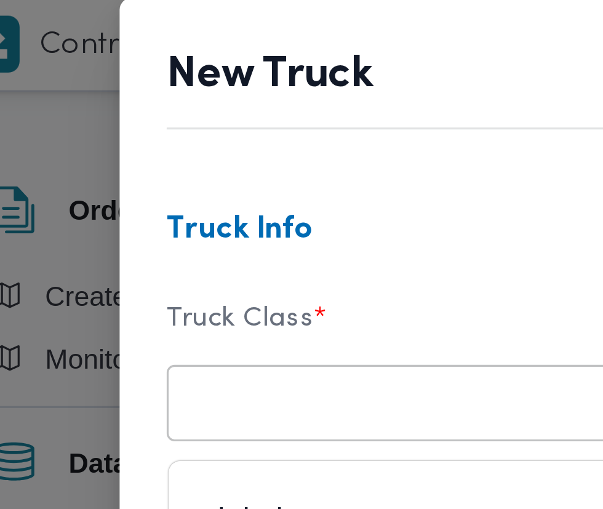
scroll to position [26, 0]
click at [132, 144] on div "dababa" at bounding box center [184, 155] width 216 height 22
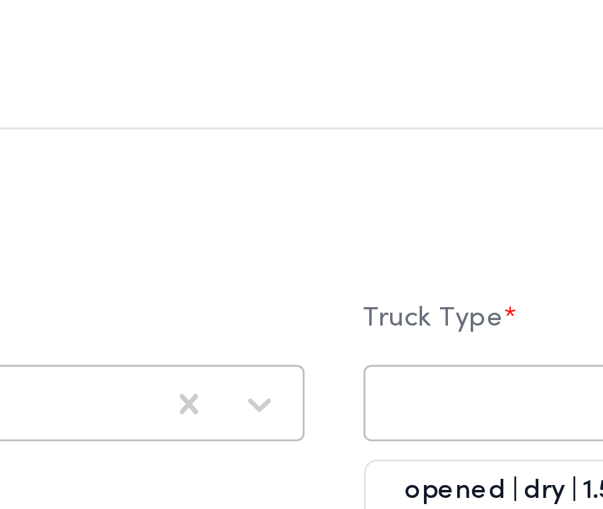
click at [347, 121] on div at bounding box center [408, 127] width 186 height 12
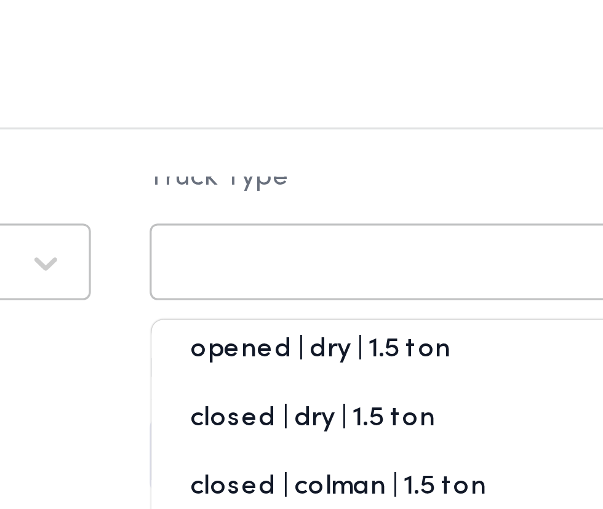
scroll to position [47, 0]
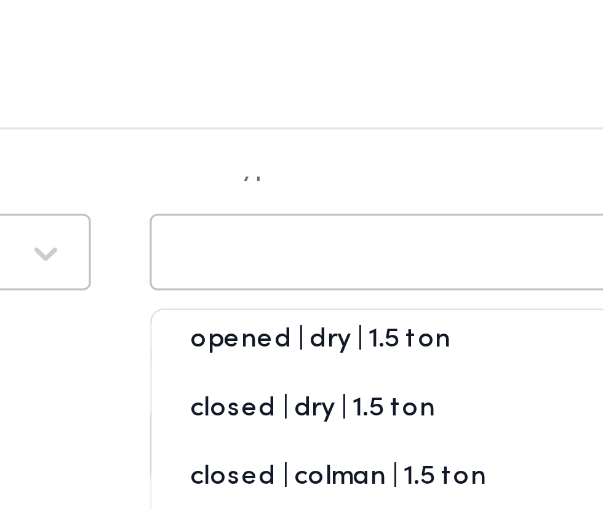
click at [396, 166] on div "closed | chilled | 1.5 ton" at bounding box center [419, 177] width 216 height 22
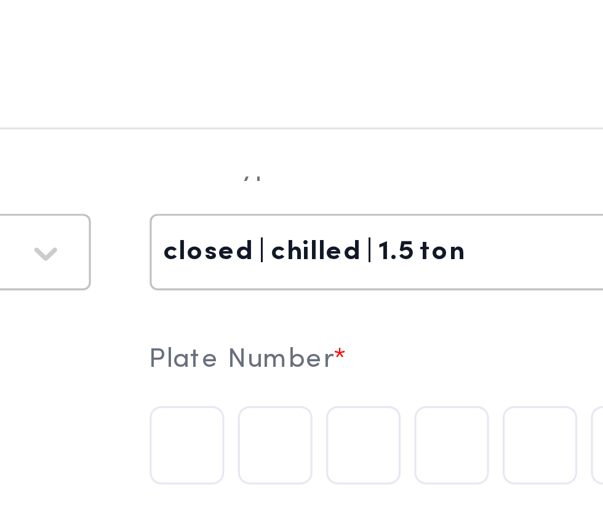
click at [319, 128] on input "text" at bounding box center [322, 140] width 23 height 25
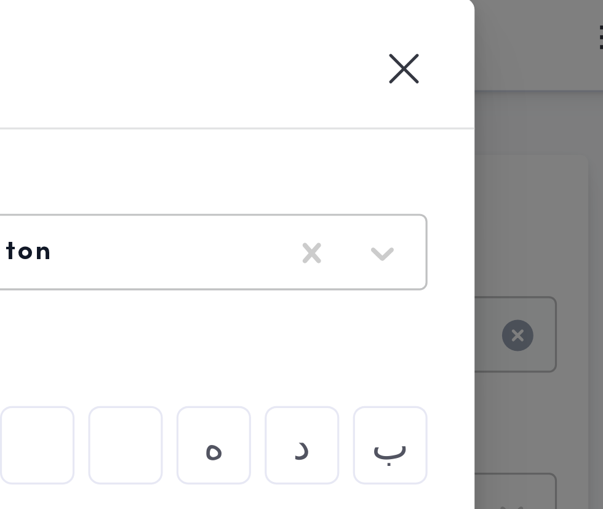
click at [431, 128] on input "text" at bounding box center [432, 140] width 23 height 25
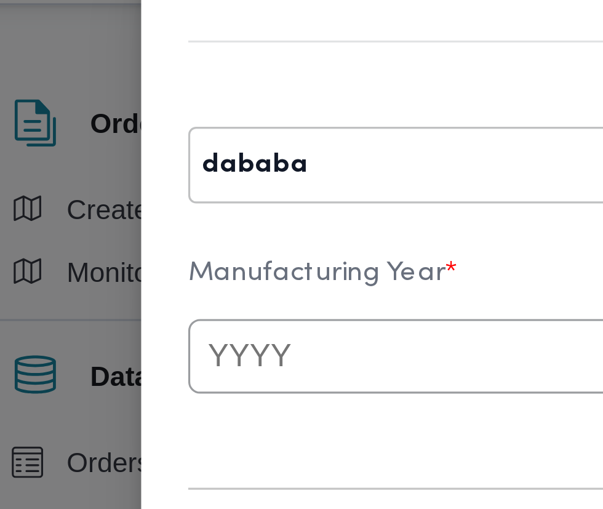
click at [155, 128] on input "text" at bounding box center [142, 139] width 135 height 23
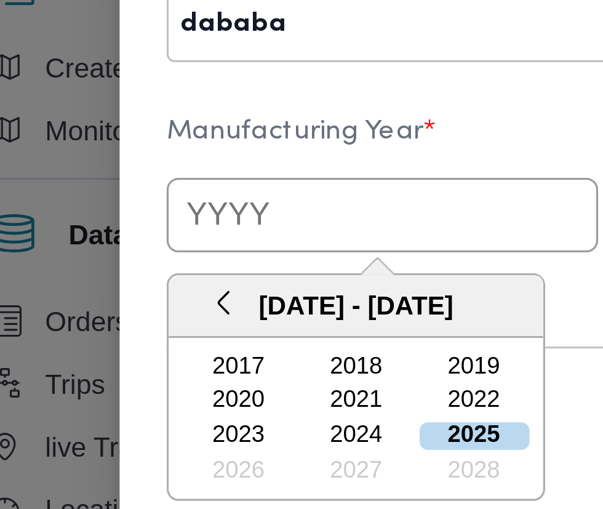
click at [174, 205] on div "2025" at bounding box center [171, 209] width 34 height 9
type input "2025"
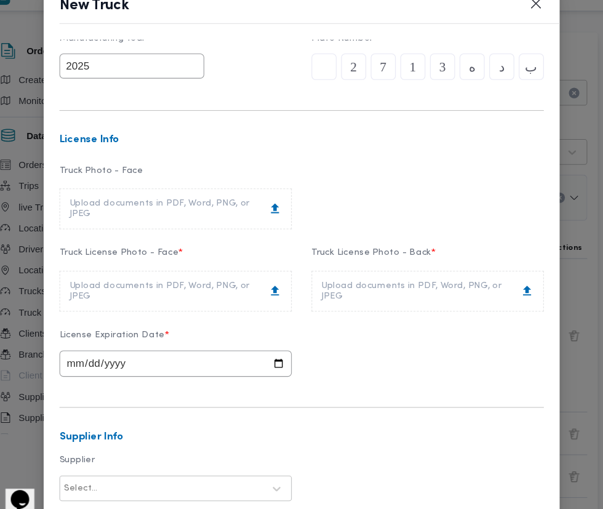
scroll to position [108, 0]
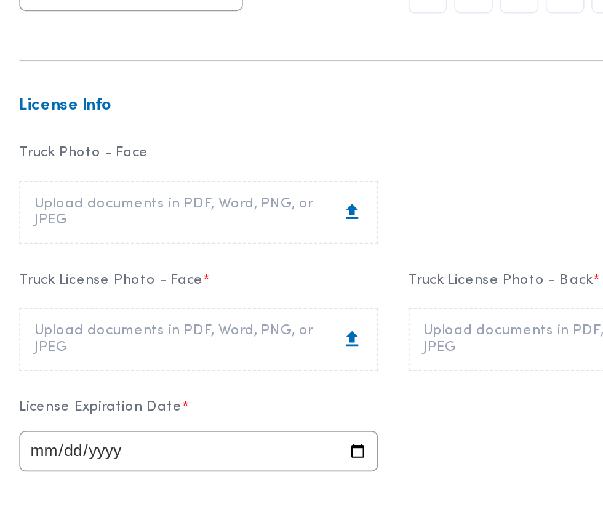
click at [225, 279] on div "Upload documents in PDF, Word, PNG, or JPEG" at bounding box center [183, 289] width 199 height 20
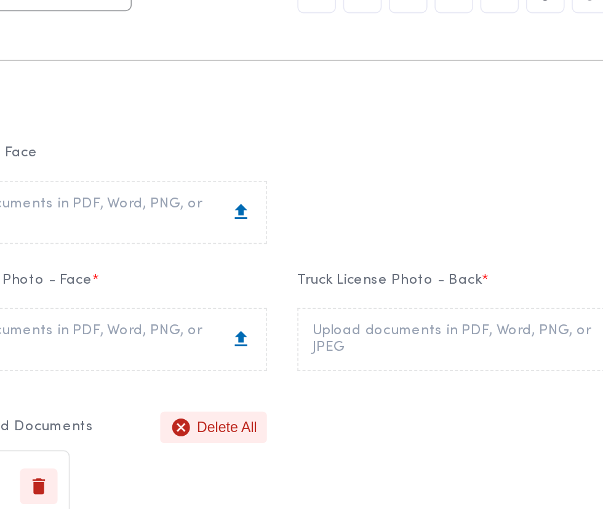
click at [434, 279] on div "Upload documents in PDF, Word, PNG, or JPEG" at bounding box center [419, 289] width 199 height 20
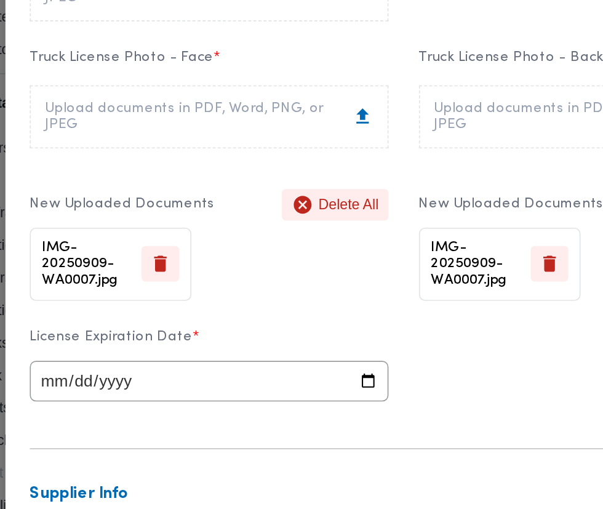
scroll to position [247, 0]
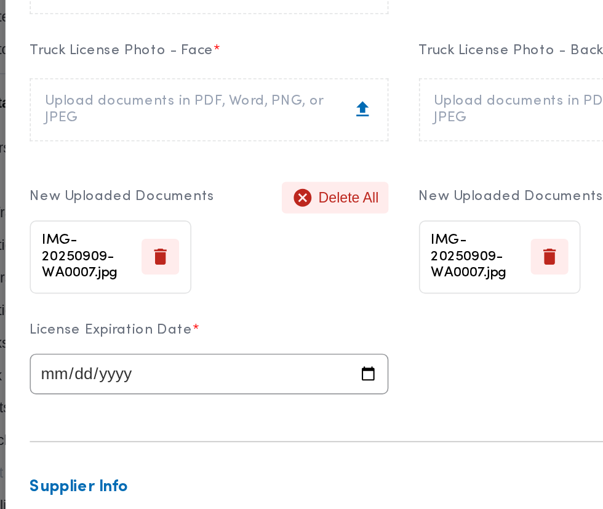
click at [260, 298] on input "date" at bounding box center [183, 310] width 217 height 25
type input "2026-09-09"
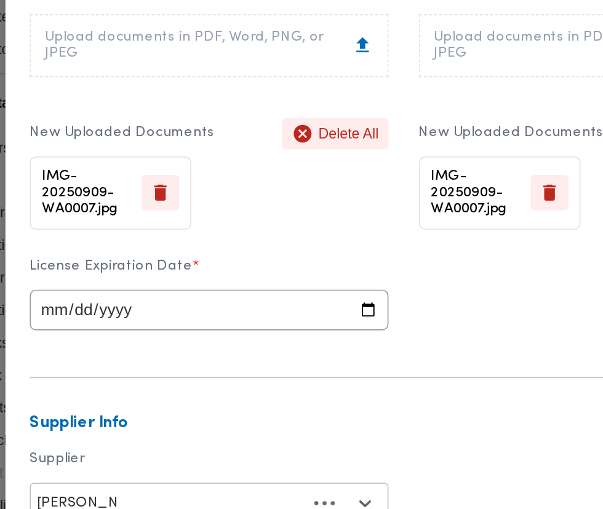
scroll to position [0, 0]
click at [210, 410] on div "[PERSON_NAME]" at bounding box center [184, 421] width 216 height 22
type input "احمد محمد و"
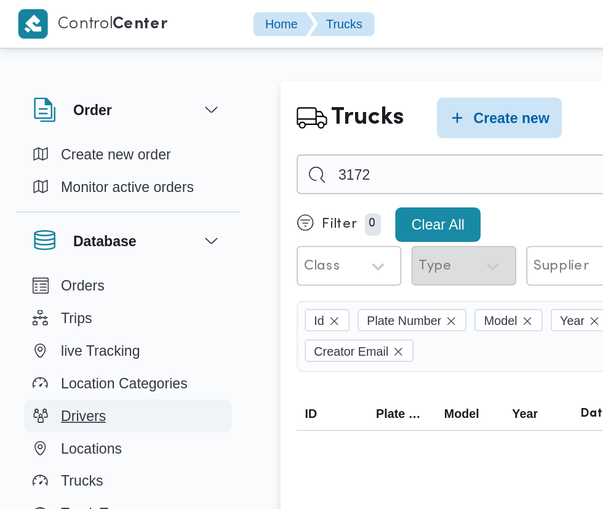
click at [90, 250] on button "Drivers" at bounding box center [77, 252] width 125 height 20
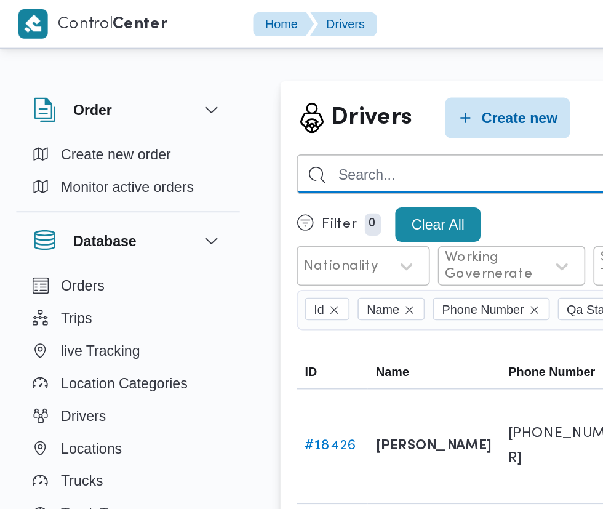
click at [272, 107] on input "search" at bounding box center [451, 105] width 542 height 24
type input "علي مصطفي علي"
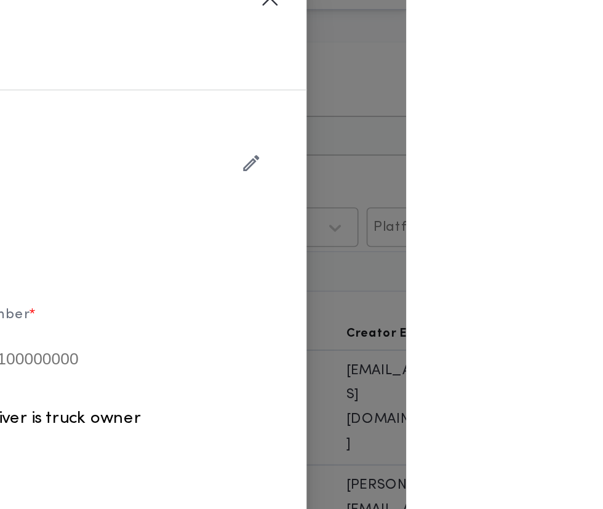
type input "علي [PERSON_NAME] [PERSON_NAME]"
type input "01208054388"
type input "2027-03-12"
type input "2028-03-12"
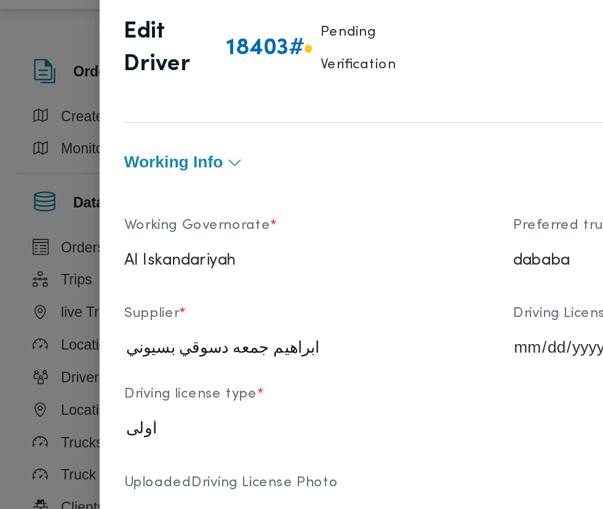
scroll to position [470, 0]
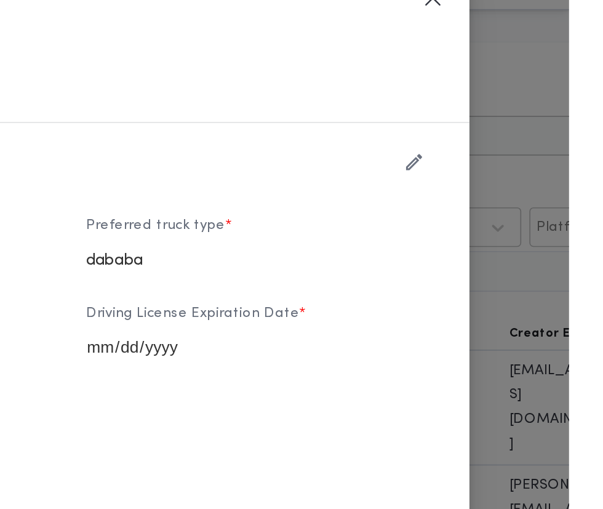
click at [515, 125] on icon "button" at bounding box center [508, 121] width 13 height 13
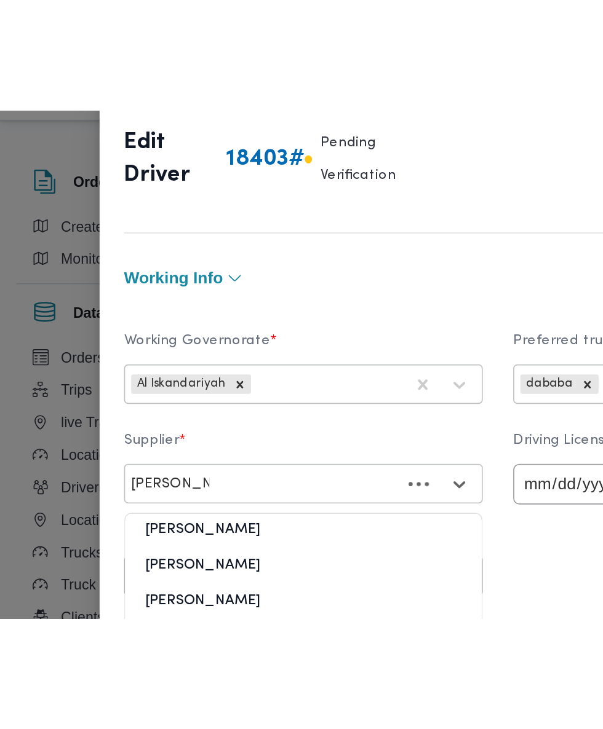
scroll to position [0, 0]
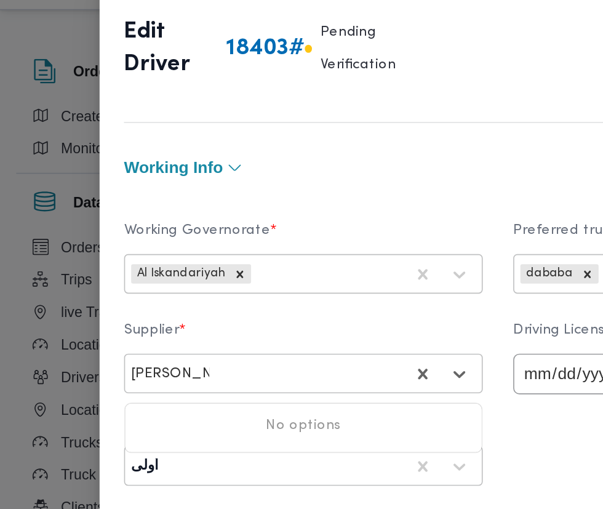
type input "عبدالحكيم عا"
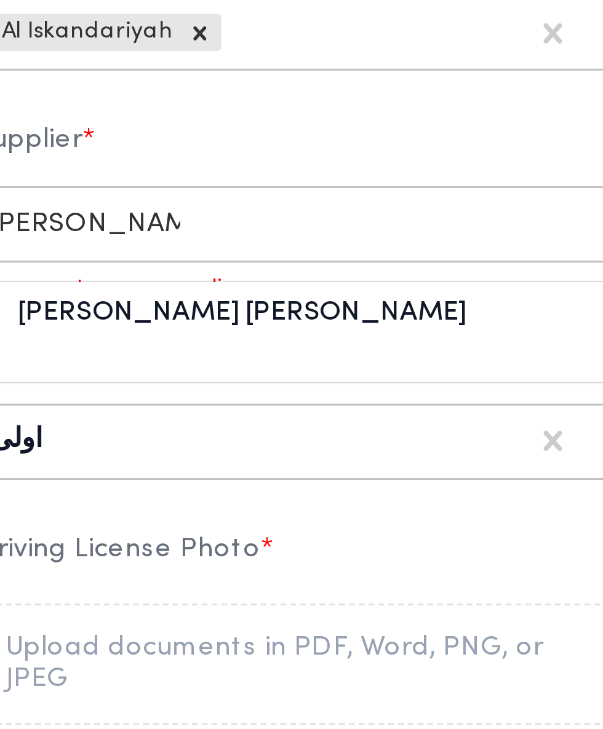
click at [234, 293] on div "[PERSON_NAME] [PERSON_NAME]" at bounding box center [184, 282] width 216 height 22
type input "عبدالحكيم عوض"
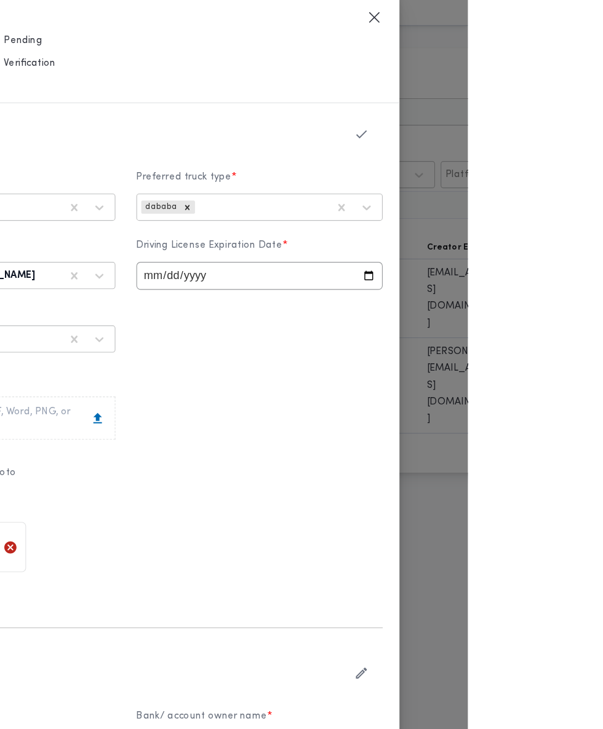
click at [515, 132] on icon "button" at bounding box center [508, 125] width 13 height 13
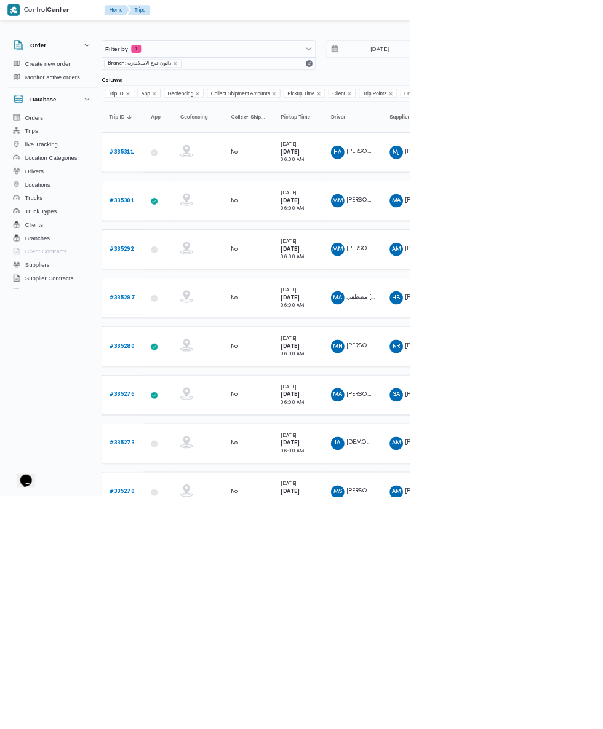
scroll to position [0, 10]
click at [564, 72] on input "1/8/2025" at bounding box center [550, 72] width 140 height 25
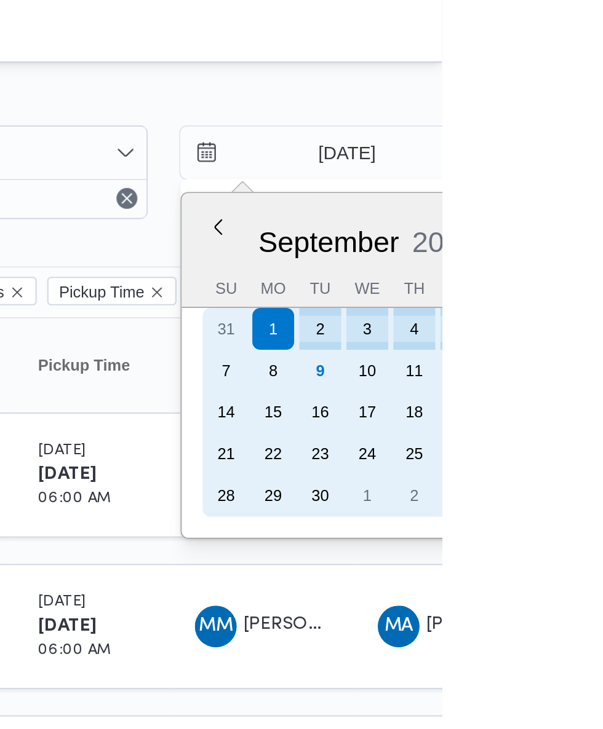
click at [545, 175] on div "9" at bounding box center [546, 175] width 20 height 20
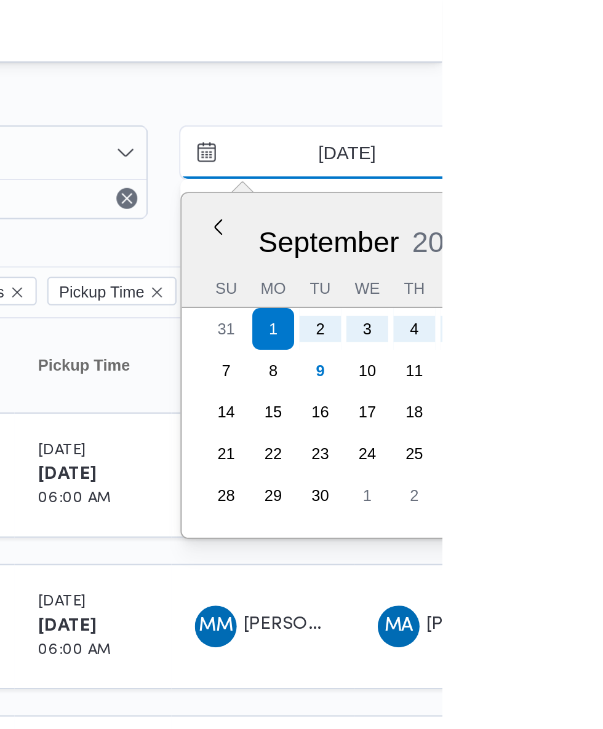
type input "[DATE]"
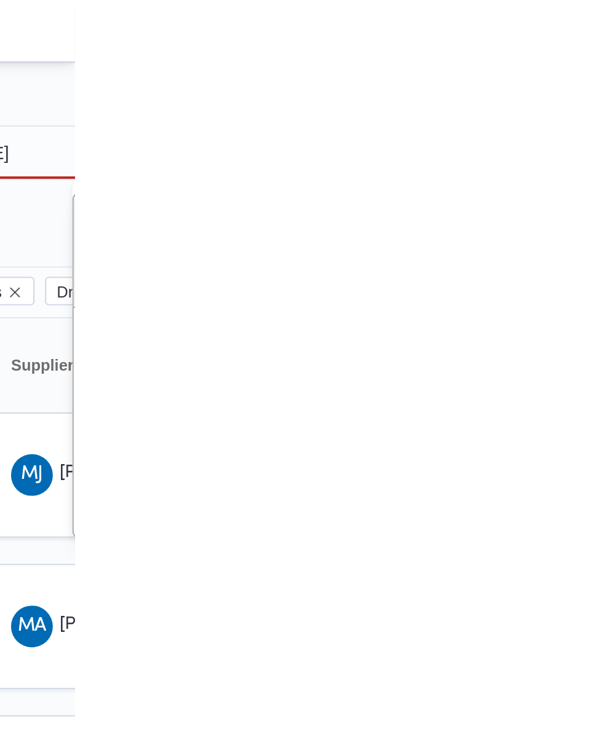
type input "9/9/2025"
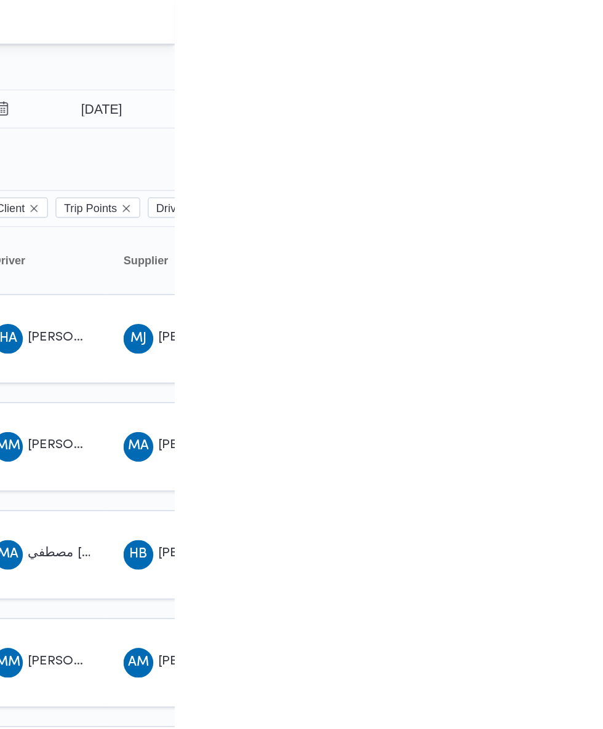
scroll to position [0, 20]
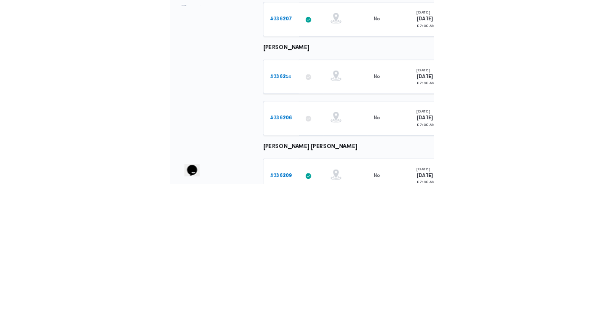
scroll to position [185, 0]
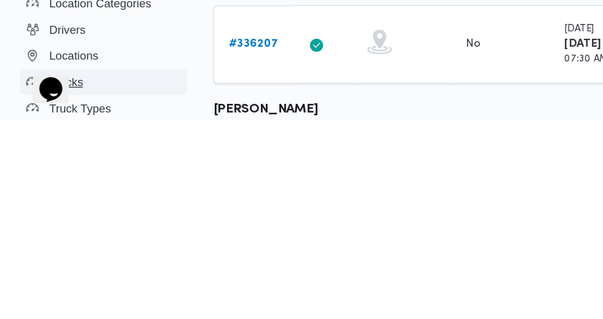
click at [76, 290] on button "Trucks" at bounding box center [77, 291] width 125 height 20
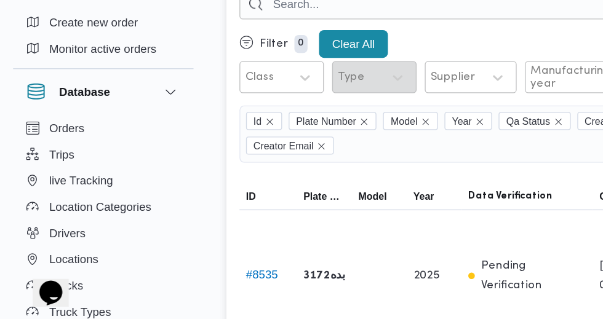
scroll to position [26, 0]
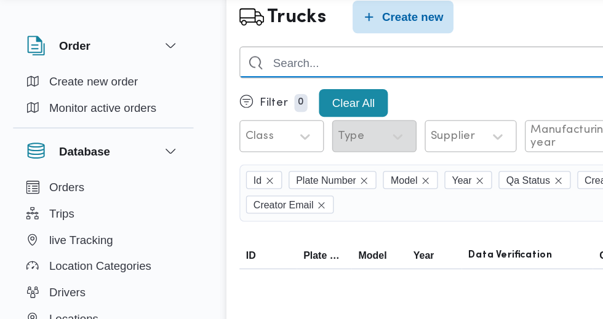
click at [302, 74] on input "search" at bounding box center [374, 79] width 389 height 24
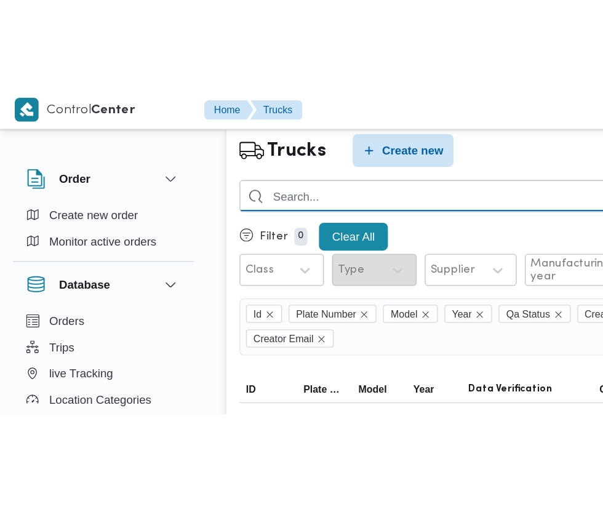
scroll to position [0, 0]
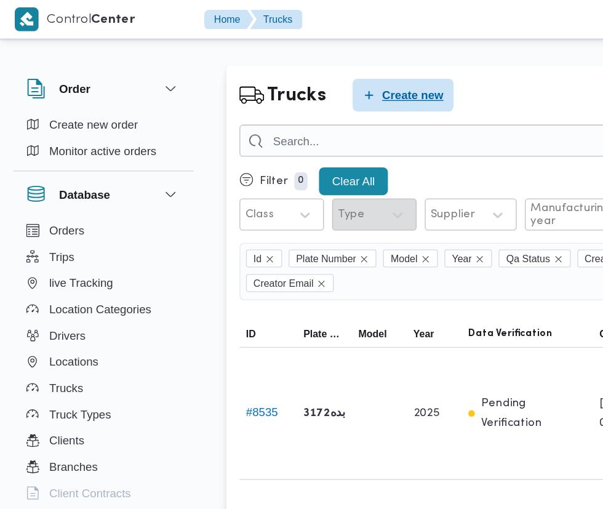
click at [306, 76] on span "Create new" at bounding box center [310, 71] width 46 height 15
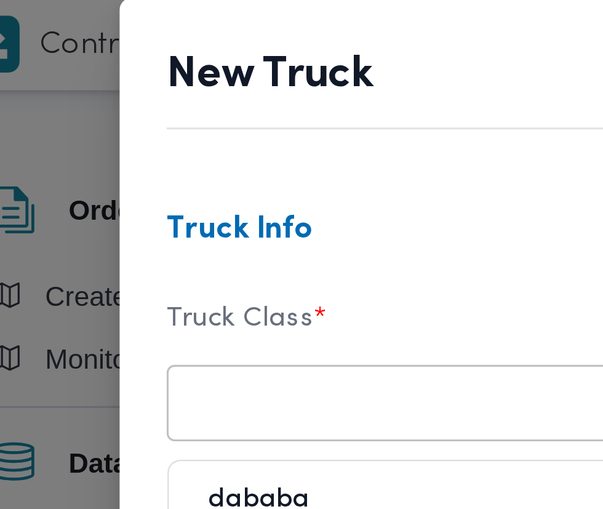
scroll to position [13, 0]
click at [142, 157] on div "dababa" at bounding box center [184, 168] width 216 height 22
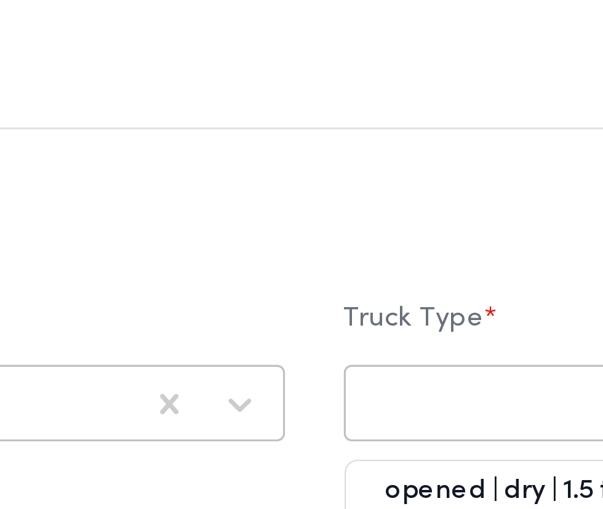
click at [347, 121] on div at bounding box center [408, 127] width 186 height 12
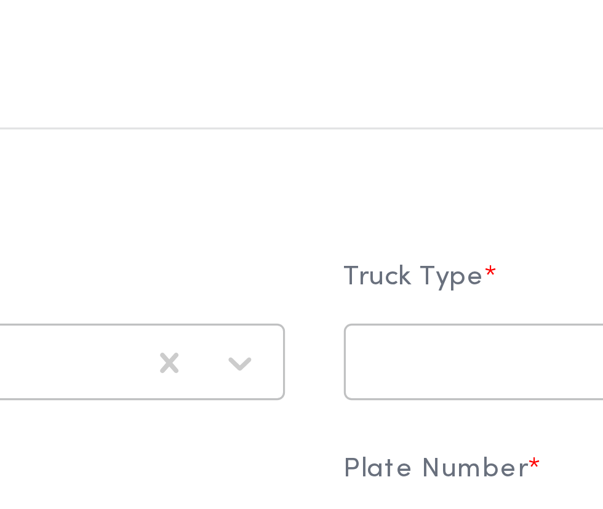
scroll to position [9, 0]
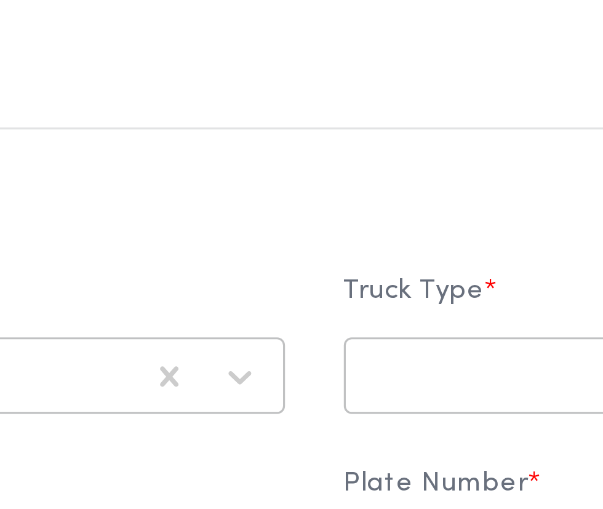
click at [360, 85] on div "Truck Class * dababa Truck Type * Select..." at bounding box center [301, 108] width 453 height 55
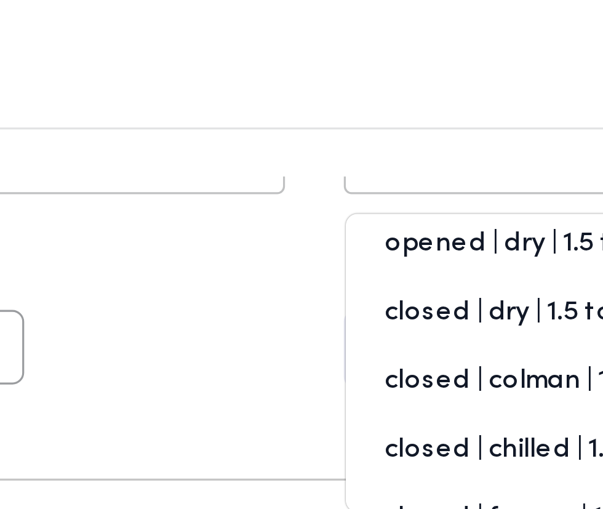
scroll to position [81, 0]
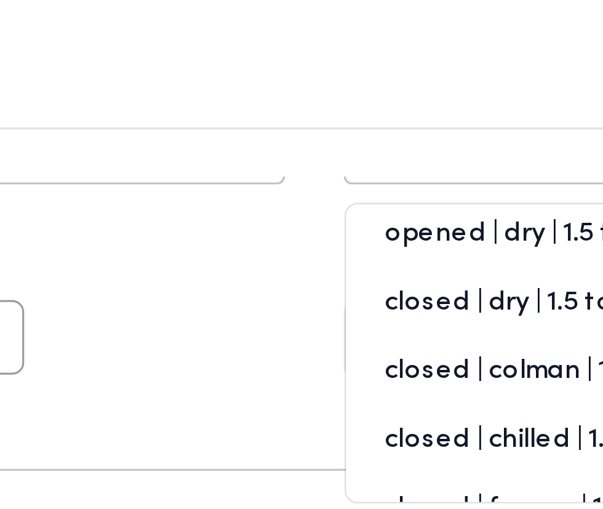
click at [371, 111] on div "closed | colman | 1.5 ton" at bounding box center [419, 122] width 216 height 22
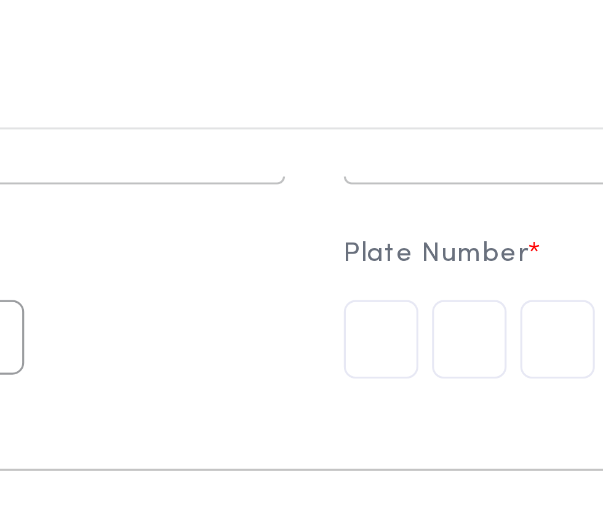
click at [320, 95] on input "text" at bounding box center [322, 107] width 23 height 25
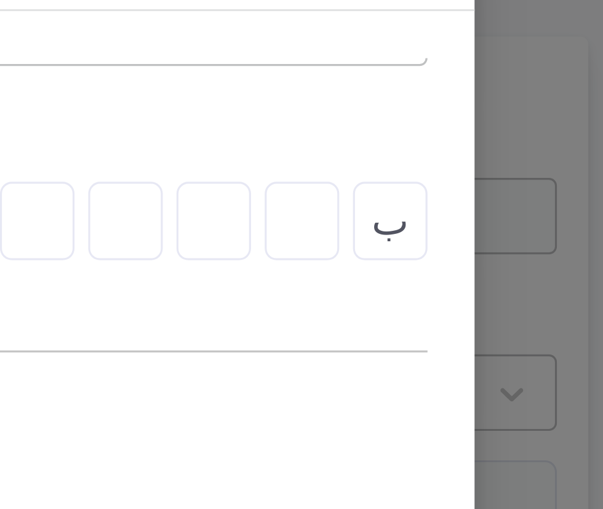
click at [491, 95] on input "text" at bounding box center [488, 107] width 23 height 25
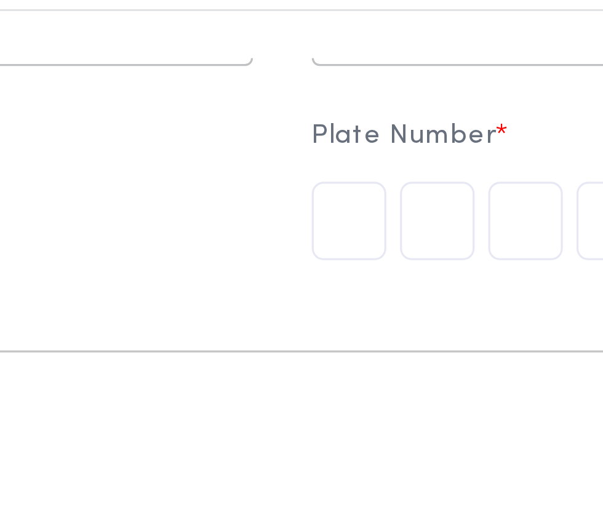
scroll to position [82, 0]
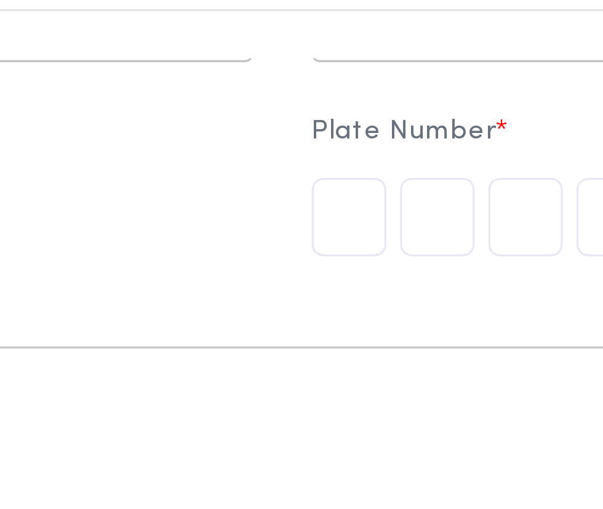
click at [319, 93] on input "text" at bounding box center [322, 105] width 23 height 25
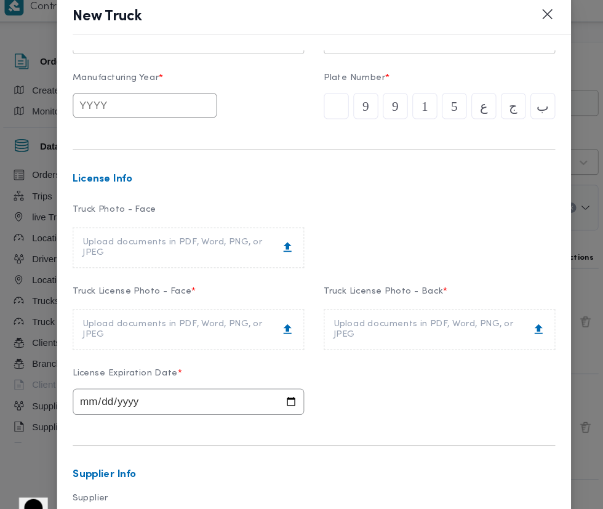
scroll to position [80, 0]
click at [242, 307] on div "Upload documents in PDF, Word, PNG, or JPEG" at bounding box center [183, 317] width 199 height 20
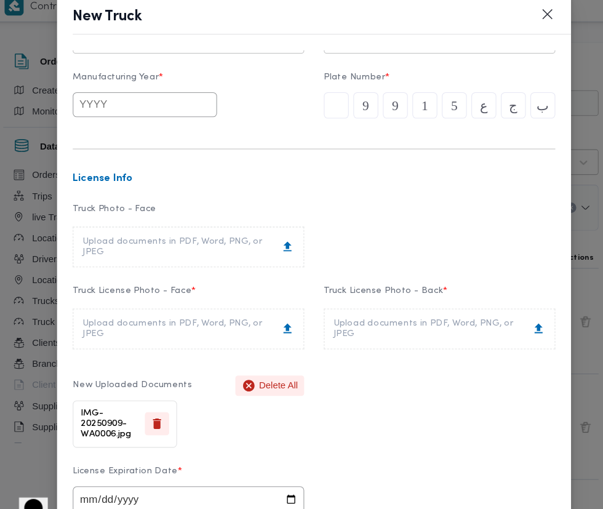
click at [434, 307] on div "Upload documents in PDF, Word, PNG, or JPEG" at bounding box center [419, 317] width 199 height 20
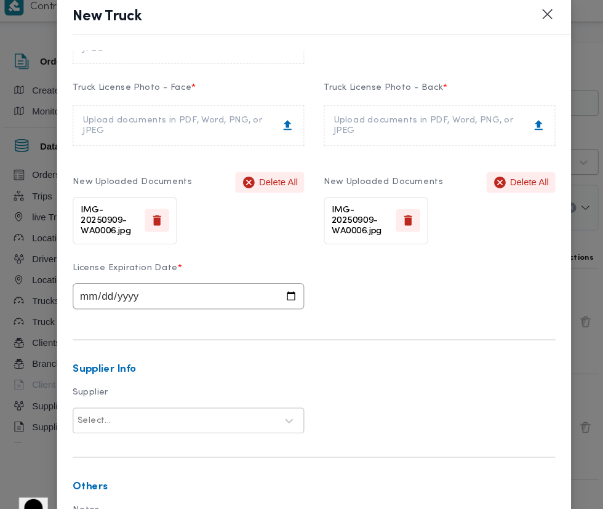
scroll to position [286, 0]
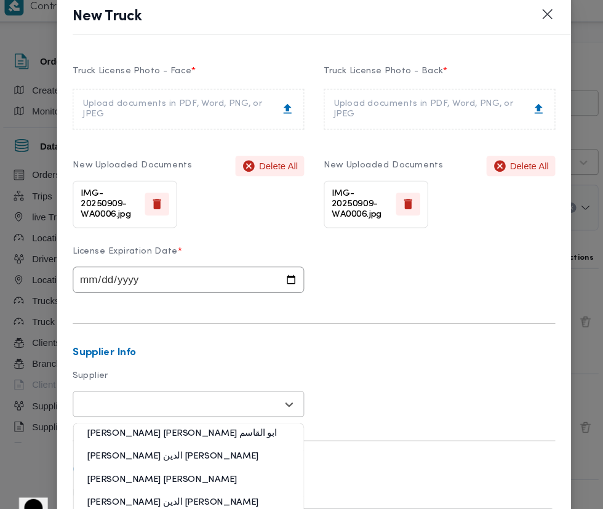
type input "ن"
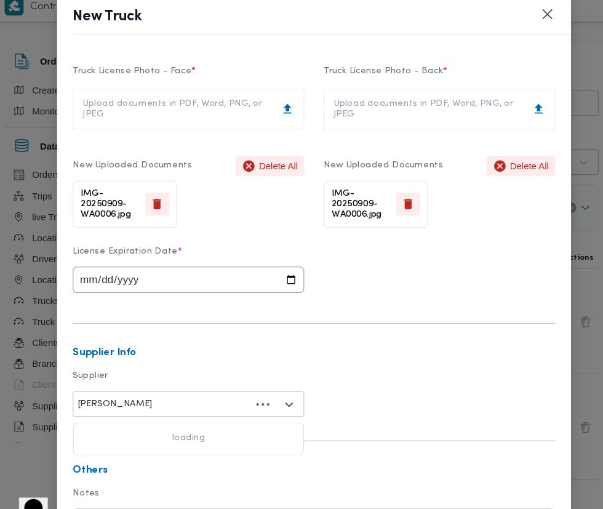
scroll to position [0, 0]
click at [237, 431] on div "عمرو محمد محمد يوسف" at bounding box center [184, 442] width 216 height 22
type input "محمد محمد يوسف"
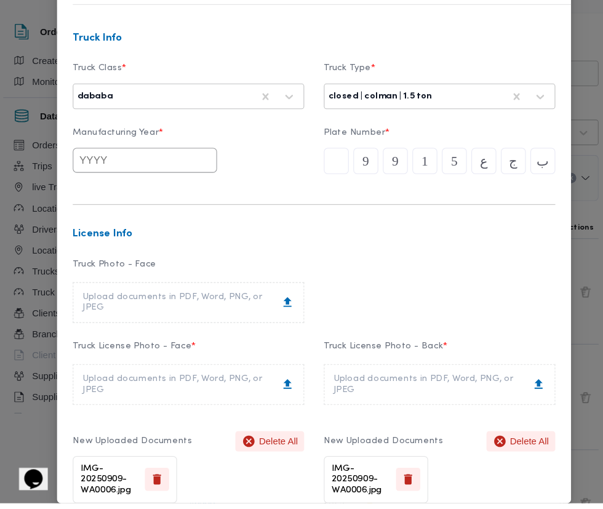
click at [184, 188] on input "text" at bounding box center [142, 186] width 135 height 23
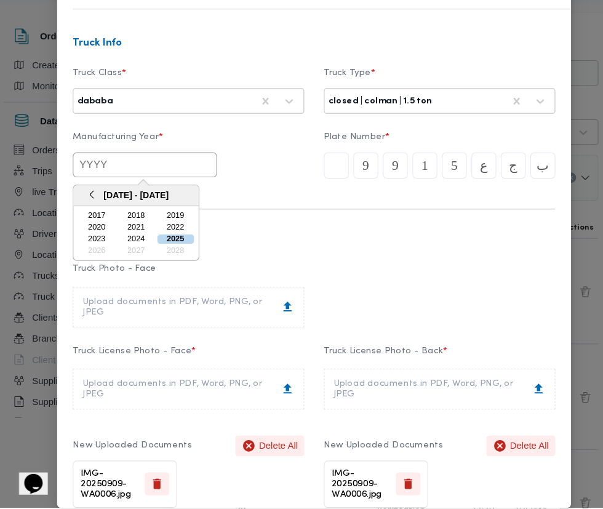
scroll to position [6, 0]
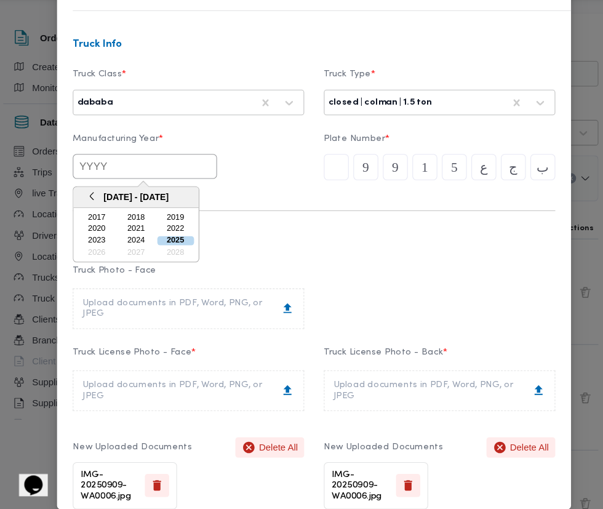
click at [171, 252] on div "2025" at bounding box center [171, 256] width 34 height 9
type input "2025"
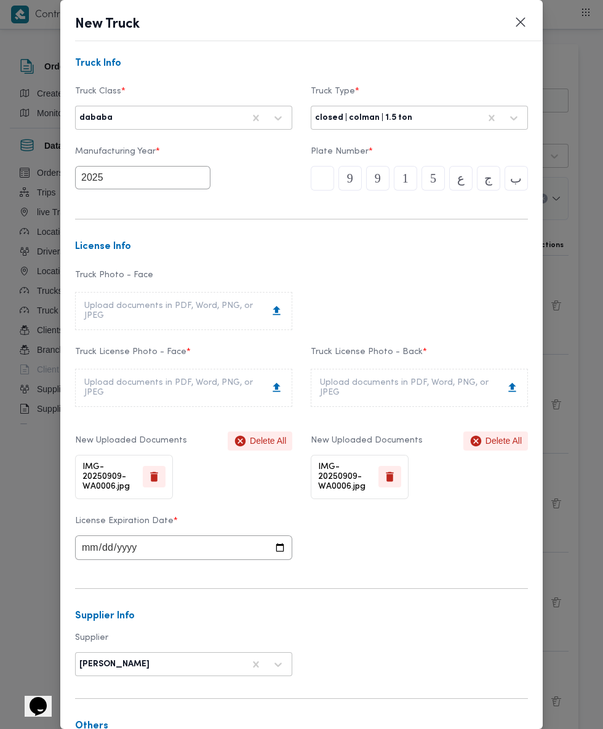
scroll to position [65, 0]
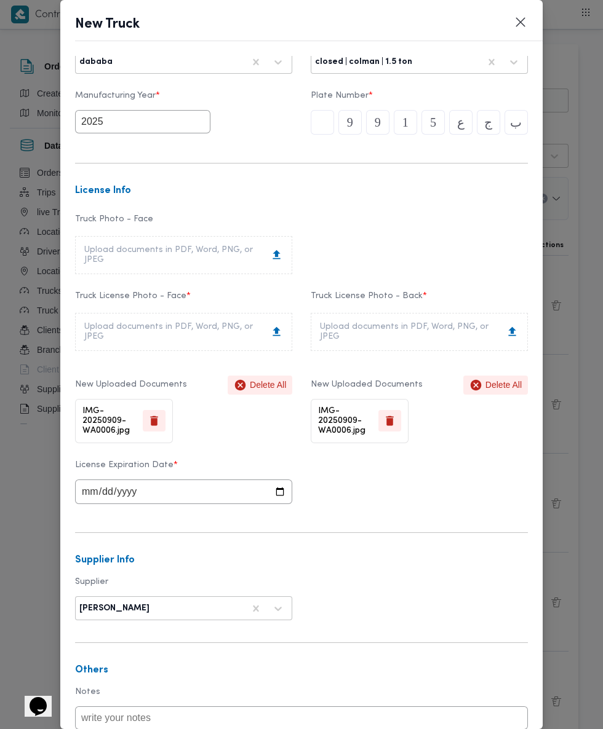
click at [256, 480] on input "date" at bounding box center [183, 492] width 217 height 25
type input "2026-04-15"
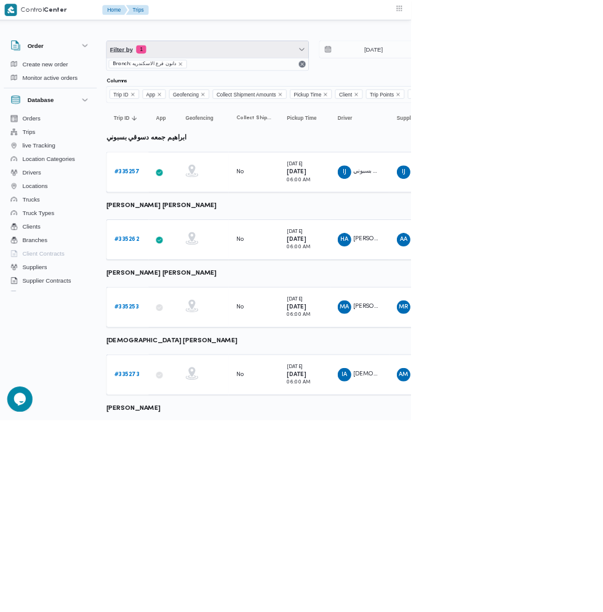
click at [224, 72] on span "Filter by 1" at bounding box center [306, 72] width 294 height 25
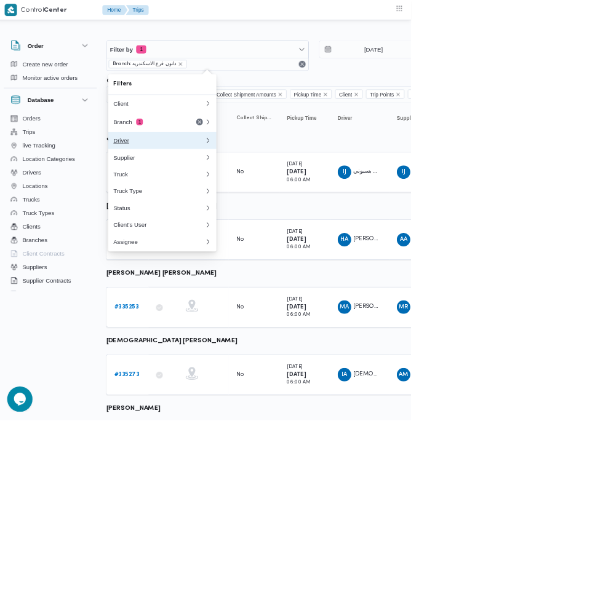
click at [203, 196] on button "Driver" at bounding box center [240, 204] width 157 height 25
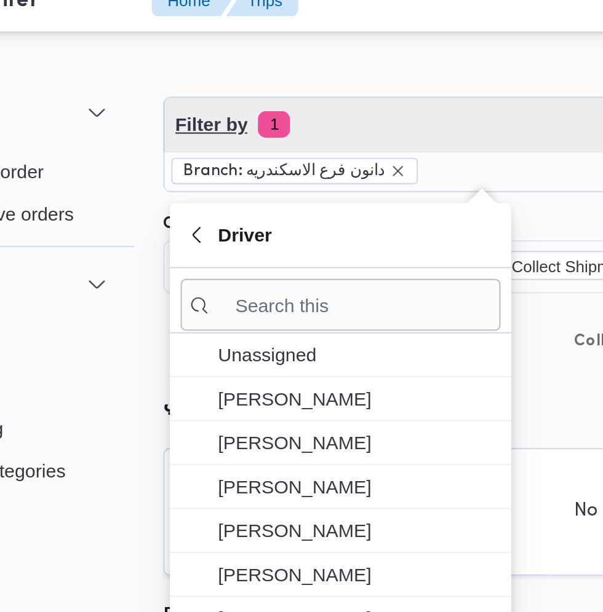
click at [210, 72] on span "1" at bounding box center [209, 72] width 15 height 12
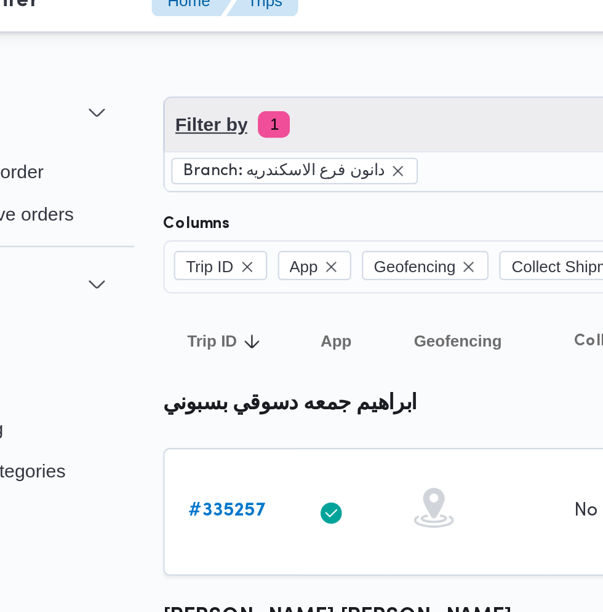
click at [228, 76] on span "Filter by 1" at bounding box center [306, 72] width 294 height 25
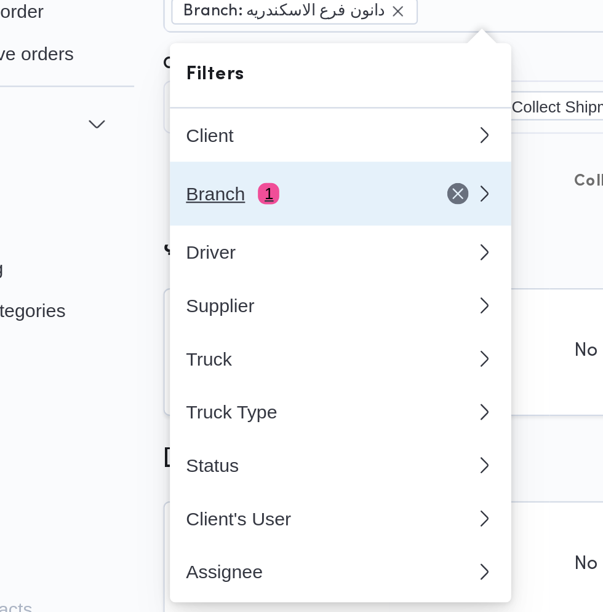
click at [193, 175] on div "Branch 1" at bounding box center [220, 178] width 103 height 10
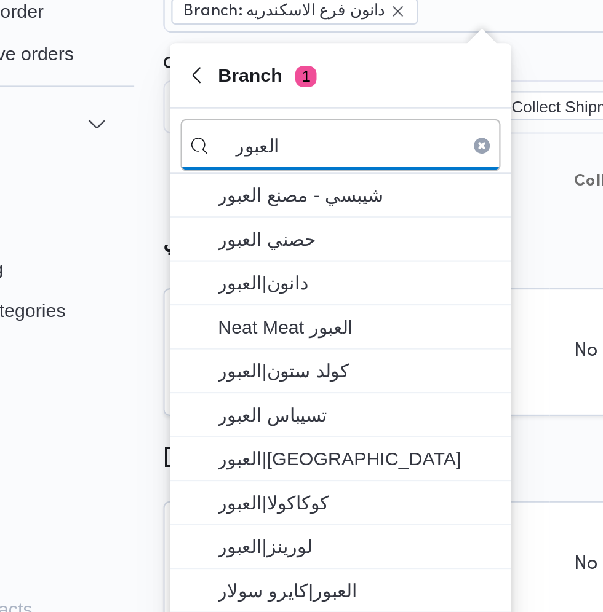
type input "العبور"
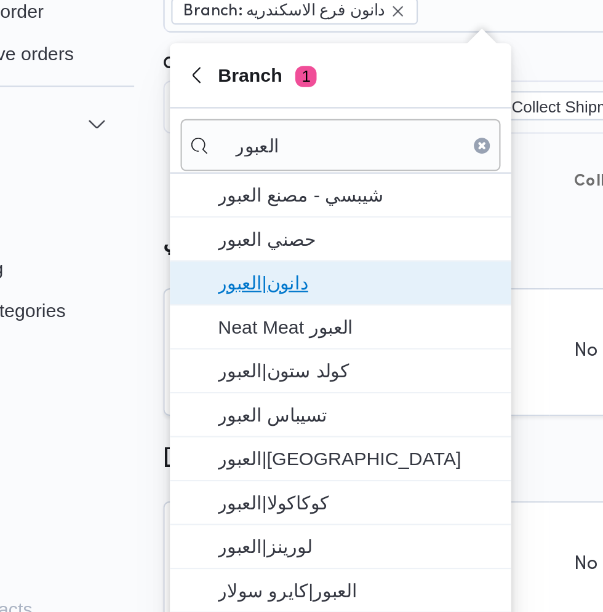
click at [249, 220] on span "دانون|العبور" at bounding box center [248, 219] width 128 height 15
